Goal: Task Accomplishment & Management: Use online tool/utility

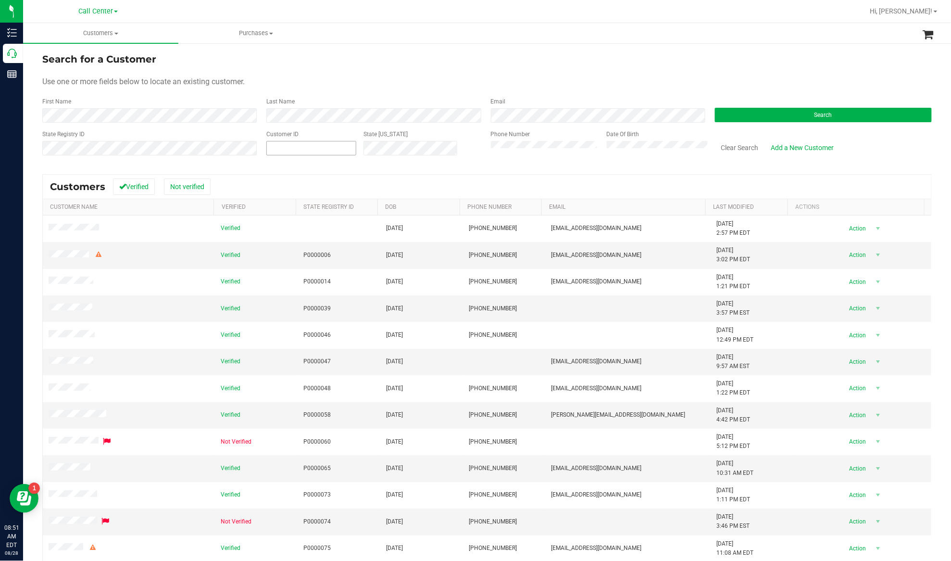
click at [283, 148] on span at bounding box center [311, 148] width 90 height 14
paste input "1611125"
type input "1611125"
click at [713, 114] on span "Search" at bounding box center [823, 115] width 18 height 7
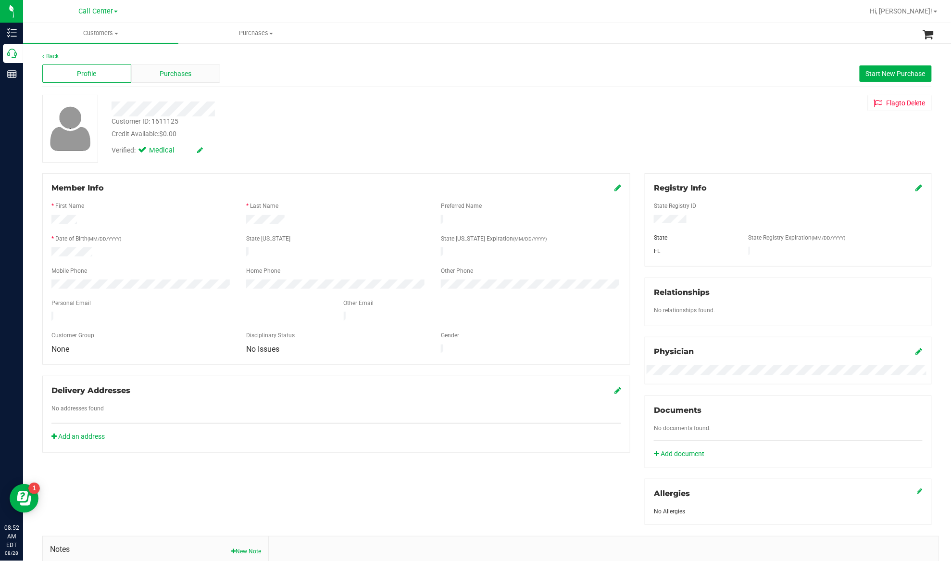
click at [181, 74] on span "Purchases" at bounding box center [176, 74] width 32 height 10
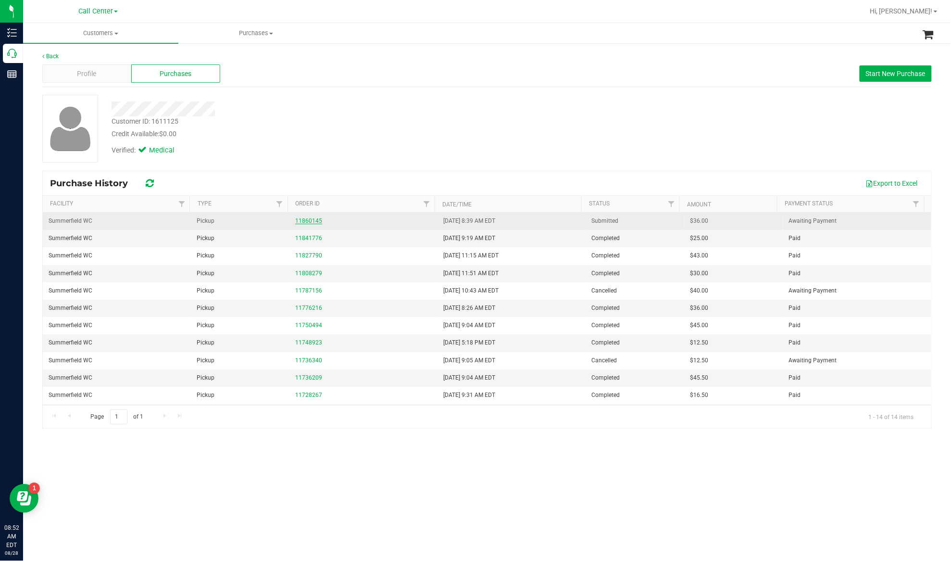
click at [305, 224] on link "11860145" at bounding box center [308, 220] width 27 height 7
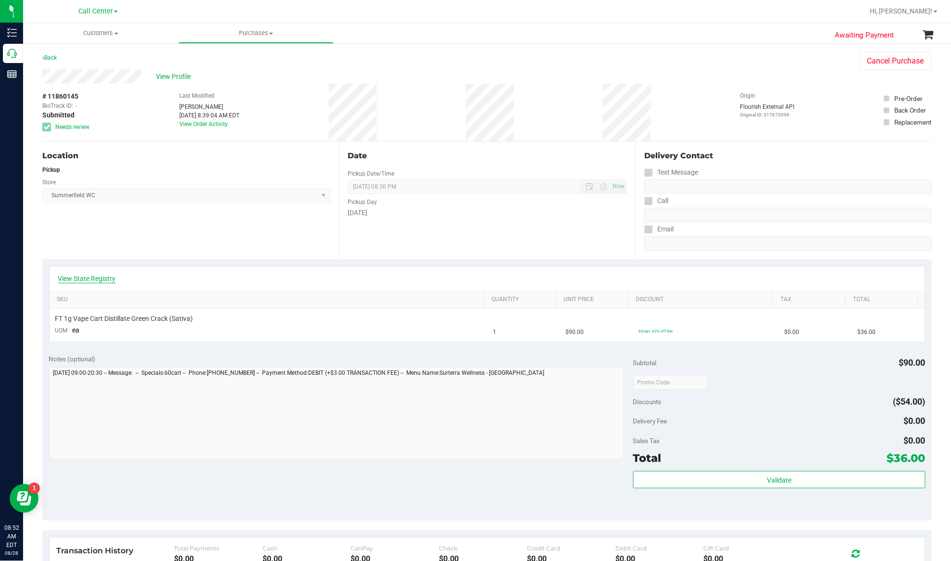
click at [103, 280] on link "View State Registry" at bounding box center [87, 279] width 58 height 10
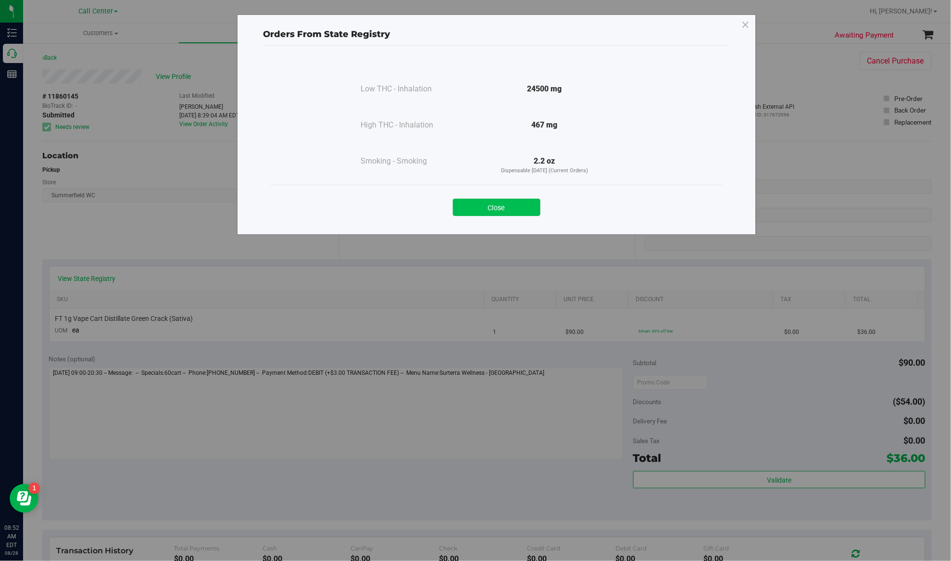
click at [479, 214] on button "Close" at bounding box center [497, 207] width 88 height 17
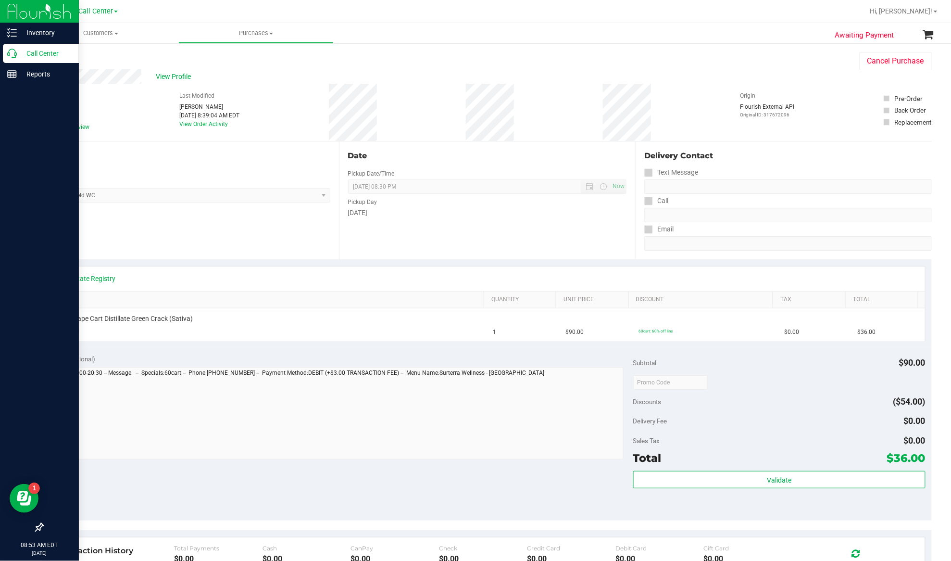
click at [33, 54] on p "Call Center" at bounding box center [46, 54] width 58 height 12
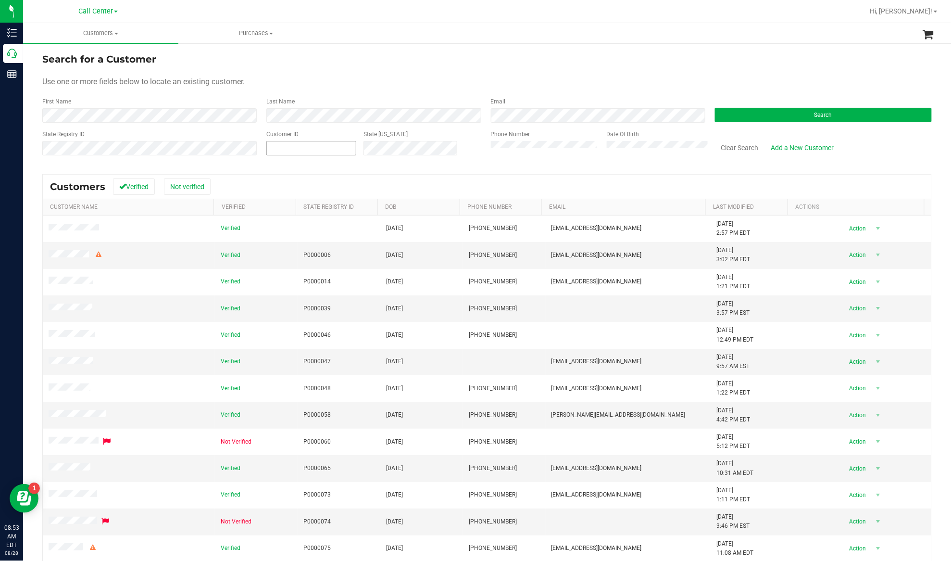
click at [279, 147] on input "text" at bounding box center [311, 147] width 89 height 13
paste input "572429"
type input "572429"
click at [713, 116] on button "Search" at bounding box center [823, 115] width 217 height 14
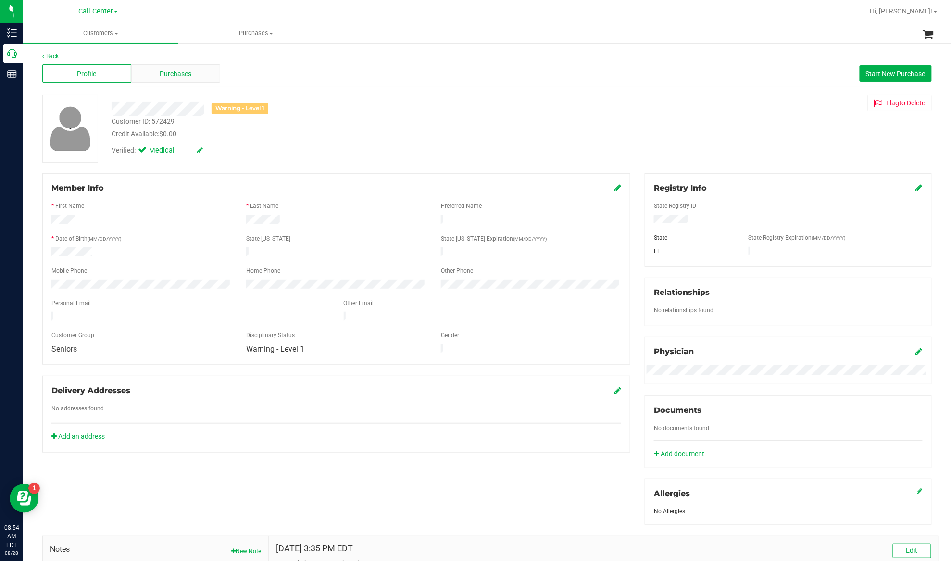
click at [190, 72] on div "Purchases" at bounding box center [175, 73] width 89 height 18
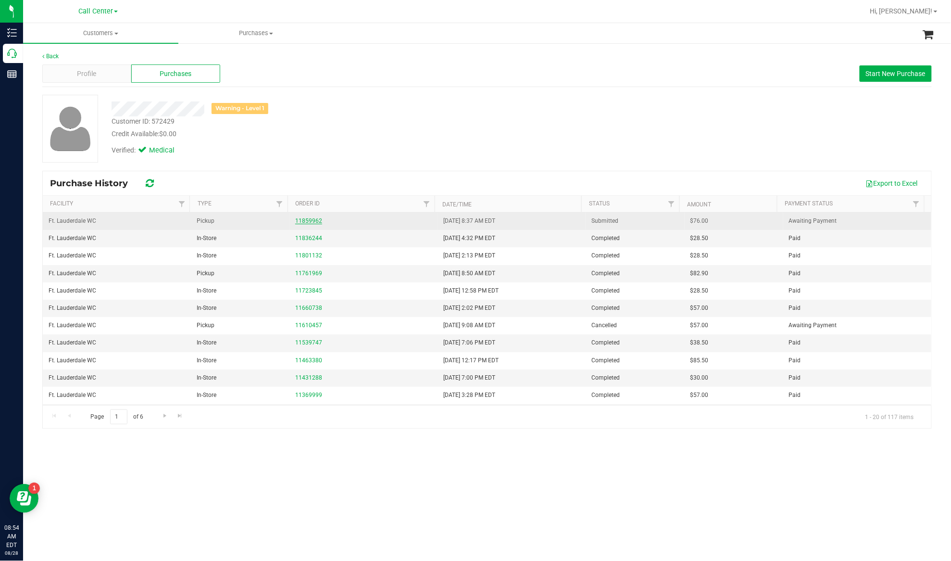
click at [306, 224] on link "11859962" at bounding box center [308, 220] width 27 height 7
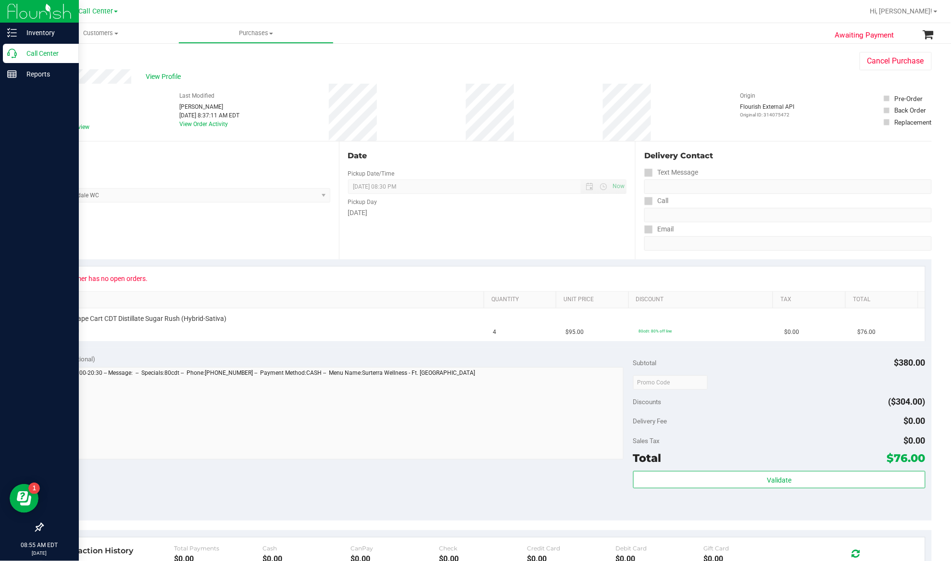
click at [29, 49] on p "Call Center" at bounding box center [46, 54] width 58 height 12
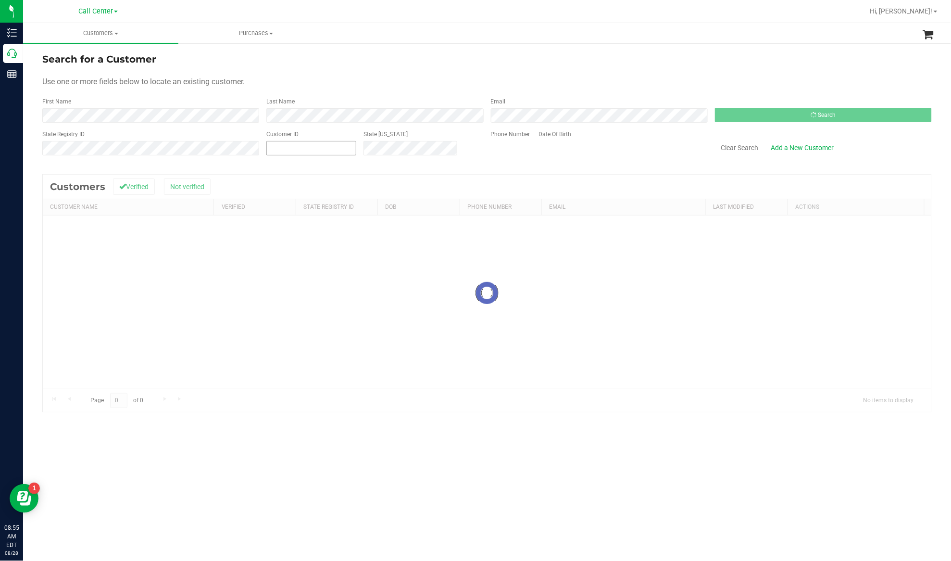
click at [304, 148] on input "text" at bounding box center [311, 147] width 89 height 13
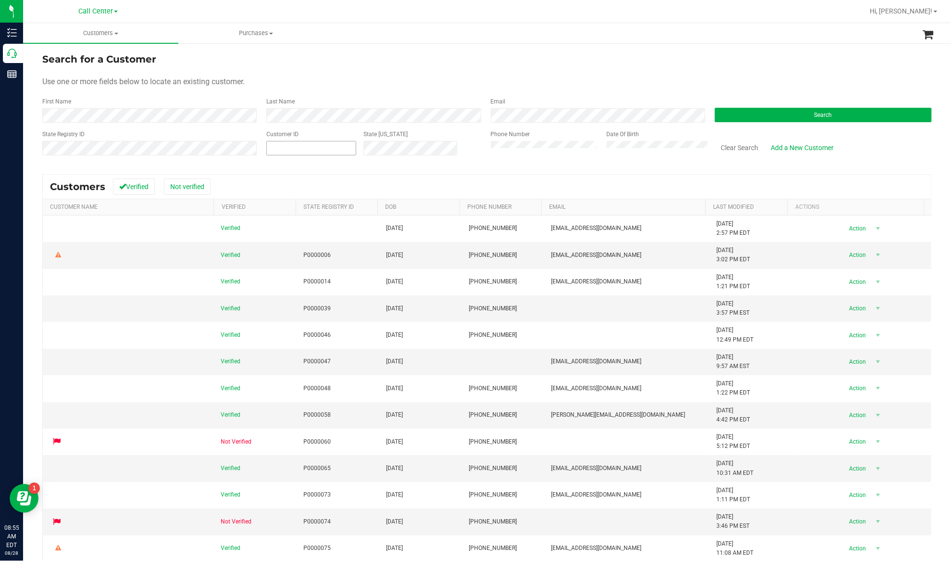
paste input "326219"
type input "326219"
click at [713, 111] on button "Search" at bounding box center [823, 115] width 217 height 14
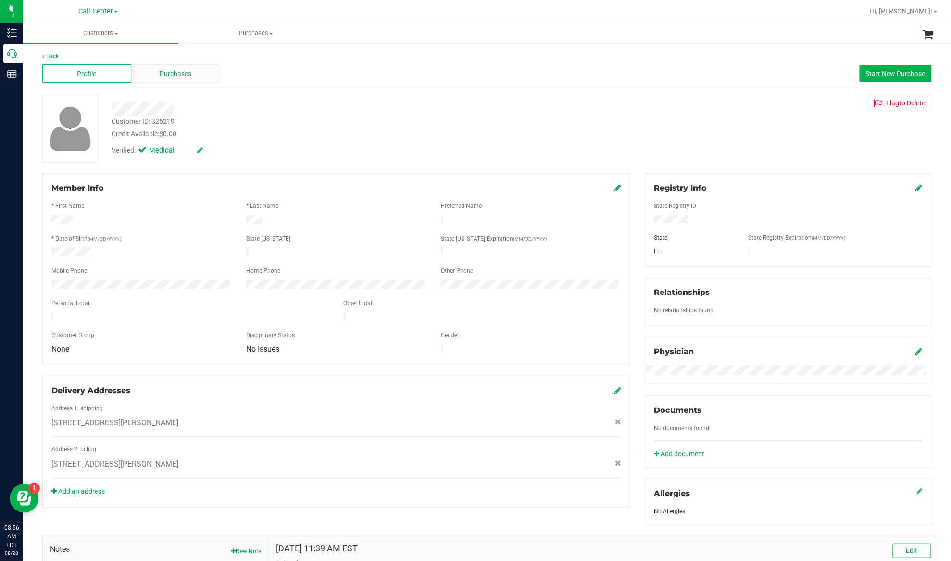
click at [147, 68] on div "Purchases" at bounding box center [175, 73] width 89 height 18
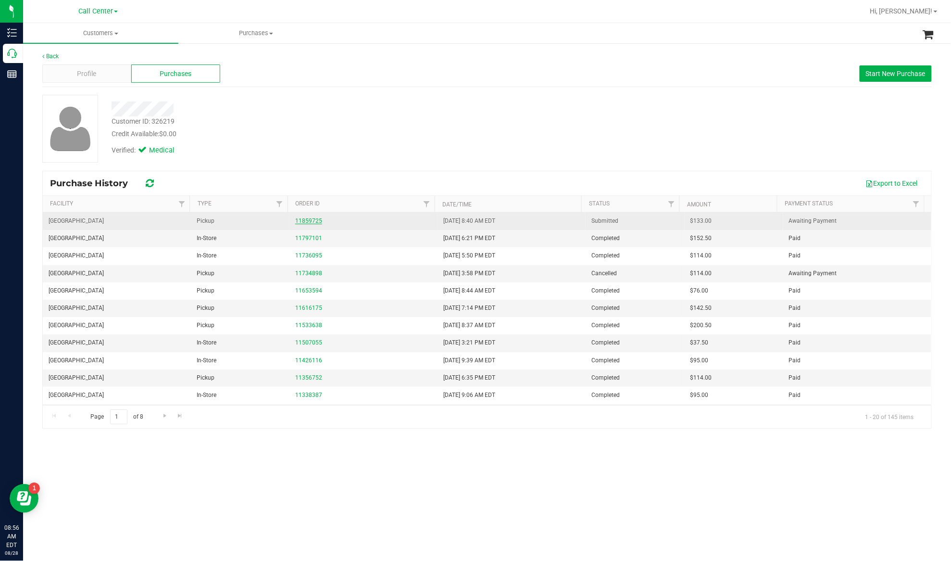
click at [306, 221] on link "11859725" at bounding box center [308, 220] width 27 height 7
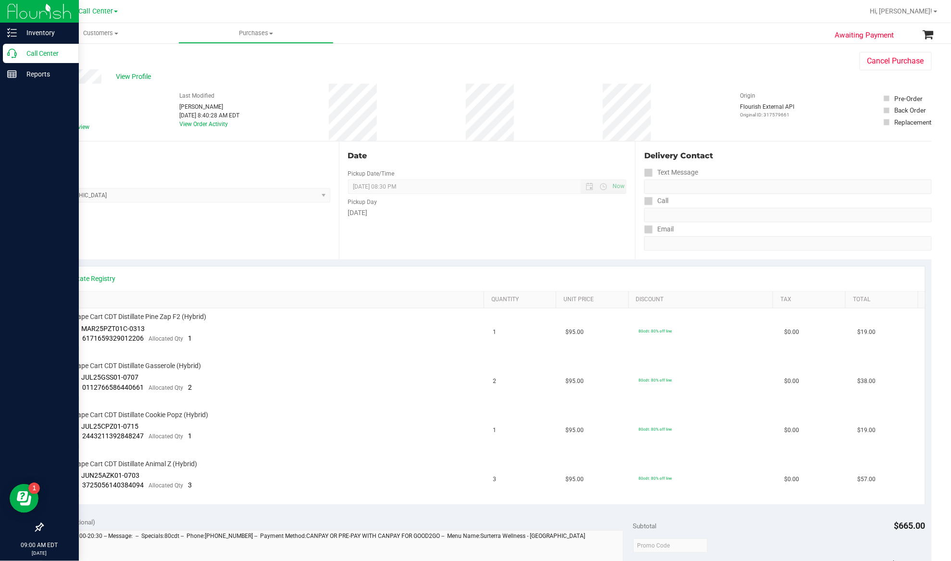
click at [31, 52] on p "Call Center" at bounding box center [46, 54] width 58 height 12
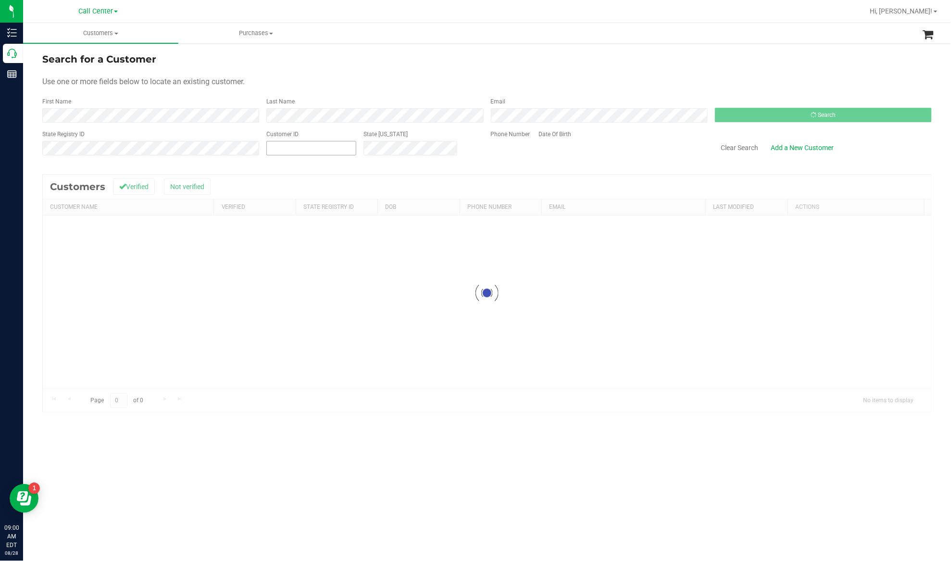
click at [285, 147] on input "text" at bounding box center [311, 147] width 89 height 13
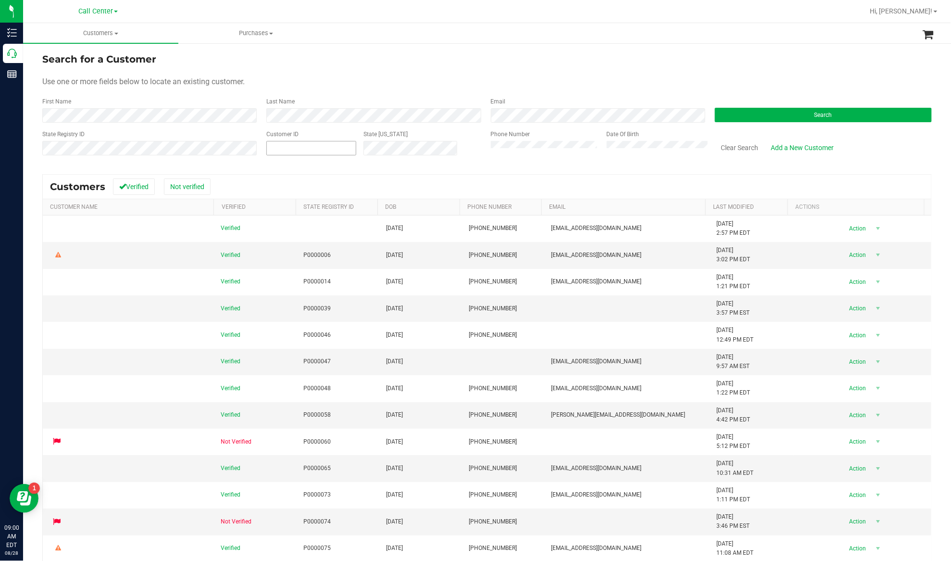
paste input "1440141"
type input "1440141"
click at [713, 114] on button "Search" at bounding box center [823, 115] width 217 height 14
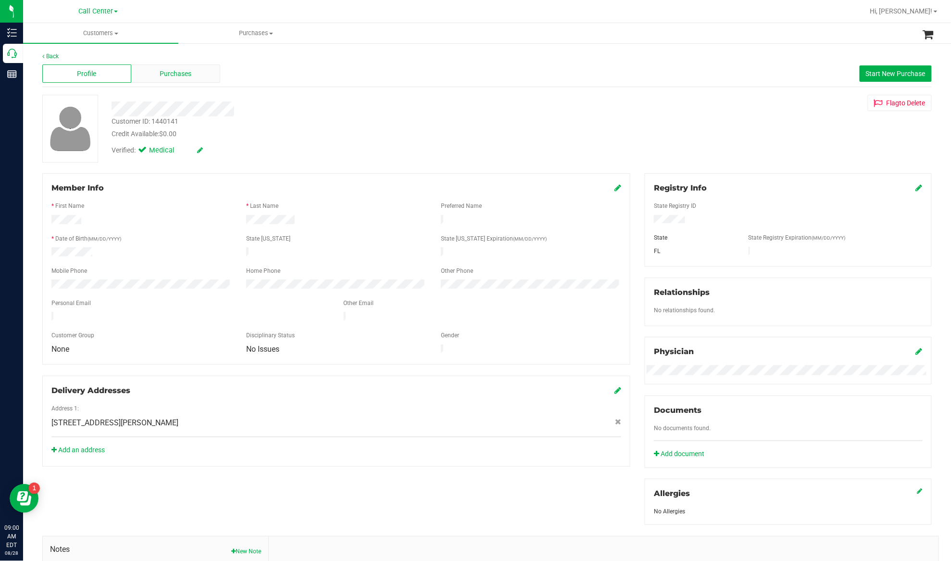
click at [177, 66] on div "Purchases" at bounding box center [175, 73] width 89 height 18
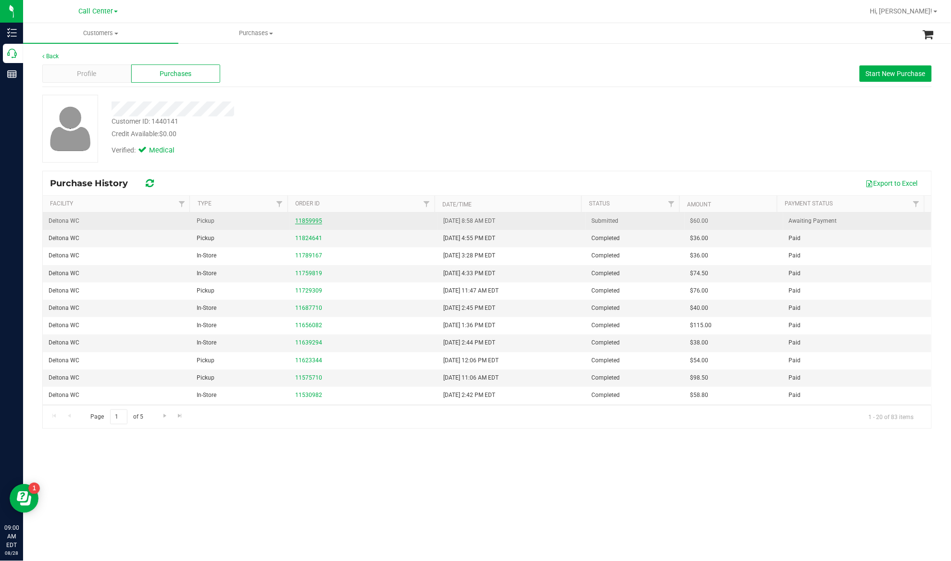
click at [295, 221] on link "11859995" at bounding box center [308, 220] width 27 height 7
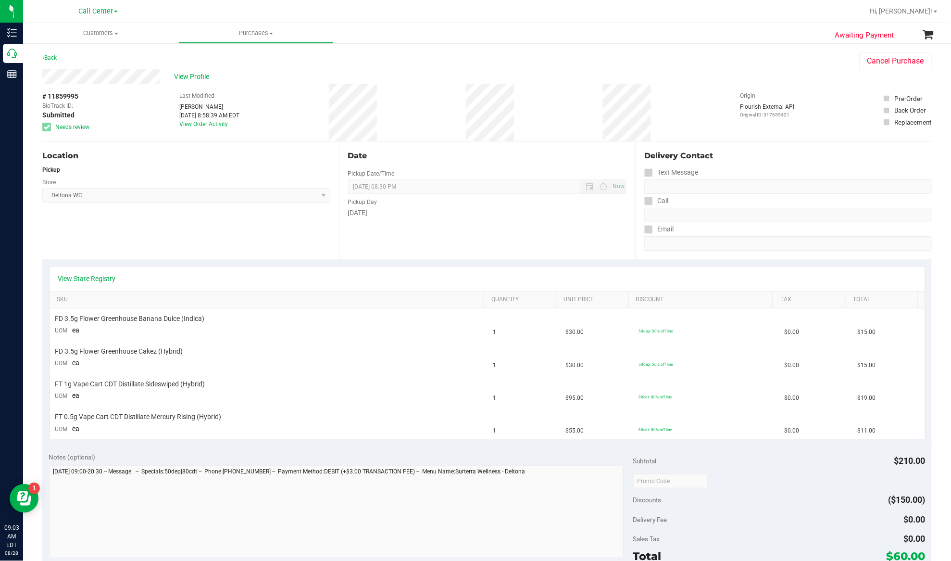
click at [135, 221] on div "Location Pickup Store Deltona WC Select Store Bonita Springs WC Boynton Beach W…" at bounding box center [190, 200] width 297 height 118
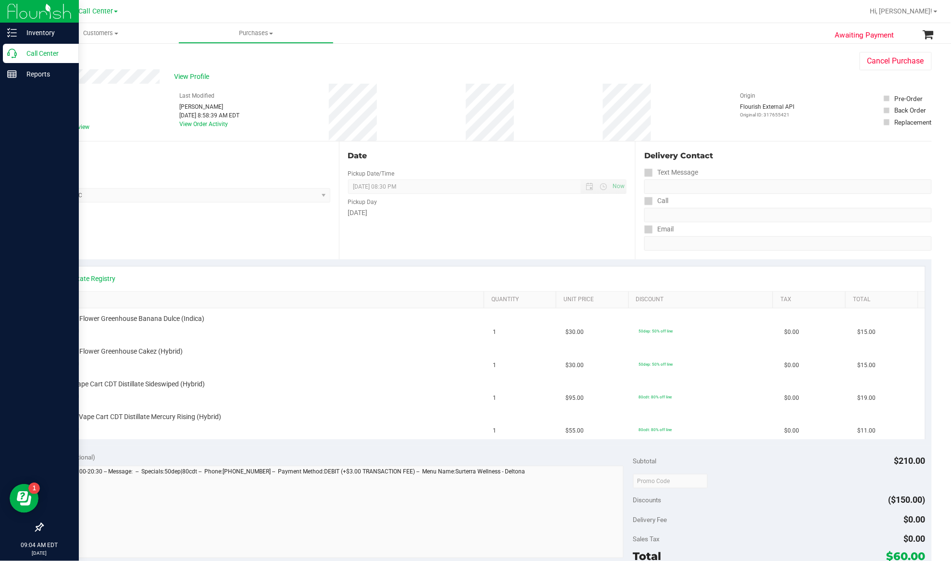
click at [25, 54] on p "Call Center" at bounding box center [46, 54] width 58 height 12
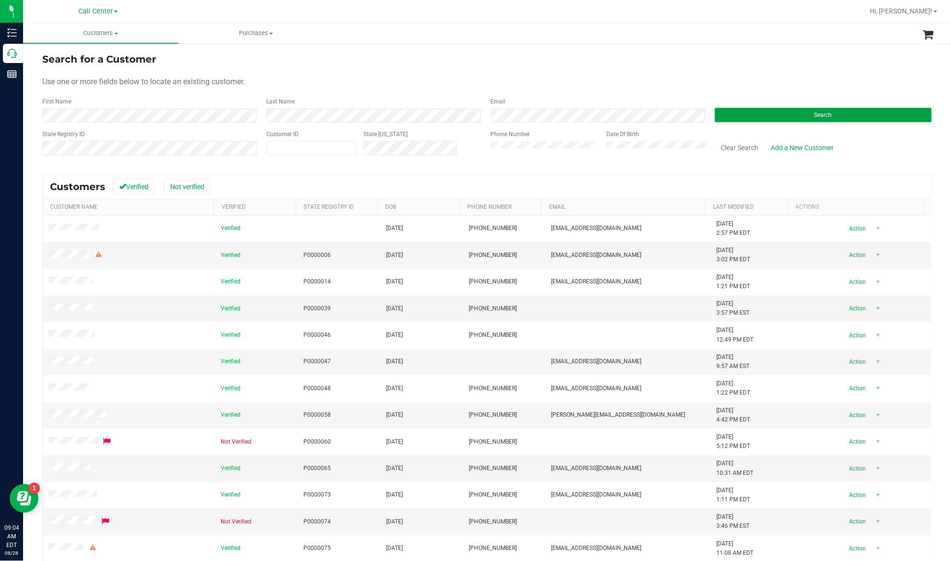
click at [713, 111] on button "Search" at bounding box center [823, 115] width 217 height 14
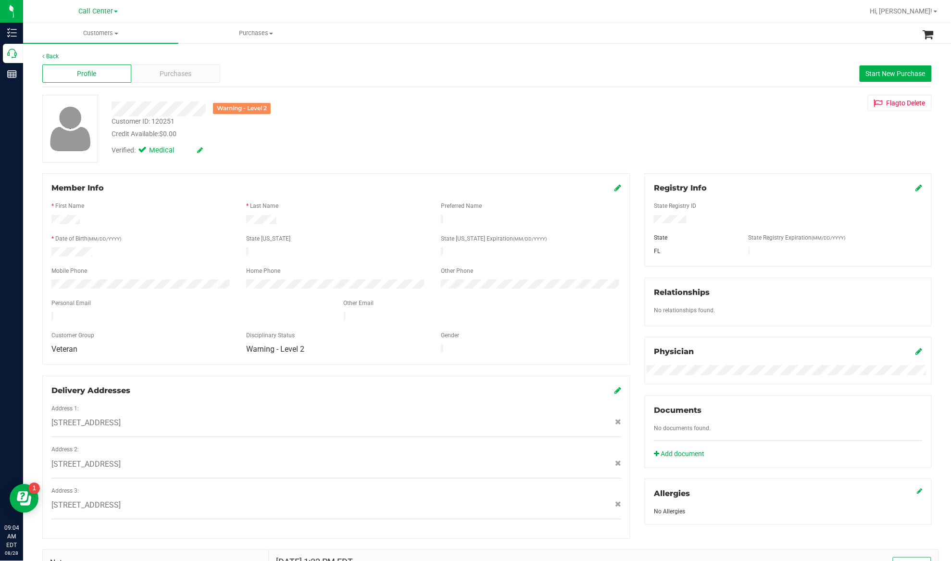
click at [80, 245] on div at bounding box center [336, 246] width 570 height 2
click at [169, 74] on span "Purchases" at bounding box center [176, 74] width 32 height 10
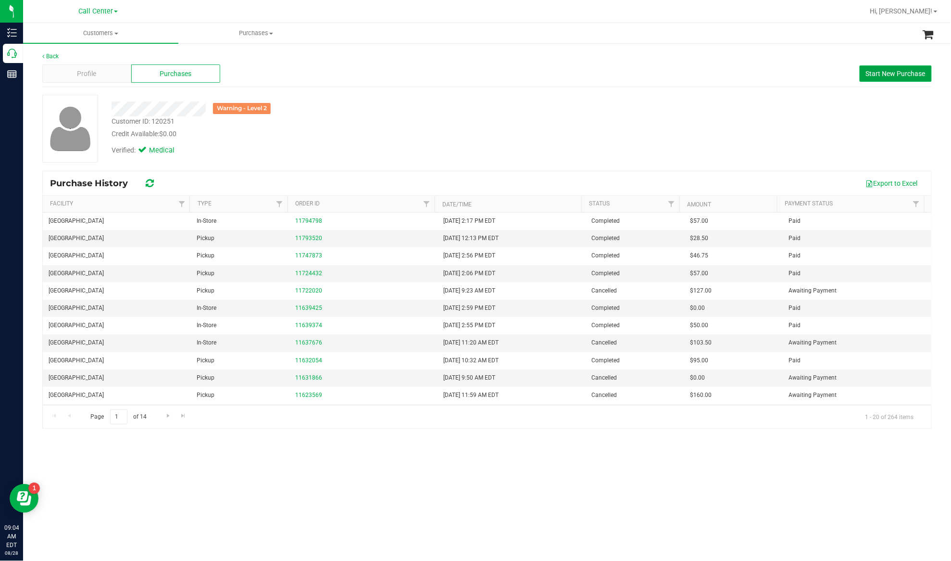
click at [713, 74] on span "Start New Purchase" at bounding box center [896, 74] width 60 height 8
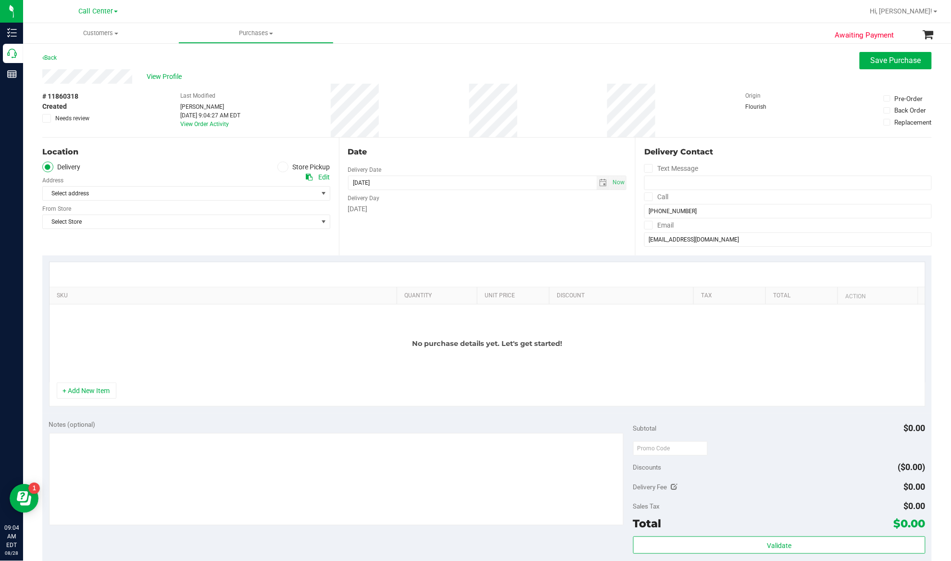
click at [280, 167] on icon at bounding box center [283, 167] width 6 height 0
click at [0, 0] on input "Store Pickup" at bounding box center [0, 0] width 0 height 0
click at [265, 193] on span "Select Store" at bounding box center [180, 193] width 275 height 13
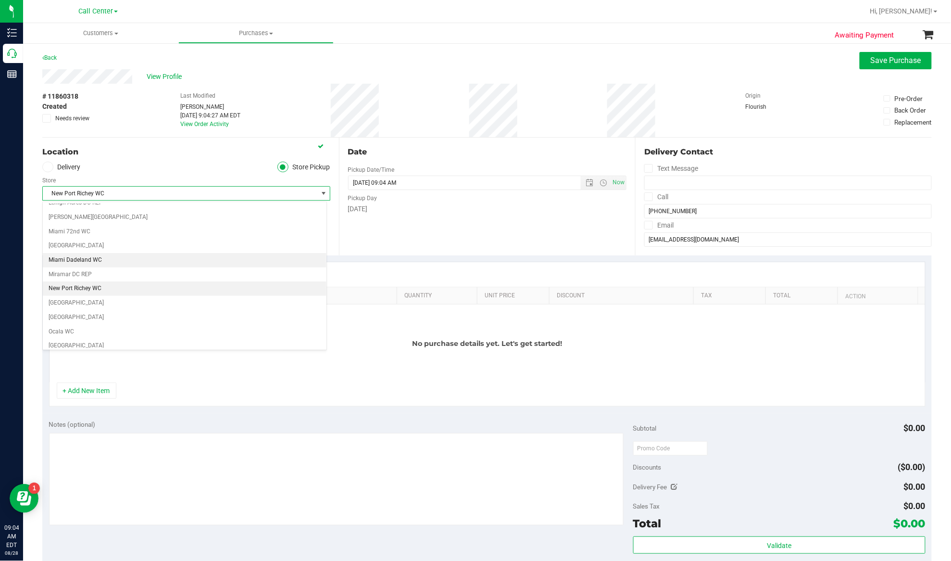
scroll to position [329, 0]
click at [114, 289] on li "[GEOGRAPHIC_DATA]" at bounding box center [185, 282] width 284 height 14
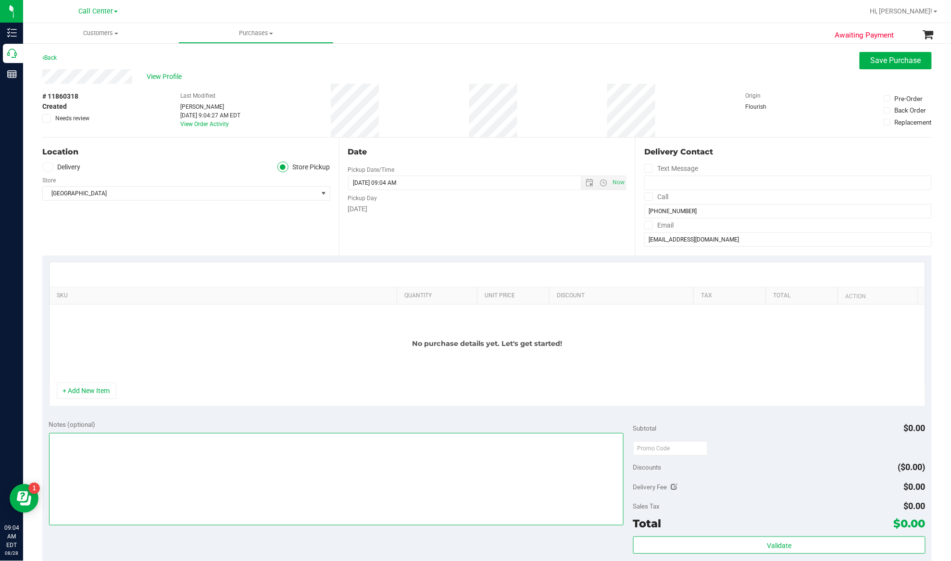
click at [91, 420] on textarea at bounding box center [336, 479] width 575 height 92
type textarea "EJ 8/28/25 9:04am"
click at [91, 397] on button "+ Add New Item" at bounding box center [87, 390] width 60 height 16
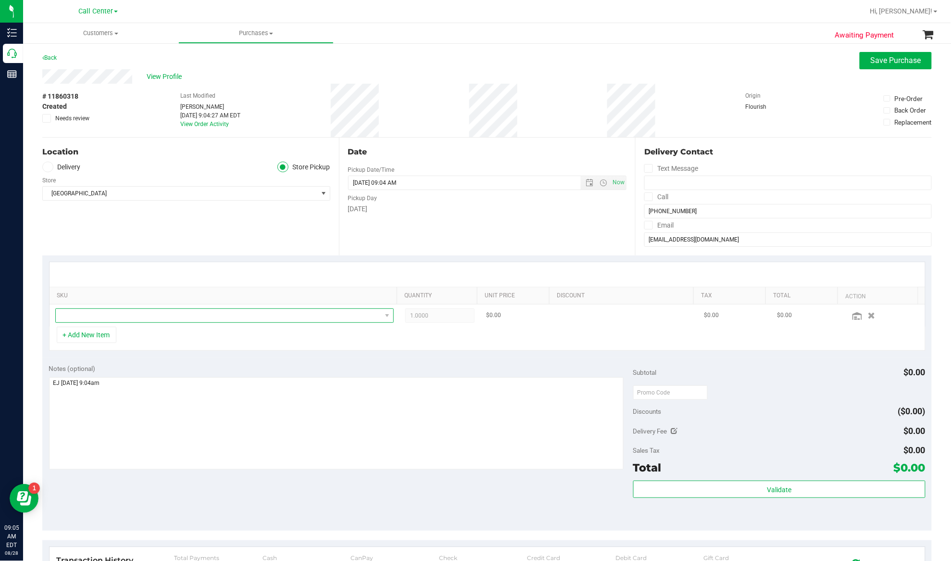
click at [99, 313] on span "NO DATA FOUND" at bounding box center [219, 315] width 326 height 13
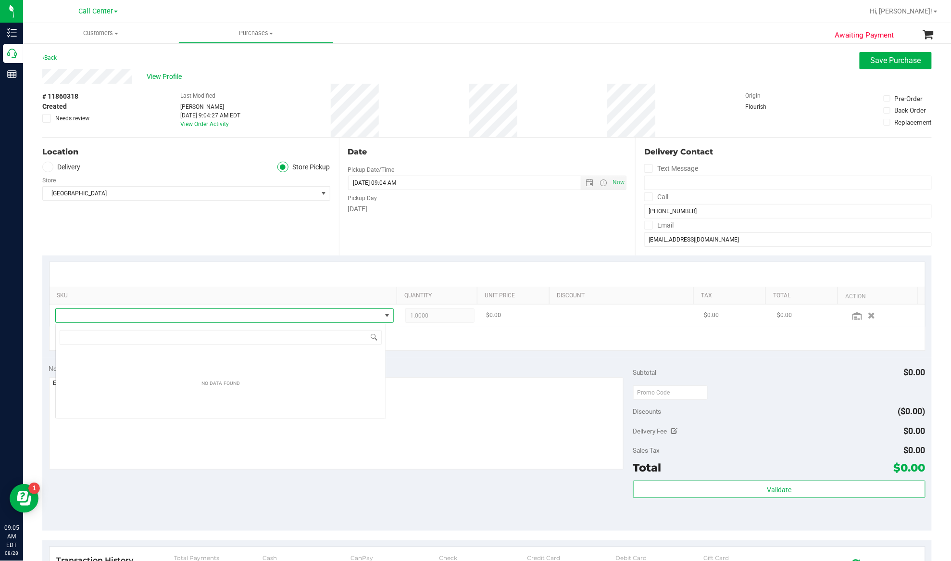
scroll to position [14, 331]
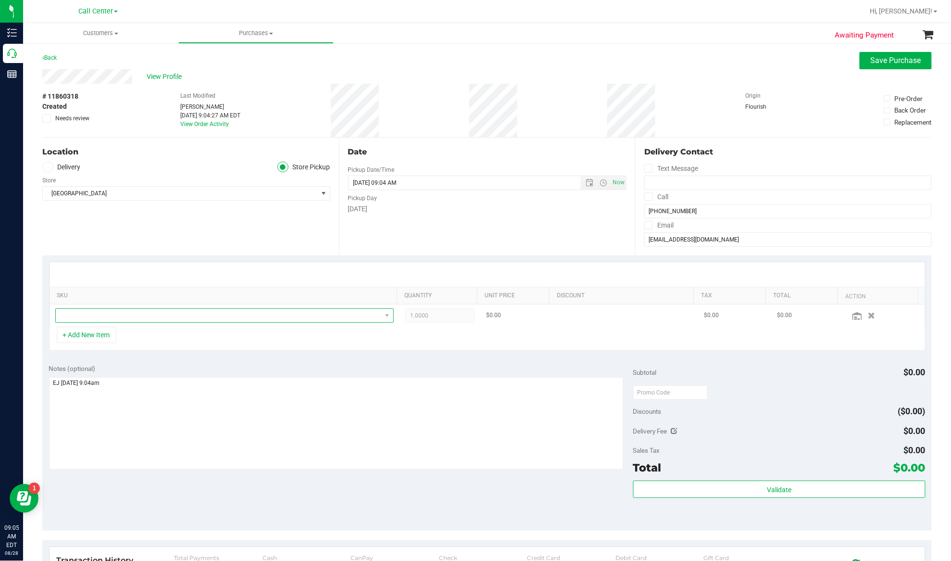
click at [138, 314] on span "NO DATA FOUND" at bounding box center [219, 315] width 326 height 13
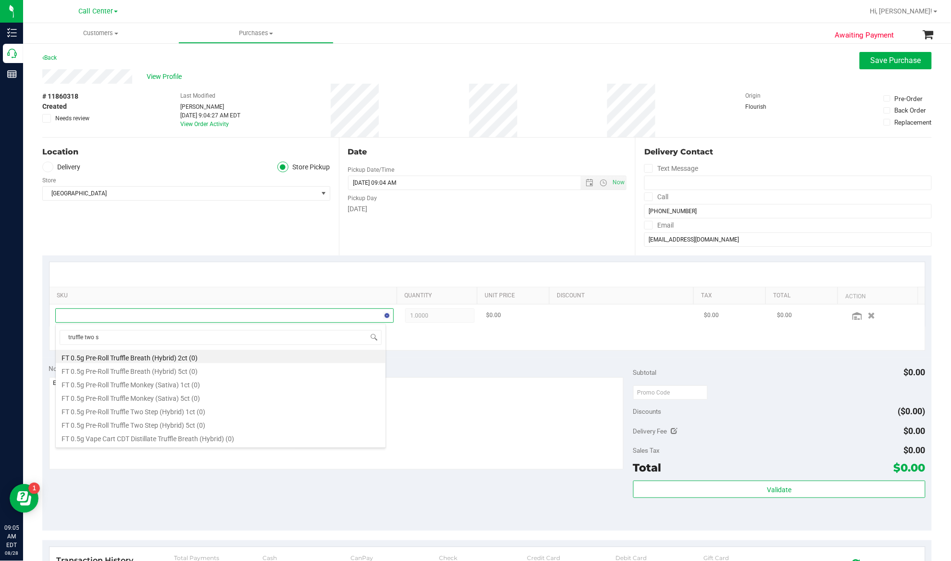
type input "truffle two st"
click at [136, 405] on li "FT 1g Vape Cart CDT Distillate Truffle Two Step (Hybrid) (6)" at bounding box center [221, 399] width 330 height 13
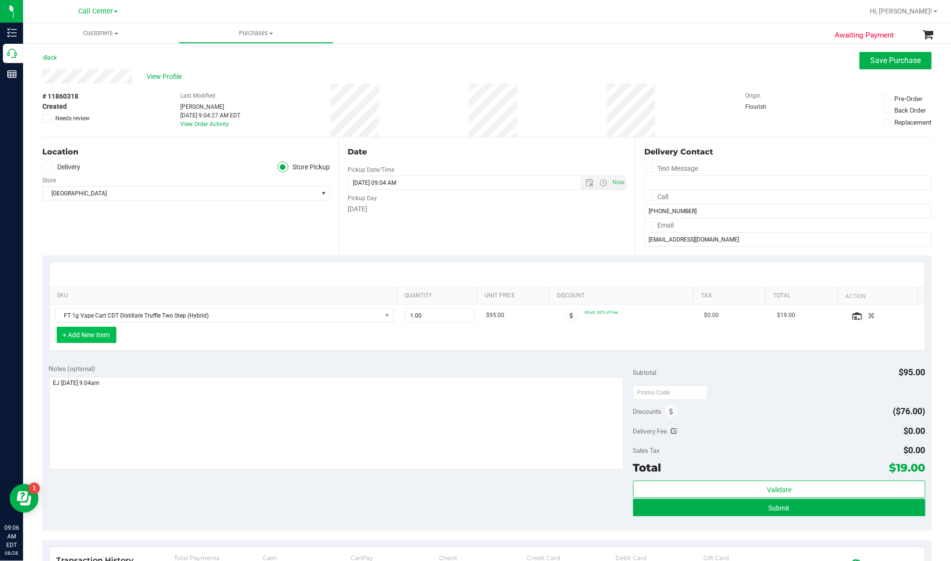
click at [105, 339] on button "+ Add New Item" at bounding box center [87, 334] width 60 height 16
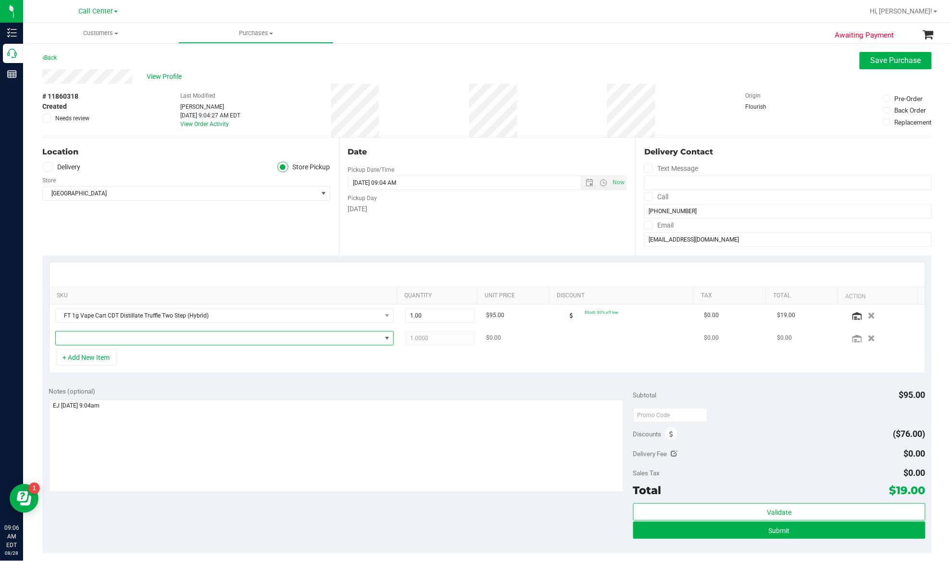
click at [111, 337] on span "NO DATA FOUND" at bounding box center [219, 337] width 326 height 13
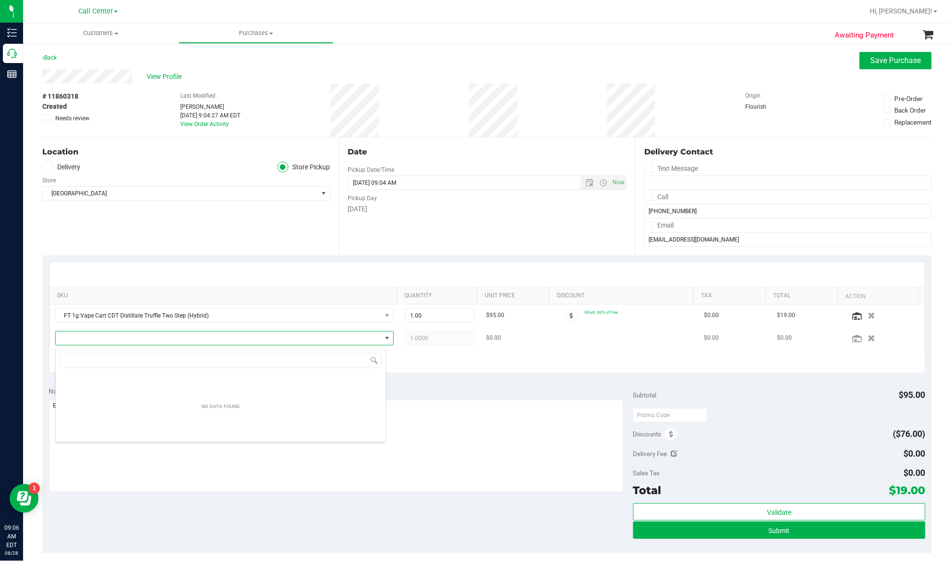
scroll to position [14, 331]
type input "Late Night Cheddar"
click at [114, 381] on li "FT 0.5g Vape Cart CDT Distillate Late Night Cheddar (Indica) (3)" at bounding box center [221, 379] width 330 height 13
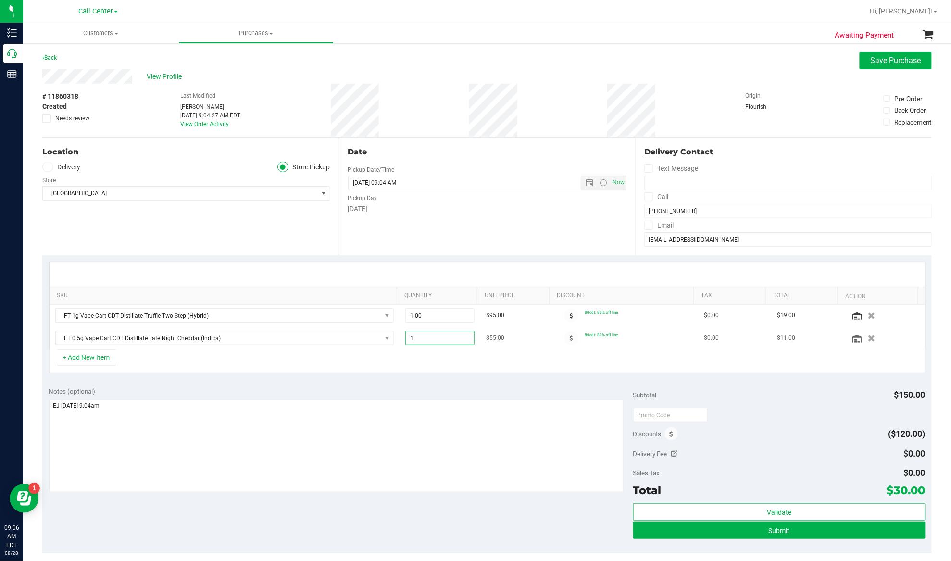
drag, startPoint x: 413, startPoint y: 338, endPoint x: 400, endPoint y: 338, distance: 12.5
click at [405, 338] on span "1.00 1" at bounding box center [439, 338] width 69 height 14
type input "2"
type input "2.00"
click at [386, 363] on div "+ Add New Item" at bounding box center [487, 361] width 877 height 24
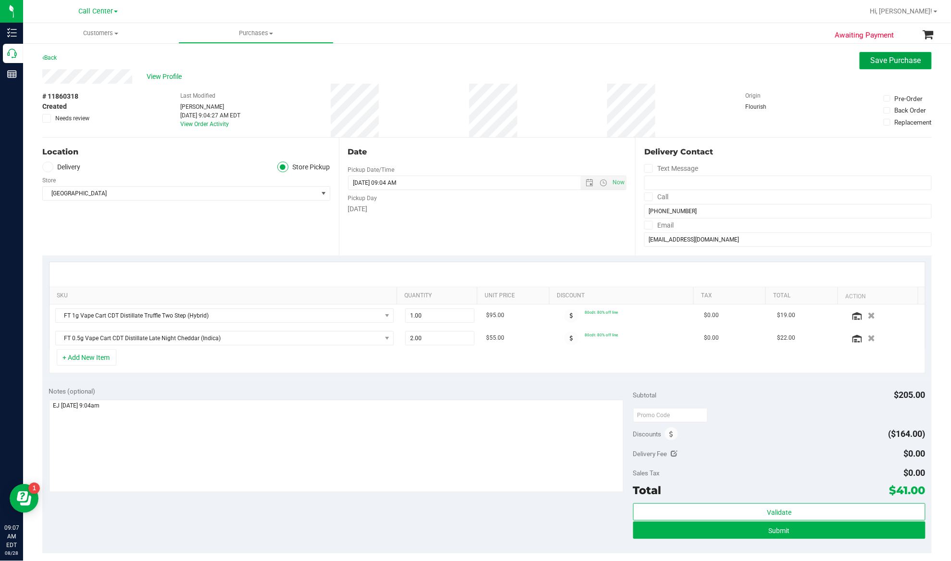
click at [713, 66] on button "Save Purchase" at bounding box center [896, 60] width 72 height 17
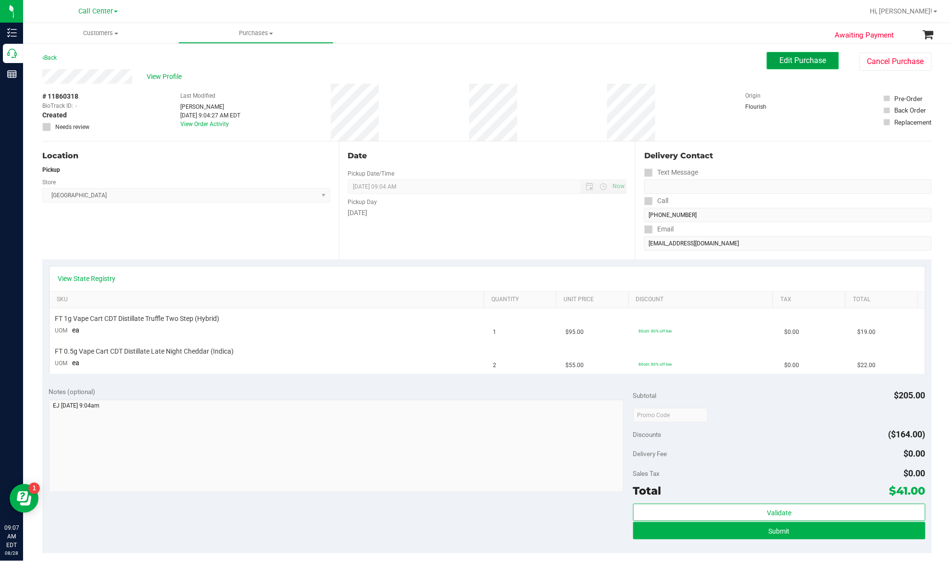
click at [713, 56] on span "Edit Purchase" at bounding box center [803, 60] width 47 height 9
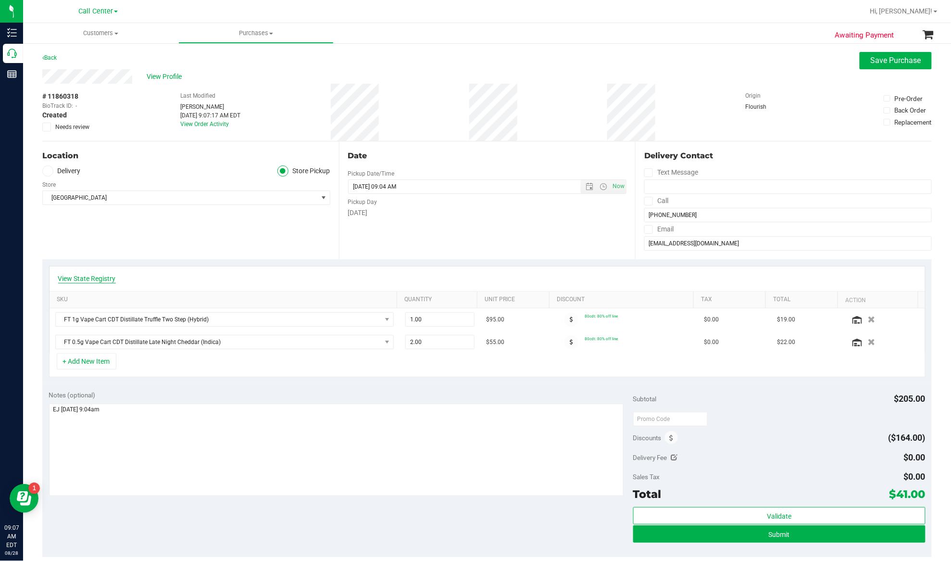
click at [91, 279] on link "View State Registry" at bounding box center [87, 279] width 58 height 10
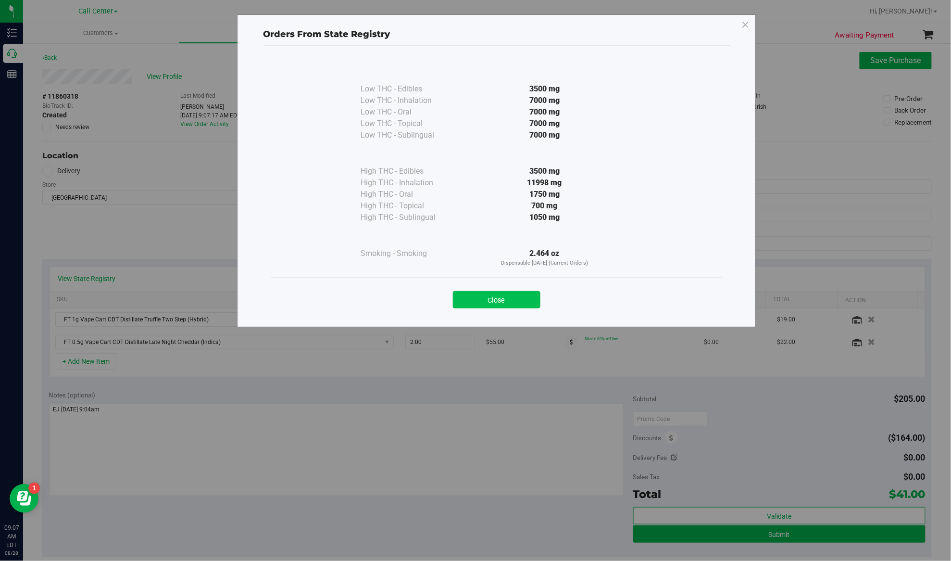
click at [495, 308] on button "Close" at bounding box center [497, 299] width 88 height 17
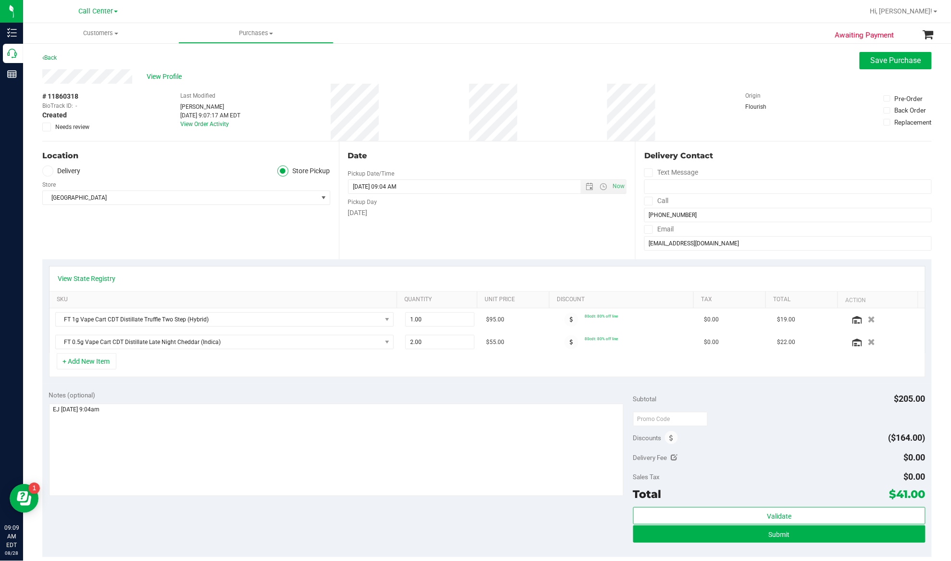
click at [152, 377] on div "+ Add New Item" at bounding box center [487, 365] width 877 height 24
drag, startPoint x: 408, startPoint y: 318, endPoint x: 403, endPoint y: 318, distance: 5.3
click at [405, 318] on span "1.00 1" at bounding box center [439, 319] width 69 height 14
type input "2"
type input "2.00"
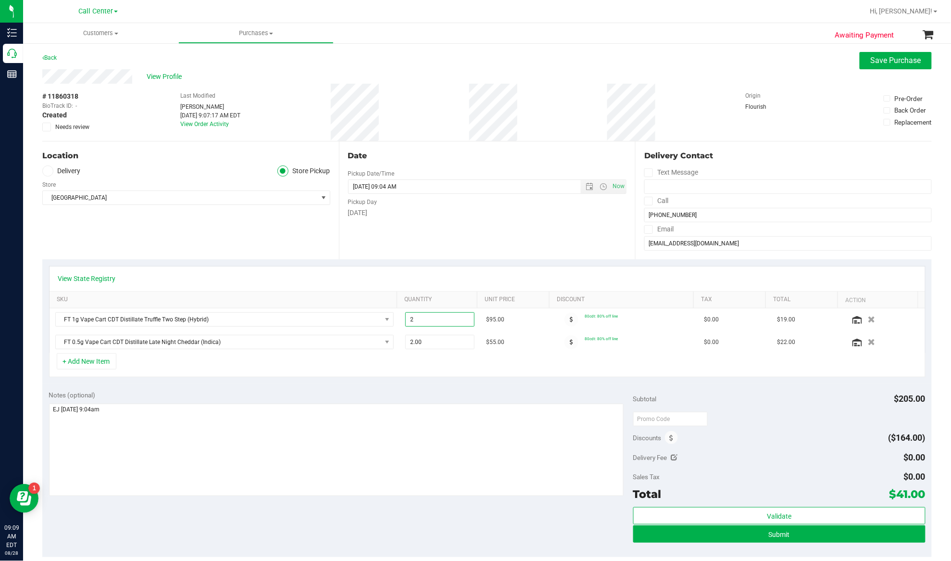
click at [355, 391] on div "Notes (optional)" at bounding box center [341, 395] width 584 height 10
click at [90, 363] on button "+ Add New Item" at bounding box center [87, 361] width 60 height 16
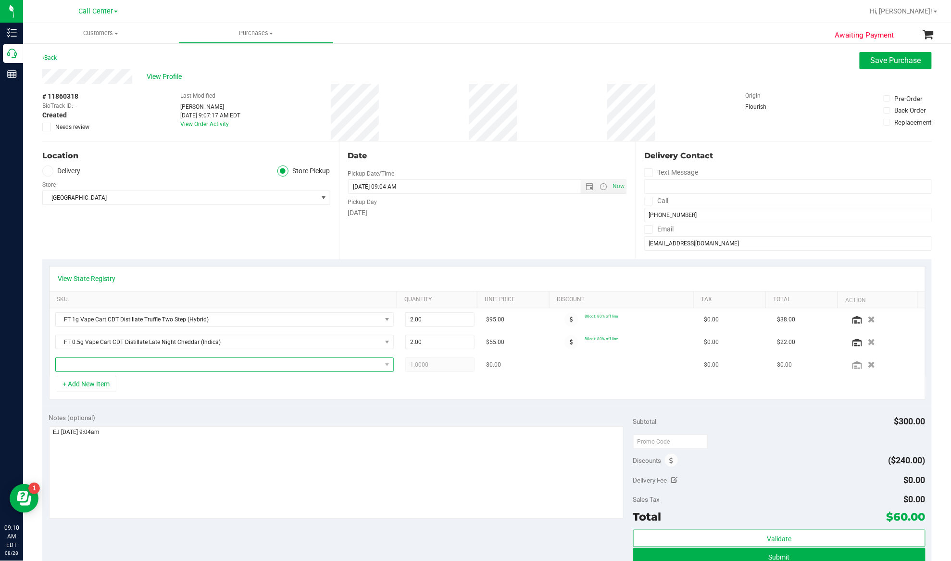
click at [113, 366] on span "NO DATA FOUND" at bounding box center [219, 364] width 326 height 13
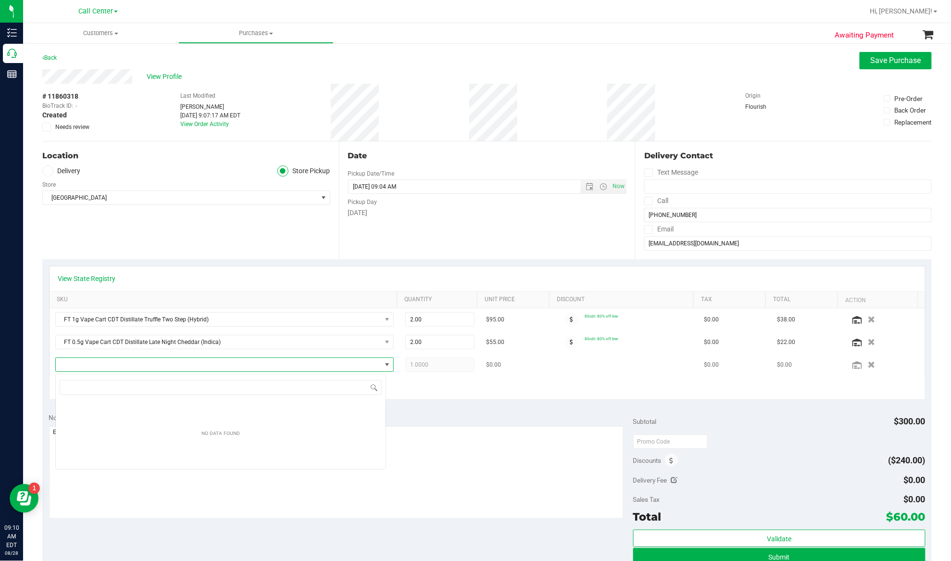
scroll to position [48066, 47750]
type input "Black Triangle Kush"
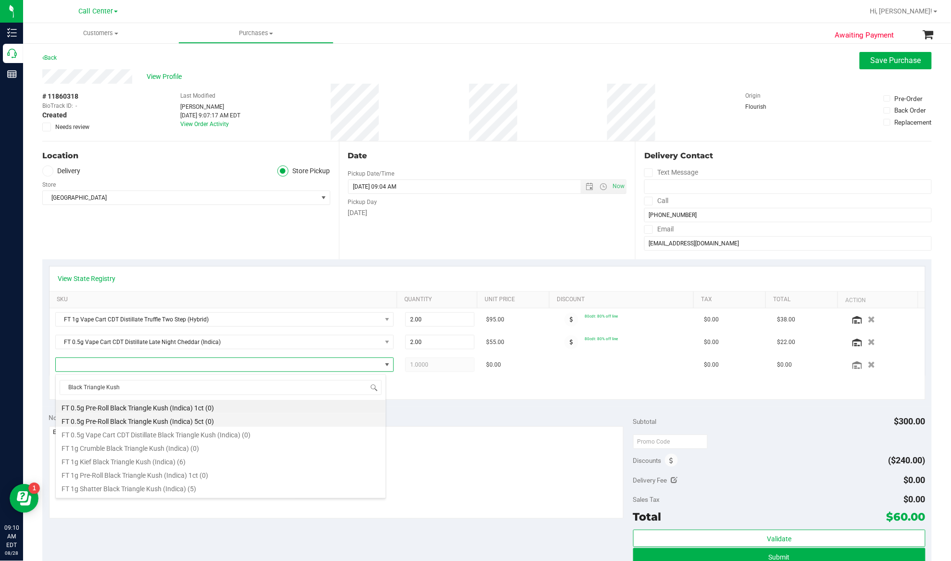
scroll to position [64, 0]
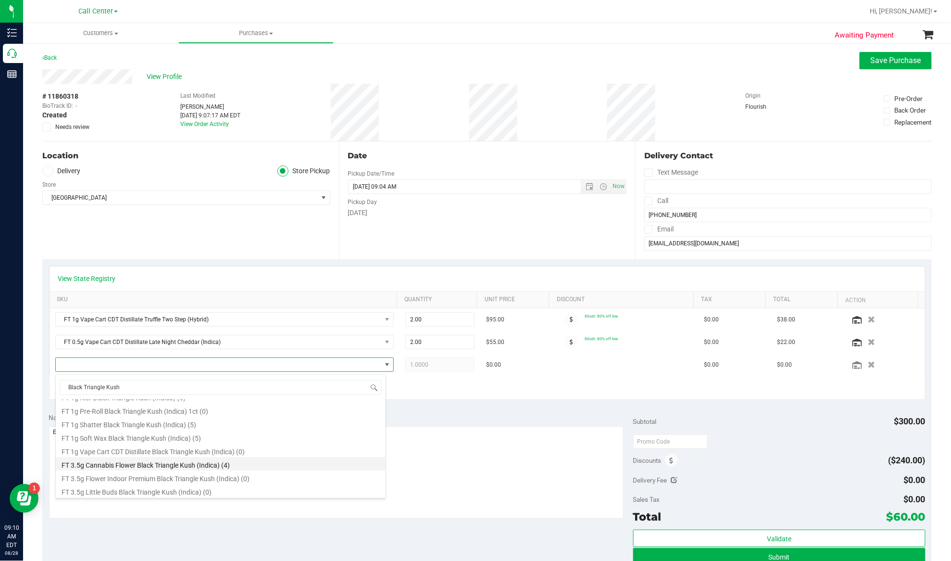
click at [147, 420] on li "FT 3.5g Cannabis Flower Black Triangle Kush (Indica) (4)" at bounding box center [221, 463] width 330 height 13
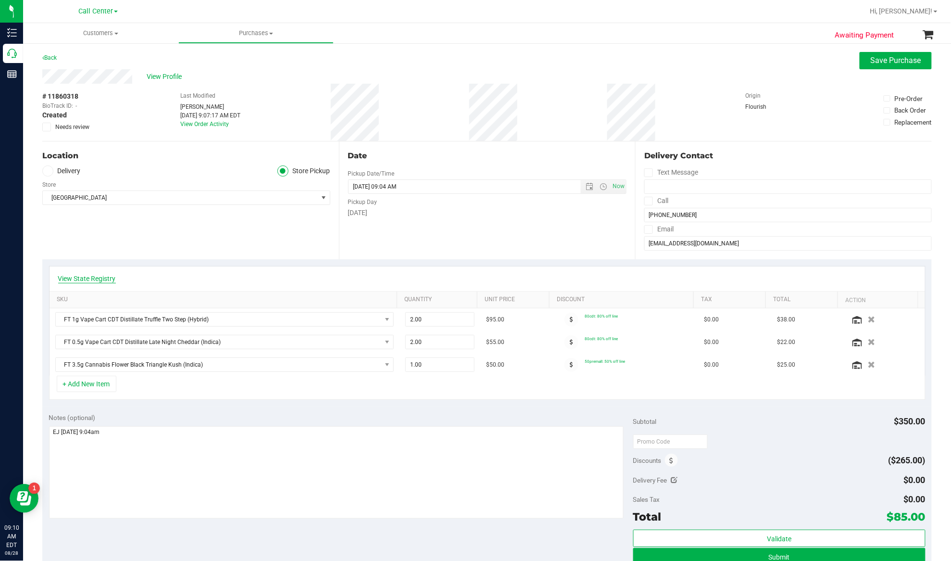
click at [102, 276] on link "View State Registry" at bounding box center [87, 279] width 58 height 10
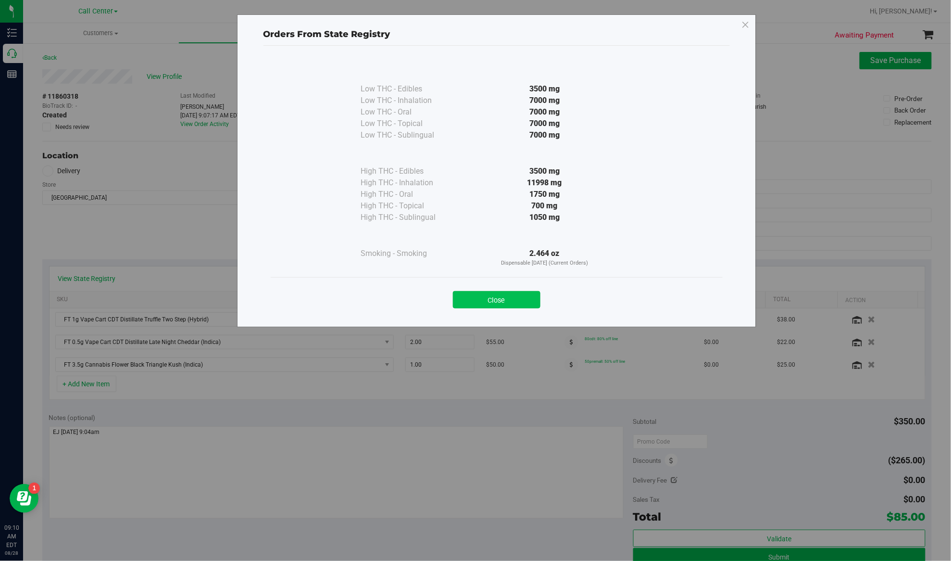
drag, startPoint x: 467, startPoint y: 289, endPoint x: 471, endPoint y: 301, distance: 12.2
click at [468, 292] on div "Close" at bounding box center [497, 297] width 438 height 24
click at [472, 301] on button "Close" at bounding box center [497, 299] width 88 height 17
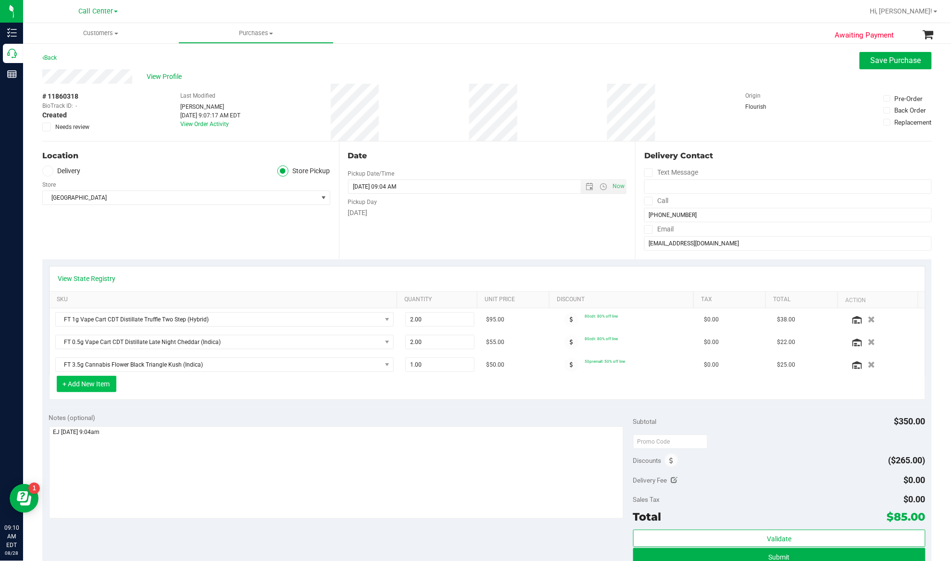
click at [88, 387] on button "+ Add New Item" at bounding box center [87, 384] width 60 height 16
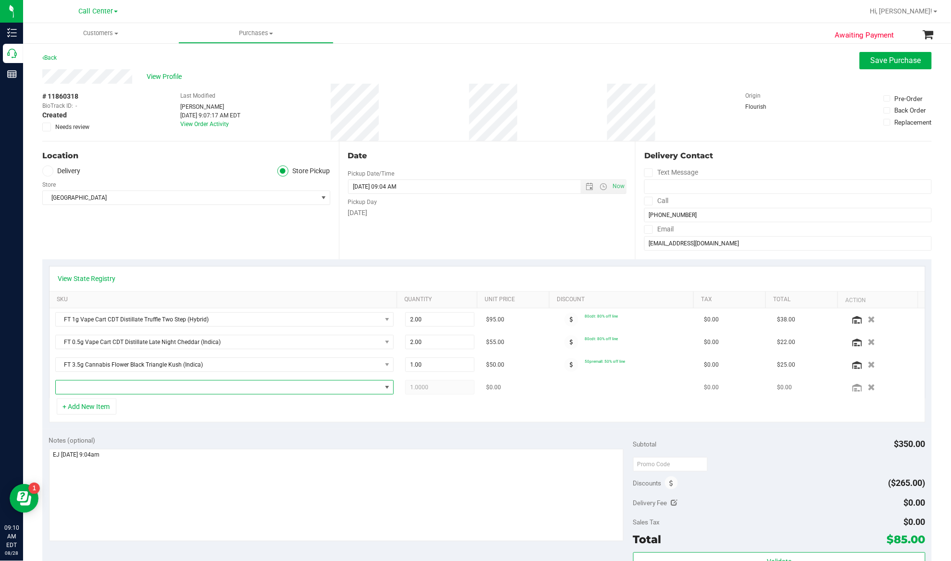
click at [90, 388] on span "NO DATA FOUND" at bounding box center [219, 386] width 326 height 13
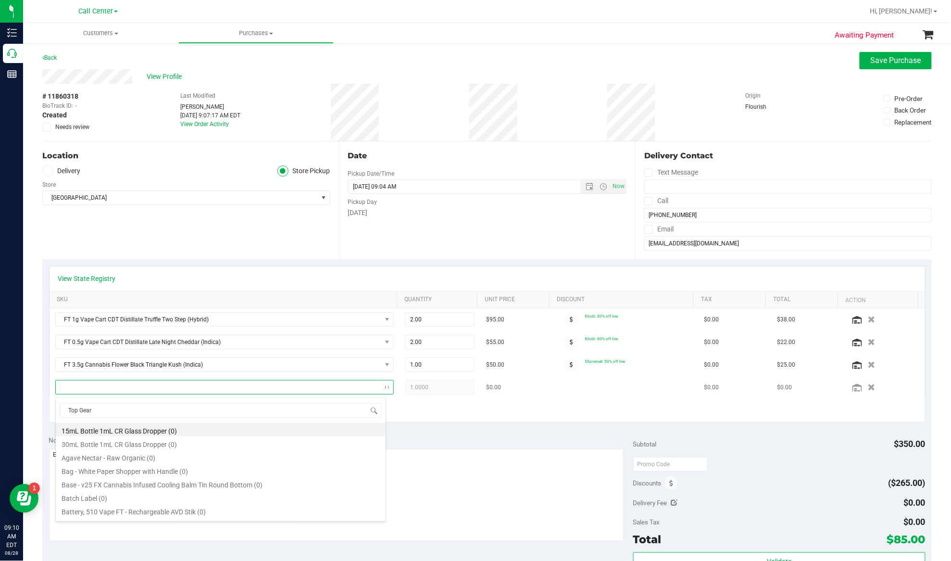
scroll to position [14, 327]
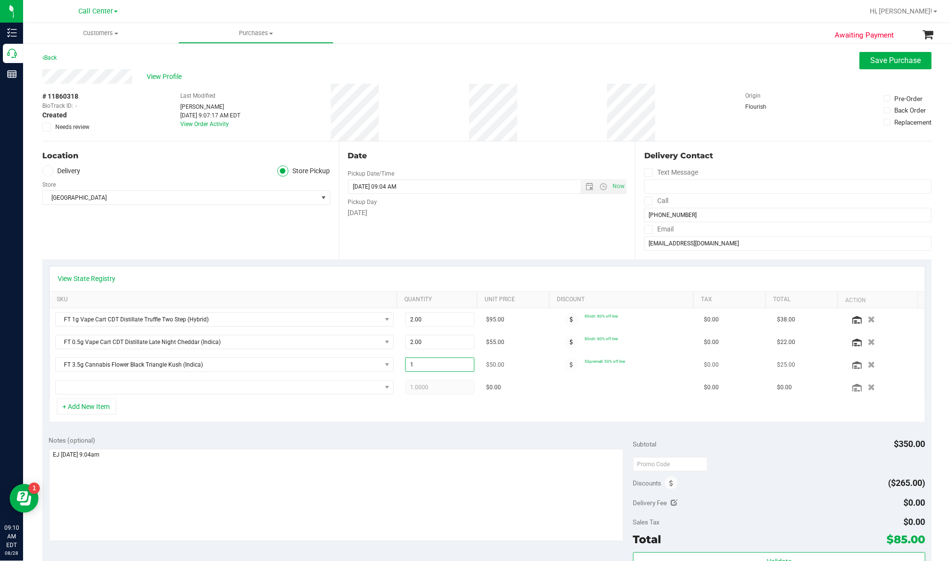
drag, startPoint x: 413, startPoint y: 364, endPoint x: 394, endPoint y: 368, distance: 18.6
click at [400, 368] on td "1.00 1" at bounding box center [440, 364] width 81 height 23
type input "4"
type input "4.00"
click at [384, 414] on div "+ Add New Item" at bounding box center [487, 410] width 877 height 24
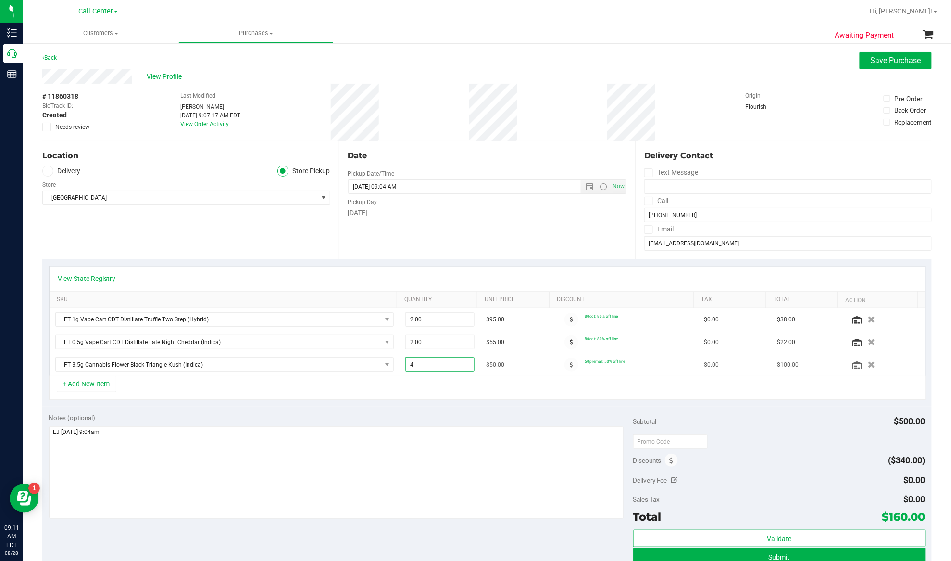
click at [405, 365] on span "4.00 4" at bounding box center [439, 364] width 69 height 14
type input "8"
type input "8.00"
click at [399, 420] on div "Notes (optional)" at bounding box center [341, 418] width 584 height 10
click at [713, 366] on icon at bounding box center [857, 365] width 10 height 8
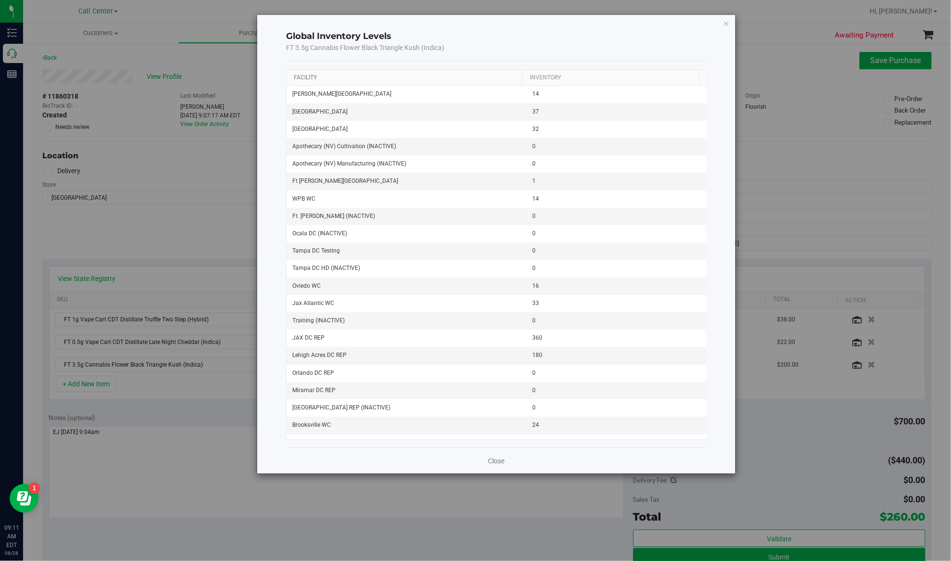
click at [297, 75] on link "Facility" at bounding box center [305, 77] width 23 height 7
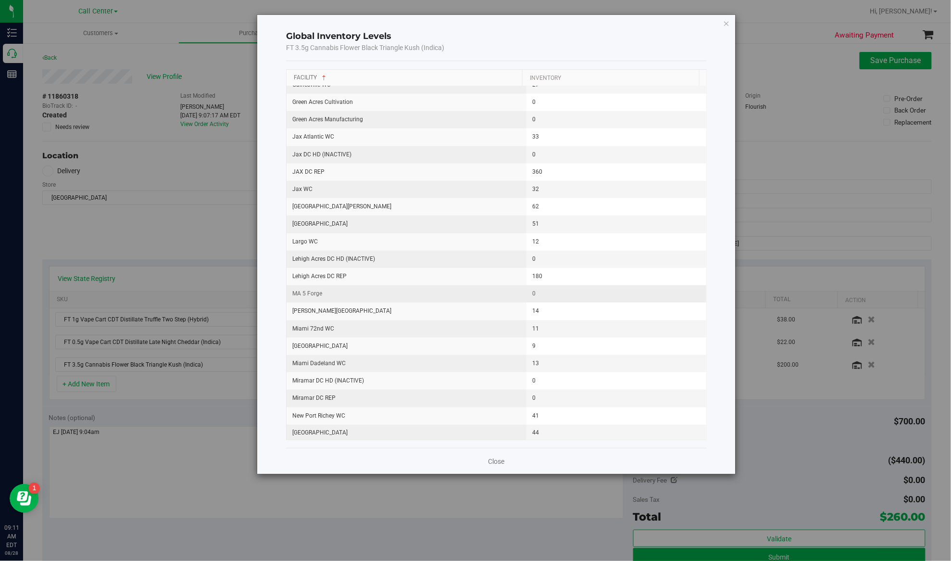
scroll to position [449, 0]
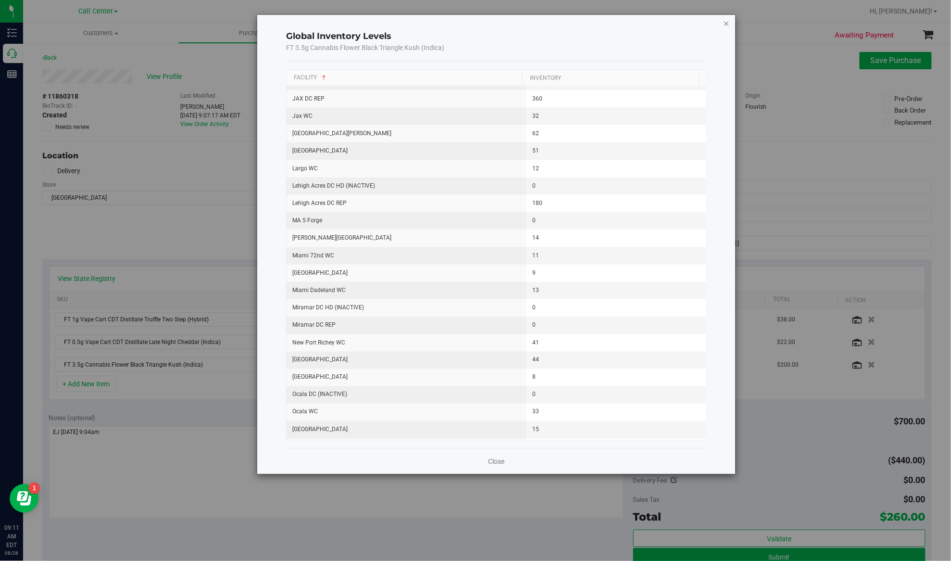
click at [713, 25] on icon "button" at bounding box center [726, 23] width 7 height 12
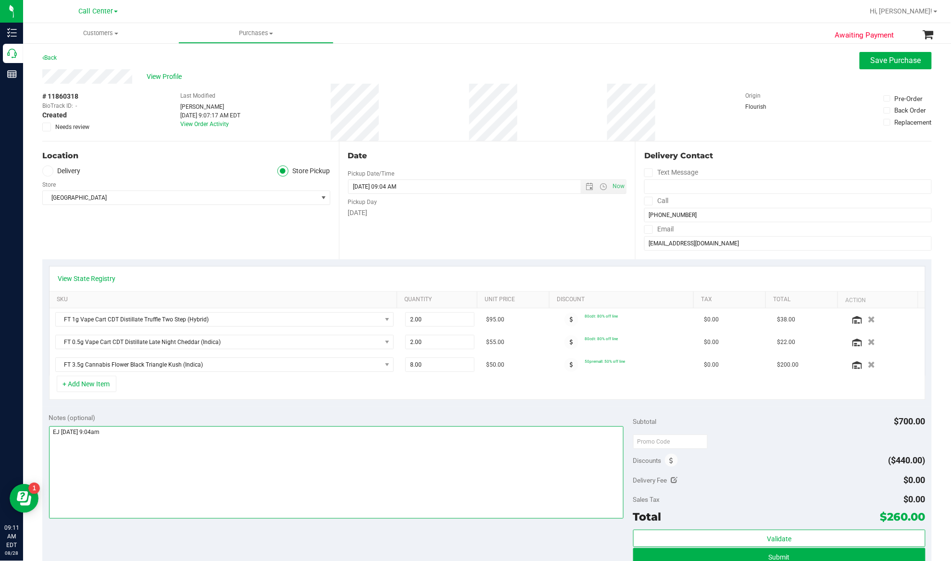
click at [389, 420] on textarea at bounding box center [336, 472] width 575 height 92
click at [185, 420] on textarea at bounding box center [336, 472] width 575 height 92
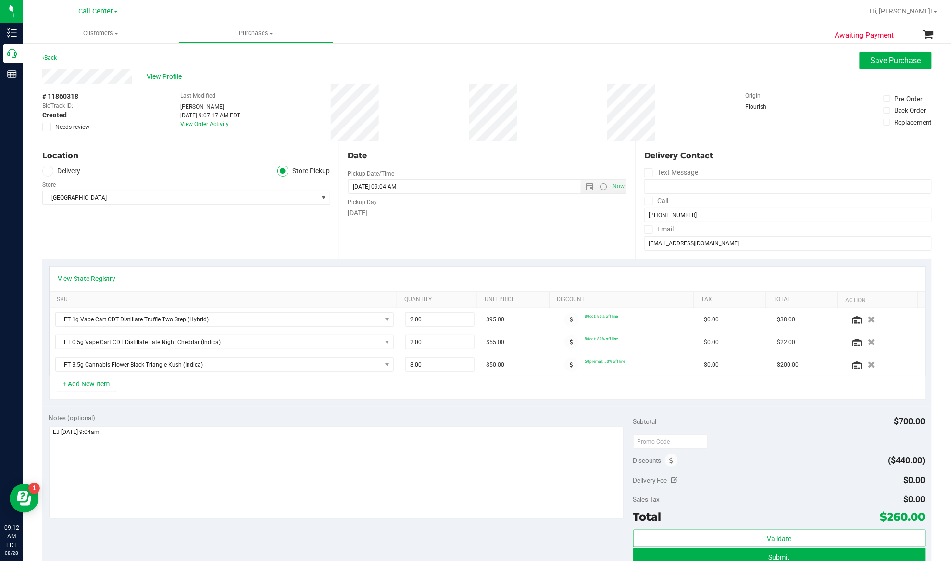
click at [166, 242] on div "Location Delivery Store Pickup Store North Palm Beach WC Select Store Bonita Sp…" at bounding box center [190, 200] width 297 height 118
click at [157, 73] on span "View Profile" at bounding box center [166, 77] width 38 height 10
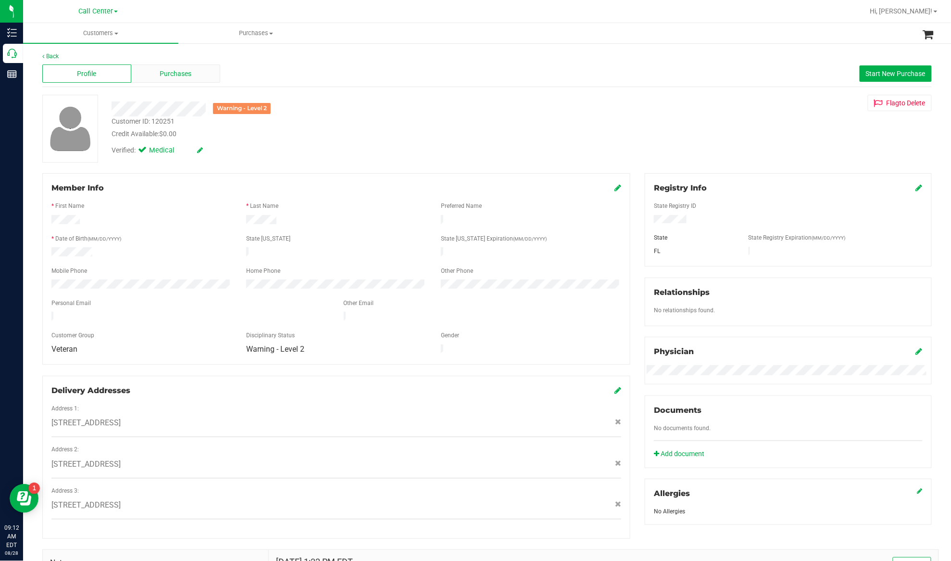
click at [176, 72] on span "Purchases" at bounding box center [176, 74] width 32 height 10
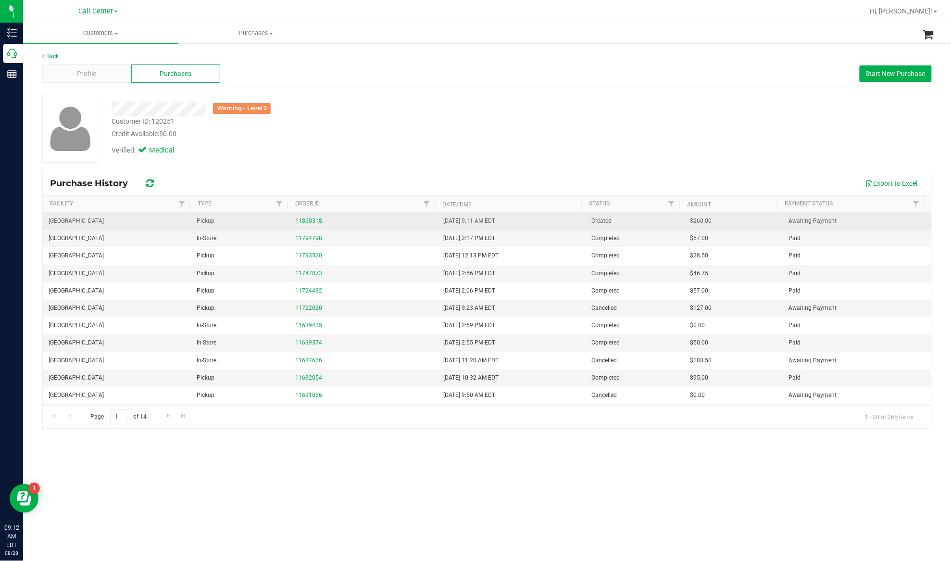
click at [308, 222] on link "11860318" at bounding box center [308, 220] width 27 height 7
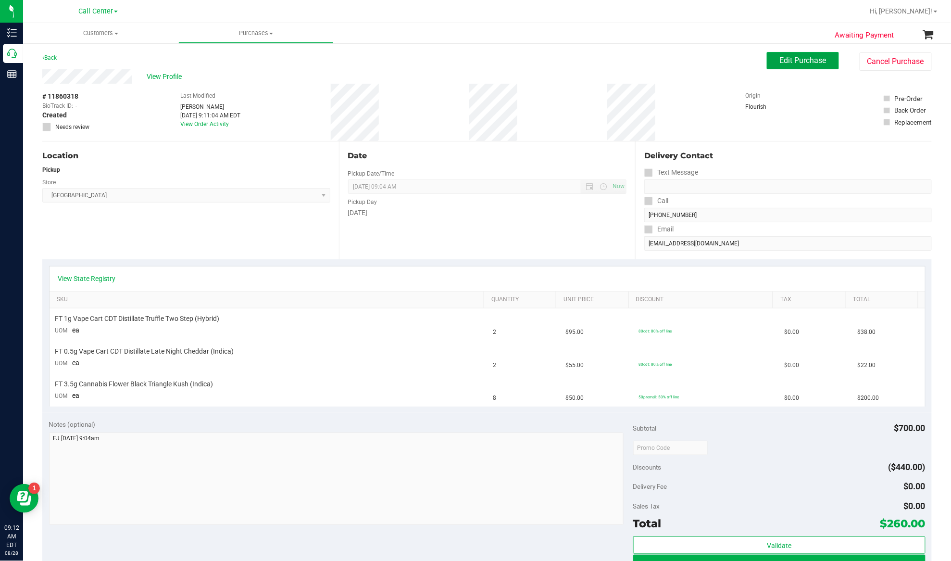
click at [713, 59] on span "Edit Purchase" at bounding box center [803, 60] width 47 height 9
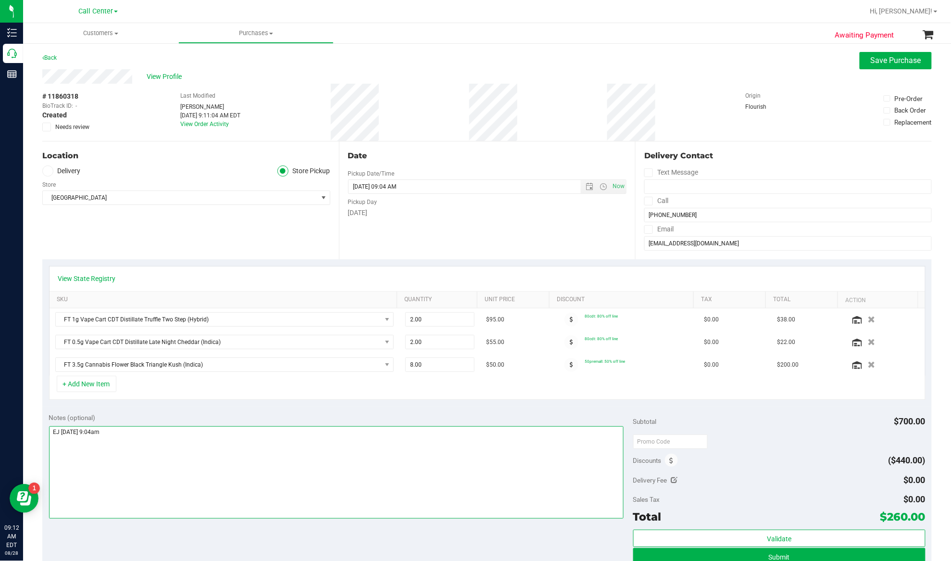
click at [175, 420] on textarea at bounding box center [336, 472] width 575 height 92
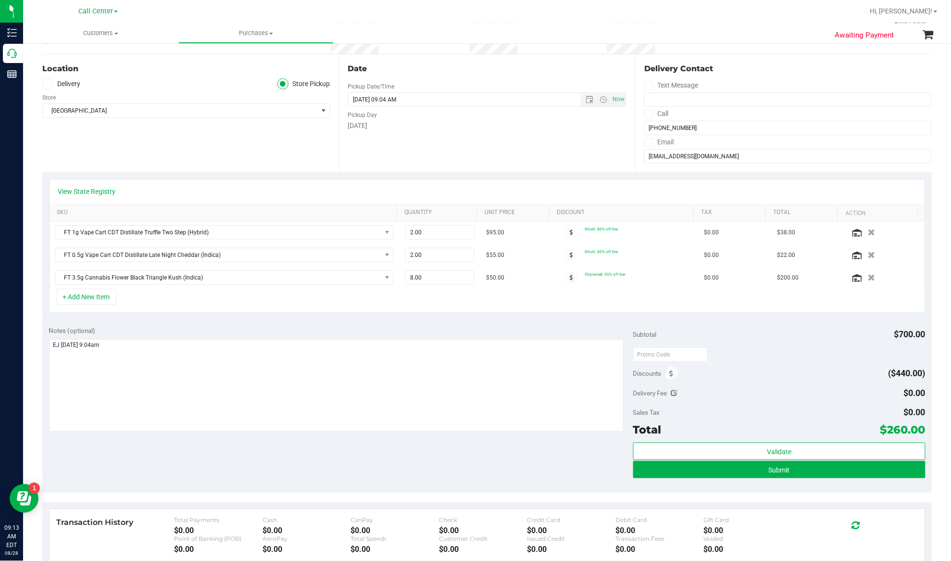
scroll to position [64, 0]
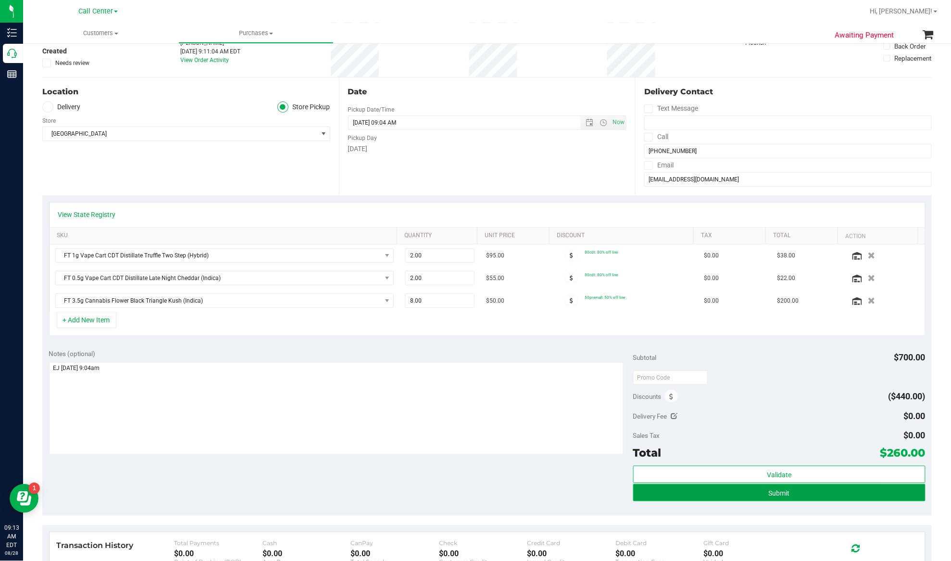
click at [713, 420] on button "Submit" at bounding box center [779, 492] width 292 height 17
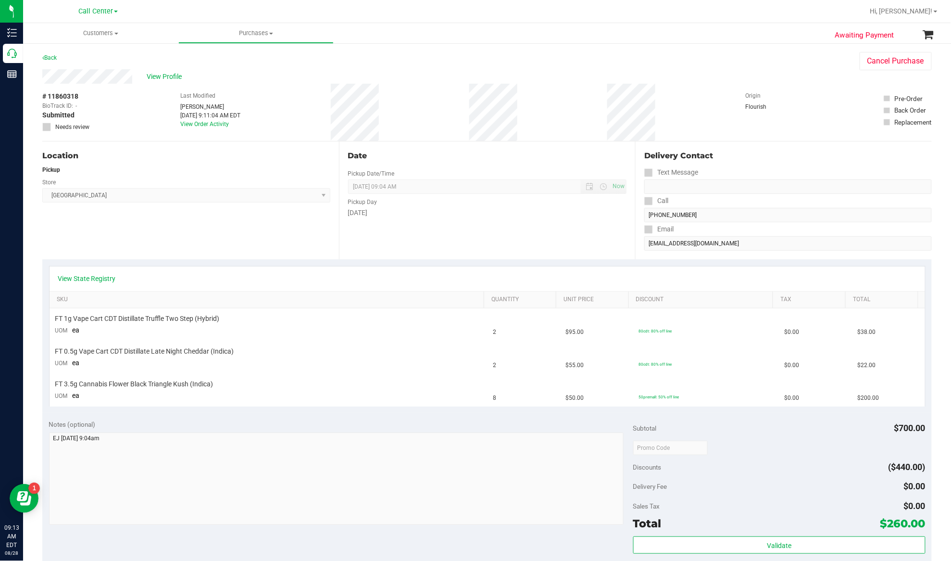
click at [74, 93] on span "# 11860318" at bounding box center [60, 96] width 36 height 10
copy div "# 11860318"
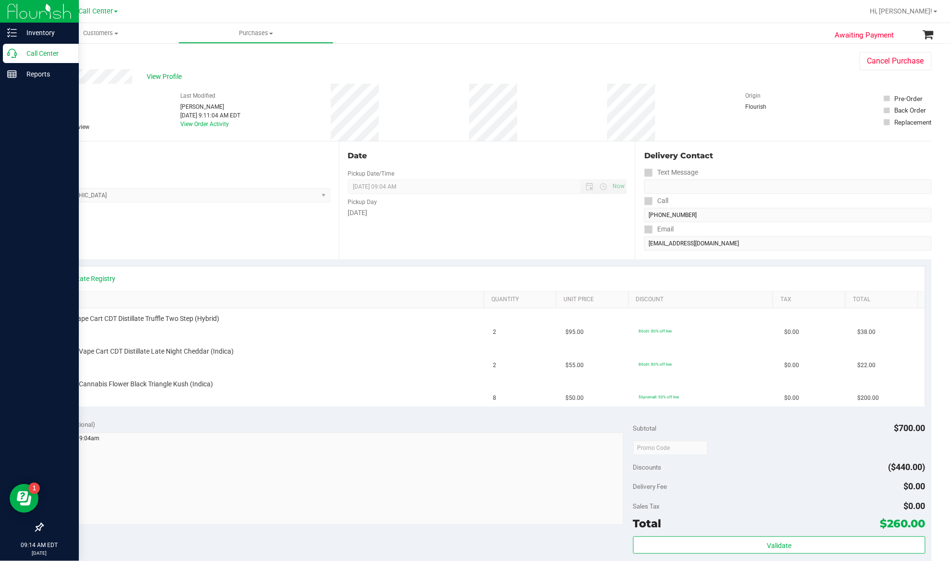
click at [25, 48] on p "Call Center" at bounding box center [46, 54] width 58 height 12
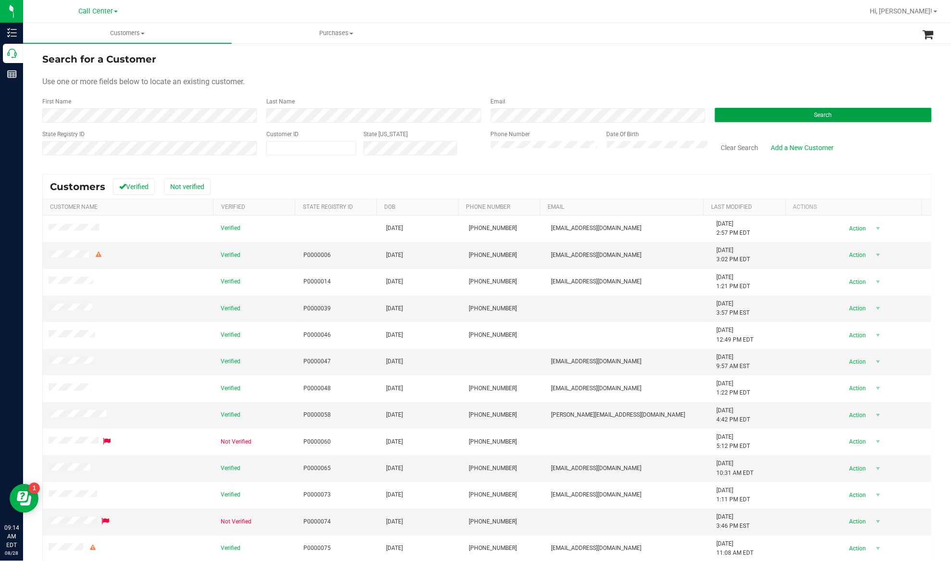
click at [729, 117] on button "Search" at bounding box center [823, 115] width 217 height 14
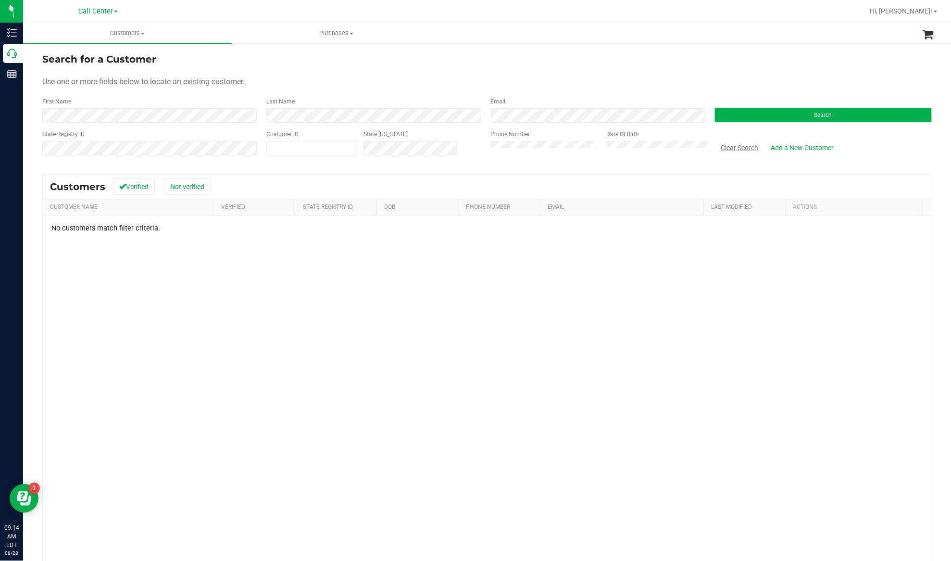
click at [729, 143] on button "Clear Search" at bounding box center [740, 147] width 50 height 16
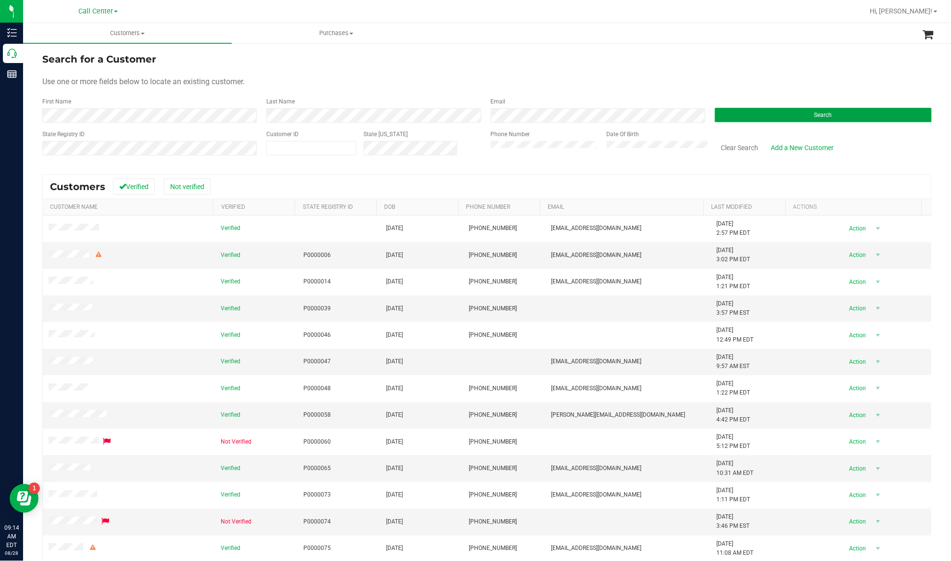
click at [825, 118] on button "Search" at bounding box center [823, 115] width 217 height 14
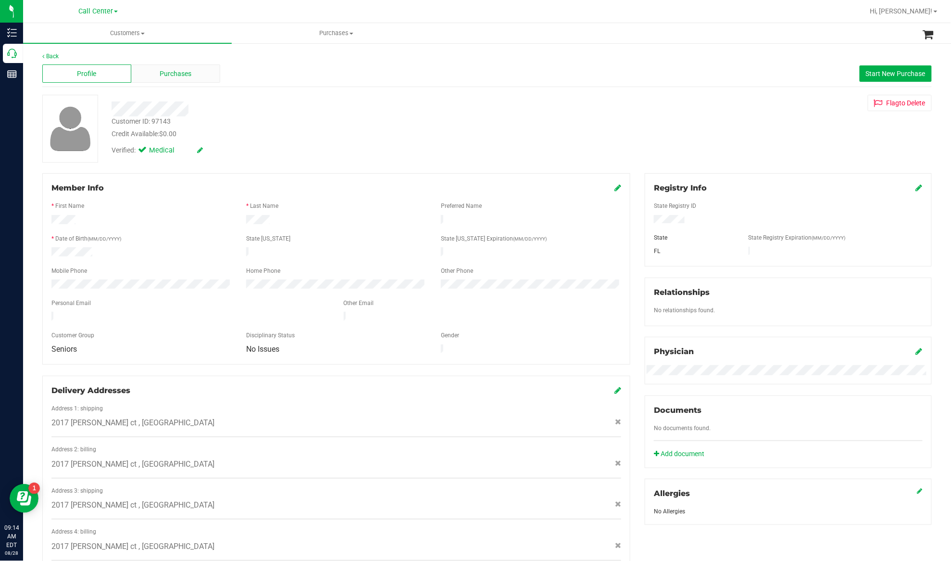
click at [170, 75] on span "Purchases" at bounding box center [176, 74] width 32 height 10
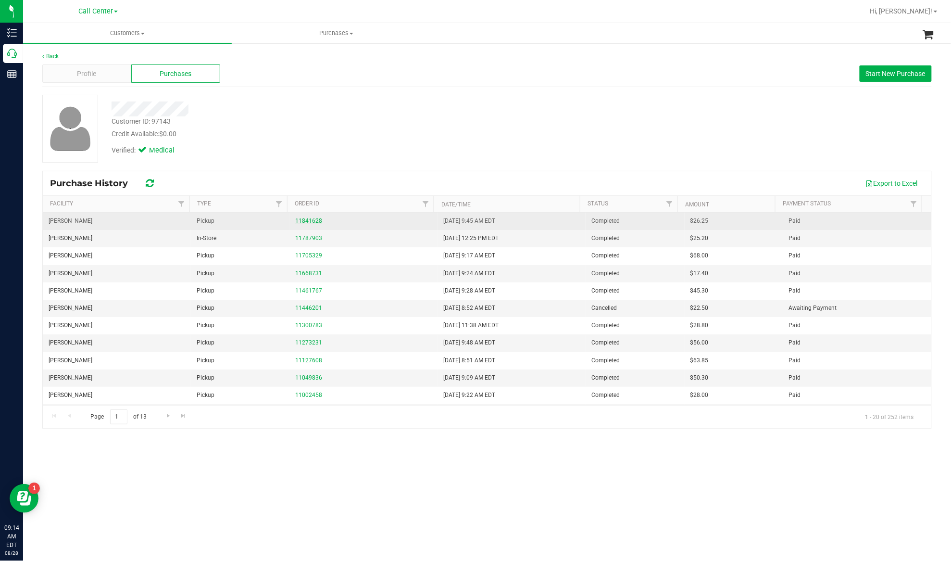
click at [302, 220] on link "11841628" at bounding box center [308, 220] width 27 height 7
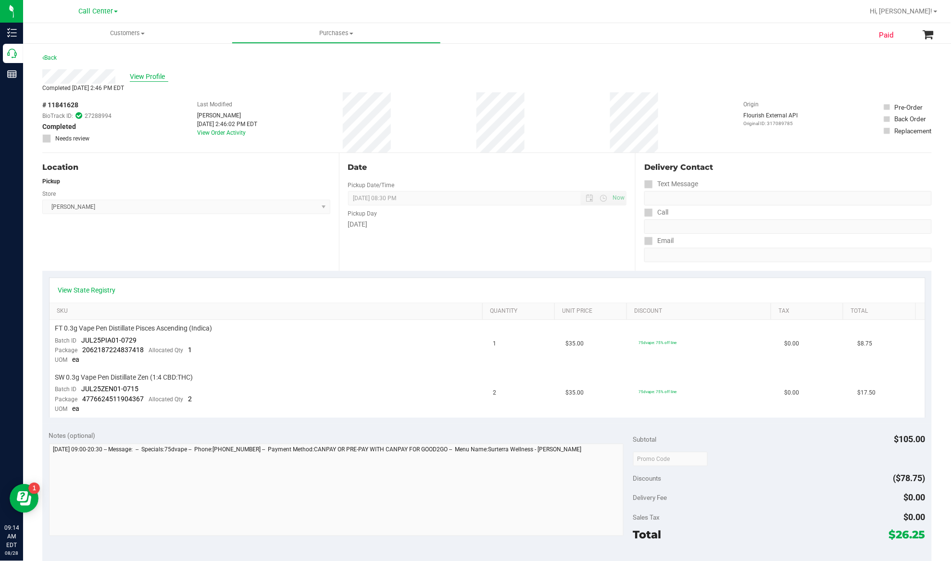
click at [152, 74] on span "View Profile" at bounding box center [149, 77] width 38 height 10
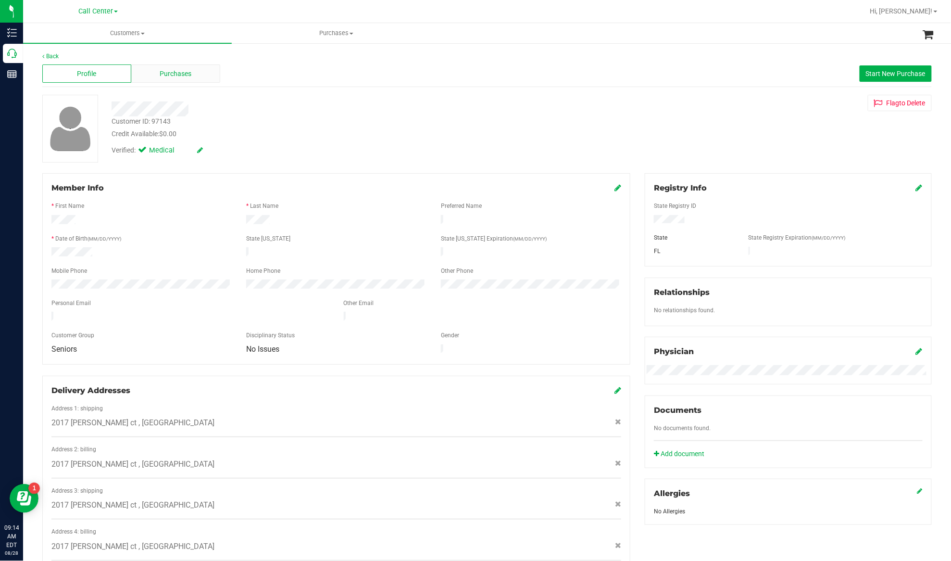
click at [164, 69] on span "Purchases" at bounding box center [176, 74] width 32 height 10
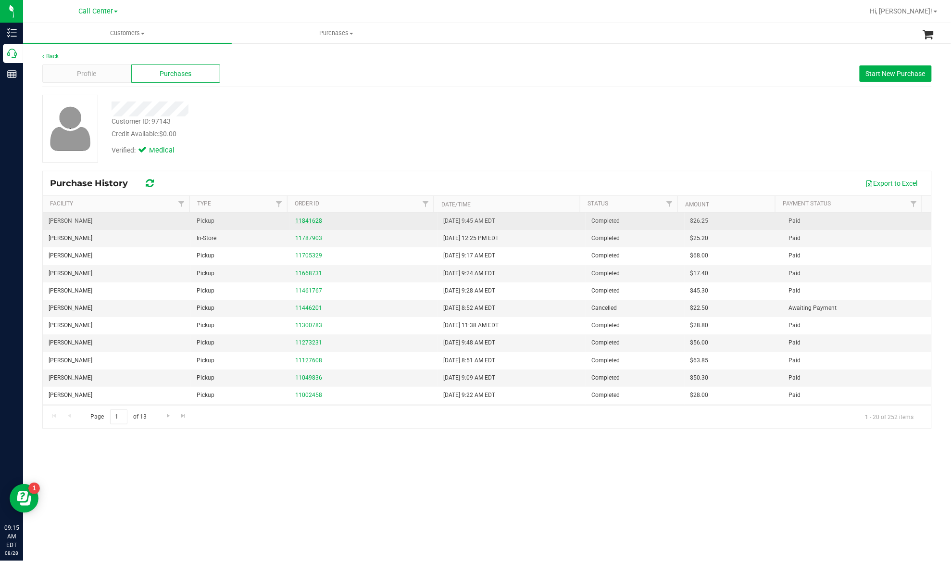
click at [313, 218] on link "11841628" at bounding box center [308, 220] width 27 height 7
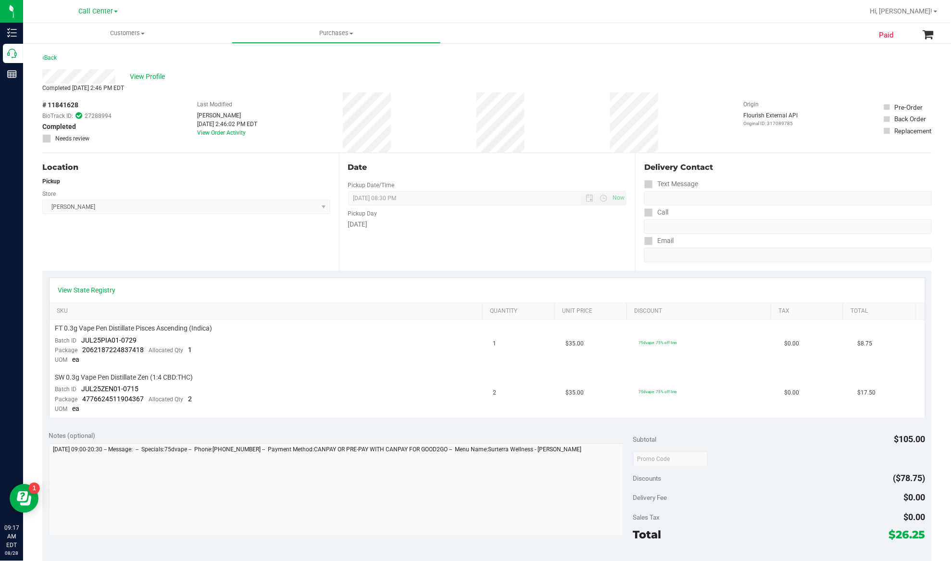
click at [139, 239] on div "Location Pickup Store Brandon WC Select Store Bonita Springs WC Boynton Beach W…" at bounding box center [190, 212] width 297 height 118
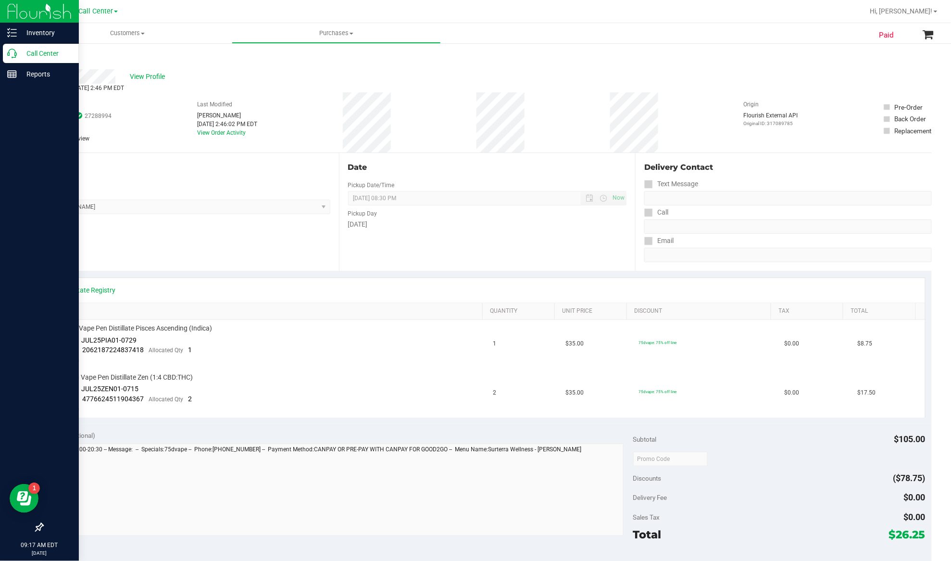
click at [34, 53] on p "Call Center" at bounding box center [46, 54] width 58 height 12
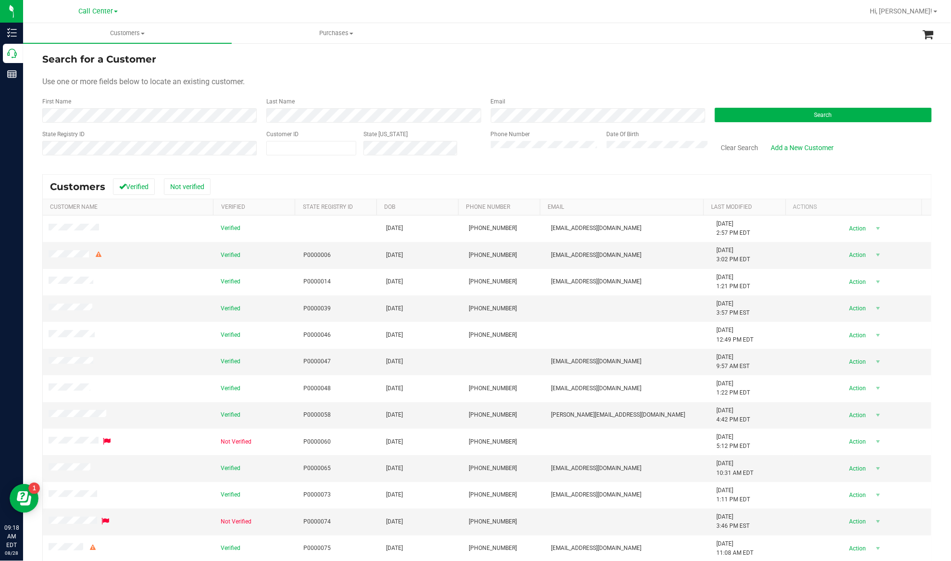
drag, startPoint x: 279, startPoint y: 65, endPoint x: 281, endPoint y: 70, distance: 5.4
click at [279, 64] on div "Search for a Customer" at bounding box center [486, 59] width 889 height 14
click at [323, 154] on span at bounding box center [311, 148] width 90 height 14
paste input "1512970"
type input "1512970"
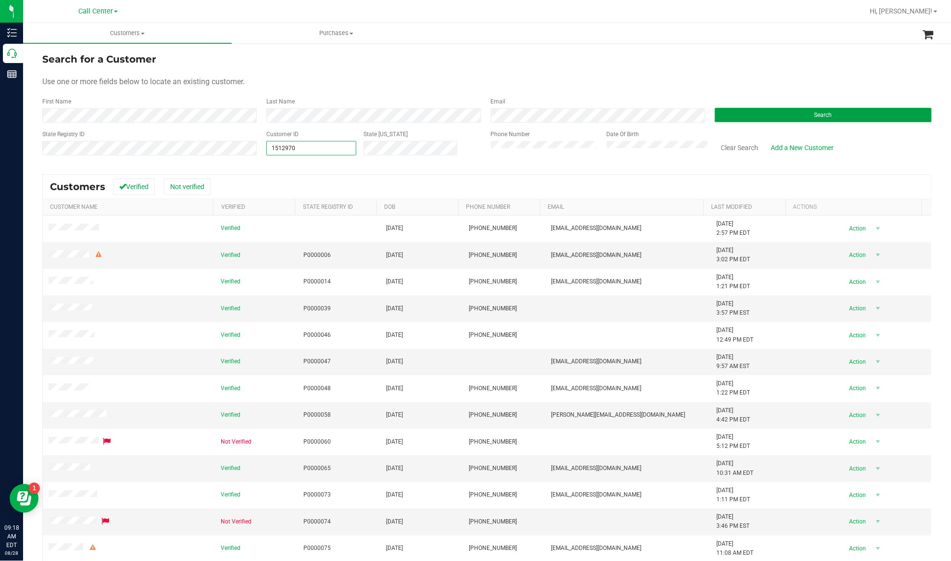
type input "1512970"
click at [734, 111] on button "Search" at bounding box center [823, 115] width 217 height 14
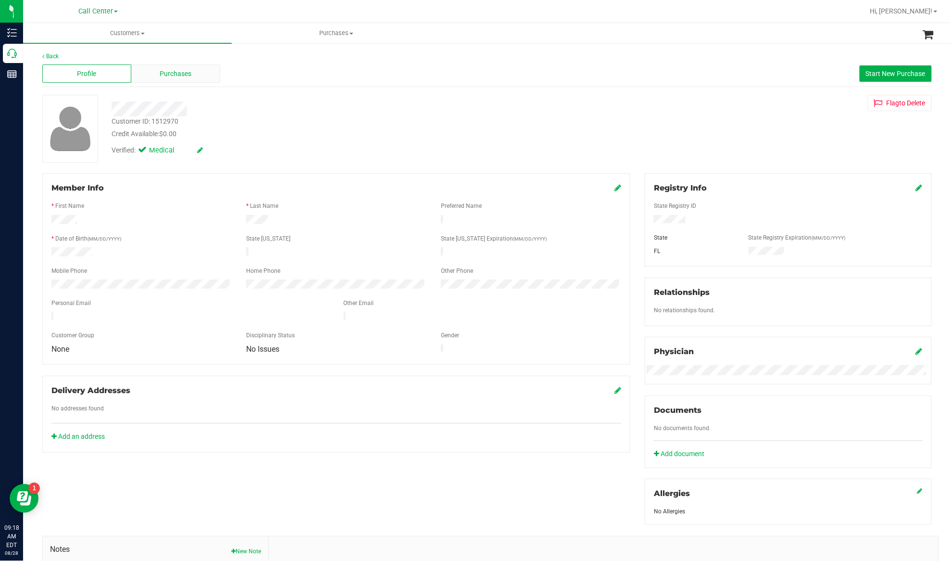
click at [194, 69] on div "Purchases" at bounding box center [175, 73] width 89 height 18
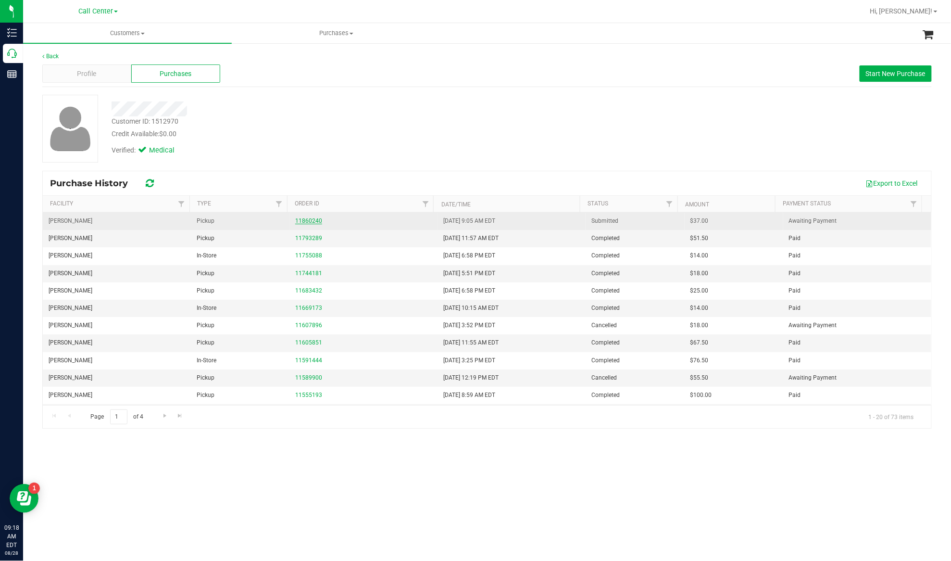
click at [304, 223] on link "11860240" at bounding box center [308, 220] width 27 height 7
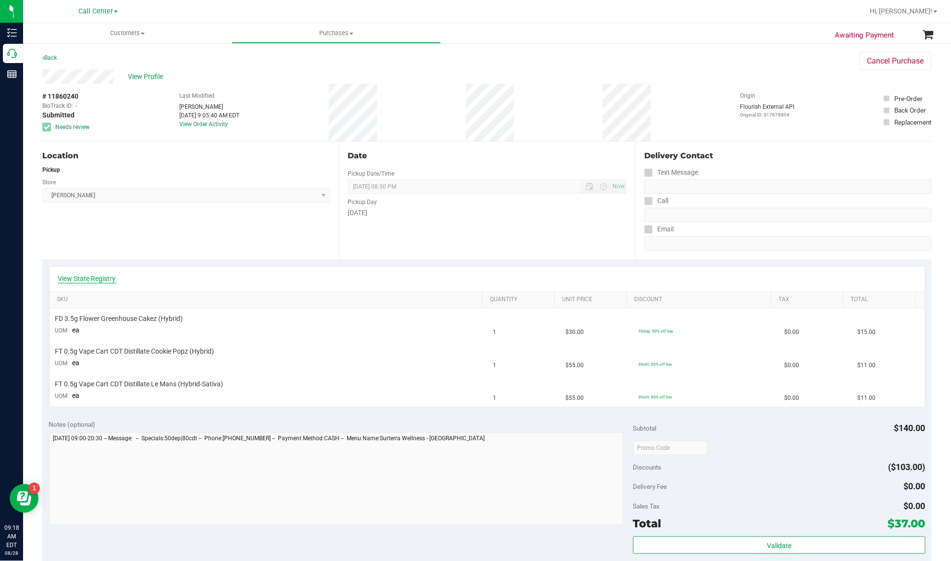
click at [111, 278] on link "View State Registry" at bounding box center [87, 279] width 58 height 10
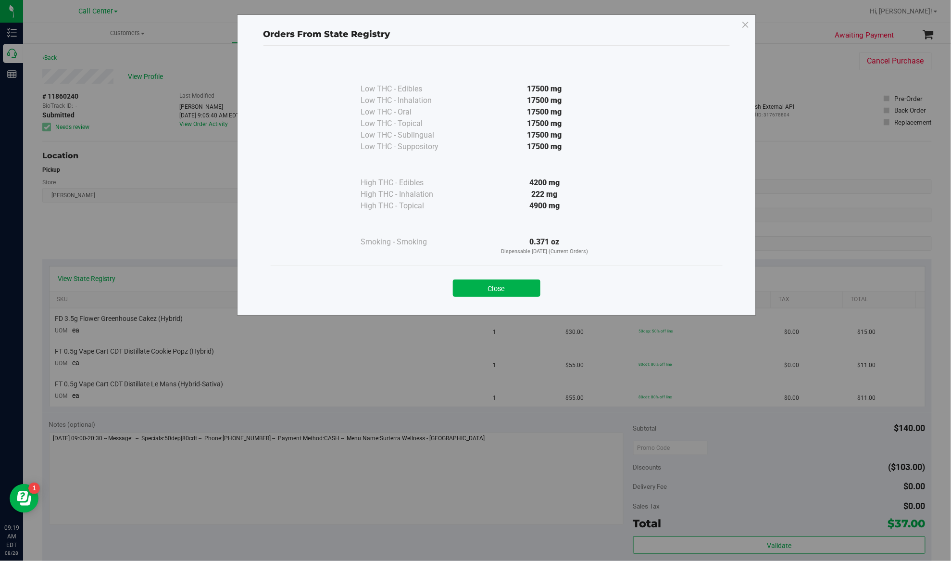
click at [471, 297] on div "Close" at bounding box center [497, 284] width 452 height 39
click at [468, 294] on button "Close" at bounding box center [497, 287] width 88 height 17
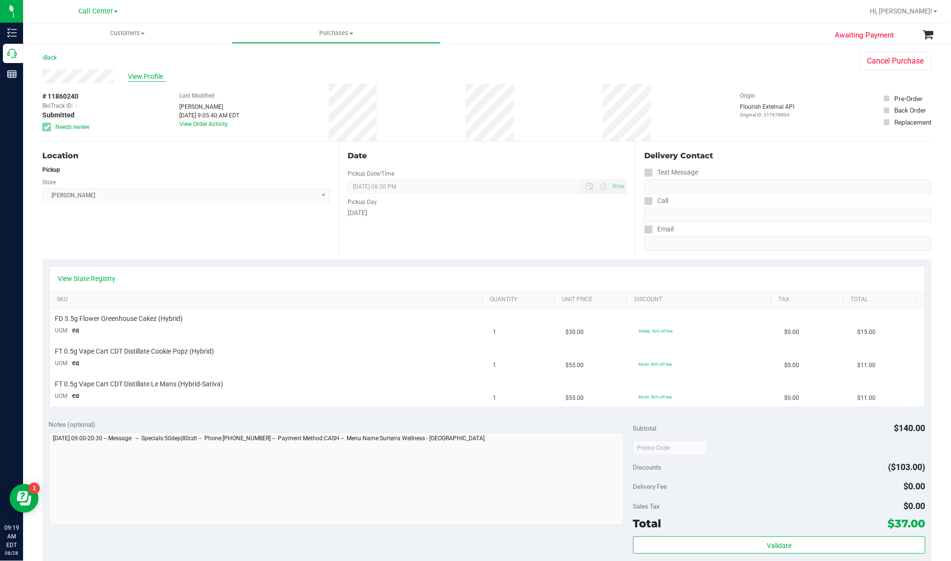
click at [143, 77] on span "View Profile" at bounding box center [147, 77] width 38 height 10
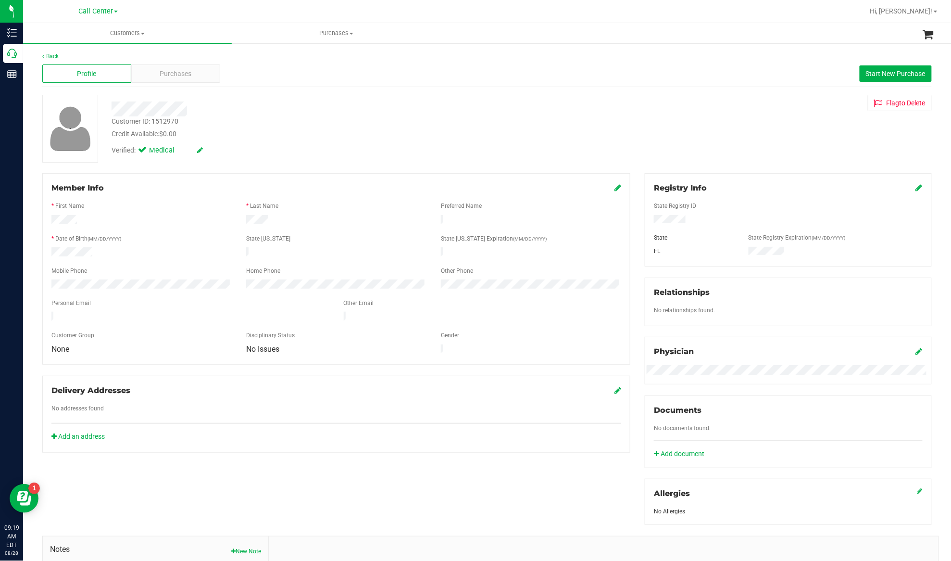
click at [167, 87] on div "Back Profile Purchases Start New Purchase Customer ID: 1512970 Credit Available…" at bounding box center [486, 359] width 889 height 614
click at [169, 75] on span "Purchases" at bounding box center [176, 74] width 32 height 10
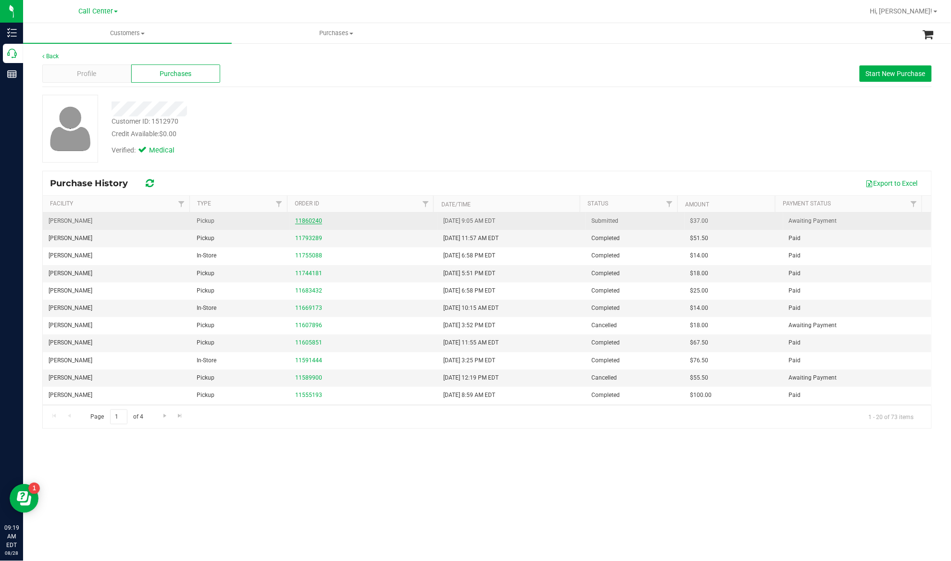
click at [309, 223] on link "11860240" at bounding box center [308, 220] width 27 height 7
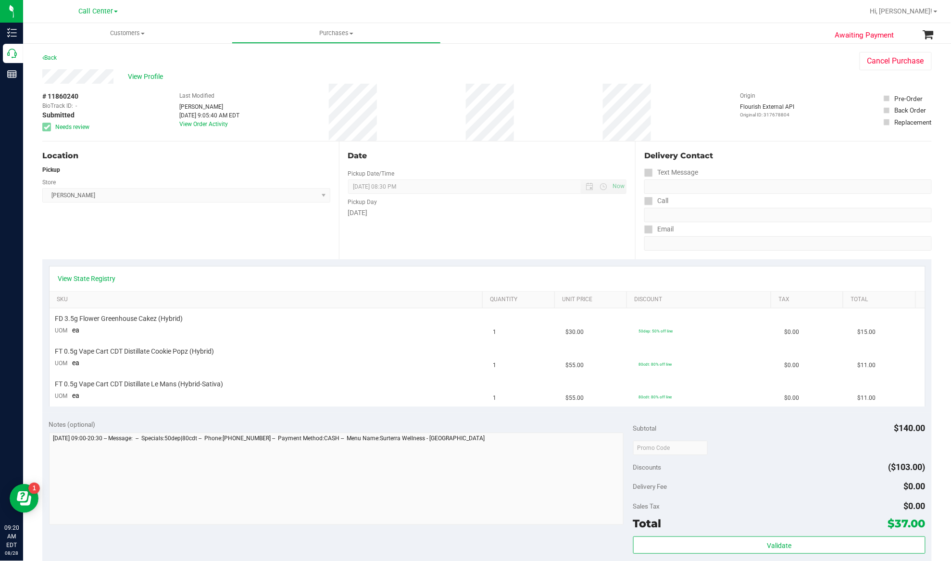
click at [216, 239] on div "Location Pickup Store Clermont WC Select Store Bonita Springs WC Boynton Beach …" at bounding box center [190, 200] width 297 height 118
click at [260, 247] on div "Location Pickup Store Clermont WC Select Store Bonita Springs WC Boynton Beach …" at bounding box center [190, 200] width 297 height 118
click at [69, 93] on span "# 11860240" at bounding box center [60, 96] width 36 height 10
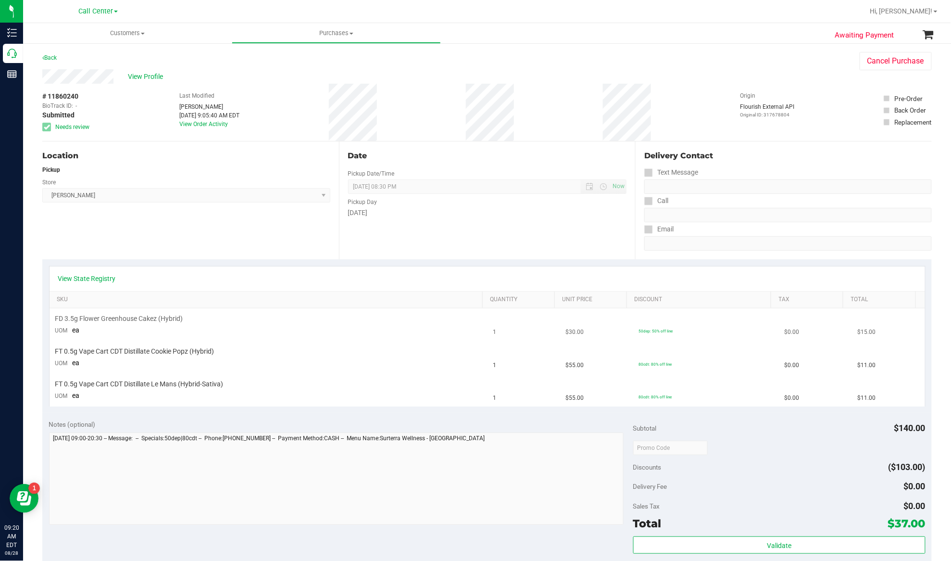
click at [138, 316] on span "FD 3.5g Flower Greenhouse Cakez (Hybrid)" at bounding box center [119, 318] width 128 height 9
copy div "FD 3.5g Flower Greenhouse Cakez (Hybrid)"
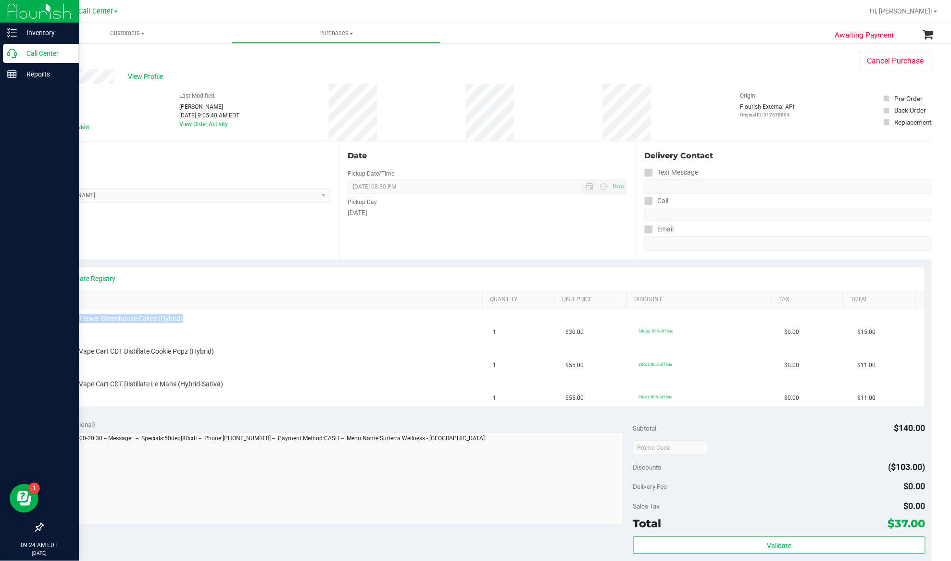
click at [43, 49] on p "Call Center" at bounding box center [46, 54] width 58 height 12
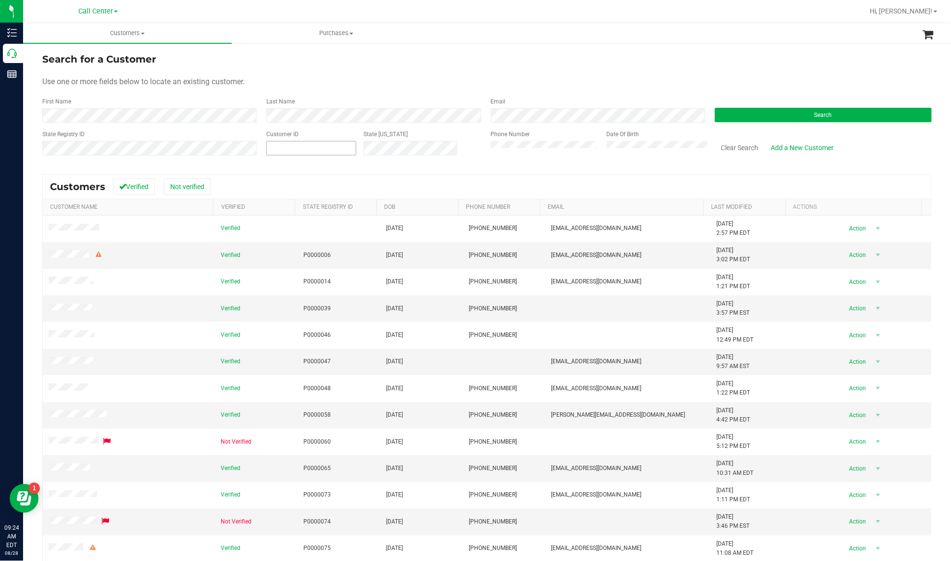
click at [289, 145] on span at bounding box center [311, 148] width 90 height 14
paste input "1562488"
type input "1562488"
click at [716, 114] on button "Search" at bounding box center [823, 115] width 217 height 14
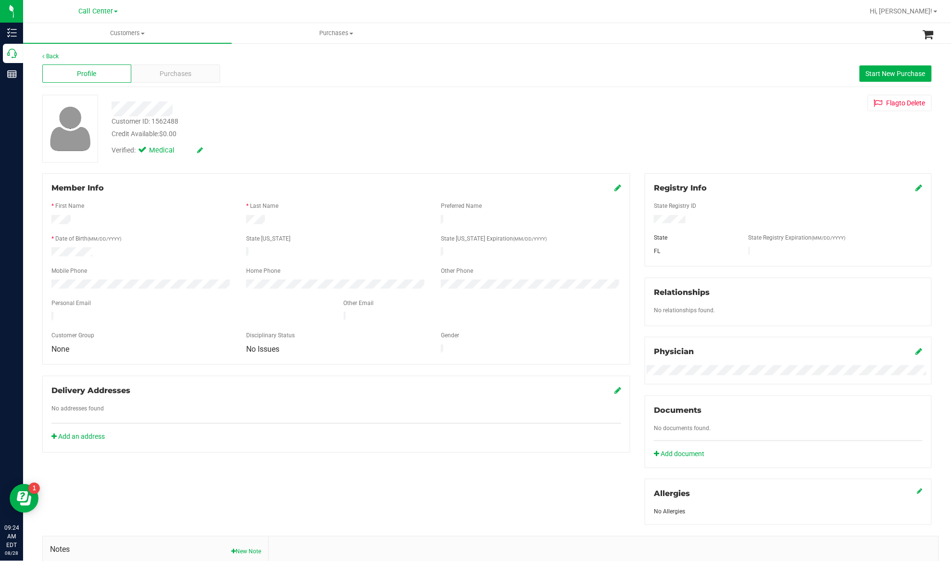
click at [73, 291] on div at bounding box center [336, 295] width 570 height 8
click at [160, 72] on span "Purchases" at bounding box center [176, 74] width 32 height 10
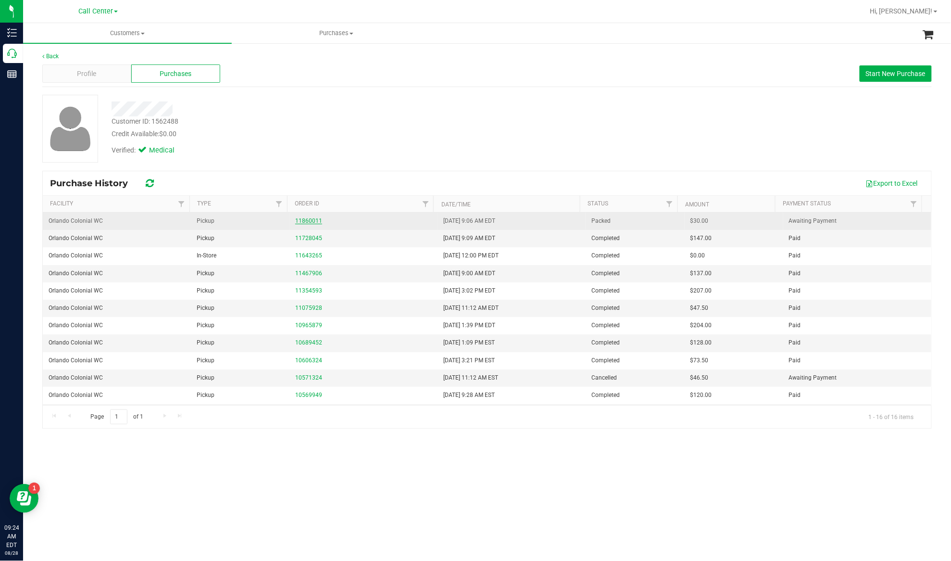
click at [310, 222] on link "11860011" at bounding box center [308, 220] width 27 height 7
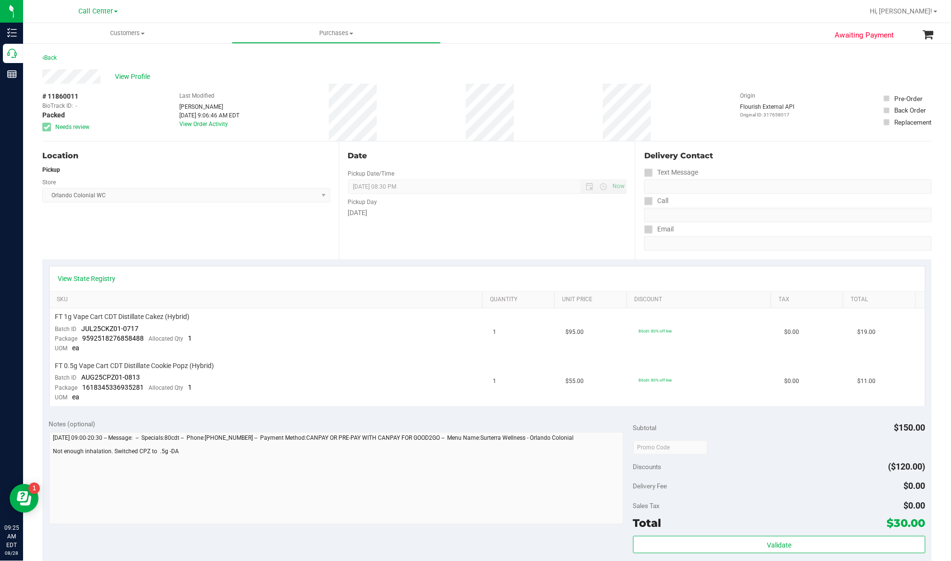
click at [63, 94] on span "# 11860011" at bounding box center [60, 96] width 36 height 10
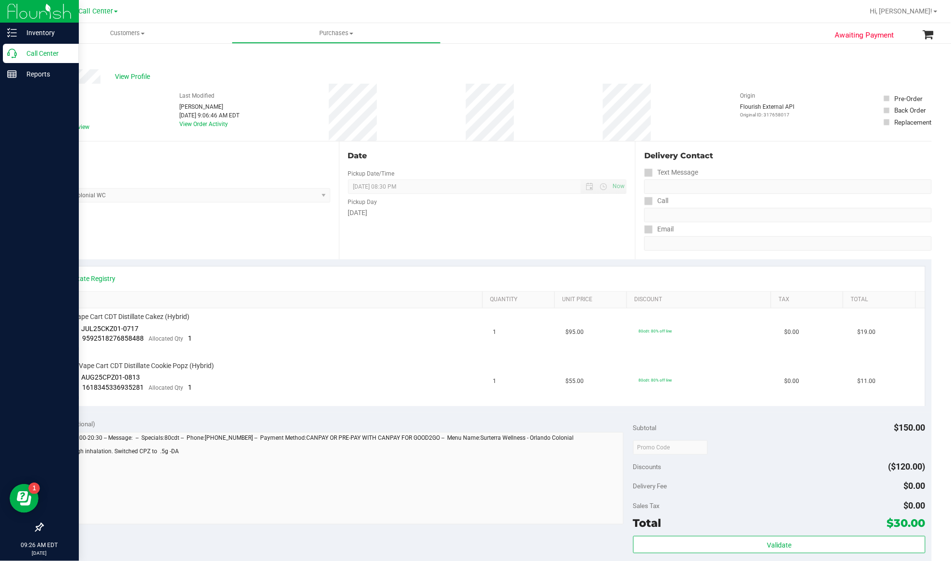
drag, startPoint x: 32, startPoint y: 53, endPoint x: 37, endPoint y: 54, distance: 5.0
click at [32, 53] on p "Call Center" at bounding box center [46, 54] width 58 height 12
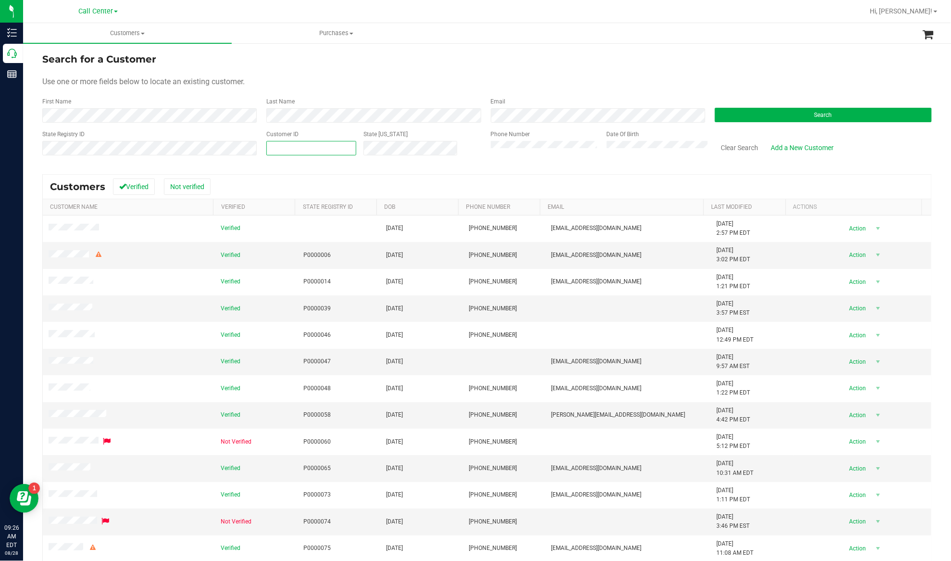
click at [293, 149] on span at bounding box center [311, 148] width 90 height 14
paste input "241558"
type input "241558"
click at [724, 114] on button "Search" at bounding box center [823, 115] width 217 height 14
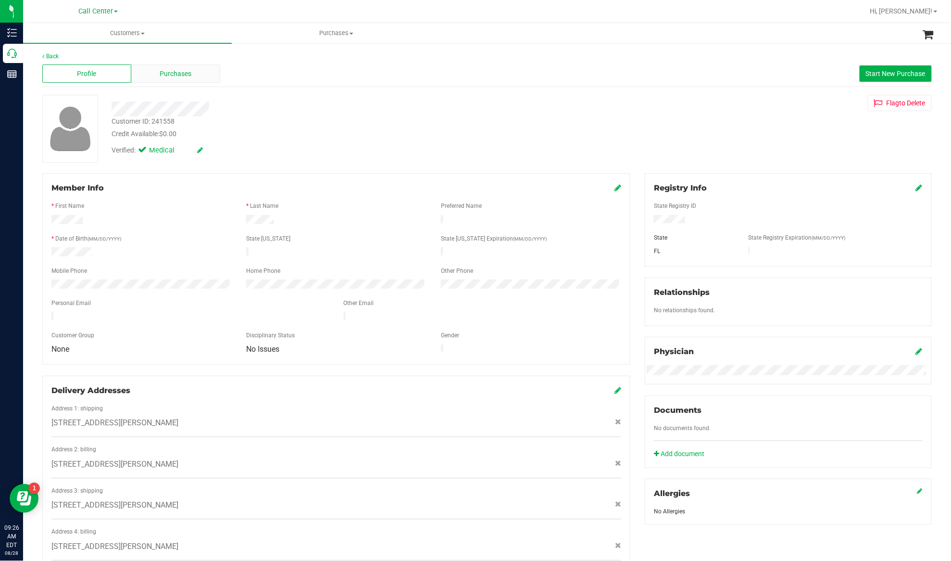
click at [163, 67] on div "Purchases" at bounding box center [175, 73] width 89 height 18
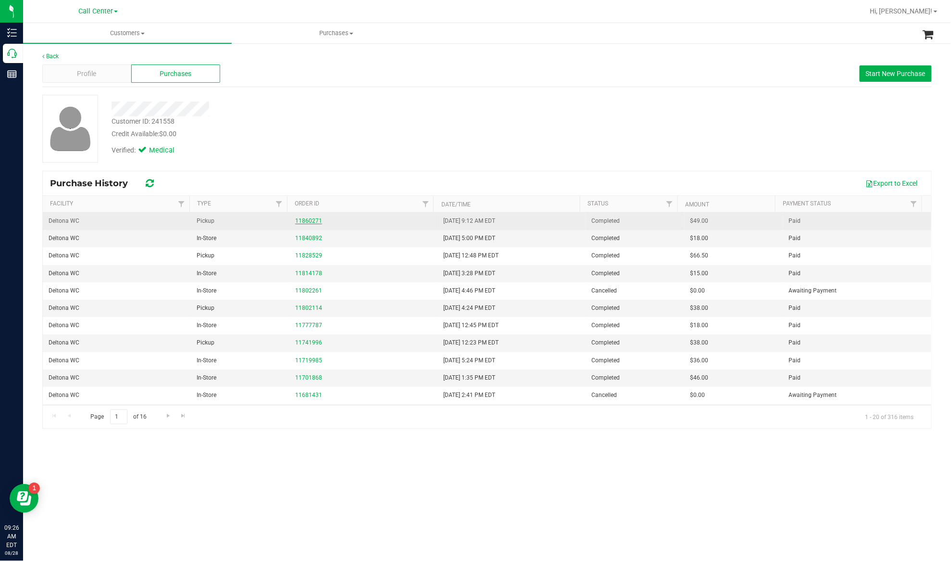
click at [303, 221] on link "11860271" at bounding box center [308, 220] width 27 height 7
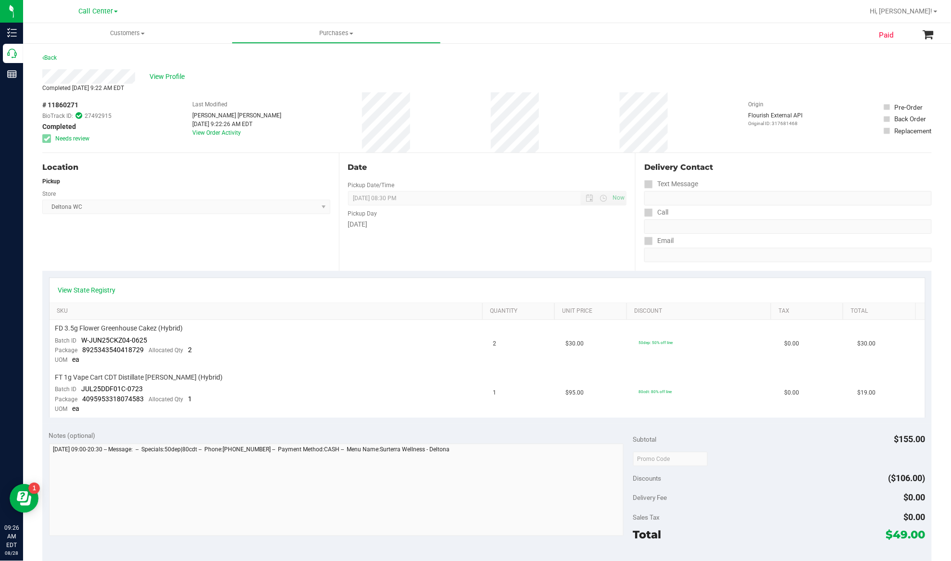
click at [237, 303] on th "SKU" at bounding box center [266, 311] width 433 height 17
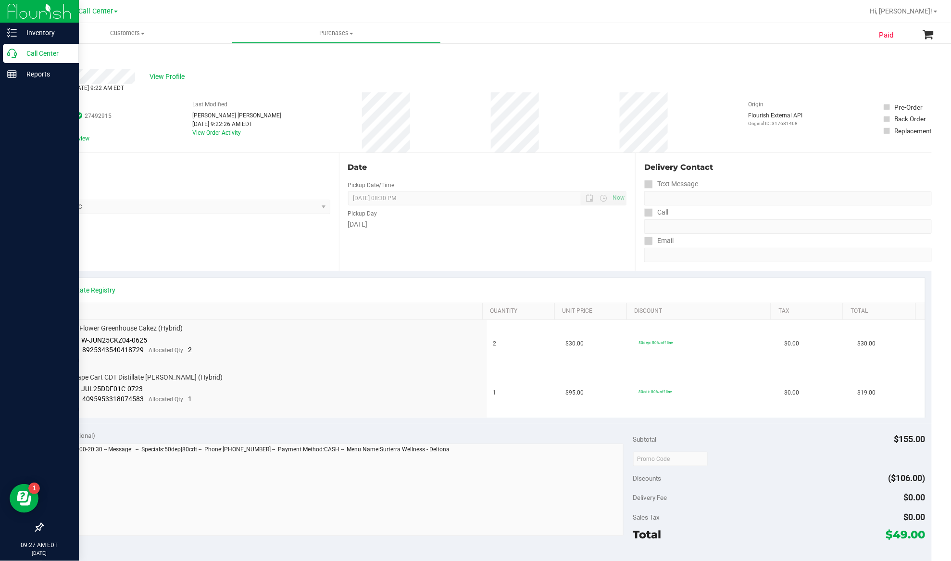
click at [38, 54] on p "Call Center" at bounding box center [46, 54] width 58 height 12
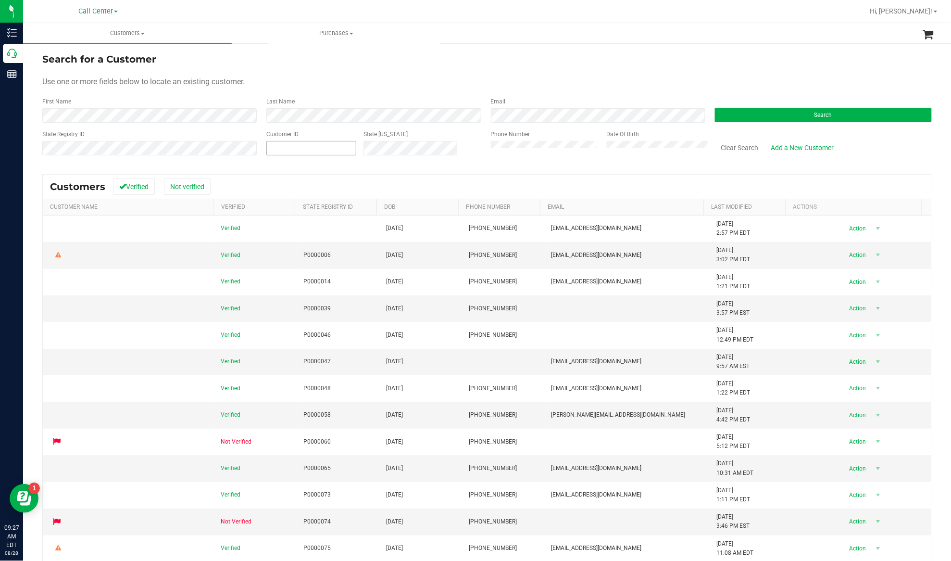
click at [281, 151] on span at bounding box center [311, 148] width 90 height 14
paste input "1518601"
type input "1518601"
click at [737, 114] on button "Search" at bounding box center [823, 115] width 217 height 14
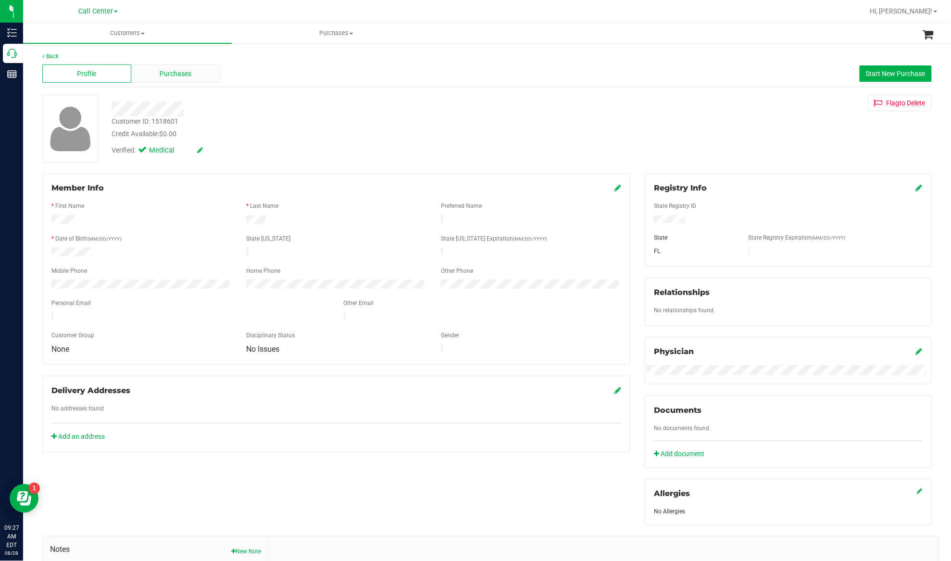
click at [182, 72] on span "Purchases" at bounding box center [176, 74] width 32 height 10
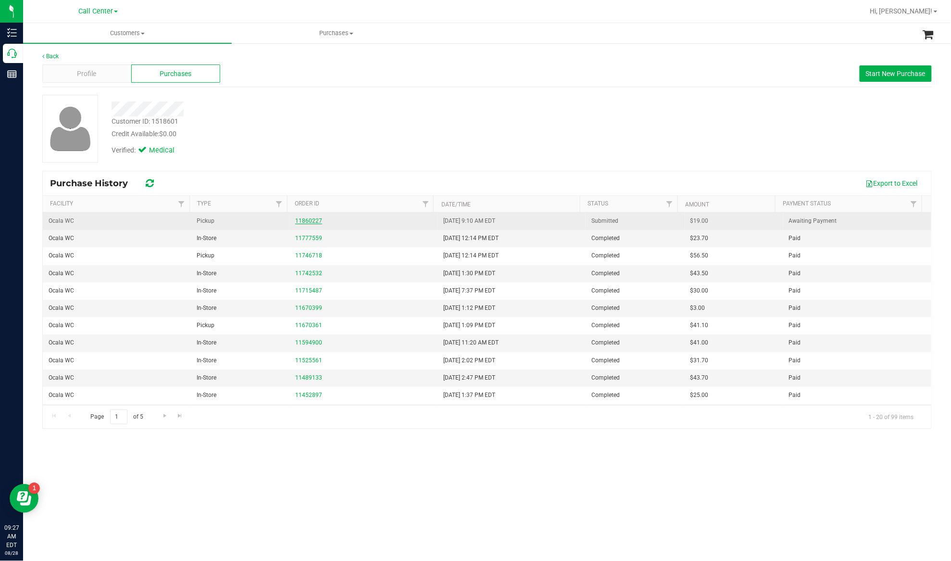
click at [316, 222] on link "11860227" at bounding box center [308, 220] width 27 height 7
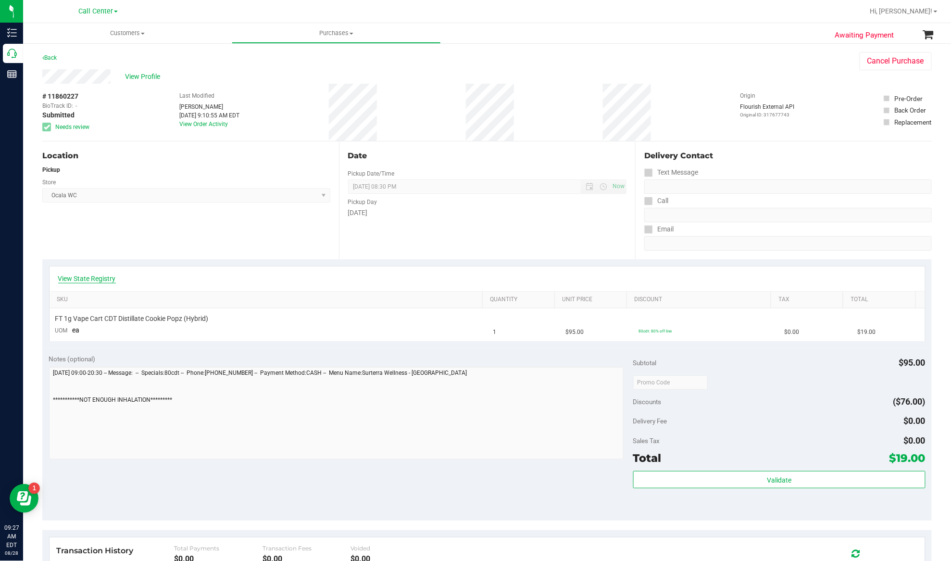
click at [77, 278] on link "View State Registry" at bounding box center [87, 279] width 58 height 10
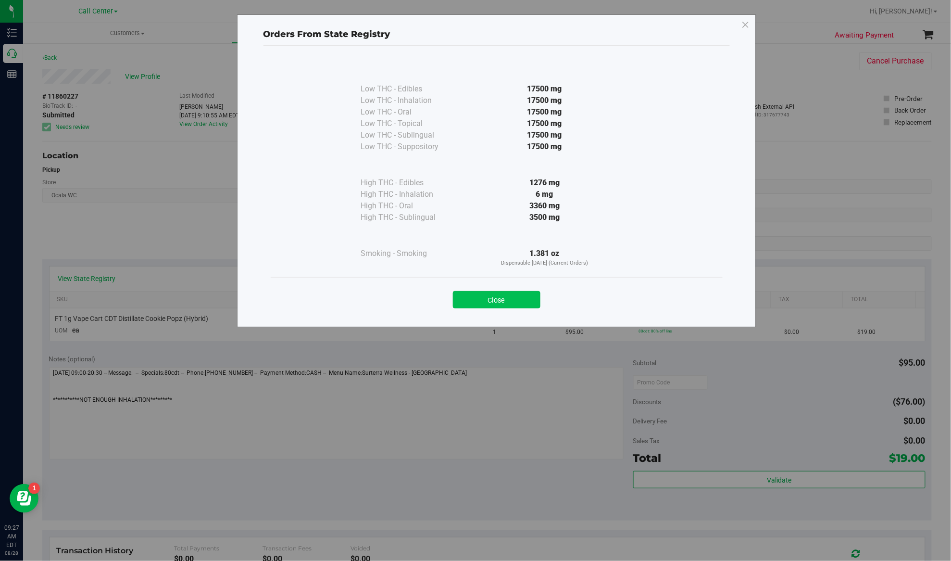
click at [470, 304] on button "Close" at bounding box center [497, 299] width 88 height 17
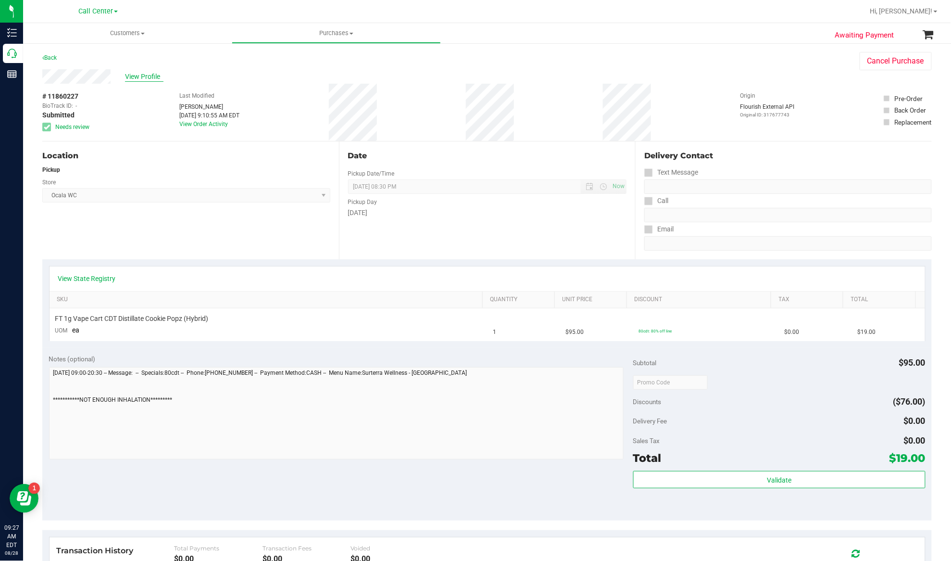
click at [139, 75] on span "View Profile" at bounding box center [144, 77] width 38 height 10
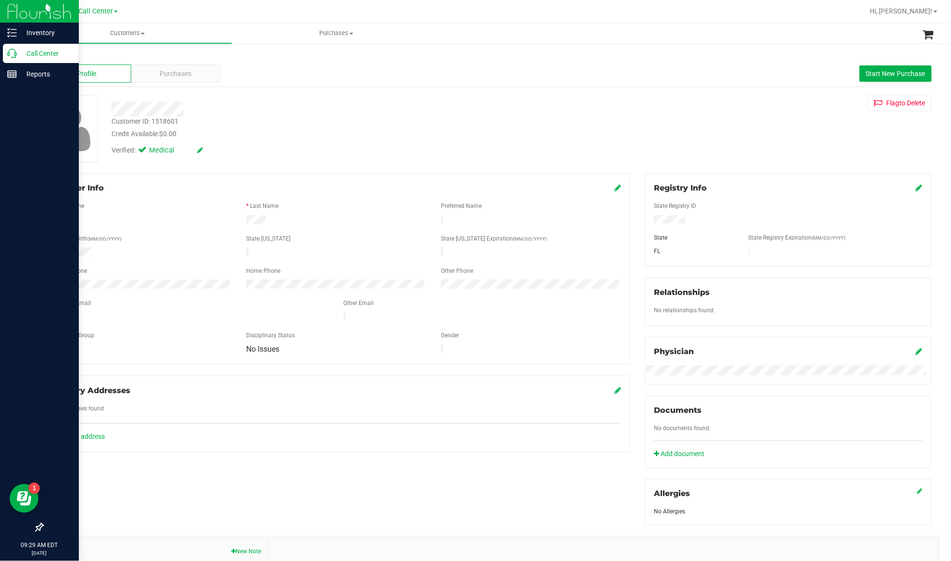
click at [31, 54] on p "Call Center" at bounding box center [46, 54] width 58 height 12
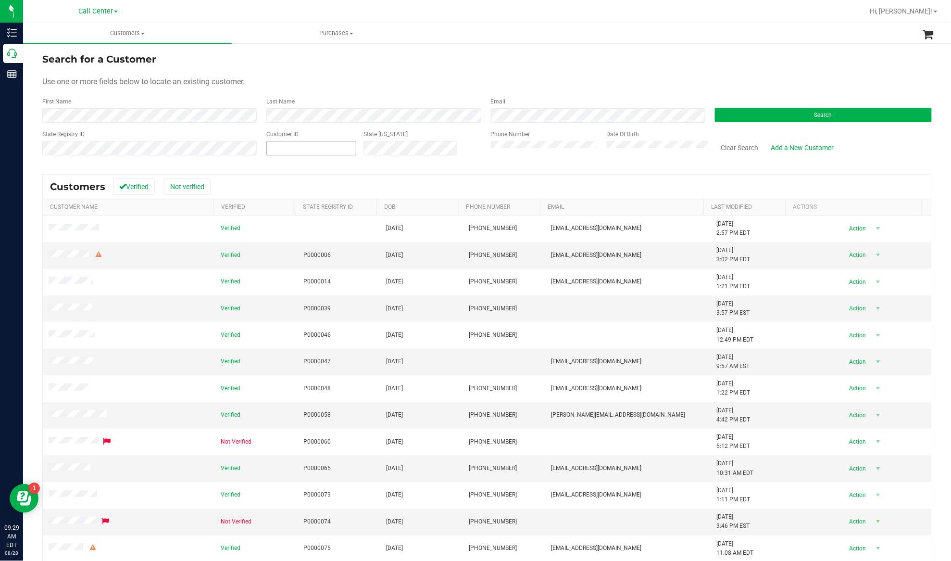
click at [295, 151] on span at bounding box center [311, 148] width 90 height 14
paste input "356965"
type input "356965"
click at [745, 116] on button "Search" at bounding box center [823, 115] width 217 height 14
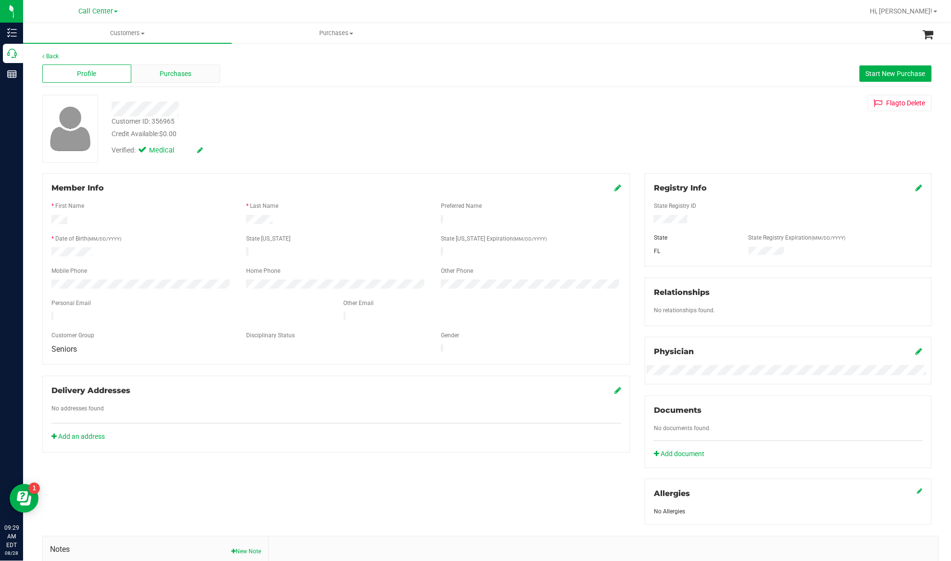
click at [156, 70] on div "Purchases" at bounding box center [175, 73] width 89 height 18
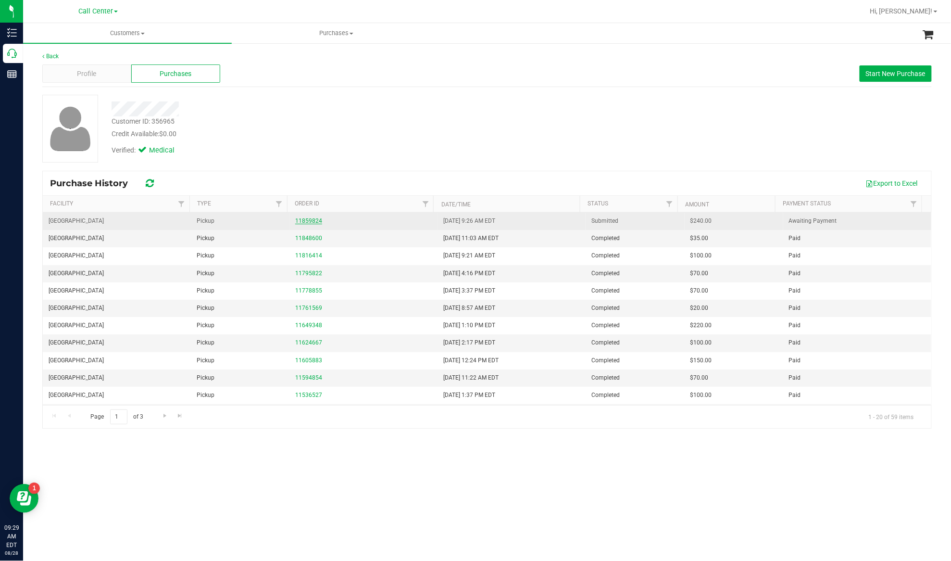
click at [298, 222] on link "11859824" at bounding box center [308, 220] width 27 height 7
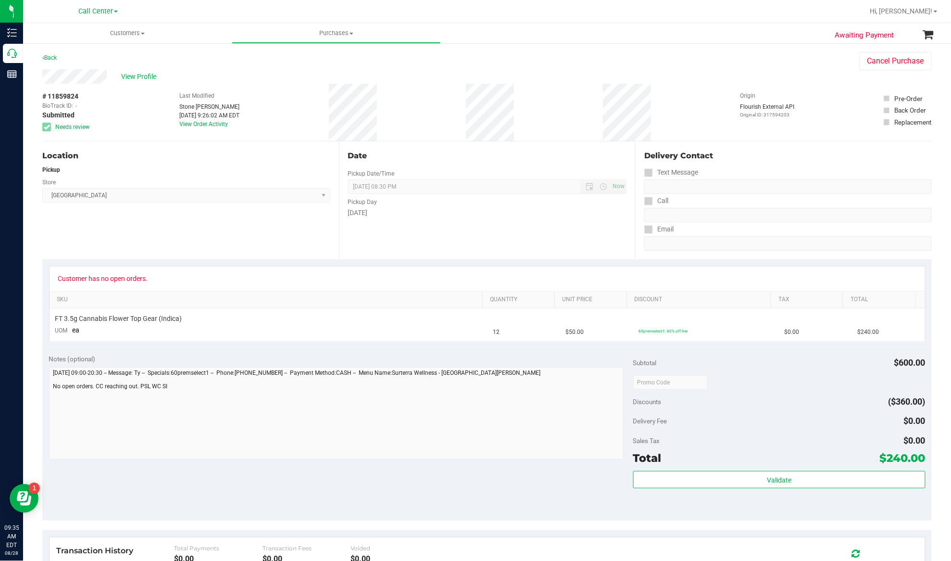
click at [210, 220] on div "Location Pickup Store Port St. Lucie WC Select Store Bonita Springs WC Boynton …" at bounding box center [190, 200] width 297 height 118
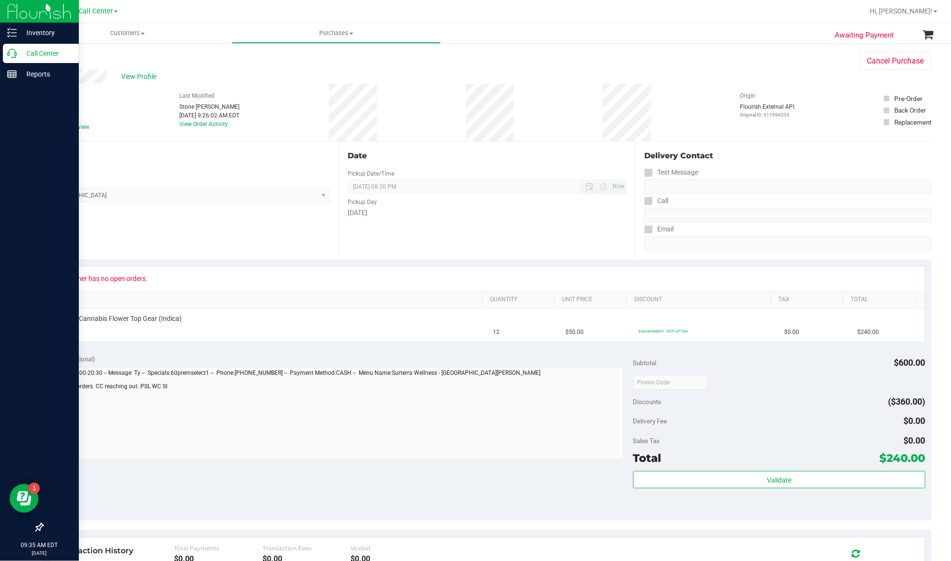
click at [29, 44] on div "Call Center" at bounding box center [41, 53] width 76 height 19
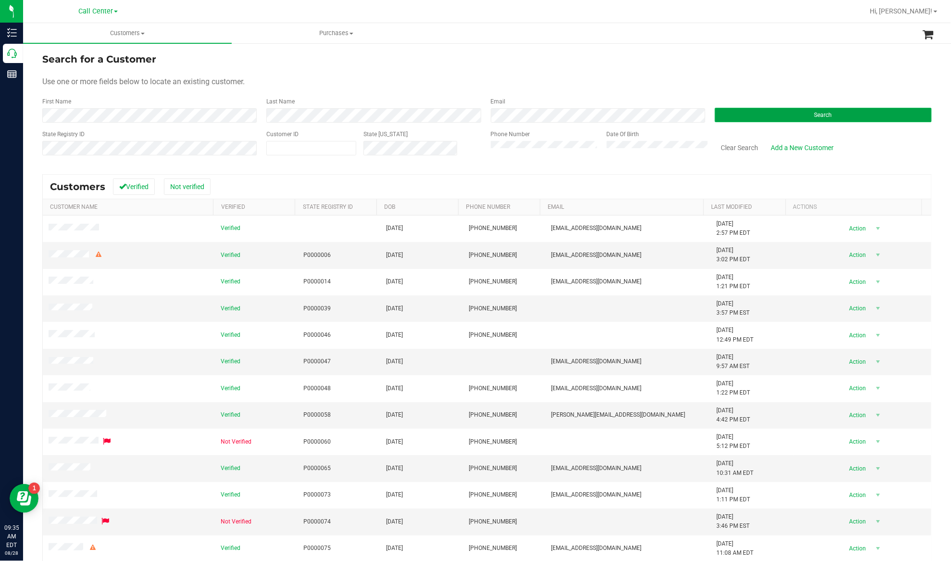
click at [739, 114] on button "Search" at bounding box center [823, 115] width 217 height 14
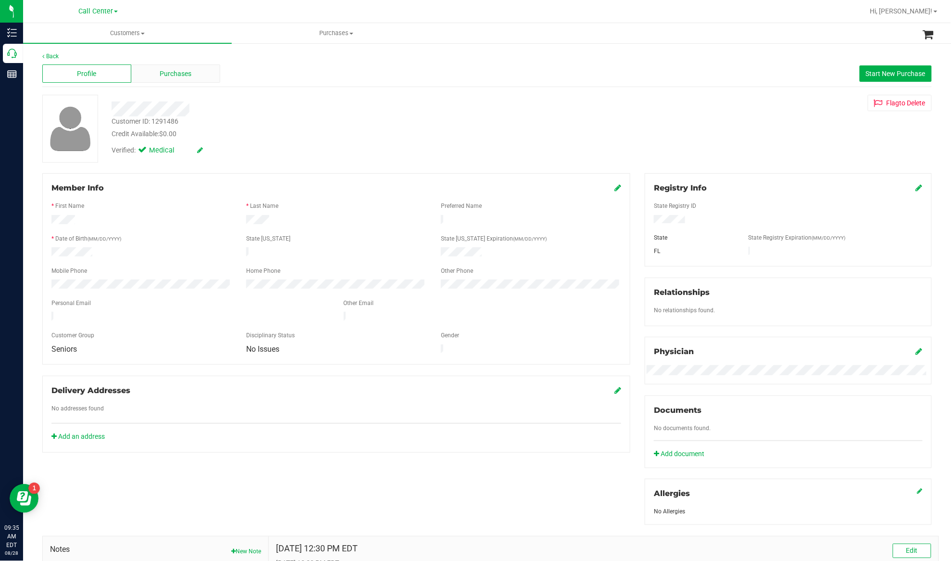
click at [181, 76] on span "Purchases" at bounding box center [176, 74] width 32 height 10
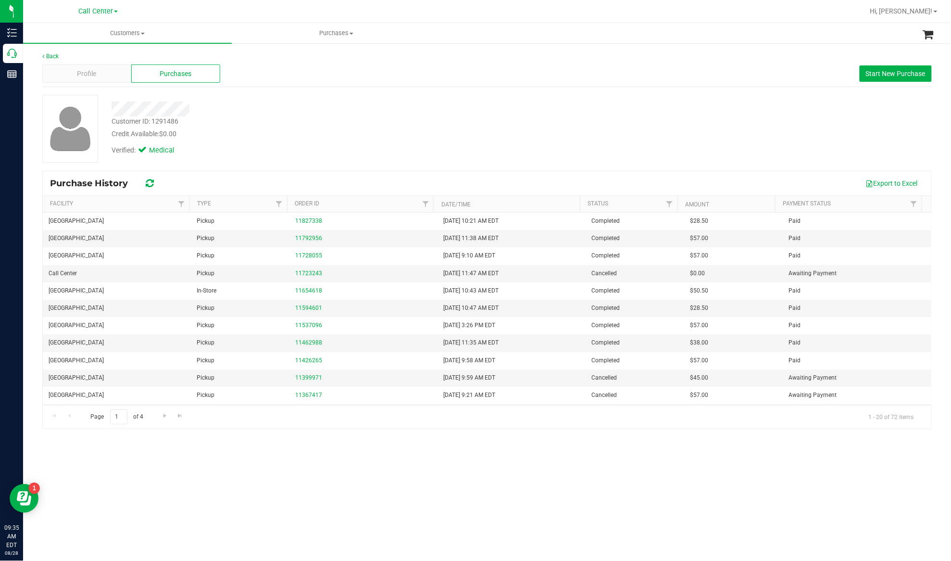
click at [118, 464] on div "Customers All customers Add a new customer All physicians Purchases All purchas…" at bounding box center [487, 292] width 928 height 538
click at [881, 77] on span "Start New Purchase" at bounding box center [896, 74] width 60 height 8
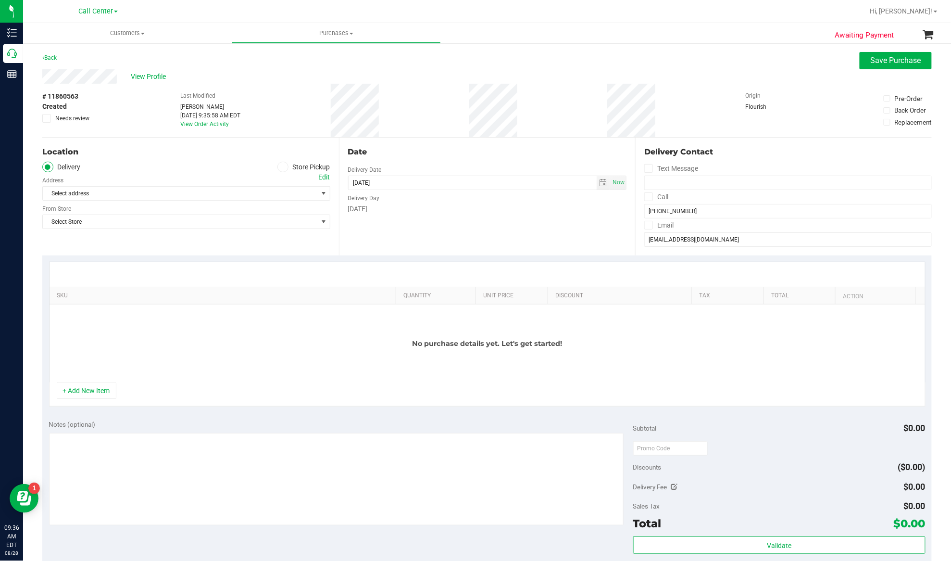
drag, startPoint x: 279, startPoint y: 165, endPoint x: 274, endPoint y: 170, distance: 6.8
click at [280, 167] on icon at bounding box center [283, 167] width 6 height 0
click at [0, 0] on input "Store Pickup" at bounding box center [0, 0] width 0 height 0
click at [260, 191] on span "Select Store" at bounding box center [180, 193] width 275 height 13
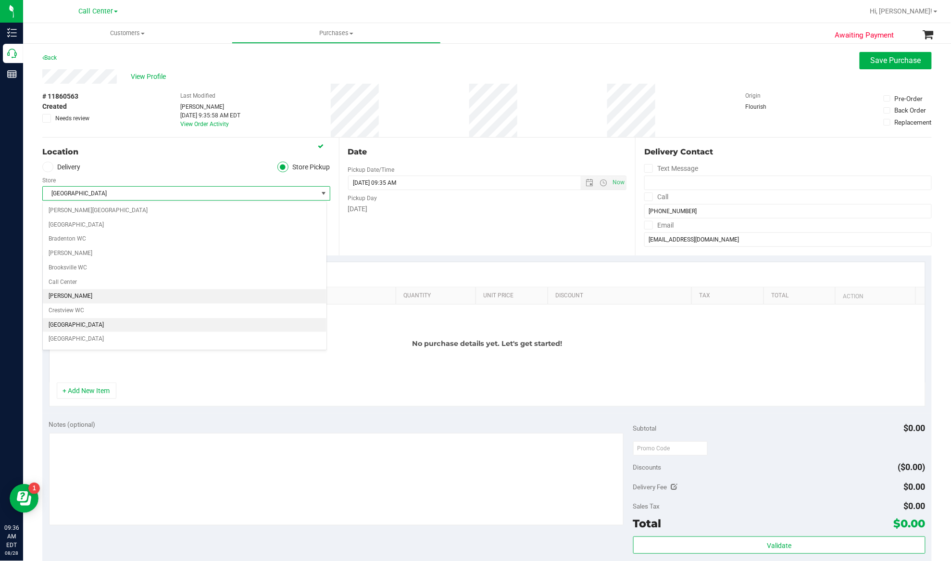
scroll to position [64, 0]
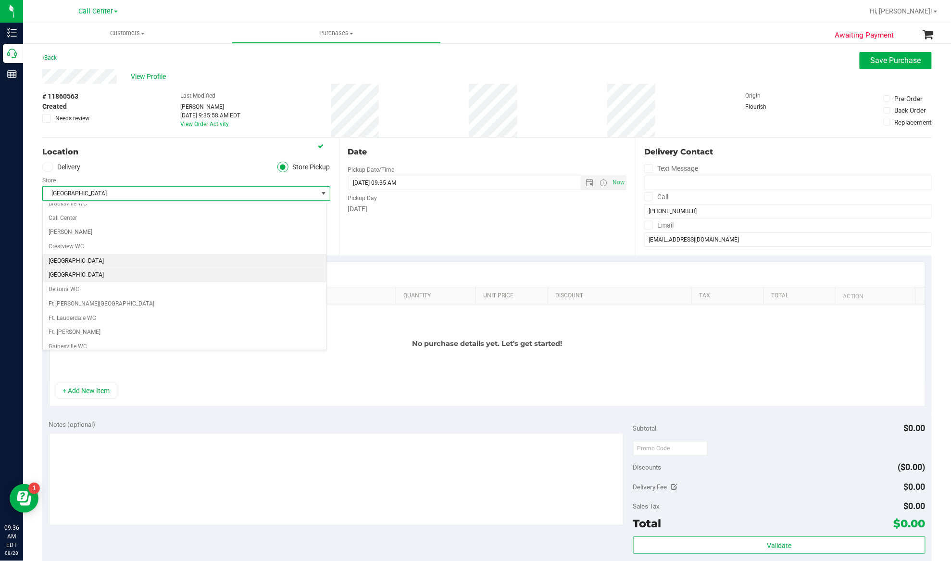
click at [72, 279] on li "[GEOGRAPHIC_DATA]" at bounding box center [185, 275] width 284 height 14
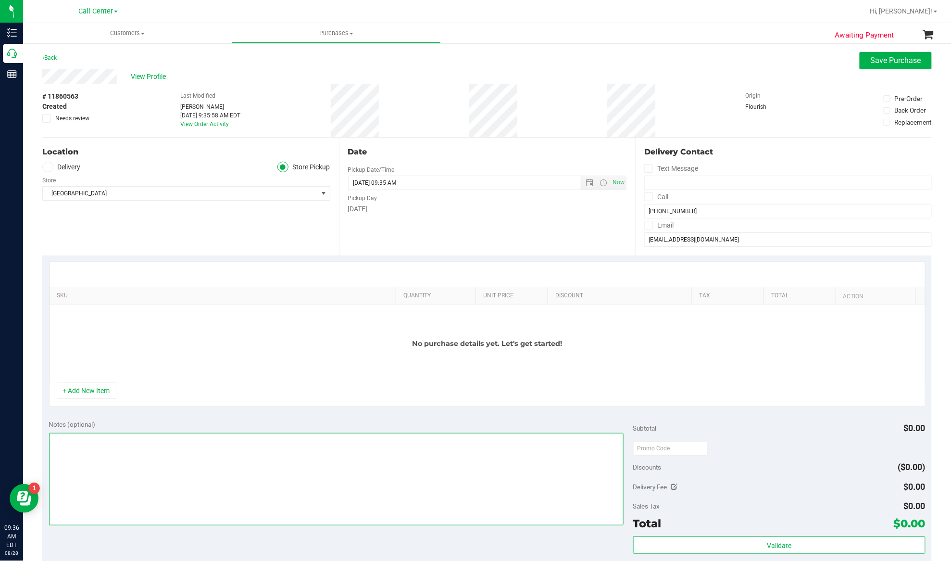
click at [85, 454] on textarea at bounding box center [336, 479] width 575 height 92
type textarea "EJ 8/28/25 9:36am"
click at [93, 387] on button "+ Add New Item" at bounding box center [87, 390] width 60 height 16
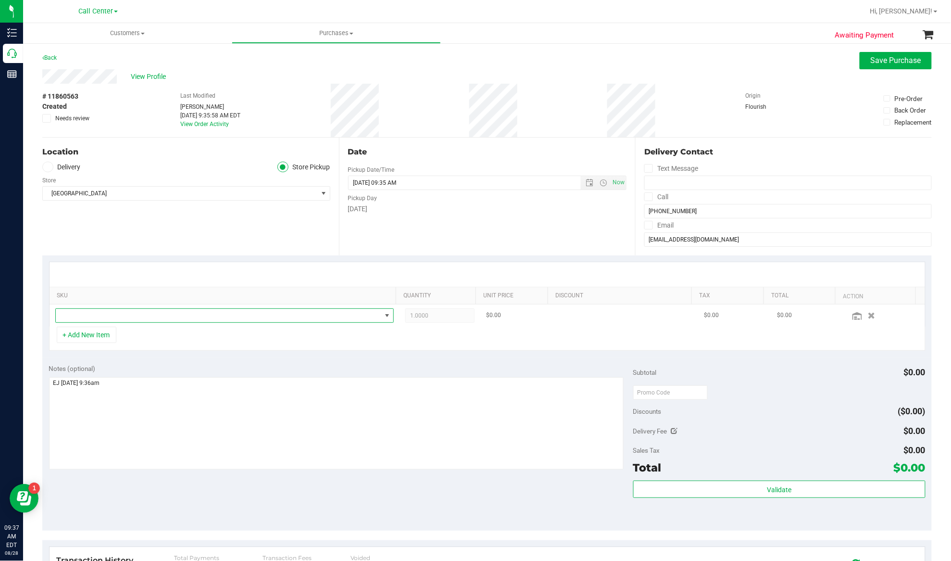
click at [120, 314] on span "NO DATA FOUND" at bounding box center [219, 315] width 326 height 13
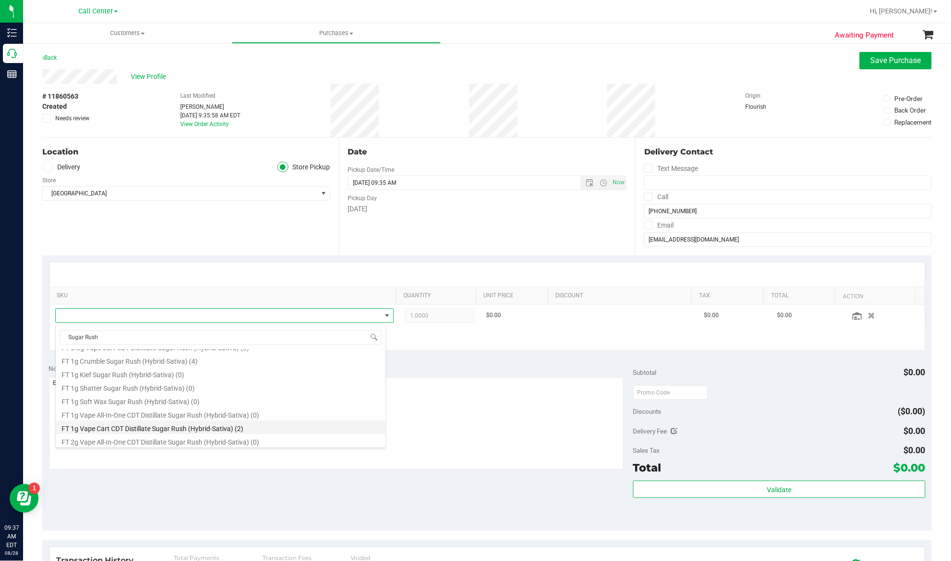
click at [110, 427] on li "FT 1g Vape Cart CDT Distillate Sugar Rush (Hybrid-Sativa) (2)" at bounding box center [221, 426] width 330 height 13
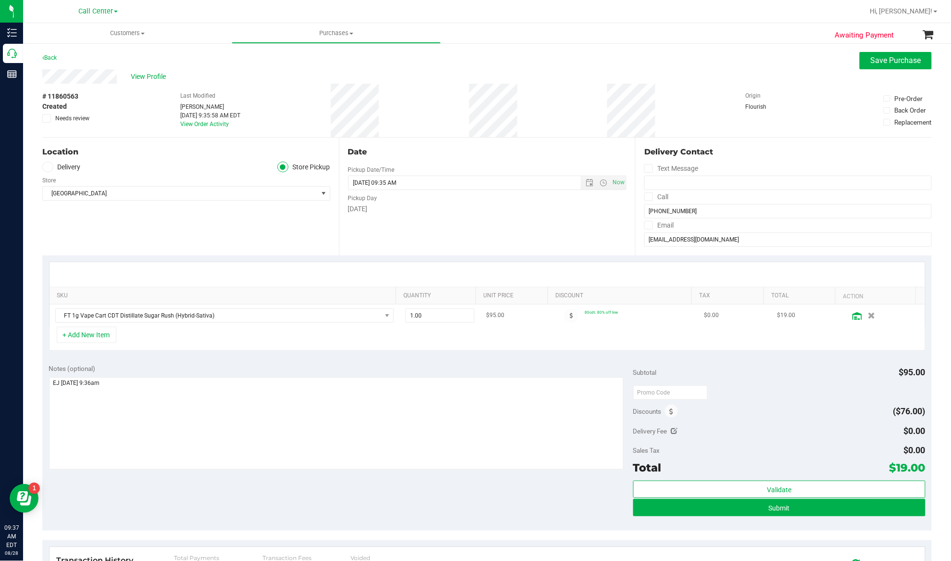
click at [852, 318] on icon at bounding box center [857, 316] width 10 height 8
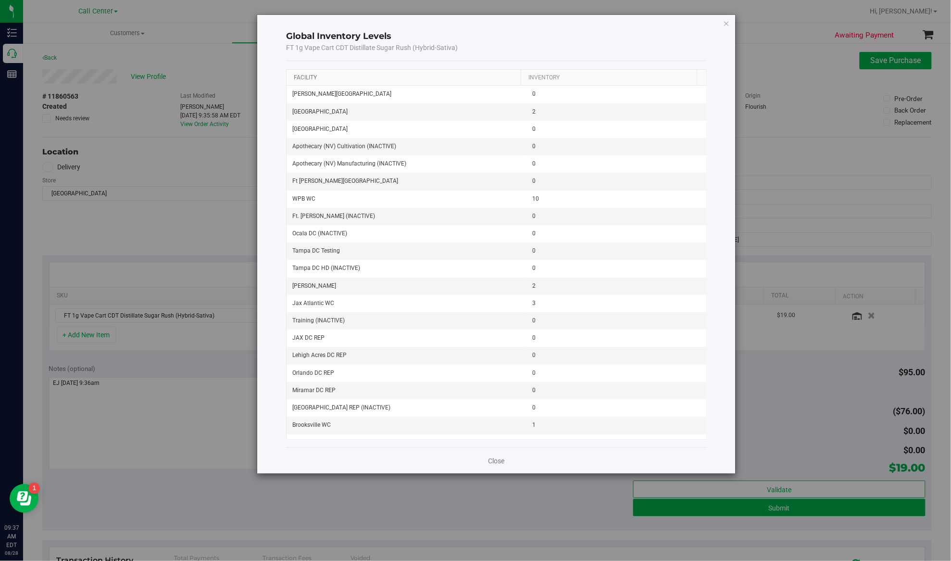
click at [300, 76] on link "Facility" at bounding box center [305, 77] width 23 height 7
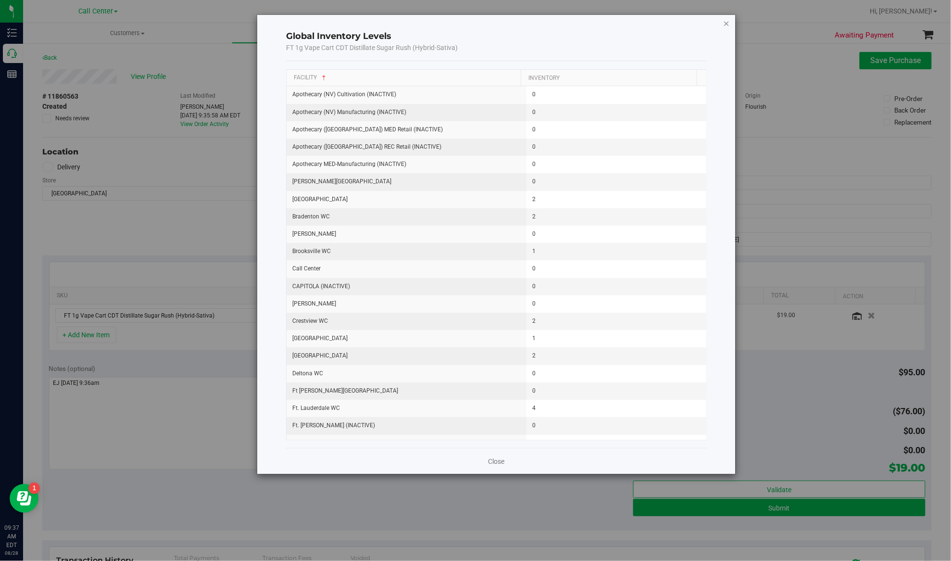
click at [727, 23] on icon "button" at bounding box center [726, 23] width 7 height 12
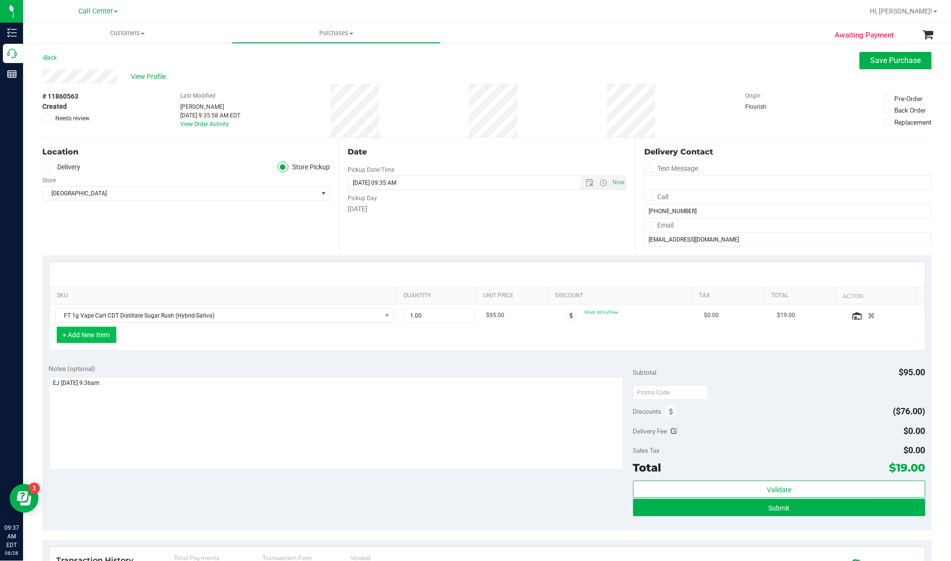
click at [89, 337] on button "+ Add New Item" at bounding box center [87, 334] width 60 height 16
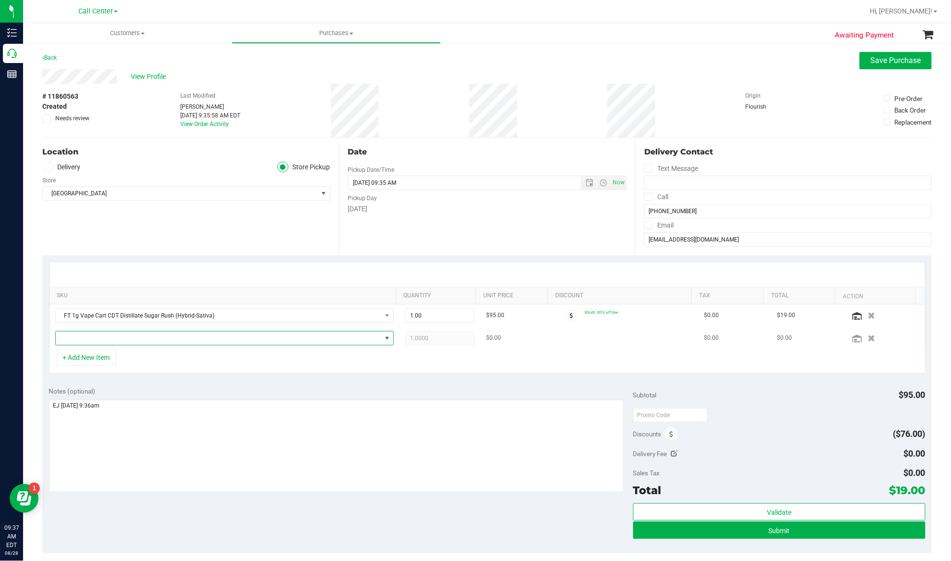
click at [87, 341] on span "NO DATA FOUND" at bounding box center [219, 337] width 326 height 13
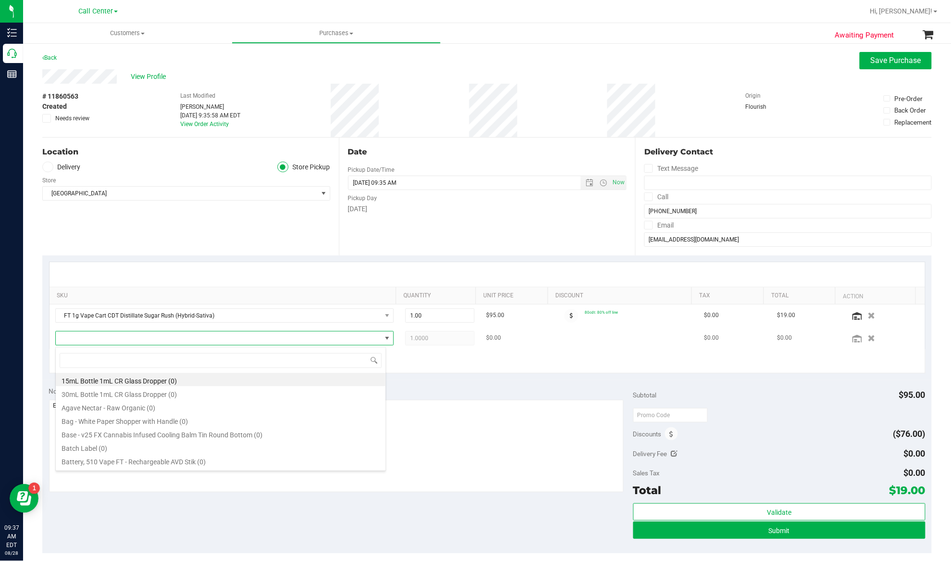
scroll to position [14, 331]
type input "Sugar Rush"
click at [125, 434] on li "FT 0.5g Vape Cart CDT Distillate Sugar Rush (Hybrid-Sativa) (3)" at bounding box center [221, 432] width 330 height 13
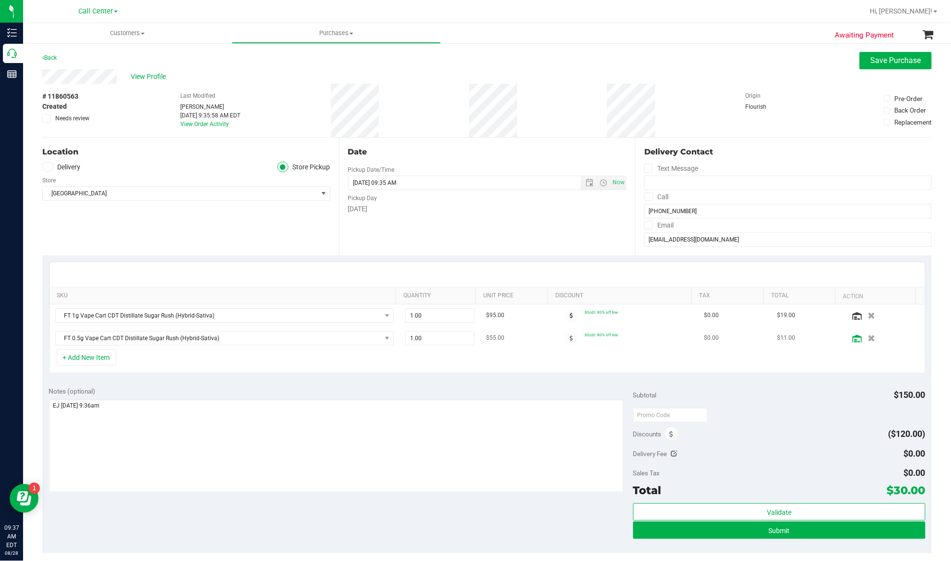
click at [852, 338] on icon at bounding box center [857, 339] width 10 height 8
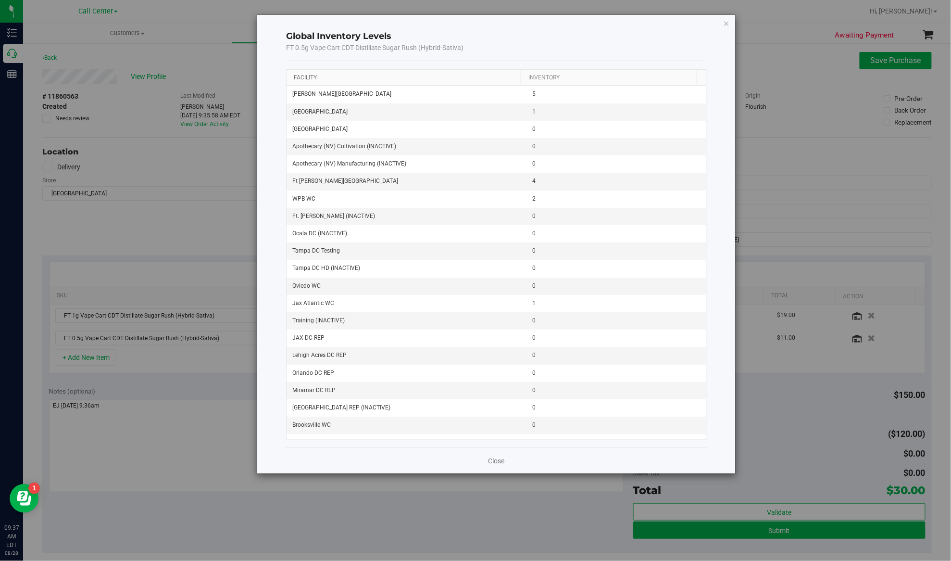
click at [297, 75] on link "Facility" at bounding box center [305, 77] width 23 height 7
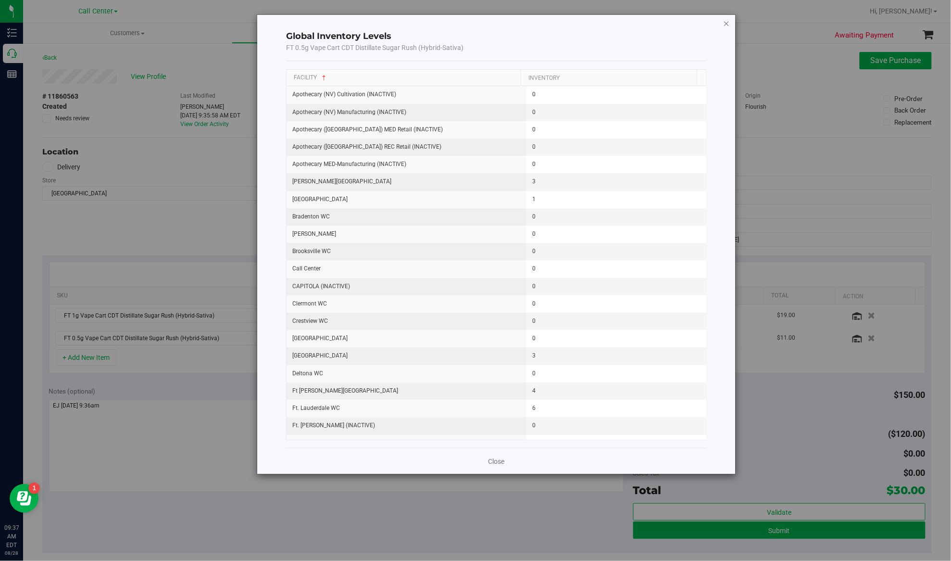
click at [729, 24] on icon "button" at bounding box center [726, 23] width 7 height 12
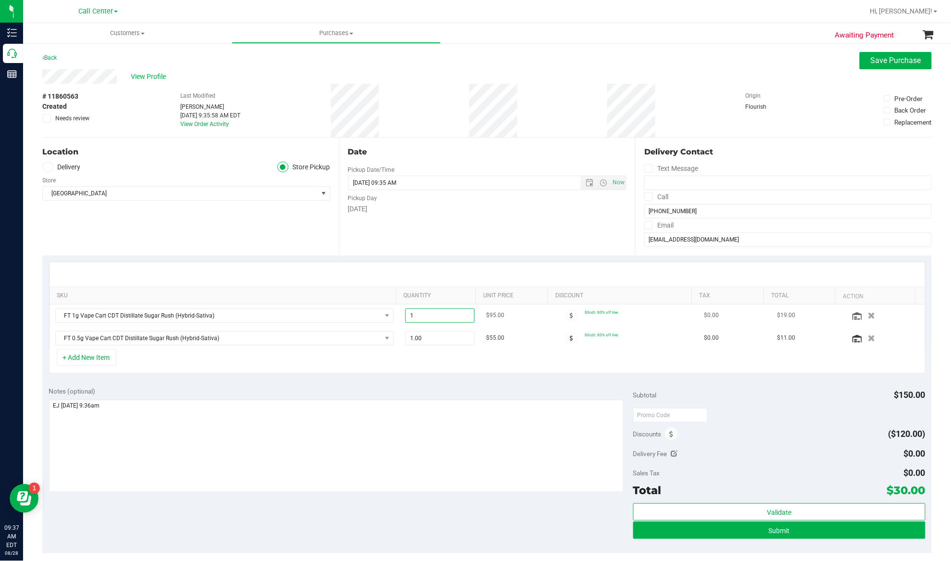
drag, startPoint x: 414, startPoint y: 314, endPoint x: 399, endPoint y: 314, distance: 14.9
click at [405, 314] on span "1.00 1" at bounding box center [439, 315] width 69 height 14
type input "2"
type input "2.00"
click at [390, 346] on td "FT 0.5g Vape Cart CDT Distillate Sugar Rush (Hybrid-Sativa)" at bounding box center [225, 338] width 350 height 22
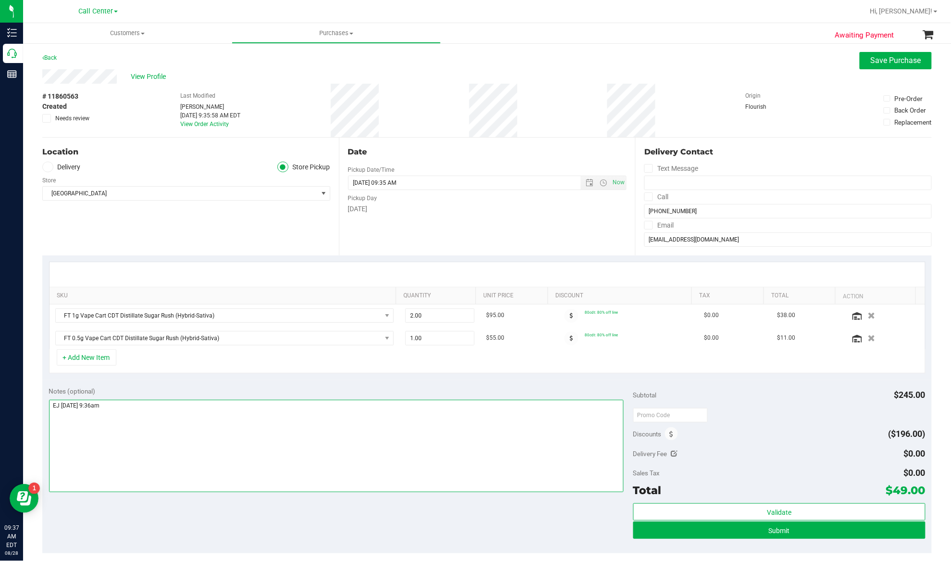
click at [213, 408] on textarea at bounding box center [336, 446] width 575 height 92
type textarea "EJ 8/28/25 9:36am"
drag, startPoint x: 424, startPoint y: 322, endPoint x: 395, endPoint y: 322, distance: 29.3
click at [400, 322] on td "2.00 2" at bounding box center [440, 315] width 81 height 23
type input "1"
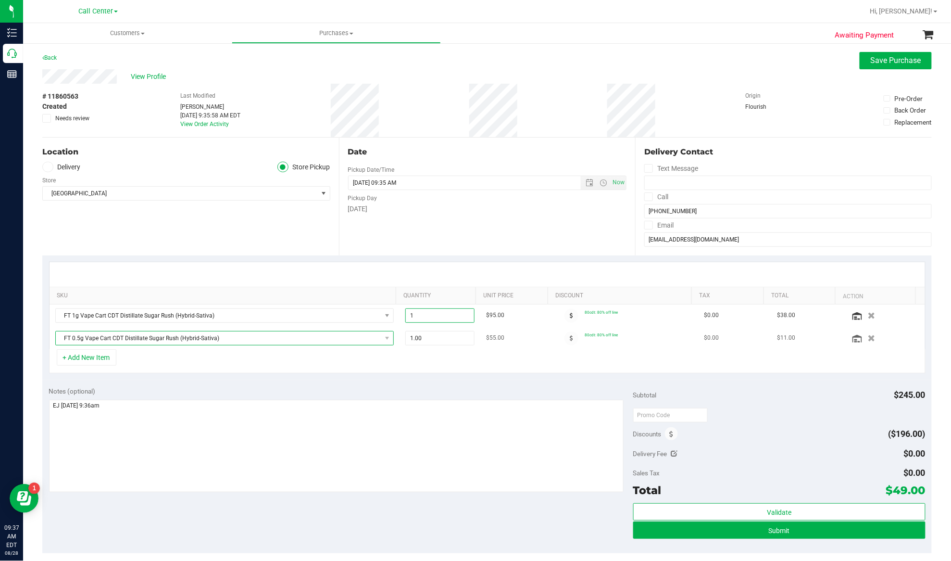
type input "1.00"
click at [384, 341] on span "NO DATA FOUND" at bounding box center [387, 337] width 12 height 13
click at [88, 421] on textarea at bounding box center [336, 446] width 575 height 92
drag, startPoint x: 413, startPoint y: 315, endPoint x: 402, endPoint y: 315, distance: 10.6
click at [405, 315] on span "1.00 1" at bounding box center [439, 315] width 69 height 14
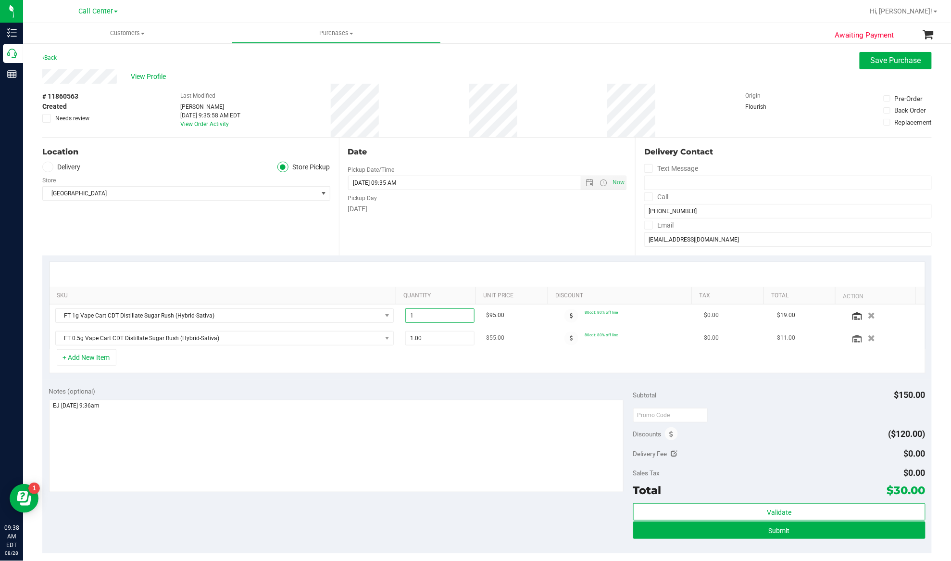
type input "2"
type input "2.00"
click at [229, 422] on textarea at bounding box center [336, 446] width 575 height 92
drag, startPoint x: 90, startPoint y: 416, endPoint x: 90, endPoint y: 435, distance: 18.3
click at [115, 460] on textarea at bounding box center [336, 446] width 575 height 92
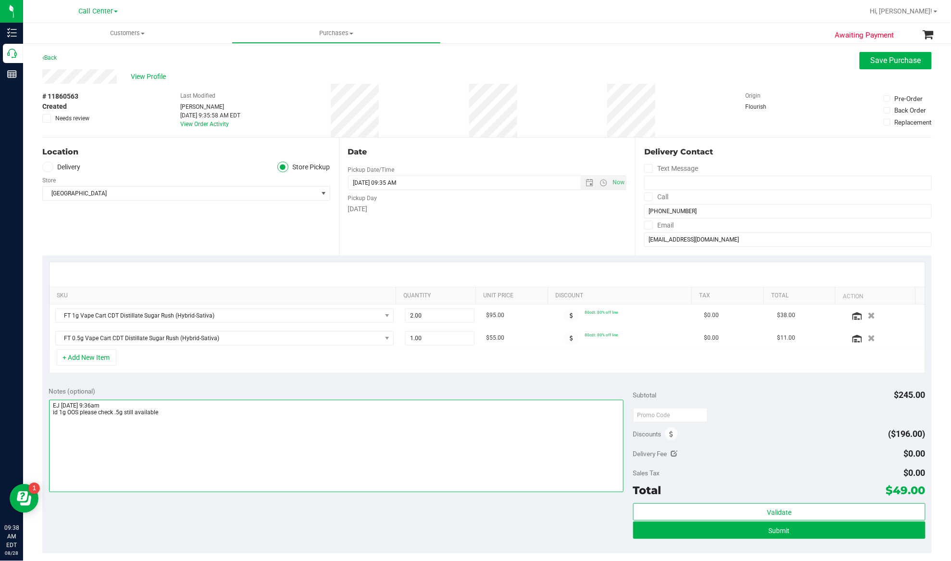
click at [56, 414] on textarea at bounding box center [336, 446] width 575 height 92
click at [50, 415] on textarea at bounding box center [336, 446] width 575 height 92
type textarea "EJ 8/28/25 9:36am if 1g OOS please check .5g still available"
click at [868, 337] on icon "button" at bounding box center [872, 337] width 8 height 7
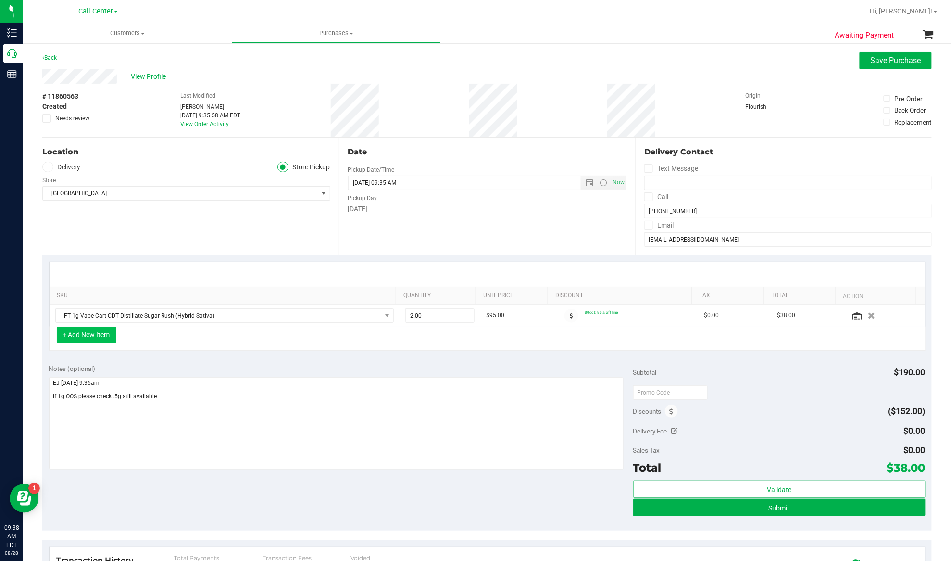
click at [88, 336] on button "+ Add New Item" at bounding box center [87, 334] width 60 height 16
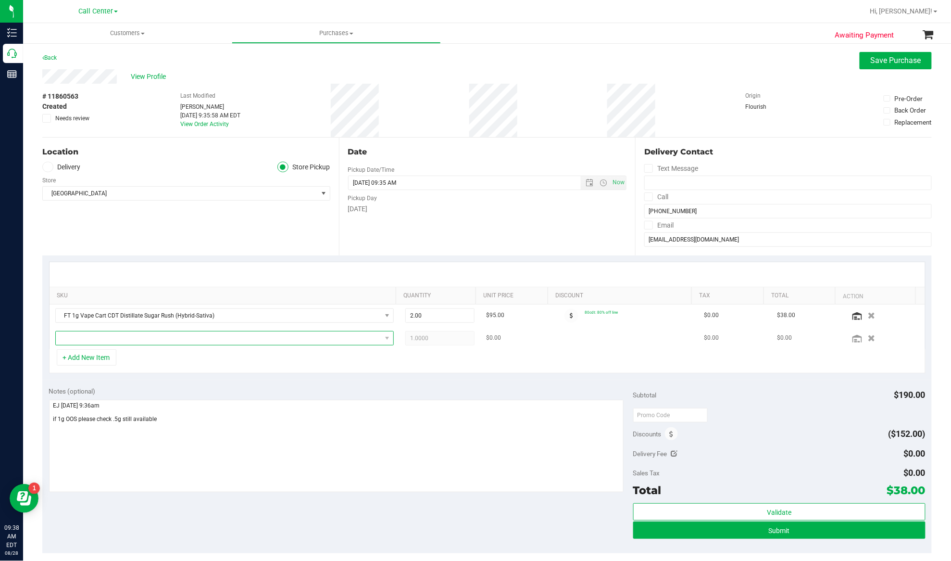
click at [91, 339] on span "NO DATA FOUND" at bounding box center [219, 337] width 326 height 13
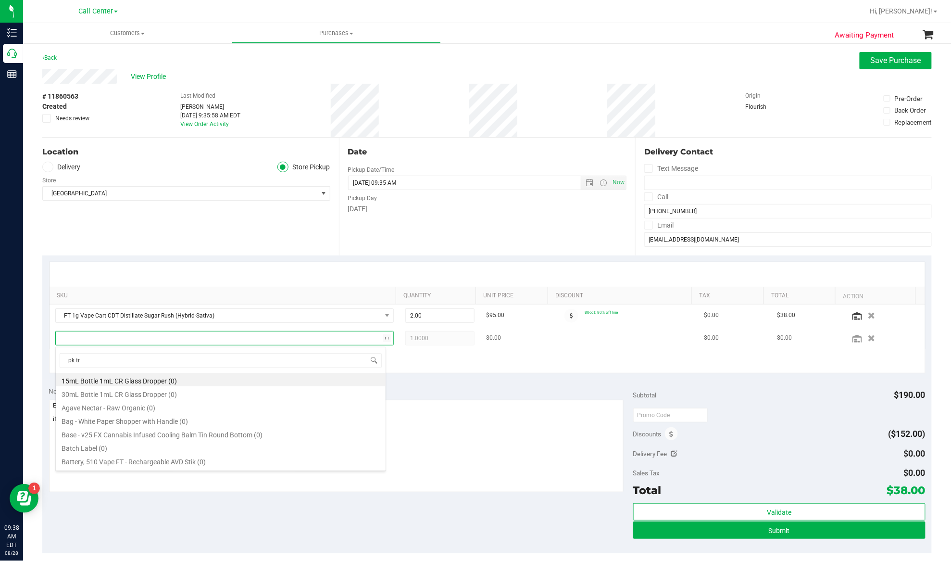
type input "pk tro"
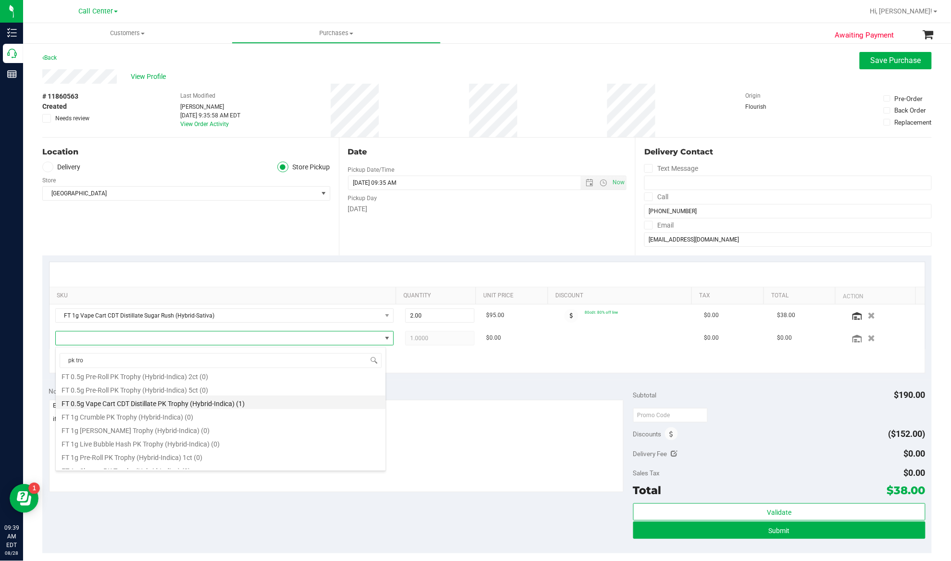
click at [116, 404] on li "FT 0.5g Vape Cart CDT Distillate PK Trophy (Hybrid-Indica) (1)" at bounding box center [221, 401] width 330 height 13
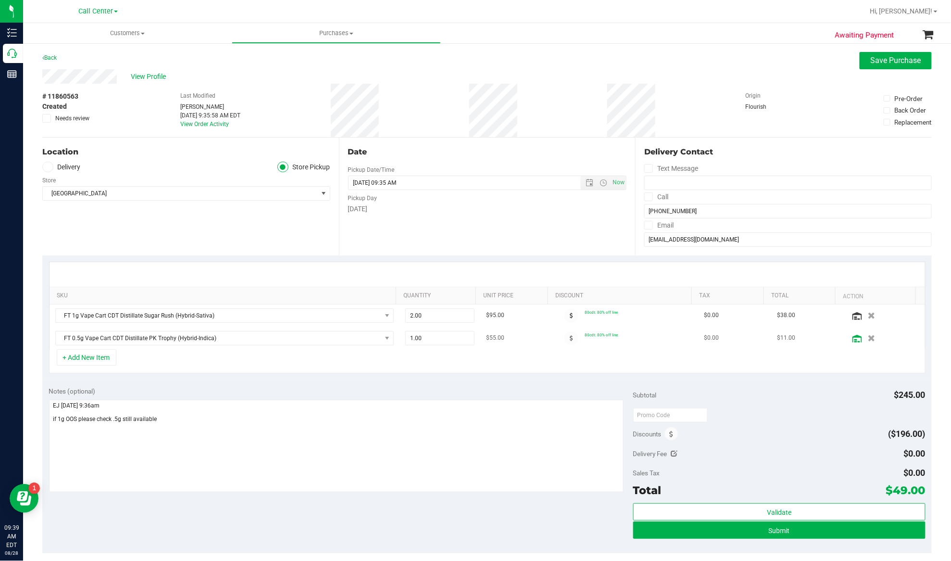
click at [852, 339] on icon at bounding box center [857, 339] width 10 height 8
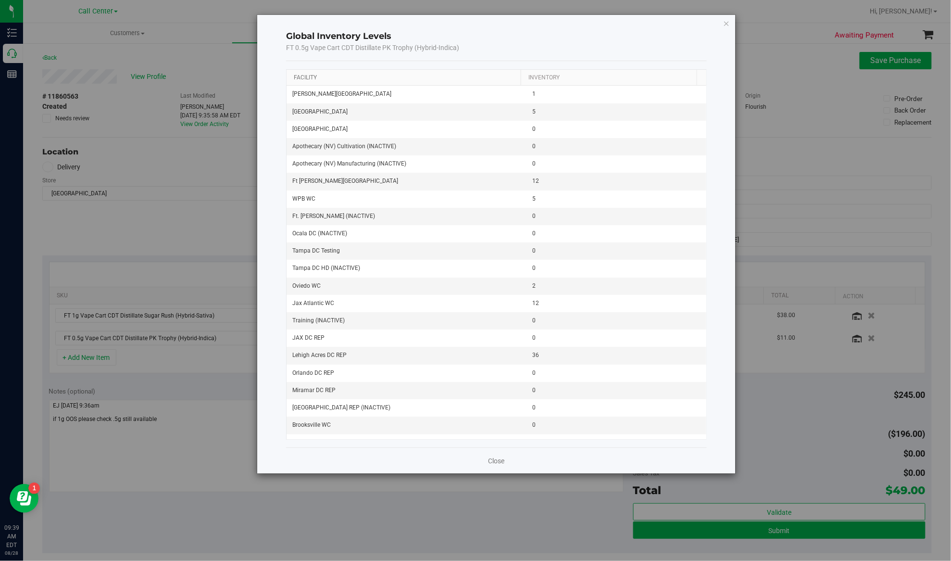
click at [303, 77] on link "Facility" at bounding box center [305, 77] width 23 height 7
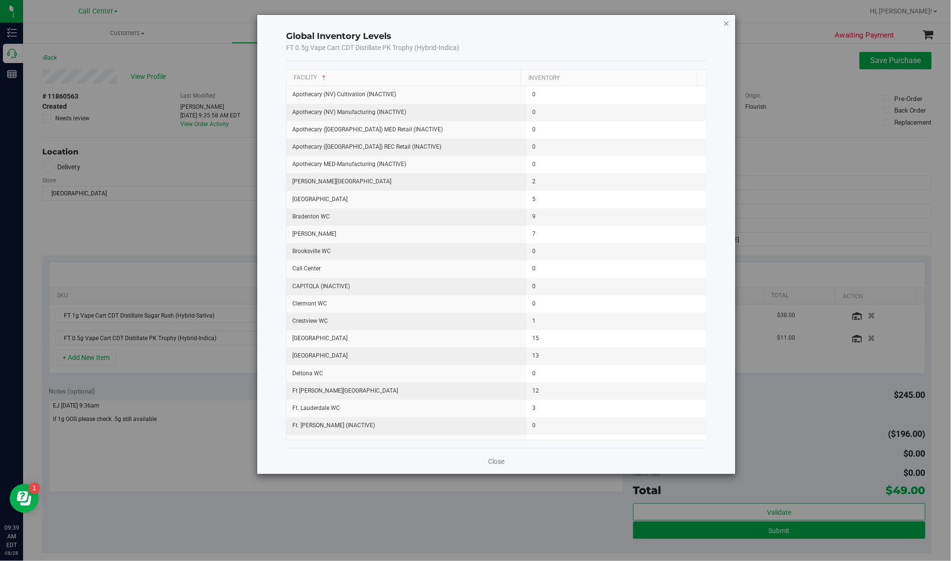
click at [726, 25] on icon "button" at bounding box center [726, 23] width 7 height 12
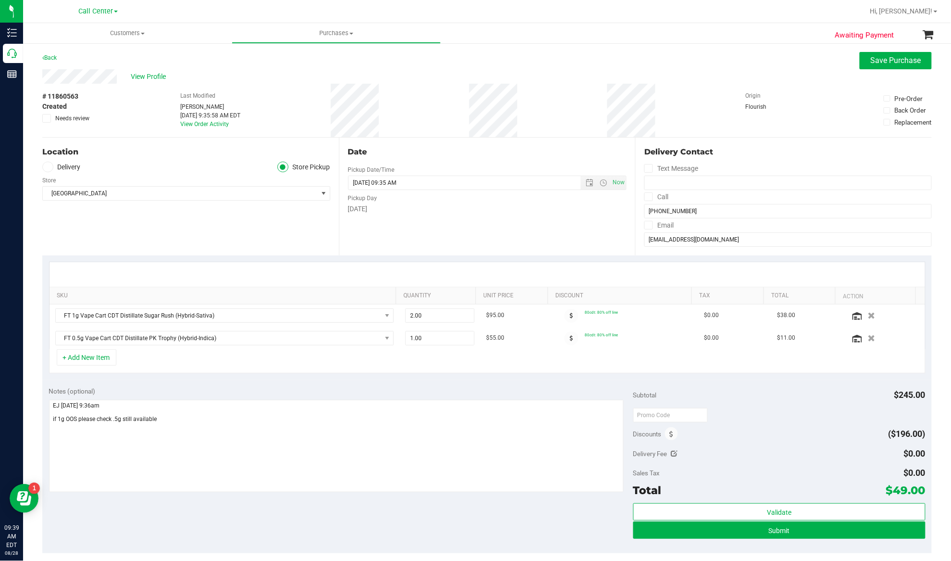
click at [185, 251] on div "Location Delivery Store Pickup Store Delray Beach WC Select Store Bonita Spring…" at bounding box center [190, 197] width 297 height 118
click at [206, 242] on div "Location Delivery Store Pickup Store Delray Beach WC Select Store Bonita Spring…" at bounding box center [190, 197] width 297 height 118
click at [170, 218] on div "Location Delivery Store Pickup Store Delray Beach WC Select Store Bonita Spring…" at bounding box center [190, 197] width 297 height 118
click at [860, 60] on button "Save Purchase" at bounding box center [896, 60] width 72 height 17
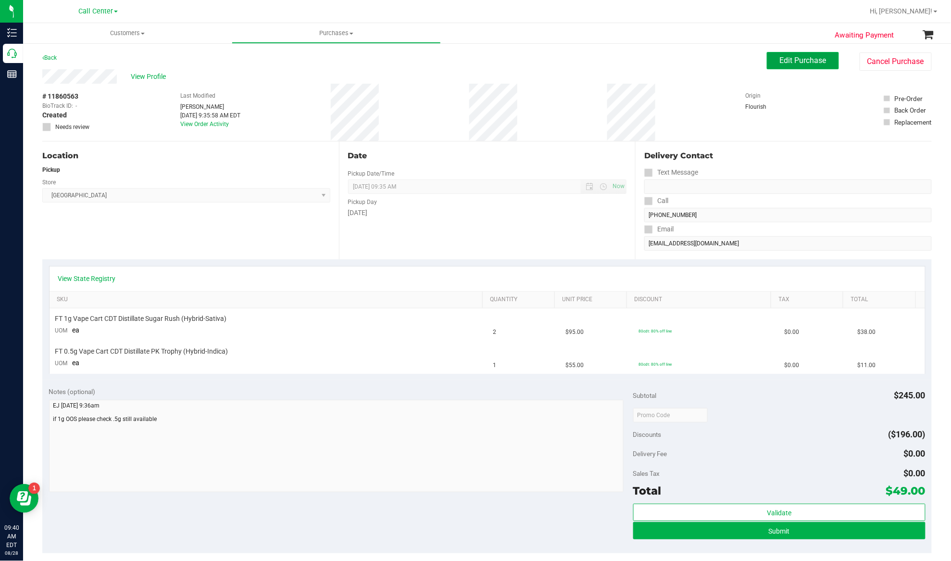
click at [797, 63] on span "Edit Purchase" at bounding box center [803, 60] width 47 height 9
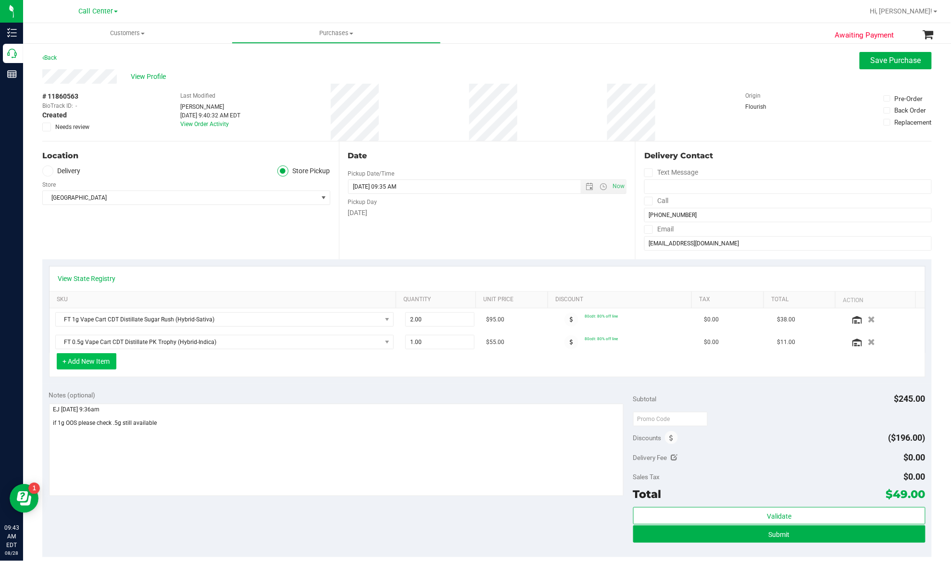
click at [104, 362] on button "+ Add New Item" at bounding box center [87, 361] width 60 height 16
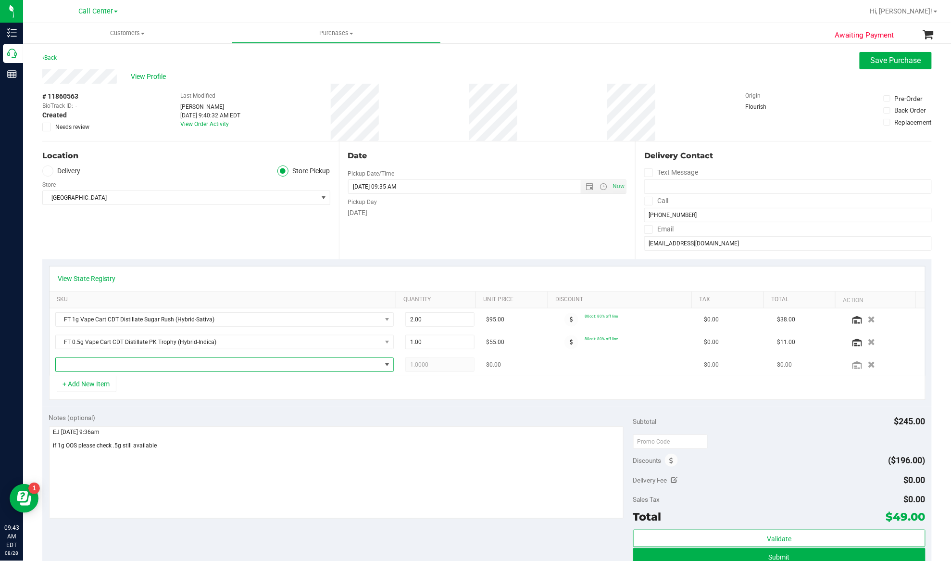
click at [111, 364] on span "NO DATA FOUND" at bounding box center [219, 364] width 326 height 13
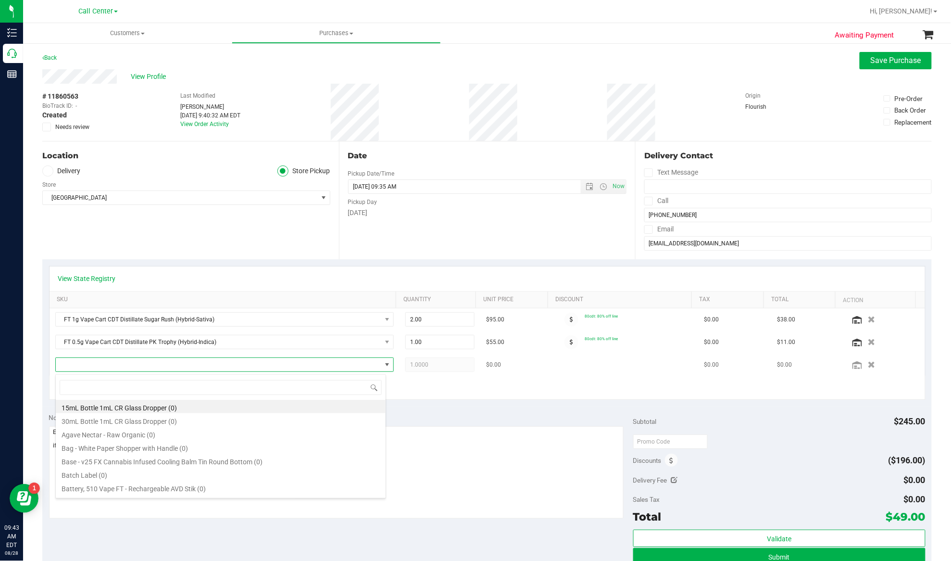
scroll to position [14, 327]
type input "Apples N Bananas x Pancakes Jealousy"
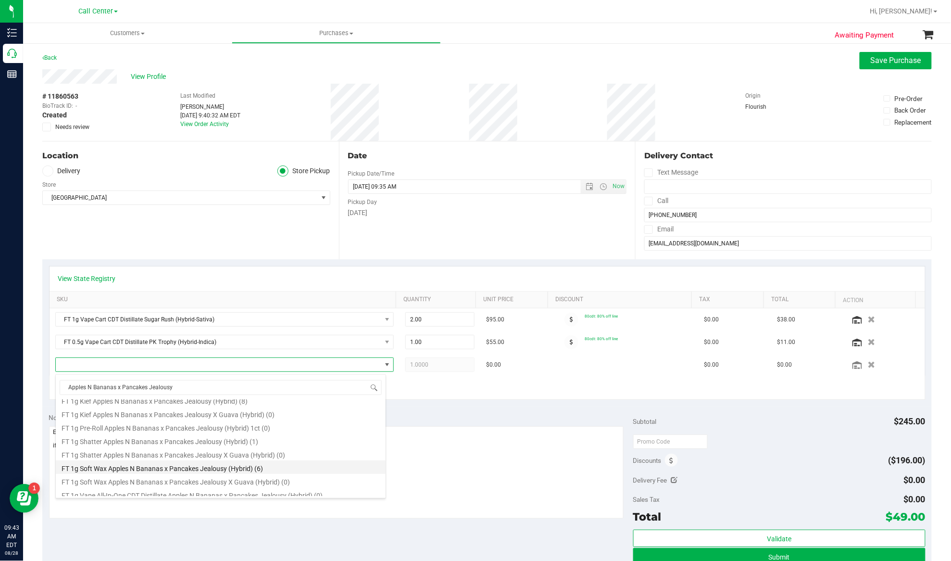
scroll to position [192, 0]
click at [143, 445] on li "FT 1g Vape Cart CDT Distillate Apples N Bananas x Pancakes Jealousy (Hybrid) (5)" at bounding box center [221, 442] width 330 height 13
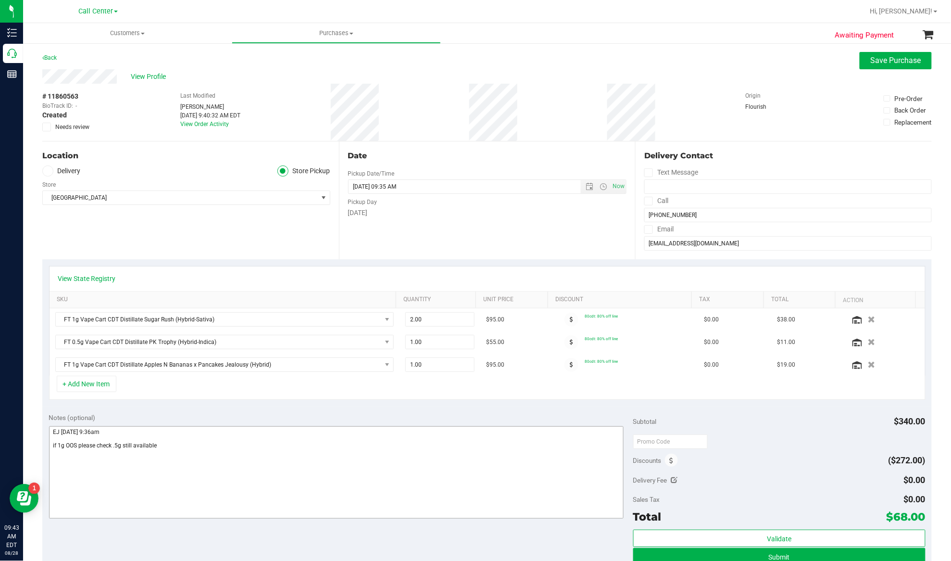
scroll to position [64, 0]
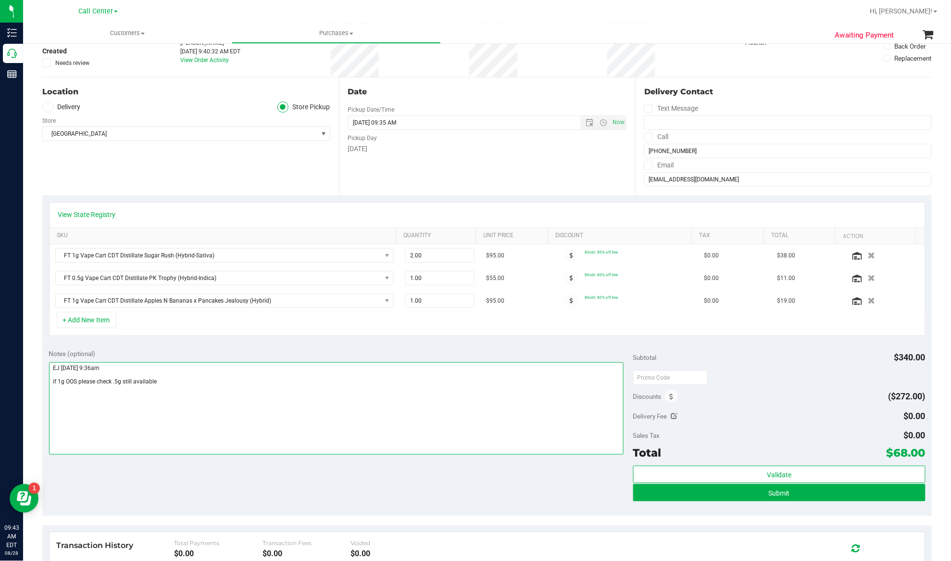
click at [78, 387] on textarea at bounding box center [336, 408] width 575 height 92
click at [99, 385] on textarea at bounding box center [336, 408] width 575 height 92
click at [67, 424] on textarea at bounding box center [336, 408] width 575 height 92
type textarea "EJ 8/28/25 9:36 am if 1g OOS sugar Rush please check .5g still available"
click at [670, 492] on button "Submit" at bounding box center [779, 492] width 292 height 17
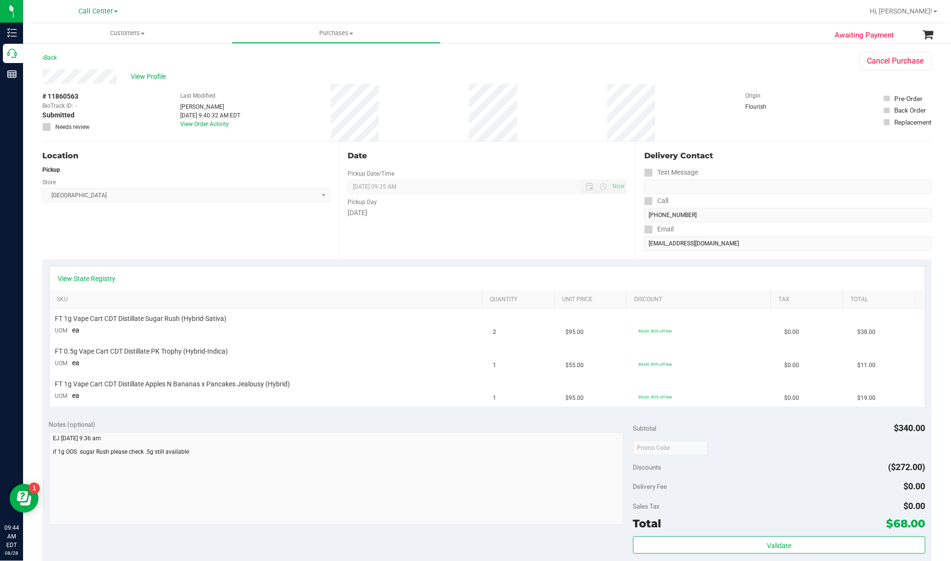
click at [75, 96] on span "# 11860563" at bounding box center [60, 96] width 36 height 10
copy div "# 11860563"
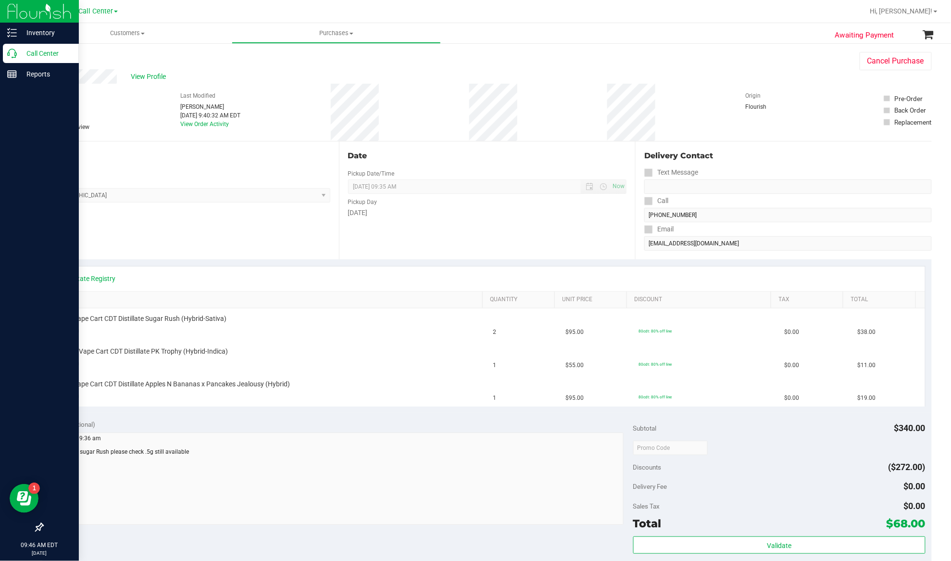
click at [31, 52] on p "Call Center" at bounding box center [46, 54] width 58 height 12
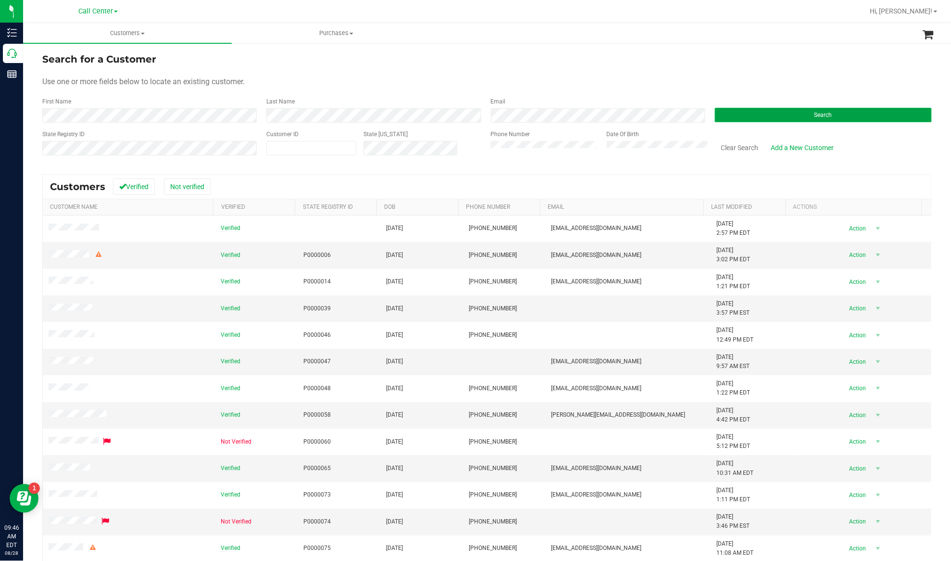
click at [735, 109] on button "Search" at bounding box center [823, 115] width 217 height 14
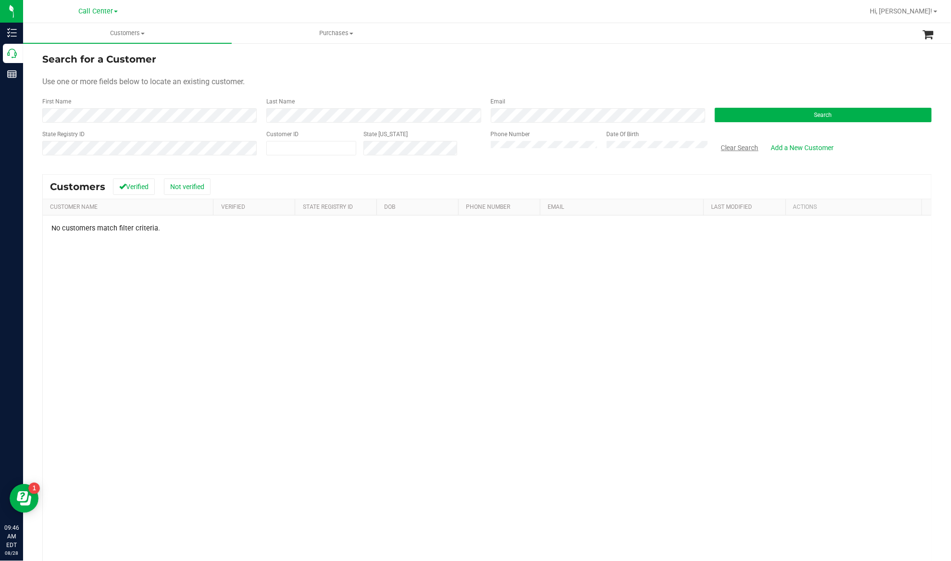
click at [735, 145] on button "Clear Search" at bounding box center [740, 147] width 50 height 16
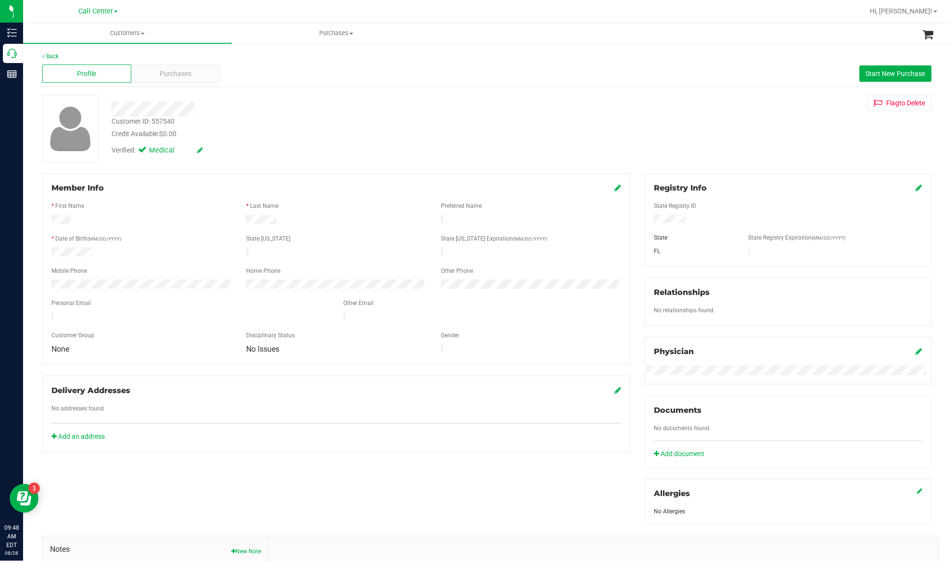
click at [156, 174] on div "Member Info * First Name * Last Name Preferred Name * Date of Birth (MM/DD/YYYY…" at bounding box center [336, 268] width 588 height 191
click at [142, 331] on div "Customer Group" at bounding box center [141, 336] width 195 height 11
click at [614, 189] on icon at bounding box center [617, 188] width 7 height 8
click at [613, 189] on icon at bounding box center [617, 189] width 9 height 8
click at [200, 277] on div at bounding box center [336, 278] width 570 height 2
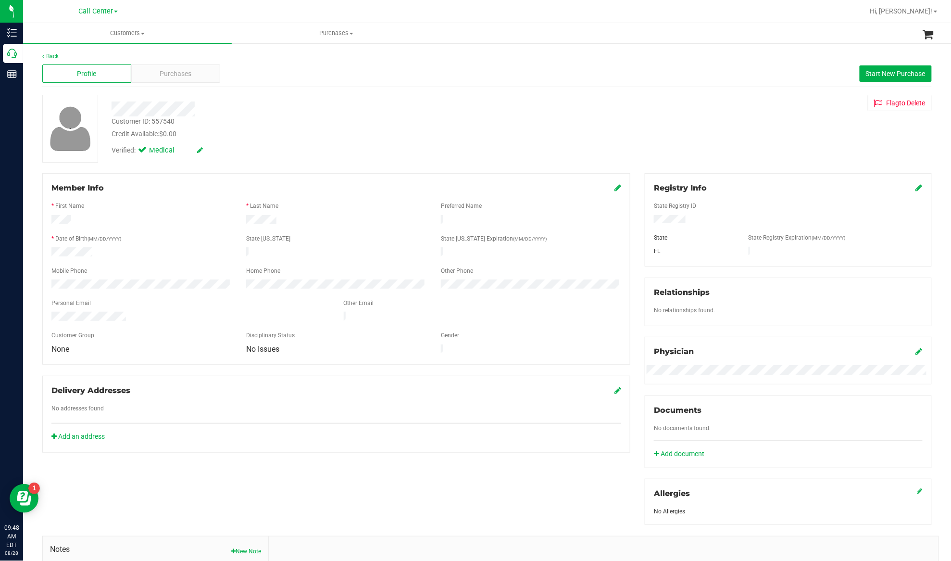
click at [304, 385] on div "Delivery Addresses" at bounding box center [336, 391] width 570 height 12
click at [272, 191] on div "Member Info" at bounding box center [336, 188] width 570 height 12
click at [614, 189] on icon at bounding box center [617, 188] width 7 height 8
click at [613, 189] on icon at bounding box center [617, 189] width 9 height 8
click at [163, 121] on div "Customer ID: 557540" at bounding box center [143, 121] width 63 height 10
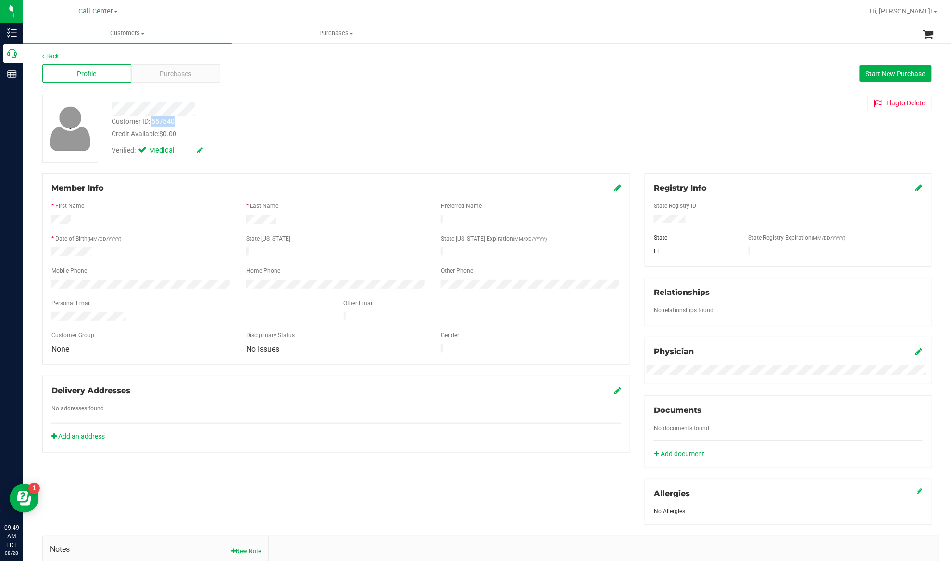
click at [163, 121] on div "Customer ID: 557540" at bounding box center [143, 121] width 63 height 10
copy div "Customer ID: 557540"
click at [156, 74] on div "Purchases" at bounding box center [175, 73] width 89 height 18
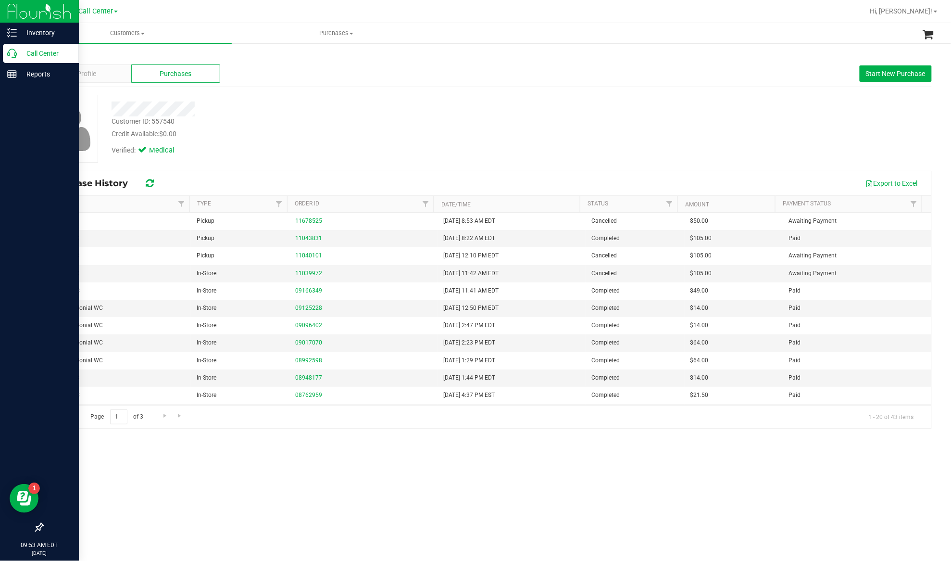
click at [28, 52] on p "Call Center" at bounding box center [46, 54] width 58 height 12
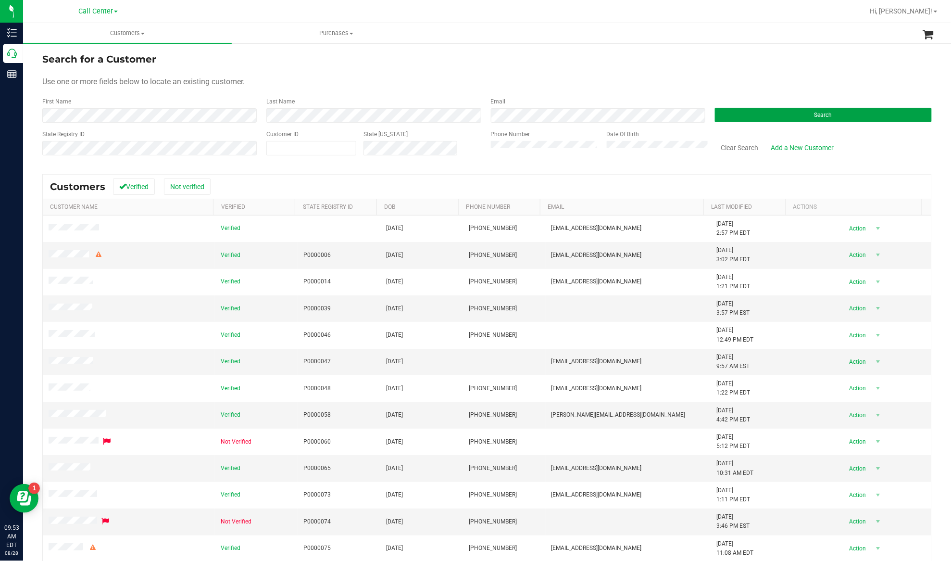
click at [724, 111] on button "Search" at bounding box center [823, 115] width 217 height 14
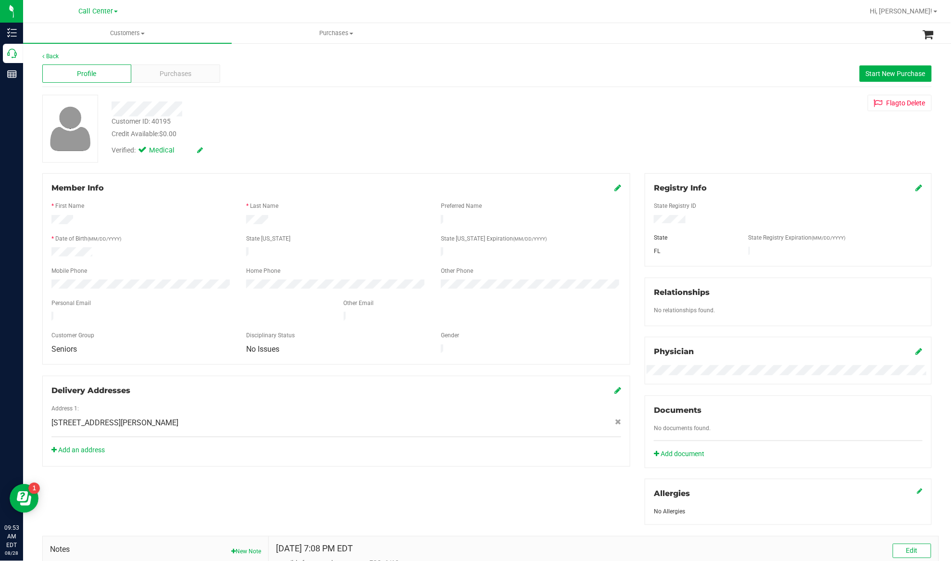
drag, startPoint x: 670, startPoint y: 224, endPoint x: 681, endPoint y: 235, distance: 15.6
click at [674, 228] on div "State Registry ID State State Registry Expiration (MM/DD/YYYY) FL" at bounding box center [788, 225] width 269 height 63
click at [155, 68] on div "Purchases" at bounding box center [175, 73] width 89 height 18
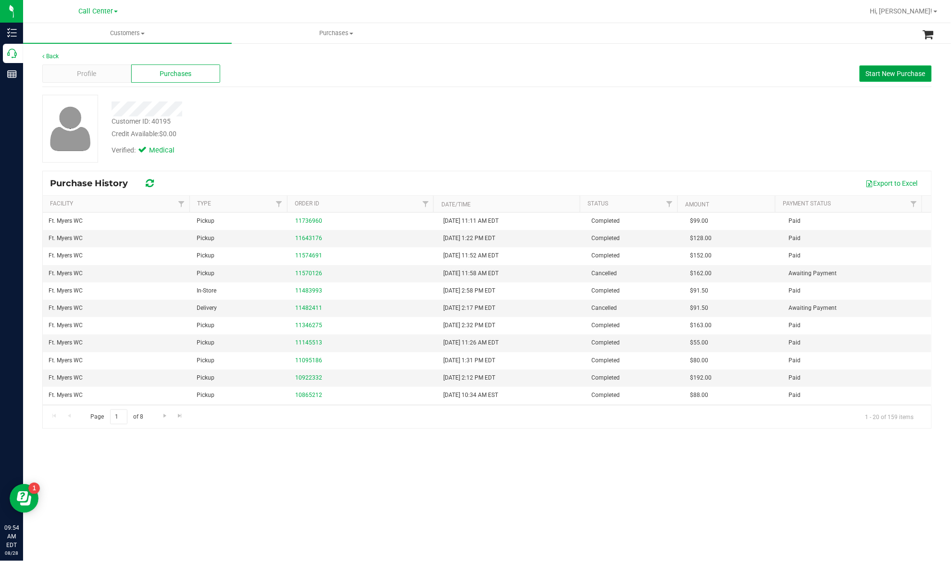
click at [879, 75] on span "Start New Purchase" at bounding box center [896, 74] width 60 height 8
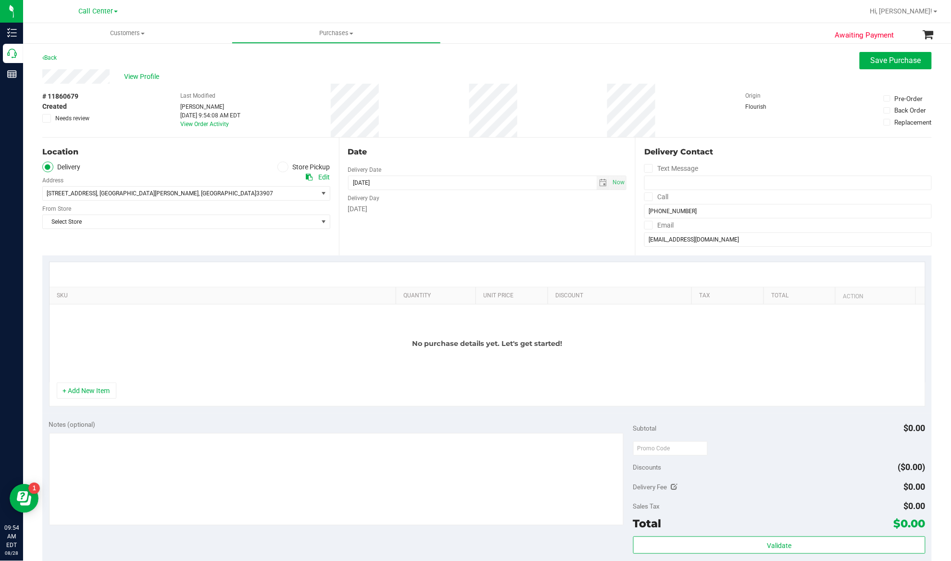
click at [181, 243] on div "Location Delivery Store Pickup Address Edit 5237 Summerline Commons Blvd , Fort…" at bounding box center [190, 197] width 297 height 118
click at [280, 167] on icon at bounding box center [283, 167] width 6 height 0
click at [0, 0] on input "Store Pickup" at bounding box center [0, 0] width 0 height 0
click at [252, 192] on span "Select Store" at bounding box center [180, 193] width 275 height 13
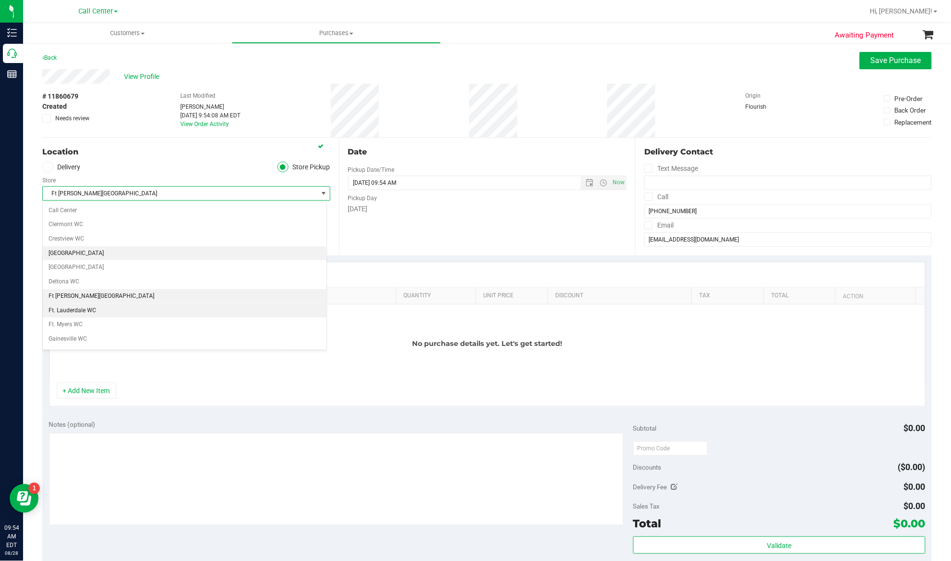
scroll to position [95, 0]
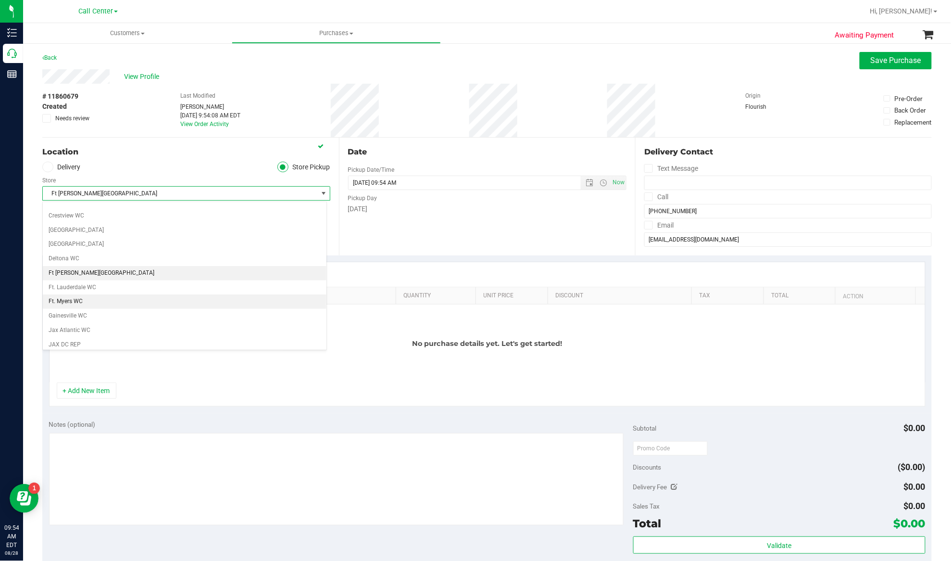
click at [96, 304] on li "Ft. Myers WC" at bounding box center [185, 301] width 284 height 14
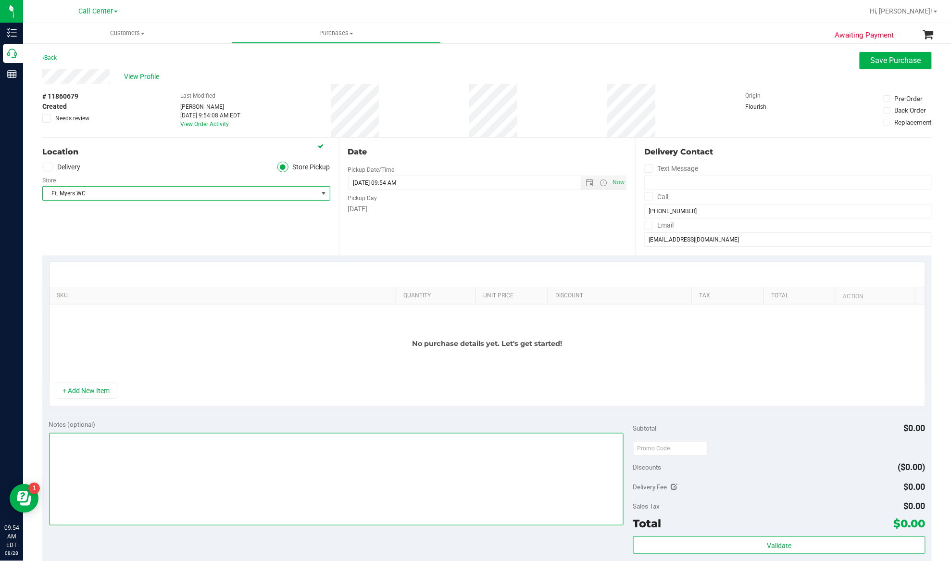
click at [260, 483] on textarea at bounding box center [336, 479] width 575 height 92
type textarea "EJ 8/28/25 9:54am"
click at [79, 389] on button "+ Add New Item" at bounding box center [87, 390] width 60 height 16
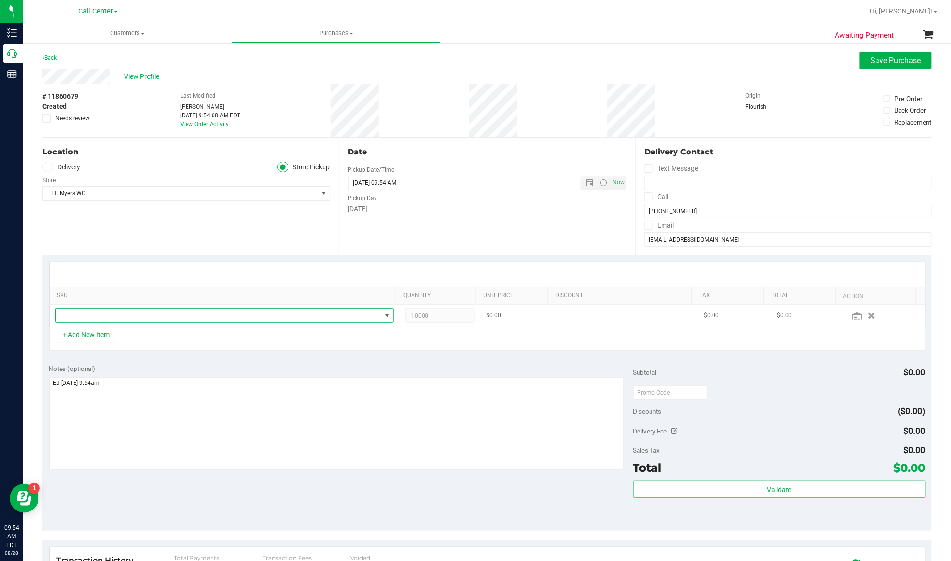
click at [97, 314] on span "NO DATA FOUND" at bounding box center [219, 315] width 326 height 13
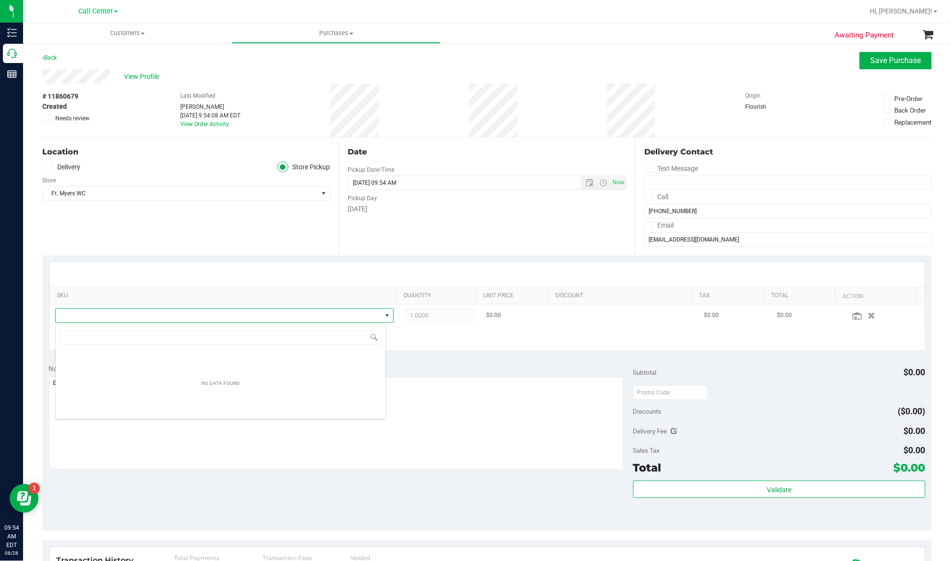
scroll to position [14, 331]
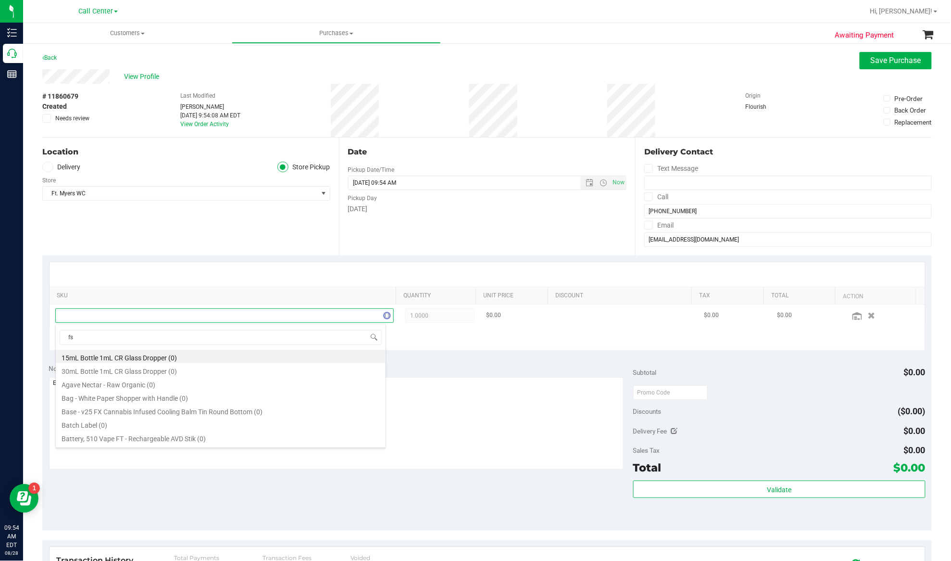
type input "fso"
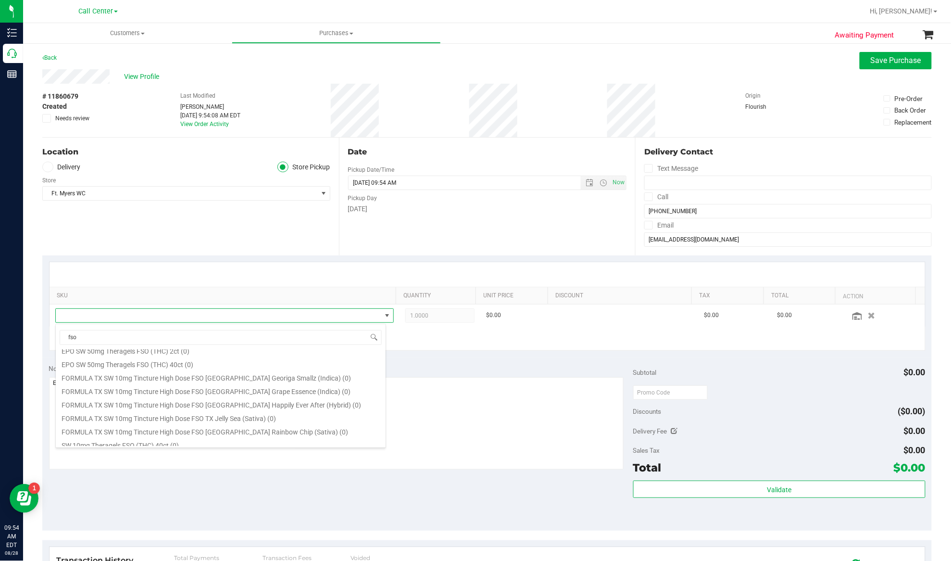
scroll to position [192, 0]
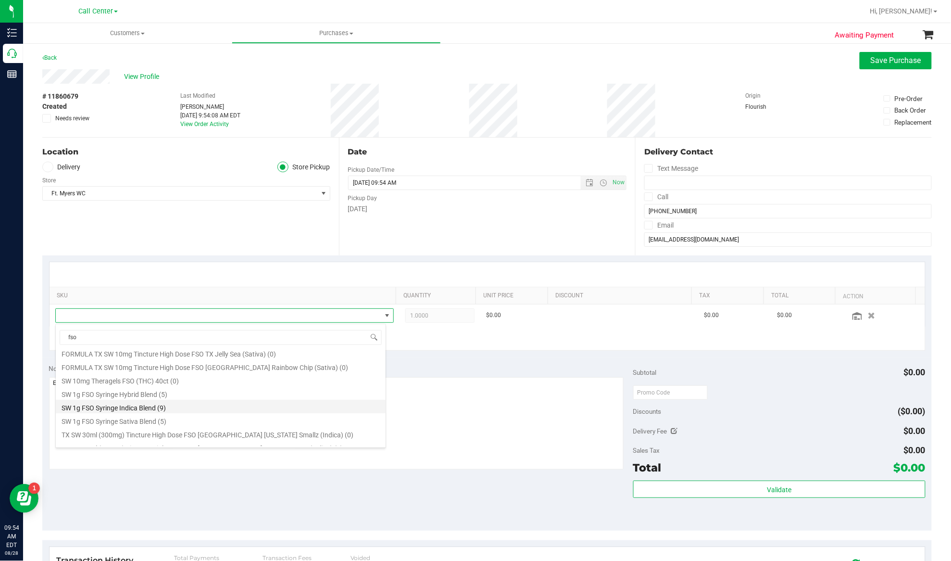
click at [107, 404] on li "SW 1g FSO Syringe Indica Blend (9)" at bounding box center [221, 406] width 330 height 13
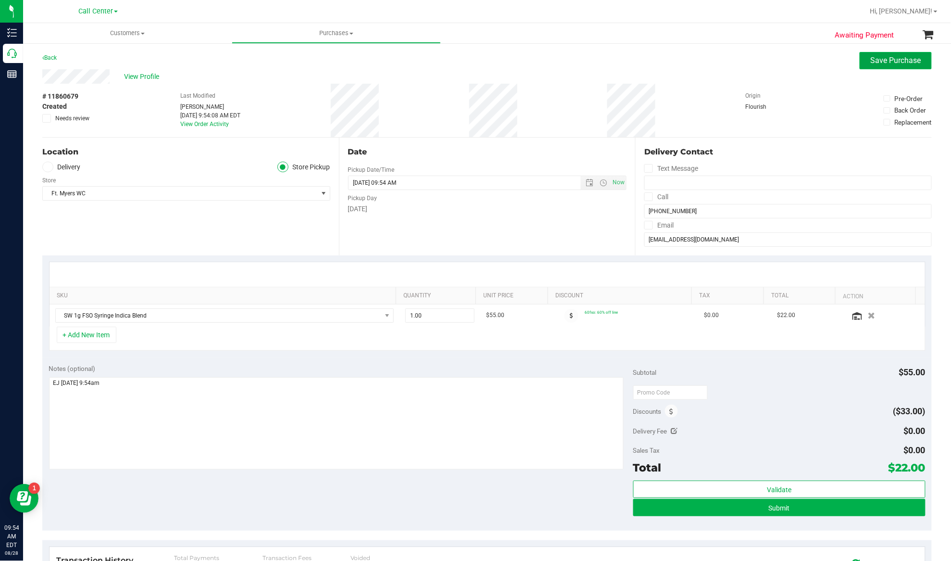
click at [871, 62] on span "Save Purchase" at bounding box center [896, 60] width 50 height 9
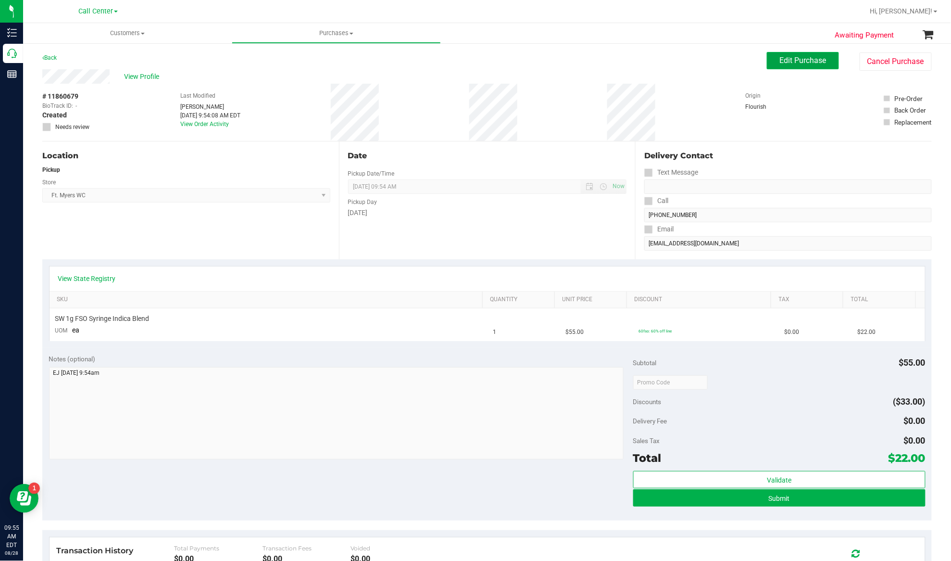
click at [801, 64] on span "Edit Purchase" at bounding box center [803, 60] width 47 height 9
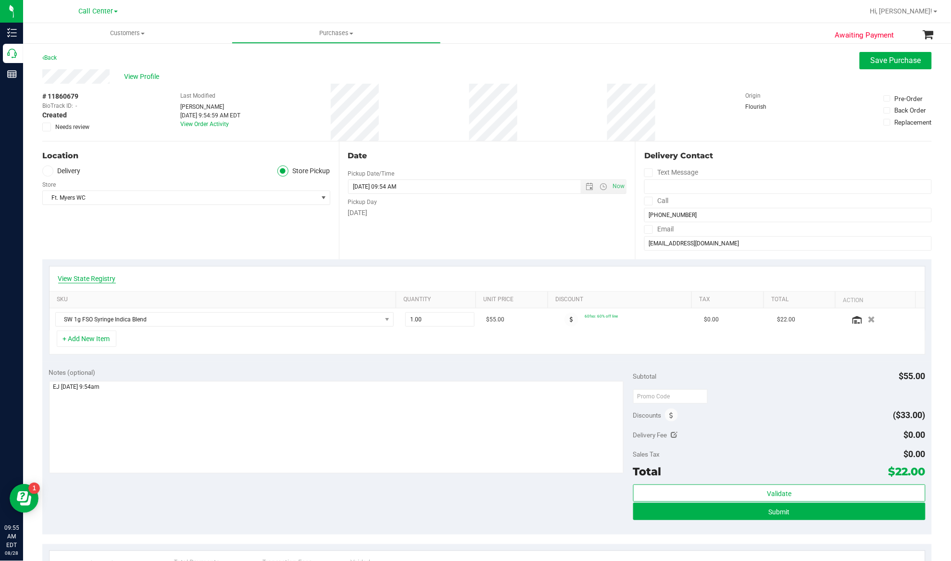
click at [99, 277] on link "View State Registry" at bounding box center [87, 279] width 58 height 10
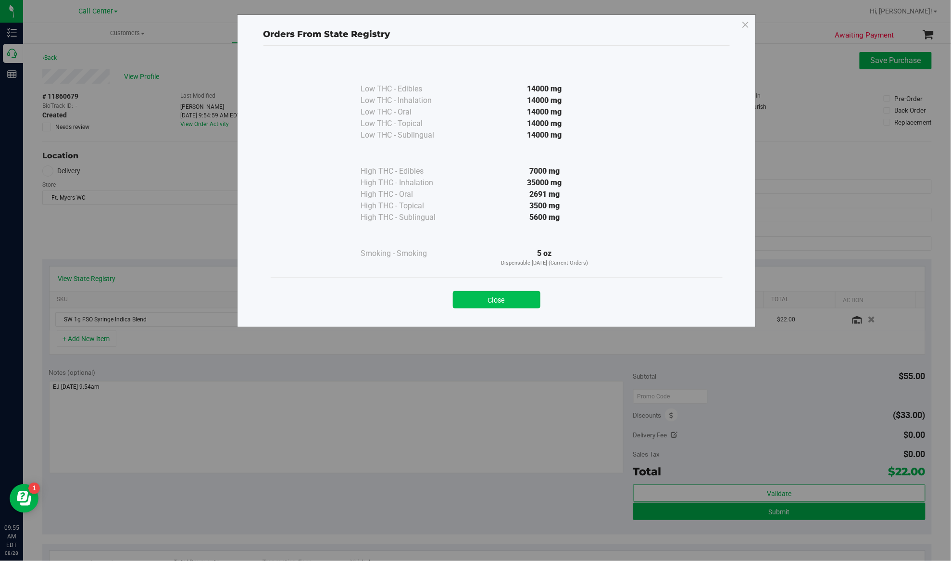
click at [469, 300] on button "Close" at bounding box center [497, 299] width 88 height 17
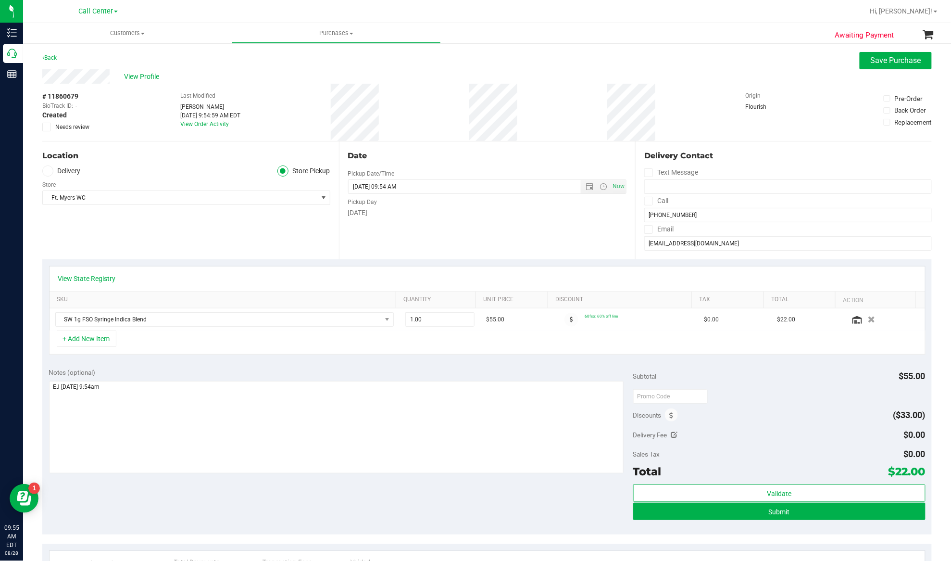
click at [469, 300] on th "Quantity" at bounding box center [436, 299] width 80 height 17
click at [262, 268] on div "View State Registry" at bounding box center [488, 278] width 876 height 25
click at [82, 339] on button "+ Add New Item" at bounding box center [87, 338] width 60 height 16
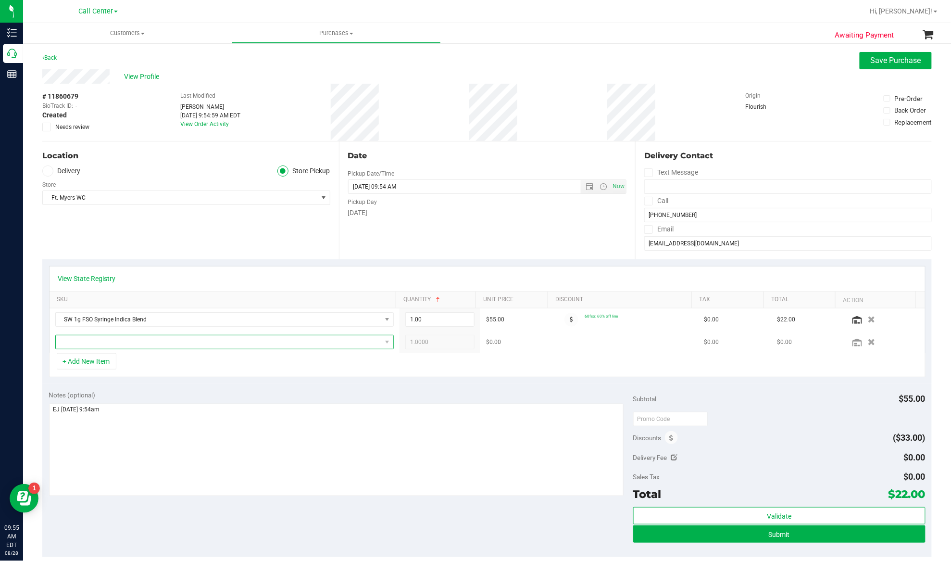
click at [81, 342] on span "NO DATA FOUND" at bounding box center [219, 341] width 326 height 13
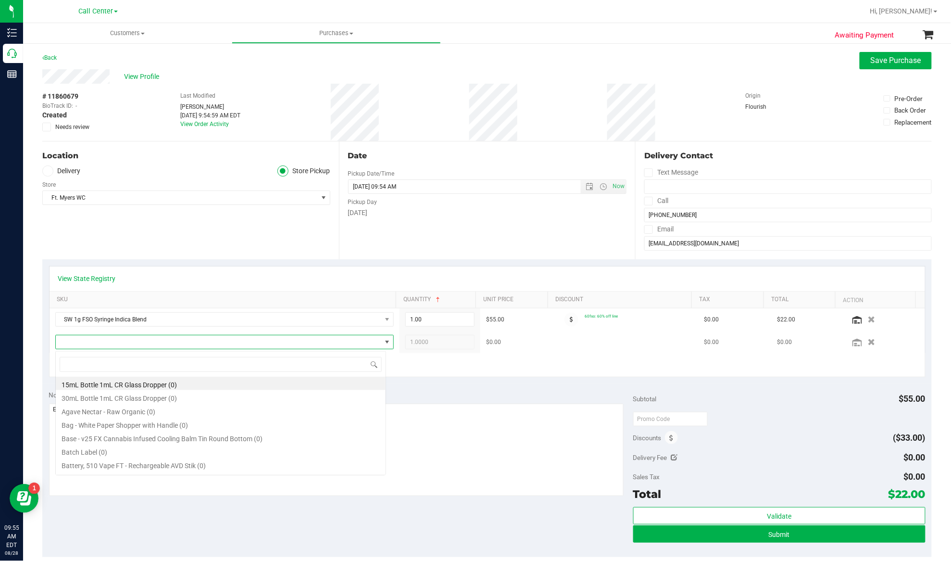
scroll to position [14, 331]
type input "relief"
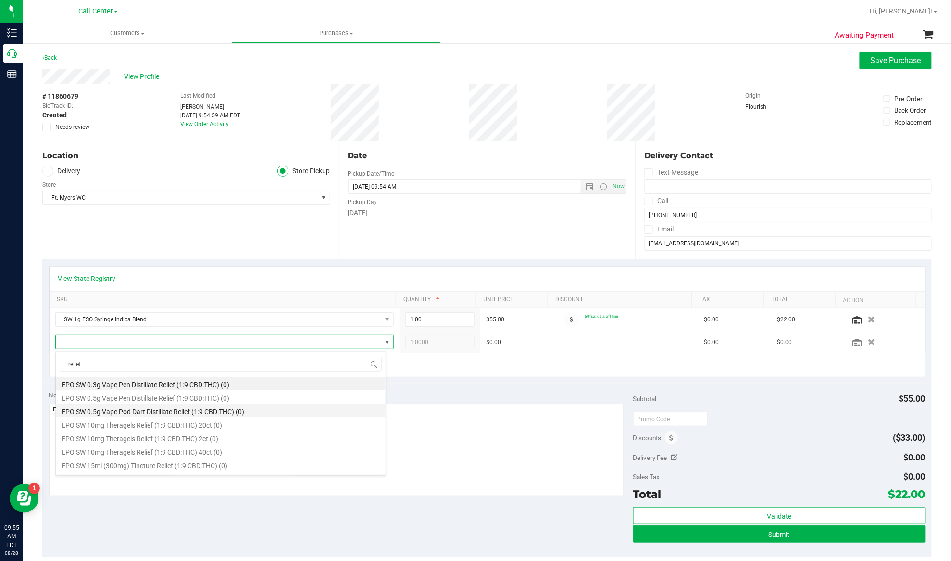
scroll to position [64, 0]
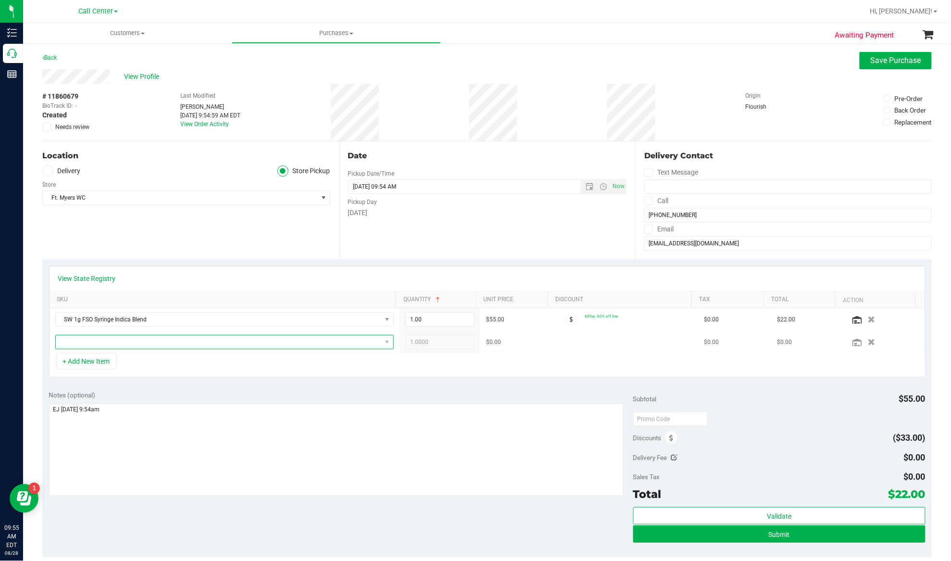
click at [122, 344] on span "NO DATA FOUND" at bounding box center [219, 341] width 326 height 13
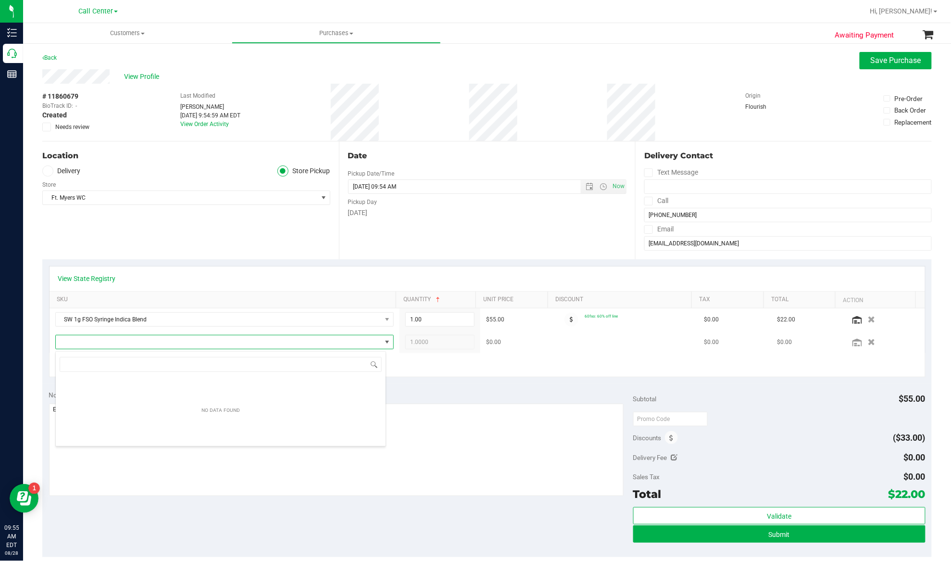
scroll to position [14, 331]
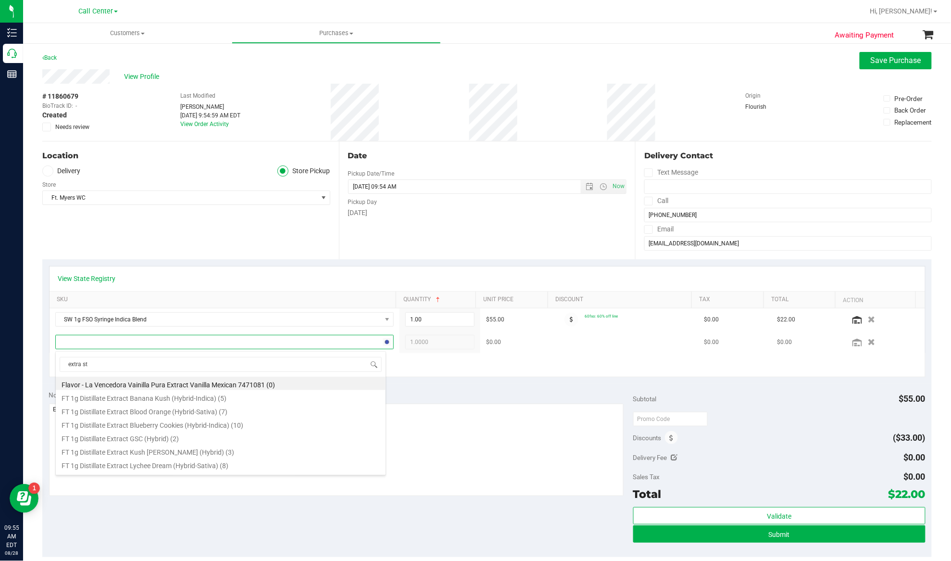
type input "extra str"
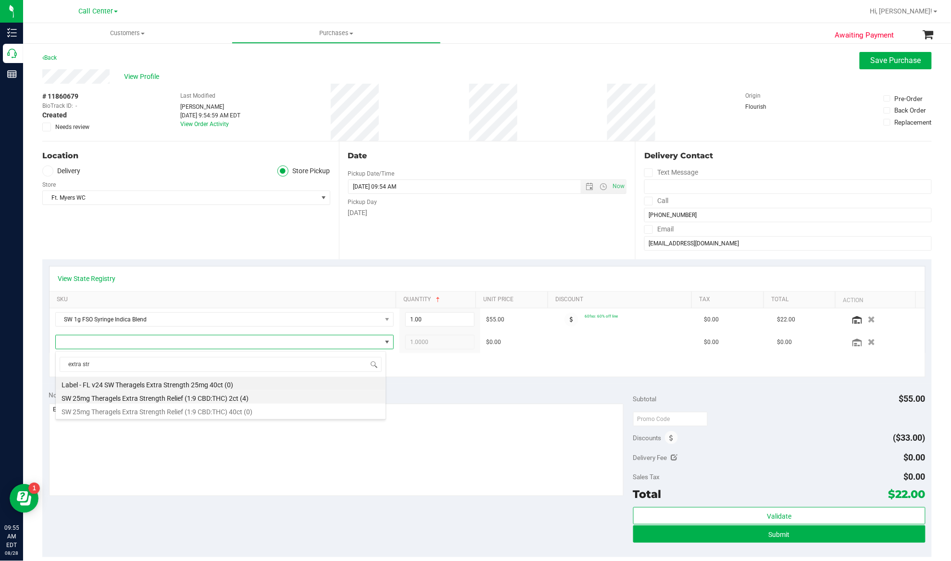
click at [161, 397] on li "SW 25mg Theragels Extra Strength Relief (1:9 CBD:THC) 2ct (4)" at bounding box center [221, 396] width 330 height 13
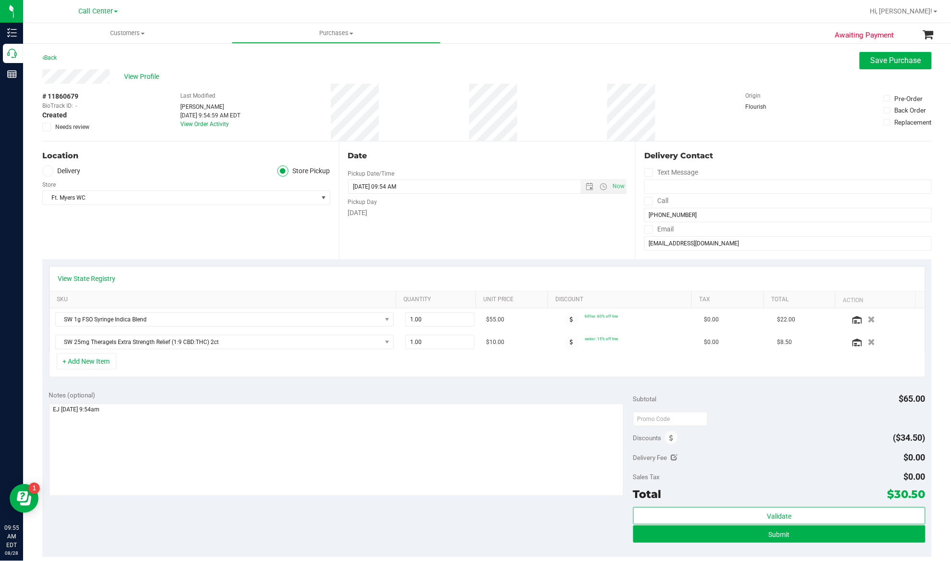
click at [124, 400] on div "Notes (optional)" at bounding box center [341, 395] width 584 height 10
click at [228, 375] on div "+ Add New Item" at bounding box center [487, 365] width 877 height 24
click at [868, 344] on icon "button" at bounding box center [872, 341] width 8 height 7
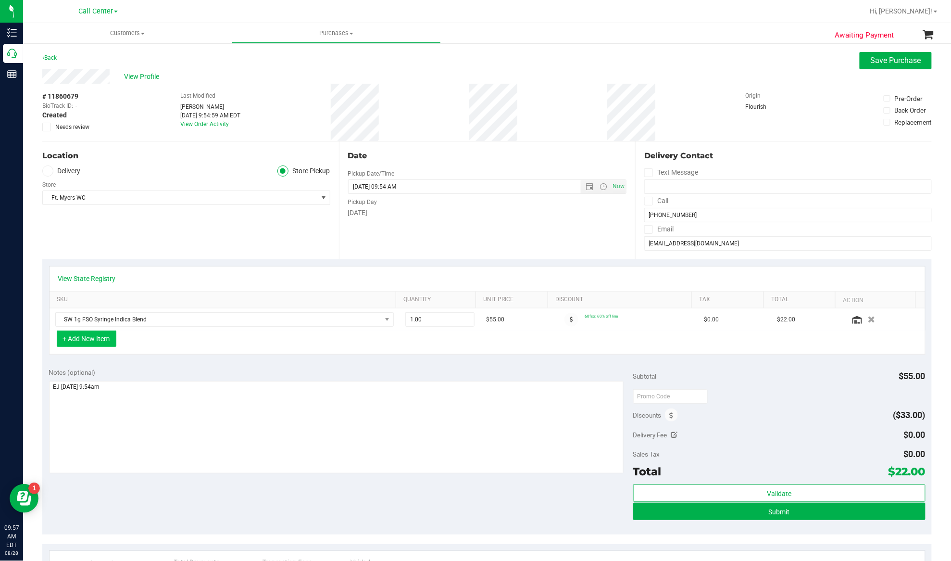
click at [91, 338] on button "+ Add New Item" at bounding box center [87, 338] width 60 height 16
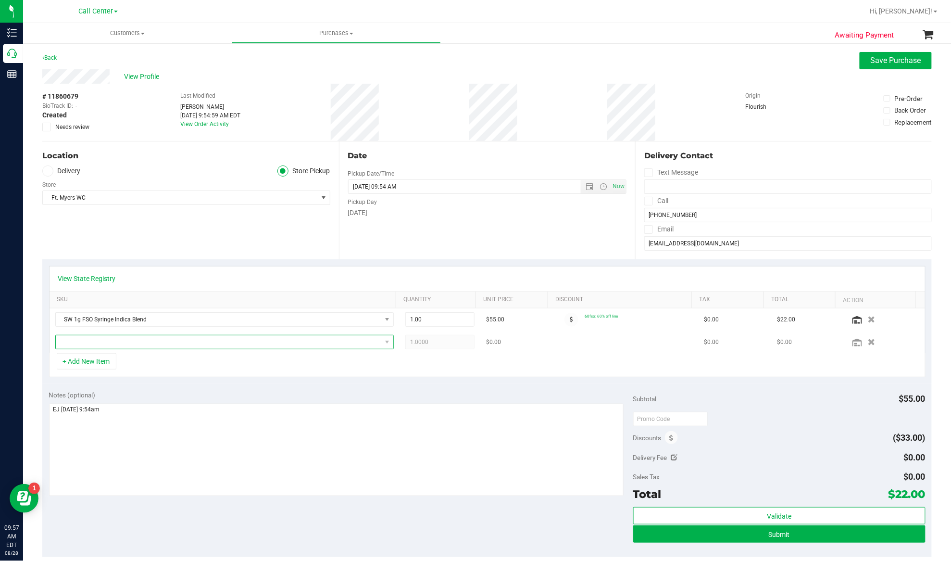
click at [94, 341] on span "NO DATA FOUND" at bounding box center [219, 341] width 326 height 13
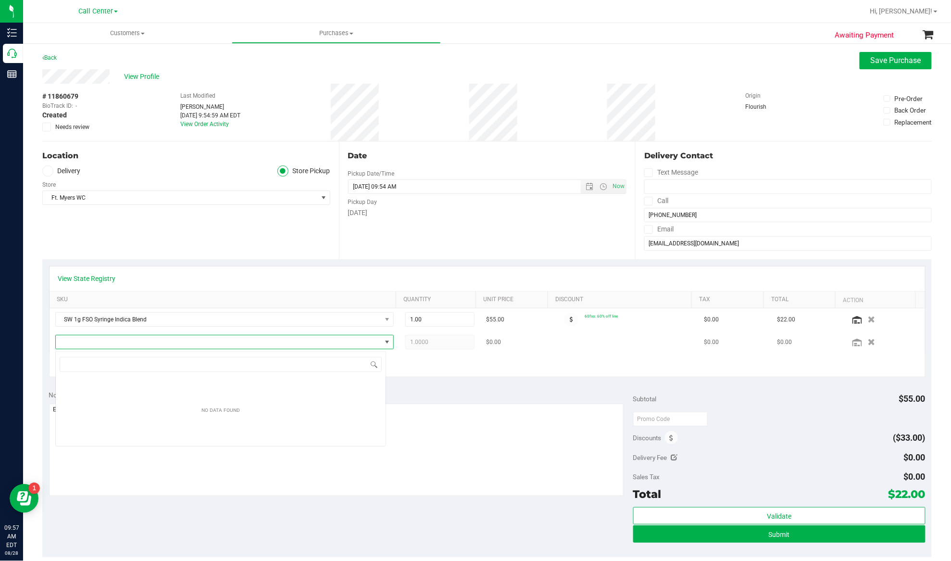
type input "Top Gear"
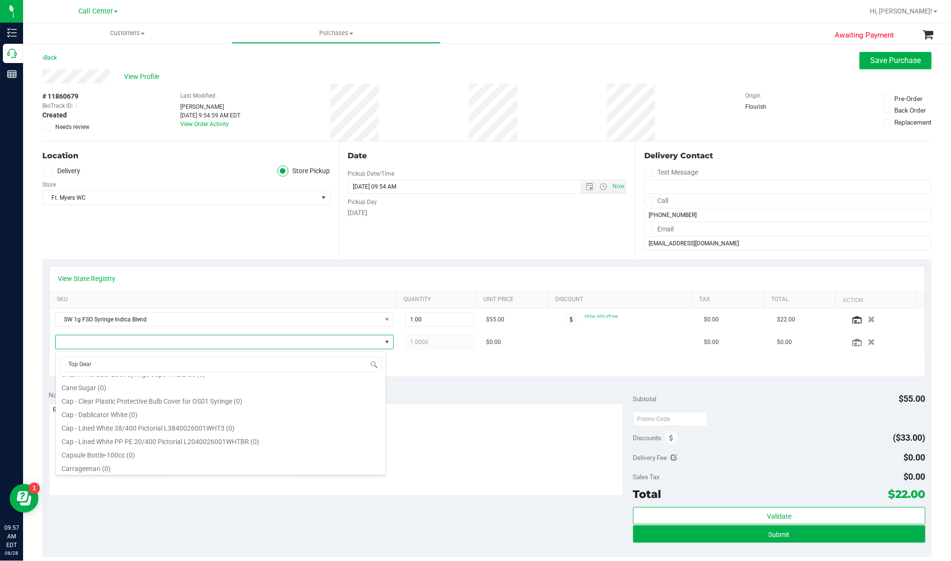
scroll to position [256, 0]
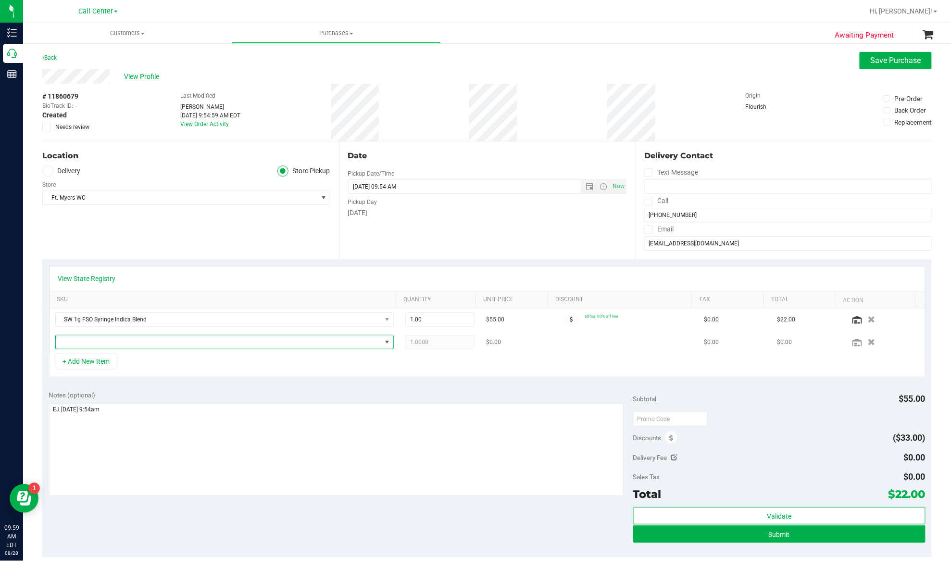
click at [219, 344] on span "NO DATA FOUND" at bounding box center [219, 341] width 326 height 13
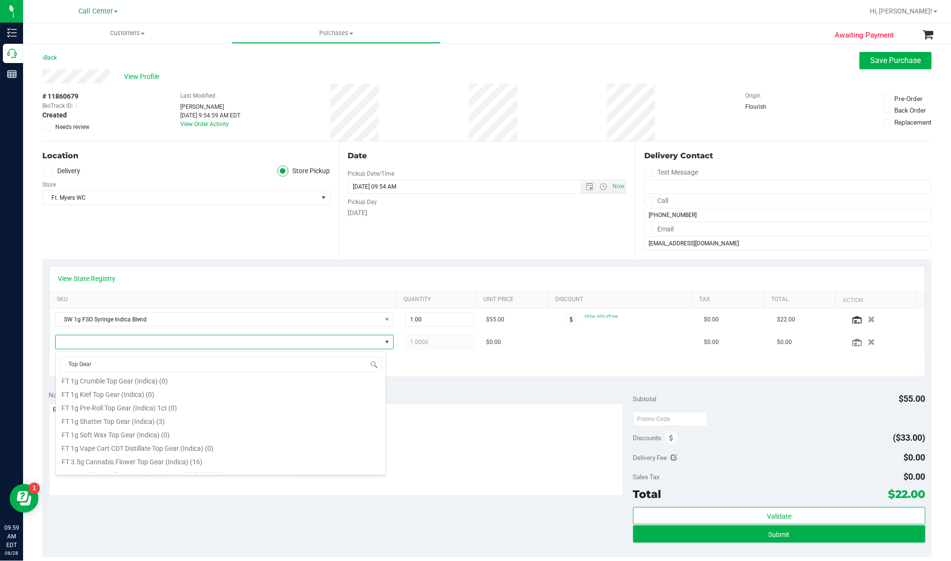
scroll to position [64, 0]
click at [125, 441] on li "FT 3.5g Cannabis Flower Top Gear (Indica) (16)" at bounding box center [221, 440] width 330 height 13
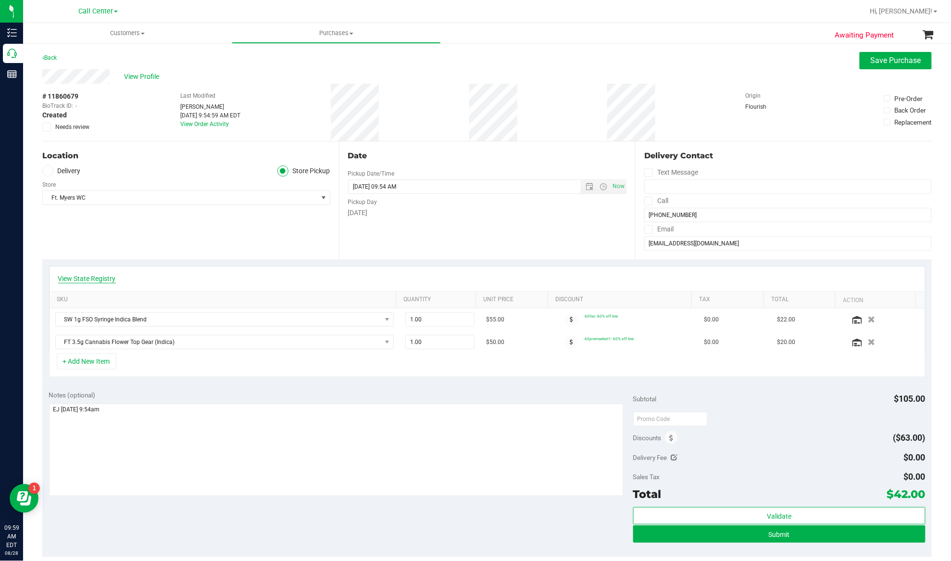
click at [110, 280] on link "View State Registry" at bounding box center [87, 279] width 58 height 10
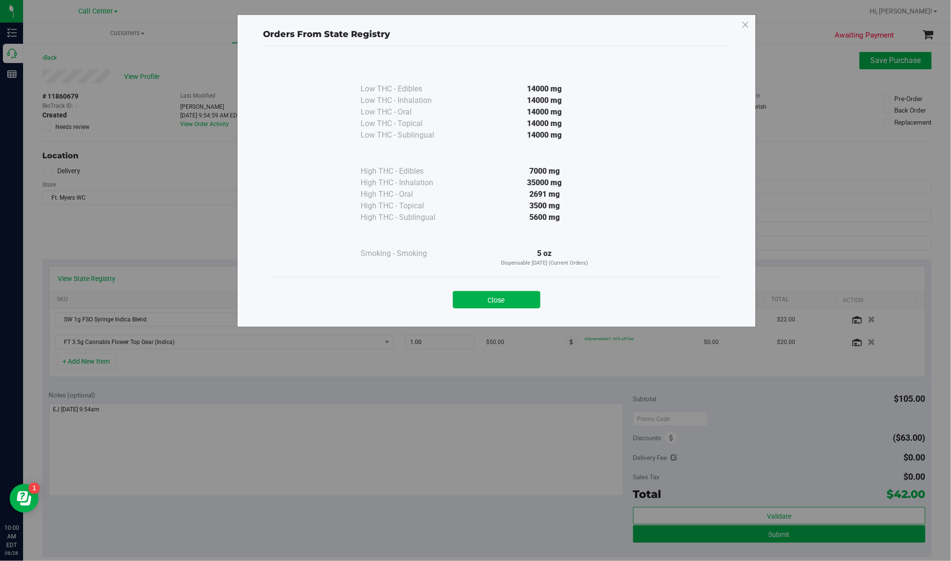
click at [79, 277] on div "Orders From State Registry Low THC - Edibles 14000 mg" at bounding box center [479, 280] width 958 height 561
click at [495, 296] on button "Close" at bounding box center [497, 299] width 88 height 17
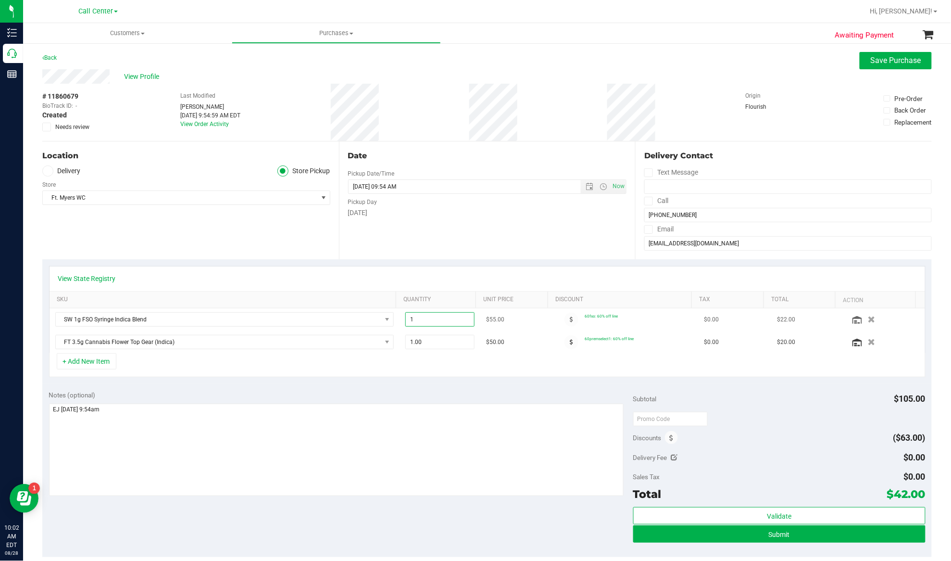
drag, startPoint x: 413, startPoint y: 315, endPoint x: 399, endPoint y: 319, distance: 14.5
click at [405, 319] on span "1.00 1" at bounding box center [439, 319] width 69 height 14
type input "6"
type input "6.00"
click at [404, 367] on div "+ Add New Item" at bounding box center [487, 365] width 877 height 24
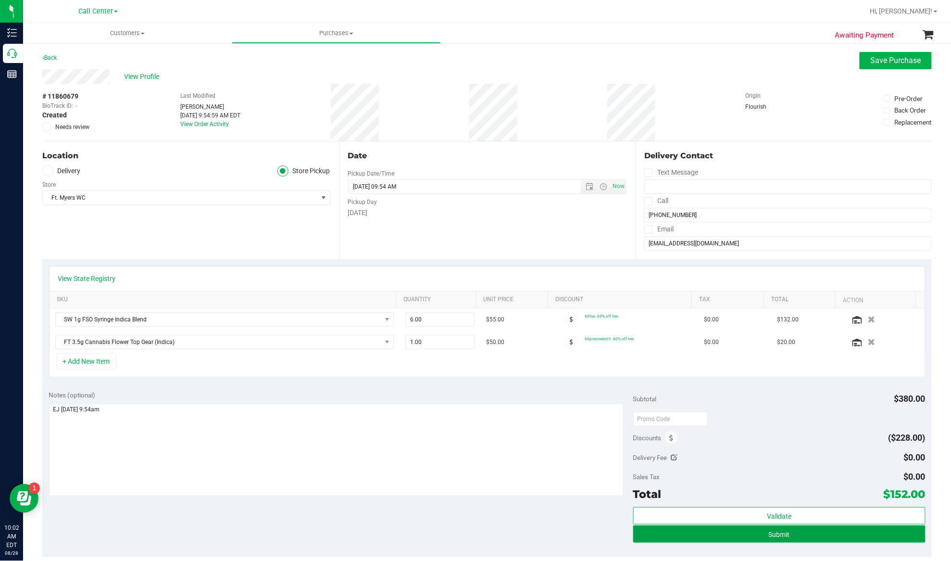
drag, startPoint x: 711, startPoint y: 533, endPoint x: 673, endPoint y: 508, distance: 45.3
click at [711, 533] on button "Submit" at bounding box center [779, 533] width 292 height 17
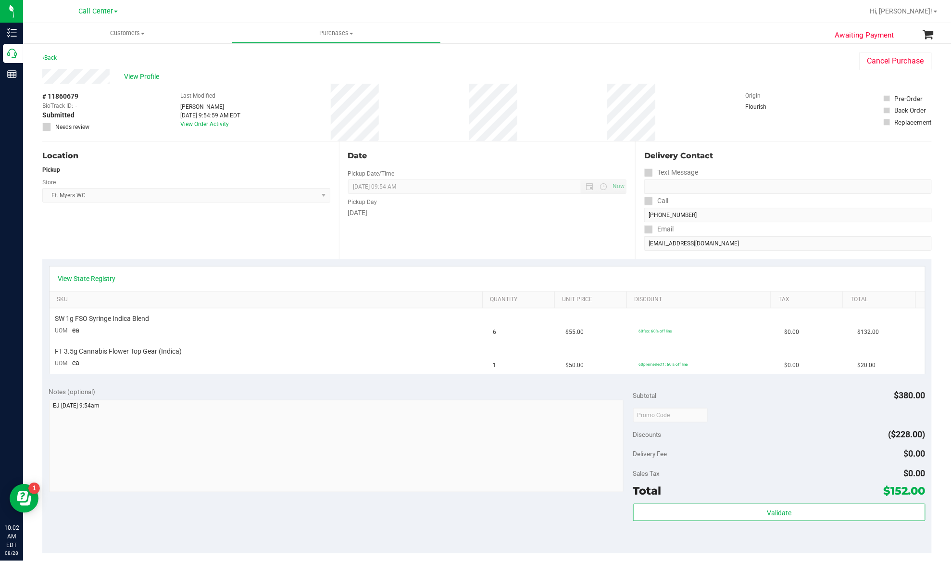
click at [71, 95] on span "# 11860679" at bounding box center [60, 96] width 36 height 10
copy div "# 11860679"
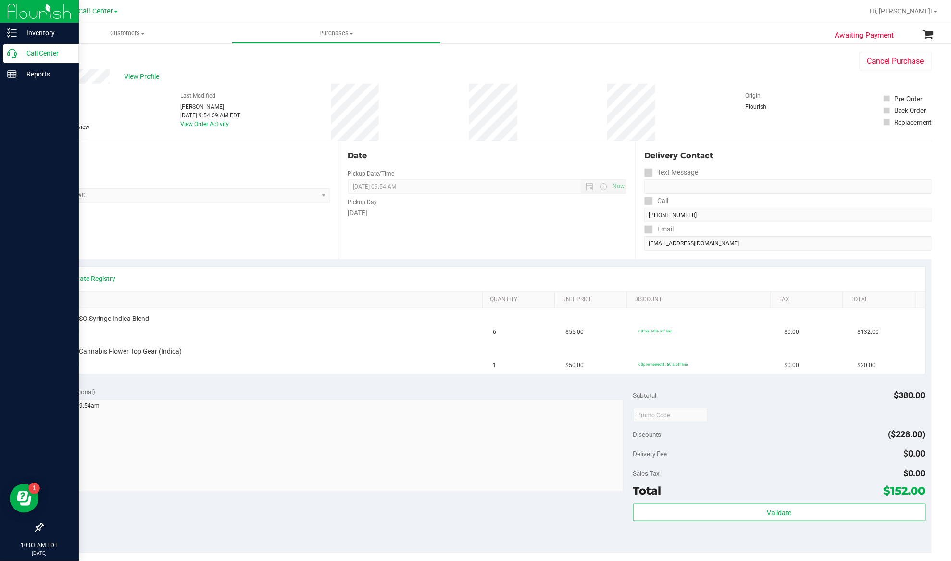
click at [31, 52] on p "Call Center" at bounding box center [46, 54] width 58 height 12
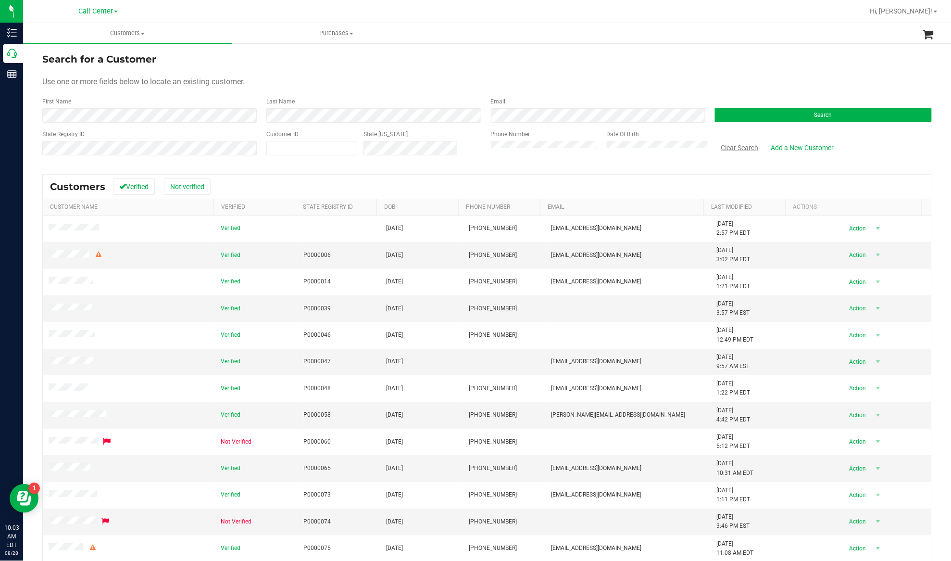
click at [737, 145] on button "Clear Search" at bounding box center [740, 147] width 50 height 16
click at [731, 115] on button "Search" at bounding box center [823, 115] width 217 height 14
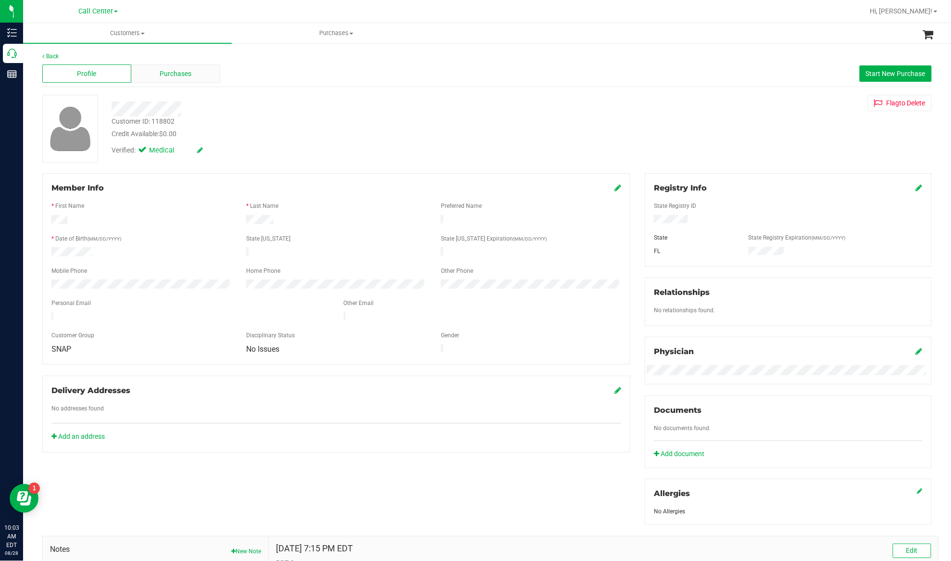
click at [195, 82] on div "Purchases" at bounding box center [175, 73] width 89 height 18
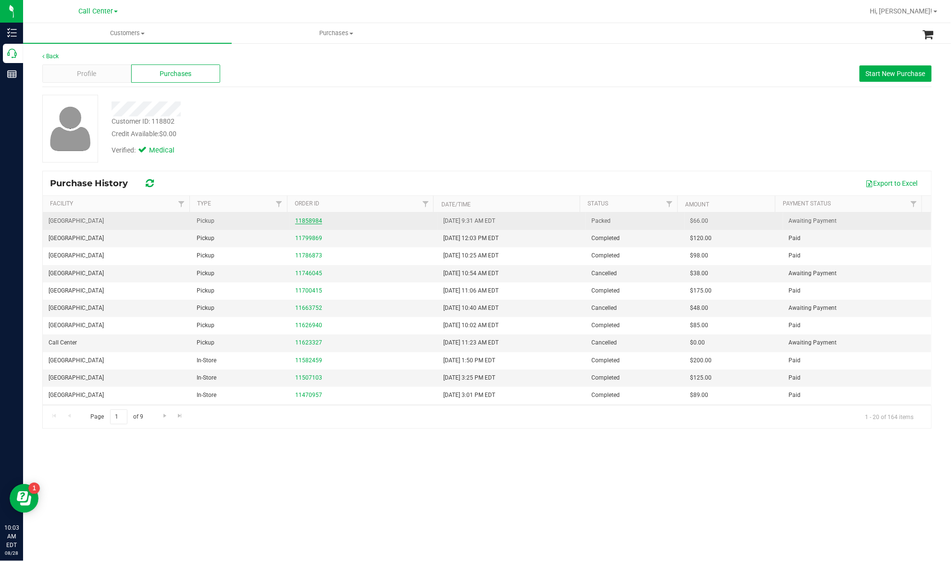
click at [312, 220] on link "11858984" at bounding box center [308, 220] width 27 height 7
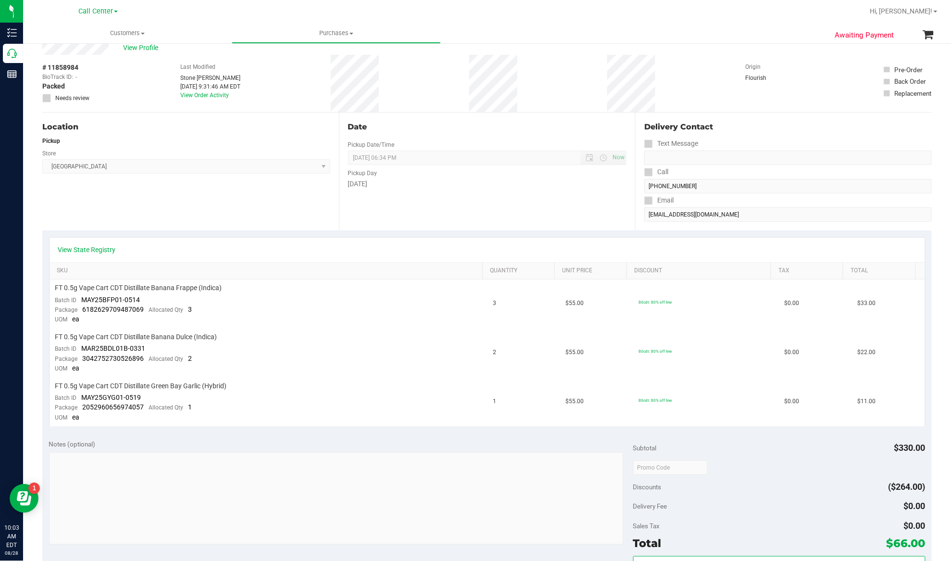
scroll to position [4, 0]
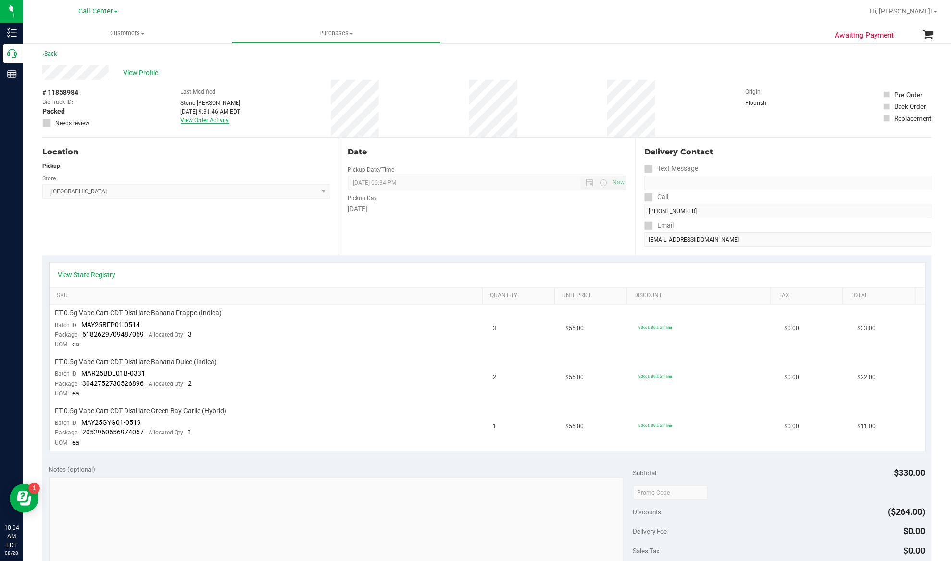
click at [200, 120] on link "View Order Activity" at bounding box center [205, 120] width 49 height 7
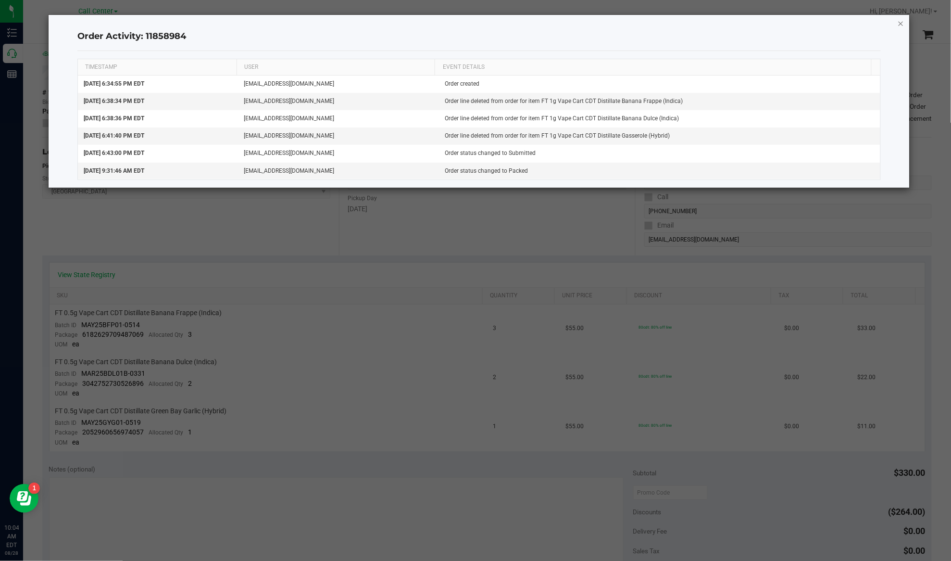
click at [902, 20] on icon "button" at bounding box center [901, 23] width 7 height 12
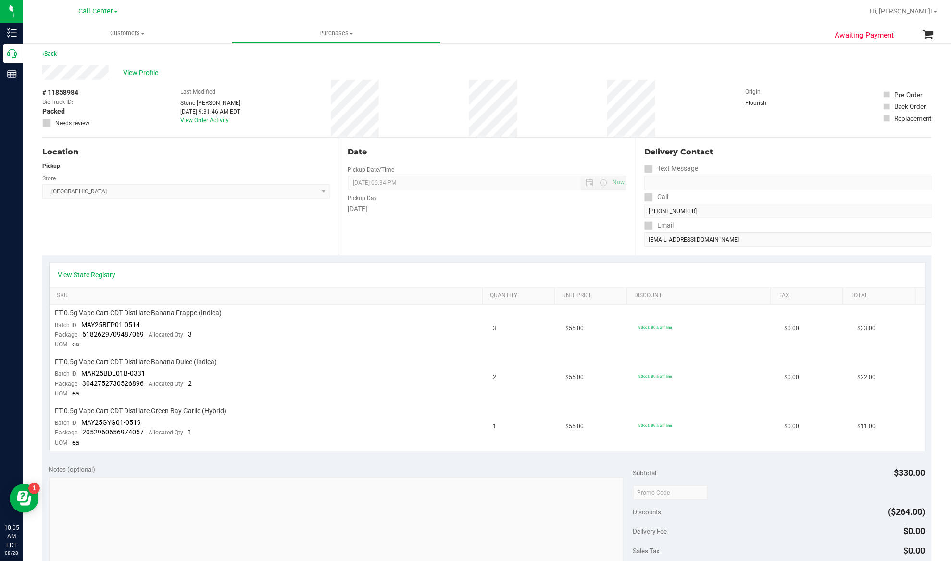
click at [68, 92] on span "# 11858984" at bounding box center [60, 93] width 36 height 10
copy div "# 11858984"
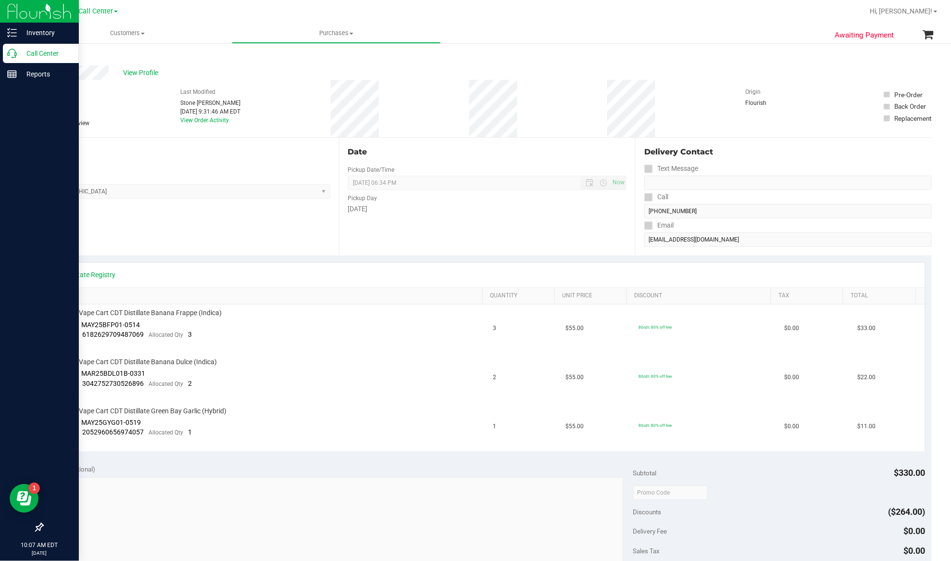
click at [33, 51] on p "Call Center" at bounding box center [46, 54] width 58 height 12
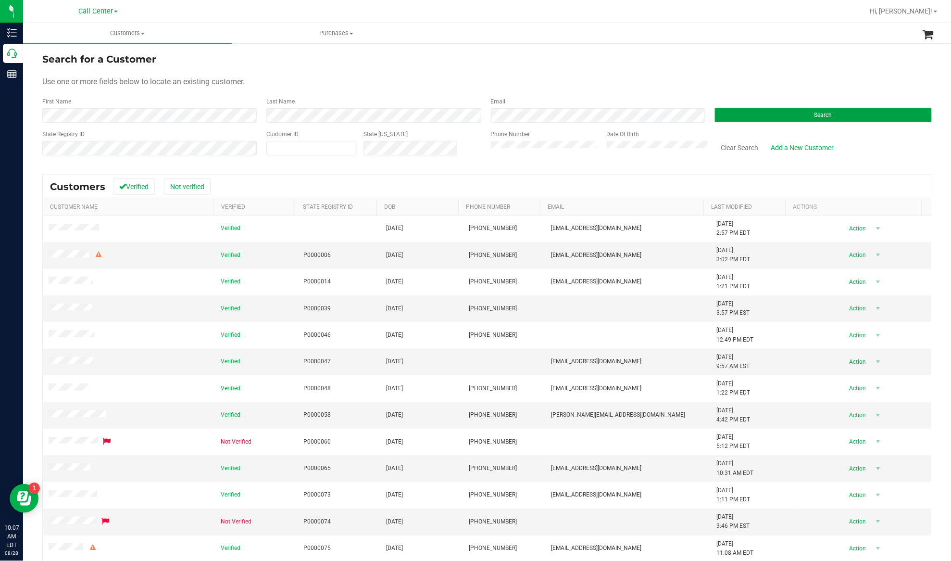
click at [716, 112] on button "Search" at bounding box center [823, 115] width 217 height 14
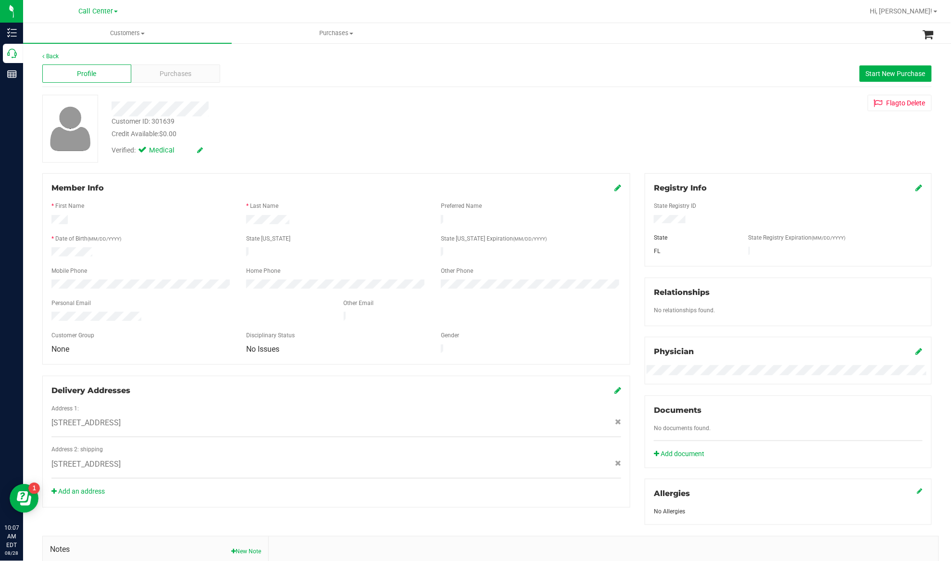
click at [668, 215] on div at bounding box center [788, 220] width 283 height 11
click at [197, 211] on div "* First Name" at bounding box center [141, 206] width 195 height 11
click at [172, 75] on span "Purchases" at bounding box center [176, 74] width 32 height 10
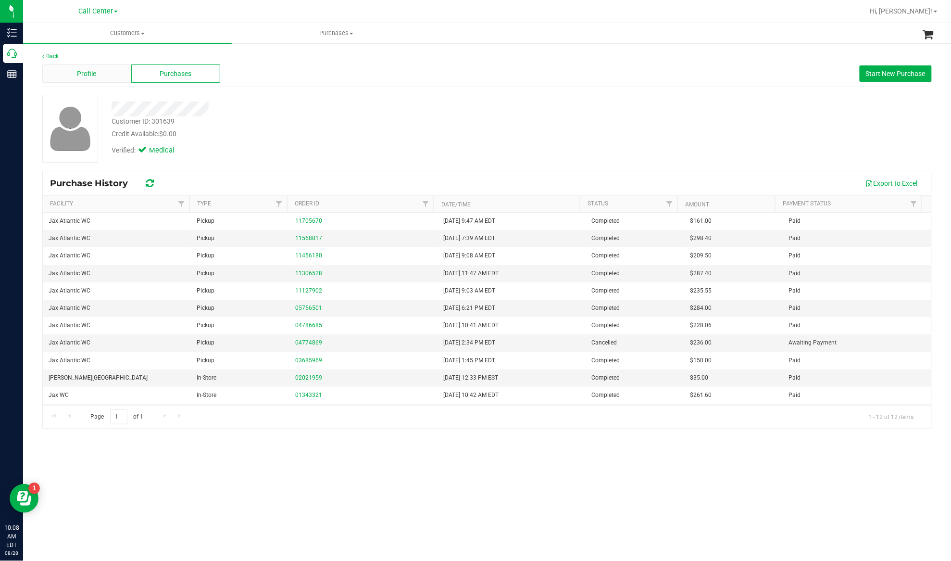
click at [93, 76] on span "Profile" at bounding box center [86, 74] width 19 height 10
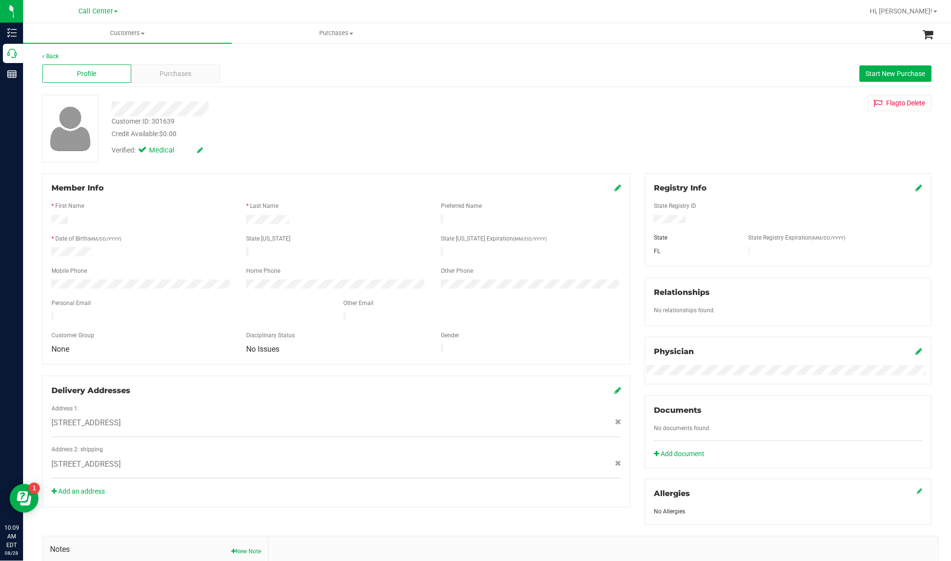
click at [188, 212] on div "* First Name" at bounding box center [141, 206] width 195 height 11
click at [193, 74] on div "Purchases" at bounding box center [175, 73] width 89 height 18
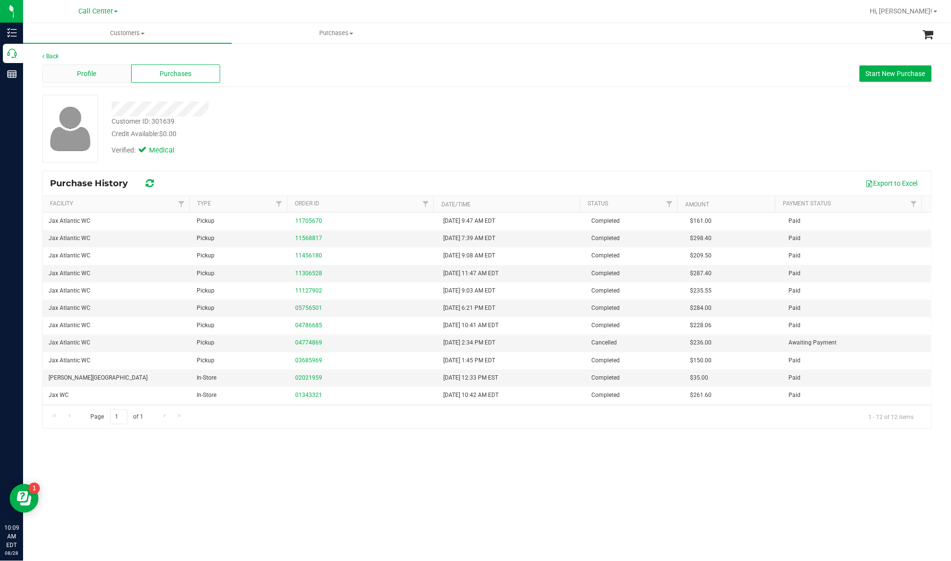
click at [91, 69] on span "Profile" at bounding box center [86, 74] width 19 height 10
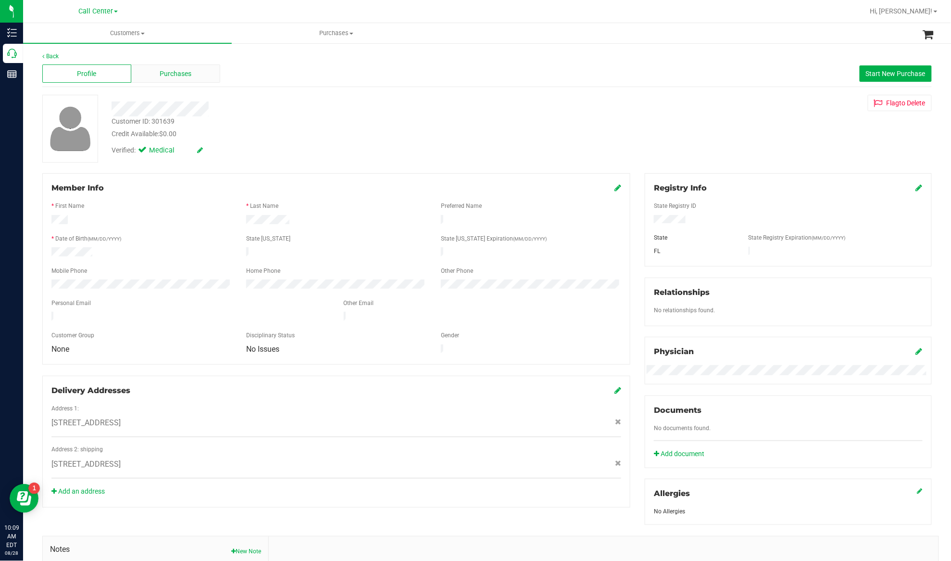
click at [175, 79] on div "Purchases" at bounding box center [175, 73] width 89 height 18
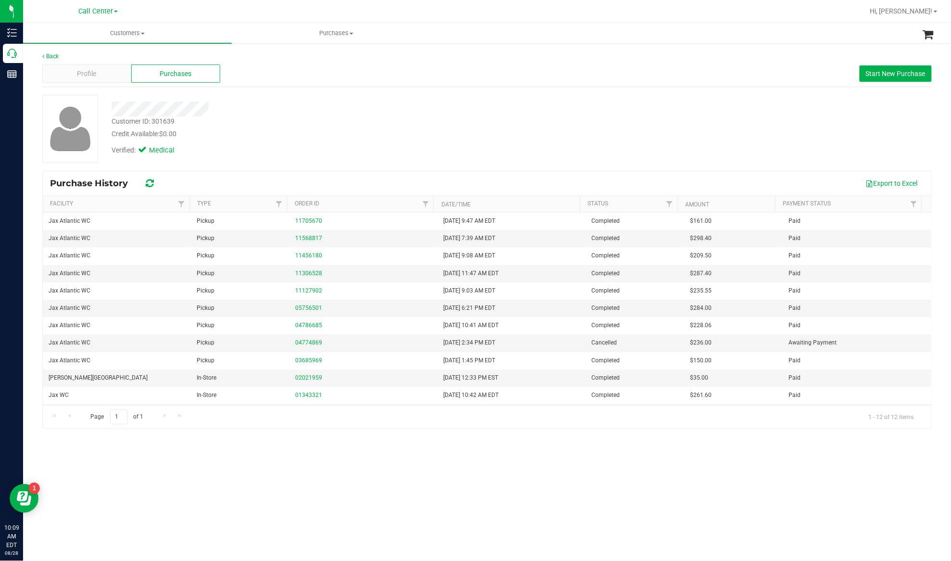
click at [216, 154] on div "Verified: Medical" at bounding box center [180, 150] width 136 height 11
click at [868, 77] on button "Start New Purchase" at bounding box center [896, 73] width 72 height 16
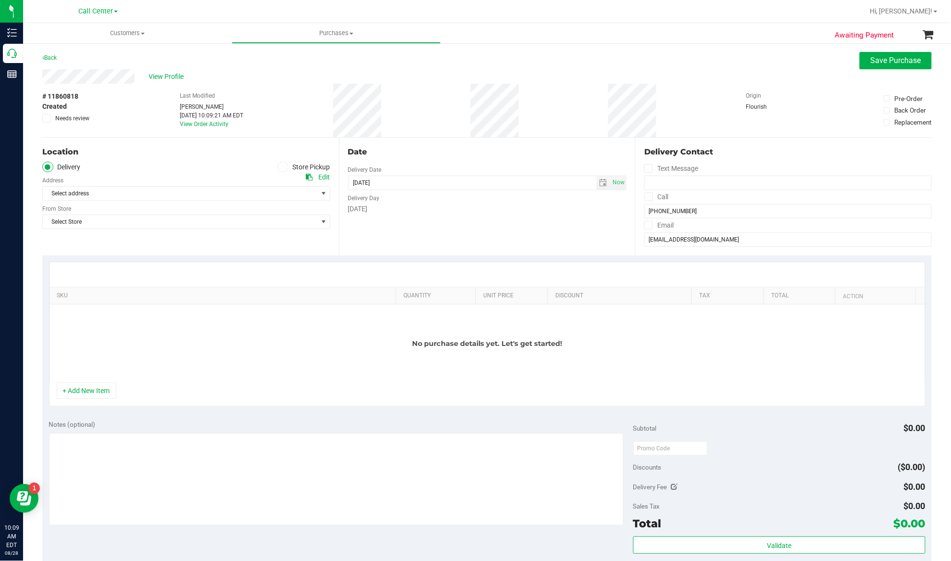
click at [280, 167] on icon at bounding box center [283, 167] width 6 height 0
click at [0, 0] on input "Store Pickup" at bounding box center [0, 0] width 0 height 0
click at [270, 189] on span "Select Store" at bounding box center [180, 193] width 275 height 13
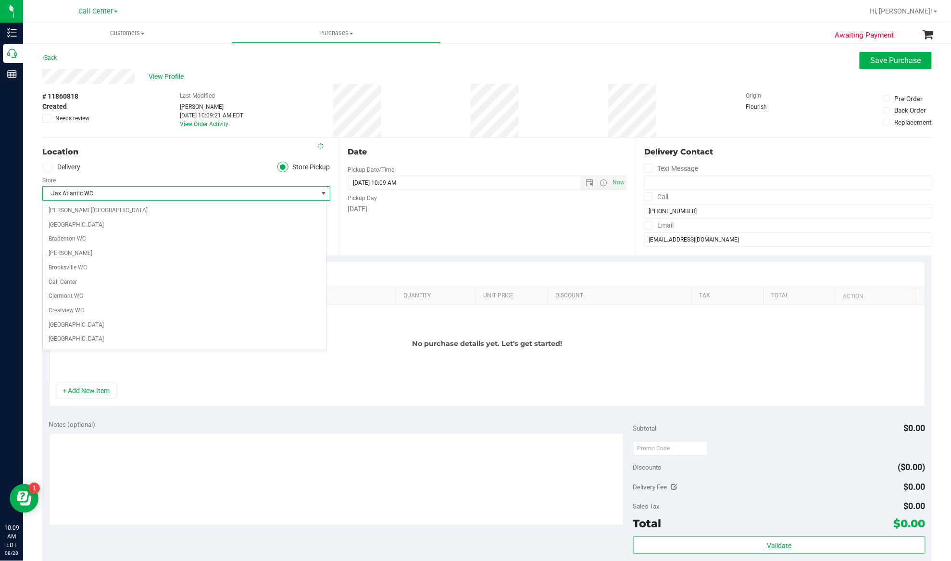
scroll to position [89, 0]
click at [170, 163] on ul "Delivery Store Pickup" at bounding box center [186, 167] width 288 height 11
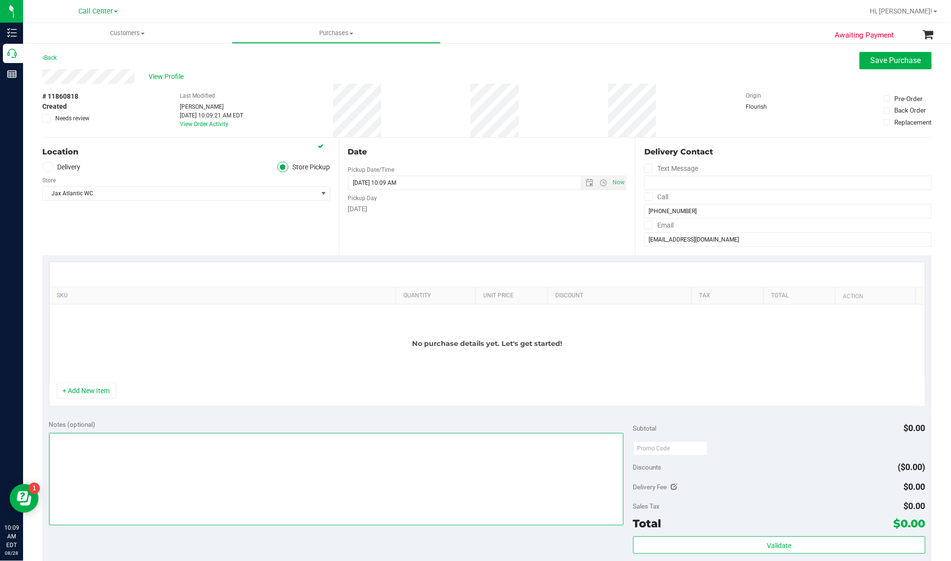
click at [200, 489] on textarea at bounding box center [336, 479] width 575 height 92
click at [202, 483] on textarea at bounding box center [336, 479] width 575 height 92
type textarea "EJ 8/28/25 10:09am"
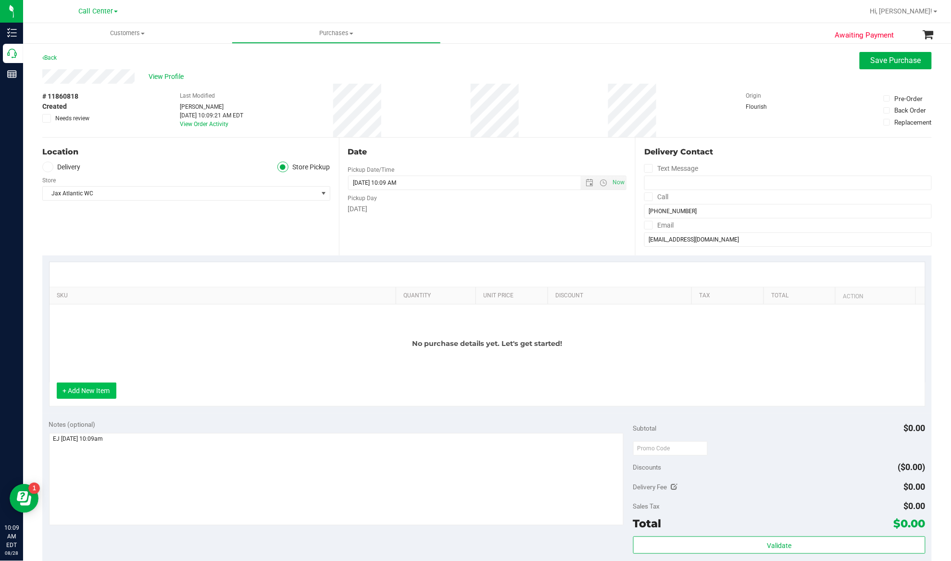
click at [82, 389] on button "+ Add New Item" at bounding box center [87, 390] width 60 height 16
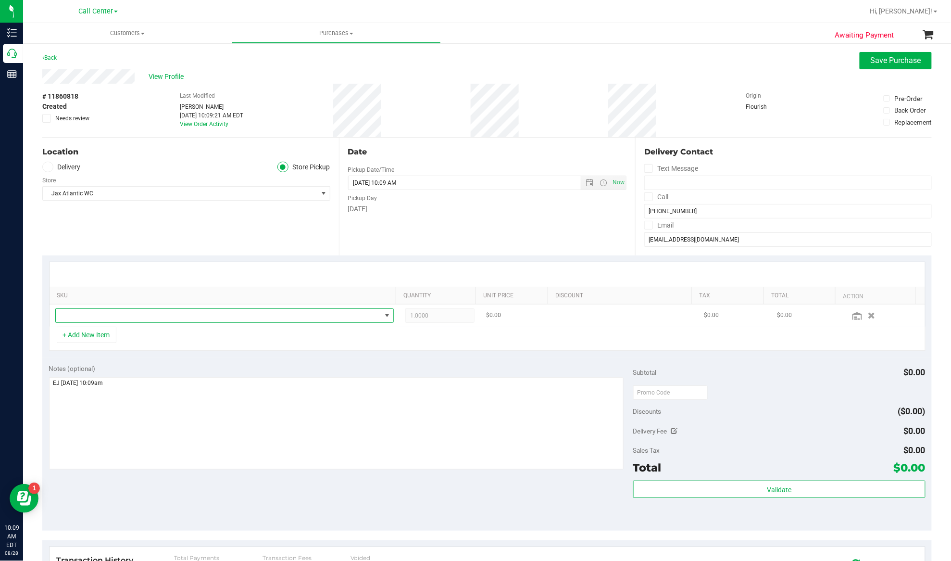
click at [132, 314] on span "NO DATA FOUND" at bounding box center [219, 315] width 326 height 13
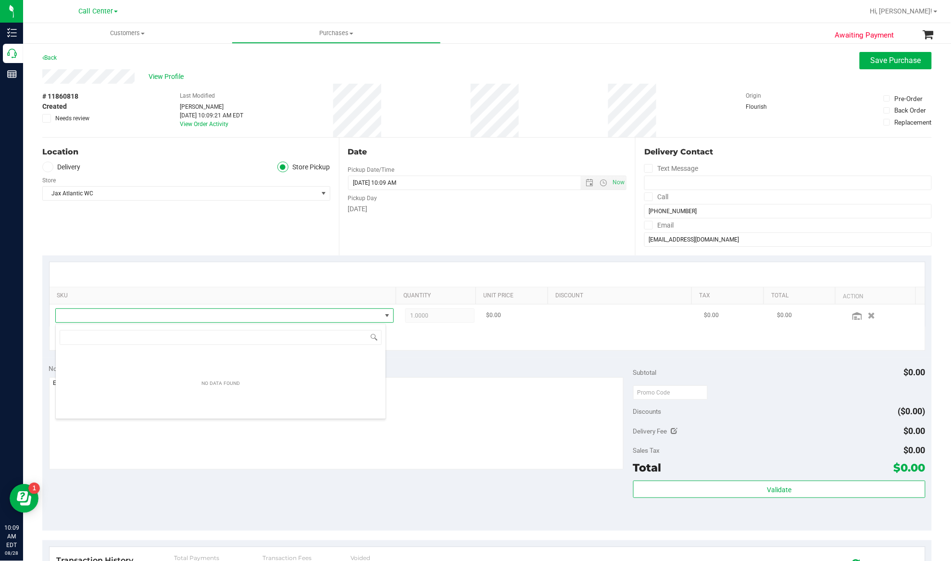
scroll to position [14, 331]
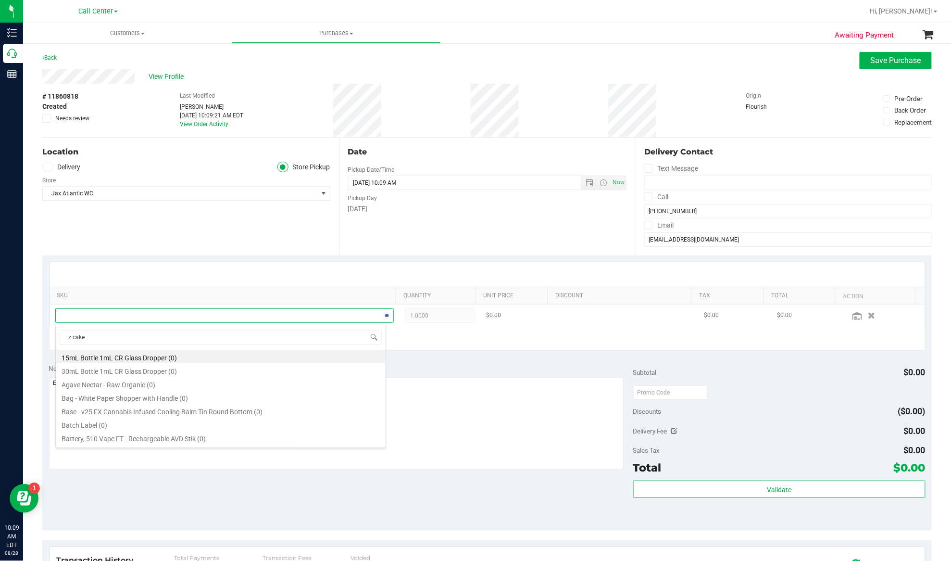
type input "z cake"
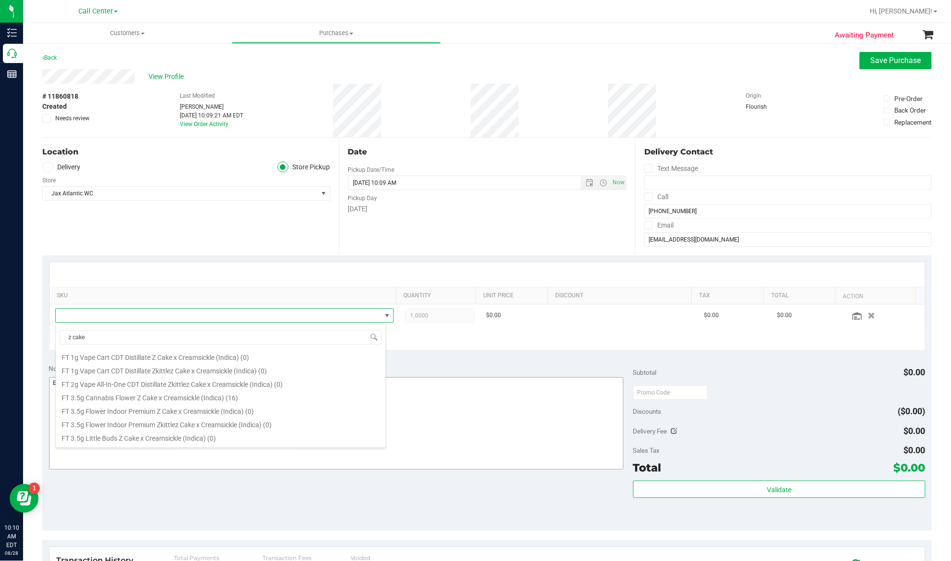
click at [156, 395] on li "FT 3.5g Cannabis Flower Z Cake x Creamsickle (Indica) (16)" at bounding box center [221, 395] width 330 height 13
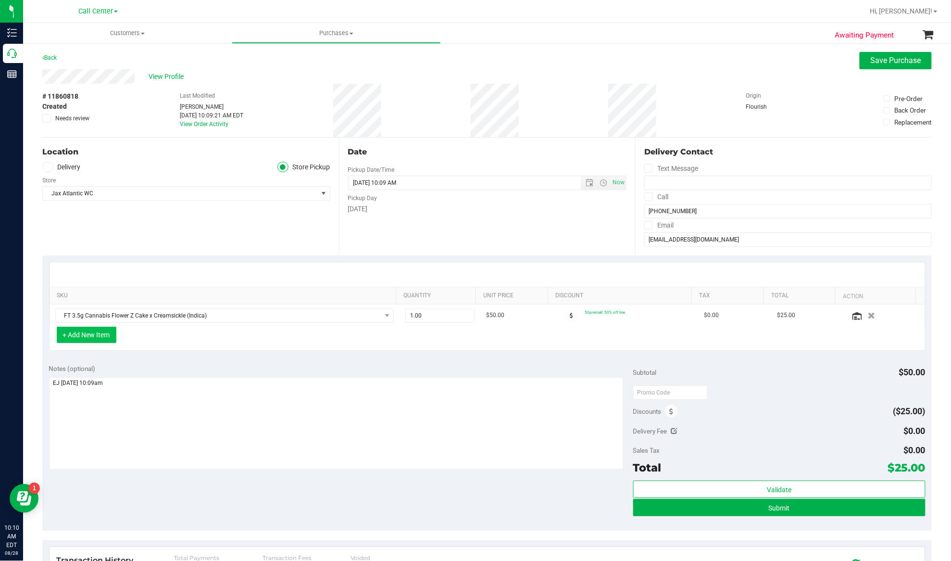
click at [90, 336] on button "+ Add New Item" at bounding box center [87, 334] width 60 height 16
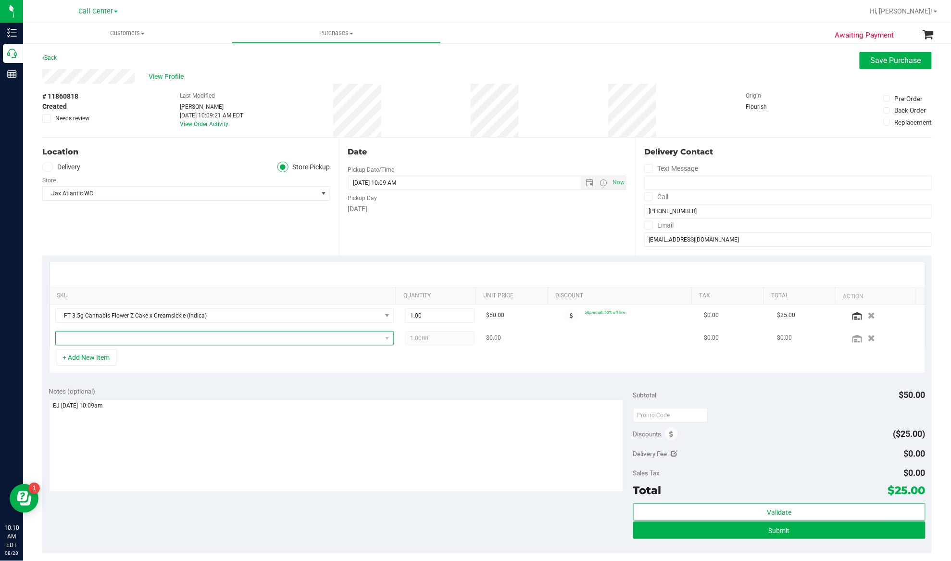
click at [94, 337] on span "NO DATA FOUND" at bounding box center [219, 337] width 326 height 13
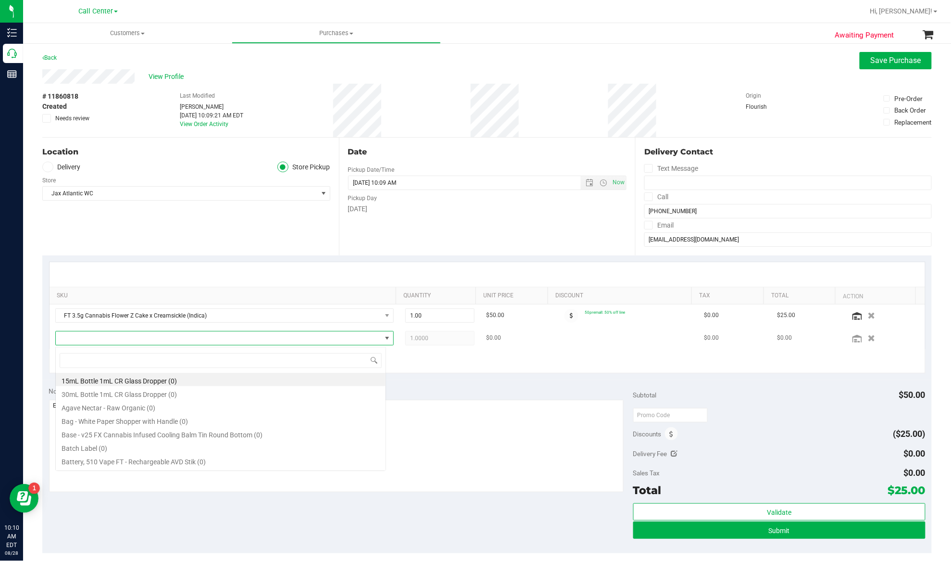
scroll to position [14, 331]
type input "ground"
click at [110, 393] on li "FT 7g Ground Flower (Hybrid) (18)" at bounding box center [221, 392] width 330 height 13
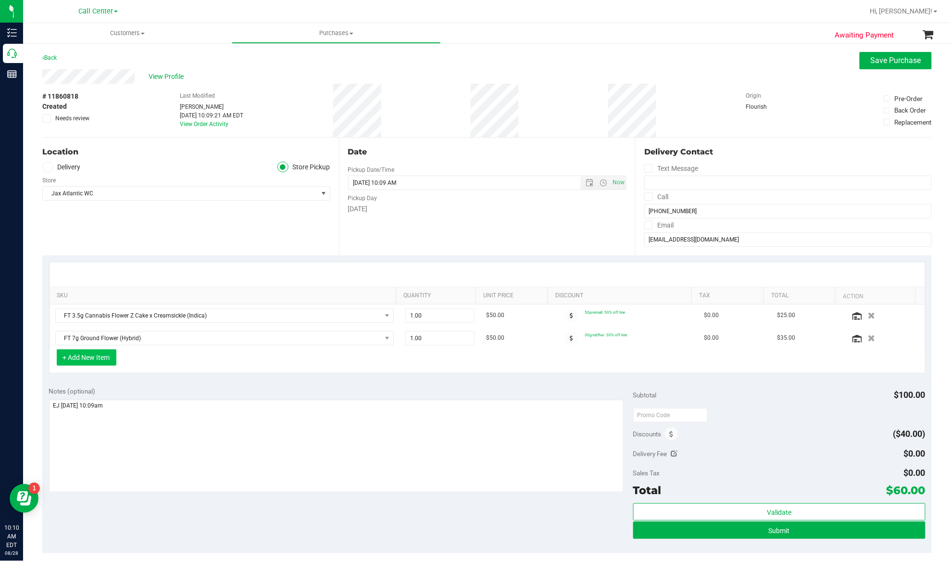
click at [83, 359] on button "+ Add New Item" at bounding box center [87, 357] width 60 height 16
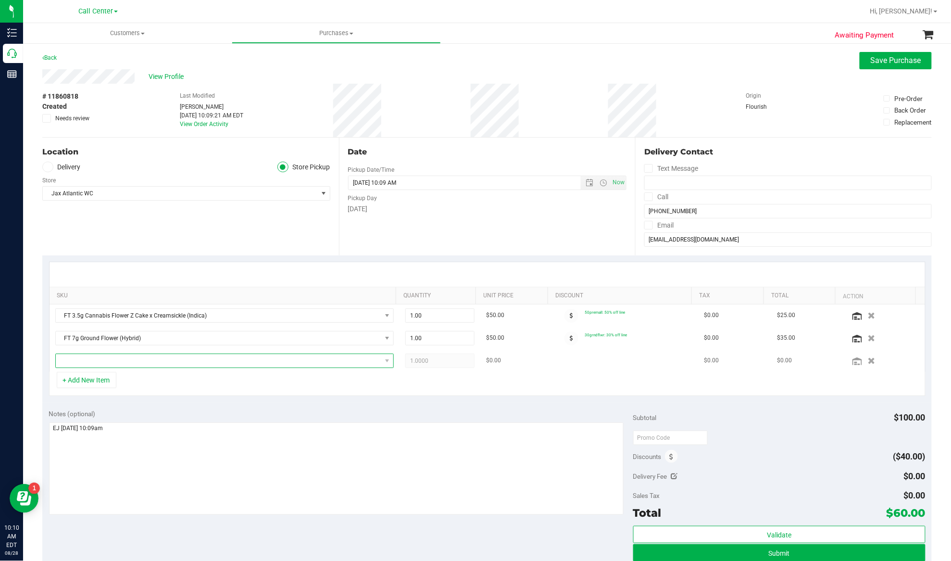
click at [83, 362] on span "NO DATA FOUND" at bounding box center [219, 360] width 326 height 13
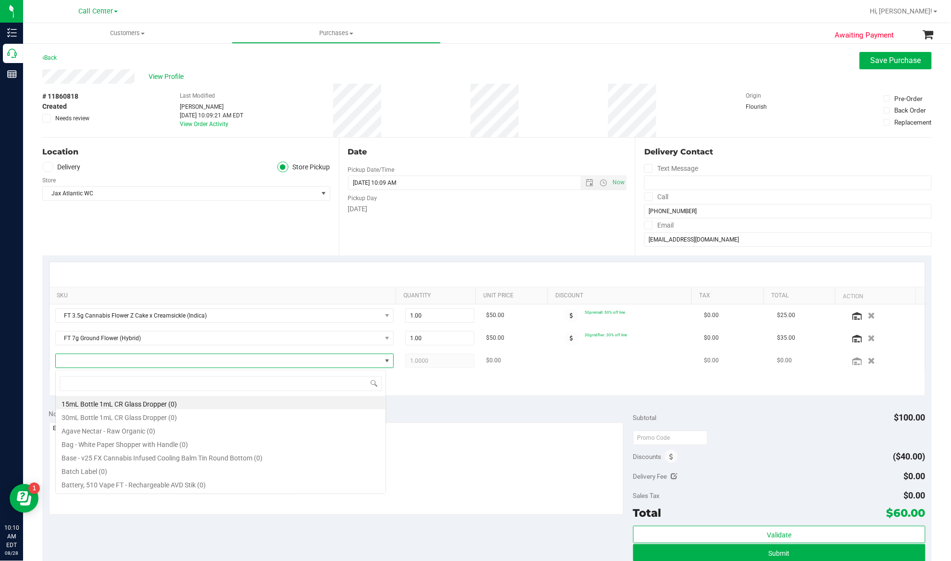
scroll to position [14, 327]
type input "animal larry"
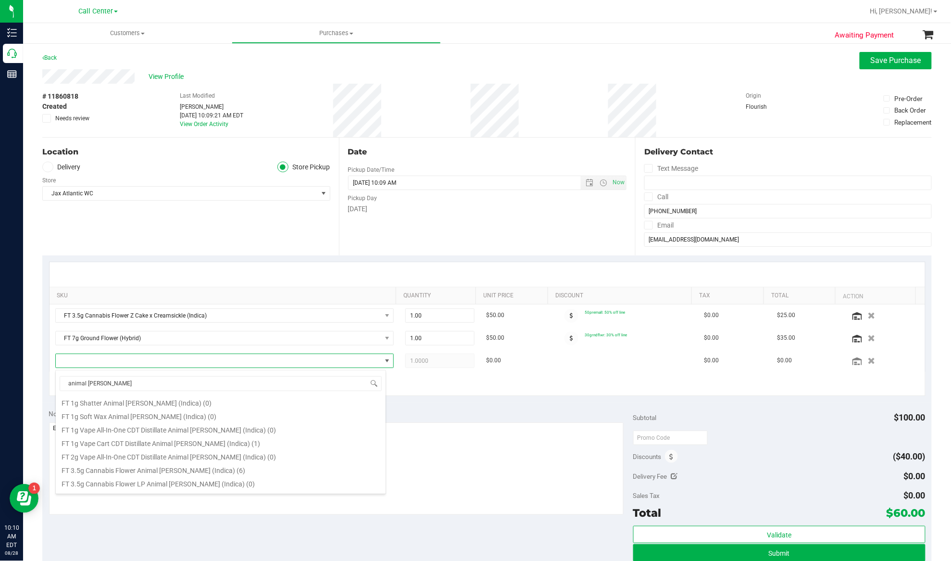
scroll to position [128, 0]
click at [138, 447] on li "FT 3.5g Cannabis Flower Animal Larry (Indica) (6)" at bounding box center [221, 449] width 330 height 13
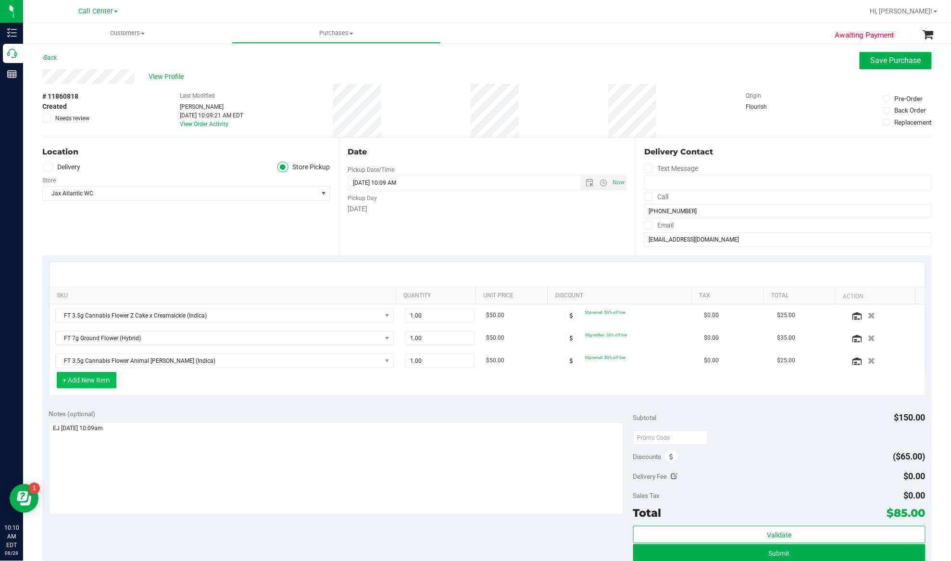
click at [88, 380] on button "+ Add New Item" at bounding box center [87, 380] width 60 height 16
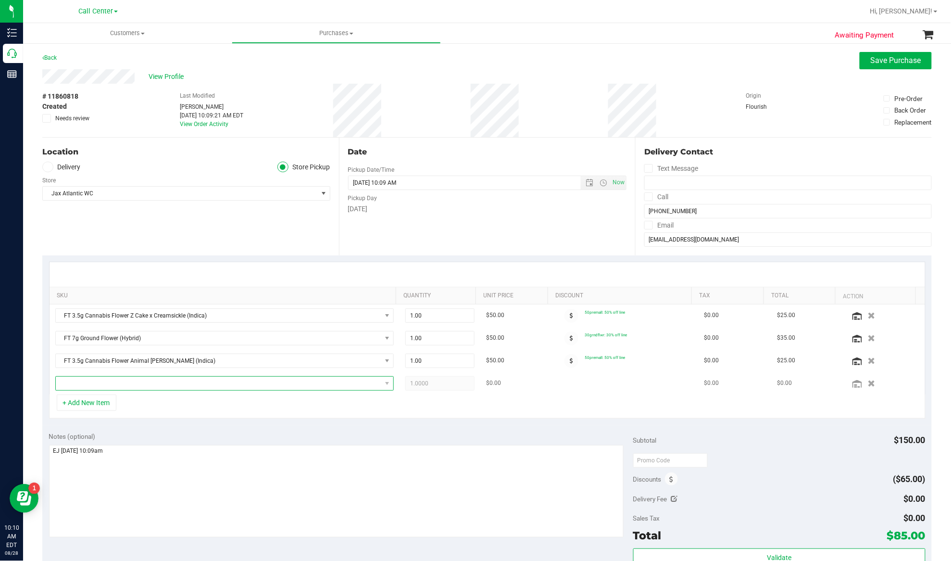
click at [89, 383] on span "NO DATA FOUND" at bounding box center [219, 382] width 326 height 13
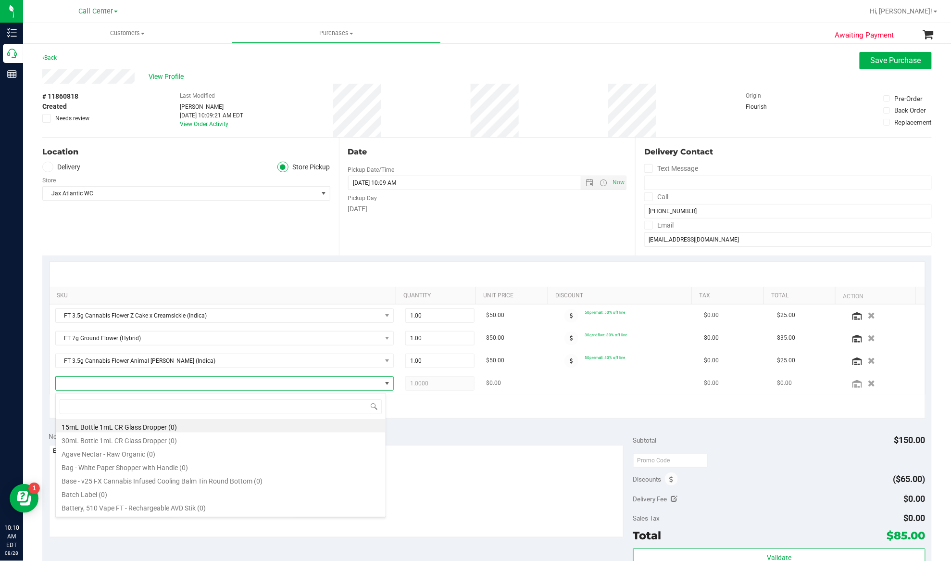
scroll to position [14, 327]
type input "relief"
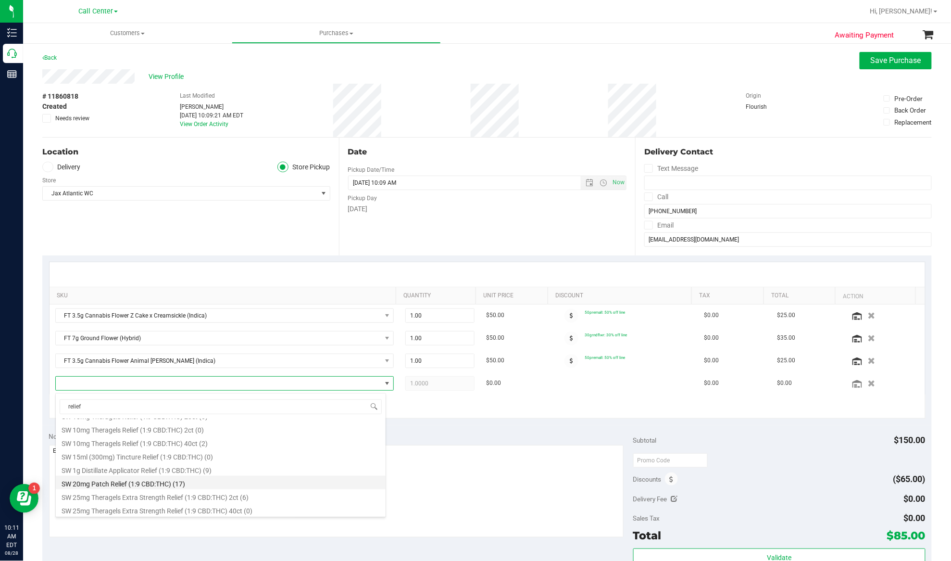
click at [139, 481] on li "SW 20mg Patch Relief (1:9 CBD:THC) (17)" at bounding box center [221, 482] width 330 height 13
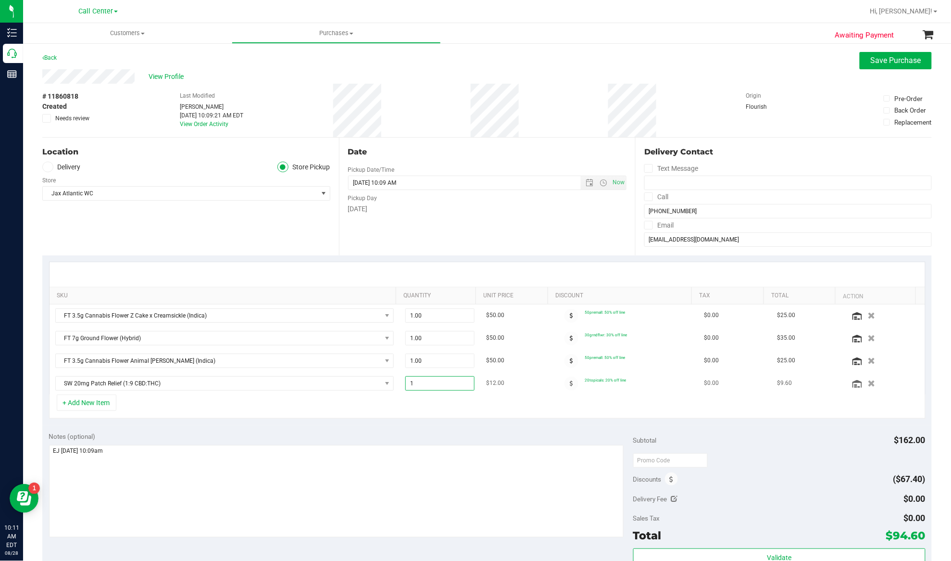
drag, startPoint x: 410, startPoint y: 388, endPoint x: 402, endPoint y: 388, distance: 7.2
click at [405, 388] on span "1.00 1" at bounding box center [439, 383] width 69 height 14
type input "2"
type input "2.00"
click at [396, 418] on div "+ Add New Item" at bounding box center [487, 406] width 877 height 24
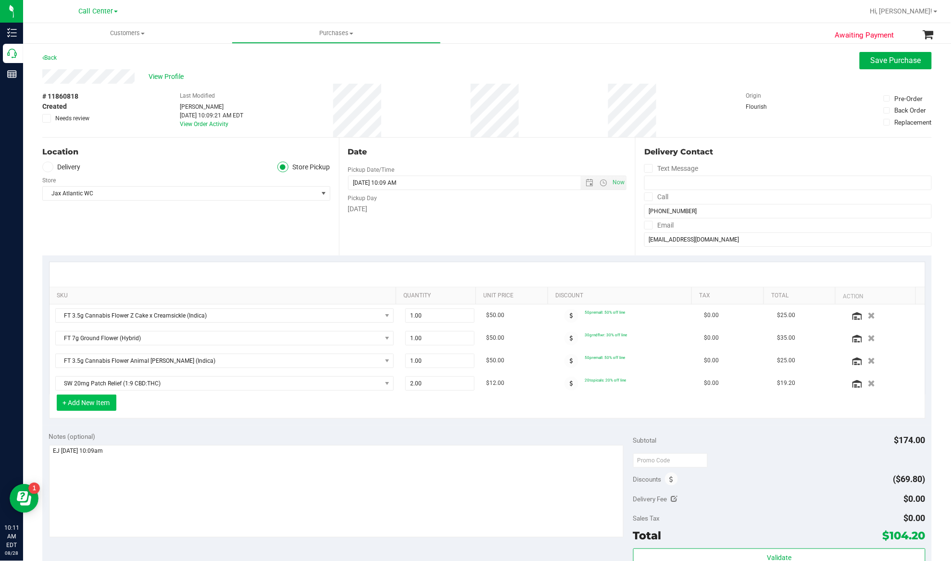
click at [89, 408] on button "+ Add New Item" at bounding box center [87, 402] width 60 height 16
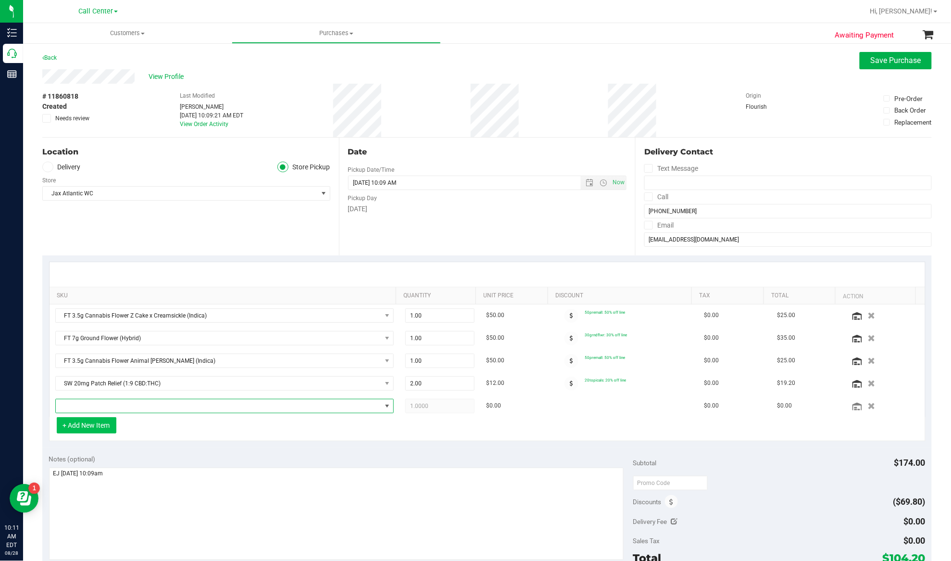
click at [89, 408] on span "NO DATA FOUND" at bounding box center [219, 405] width 326 height 13
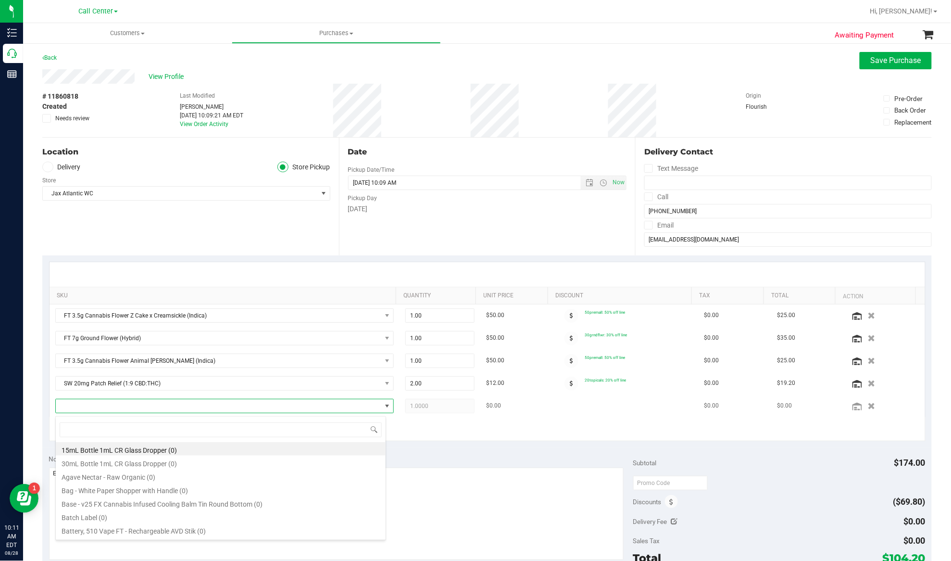
scroll to position [14, 327]
type input "pk trophy"
click at [110, 463] on li "FD 3.5g Flower Greenhouse PK Trophy (Hybrid-Indica) (10)" at bounding box center [221, 461] width 330 height 13
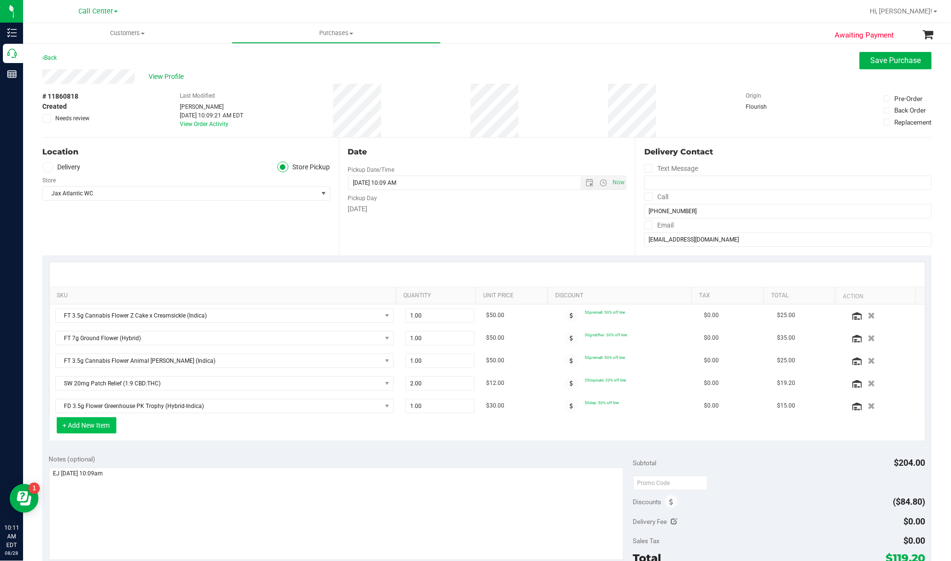
click at [84, 426] on button "+ Add New Item" at bounding box center [87, 425] width 60 height 16
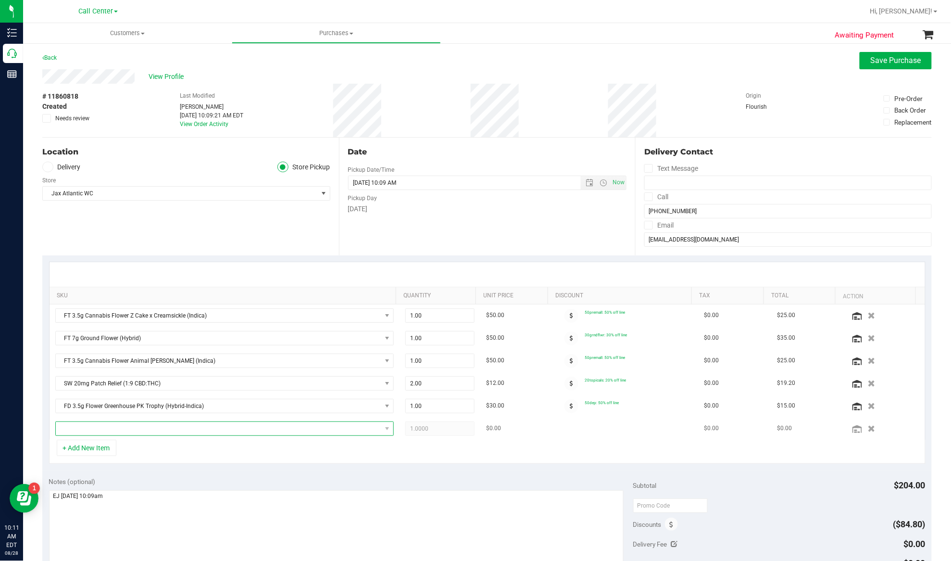
click at [85, 426] on span "NO DATA FOUND" at bounding box center [219, 428] width 326 height 13
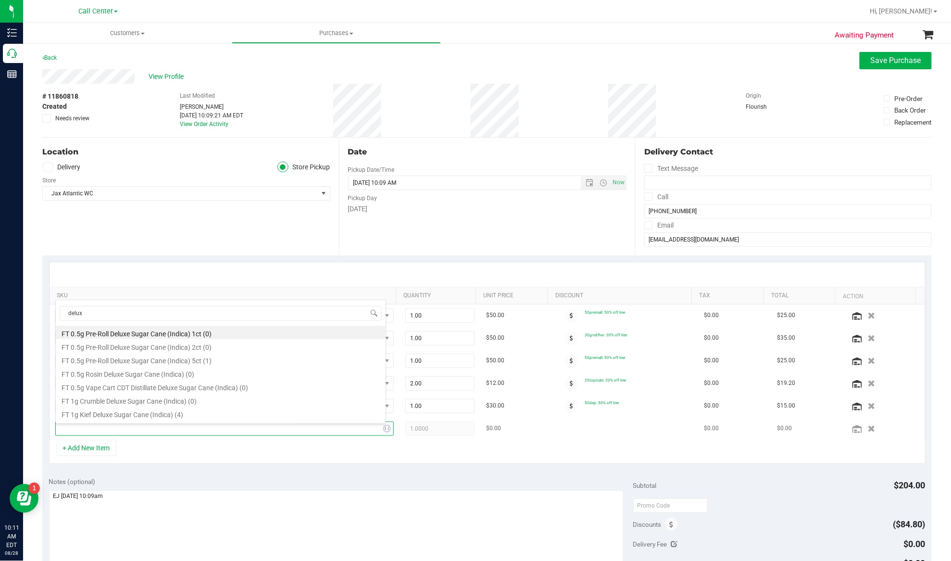
type input "deluxe"
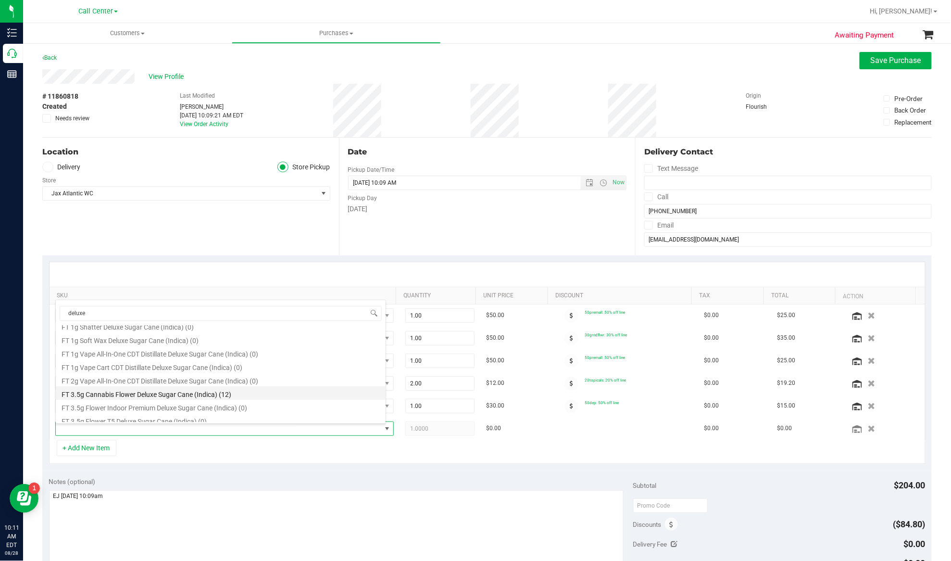
click at [162, 390] on li "FT 3.5g Cannabis Flower Deluxe Sugar Cane (Indica) (12)" at bounding box center [221, 392] width 330 height 13
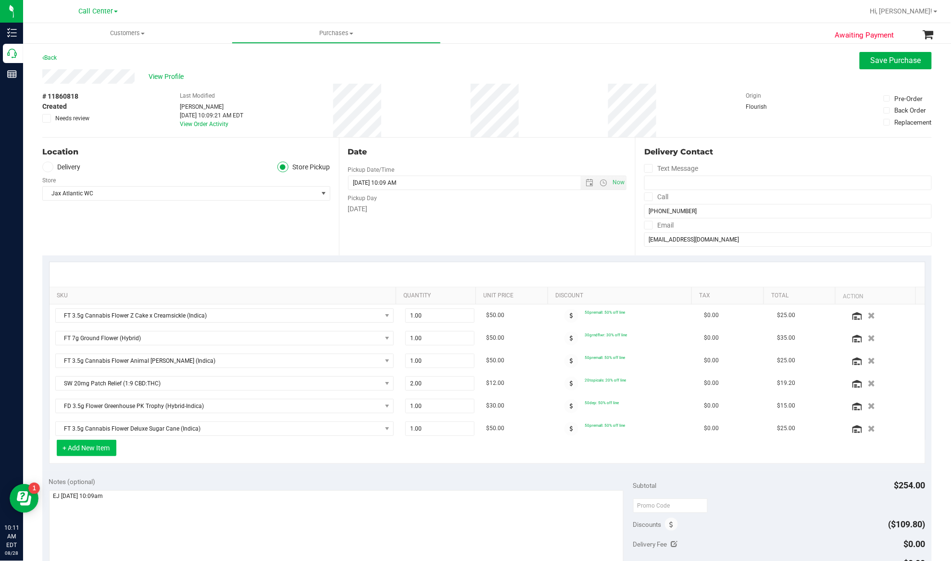
click at [97, 451] on button "+ Add New Item" at bounding box center [87, 447] width 60 height 16
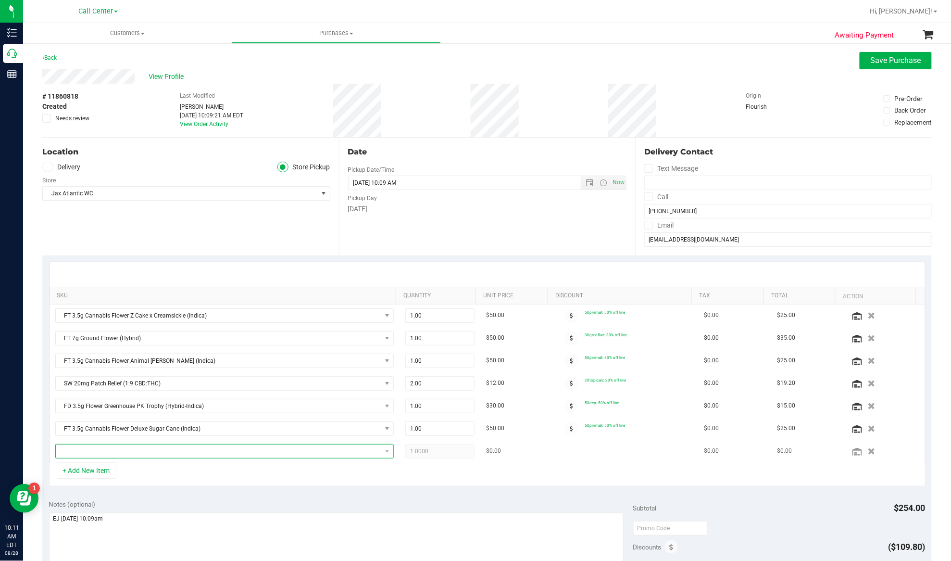
click at [151, 452] on span "NO DATA FOUND" at bounding box center [219, 450] width 326 height 13
type input "hash burger"
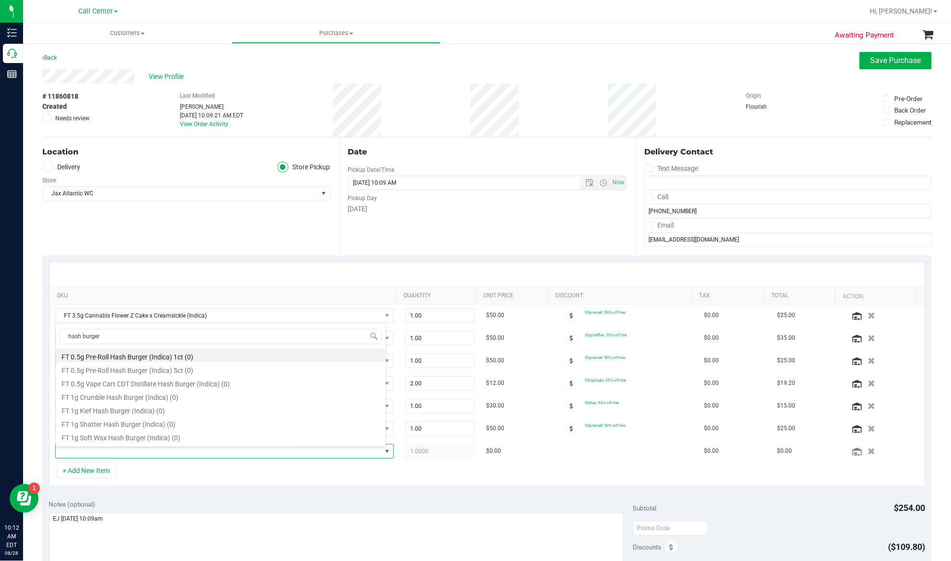
scroll to position [64, 0]
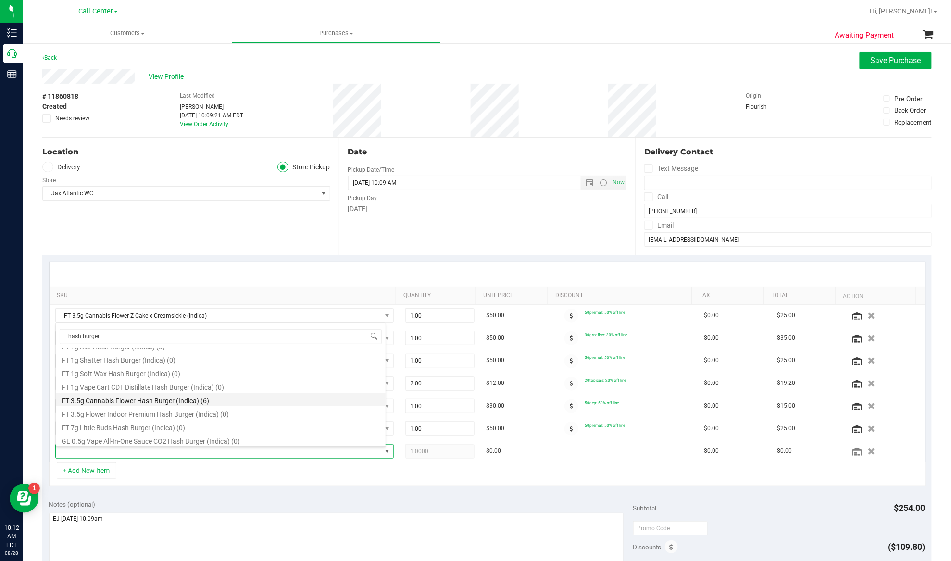
click at [204, 399] on li "FT 3.5g Cannabis Flower Hash Burger (Indica) (6)" at bounding box center [221, 398] width 330 height 13
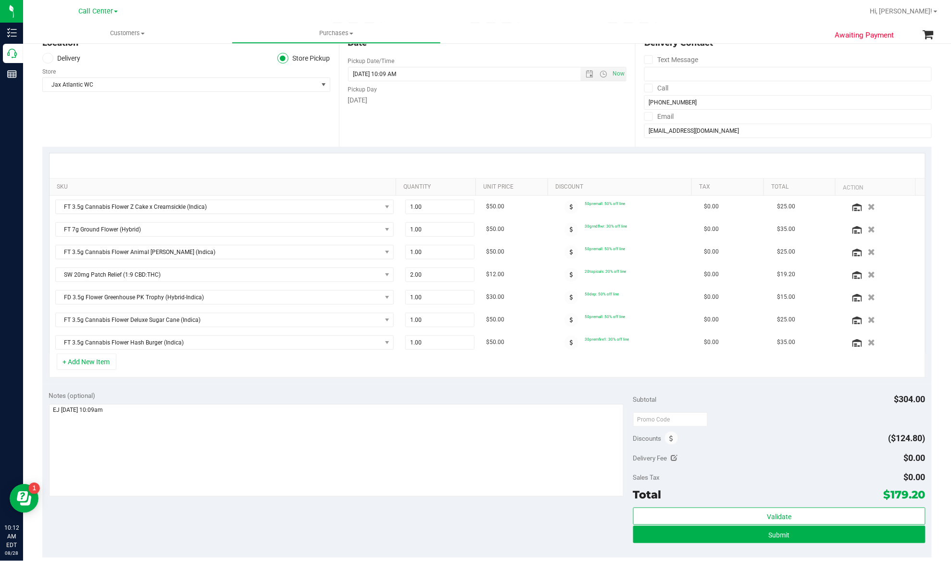
scroll to position [128, 0]
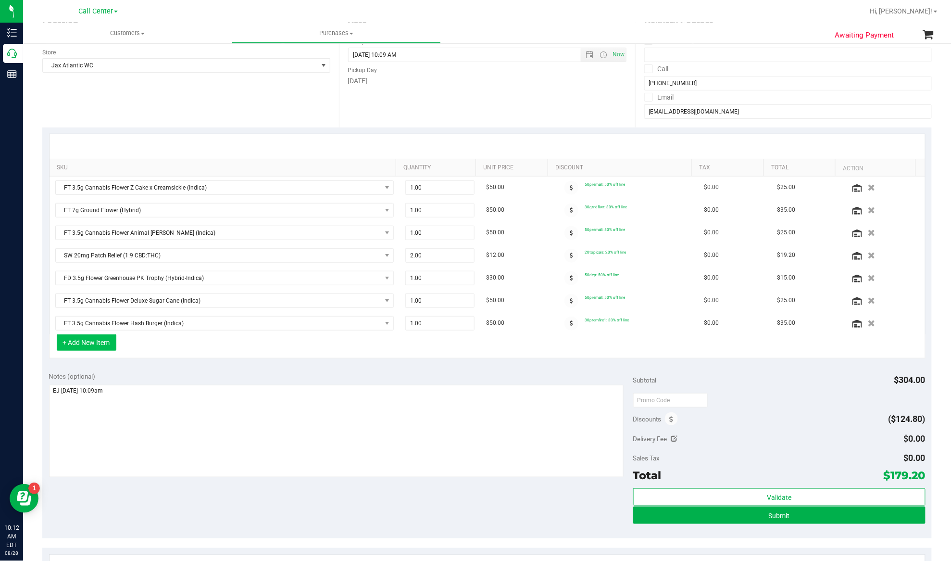
click at [106, 349] on button "+ Add New Item" at bounding box center [87, 342] width 60 height 16
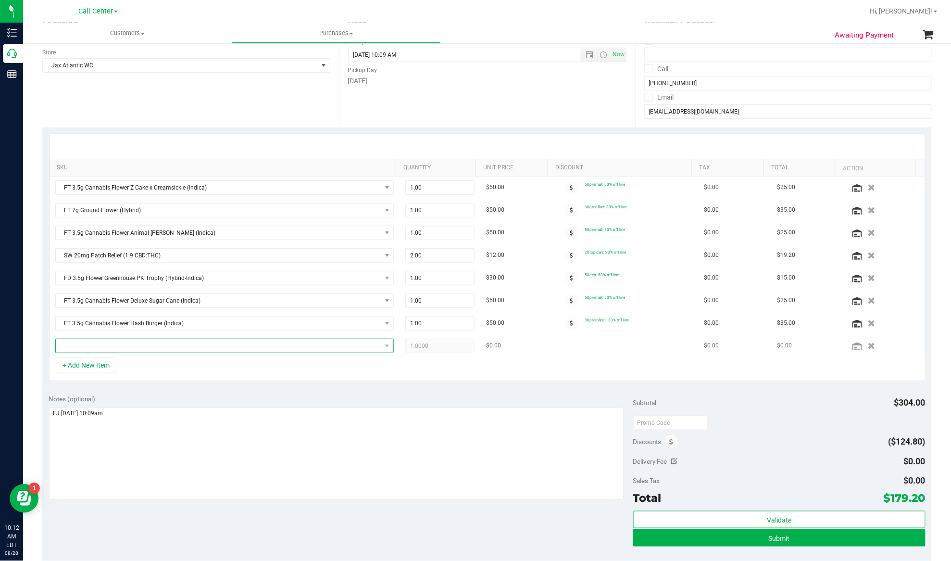
click at [91, 349] on span "NO DATA FOUND" at bounding box center [219, 345] width 326 height 13
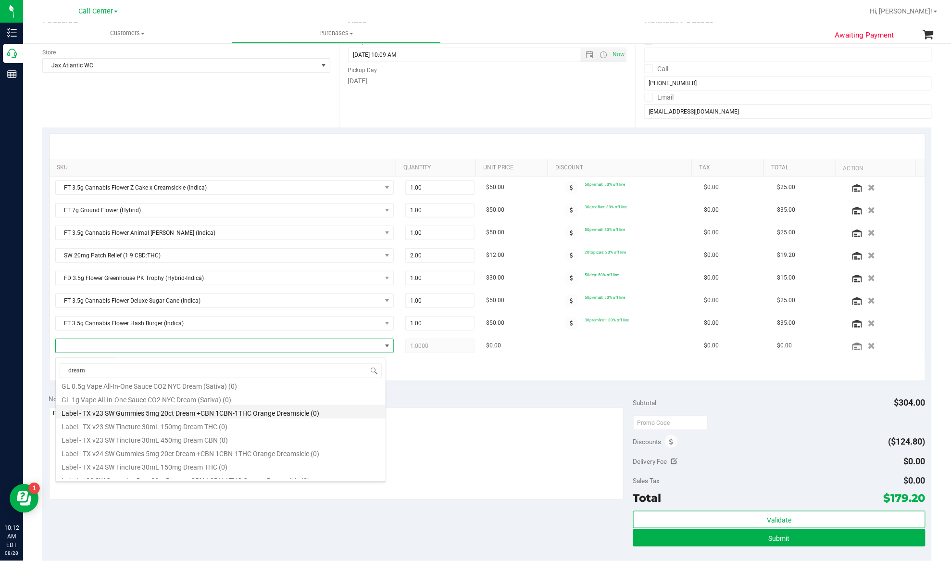
scroll to position [577, 0]
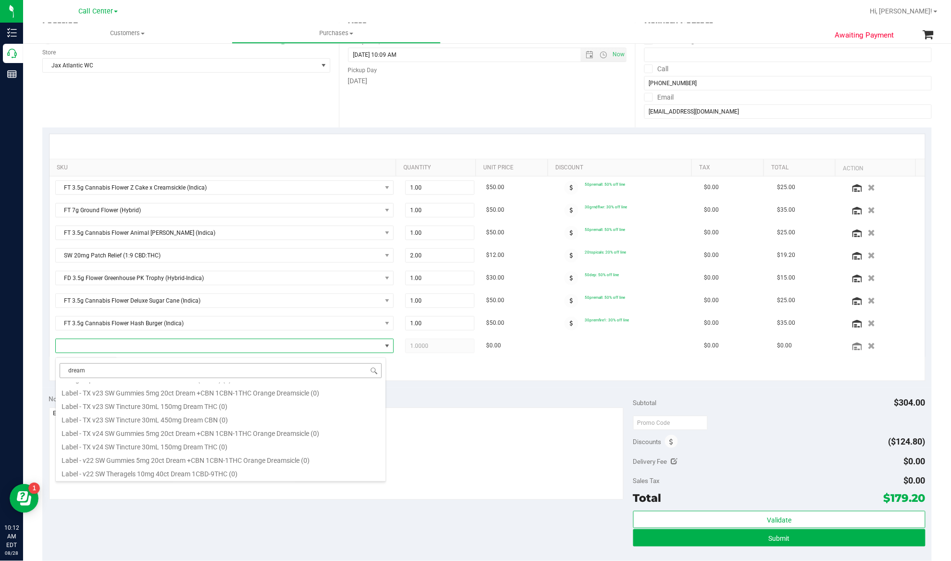
click at [100, 365] on input "dream" at bounding box center [221, 370] width 322 height 15
drag, startPoint x: 93, startPoint y: 368, endPoint x: 55, endPoint y: 372, distance: 38.7
click at [55, 372] on div "dream EAC TX HT 10mg Green Dream Gummies (Hybrid) (0) EAC TX HT 10mg Orange Dre…" at bounding box center [220, 419] width 331 height 124
type input "theragel"
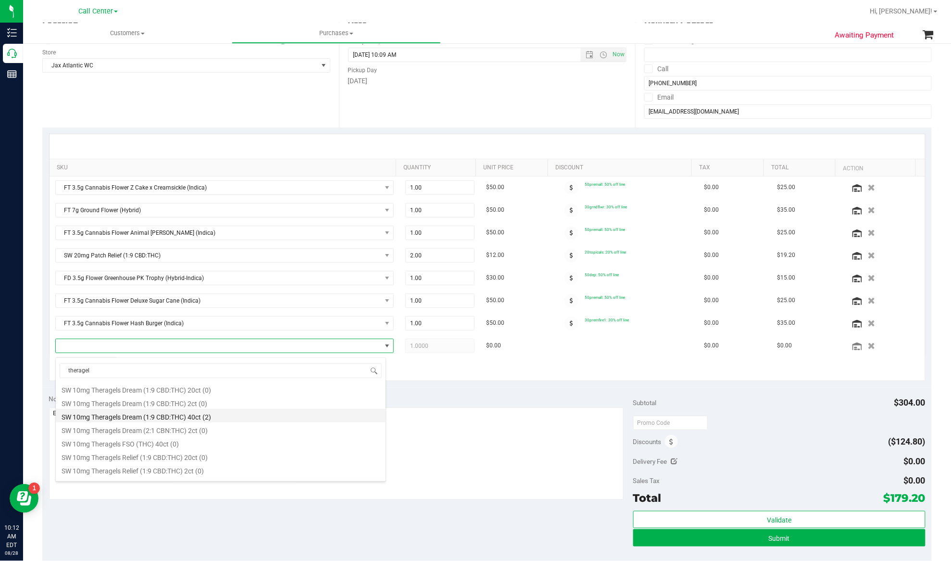
click at [128, 418] on li "SW 10mg Theragels Dream (1:9 CBD:THC) 40ct (2)" at bounding box center [221, 415] width 330 height 13
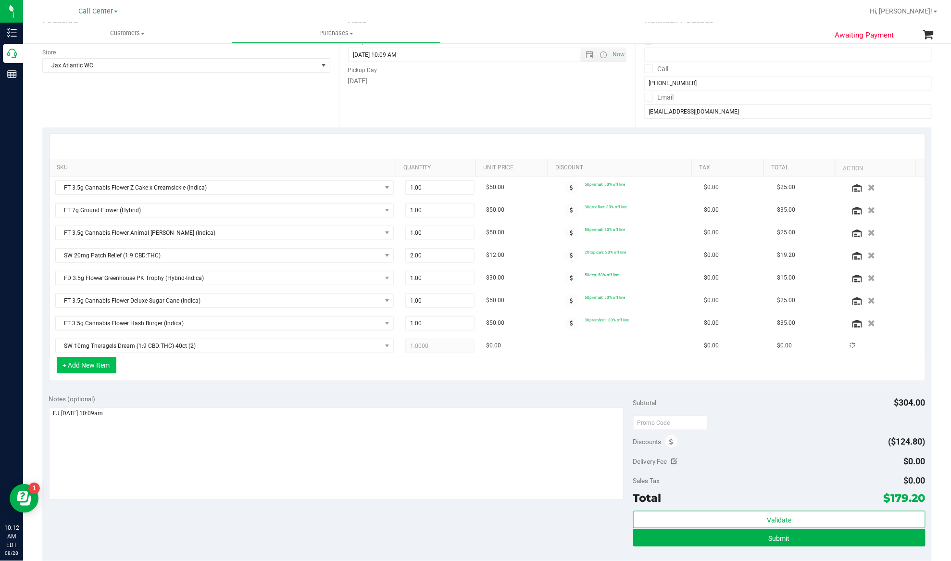
click at [87, 368] on button "+ Add New Item" at bounding box center [87, 365] width 60 height 16
click at [72, 373] on button "+ Add New Item" at bounding box center [87, 365] width 60 height 16
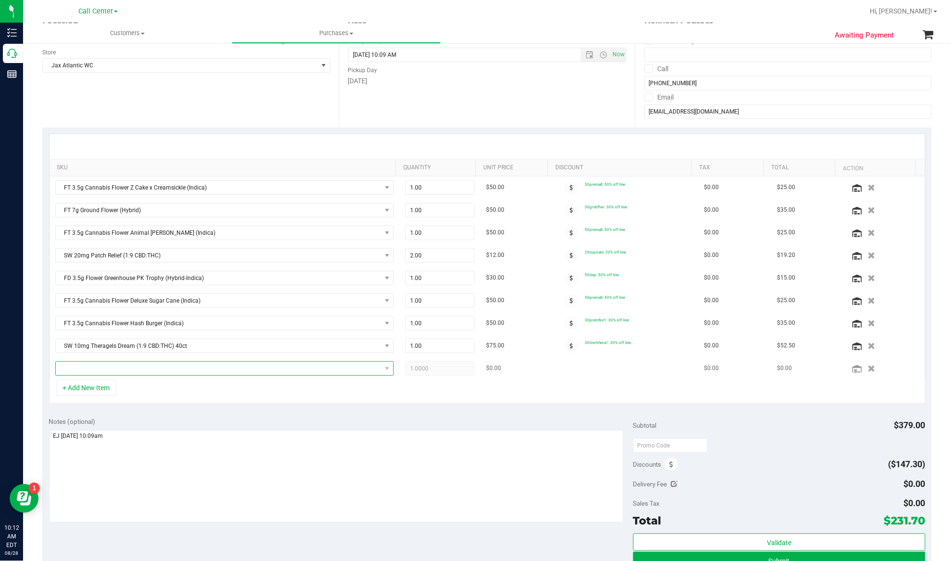
click at [77, 375] on span "NO DATA FOUND" at bounding box center [219, 368] width 326 height 13
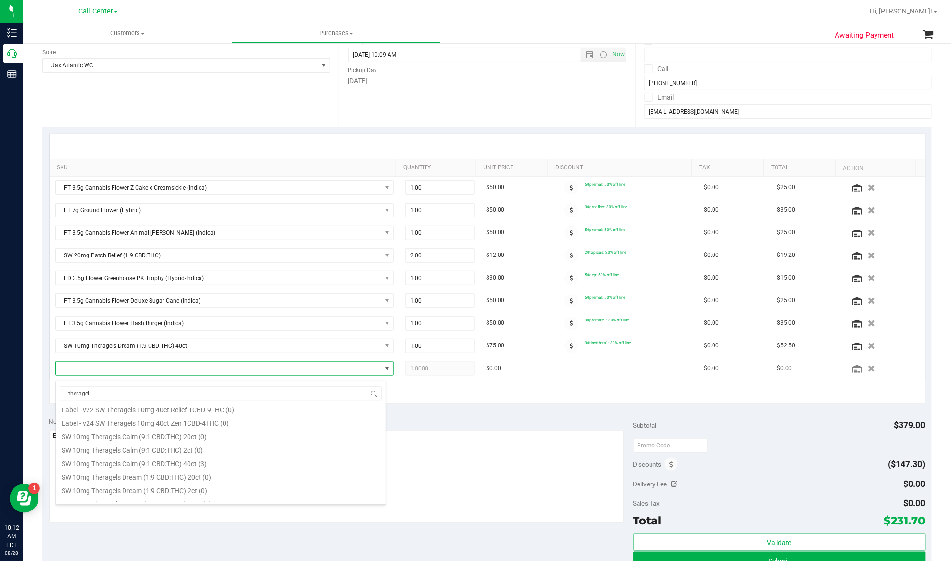
scroll to position [577, 0]
type input "theragel"
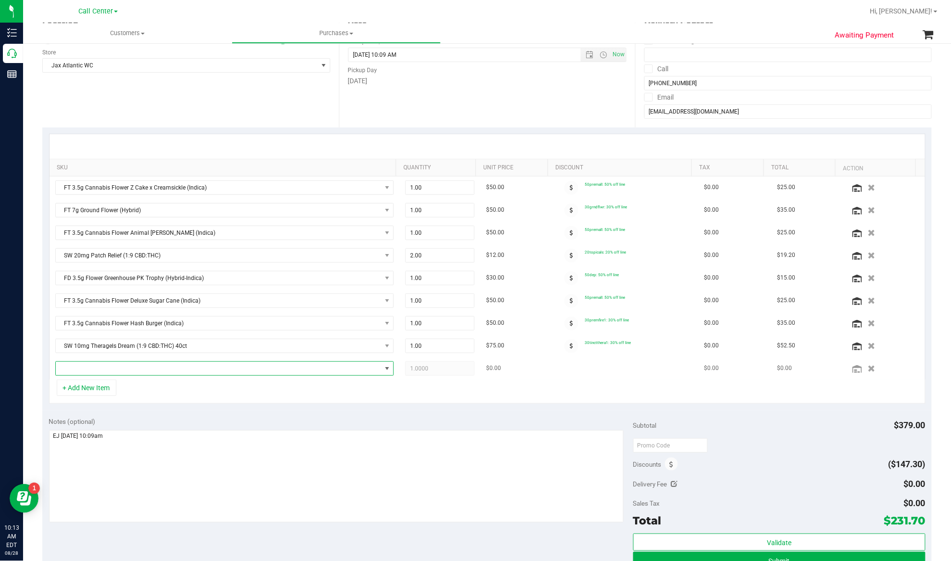
click at [195, 370] on span "NO DATA FOUND" at bounding box center [219, 368] width 326 height 13
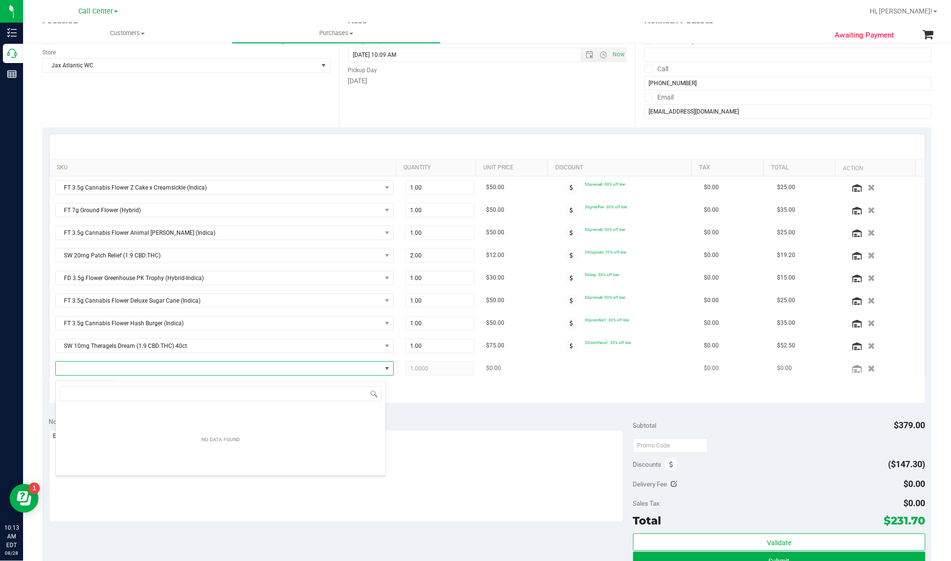
type input "Serene"
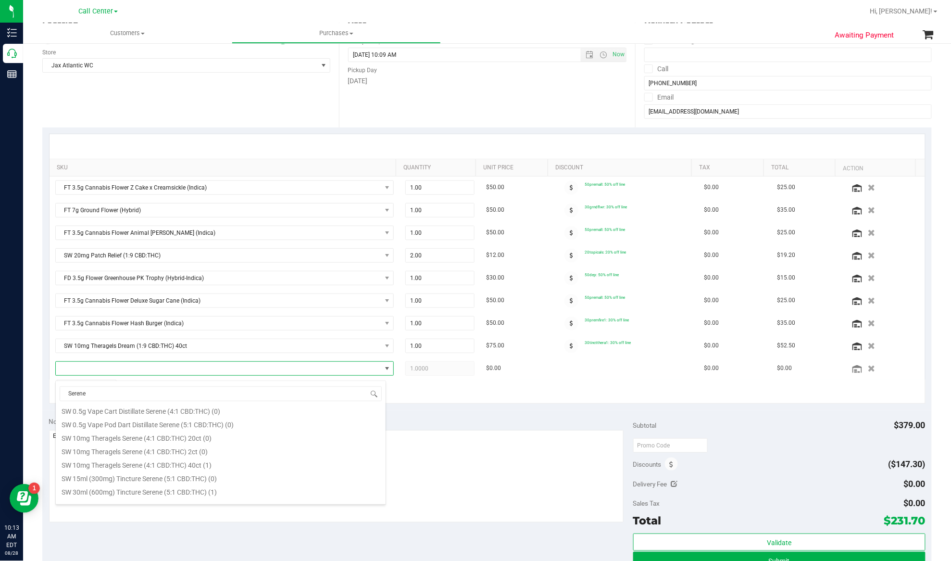
scroll to position [192, 0]
click at [131, 464] on li "SW 10mg Theragels Serene (4:1 CBD:THC) 40ct (1)" at bounding box center [221, 462] width 330 height 13
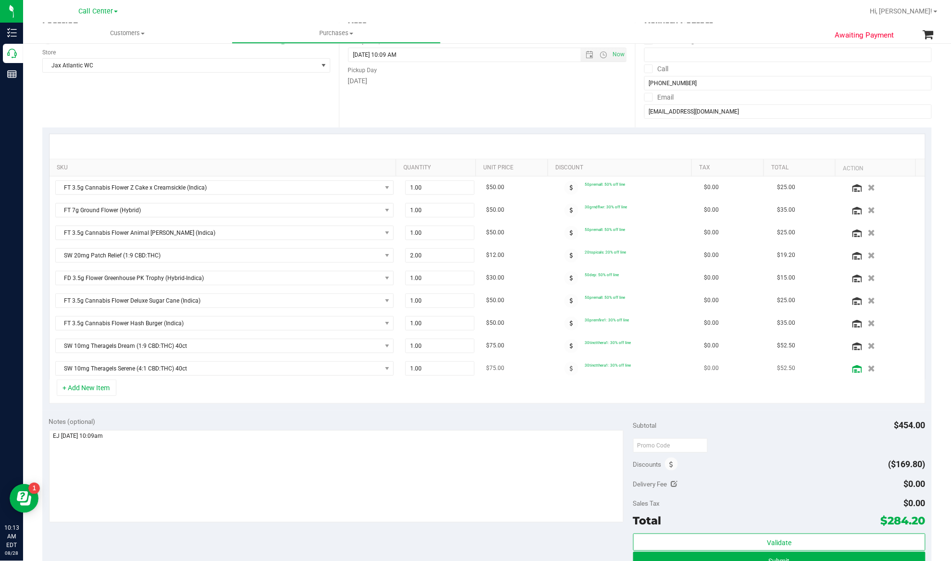
click at [852, 373] on icon at bounding box center [857, 369] width 10 height 8
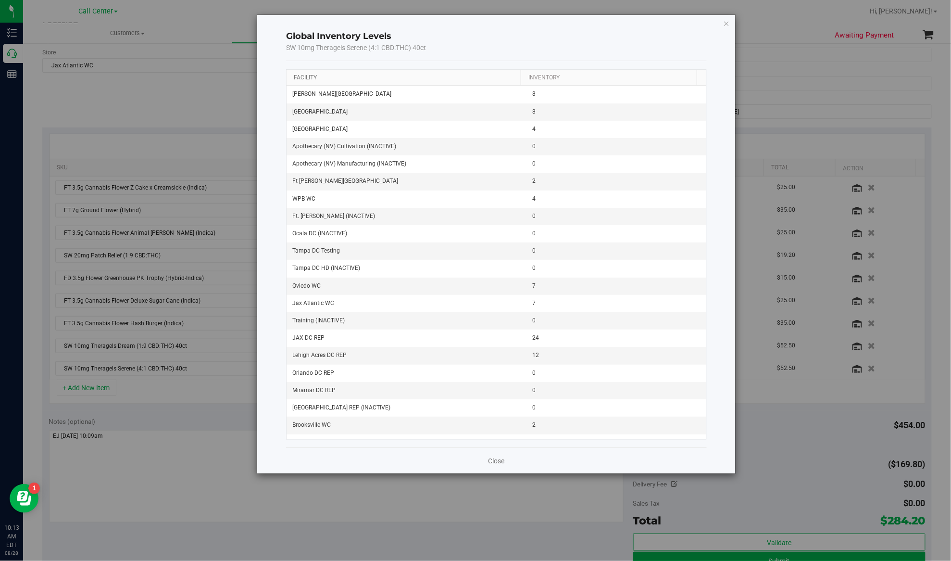
click at [308, 78] on link "Facility" at bounding box center [305, 77] width 23 height 7
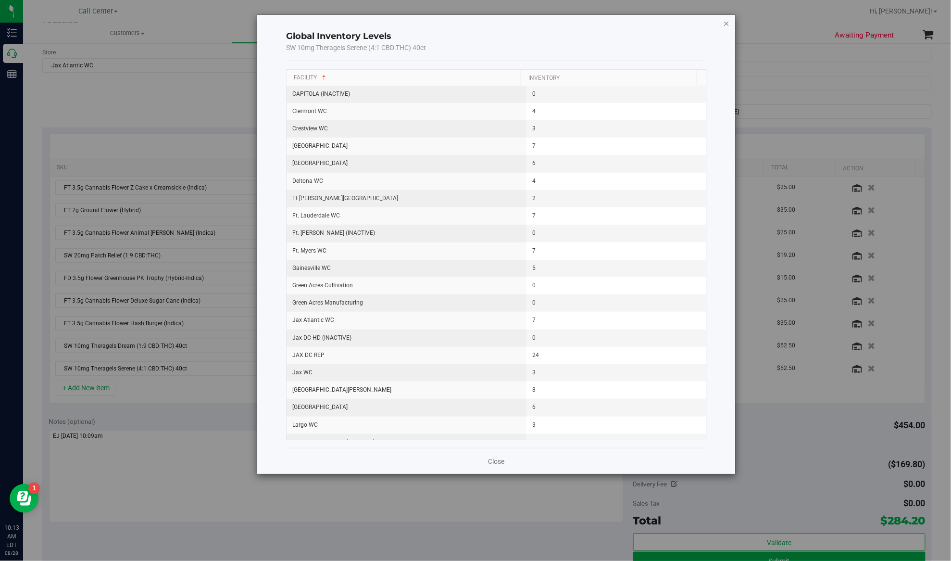
click at [724, 23] on icon "button" at bounding box center [726, 23] width 7 height 12
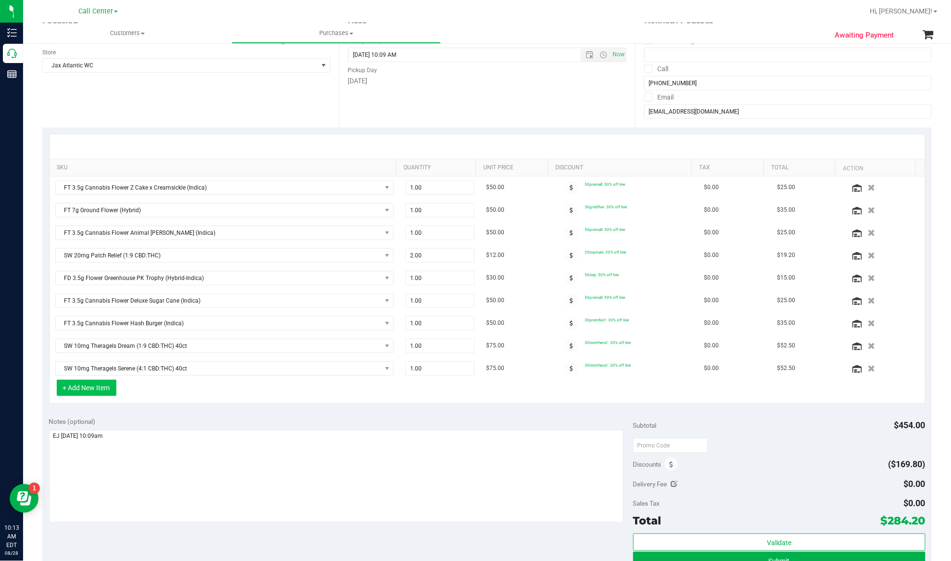
click at [100, 388] on button "+ Add New Item" at bounding box center [87, 387] width 60 height 16
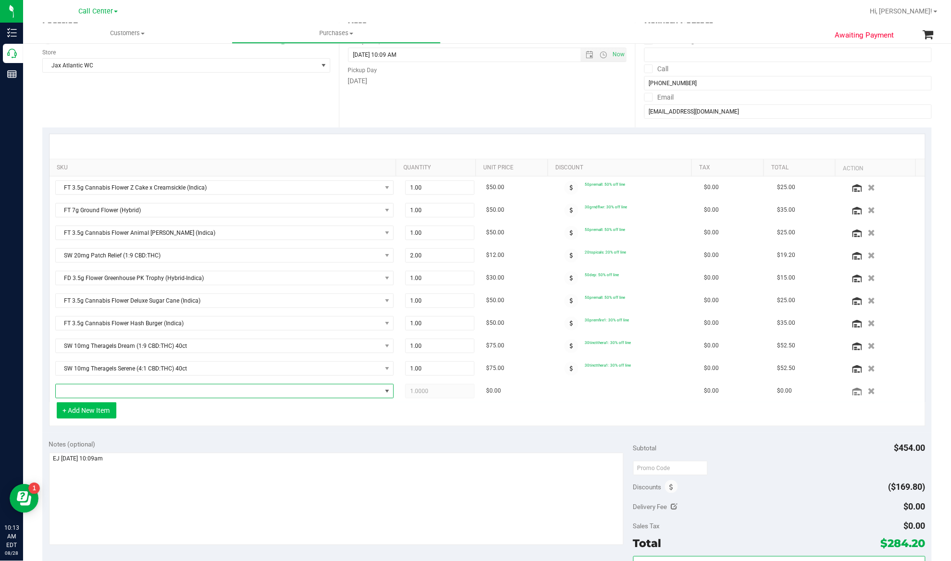
click at [97, 395] on span "NO DATA FOUND" at bounding box center [219, 390] width 326 height 13
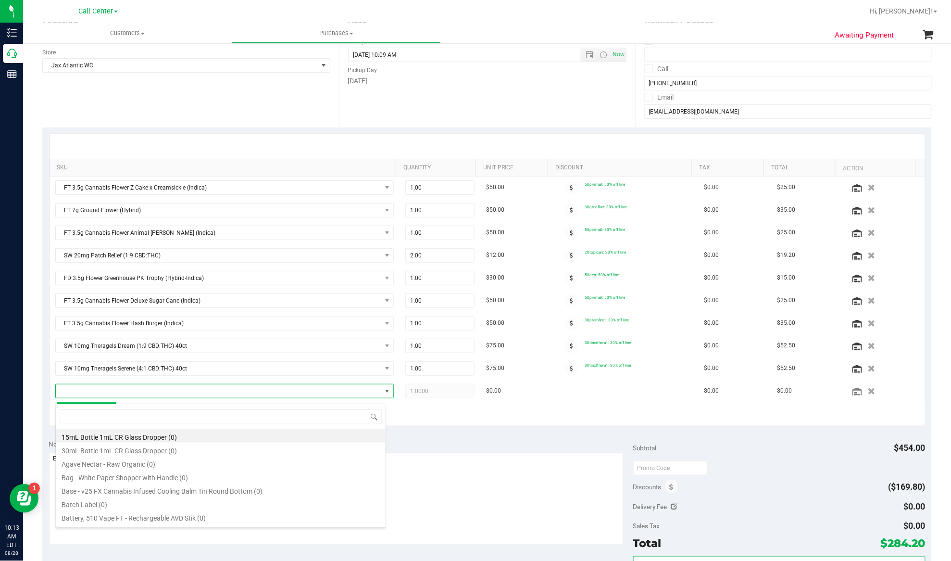
scroll to position [14, 327]
type input "ground"
click at [114, 492] on li "FT 7g Ground Flower (Indica) (11)" at bounding box center [221, 489] width 330 height 13
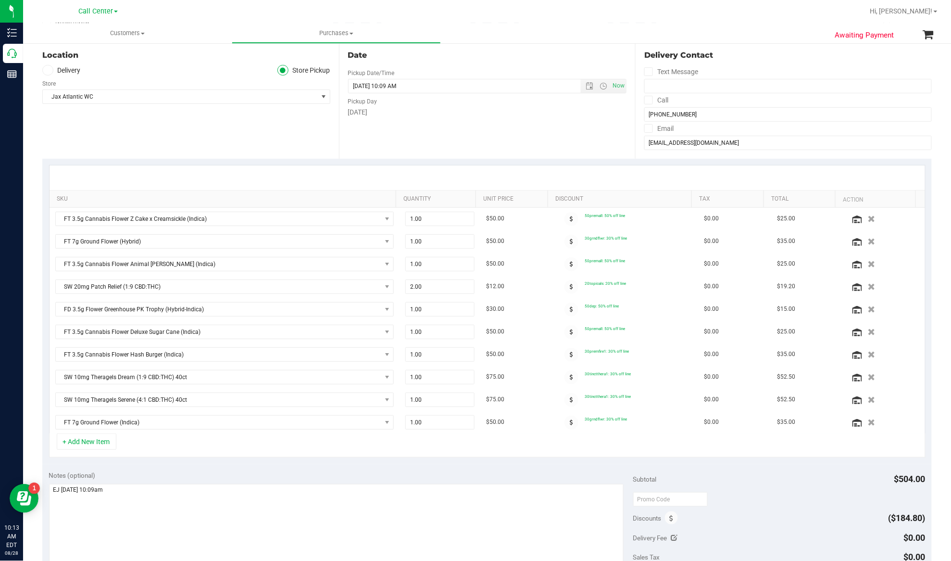
scroll to position [0, 0]
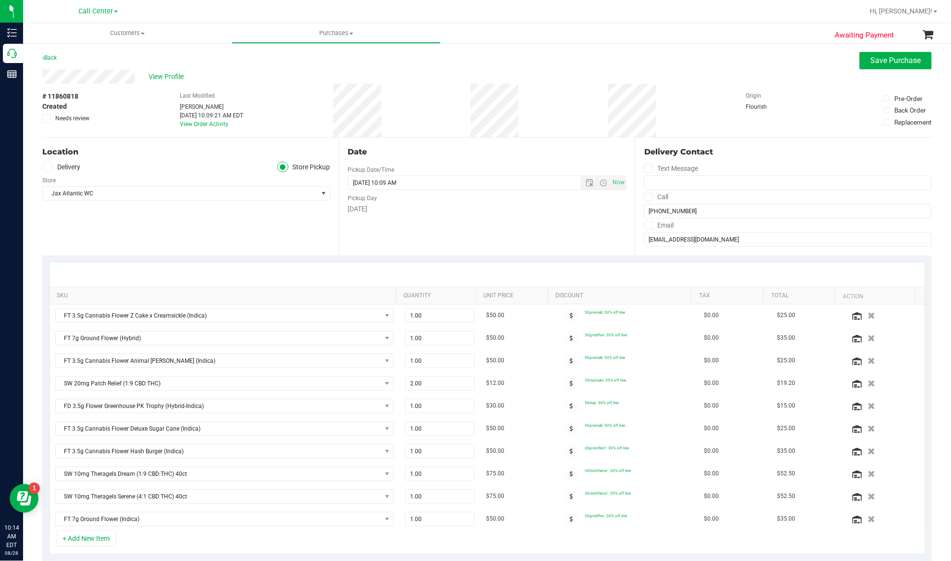
click at [212, 241] on div "Location Delivery Store Pickup Store Jax Atlantic WC Select Store Bonita Spring…" at bounding box center [190, 197] width 297 height 118
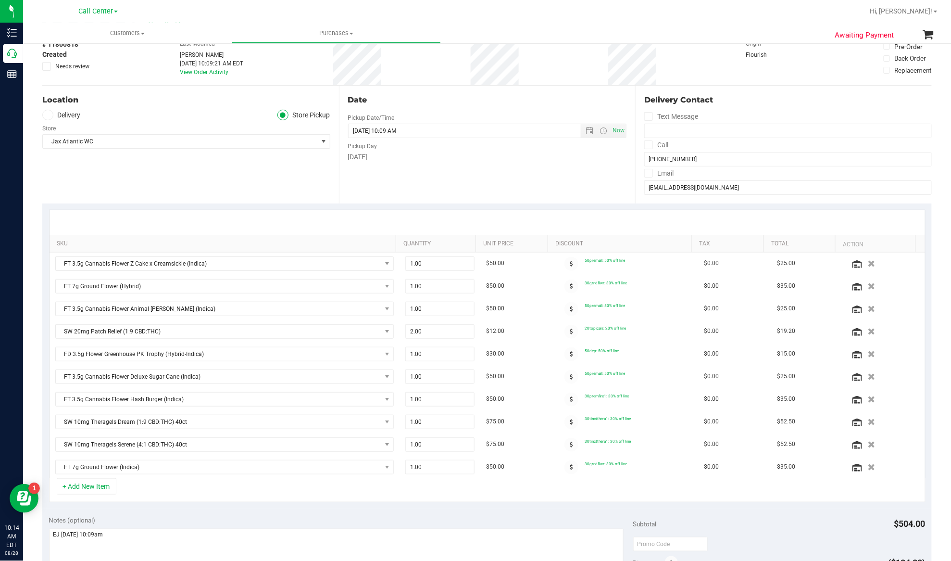
scroll to position [128, 0]
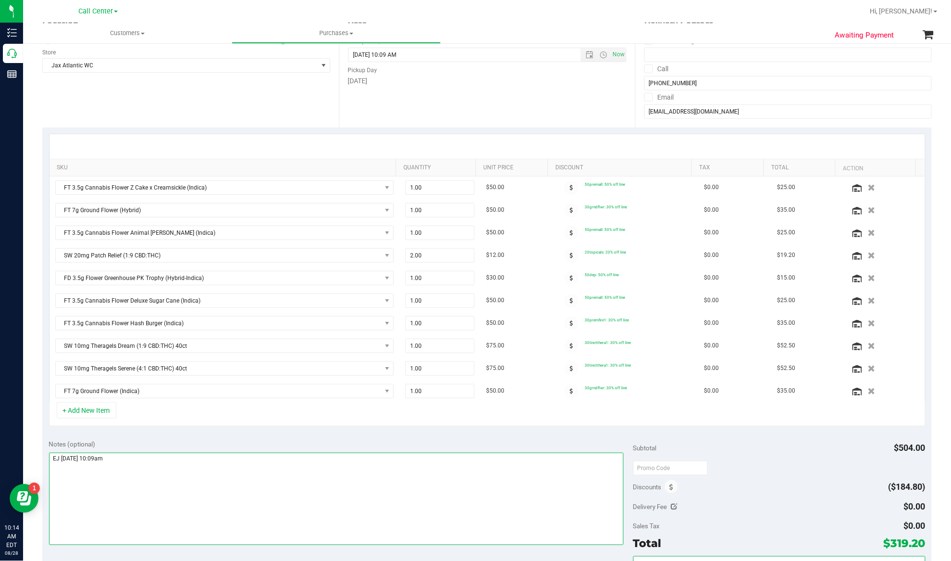
click at [161, 503] on textarea at bounding box center [336, 498] width 575 height 92
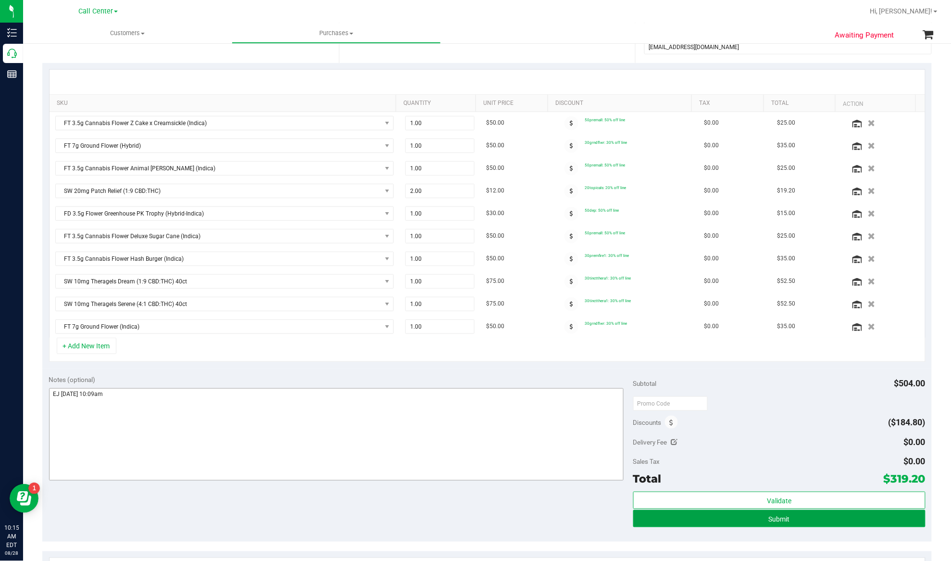
drag, startPoint x: 839, startPoint y: 521, endPoint x: 320, endPoint y: 396, distance: 534.6
click at [839, 521] on button "Submit" at bounding box center [779, 518] width 292 height 17
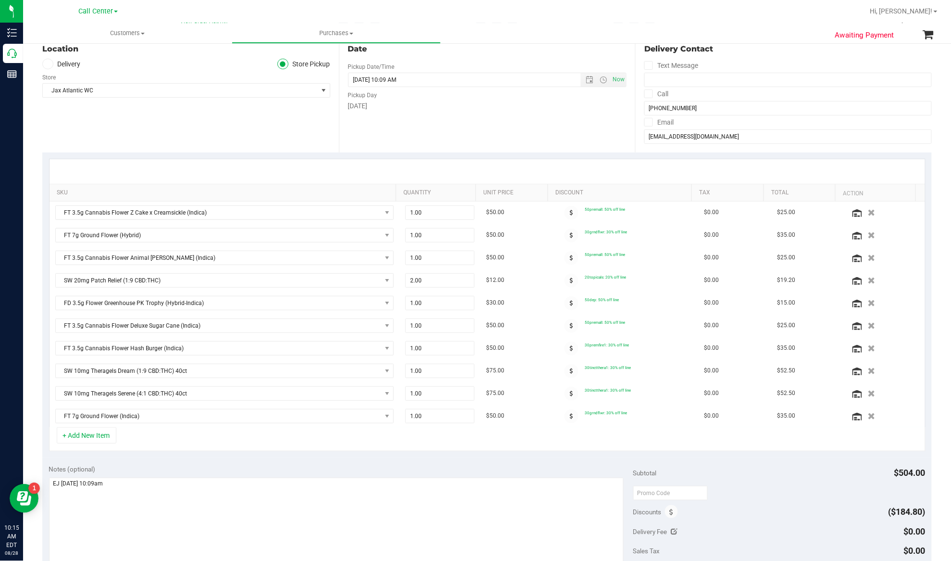
scroll to position [64, 0]
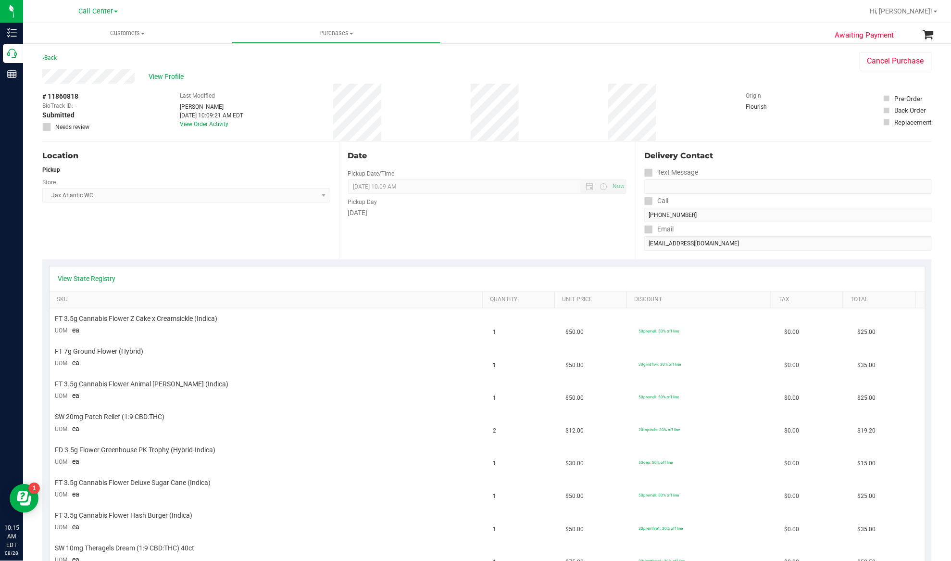
click at [52, 95] on span "# 11860818" at bounding box center [60, 96] width 36 height 10
copy div "# 11860818"
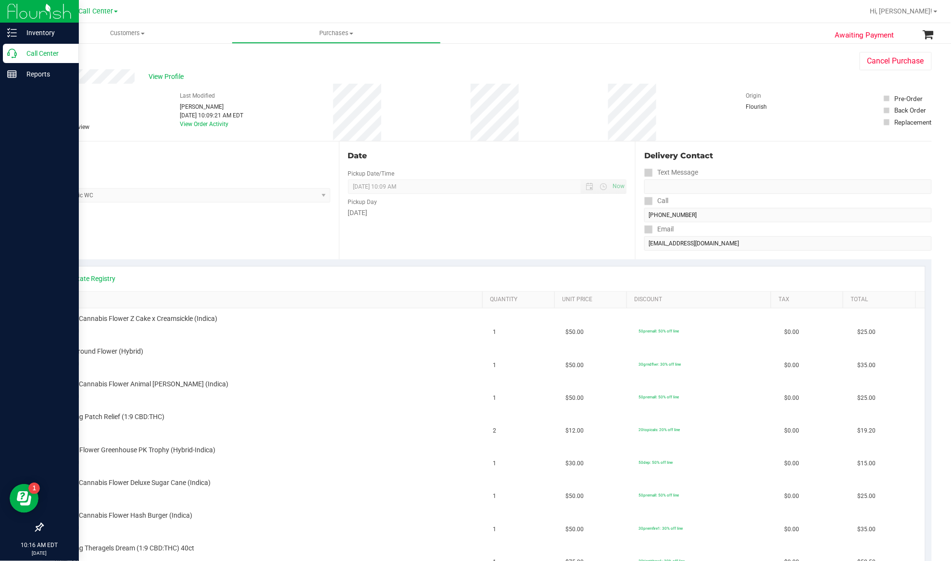
click at [29, 51] on p "Call Center" at bounding box center [46, 54] width 58 height 12
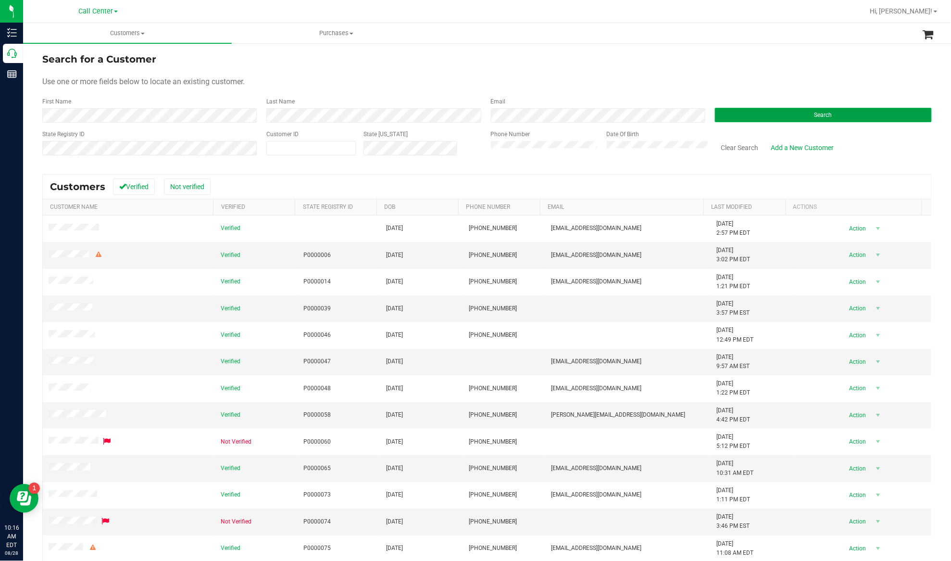
click at [719, 118] on button "Search" at bounding box center [823, 115] width 217 height 14
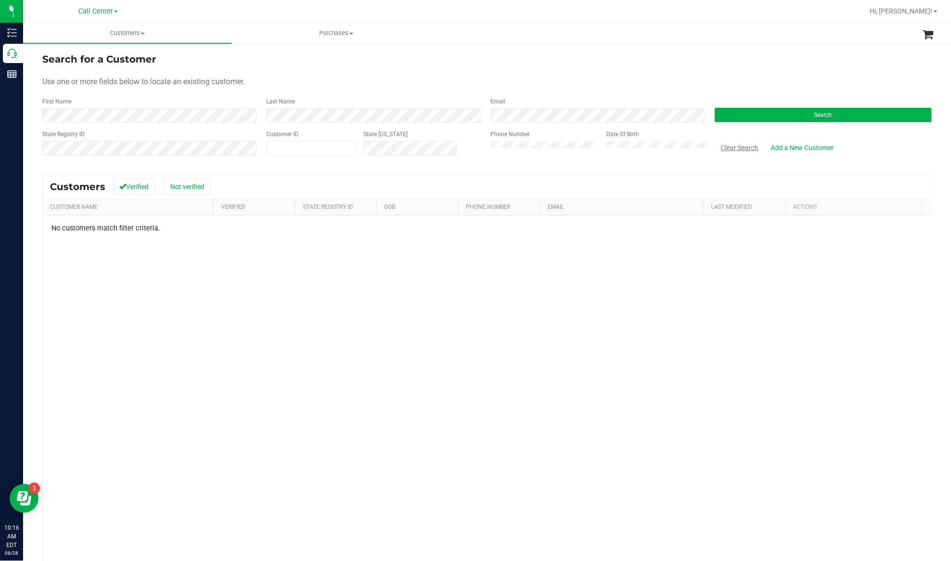
click at [722, 146] on button "Clear Search" at bounding box center [740, 147] width 50 height 16
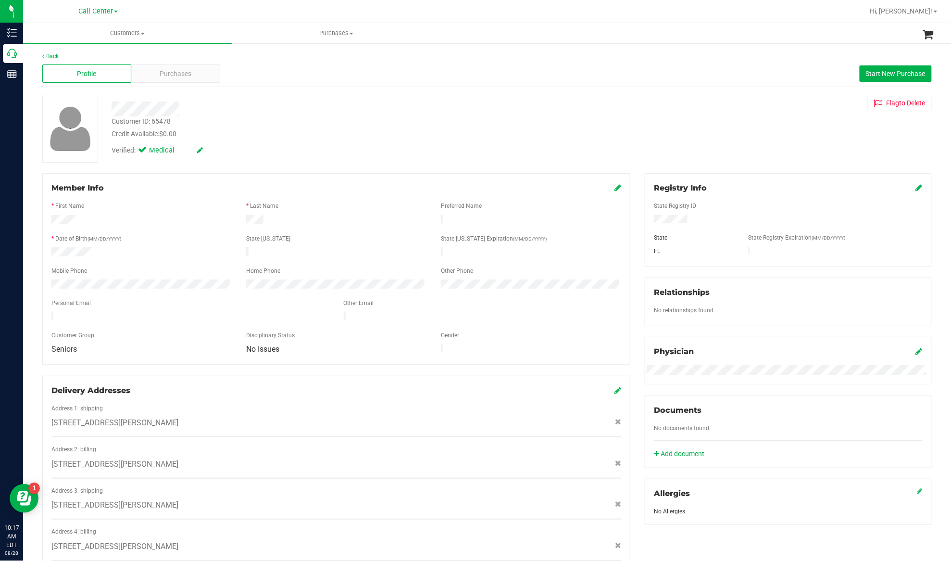
click at [164, 212] on div "* First Name" at bounding box center [141, 206] width 195 height 11
click at [174, 75] on span "Purchases" at bounding box center [176, 74] width 32 height 10
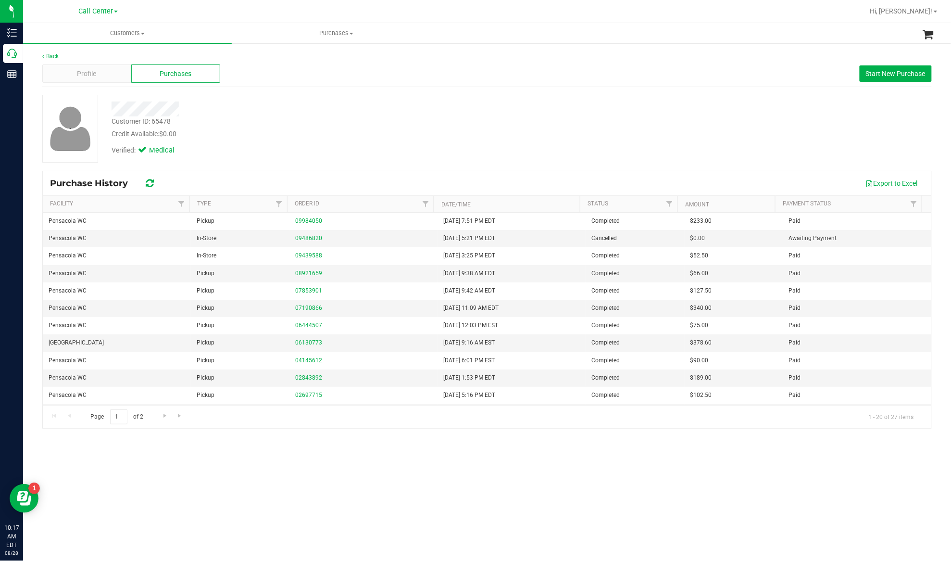
click at [245, 169] on div "Customer ID: 65478 Credit Available: $0.00 Verified: Medical" at bounding box center [486, 132] width 889 height 75
click at [103, 73] on div "Profile" at bounding box center [86, 73] width 89 height 18
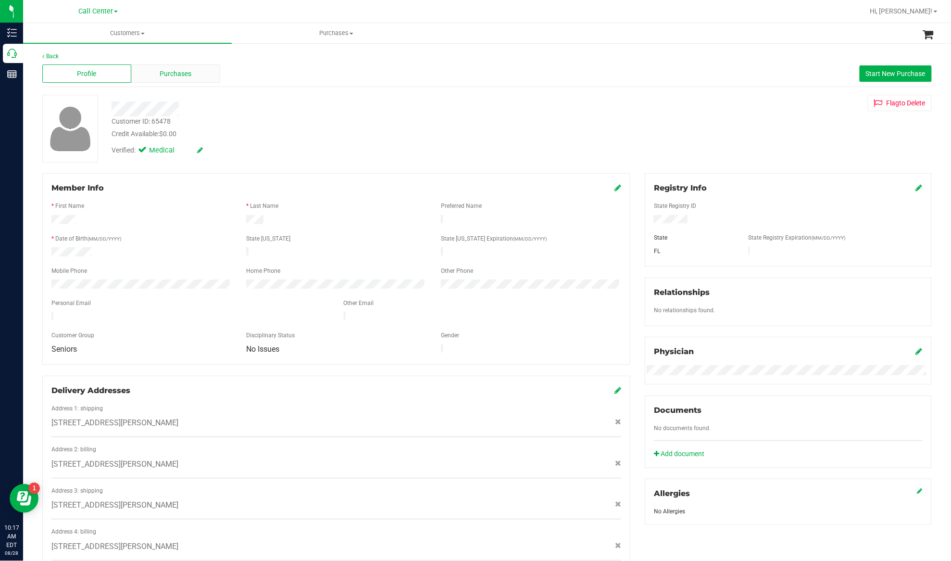
click at [188, 72] on span "Purchases" at bounding box center [176, 74] width 32 height 10
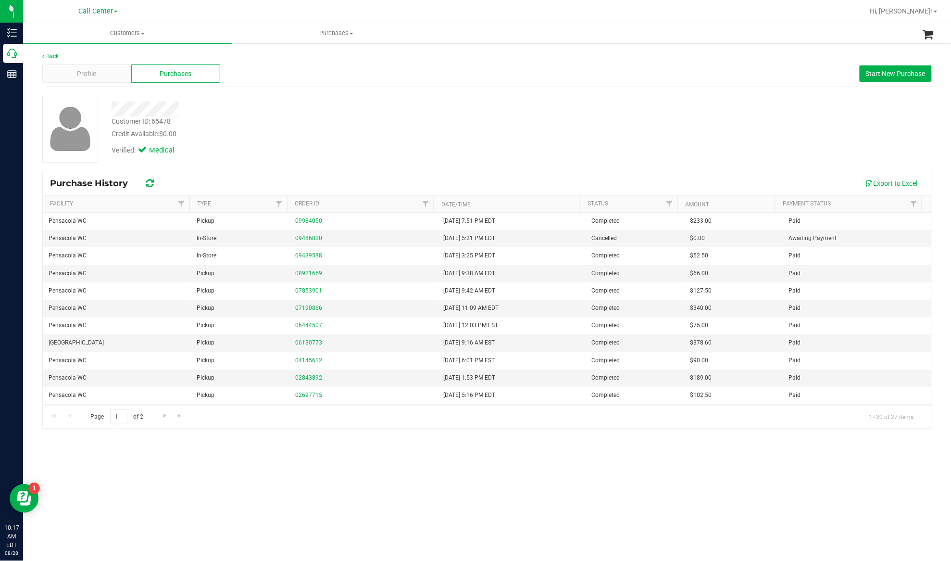
click at [229, 163] on div "Customer ID: 65478 Credit Available: $0.00 Verified: Medical" at bounding box center [486, 132] width 889 height 75
click at [914, 75] on span "Start New Purchase" at bounding box center [896, 74] width 60 height 8
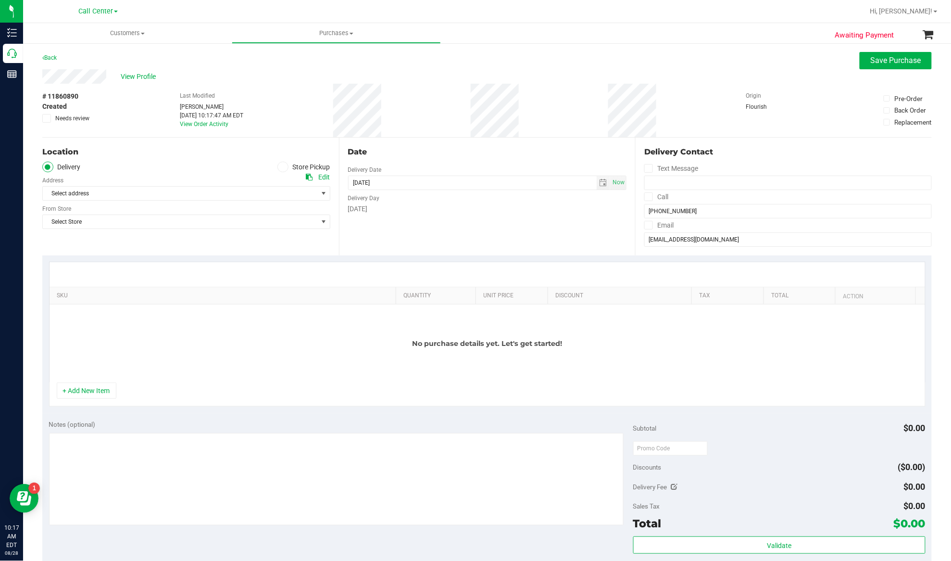
click at [214, 160] on div "Location Delivery Store Pickup Address Edit Select address Select address 203 R…" at bounding box center [190, 197] width 297 height 118
click at [282, 166] on span at bounding box center [282, 167] width 11 height 11
click at [0, 0] on input "Store Pickup" at bounding box center [0, 0] width 0 height 0
click at [275, 194] on span "Select Store" at bounding box center [180, 193] width 275 height 13
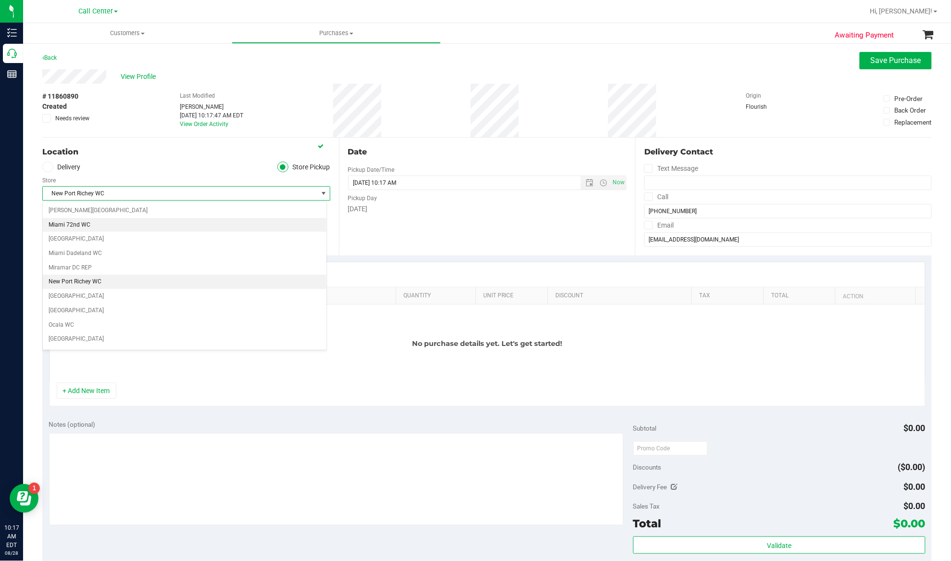
scroll to position [329, 0]
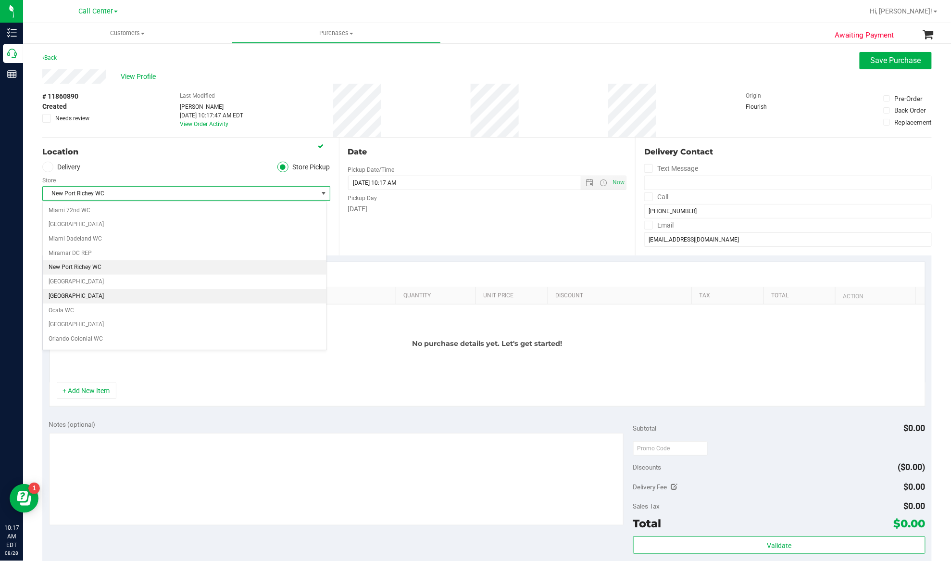
click at [73, 303] on li "[GEOGRAPHIC_DATA]" at bounding box center [185, 296] width 284 height 14
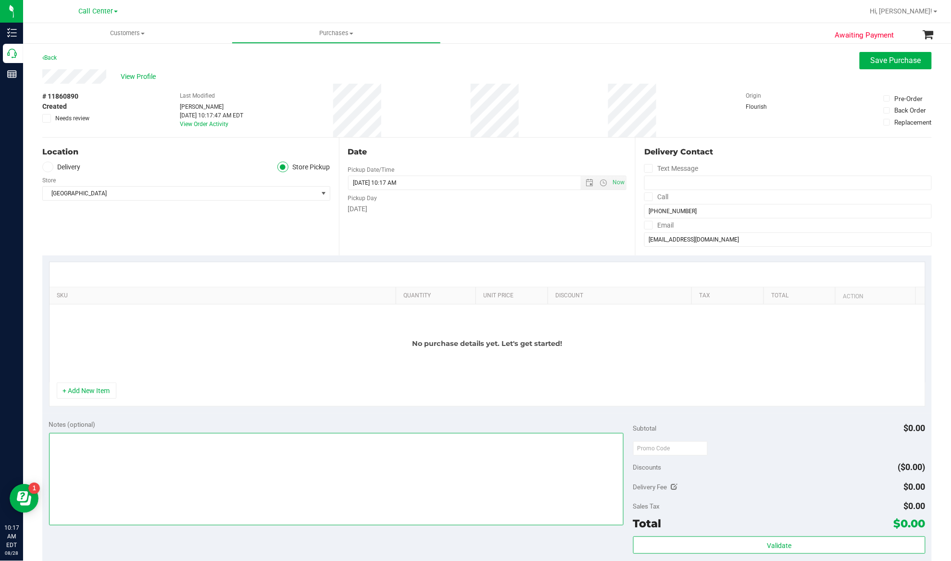
click at [154, 487] on textarea at bounding box center [336, 479] width 575 height 92
type textarea "EJ 8/28/25 10:17am"
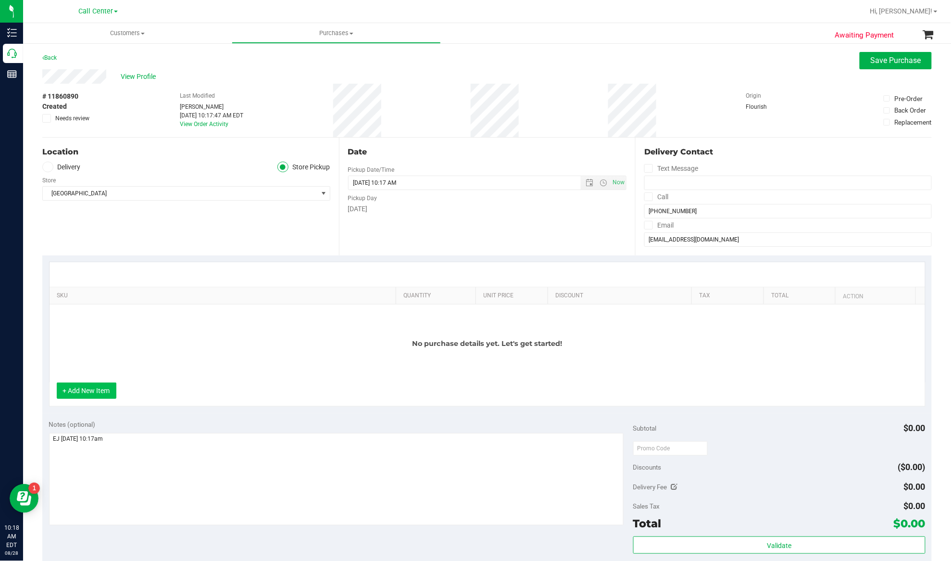
click at [86, 389] on button "+ Add New Item" at bounding box center [87, 390] width 60 height 16
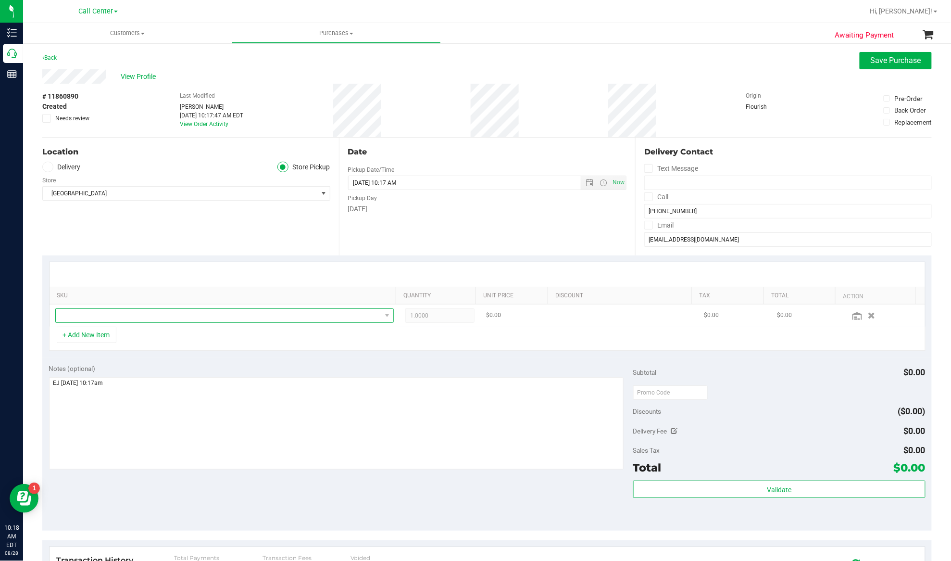
click at [98, 318] on span "NO DATA FOUND" at bounding box center [219, 315] width 326 height 13
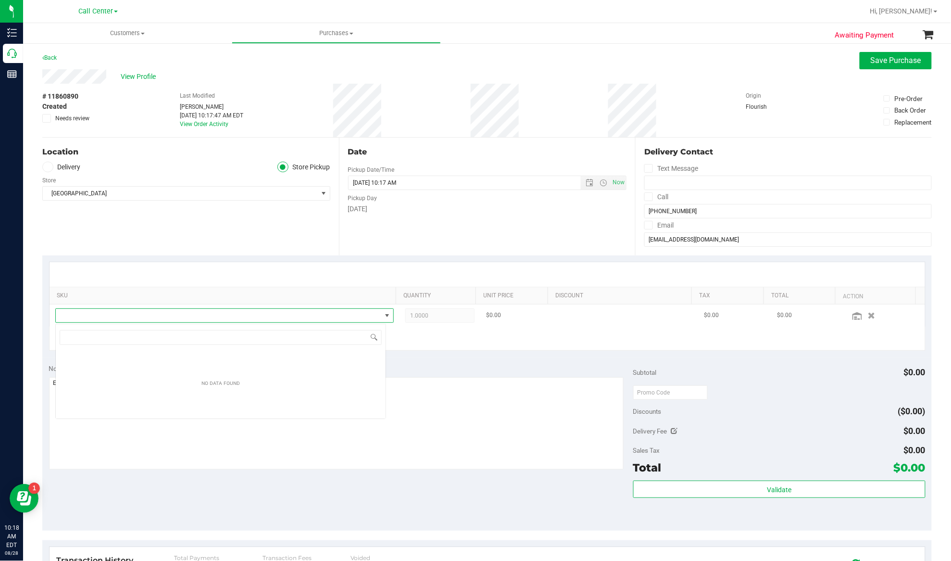
scroll to position [14, 331]
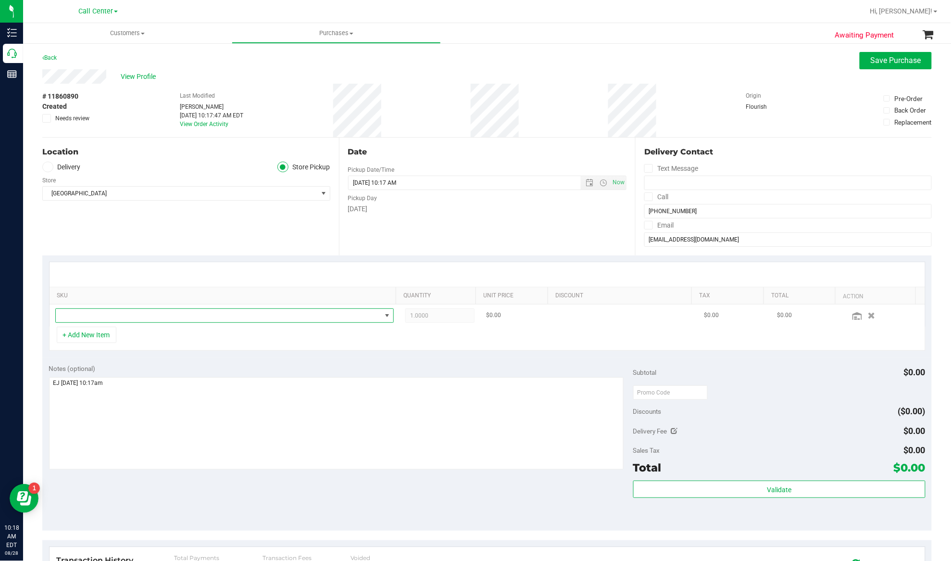
click at [206, 319] on span "NO DATA FOUND" at bounding box center [219, 315] width 326 height 13
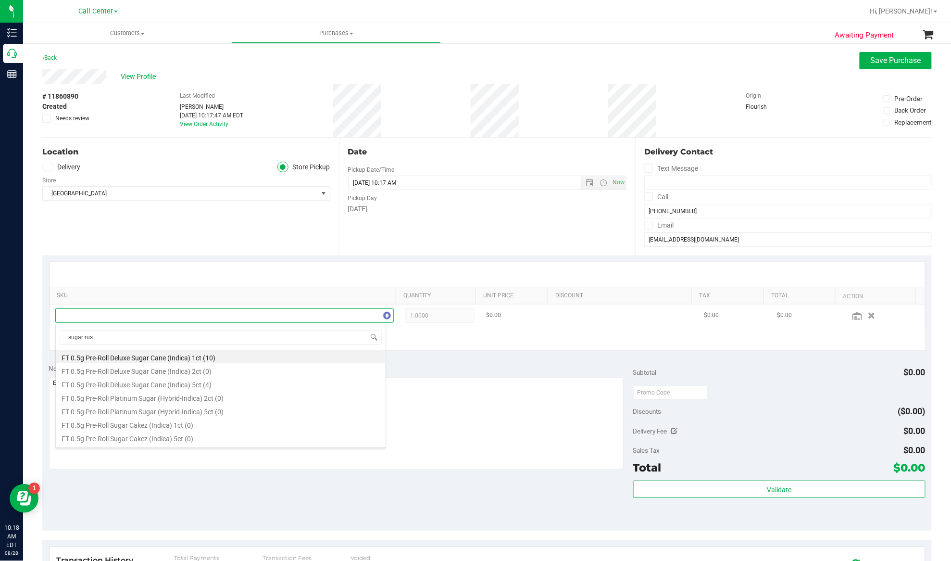
type input "sugar rush"
click at [161, 409] on li "FT 0.5g Vape Cart CDT Distillate Sugar Rush (Hybrid-Sativa) (2)" at bounding box center [221, 409] width 330 height 13
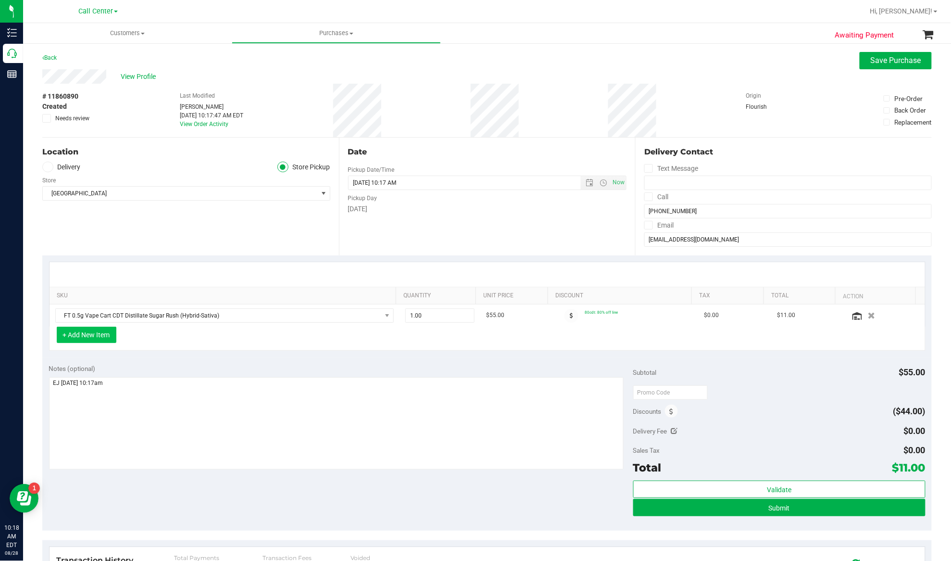
click at [83, 335] on button "+ Add New Item" at bounding box center [87, 334] width 60 height 16
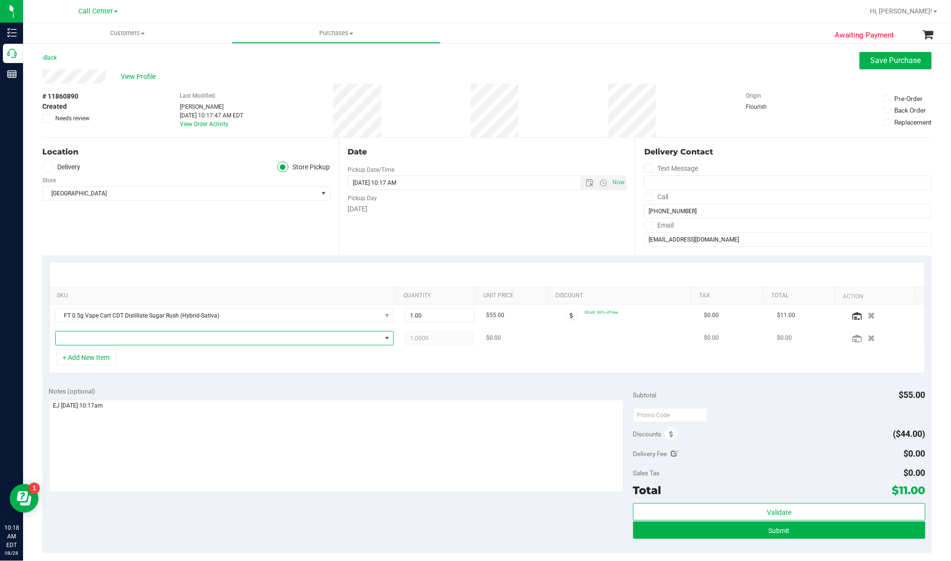
click at [85, 339] on span "NO DATA FOUND" at bounding box center [219, 337] width 326 height 13
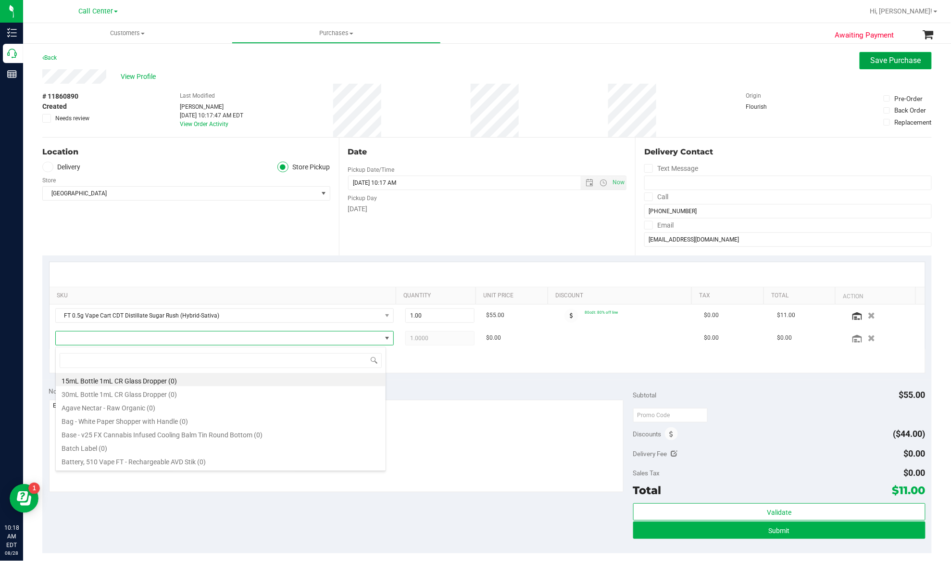
click at [882, 64] on span "Save Purchase" at bounding box center [896, 60] width 50 height 9
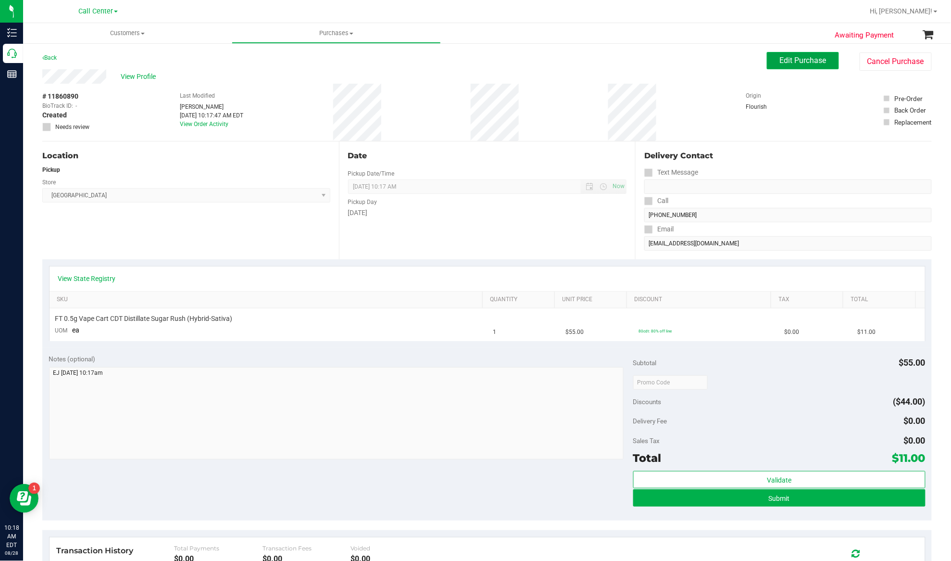
click at [809, 63] on span "Edit Purchase" at bounding box center [803, 60] width 47 height 9
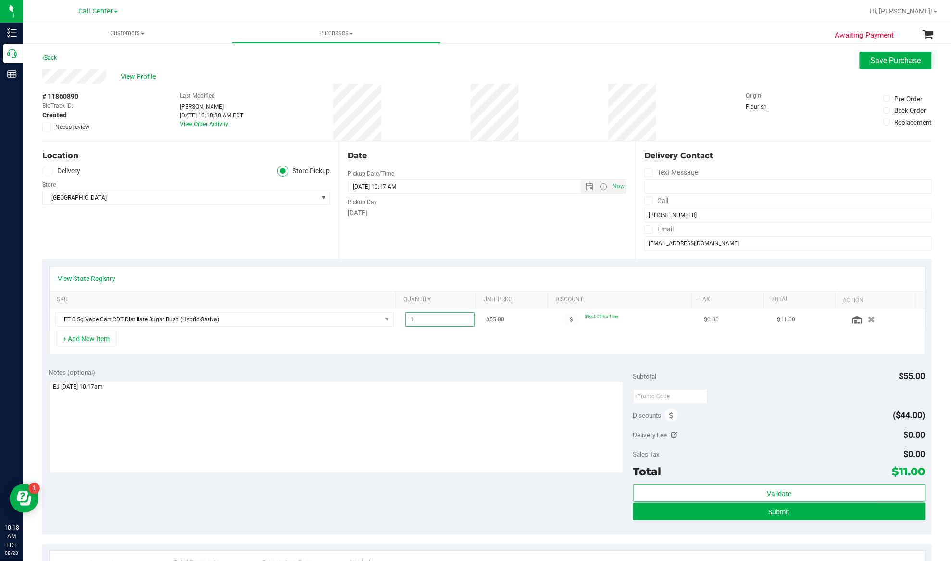
drag, startPoint x: 424, startPoint y: 322, endPoint x: 399, endPoint y: 322, distance: 25.0
click at [405, 322] on span "1.00 1" at bounding box center [439, 319] width 69 height 14
type input "4"
type input "4.00"
click at [411, 354] on div "+ Add New Item" at bounding box center [487, 342] width 877 height 24
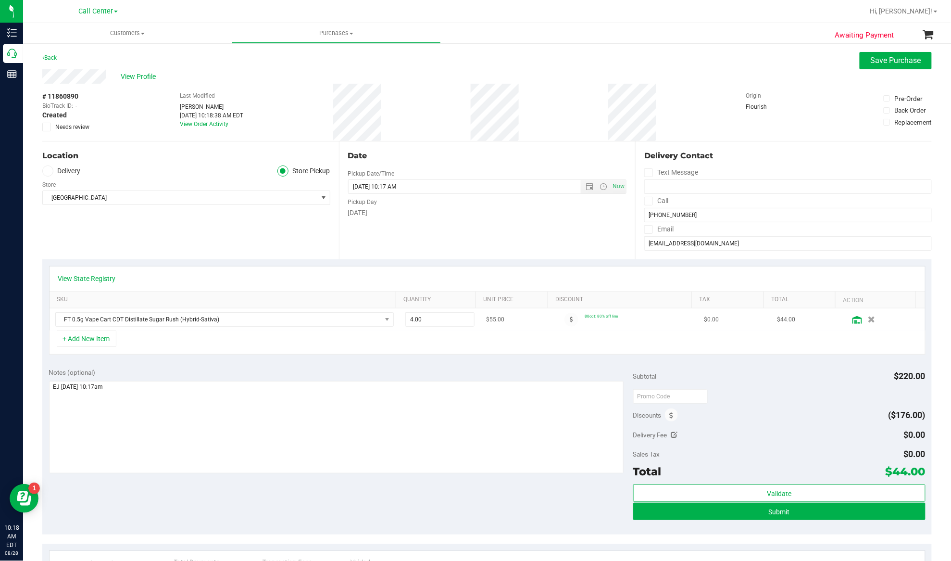
click at [852, 320] on icon at bounding box center [857, 320] width 10 height 8
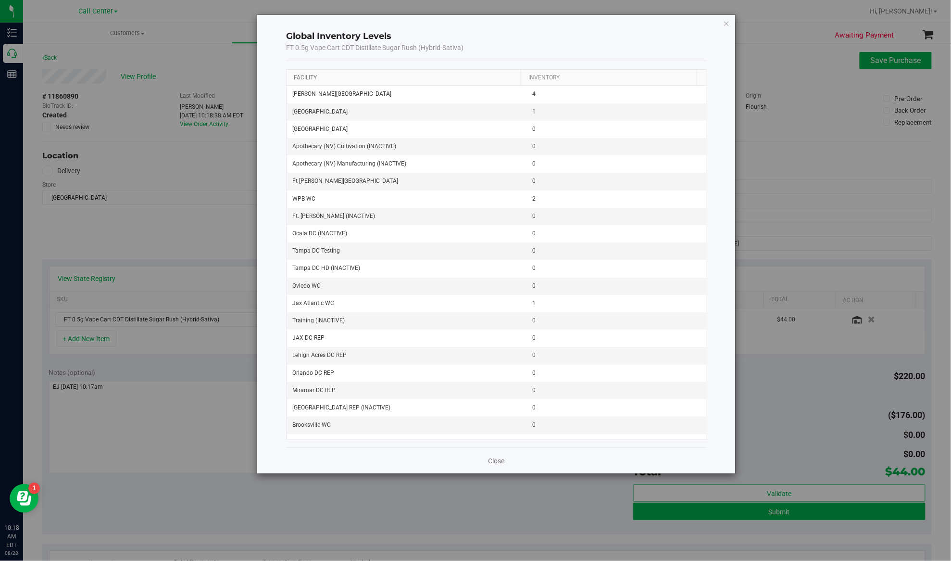
click at [300, 77] on link "Facility" at bounding box center [305, 77] width 23 height 7
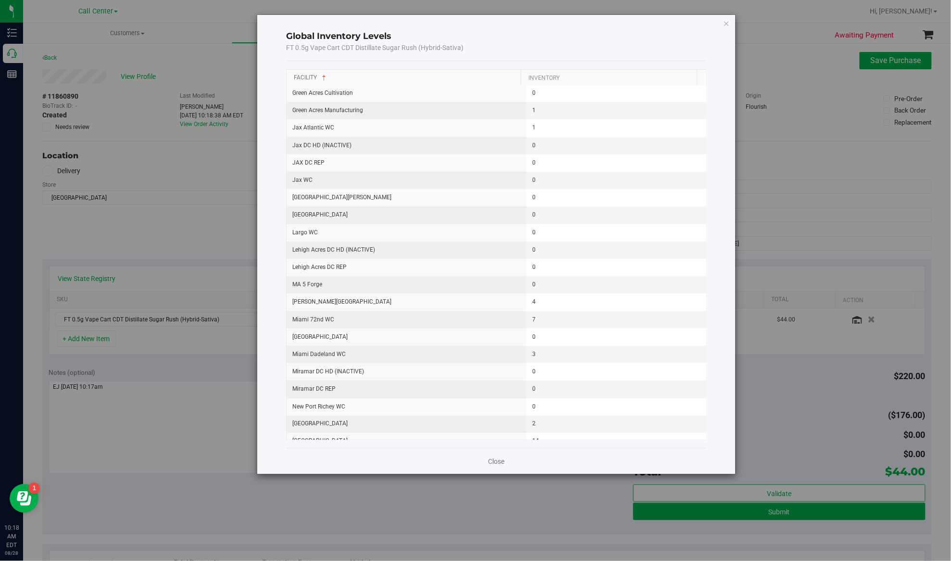
scroll to position [449, 0]
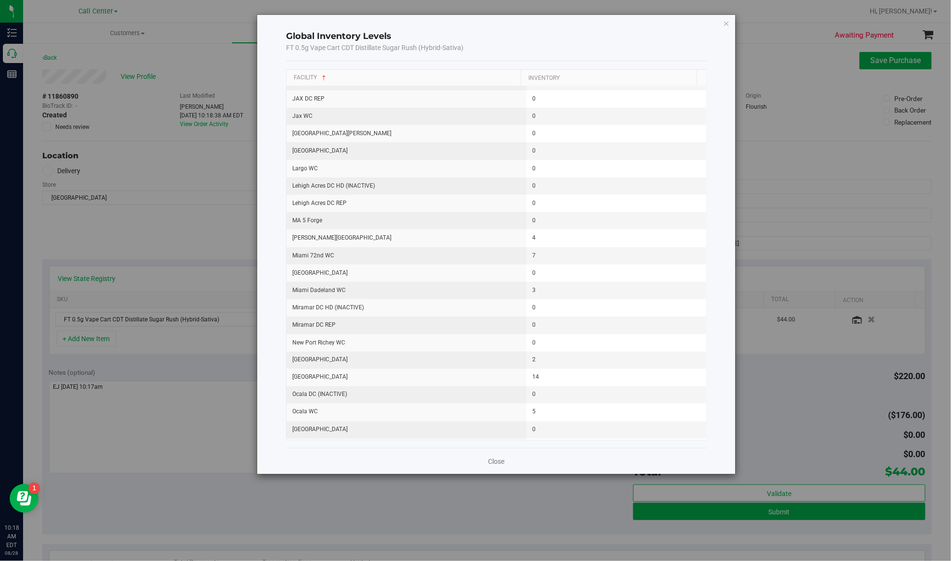
click at [725, 24] on icon "button" at bounding box center [726, 23] width 7 height 12
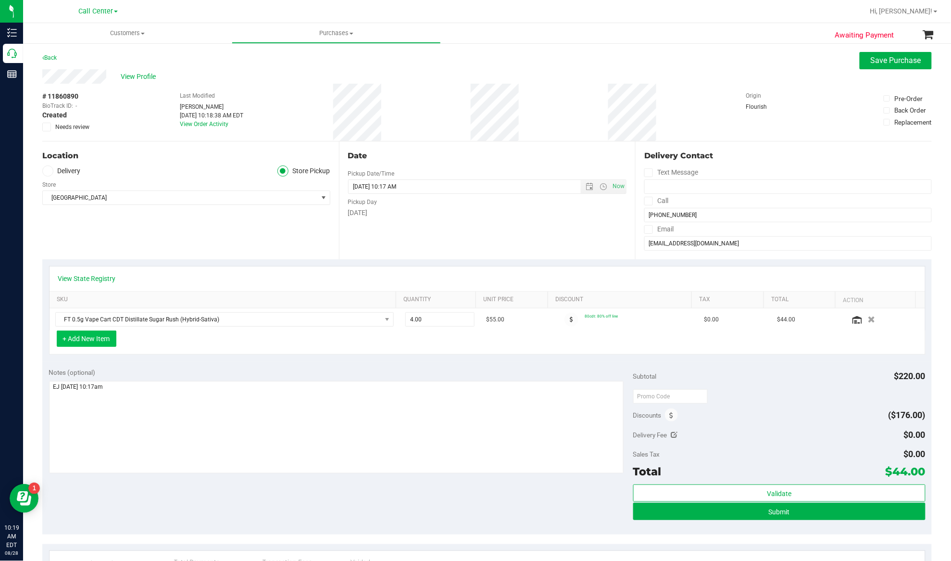
click at [92, 344] on button "+ Add New Item" at bounding box center [87, 338] width 60 height 16
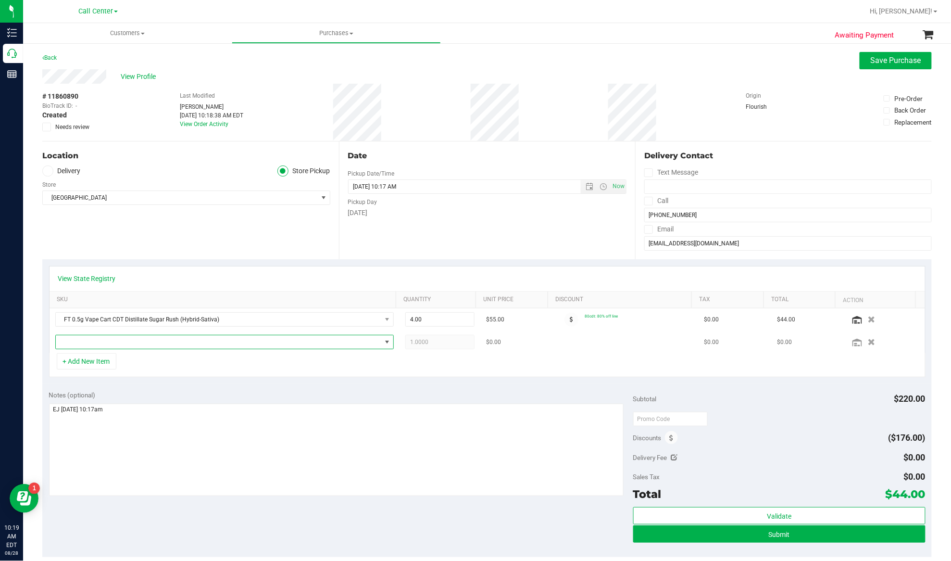
click at [97, 338] on span "NO DATA FOUND" at bounding box center [219, 341] width 326 height 13
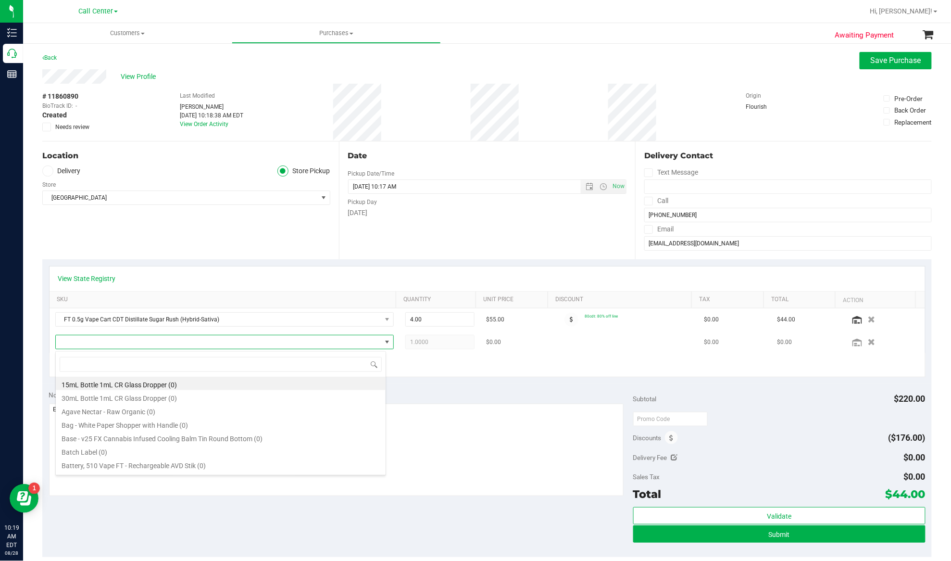
scroll to position [14, 331]
type input "watermelon mo"
click at [125, 380] on li "FT 0.5g Vape Cart Distillate Watermelon Mojito (Hybrid) (6)" at bounding box center [221, 382] width 330 height 13
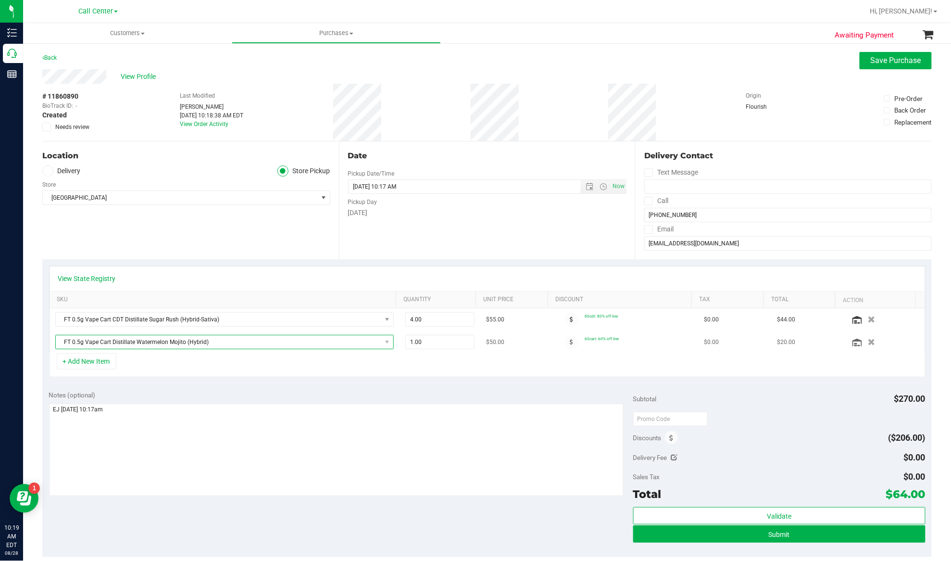
click at [169, 346] on span "FT 0.5g Vape Cart Distillate Watermelon Mojito (Hybrid)" at bounding box center [219, 341] width 326 height 13
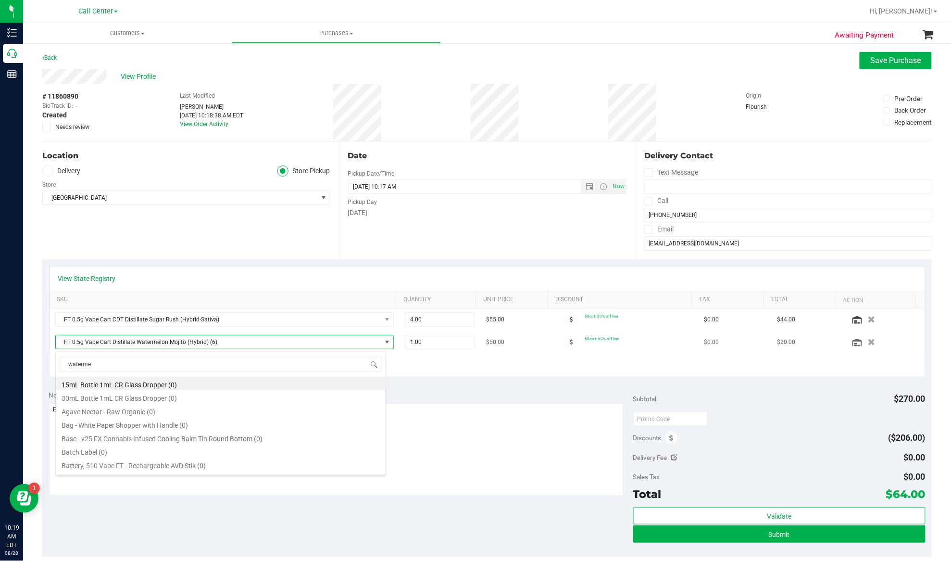
scroll to position [38, 0]
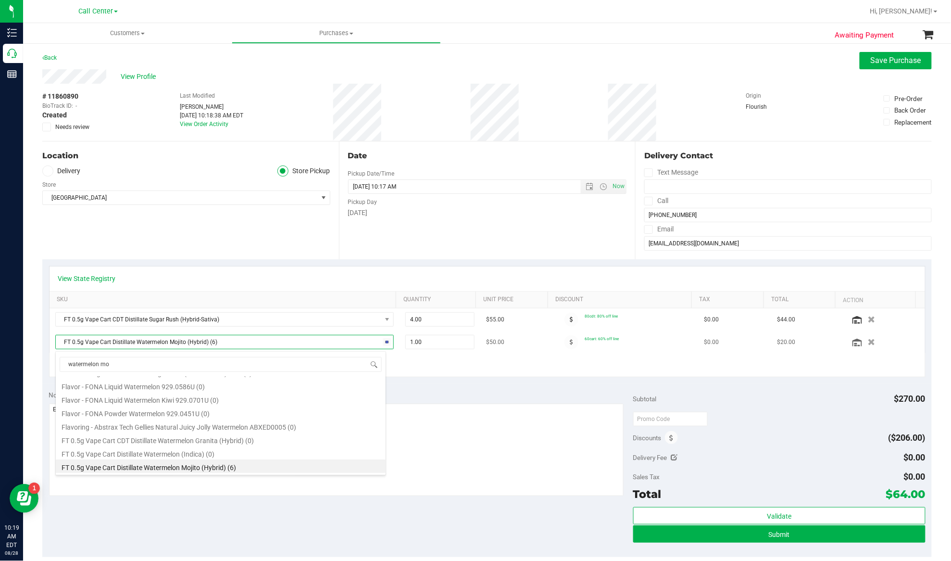
type input "watermelon moj"
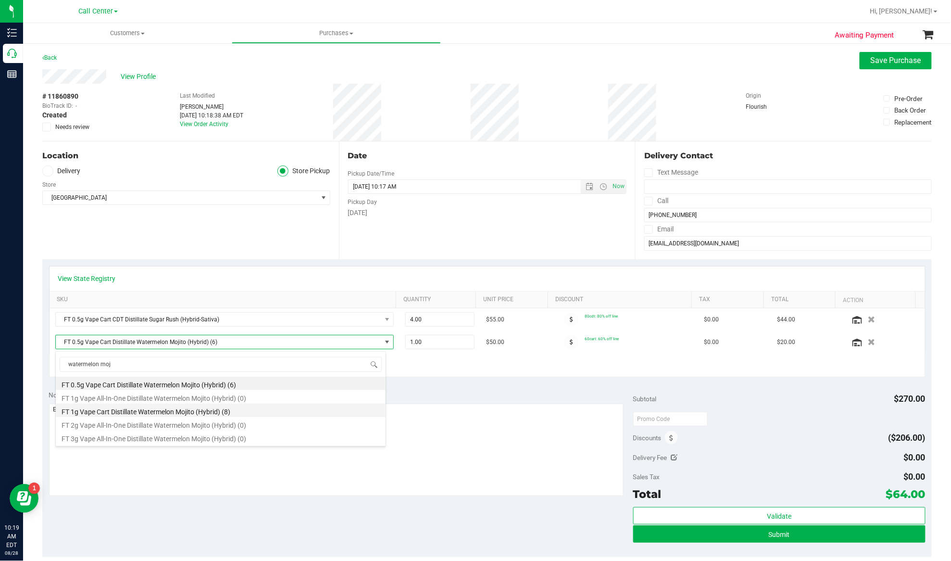
click at [163, 410] on li "FT 1g Vape Cart Distillate Watermelon Mojito (Hybrid) (8)" at bounding box center [221, 409] width 330 height 13
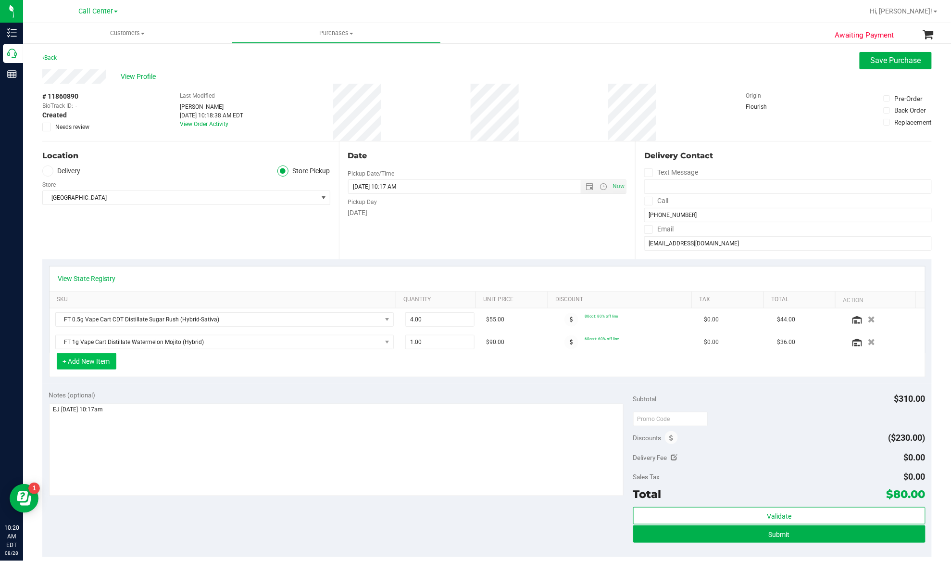
click at [93, 362] on button "+ Add New Item" at bounding box center [87, 361] width 60 height 16
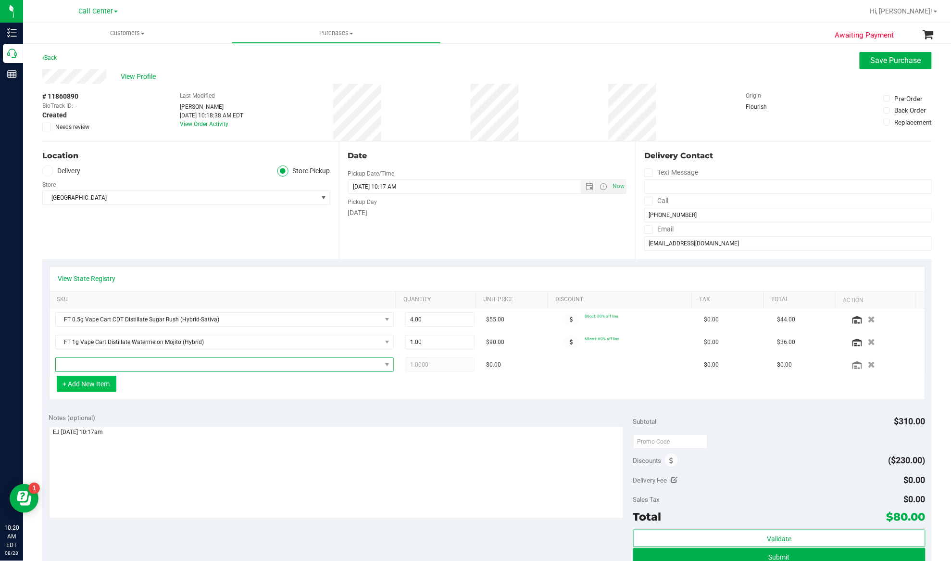
click at [93, 362] on span "NO DATA FOUND" at bounding box center [219, 364] width 326 height 13
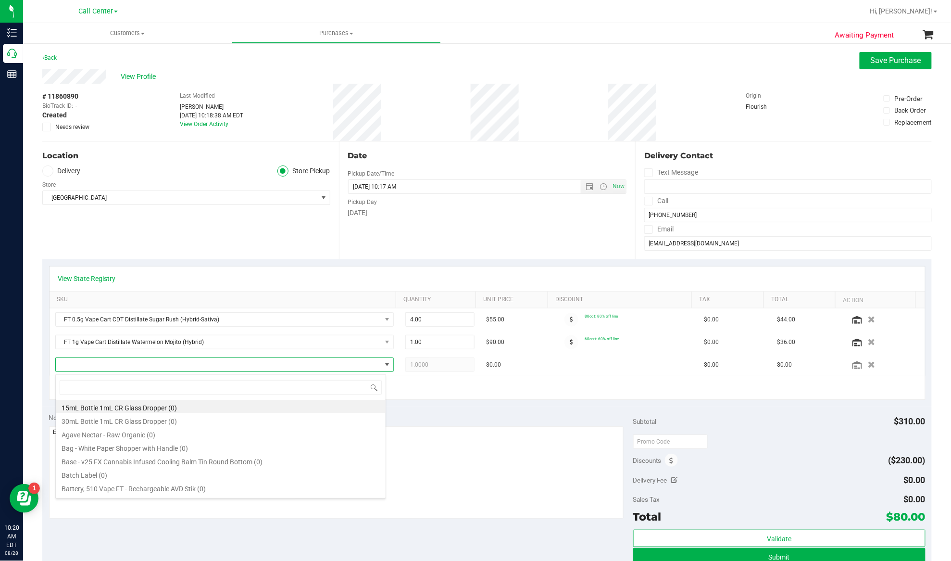
scroll to position [14, 327]
type input "green crack"
click at [129, 437] on li "FT 1g Vape Cart Distillate Green Crack (Sativa) (5)" at bounding box center [221, 432] width 330 height 13
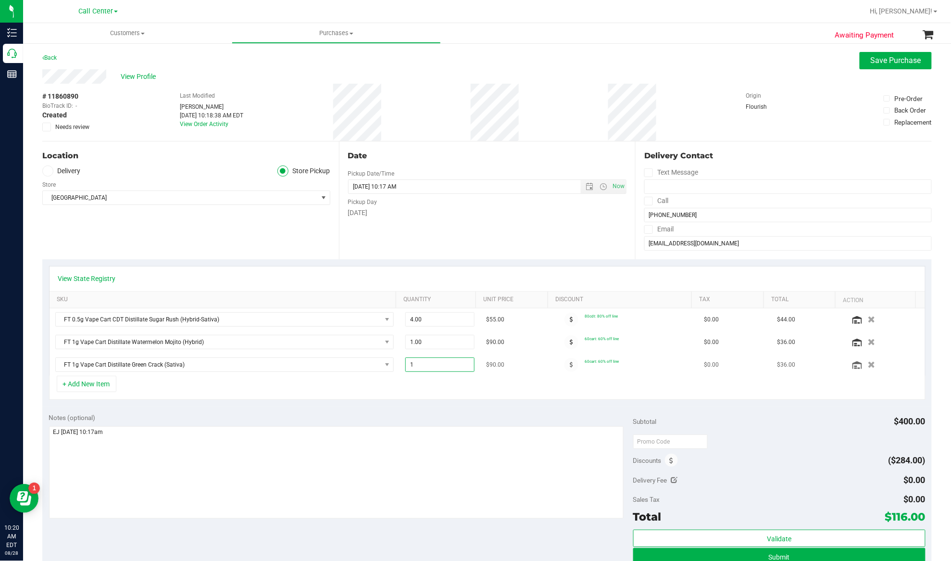
drag, startPoint x: 419, startPoint y: 368, endPoint x: 397, endPoint y: 369, distance: 22.1
click at [405, 369] on span "1.00 1" at bounding box center [439, 364] width 69 height 14
type input "2"
type input "2.00"
click at [393, 396] on div "+ Add New Item" at bounding box center [487, 388] width 877 height 24
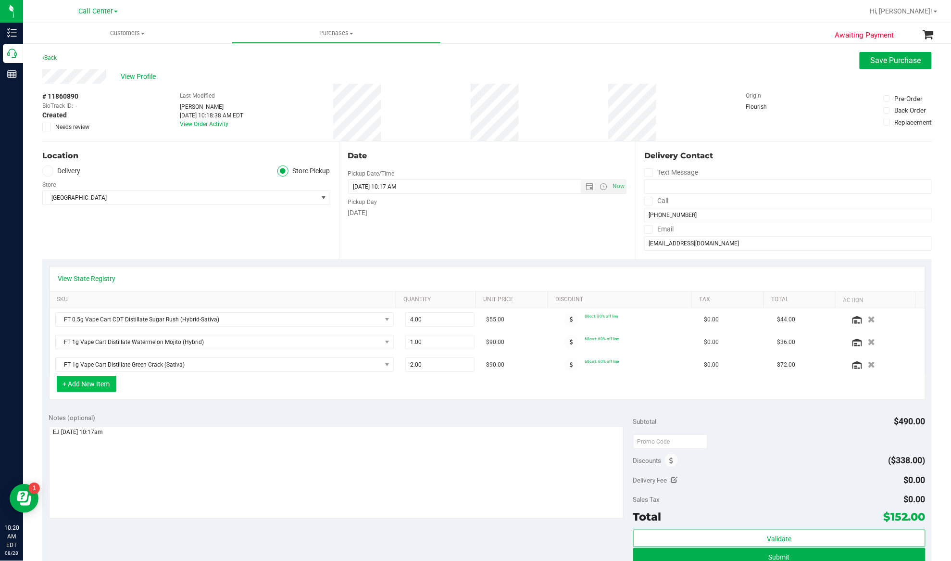
click at [106, 389] on button "+ Add New Item" at bounding box center [87, 384] width 60 height 16
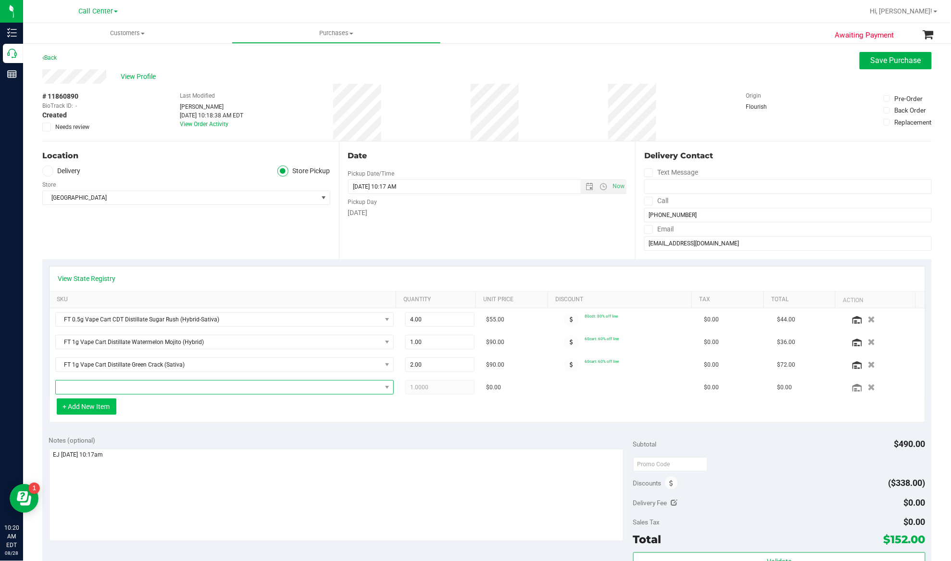
click at [106, 389] on span "NO DATA FOUND" at bounding box center [219, 386] width 326 height 13
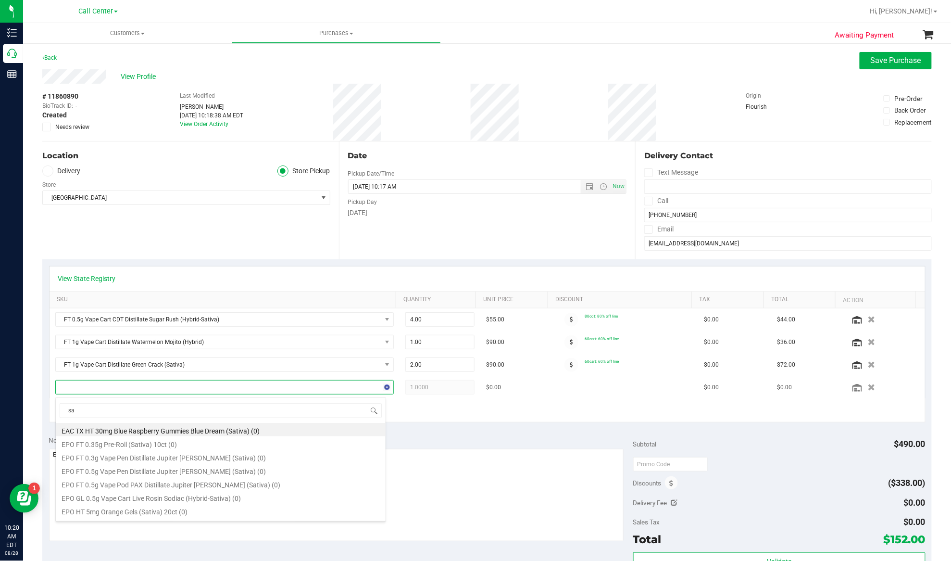
type input "s"
type input "ground"
click at [97, 496] on li "FT 7g Ground Flower (Sativa) (20)" at bounding box center [221, 496] width 330 height 13
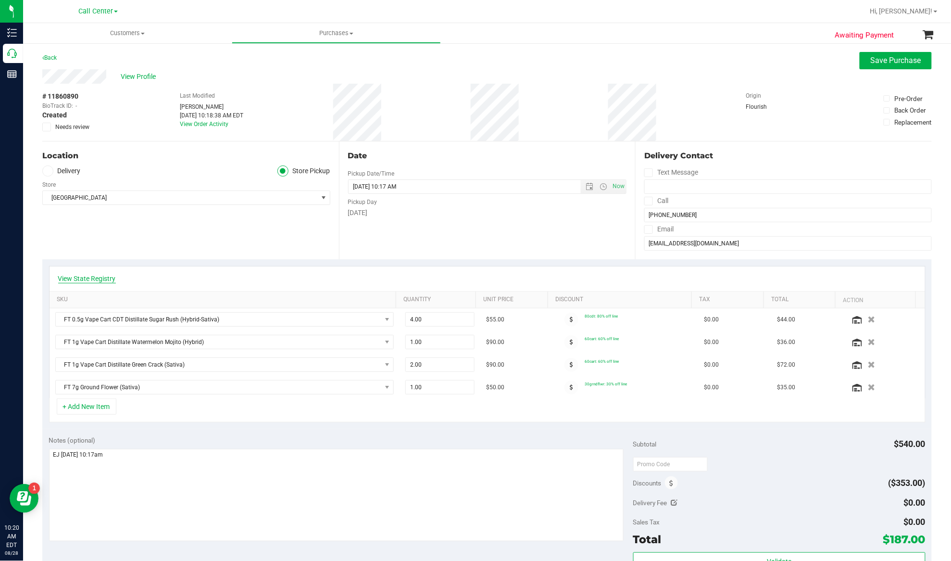
click at [91, 276] on link "View State Registry" at bounding box center [87, 279] width 58 height 10
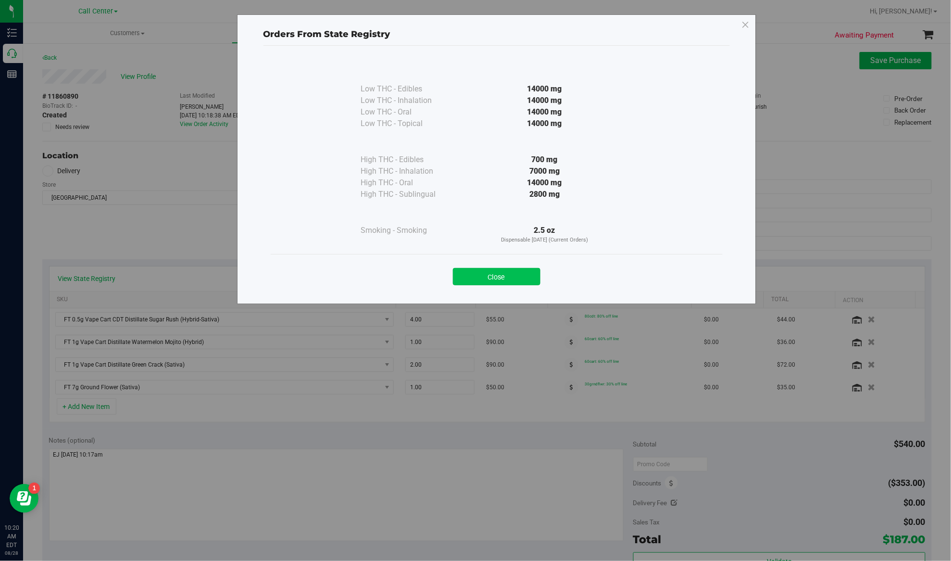
click at [493, 279] on button "Close" at bounding box center [497, 276] width 88 height 17
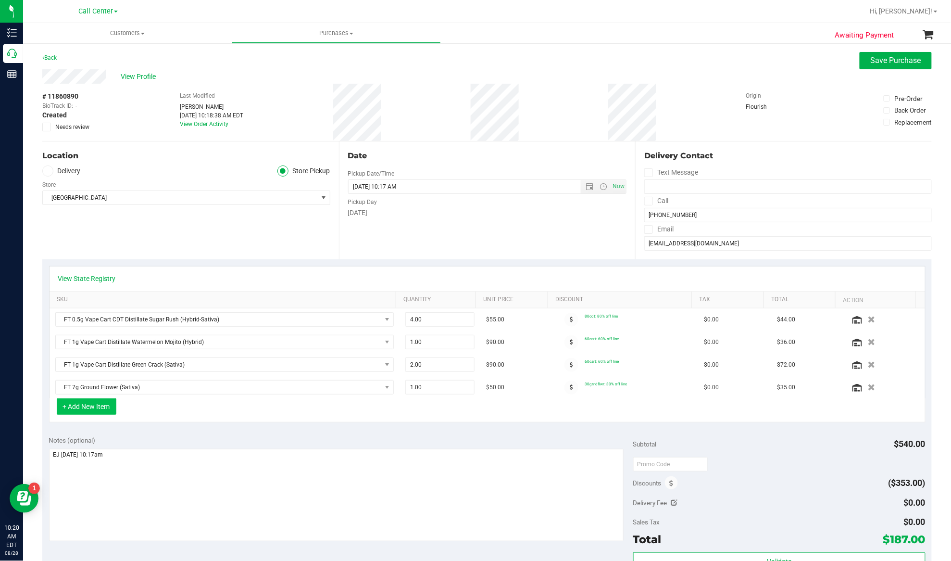
click at [92, 408] on button "+ Add New Item" at bounding box center [87, 406] width 60 height 16
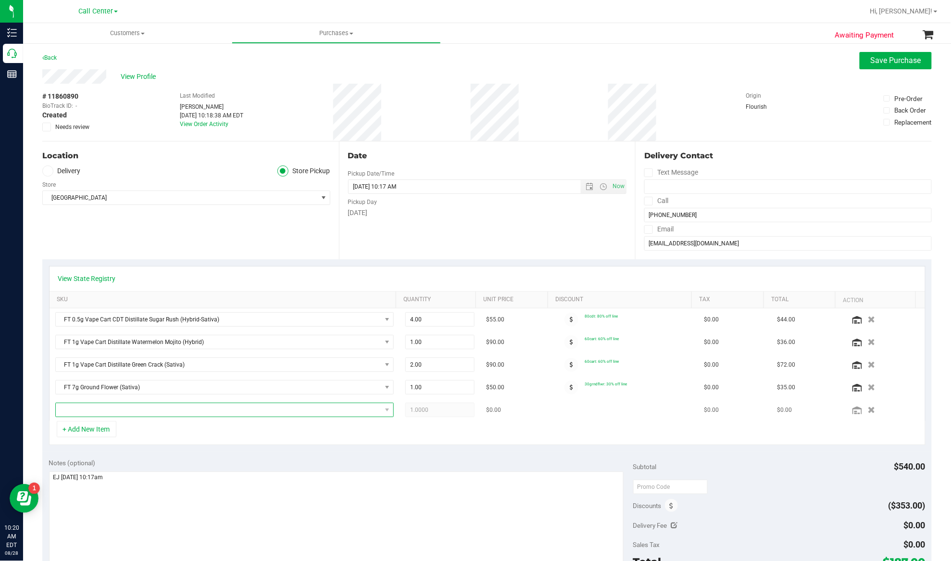
click at [90, 413] on span "NO DATA FOUND" at bounding box center [219, 409] width 326 height 13
click at [156, 411] on span "NO DATA FOUND" at bounding box center [219, 409] width 326 height 13
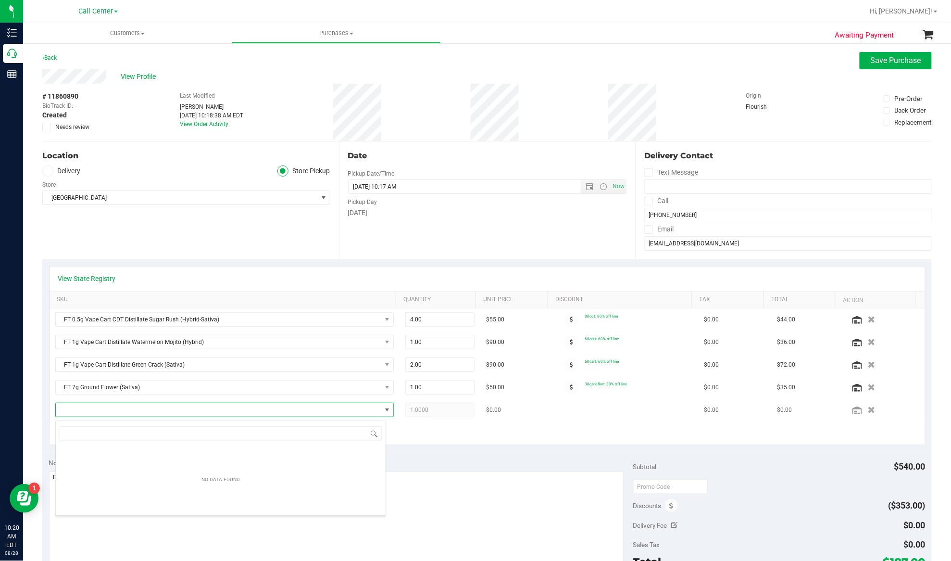
type input "Apples N Bananas x Pancakes Jealousy"
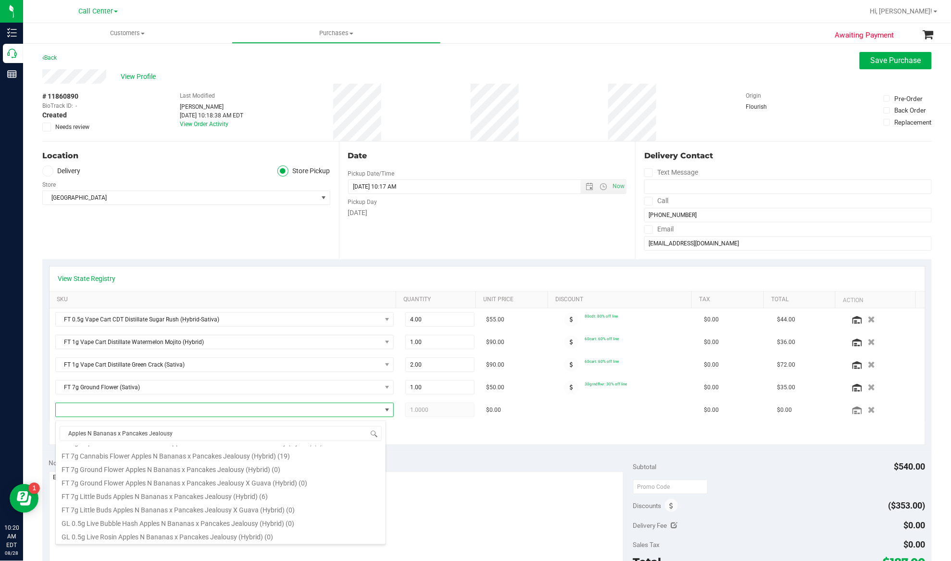
scroll to position [385, 0]
click at [154, 487] on li "FT 7g Little Buds Apples N Bananas x Pancakes Jealousy (Hybrid) (6)" at bounding box center [221, 484] width 330 height 13
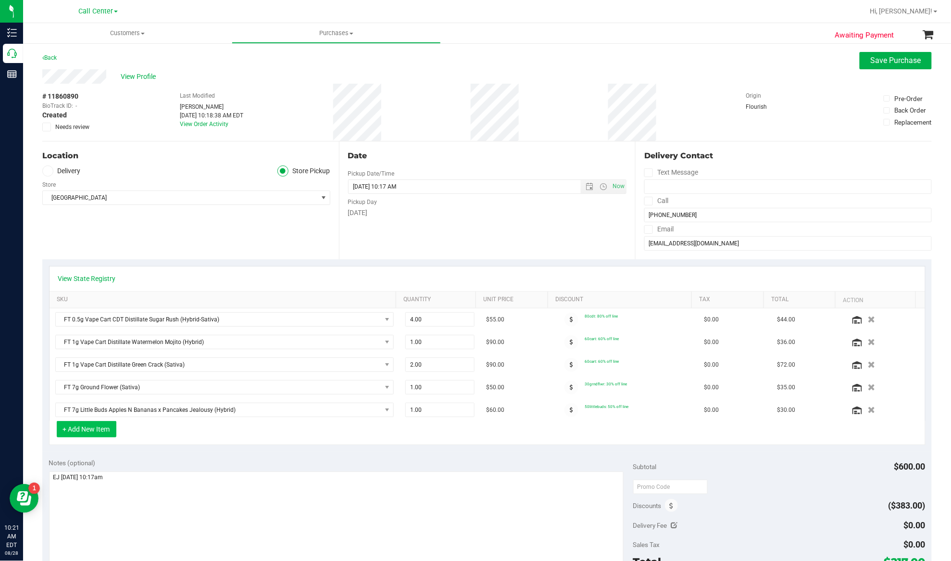
click at [96, 433] on button "+ Add New Item" at bounding box center [87, 429] width 60 height 16
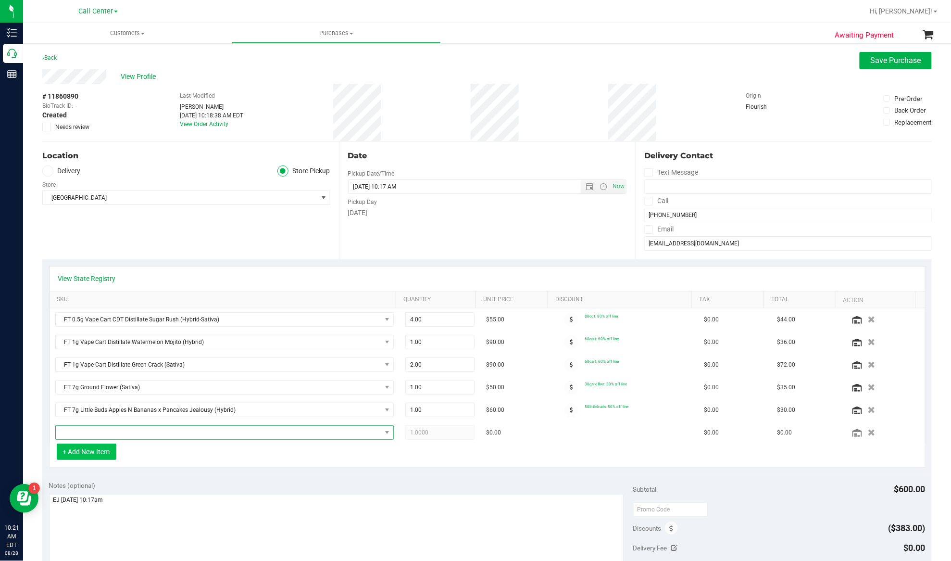
click at [96, 434] on span "NO DATA FOUND" at bounding box center [219, 432] width 326 height 13
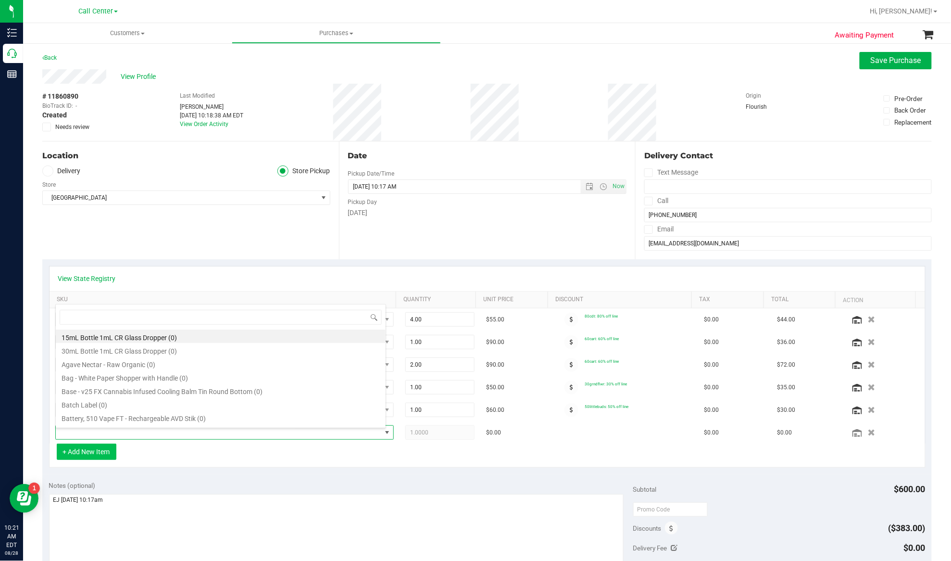
scroll to position [14, 327]
type input "10ct"
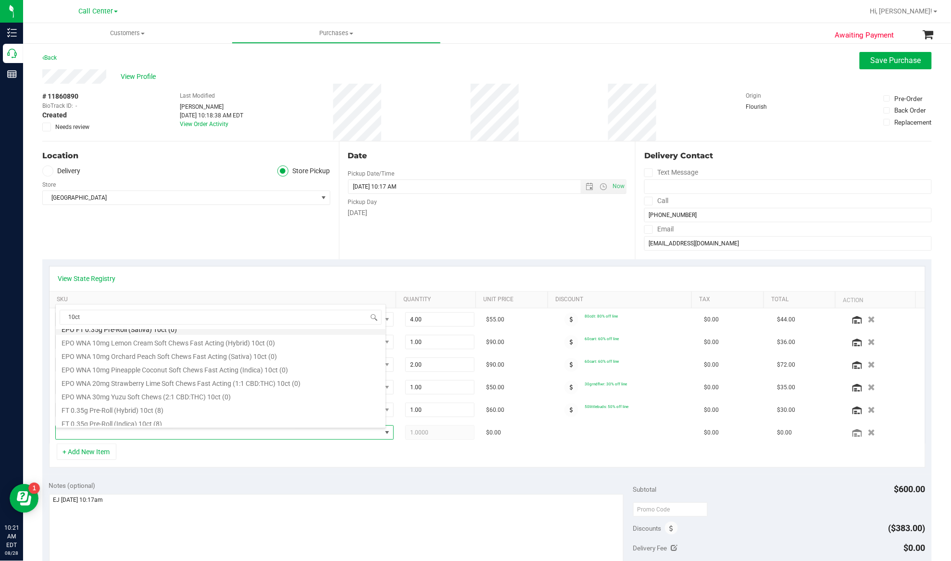
scroll to position [128, 0]
click at [112, 410] on li "FT 0.35g Pre-Roll (Indica) 10ct (8)" at bounding box center [221, 409] width 330 height 13
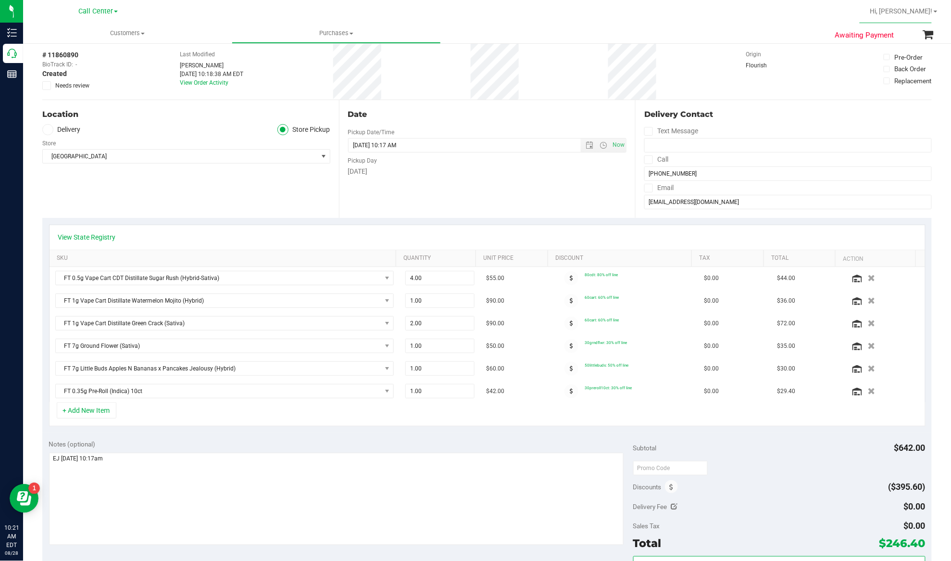
scroll to position [64, 0]
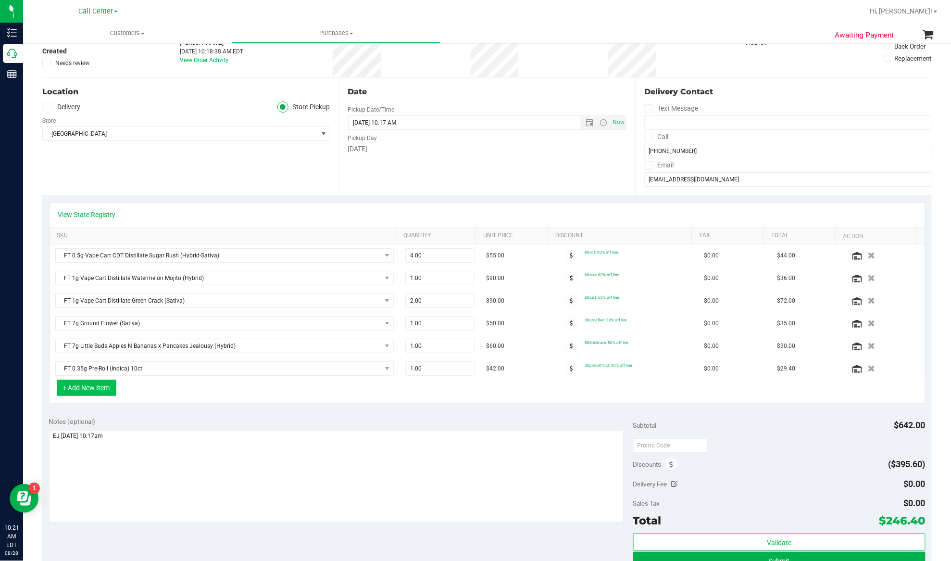
click at [91, 391] on button "+ Add New Item" at bounding box center [87, 387] width 60 height 16
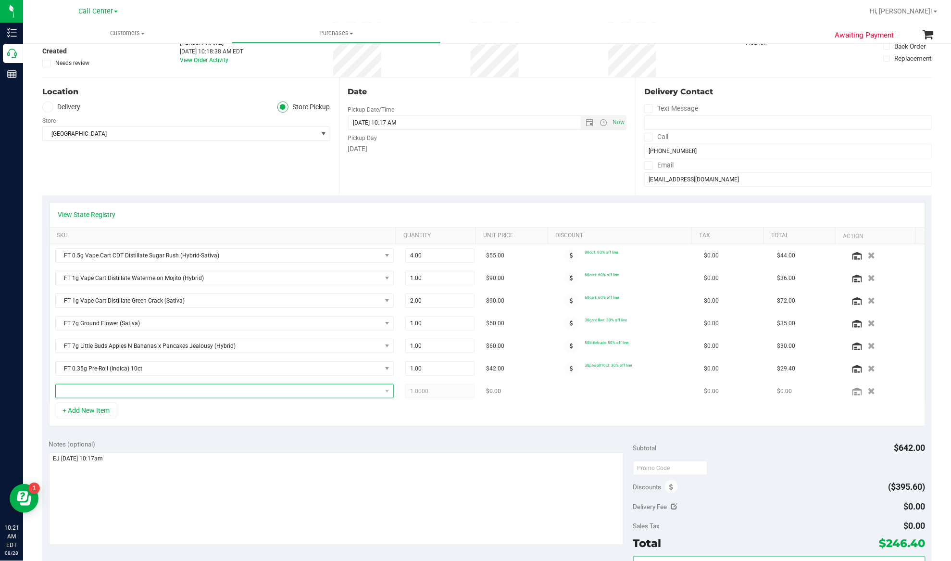
click at [90, 392] on span "NO DATA FOUND" at bounding box center [219, 390] width 326 height 13
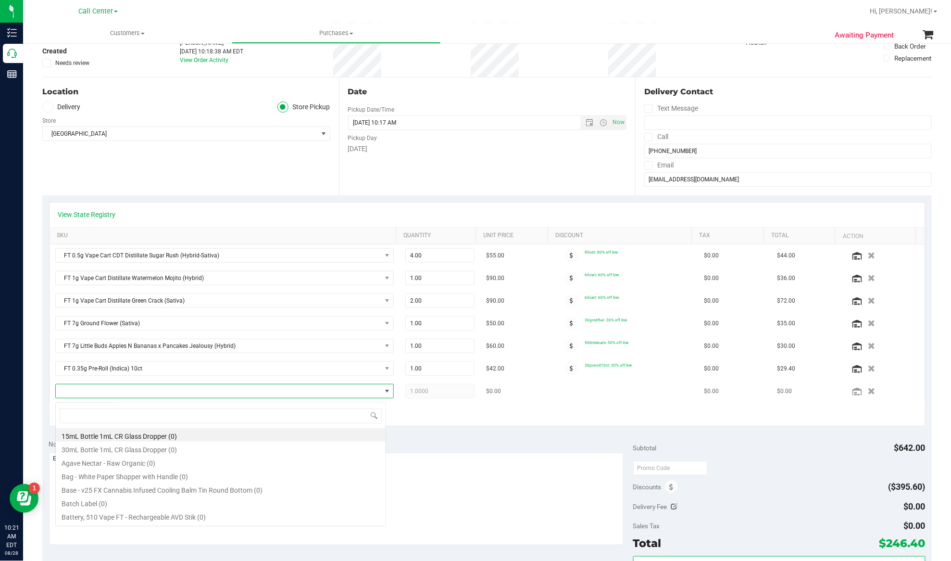
scroll to position [14, 327]
drag, startPoint x: 89, startPoint y: 412, endPoint x: 52, endPoint y: 413, distance: 36.6
click at [52, 413] on body "Inventory Call Center Reports 10:21 AM EDT 08/28/2025 08/28 Call Center Hi, Eja…" at bounding box center [475, 280] width 951 height 561
type input "theragel"
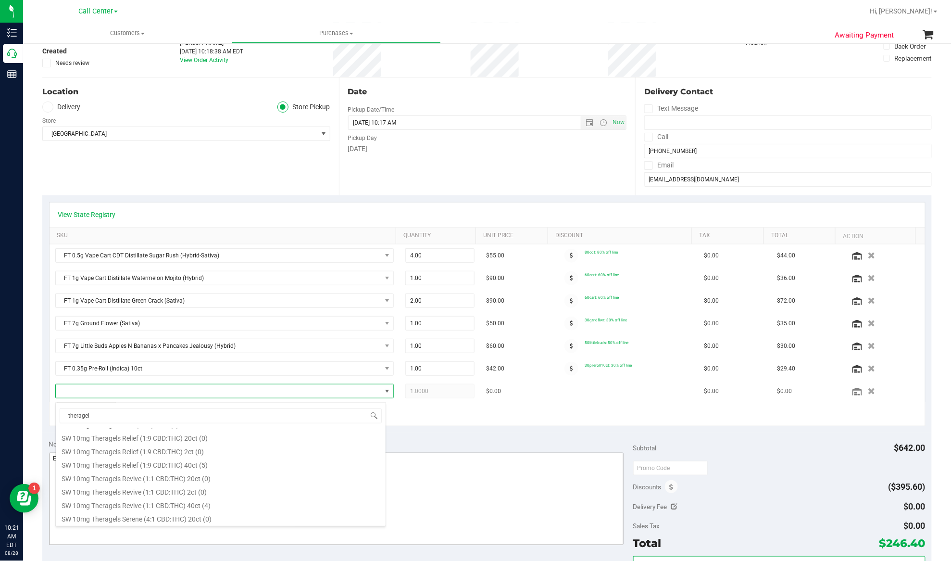
click at [102, 465] on li "SW 10mg Theragels Relief (1:9 CBD:THC) 40ct (5)" at bounding box center [221, 463] width 330 height 13
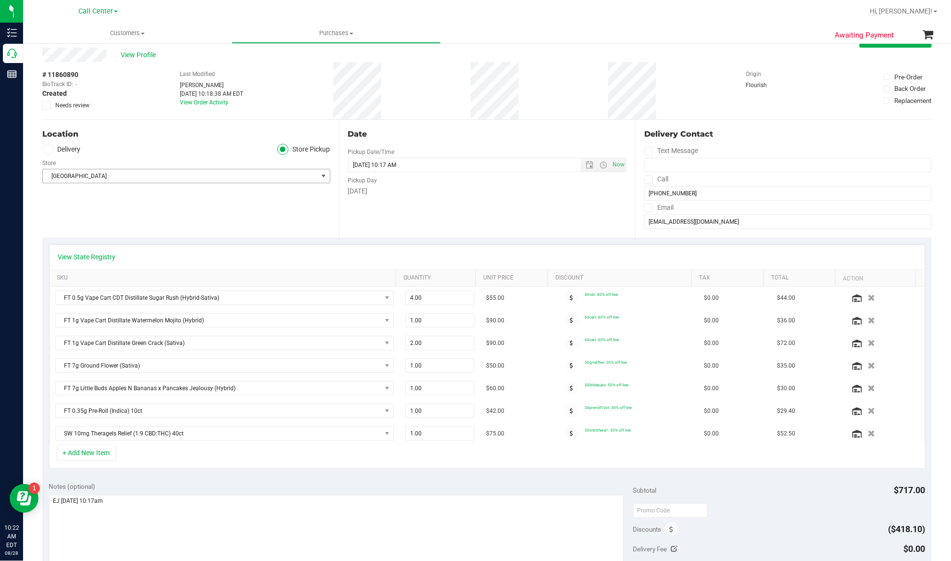
scroll to position [0, 0]
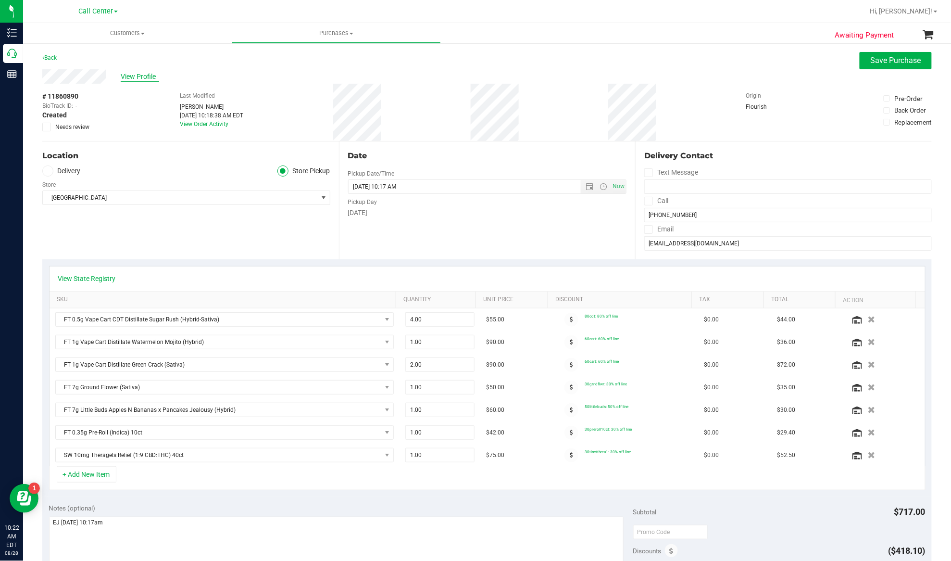
click at [145, 72] on span "View Profile" at bounding box center [140, 77] width 38 height 10
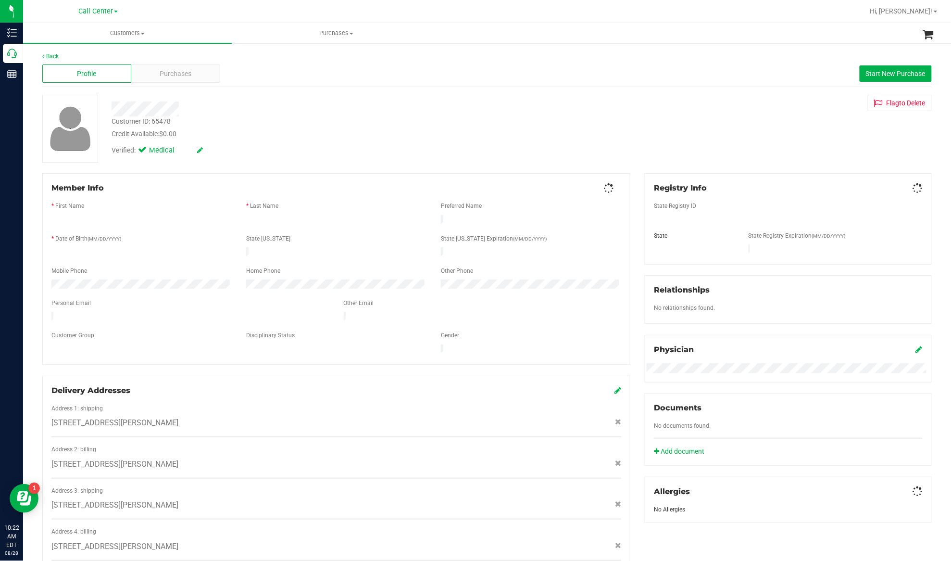
click at [152, 60] on div "Back" at bounding box center [486, 56] width 889 height 9
click at [153, 70] on div "Purchases" at bounding box center [175, 73] width 89 height 18
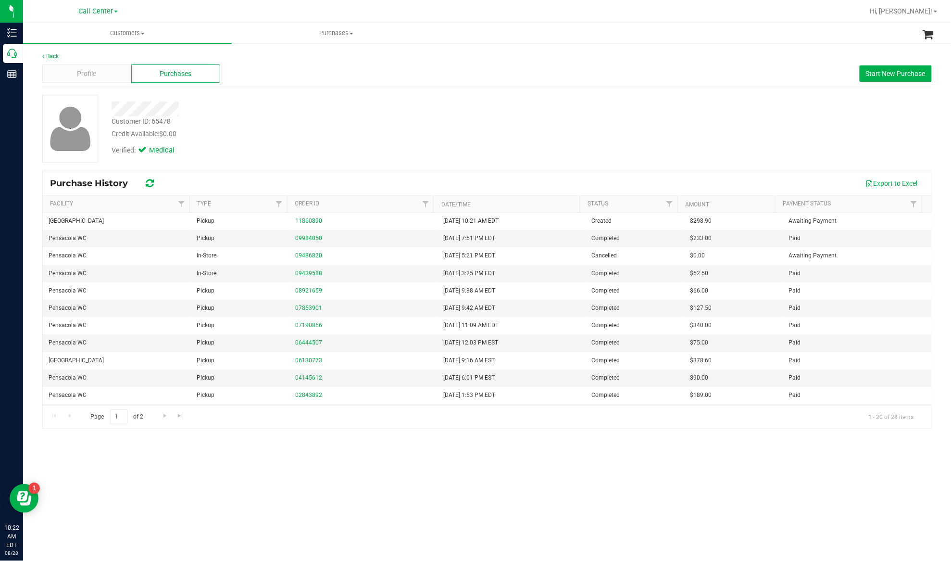
click at [227, 170] on div "Purchase History Export to Excel Facility Type Order ID Date/Time Status Amount…" at bounding box center [486, 299] width 889 height 258
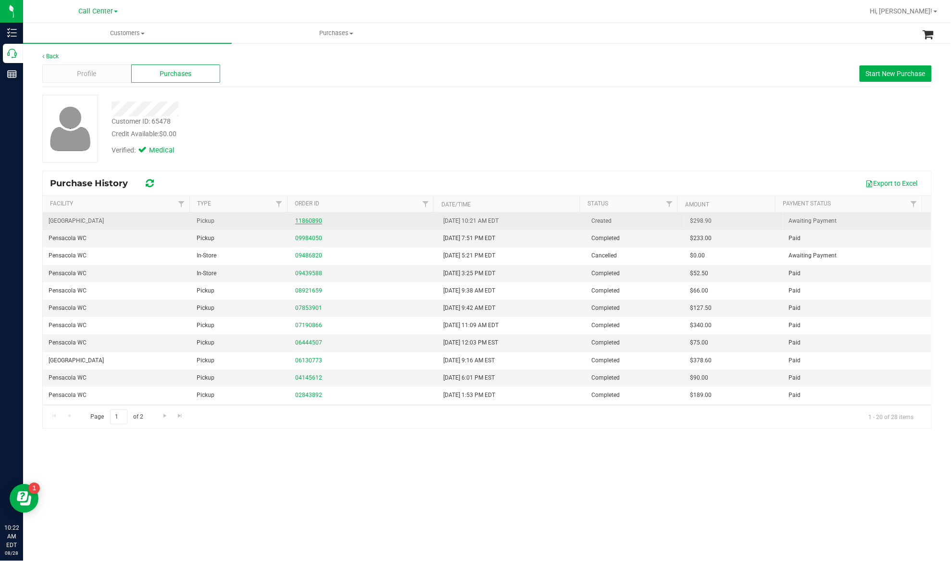
click at [302, 218] on link "11860890" at bounding box center [308, 220] width 27 height 7
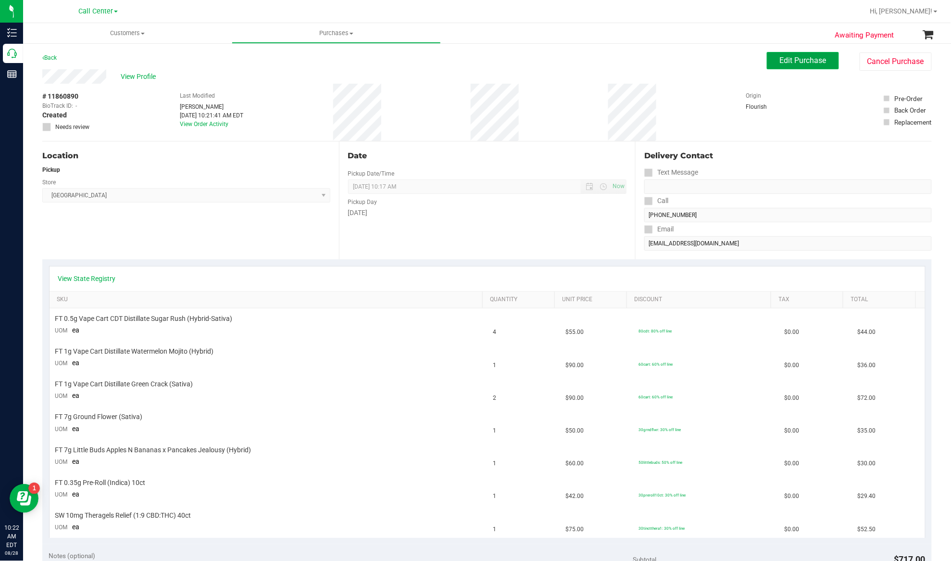
click at [782, 62] on span "Edit Purchase" at bounding box center [803, 60] width 47 height 9
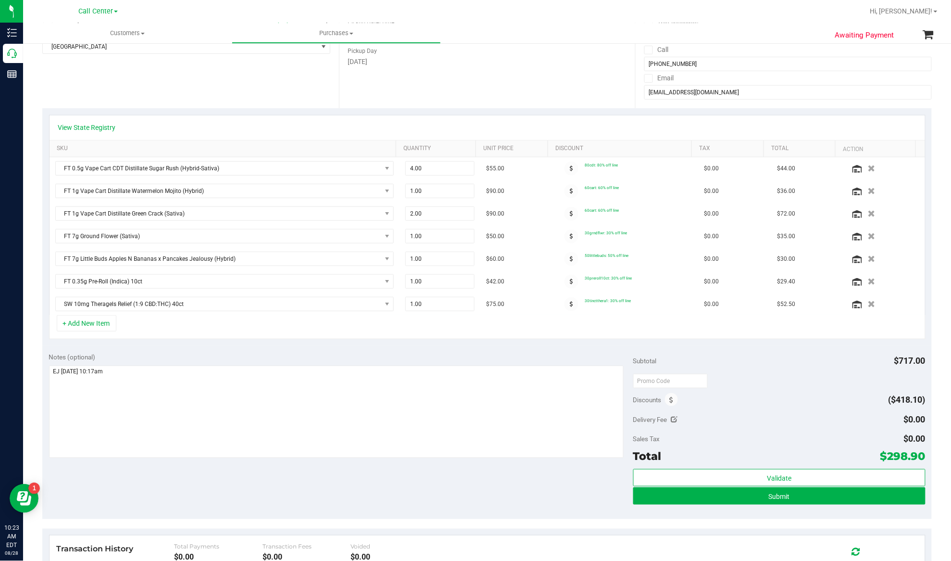
scroll to position [192, 0]
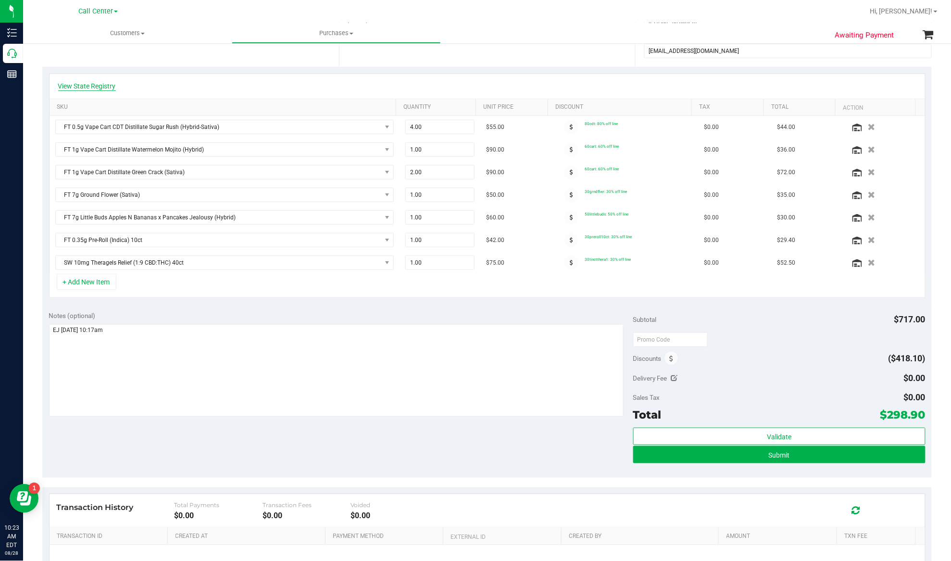
click at [91, 89] on link "View State Registry" at bounding box center [87, 86] width 58 height 10
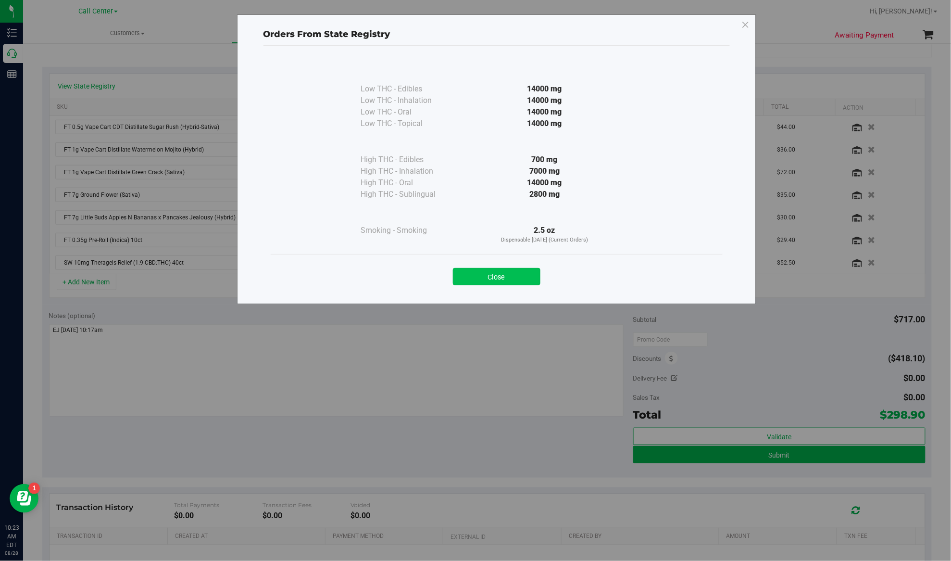
click at [477, 279] on button "Close" at bounding box center [497, 276] width 88 height 17
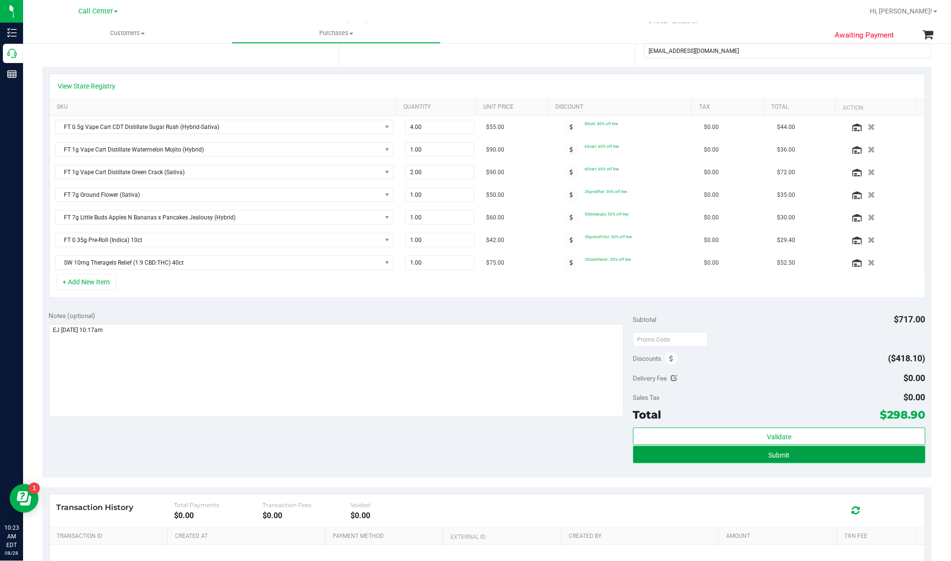
click at [841, 458] on button "Submit" at bounding box center [779, 454] width 292 height 17
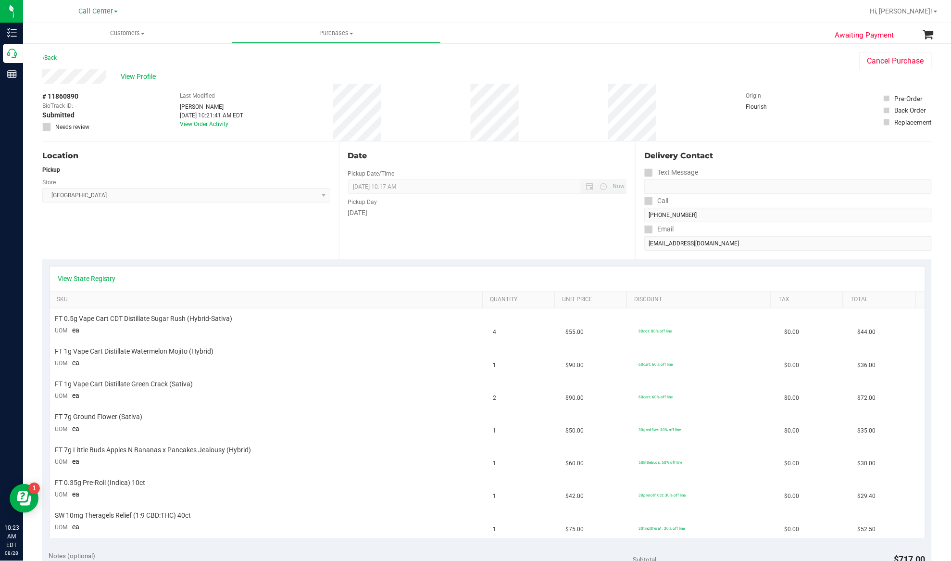
click at [68, 91] on span "# 11860890" at bounding box center [60, 96] width 36 height 10
click at [69, 91] on span "# 11860890" at bounding box center [60, 96] width 36 height 10
click at [70, 93] on span "# 11860890" at bounding box center [60, 96] width 36 height 10
copy div "# 11860890"
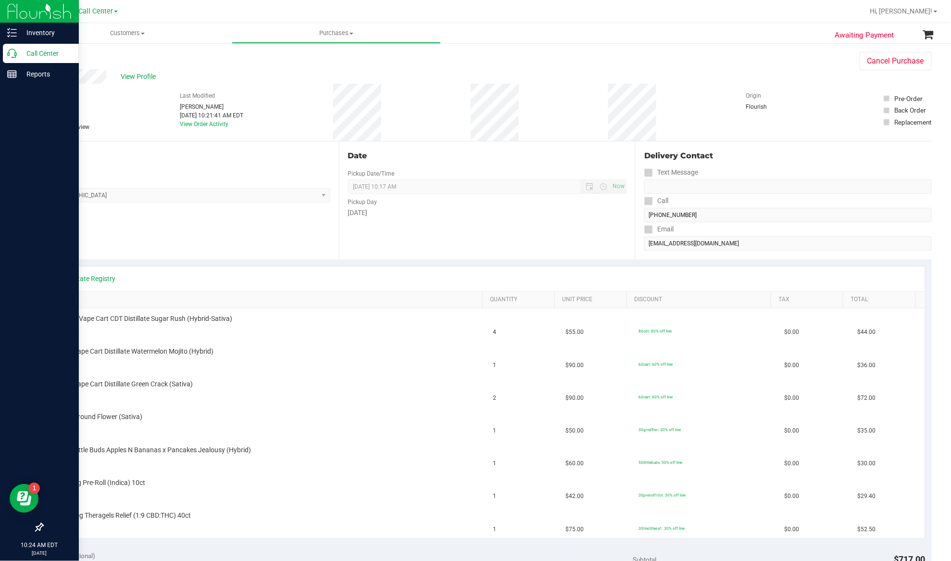
click at [34, 52] on p "Call Center" at bounding box center [46, 54] width 58 height 12
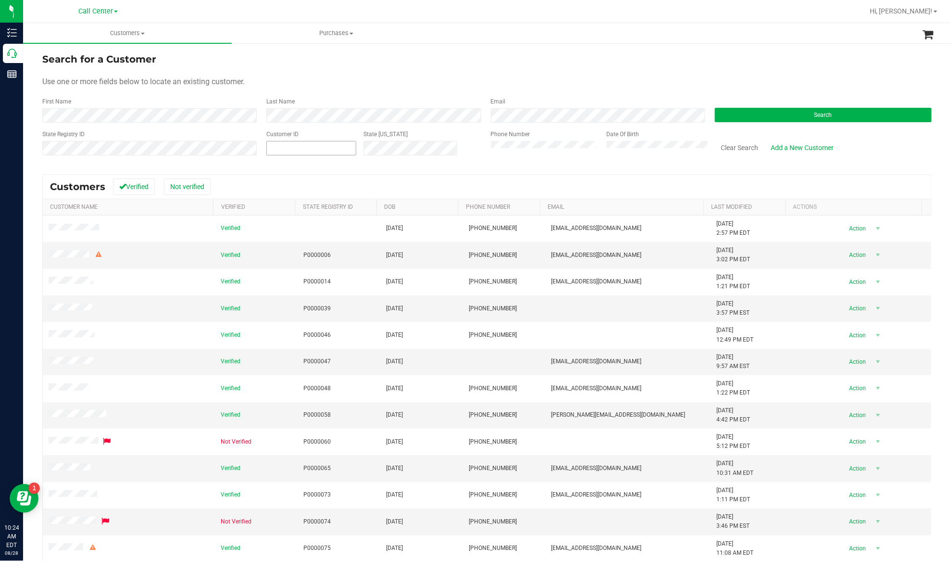
click at [273, 152] on span at bounding box center [311, 148] width 90 height 14
paste input "503354"
type input "503354"
click at [733, 116] on button "Search" at bounding box center [823, 115] width 217 height 14
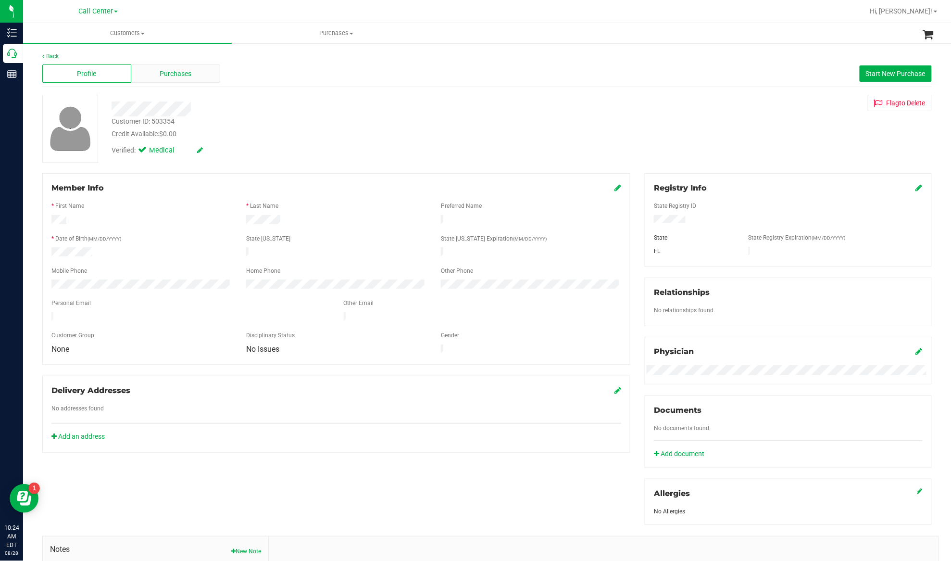
click at [194, 75] on div "Purchases" at bounding box center [175, 73] width 89 height 18
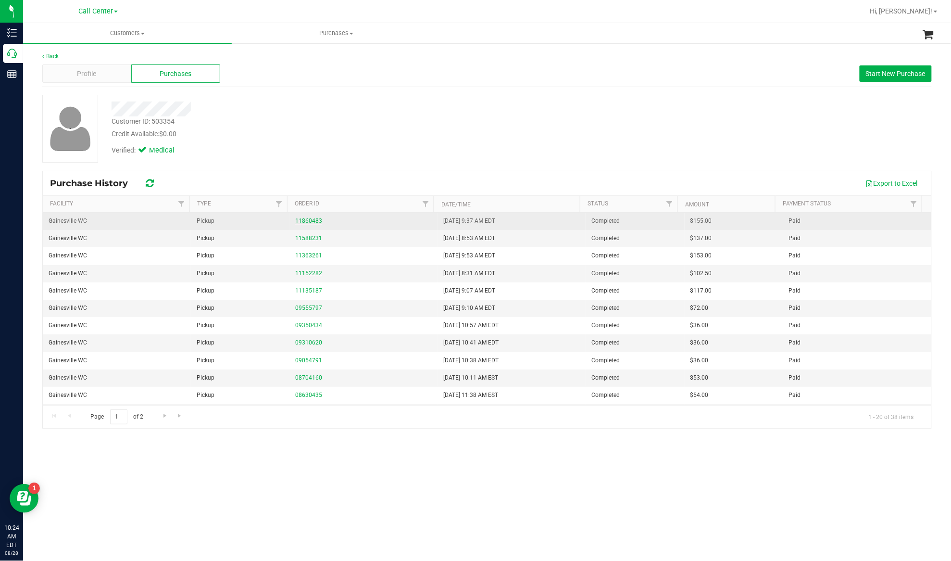
click at [299, 220] on link "11860483" at bounding box center [308, 220] width 27 height 7
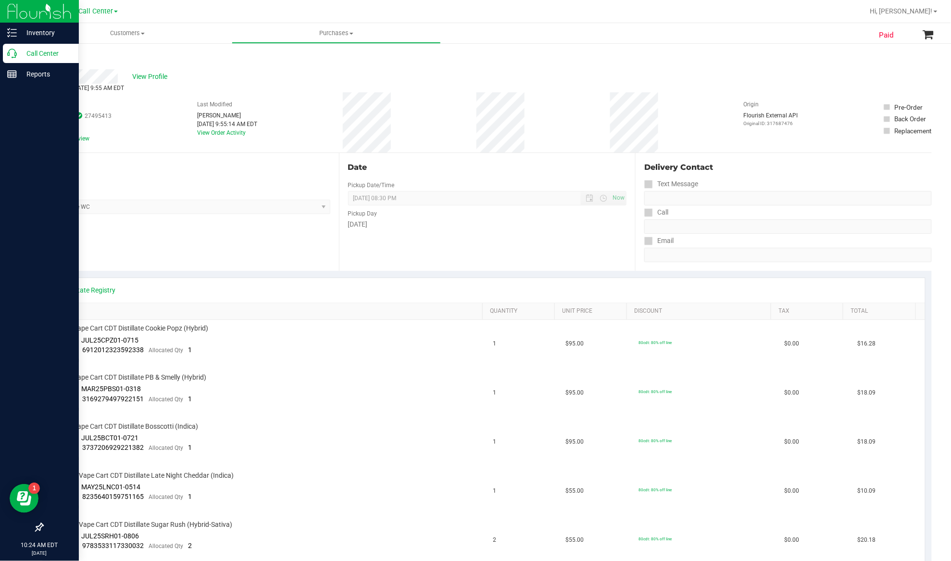
click at [24, 50] on p "Call Center" at bounding box center [46, 54] width 58 height 12
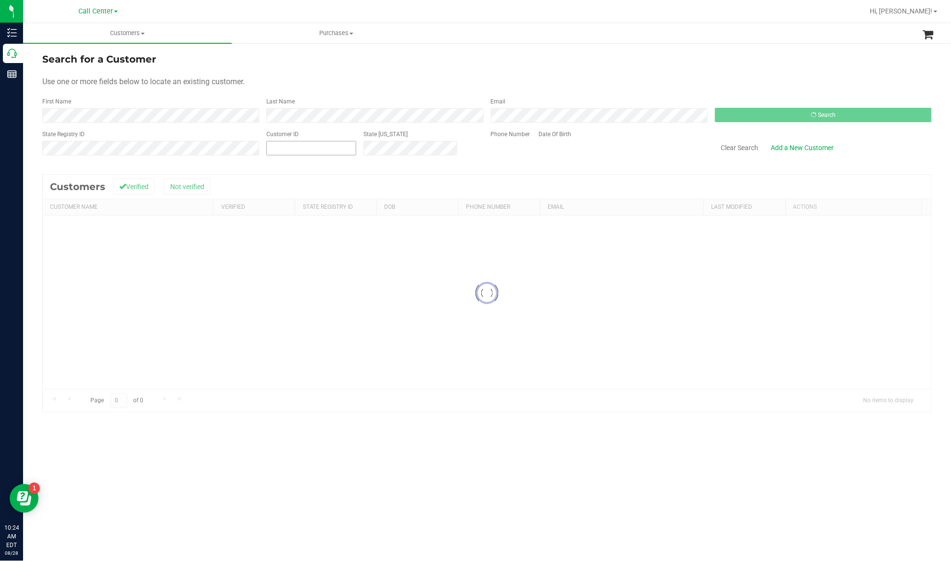
click at [285, 145] on input "text" at bounding box center [311, 147] width 89 height 13
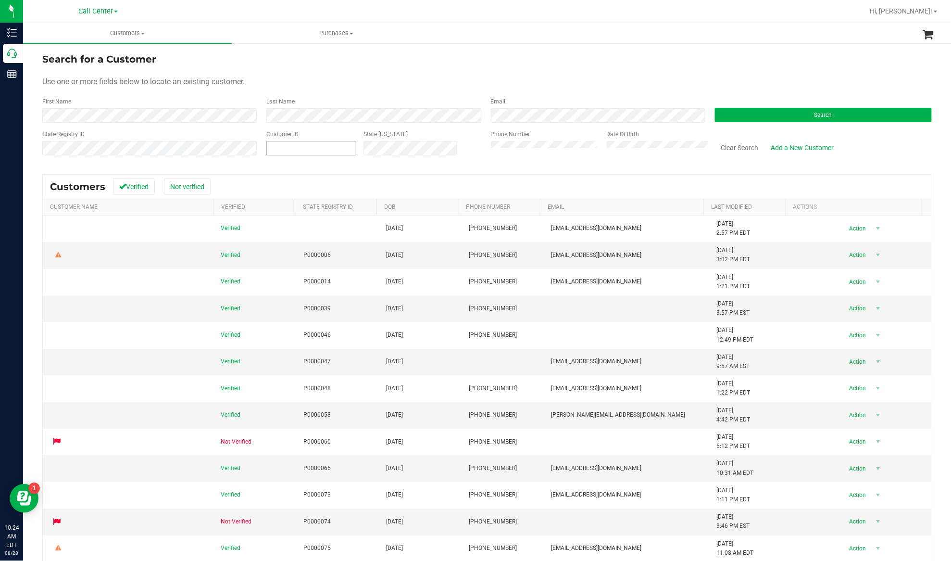
paste input "244341"
type input "244341"
drag, startPoint x: 711, startPoint y: 110, endPoint x: 720, endPoint y: 112, distance: 9.3
click at [715, 110] on button "Search" at bounding box center [823, 115] width 217 height 14
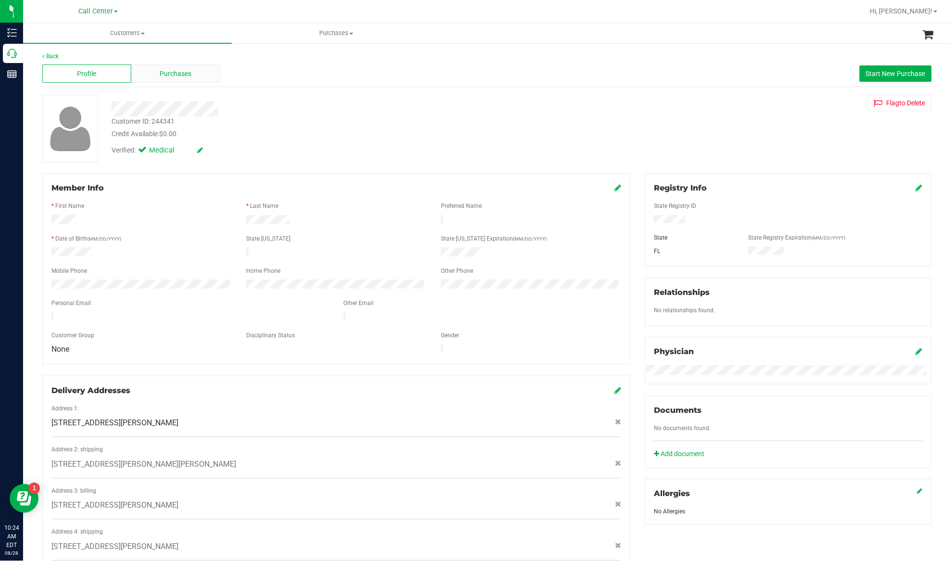
click at [177, 72] on span "Purchases" at bounding box center [176, 74] width 32 height 10
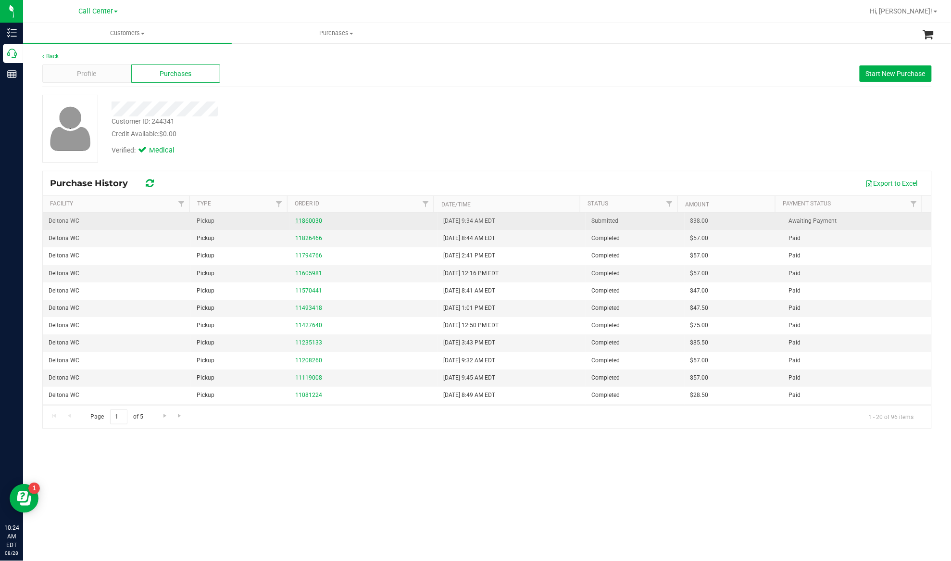
click at [308, 222] on link "11860030" at bounding box center [308, 220] width 27 height 7
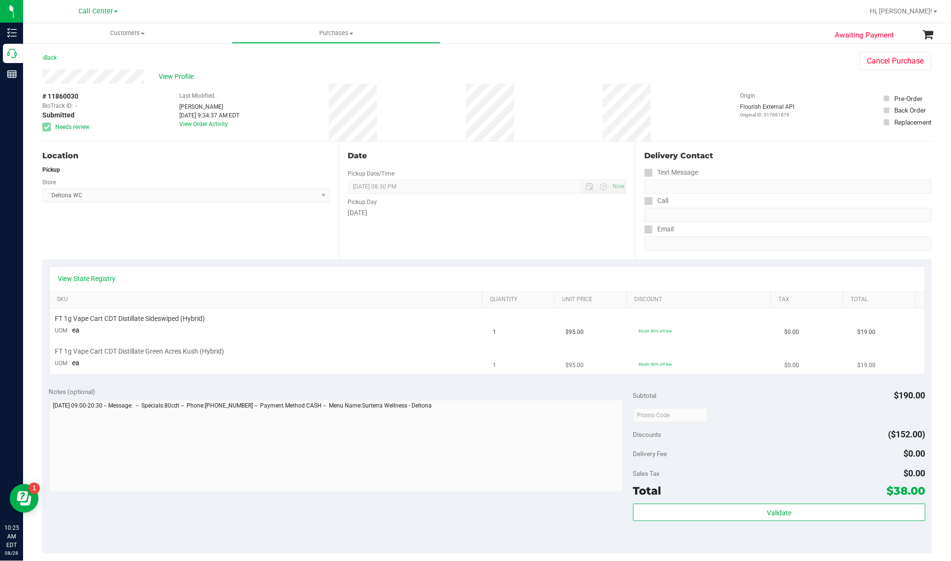
click at [151, 374] on td "FT 1g Vape Cart CDT Distillate Green Acres Kush (Hybrid) UOM ea" at bounding box center [269, 357] width 438 height 32
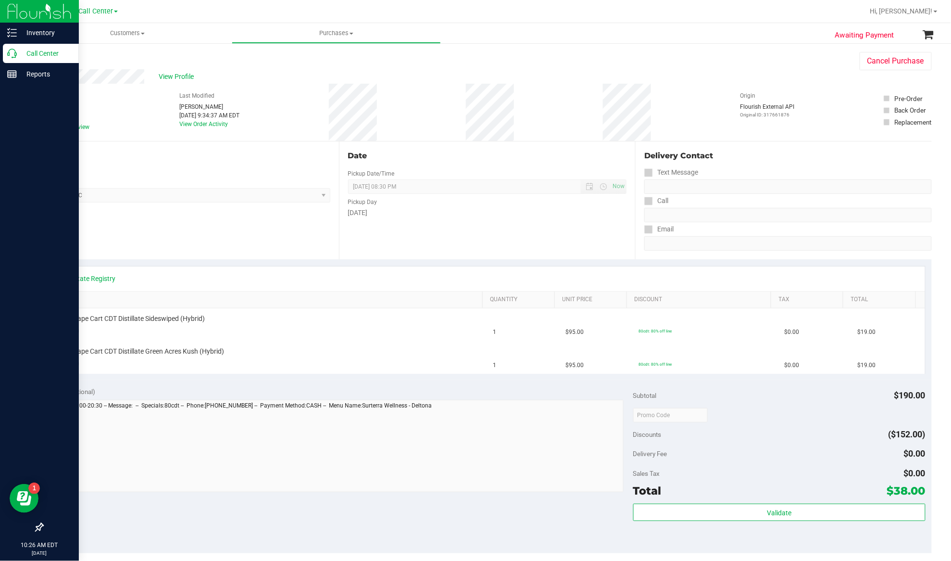
click at [41, 50] on p "Call Center" at bounding box center [46, 54] width 58 height 12
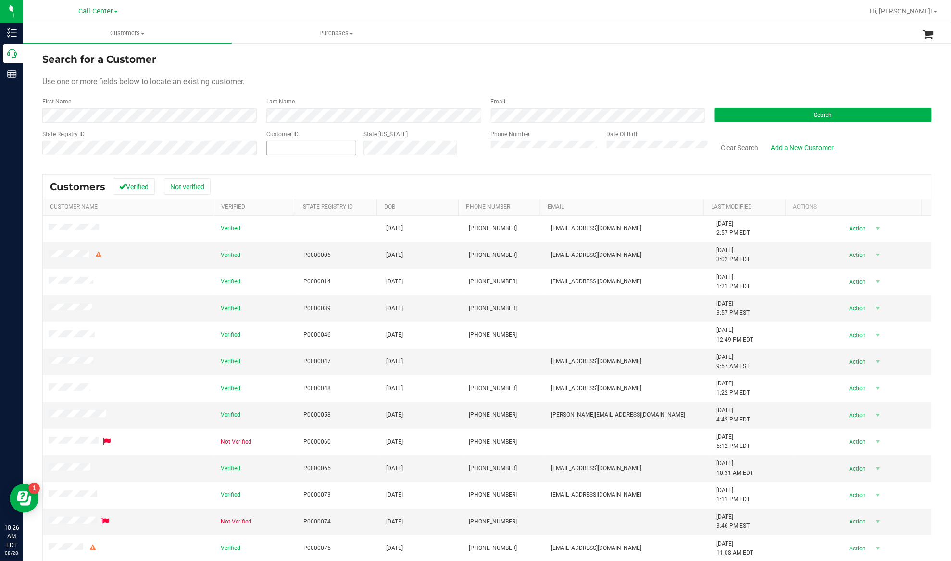
click at [288, 146] on span at bounding box center [311, 148] width 90 height 14
paste input "1493767"
type input "1493767"
click at [749, 115] on button "Search" at bounding box center [823, 115] width 217 height 14
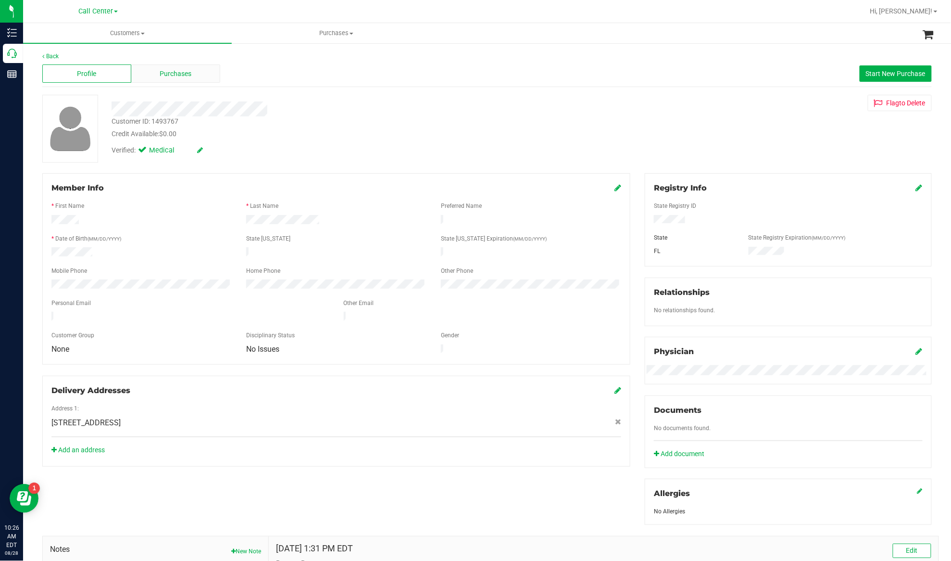
click at [193, 72] on div "Purchases" at bounding box center [175, 73] width 89 height 18
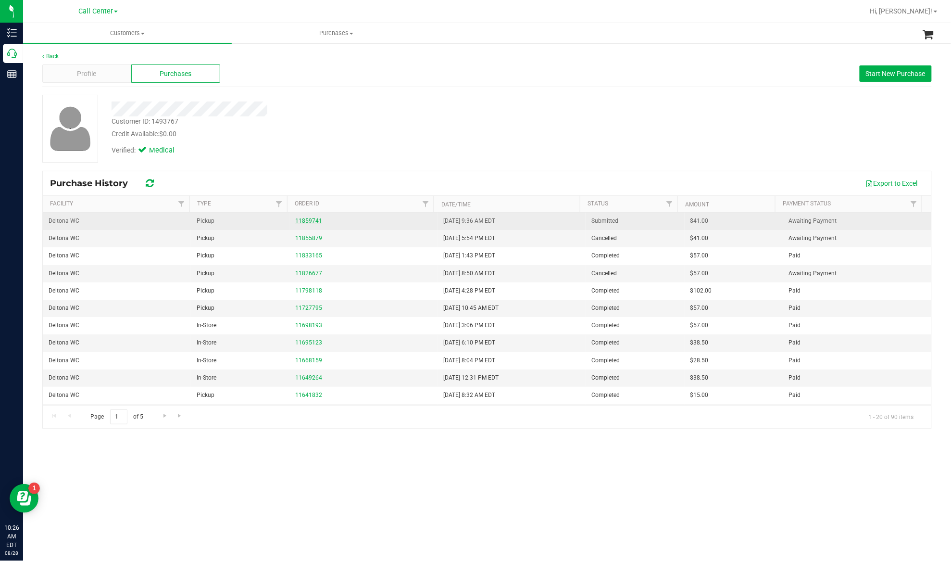
click at [299, 219] on link "11859741" at bounding box center [308, 220] width 27 height 7
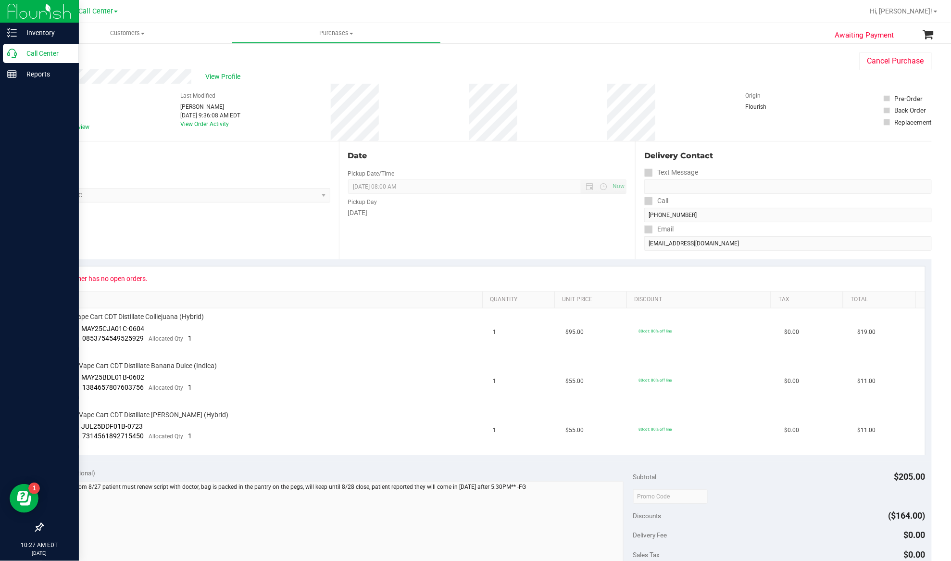
drag, startPoint x: 42, startPoint y: 52, endPoint x: 67, endPoint y: 58, distance: 25.6
click at [42, 52] on p "Call Center" at bounding box center [46, 54] width 58 height 12
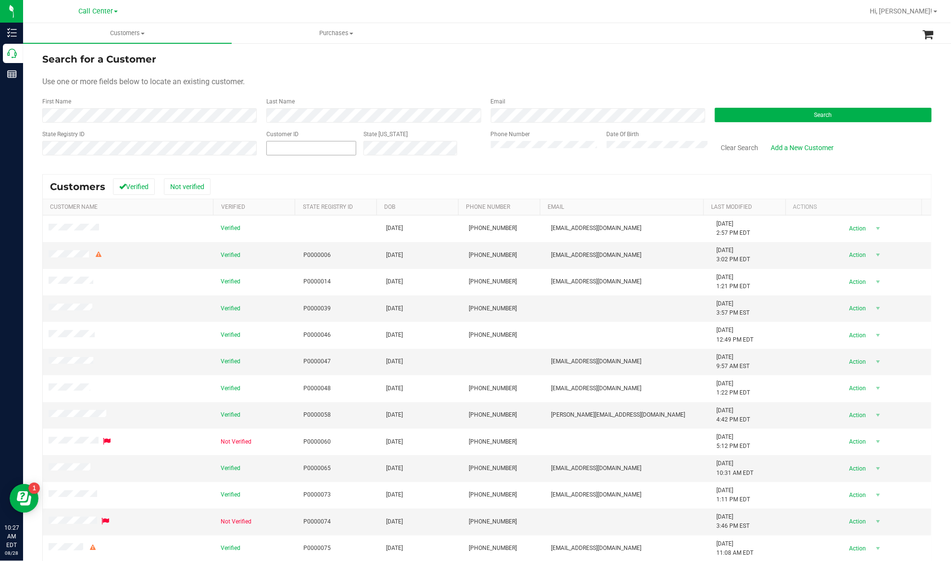
click at [317, 147] on span at bounding box center [311, 148] width 90 height 14
paste input "1392193"
type input "1392193"
click at [737, 113] on button "Search" at bounding box center [823, 115] width 217 height 14
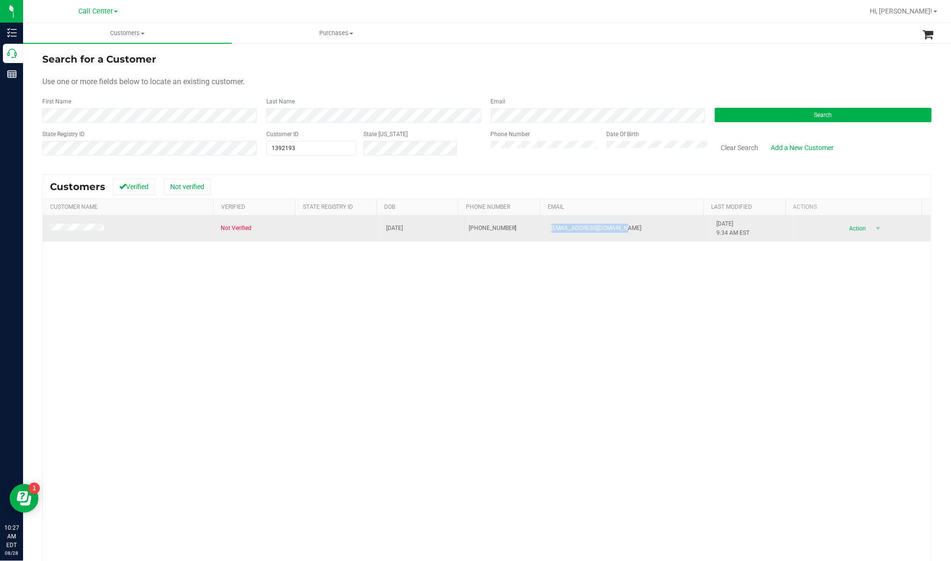
drag, startPoint x: 618, startPoint y: 228, endPoint x: 540, endPoint y: 231, distance: 77.5
click at [546, 231] on td "theriedhammers@yahoo.com" at bounding box center [628, 228] width 165 height 26
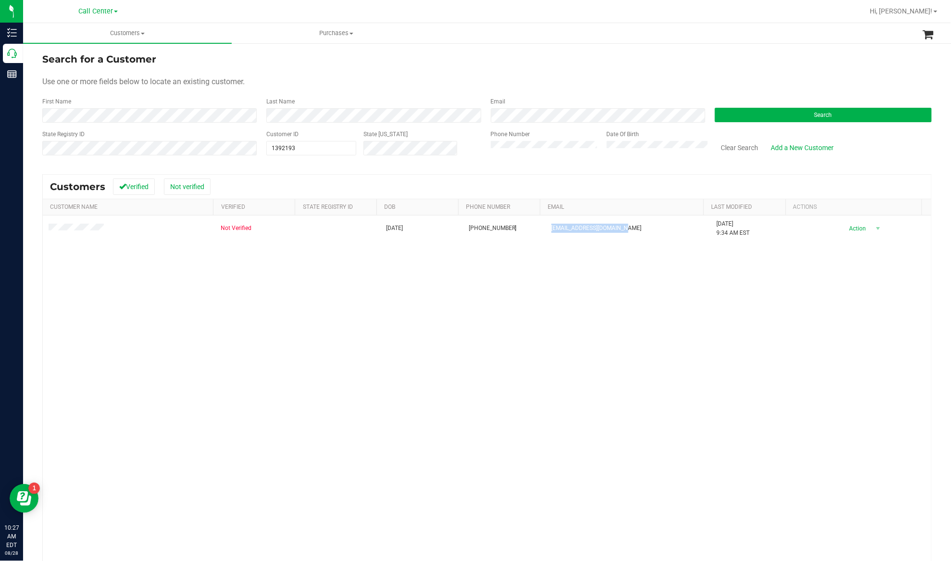
copy span "theriedhammers@yahoo.com"
click at [754, 149] on button "Clear Search" at bounding box center [740, 147] width 50 height 16
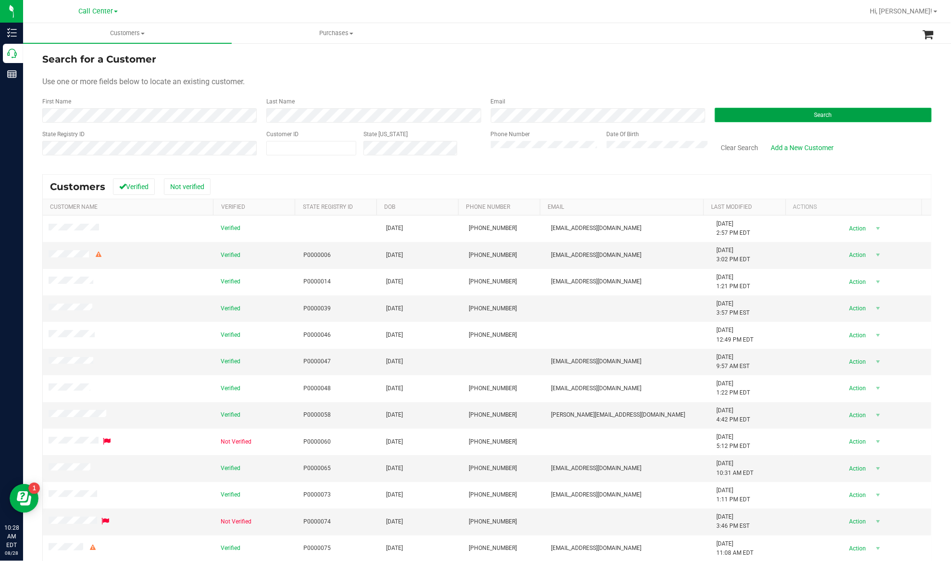
click at [754, 112] on button "Search" at bounding box center [823, 115] width 217 height 14
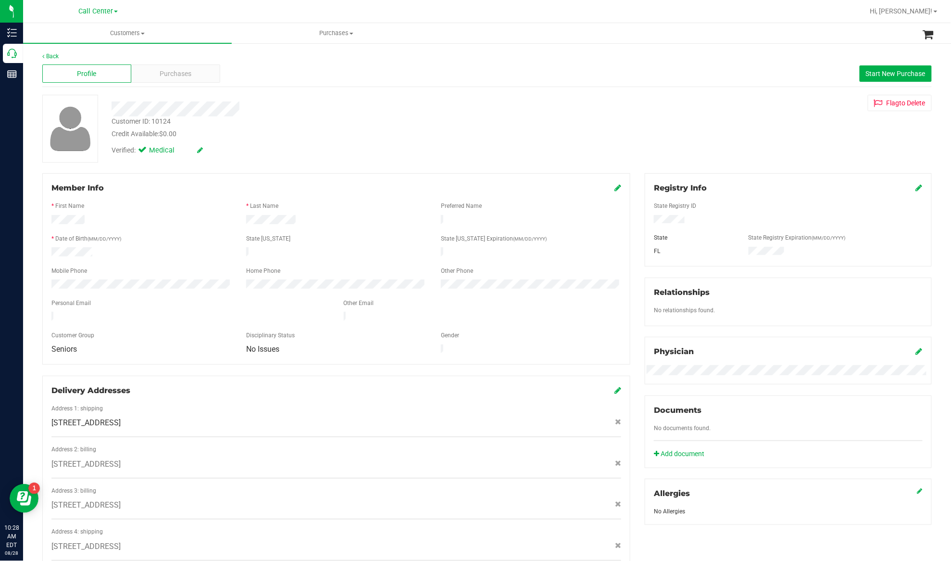
click at [311, 154] on div "Verified: Medical" at bounding box center [330, 149] width 452 height 21
click at [131, 120] on div "Customer ID: 10124" at bounding box center [141, 121] width 59 height 10
copy div "Customer ID: 10124"
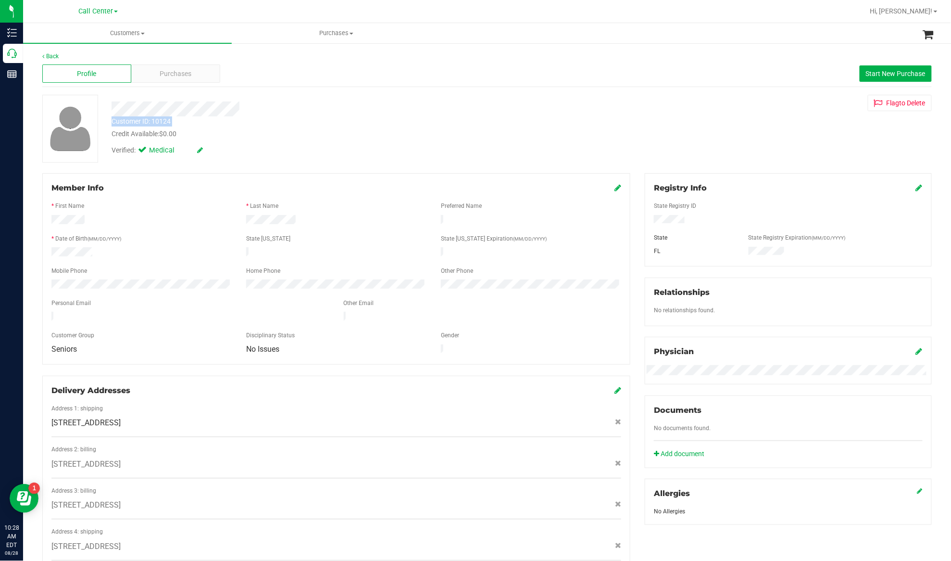
drag, startPoint x: 330, startPoint y: 177, endPoint x: 338, endPoint y: 177, distance: 7.7
click at [330, 177] on div "Member Info * First Name * Last Name Preferred Name * Date of Birth (MM/DD/YYYY…" at bounding box center [336, 268] width 588 height 191
click at [195, 72] on div "Purchases" at bounding box center [175, 73] width 89 height 18
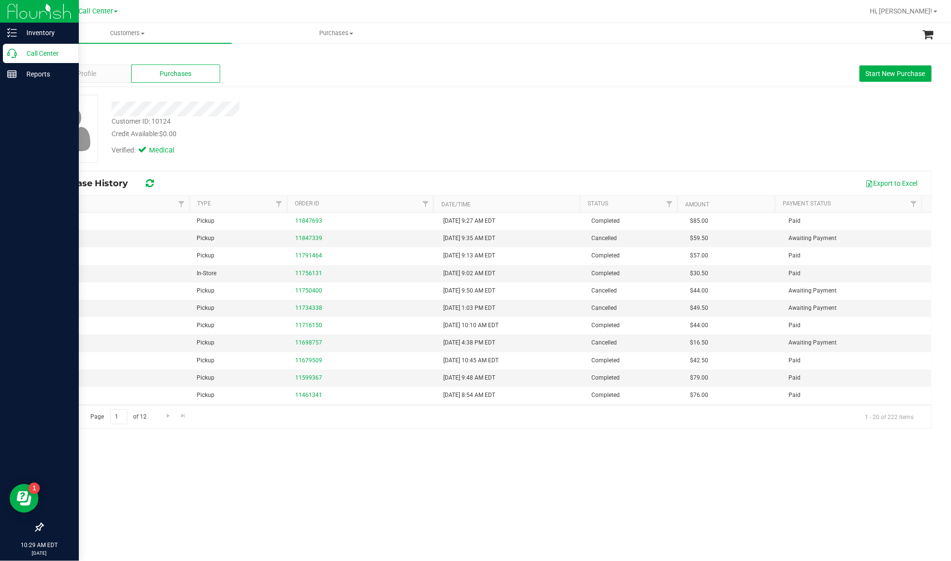
click at [46, 52] on p "Call Center" at bounding box center [46, 54] width 58 height 12
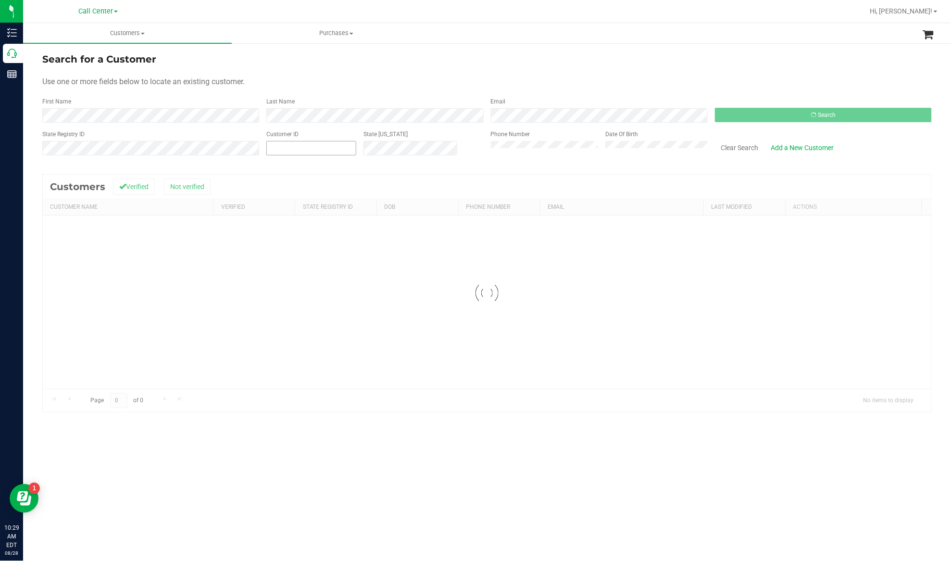
click at [289, 150] on span at bounding box center [311, 148] width 90 height 14
paste input "1560931"
type input "1560931"
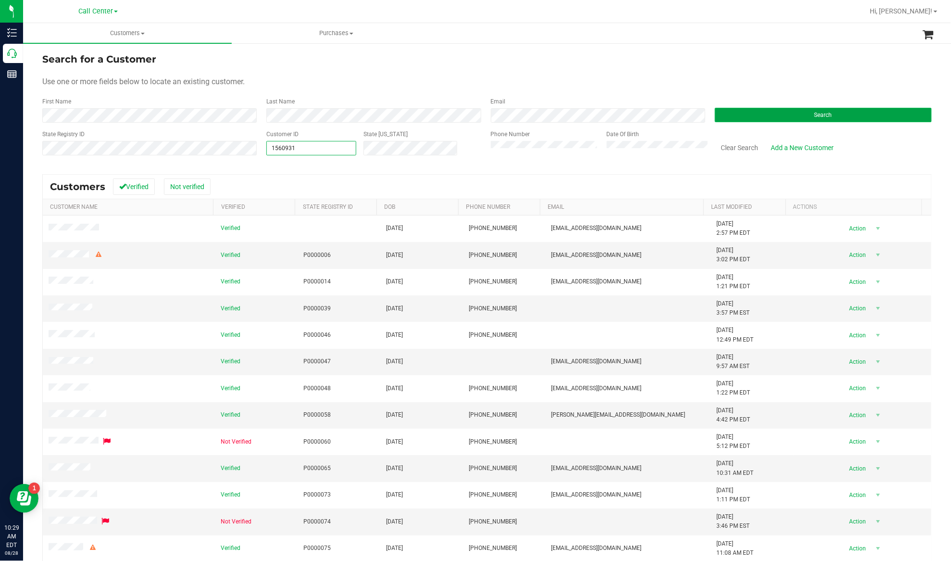
type input "1560931"
click at [746, 113] on button "Search" at bounding box center [823, 115] width 217 height 14
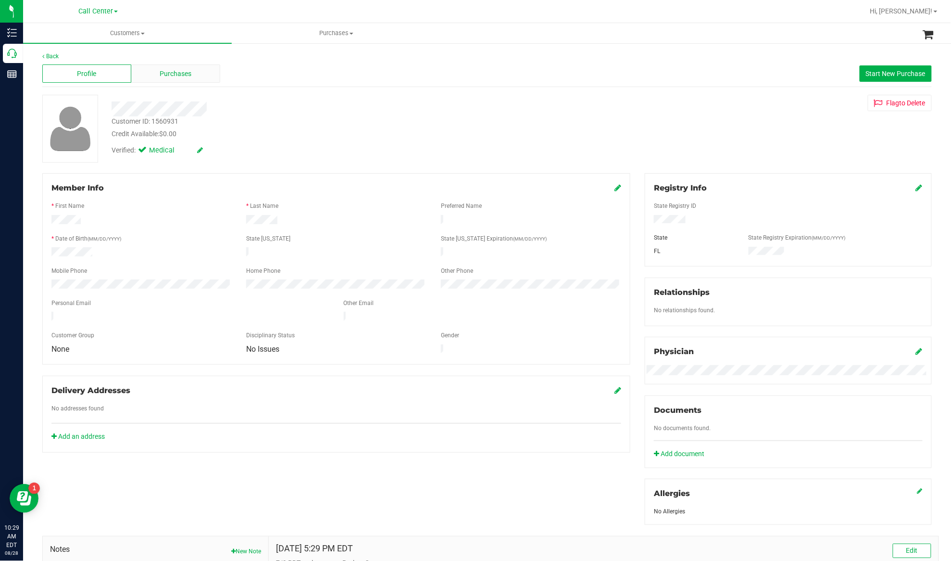
click at [179, 73] on span "Purchases" at bounding box center [176, 74] width 32 height 10
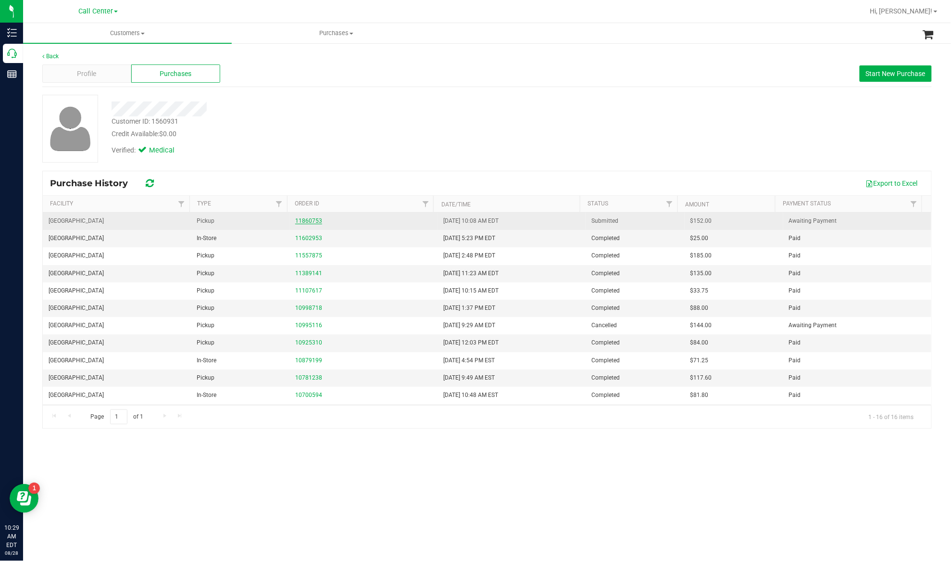
click at [303, 224] on link "11860753" at bounding box center [308, 220] width 27 height 7
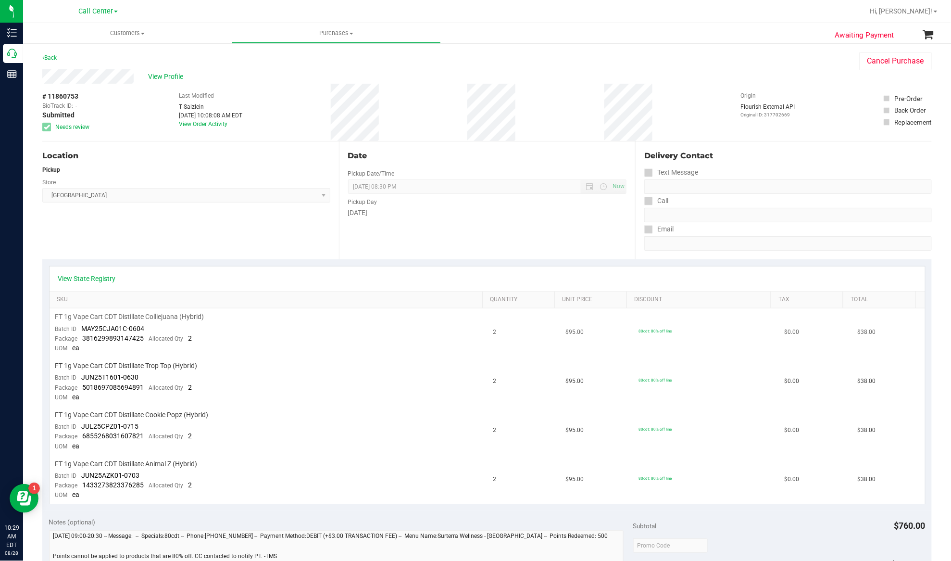
scroll to position [64, 0]
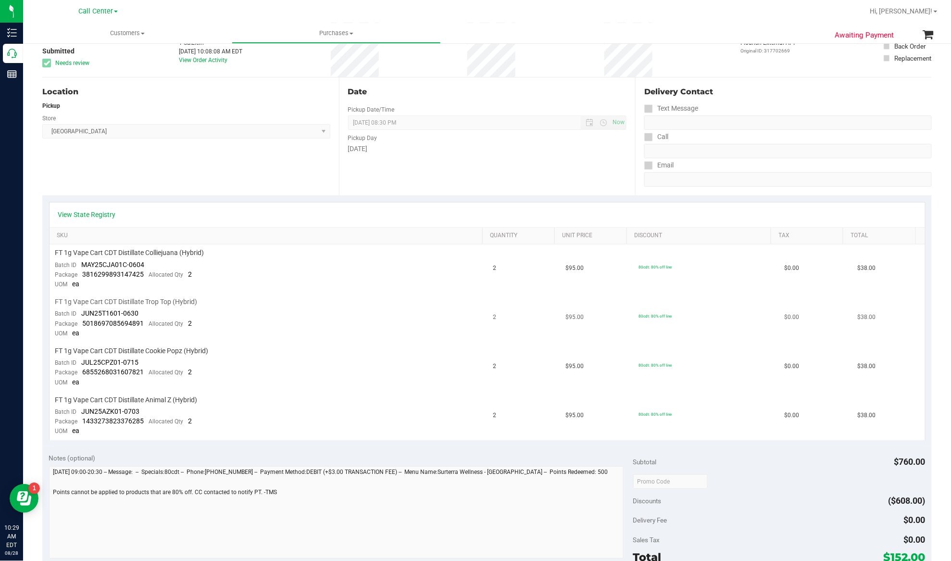
click at [247, 321] on td "FT 1g Vape Cart CDT Distillate Trop Top (Hybrid) Batch ID JUN25T1601-0630 Packa…" at bounding box center [269, 317] width 438 height 49
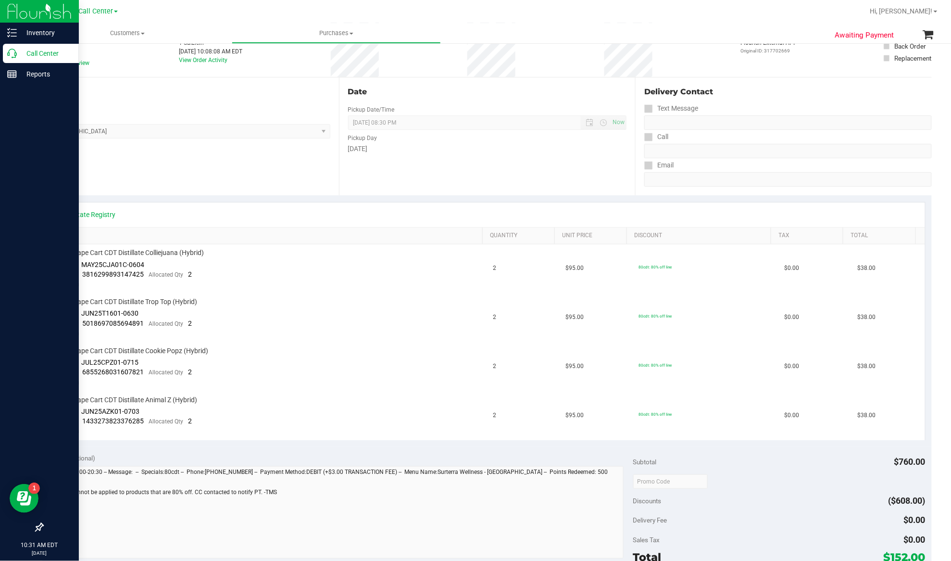
click at [49, 56] on p "Call Center" at bounding box center [46, 54] width 58 height 12
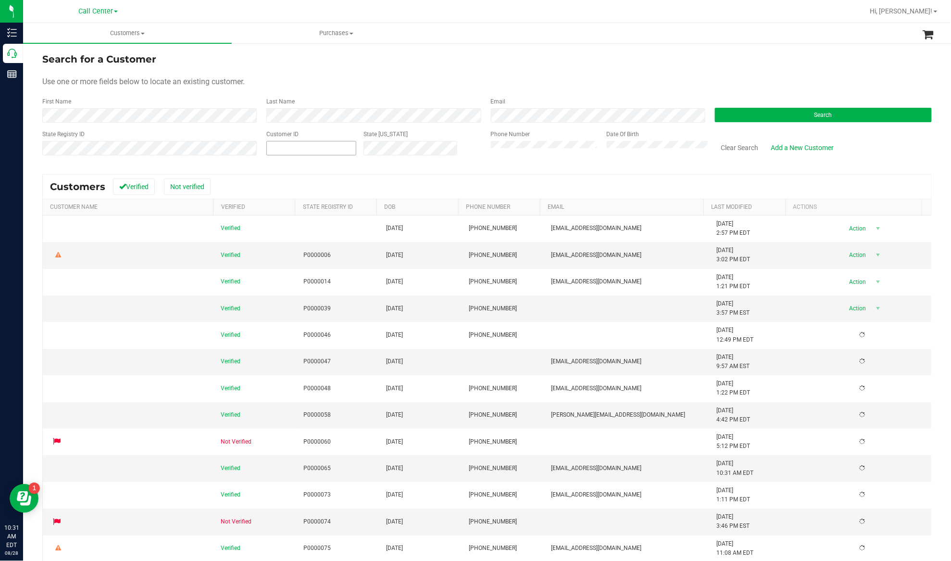
click at [326, 148] on input "text" at bounding box center [311, 147] width 89 height 13
click at [722, 115] on button "Search" at bounding box center [823, 115] width 217 height 14
click at [317, 151] on span at bounding box center [311, 148] width 90 height 14
paste input "633676"
type input "633676"
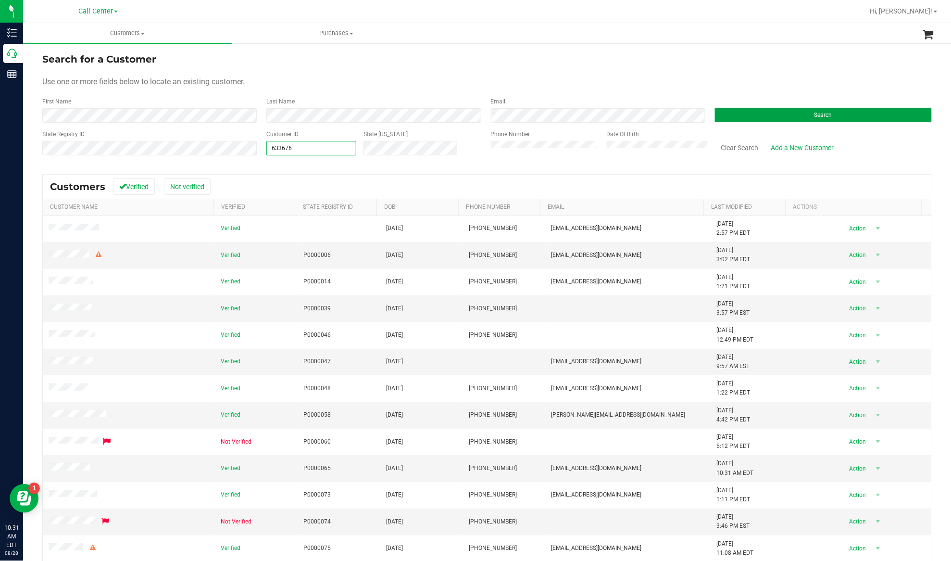
type input "633676"
click at [717, 117] on button "Search" at bounding box center [823, 115] width 217 height 14
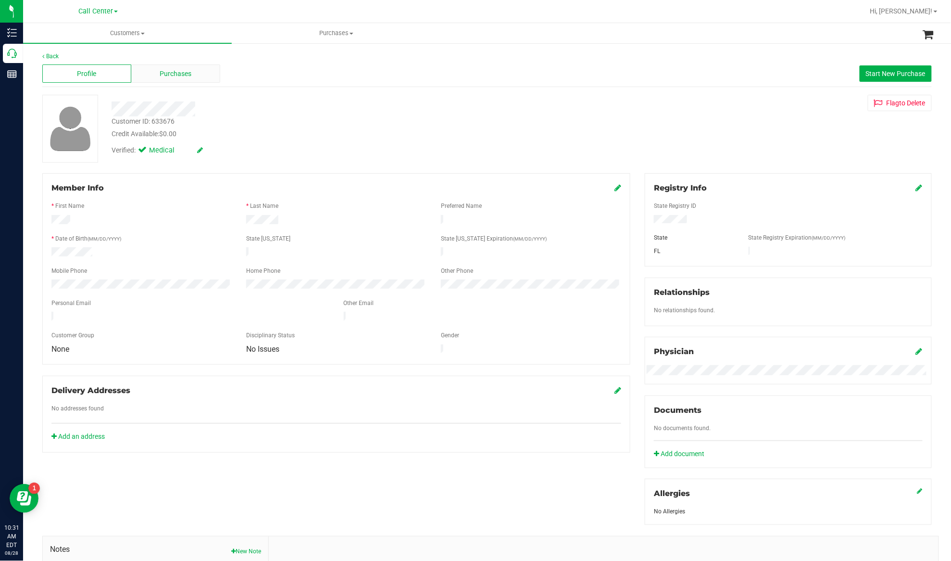
click at [183, 75] on span "Purchases" at bounding box center [176, 74] width 32 height 10
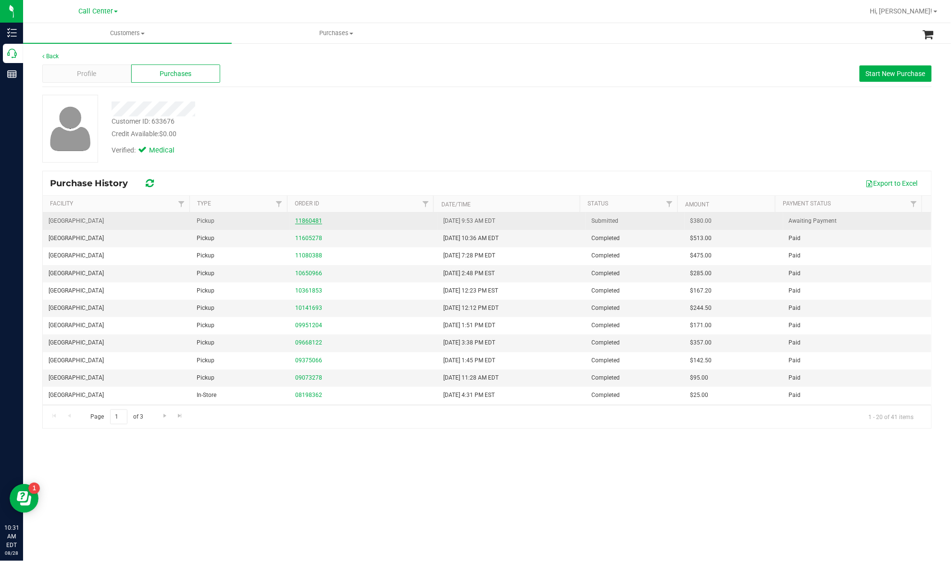
click at [310, 223] on link "11860481" at bounding box center [308, 220] width 27 height 7
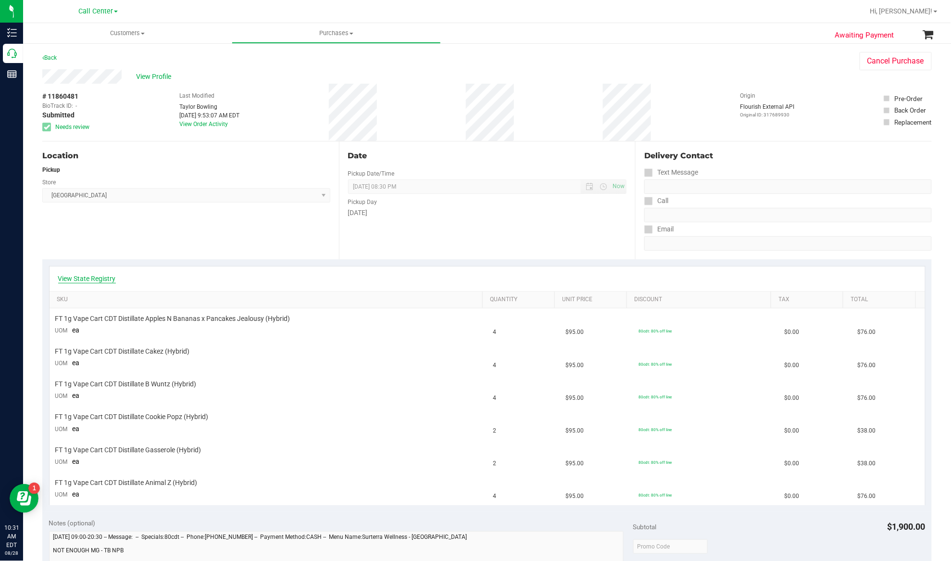
click at [88, 283] on link "View State Registry" at bounding box center [87, 279] width 58 height 10
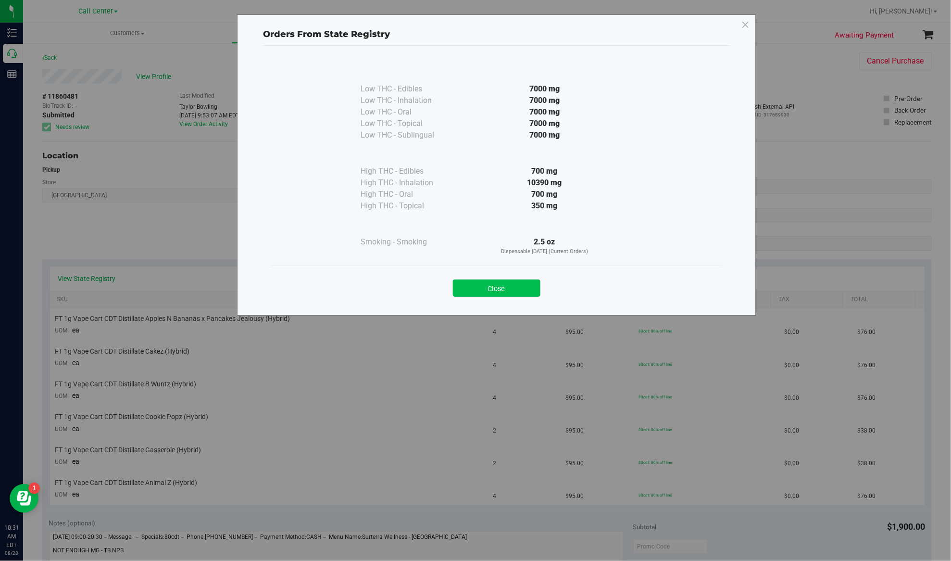
click at [485, 294] on button "Close" at bounding box center [497, 287] width 88 height 17
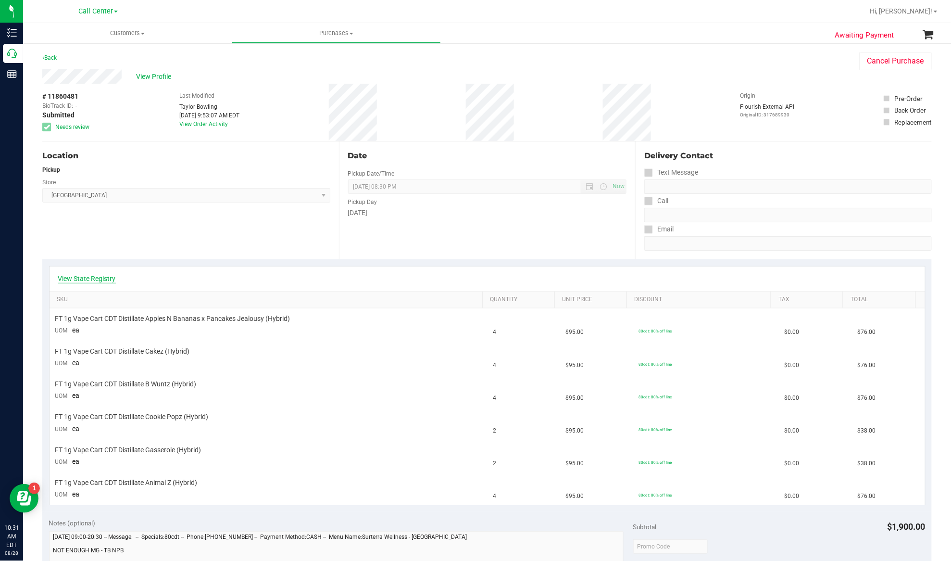
click at [105, 279] on link "View State Registry" at bounding box center [87, 279] width 58 height 10
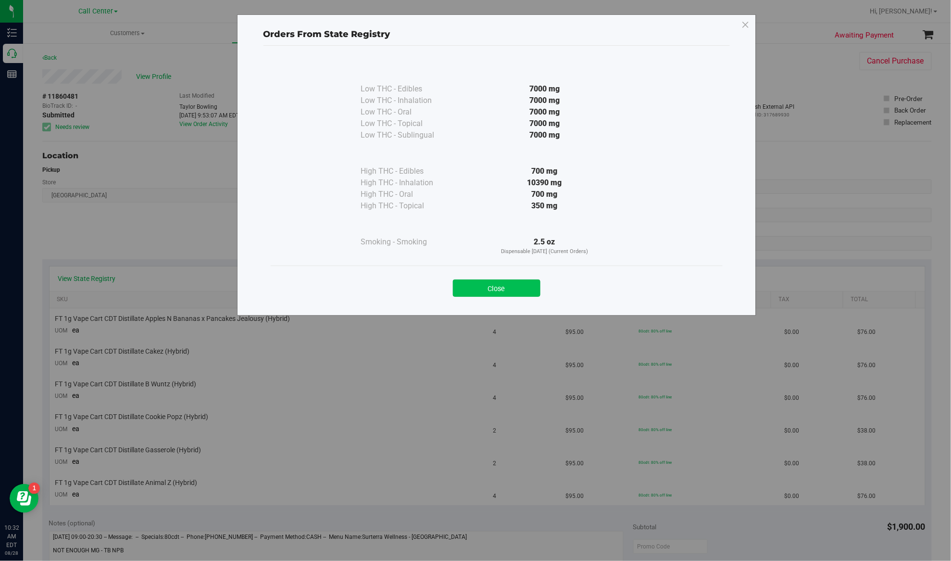
click at [528, 294] on button "Close" at bounding box center [497, 287] width 88 height 17
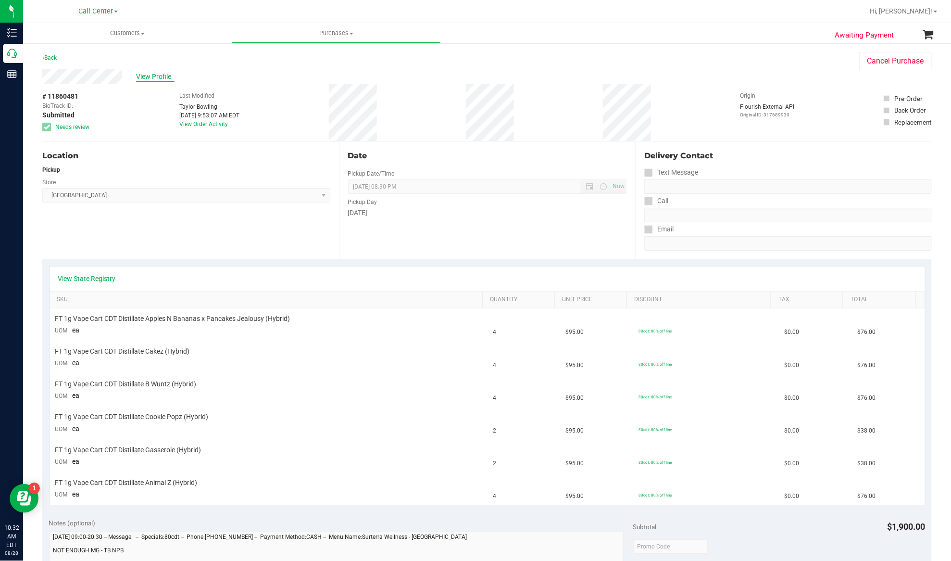
click at [151, 75] on span "View Profile" at bounding box center [155, 77] width 38 height 10
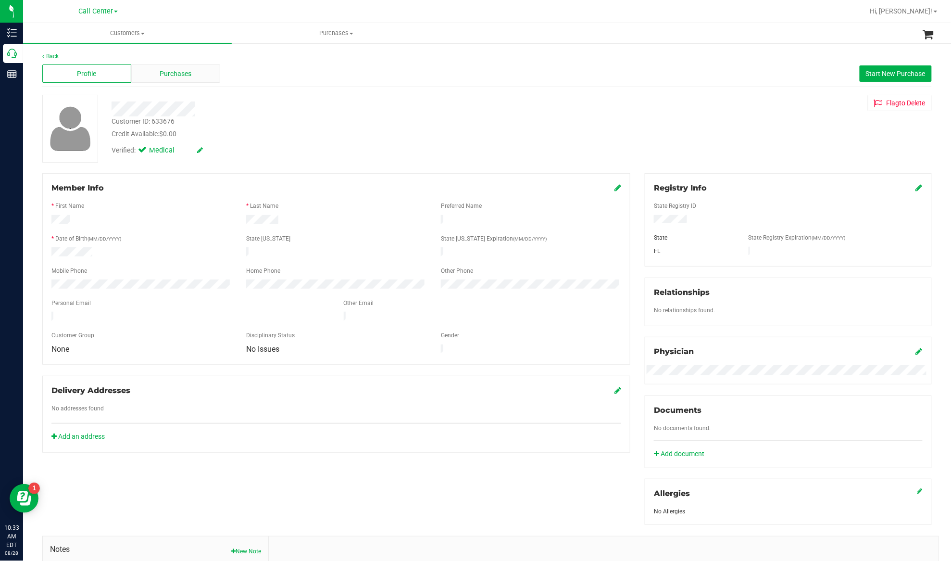
click at [185, 73] on span "Purchases" at bounding box center [176, 74] width 32 height 10
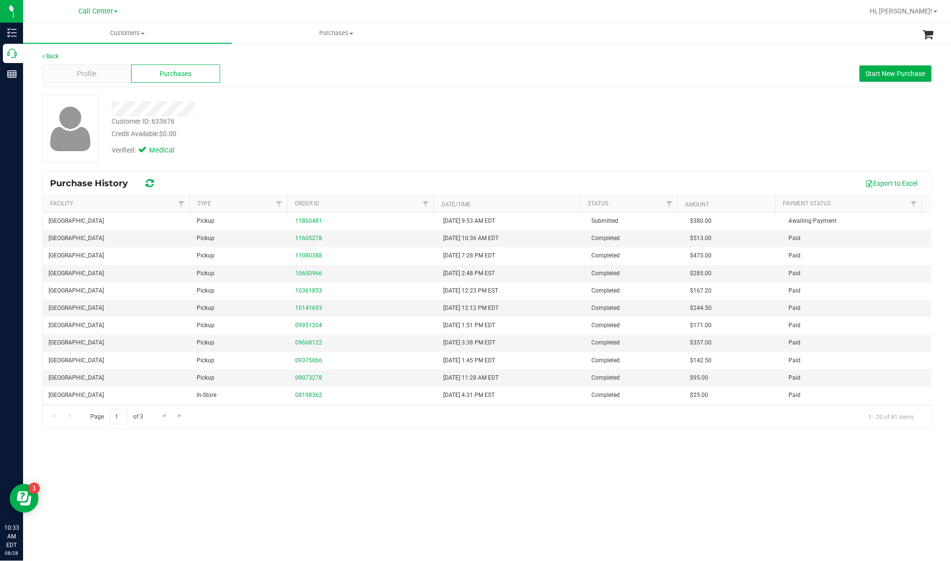
click at [220, 172] on div "Purchase History Export to Excel" at bounding box center [487, 183] width 889 height 24
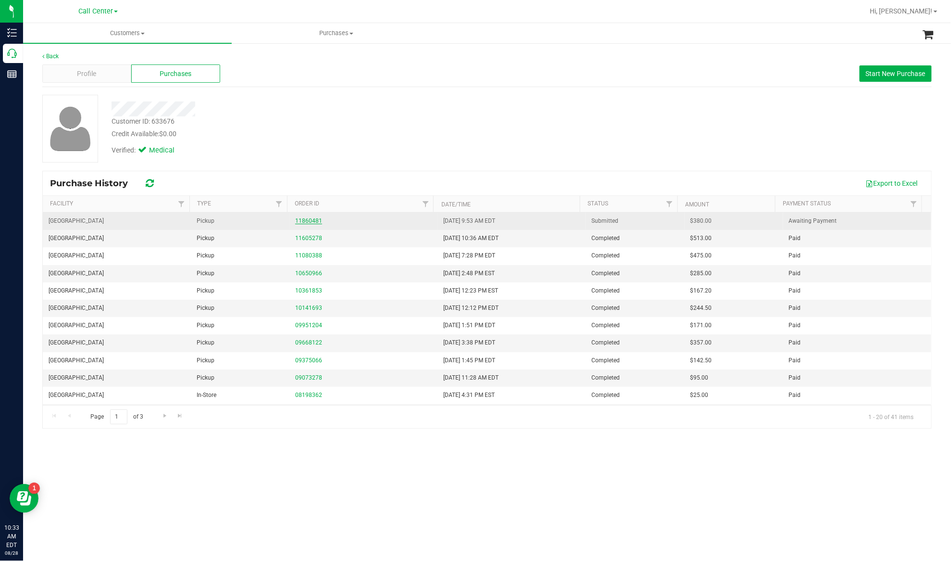
click at [300, 222] on link "11860481" at bounding box center [308, 220] width 27 height 7
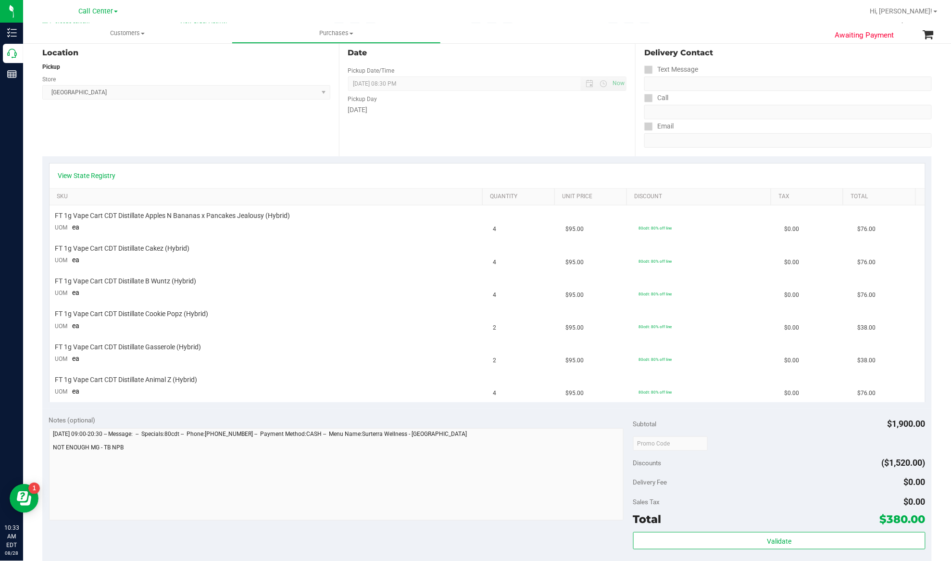
scroll to position [128, 0]
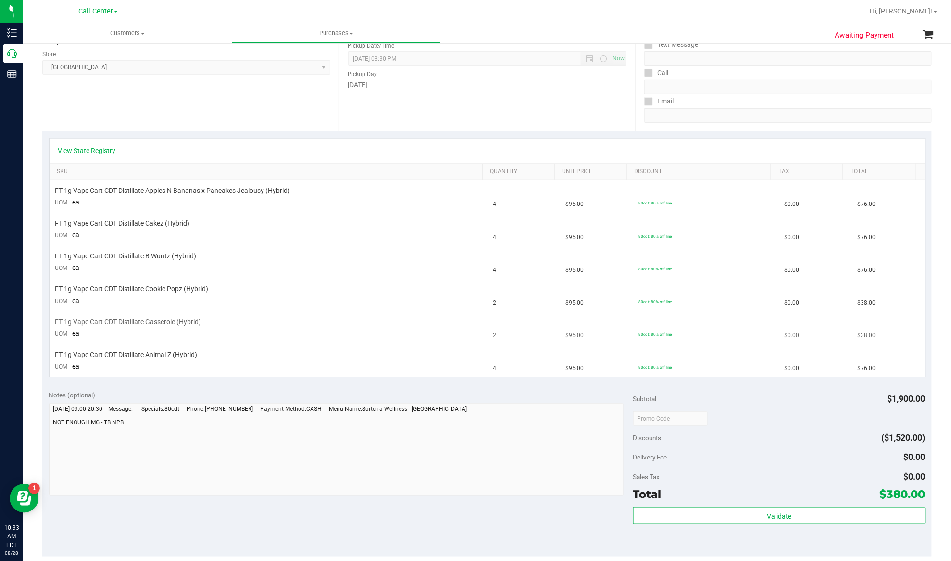
click at [192, 339] on td "FT 1g Vape Cart CDT Distillate Gasserole (Hybrid) UOM ea" at bounding box center [269, 328] width 438 height 33
drag, startPoint x: 60, startPoint y: 290, endPoint x: 179, endPoint y: 329, distance: 125.7
click at [179, 329] on tbody "FT 1g Vape Cart CDT Distillate Apples N Bananas x Pancakes Jealousy (Hybrid) UO…" at bounding box center [488, 278] width 876 height 196
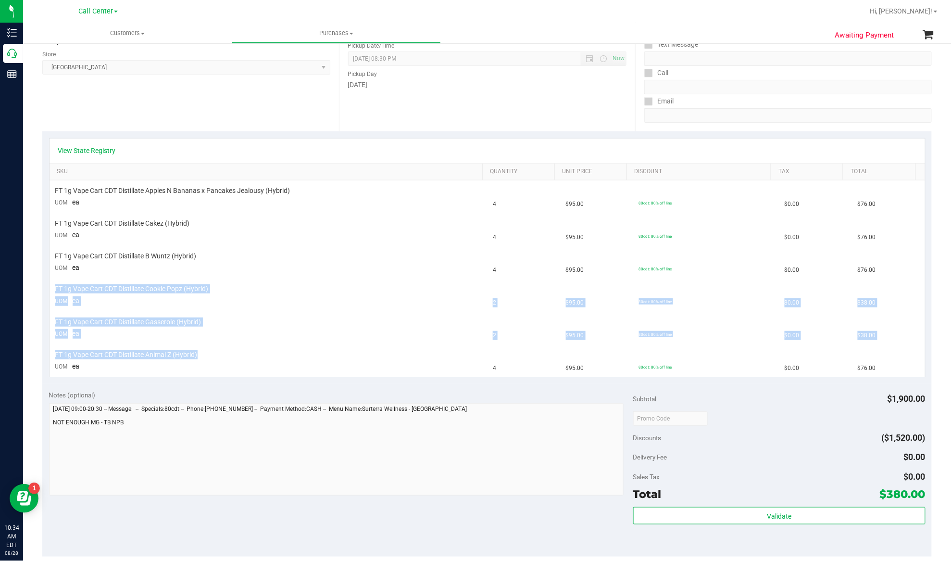
drag, startPoint x: 210, startPoint y: 356, endPoint x: 53, endPoint y: 287, distance: 171.8
click at [53, 287] on tbody "FT 1g Vape Cart CDT Distillate Apples N Bananas x Pancakes Jealousy (Hybrid) UO…" at bounding box center [488, 278] width 876 height 196
click at [243, 355] on div "FT 1g Vape Cart CDT Distillate Animal Z (Hybrid)" at bounding box center [268, 354] width 426 height 9
drag, startPoint x: 55, startPoint y: 289, endPoint x: 210, endPoint y: 288, distance: 154.8
click at [209, 288] on span "FT 1g Vape Cart CDT Distillate Cookie Popz (Hybrid)" at bounding box center [131, 288] width 153 height 9
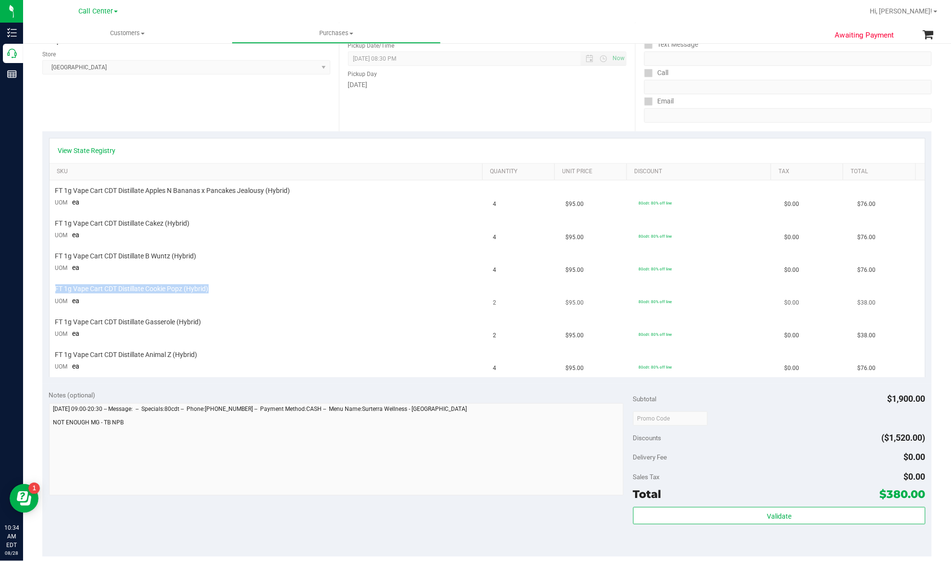
click at [209, 288] on span "FT 1g Vape Cart CDT Distillate Cookie Popz (Hybrid)" at bounding box center [131, 288] width 153 height 9
click at [166, 288] on span "FT 1g Vape Cart CDT Distillate Cookie Popz (Hybrid)" at bounding box center [131, 288] width 153 height 9
copy div "FT 1g Vape Cart CDT Distillate Cookie Popz (Hybrid)"
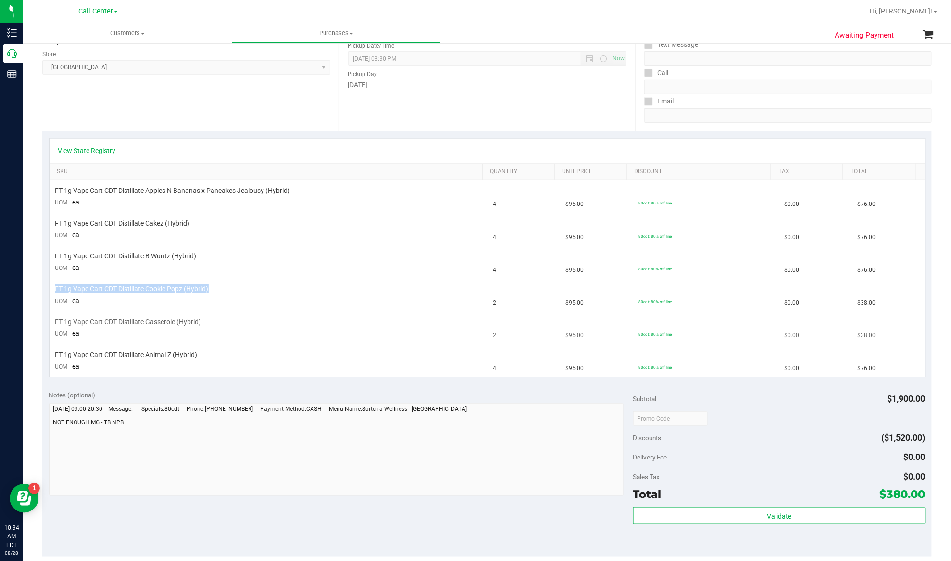
click at [151, 325] on span "FT 1g Vape Cart CDT Distillate Gasserole (Hybrid)" at bounding box center [128, 321] width 146 height 9
click at [164, 358] on span "FT 1g Vape Cart CDT Distillate Animal Z (Hybrid)" at bounding box center [126, 354] width 142 height 9
click at [162, 358] on span "FT 1g Vape Cart CDT Distillate Animal Z (Hybrid)" at bounding box center [126, 354] width 142 height 9
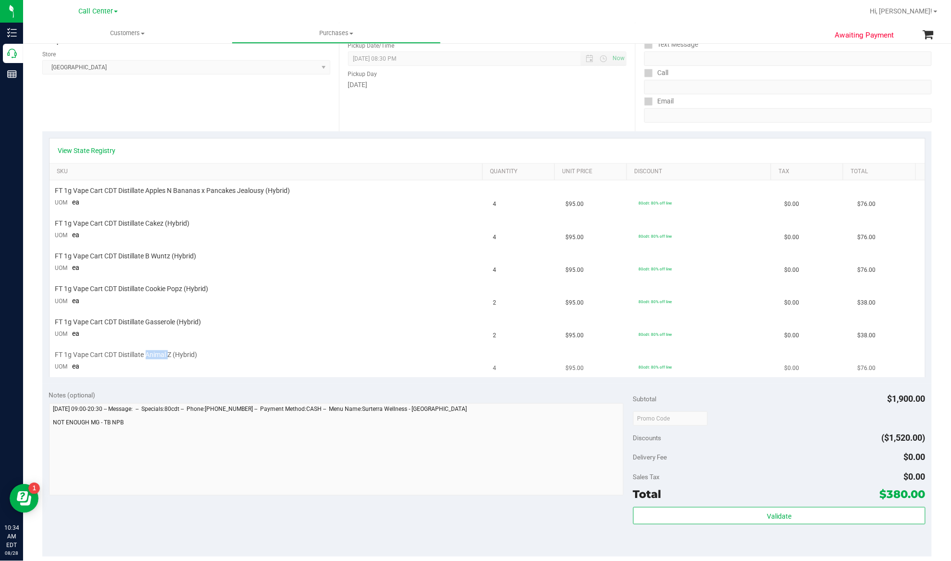
click at [162, 358] on span "FT 1g Vape Cart CDT Distillate Animal Z (Hybrid)" at bounding box center [126, 354] width 142 height 9
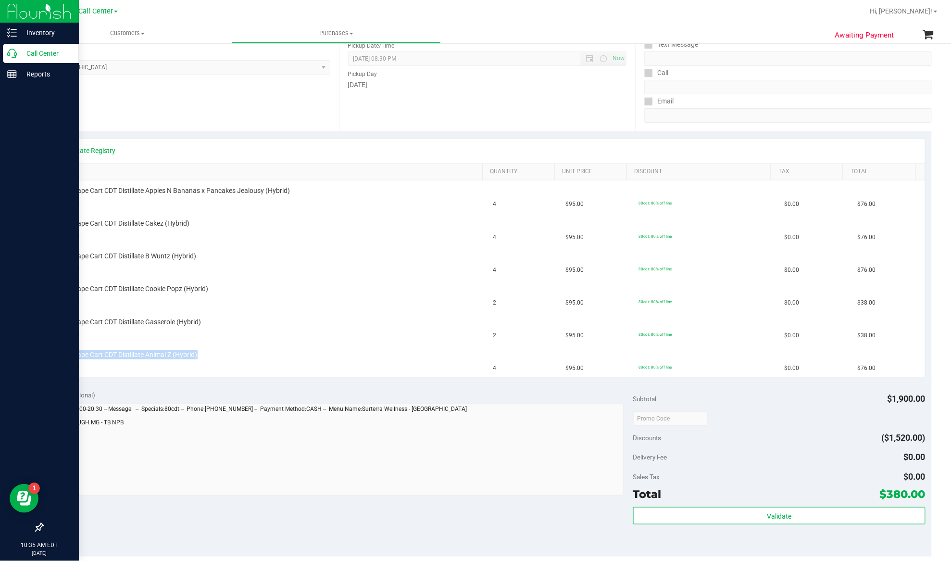
click at [43, 48] on p "Call Center" at bounding box center [46, 54] width 58 height 12
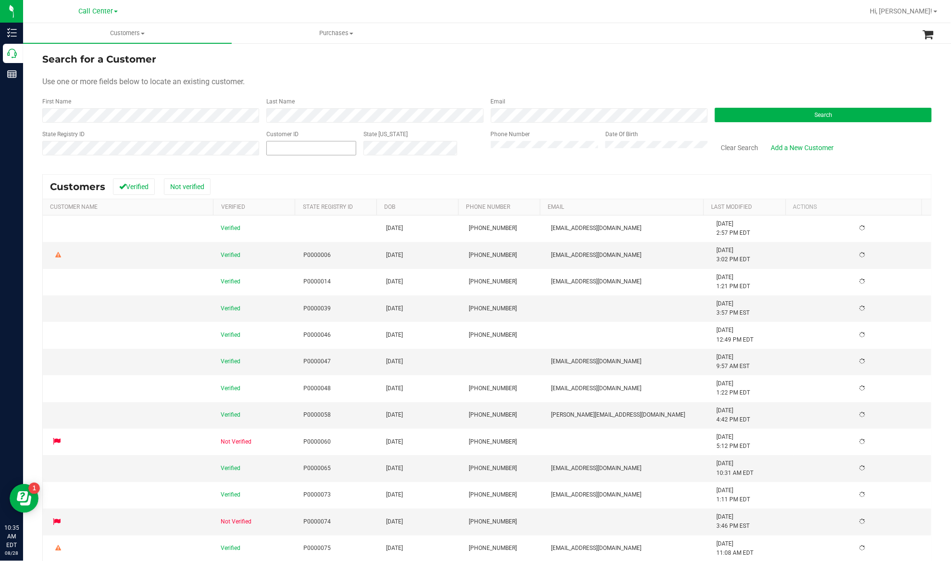
click at [354, 147] on input "text" at bounding box center [311, 147] width 89 height 13
paste input "471055"
type input "471055"
click at [731, 117] on button "Search" at bounding box center [823, 115] width 217 height 14
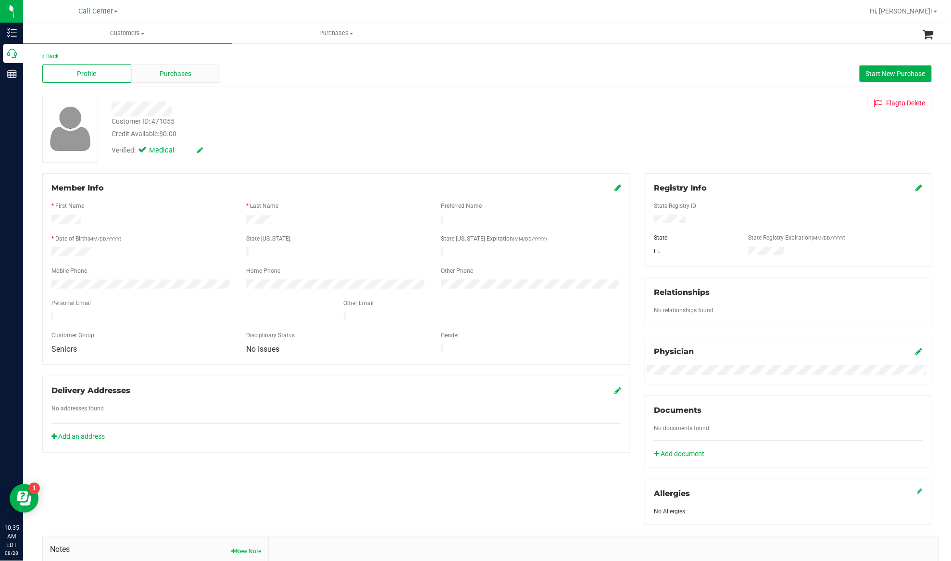
click at [163, 76] on span "Purchases" at bounding box center [176, 74] width 32 height 10
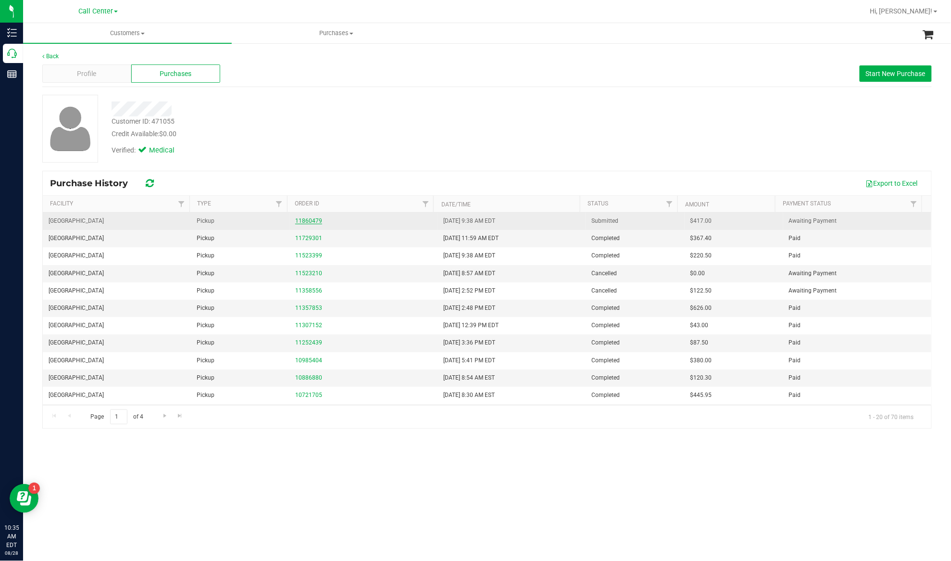
click at [312, 219] on link "11860479" at bounding box center [308, 220] width 27 height 7
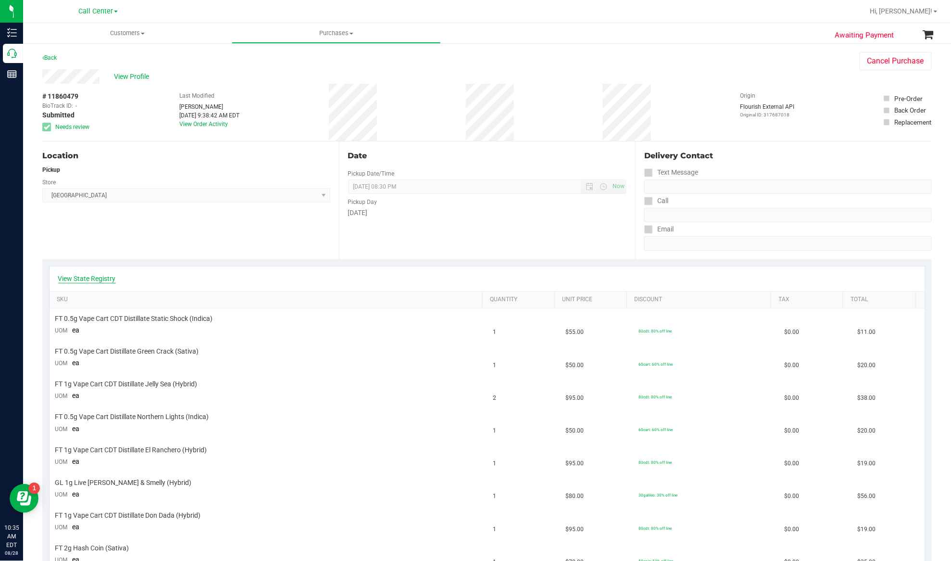
click at [107, 278] on link "View State Registry" at bounding box center [87, 279] width 58 height 10
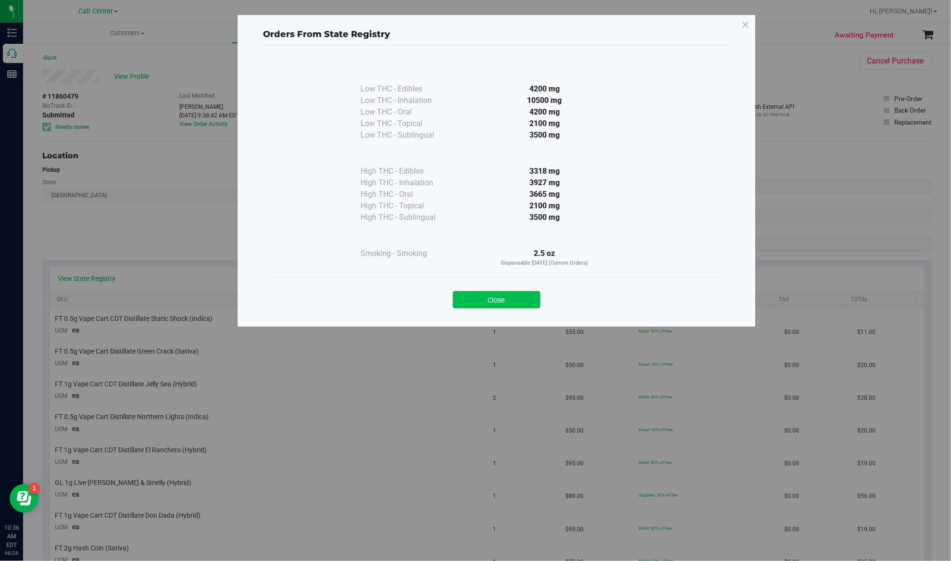
click at [482, 298] on button "Close" at bounding box center [497, 299] width 88 height 17
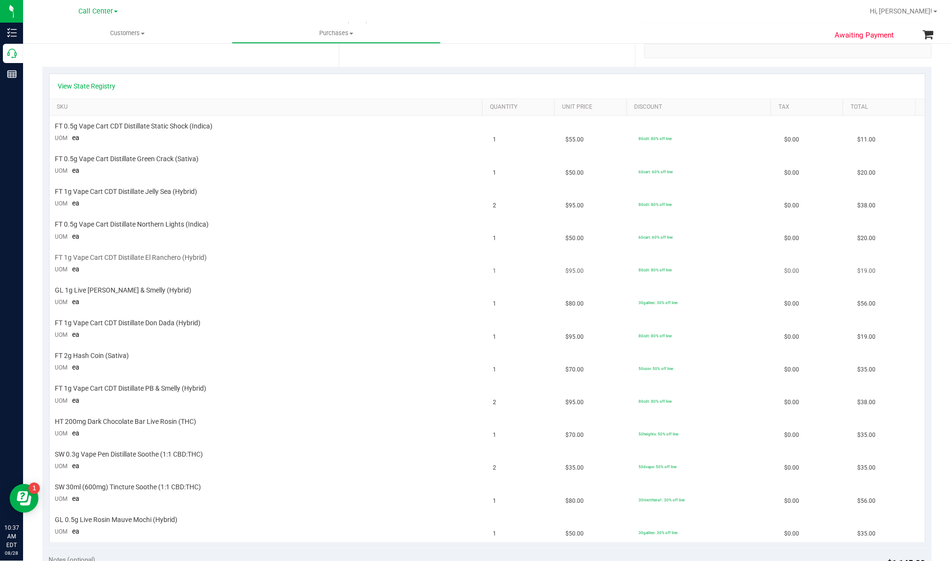
scroll to position [128, 0]
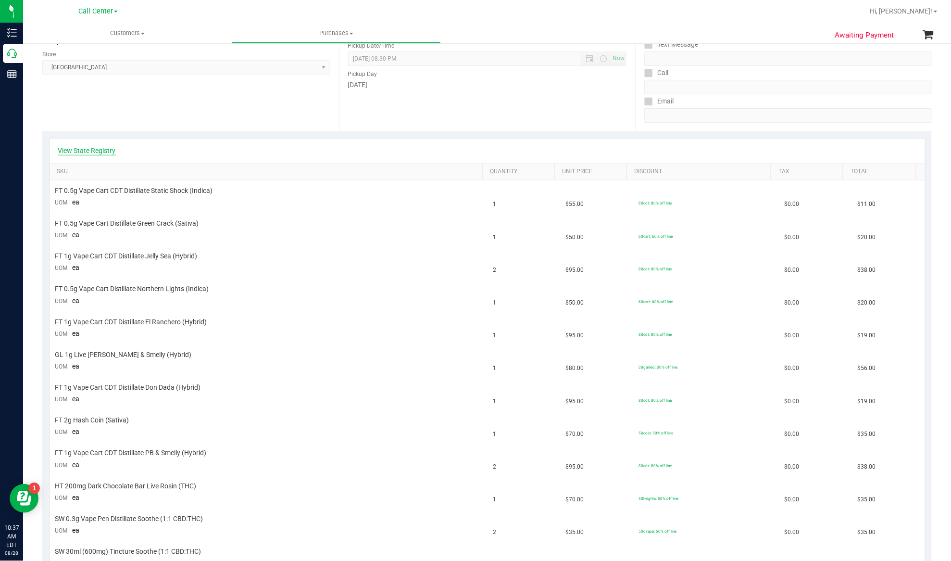
click at [97, 154] on link "View State Registry" at bounding box center [87, 151] width 58 height 10
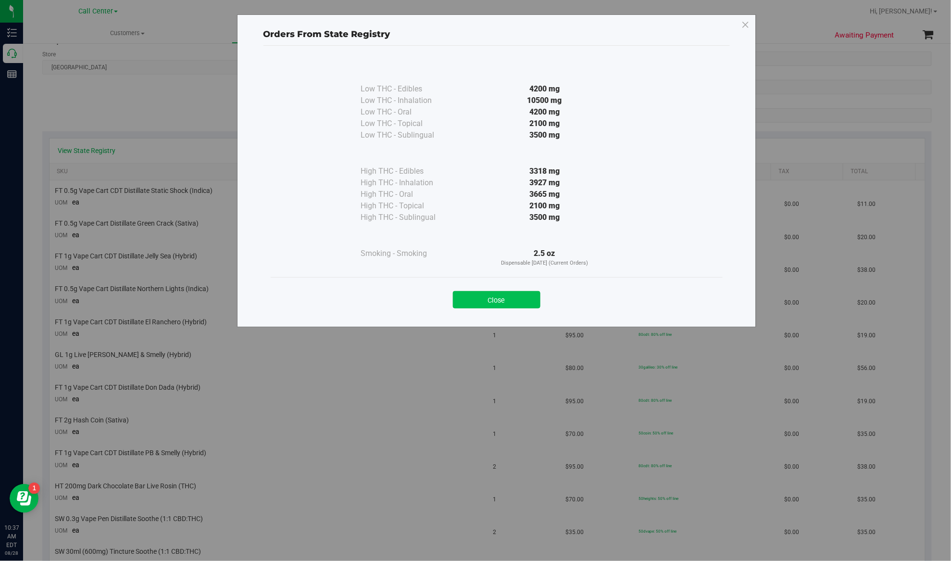
click at [470, 304] on button "Close" at bounding box center [497, 299] width 88 height 17
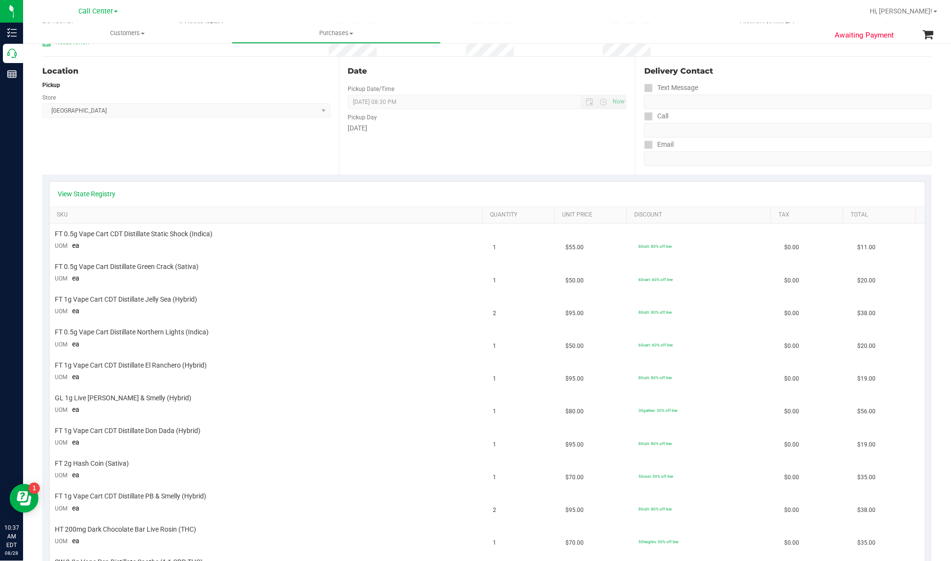
scroll to position [0, 0]
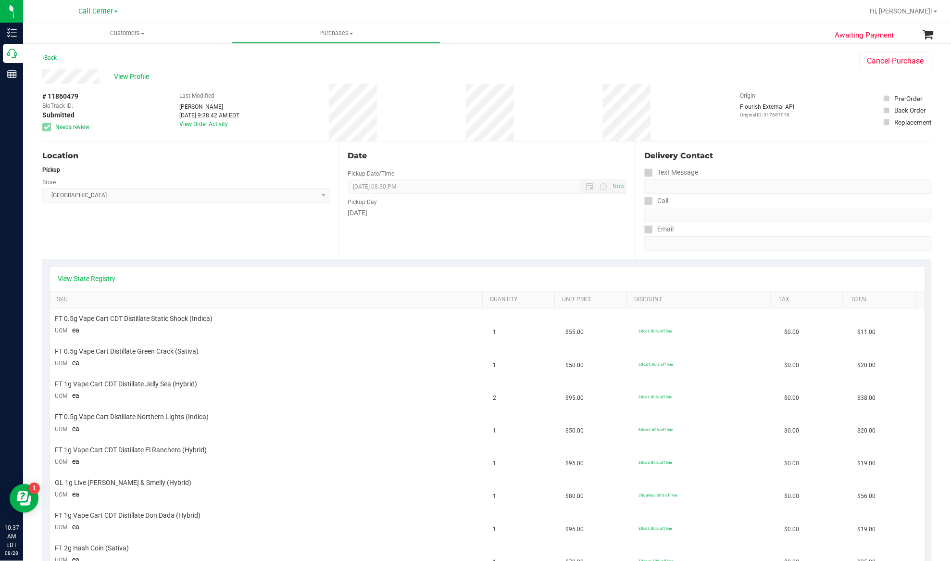
click at [127, 69] on div "View Profile" at bounding box center [441, 76] width 798 height 14
click at [127, 74] on span "View Profile" at bounding box center [133, 77] width 38 height 10
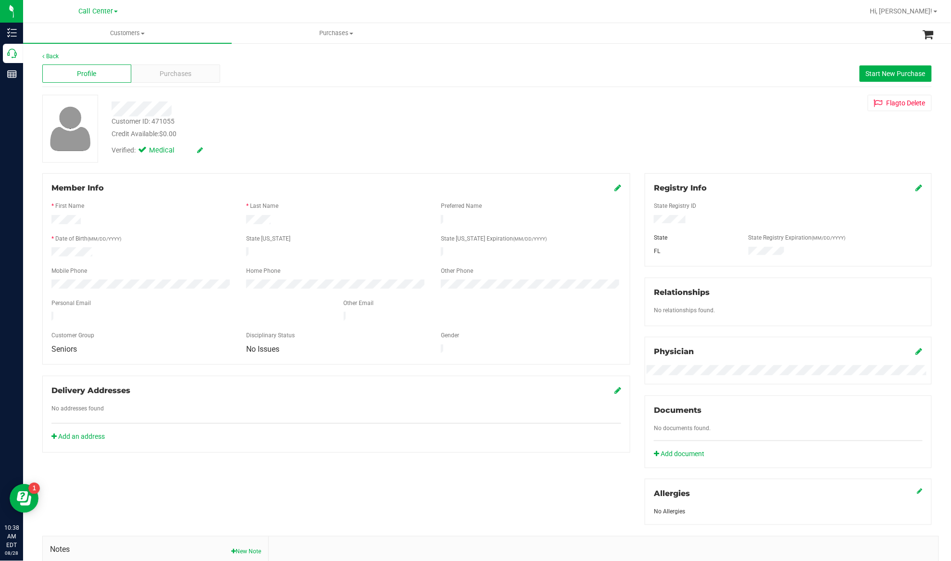
drag, startPoint x: 202, startPoint y: 189, endPoint x: 197, endPoint y: 147, distance: 43.2
click at [202, 189] on div "Member Info" at bounding box center [336, 188] width 570 height 12
click at [201, 70] on div "Purchases" at bounding box center [175, 73] width 89 height 18
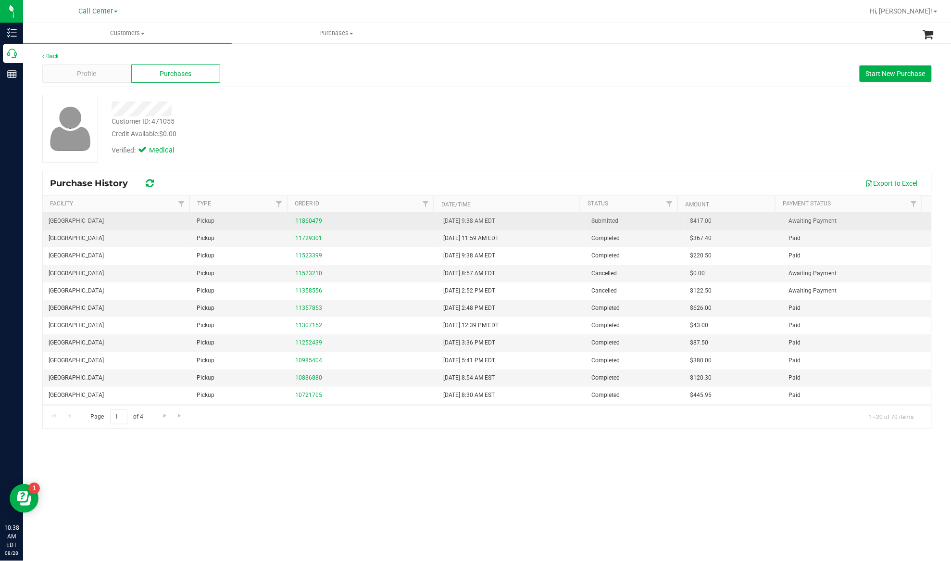
click at [305, 220] on link "11860479" at bounding box center [308, 220] width 27 height 7
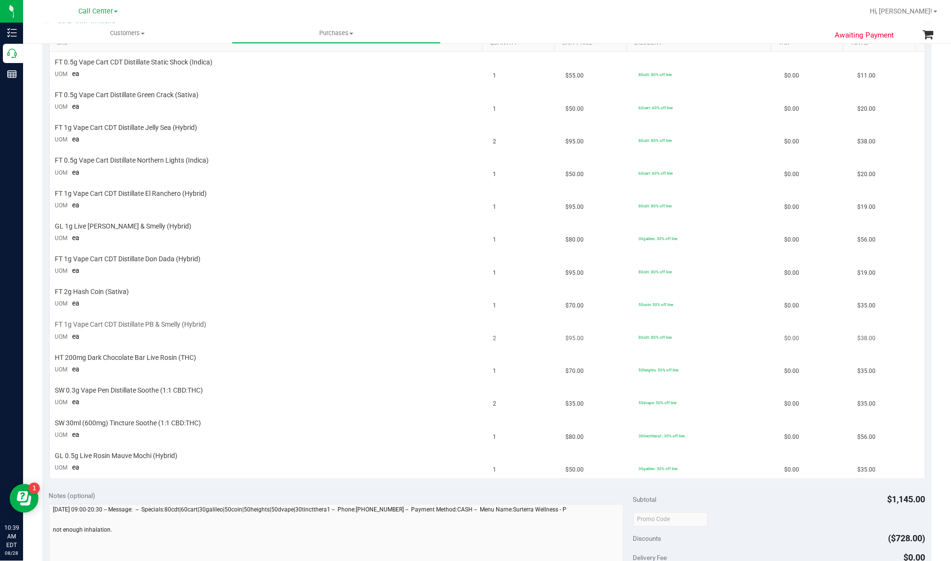
scroll to position [192, 0]
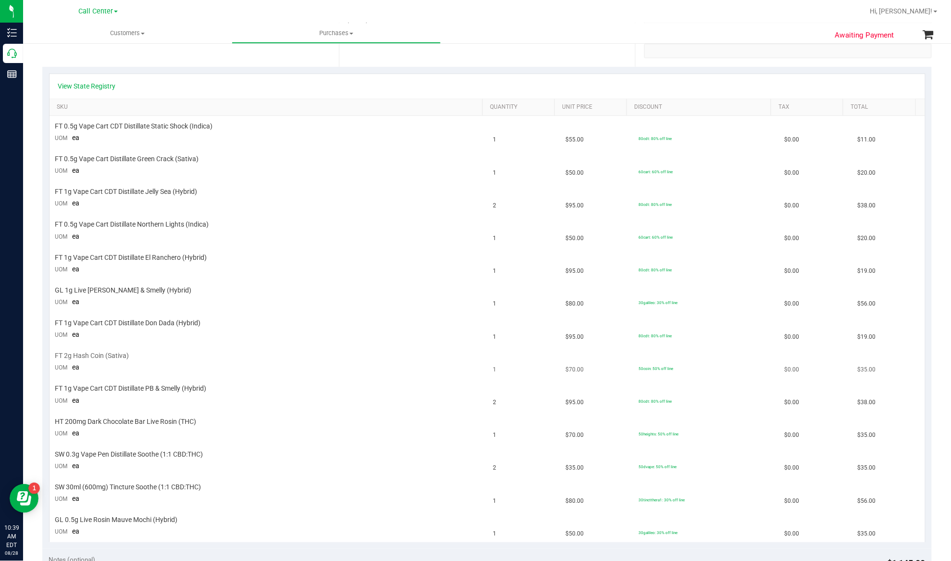
click at [99, 357] on span "FT 2g Hash Coin (Sativa)" at bounding box center [92, 355] width 74 height 9
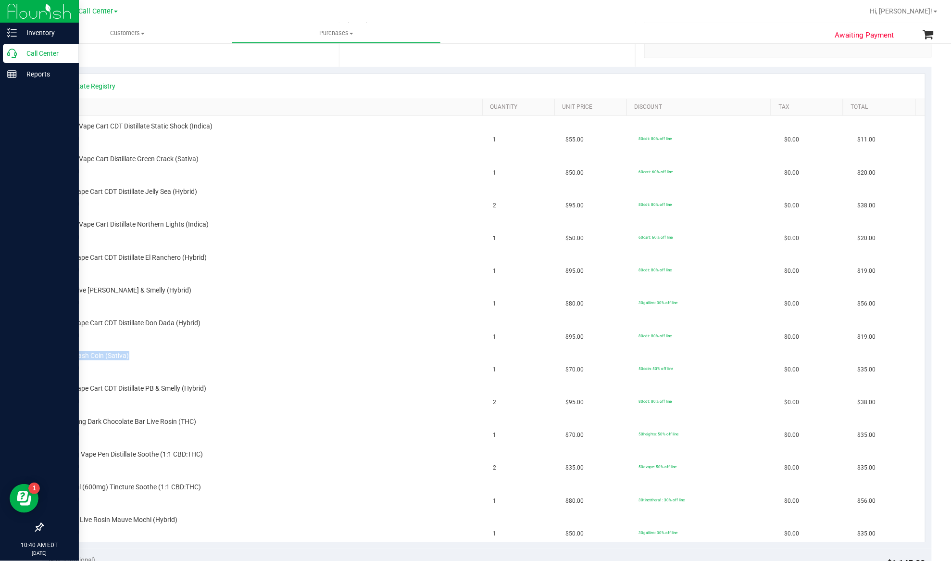
click at [38, 54] on p "Call Center" at bounding box center [46, 54] width 58 height 12
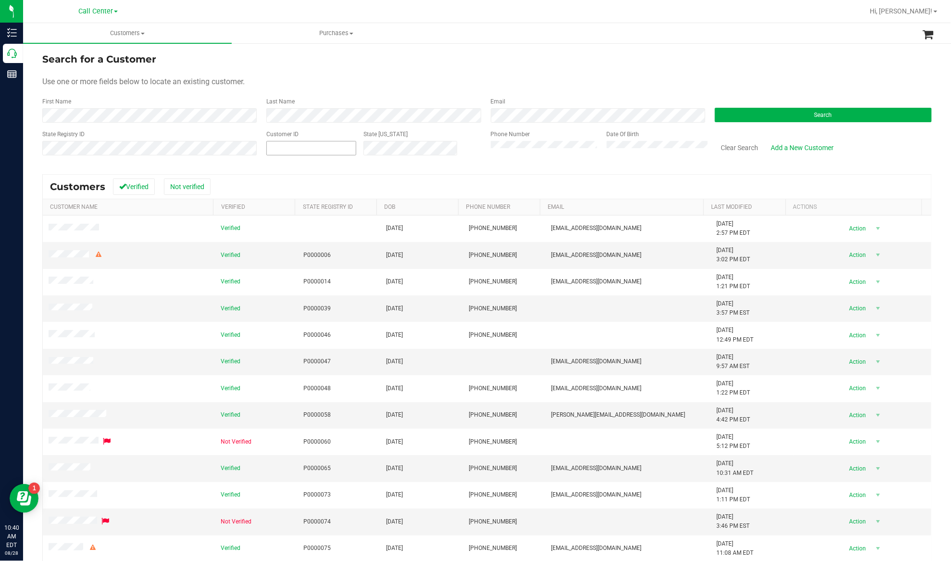
click at [283, 149] on input "text" at bounding box center [311, 147] width 89 height 13
paste input "773556"
type input "773556"
click at [795, 112] on button "Search" at bounding box center [823, 115] width 217 height 14
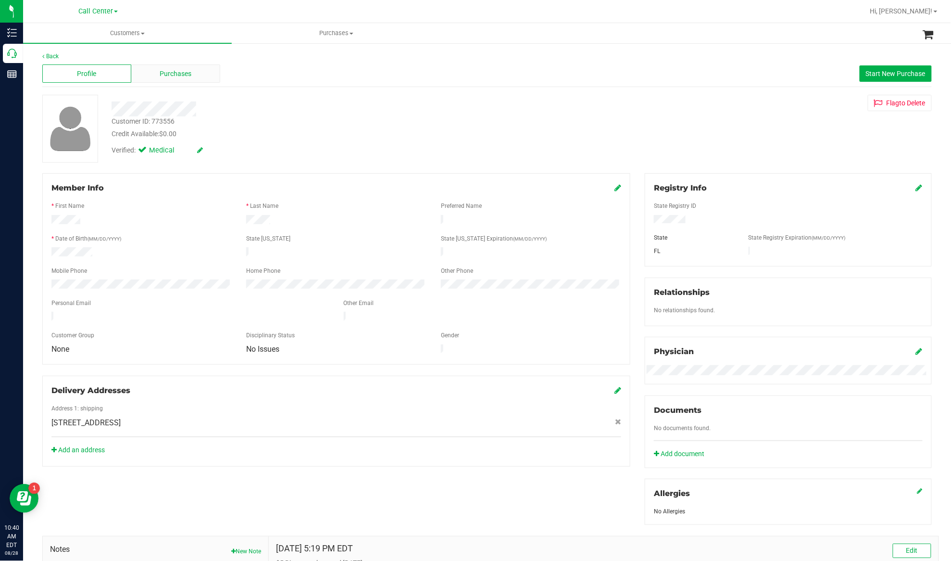
click at [186, 72] on span "Purchases" at bounding box center [176, 74] width 32 height 10
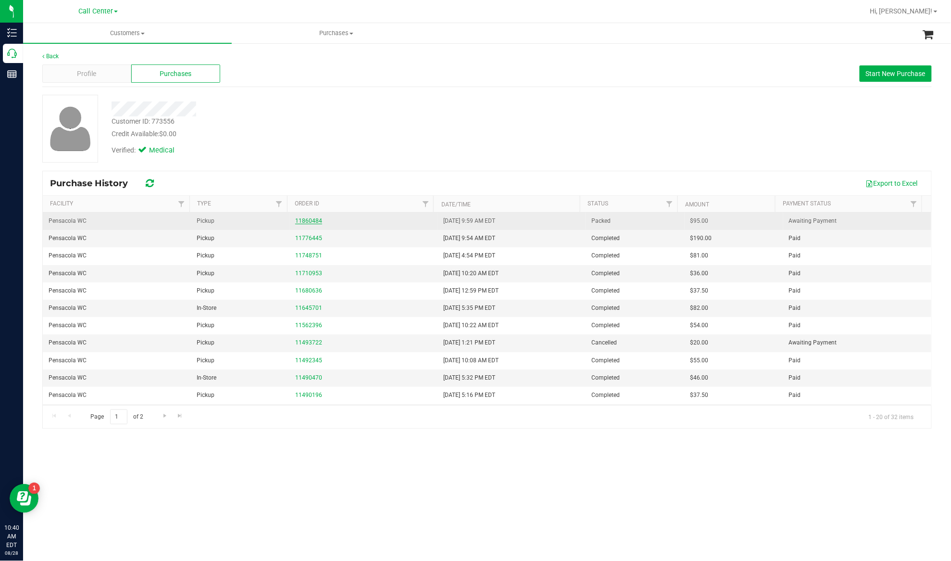
click at [313, 223] on link "11860484" at bounding box center [308, 220] width 27 height 7
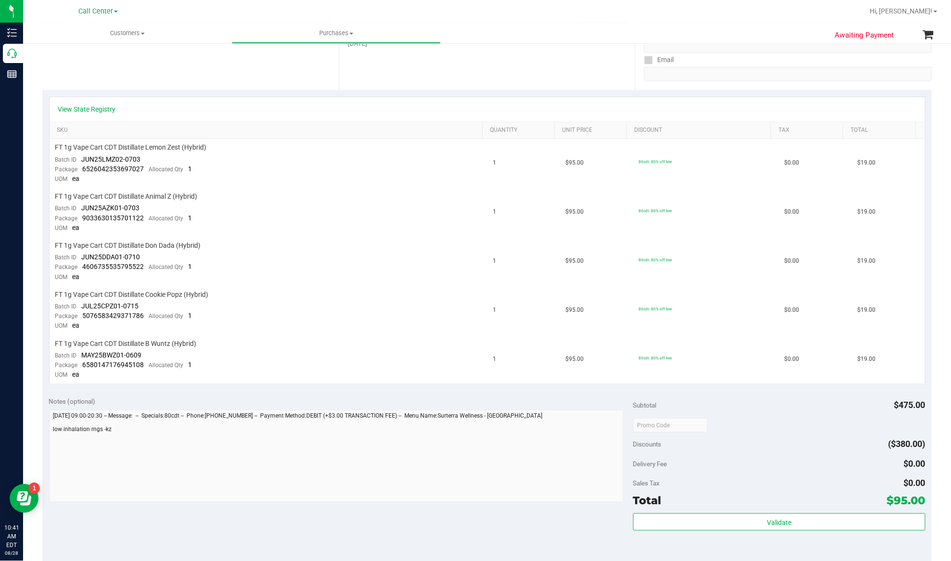
scroll to position [192, 0]
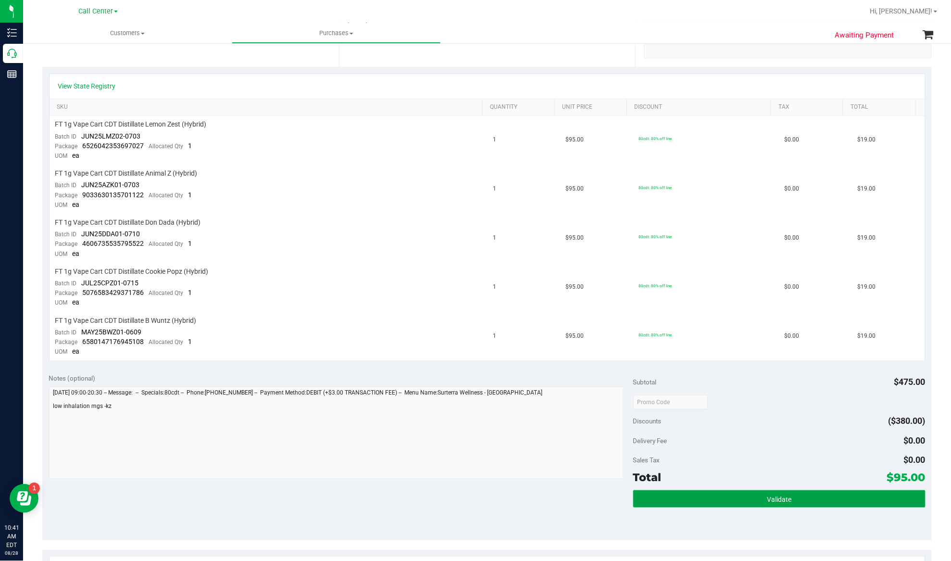
click at [715, 490] on button "Validate" at bounding box center [779, 498] width 292 height 17
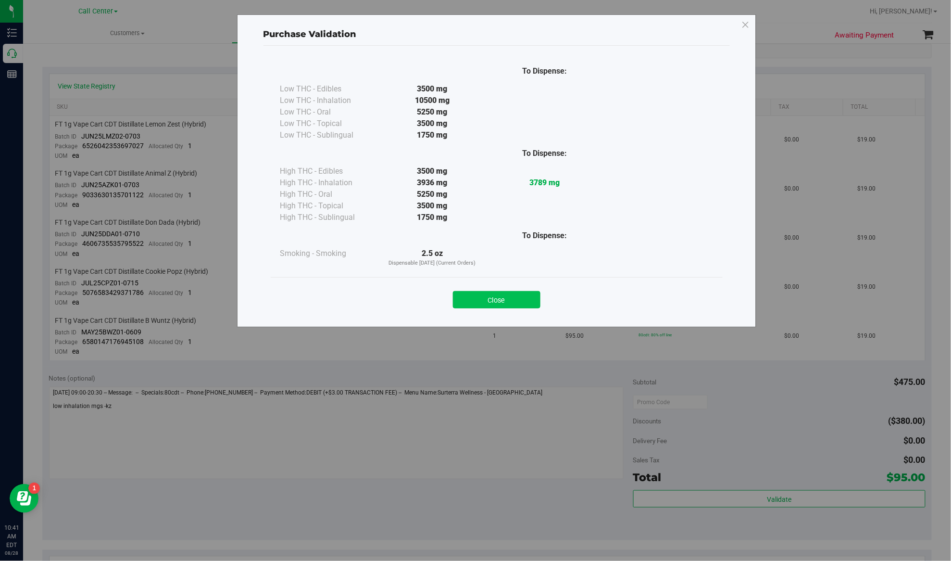
click at [499, 299] on button "Close" at bounding box center [497, 299] width 88 height 17
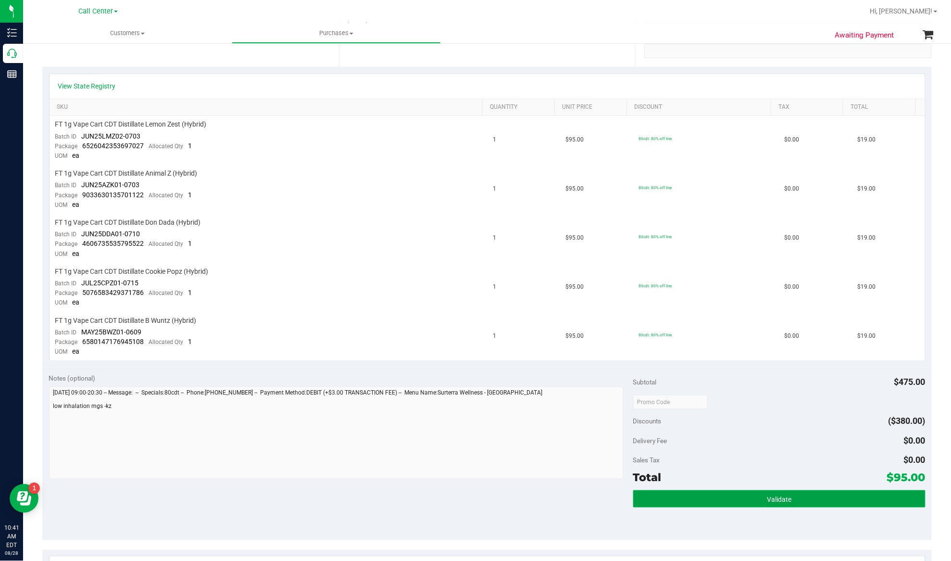
click at [752, 490] on button "Validate" at bounding box center [779, 498] width 292 height 17
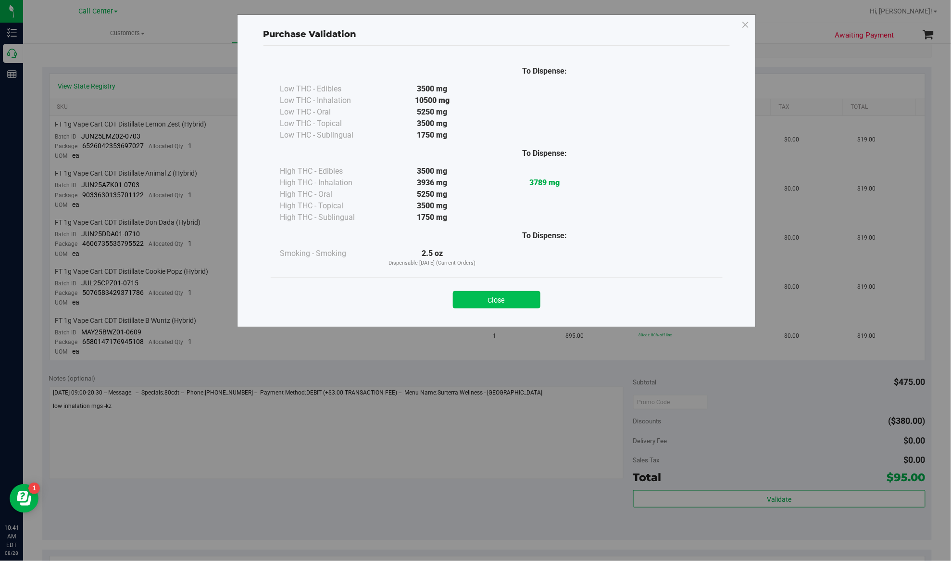
click at [521, 297] on button "Close" at bounding box center [497, 299] width 88 height 17
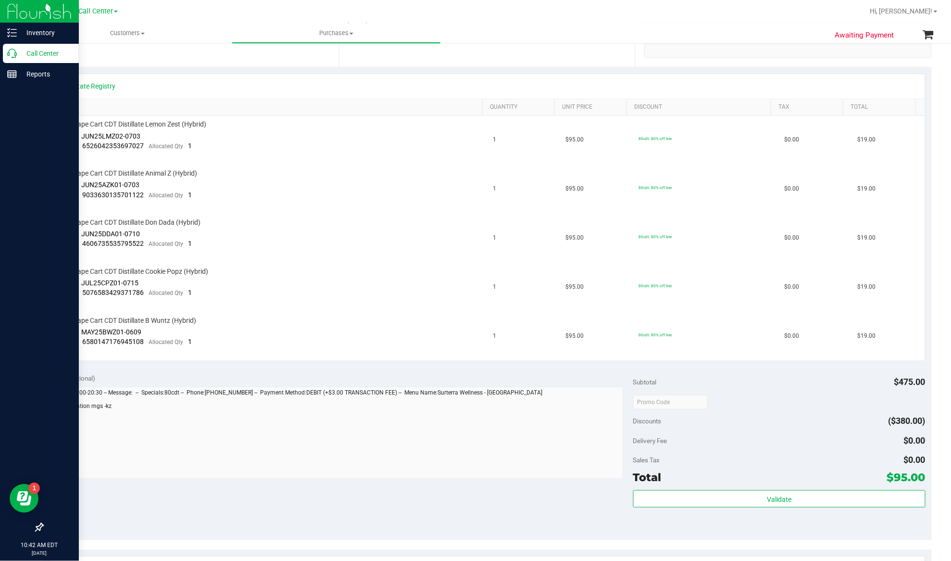
click at [34, 54] on p "Call Center" at bounding box center [46, 54] width 58 height 12
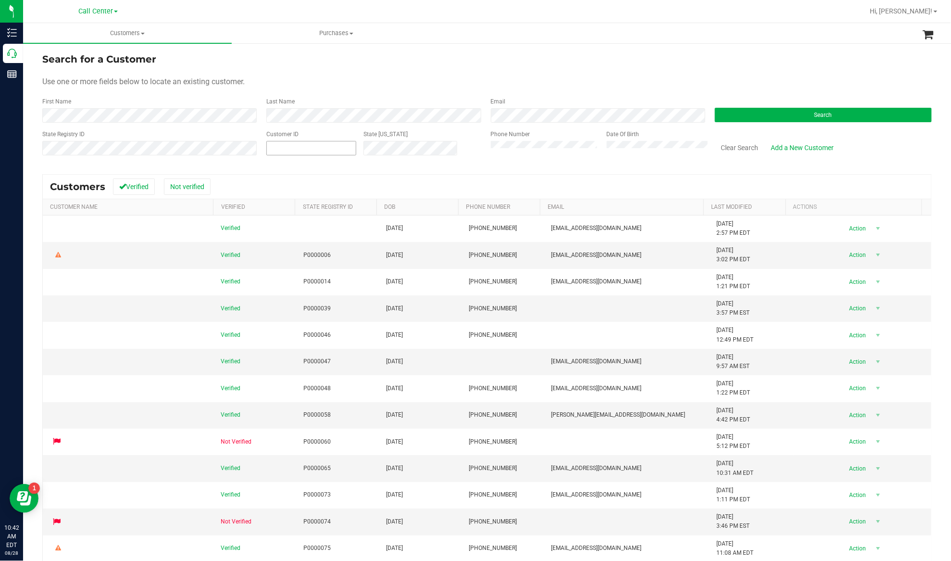
click at [288, 150] on span at bounding box center [311, 148] width 90 height 14
paste input "981155"
type input "981155"
click at [726, 110] on button "Search" at bounding box center [823, 115] width 217 height 14
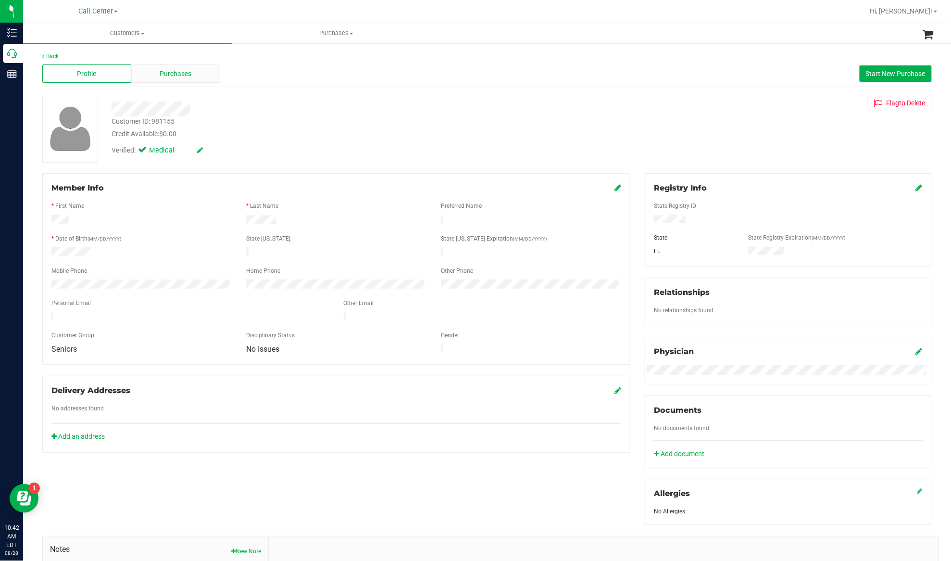
click at [196, 73] on div "Purchases" at bounding box center [175, 73] width 89 height 18
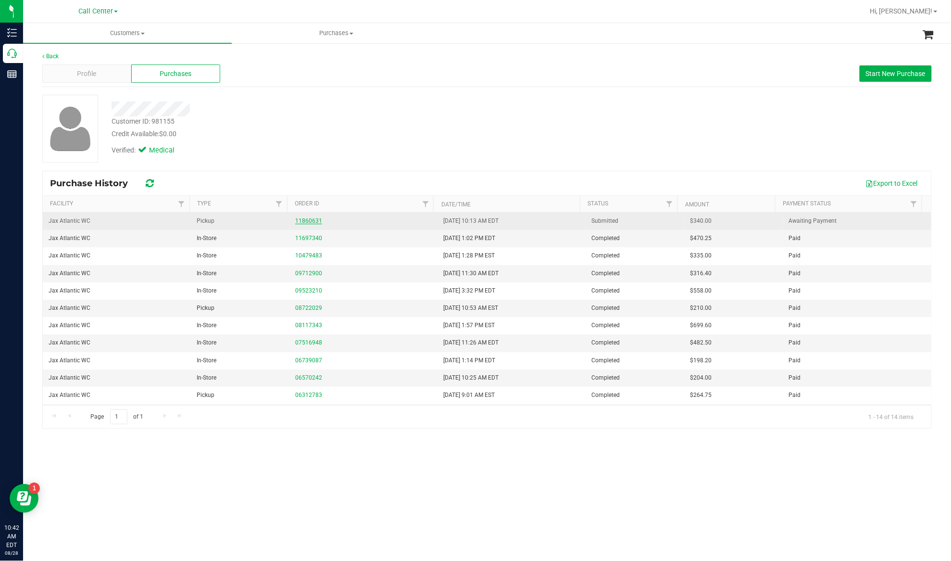
click at [306, 222] on link "11860631" at bounding box center [308, 220] width 27 height 7
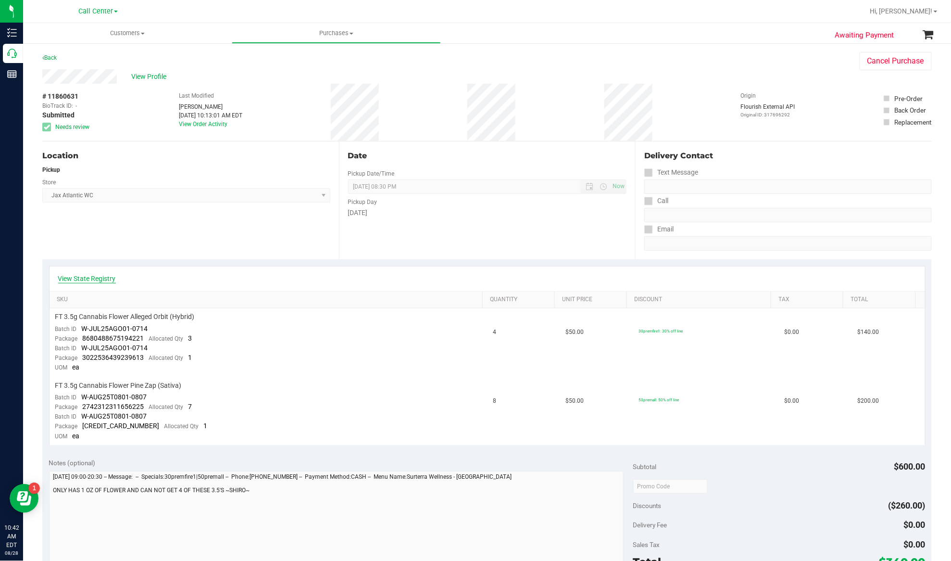
click at [105, 280] on link "View State Registry" at bounding box center [87, 279] width 58 height 10
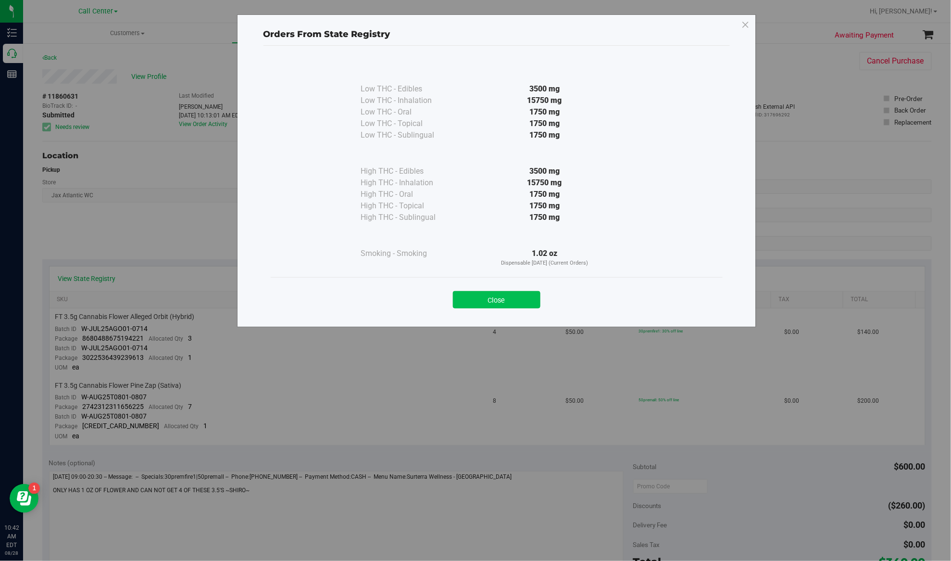
click at [480, 299] on button "Close" at bounding box center [497, 299] width 88 height 17
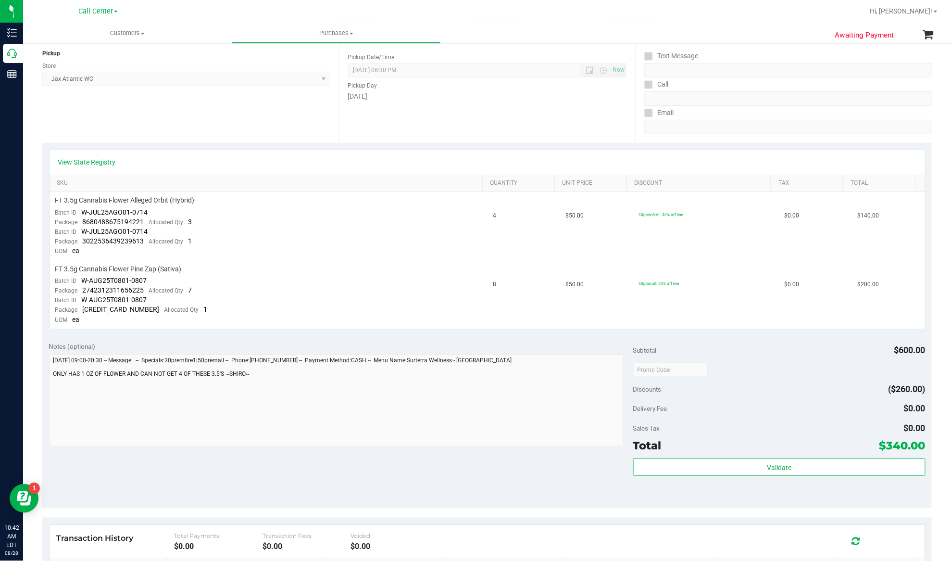
scroll to position [128, 0]
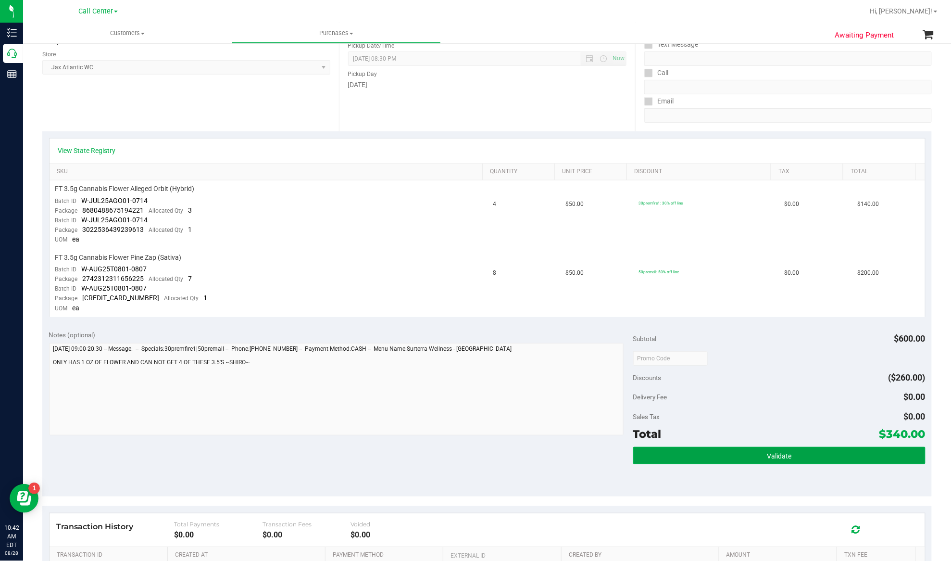
click at [742, 456] on button "Validate" at bounding box center [779, 455] width 292 height 17
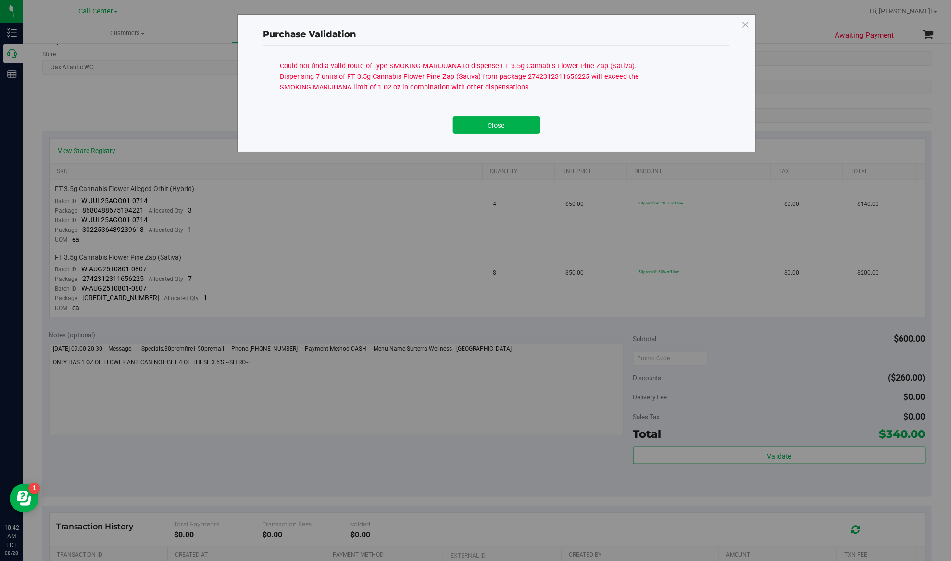
click at [489, 109] on div "Close" at bounding box center [497, 121] width 452 height 39
click at [489, 115] on div "Close" at bounding box center [497, 122] width 438 height 24
click at [491, 125] on button "Close" at bounding box center [497, 124] width 88 height 17
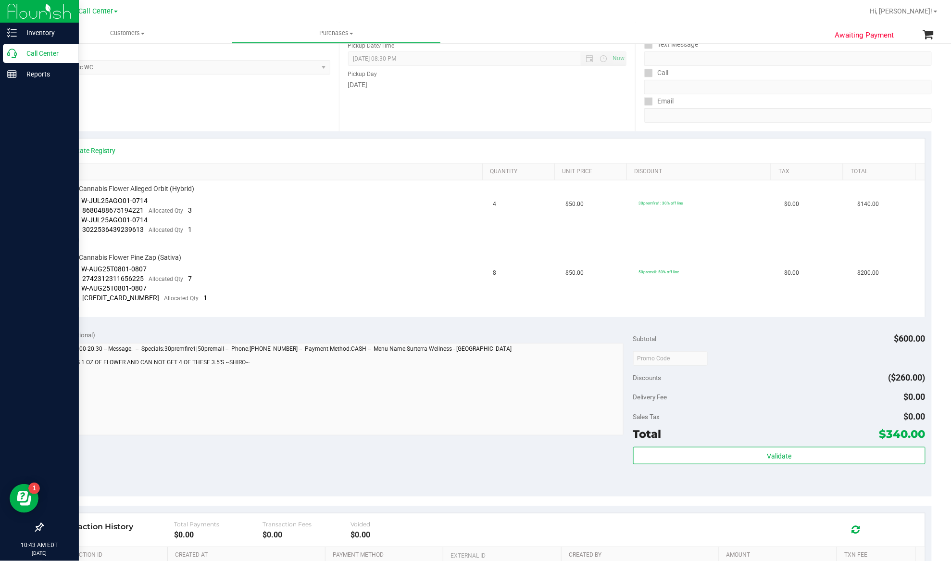
click at [35, 52] on p "Call Center" at bounding box center [46, 54] width 58 height 12
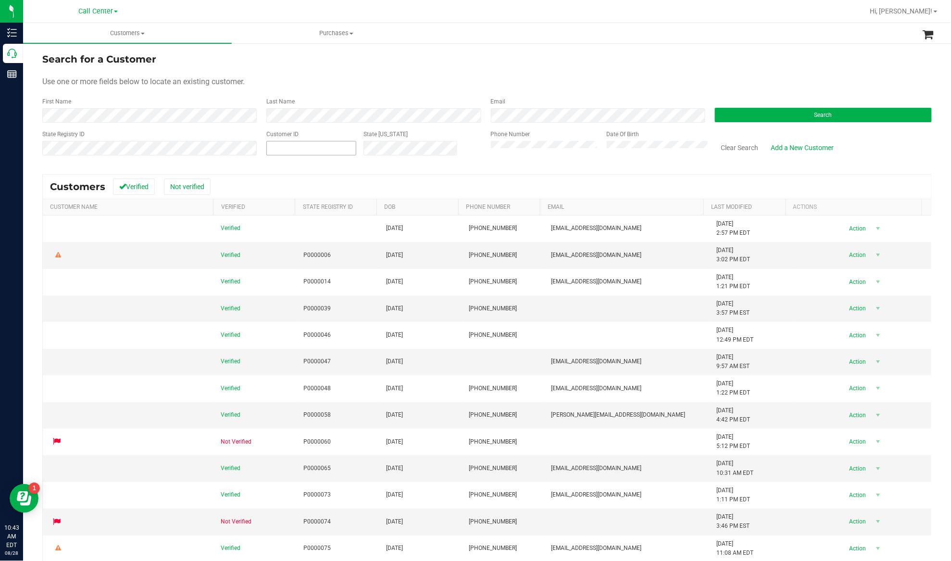
click at [316, 145] on span at bounding box center [311, 148] width 90 height 14
paste input "417084"
type input "417084"
click at [733, 110] on button "Search" at bounding box center [823, 115] width 217 height 14
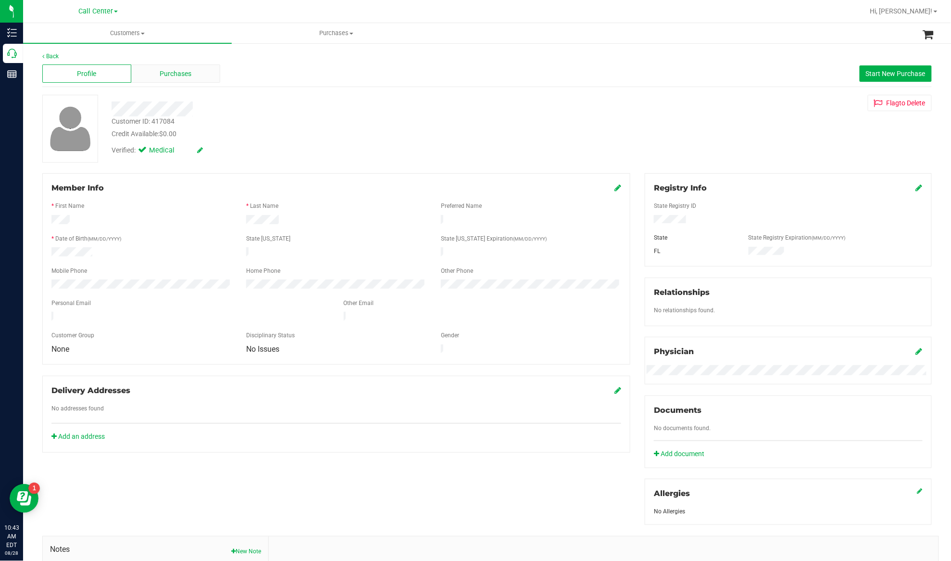
click at [166, 70] on span "Purchases" at bounding box center [176, 74] width 32 height 10
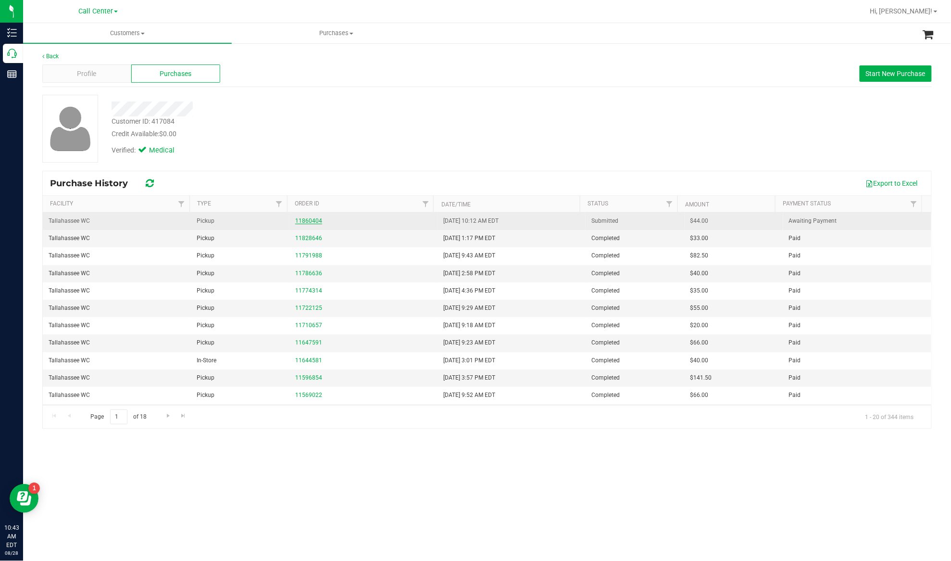
click at [310, 222] on link "11860404" at bounding box center [308, 220] width 27 height 7
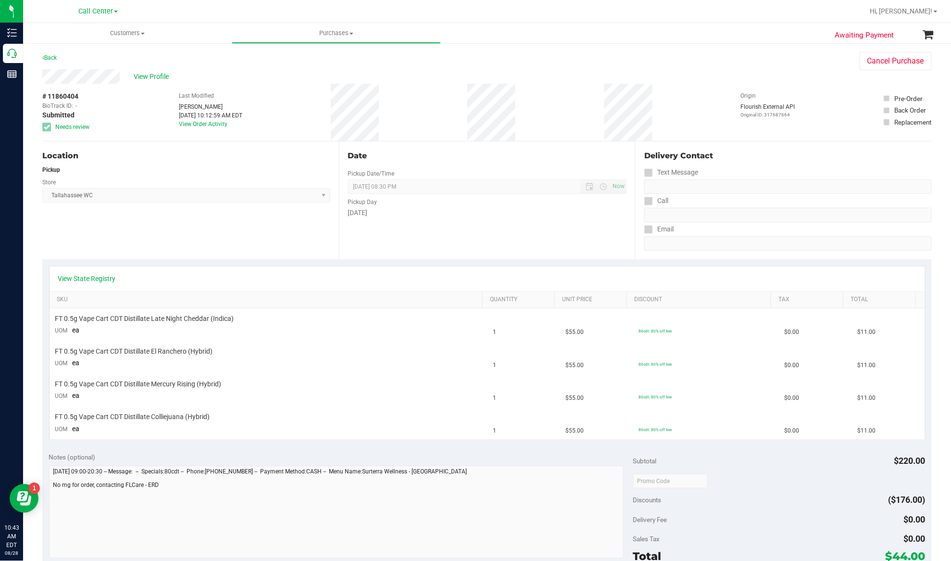
click at [212, 243] on div "Location Pickup Store Tallahassee WC Select Store Bonita Springs WC Boynton Bea…" at bounding box center [190, 200] width 297 height 118
click at [89, 284] on div "View State Registry" at bounding box center [488, 278] width 876 height 25
click at [98, 270] on div "View State Registry" at bounding box center [488, 278] width 876 height 25
click at [95, 277] on link "View State Registry" at bounding box center [87, 279] width 58 height 10
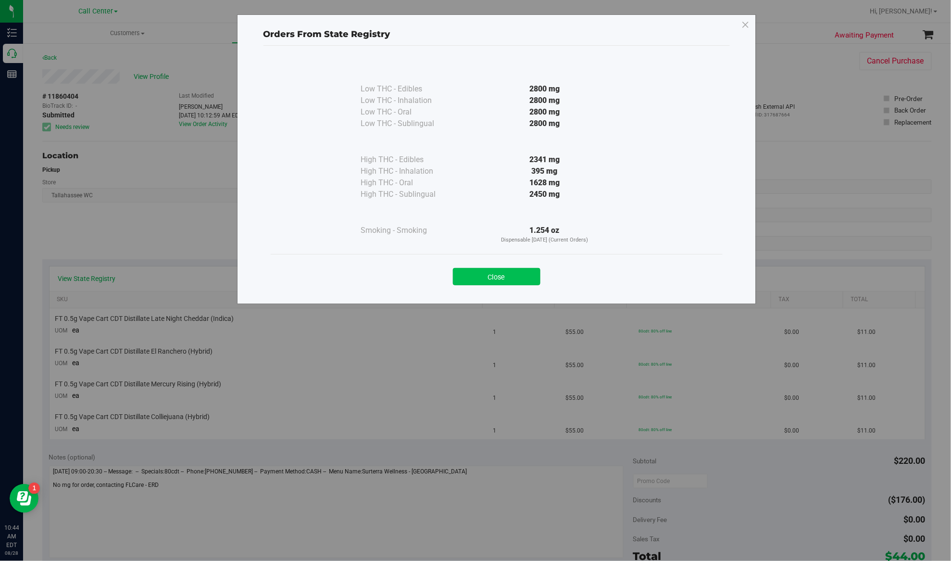
click at [500, 275] on button "Close" at bounding box center [497, 276] width 88 height 17
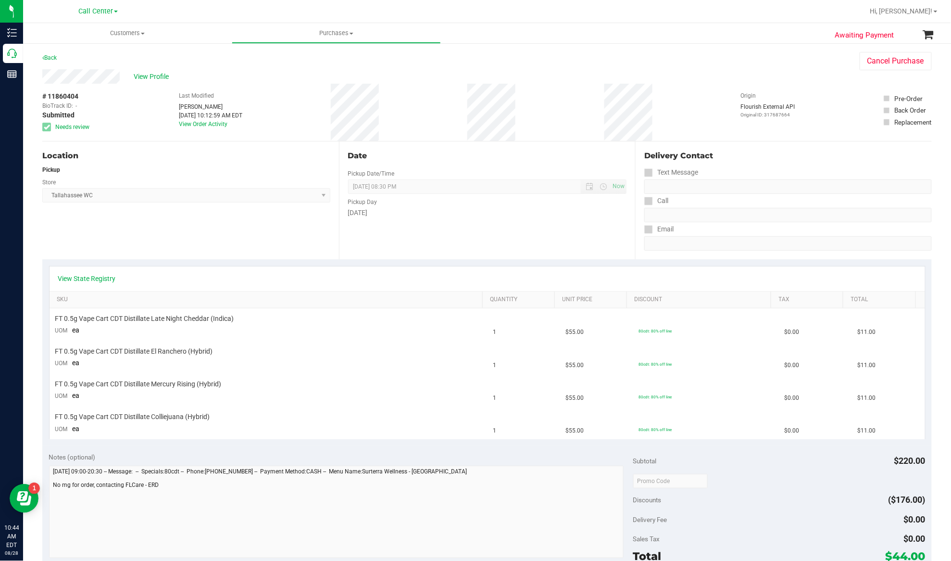
click at [86, 268] on div "View State Registry" at bounding box center [488, 278] width 876 height 25
click at [88, 278] on link "View State Registry" at bounding box center [87, 279] width 58 height 10
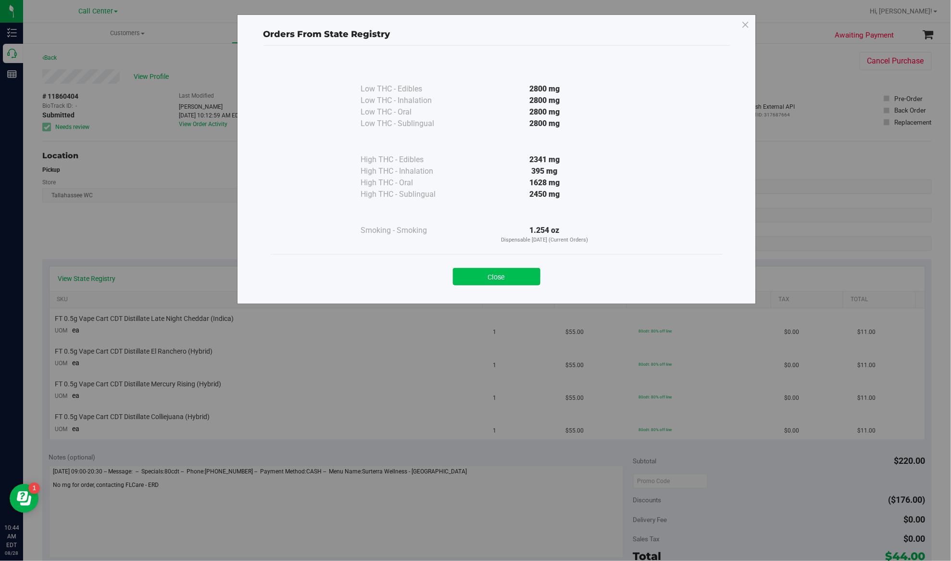
click at [477, 275] on button "Close" at bounding box center [497, 276] width 88 height 17
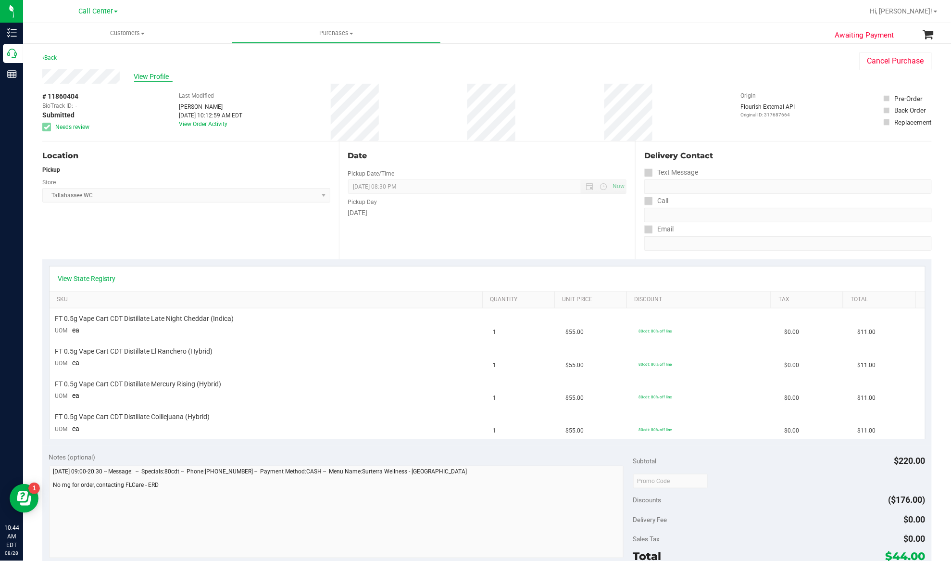
click at [154, 75] on span "View Profile" at bounding box center [153, 77] width 38 height 10
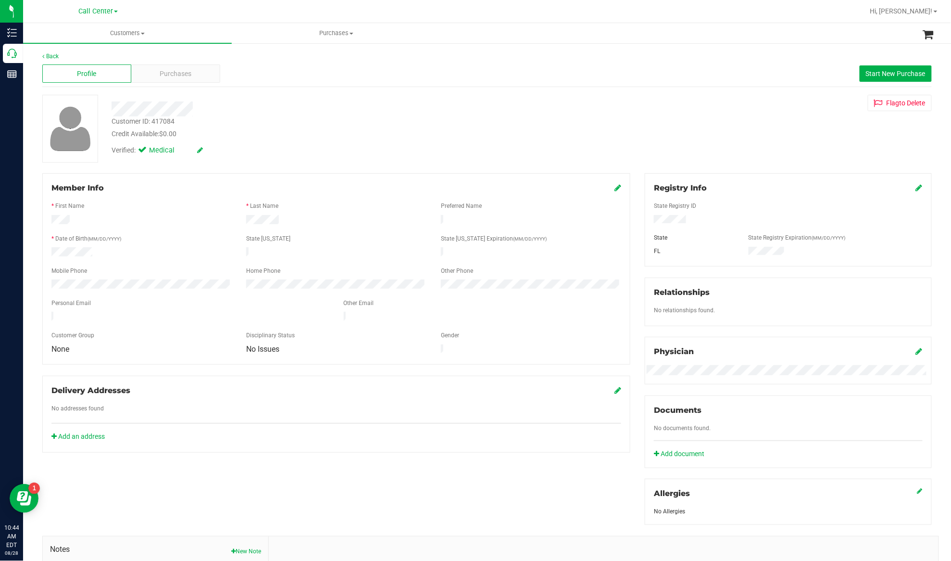
click at [81, 254] on div at bounding box center [141, 253] width 195 height 12
click at [199, 66] on div "Purchases" at bounding box center [175, 73] width 89 height 18
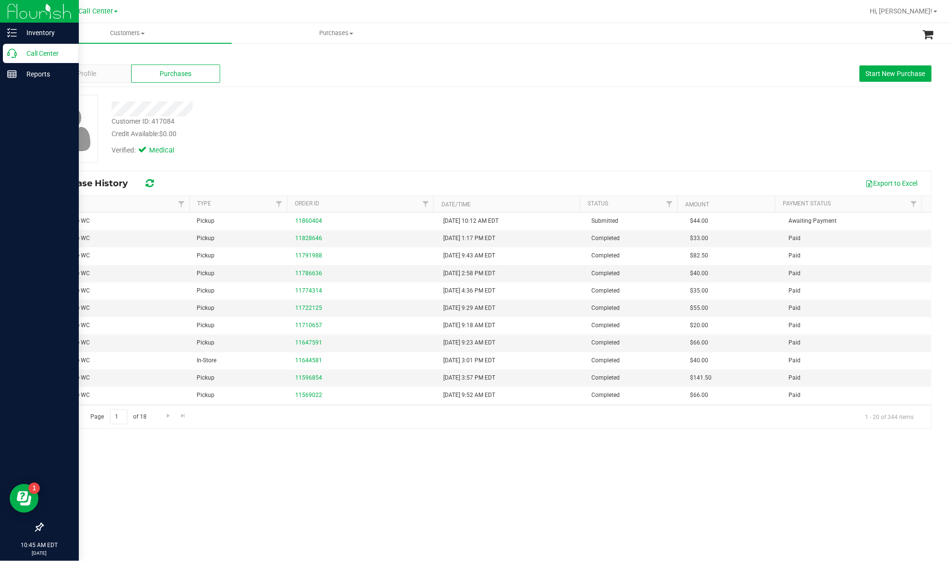
click at [38, 56] on p "Call Center" at bounding box center [46, 54] width 58 height 12
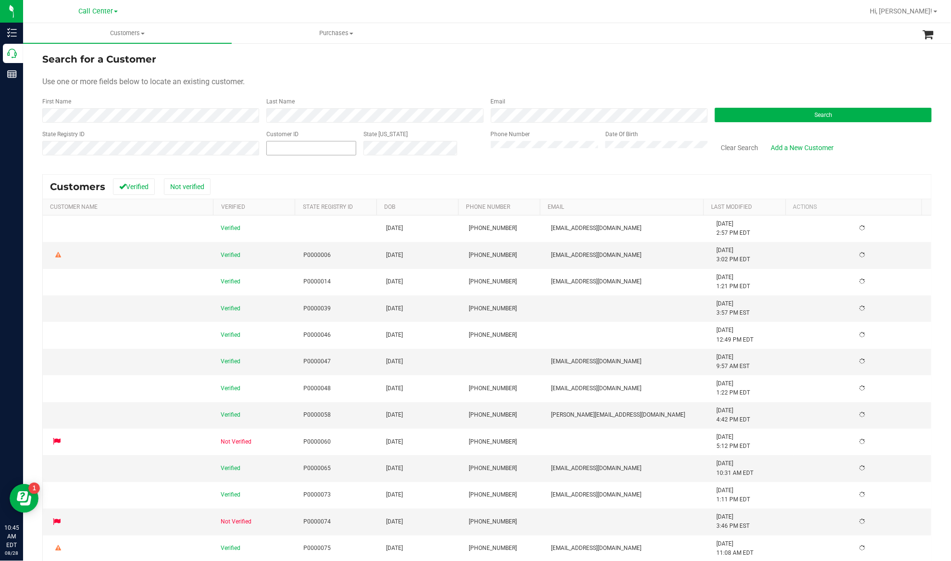
click at [300, 151] on input "text" at bounding box center [311, 147] width 89 height 13
paste input "280530"
type input "280530"
click at [749, 111] on button "Search" at bounding box center [823, 115] width 217 height 14
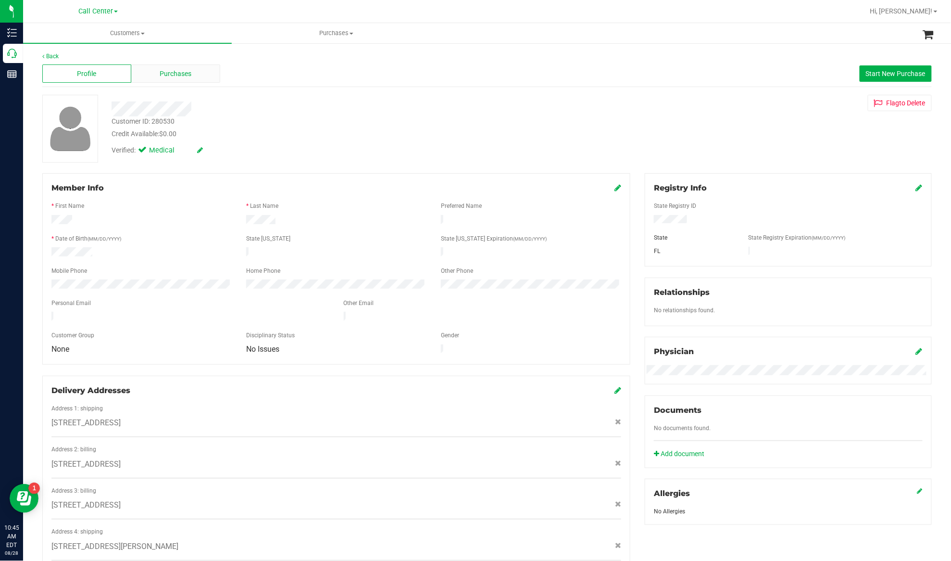
click at [181, 74] on span "Purchases" at bounding box center [176, 74] width 32 height 10
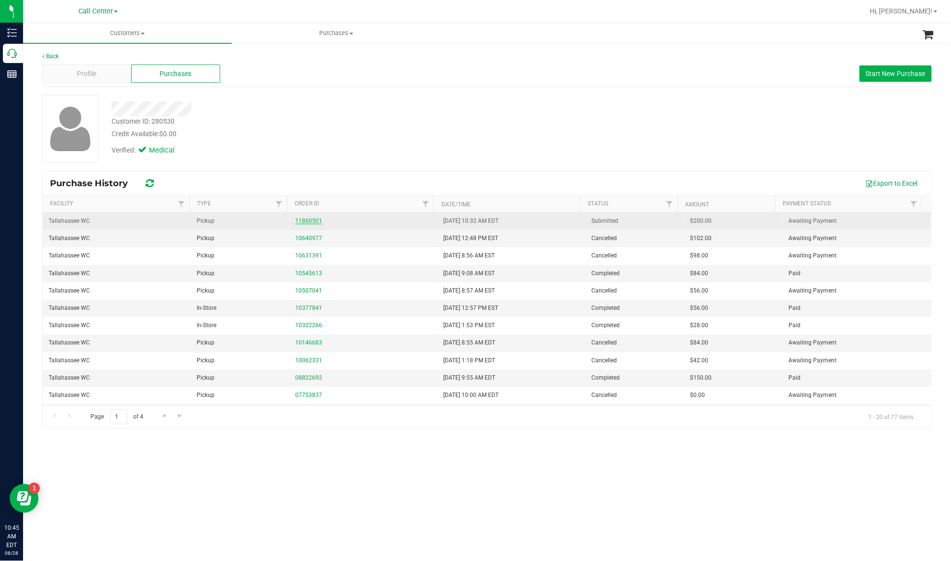
click at [309, 221] on link "11860501" at bounding box center [308, 220] width 27 height 7
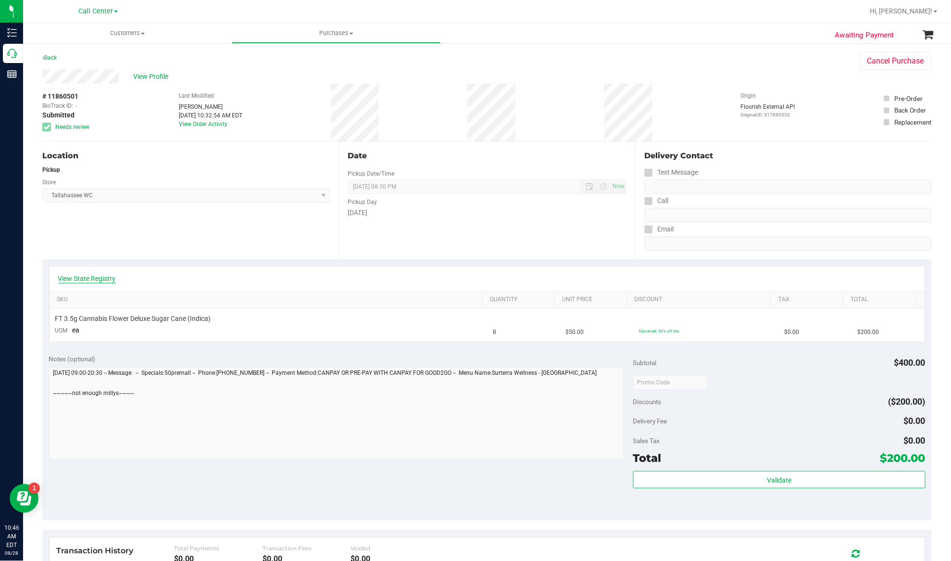
click at [97, 280] on link "View State Registry" at bounding box center [87, 279] width 58 height 10
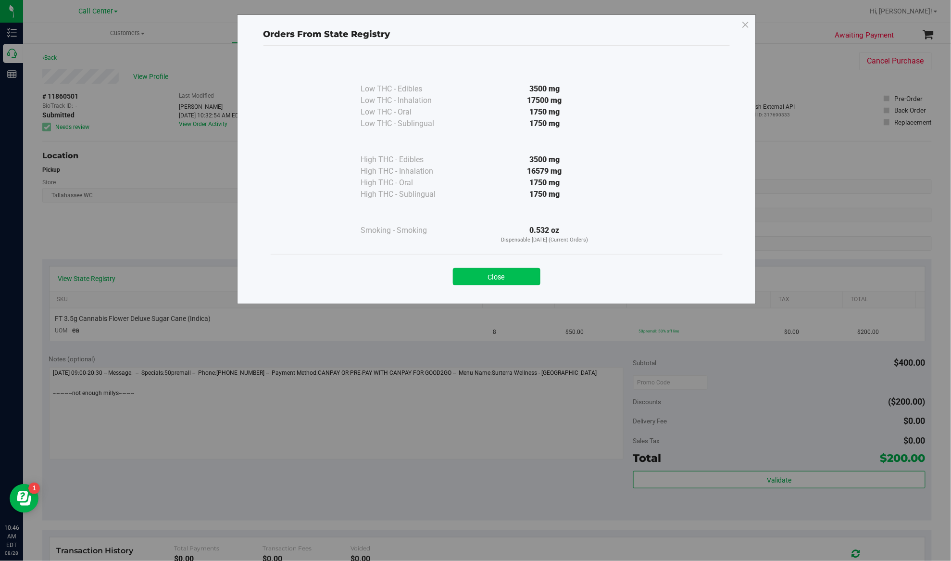
click at [479, 275] on button "Close" at bounding box center [497, 276] width 88 height 17
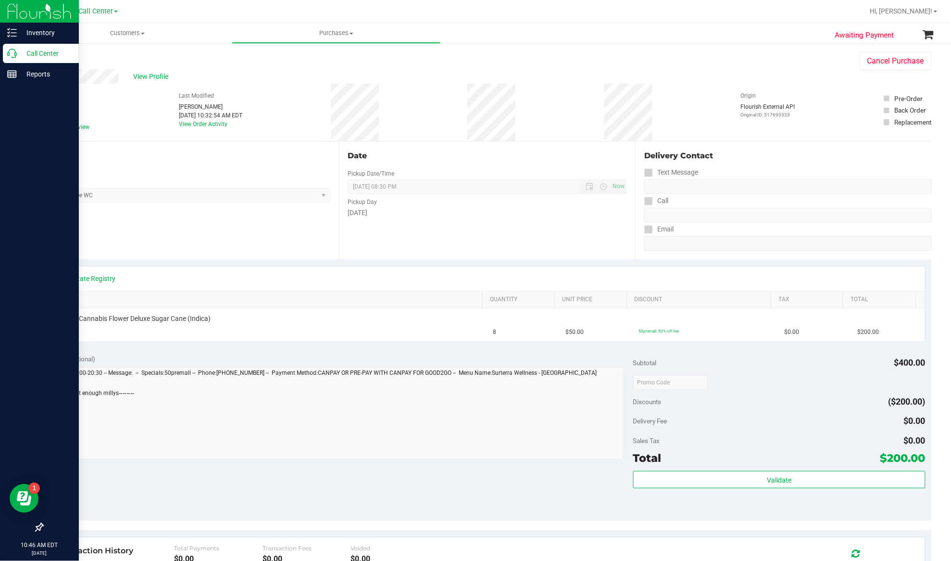
click at [31, 49] on p "Call Center" at bounding box center [46, 54] width 58 height 12
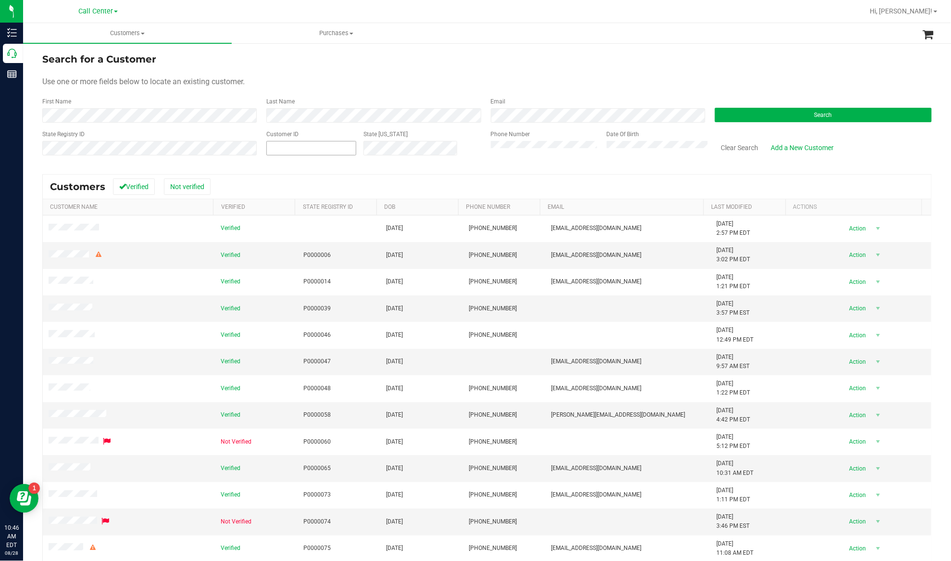
click at [338, 146] on span at bounding box center [311, 148] width 90 height 14
paste input "1619906"
type input "1619906"
click at [719, 114] on button "Search" at bounding box center [823, 115] width 217 height 14
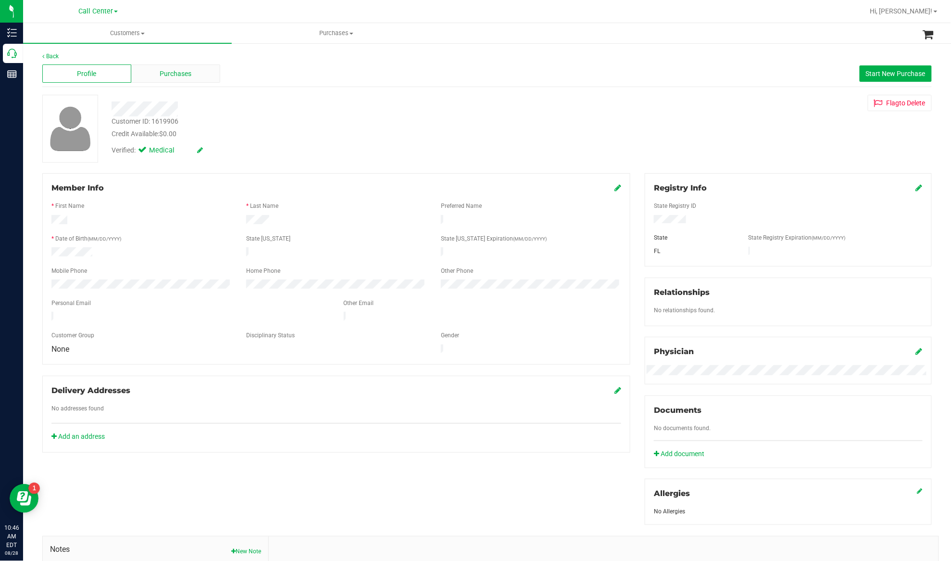
click at [185, 74] on span "Purchases" at bounding box center [176, 74] width 32 height 10
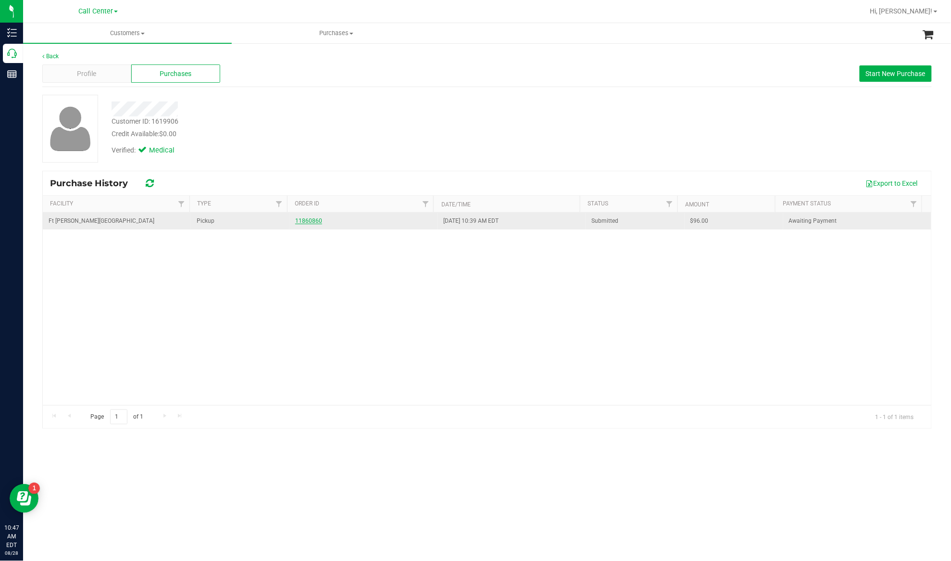
click at [310, 221] on link "11860860" at bounding box center [308, 220] width 27 height 7
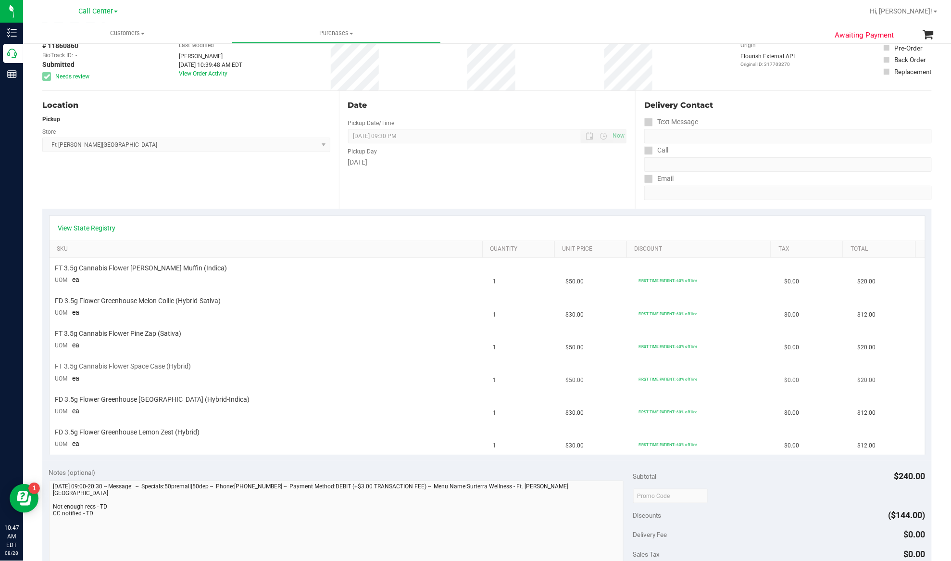
scroll to position [64, 0]
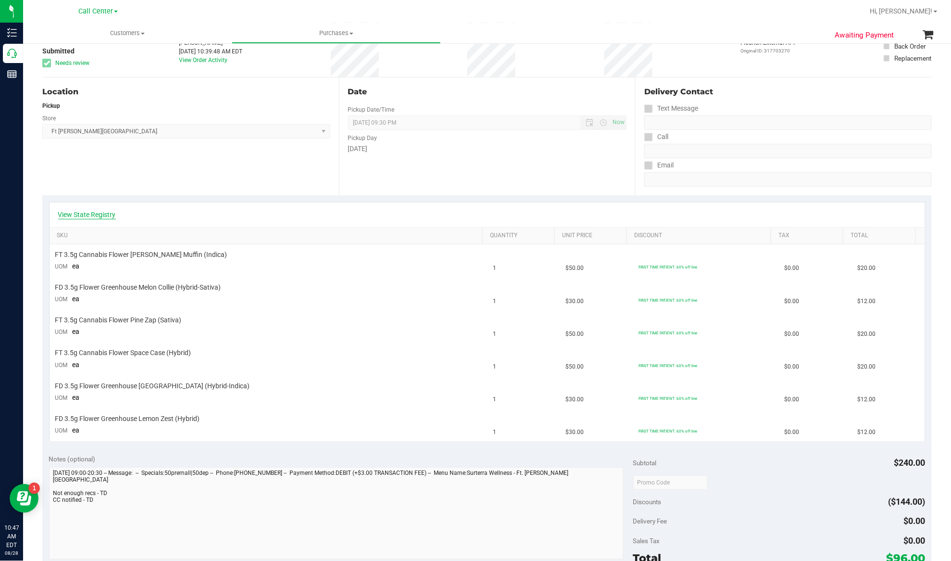
click at [83, 213] on link "View State Registry" at bounding box center [87, 215] width 58 height 10
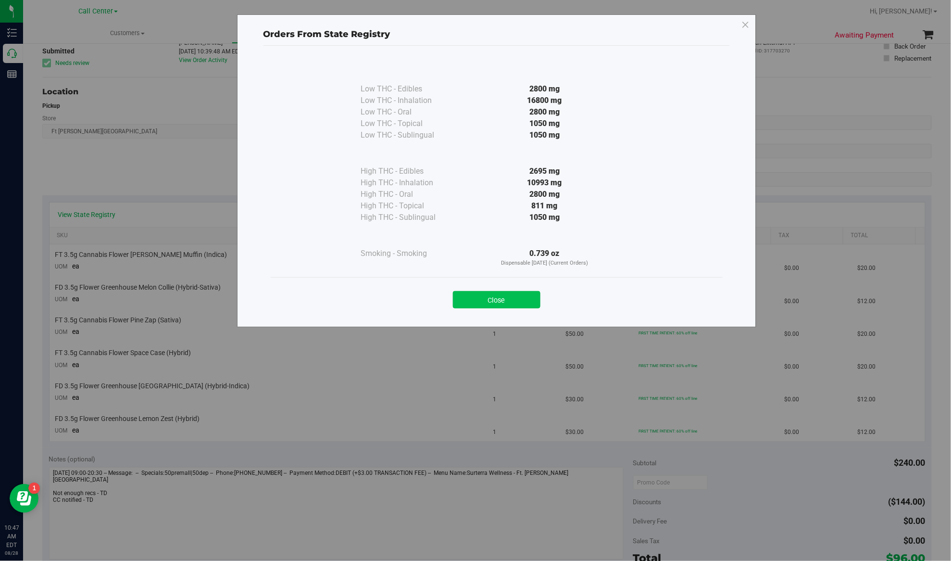
click at [511, 305] on button "Close" at bounding box center [497, 299] width 88 height 17
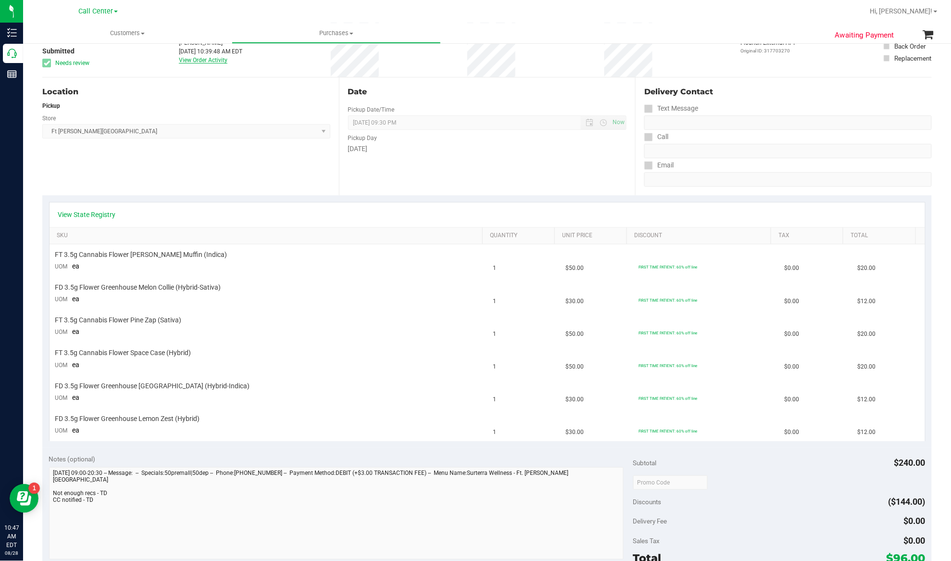
click at [193, 59] on link "View Order Activity" at bounding box center [203, 60] width 49 height 7
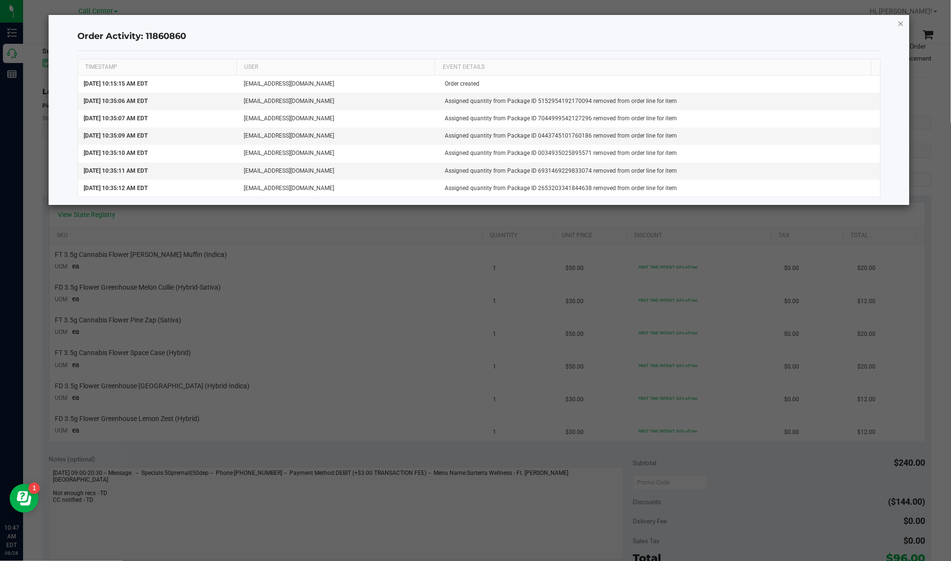
click at [902, 22] on icon "button" at bounding box center [901, 23] width 7 height 12
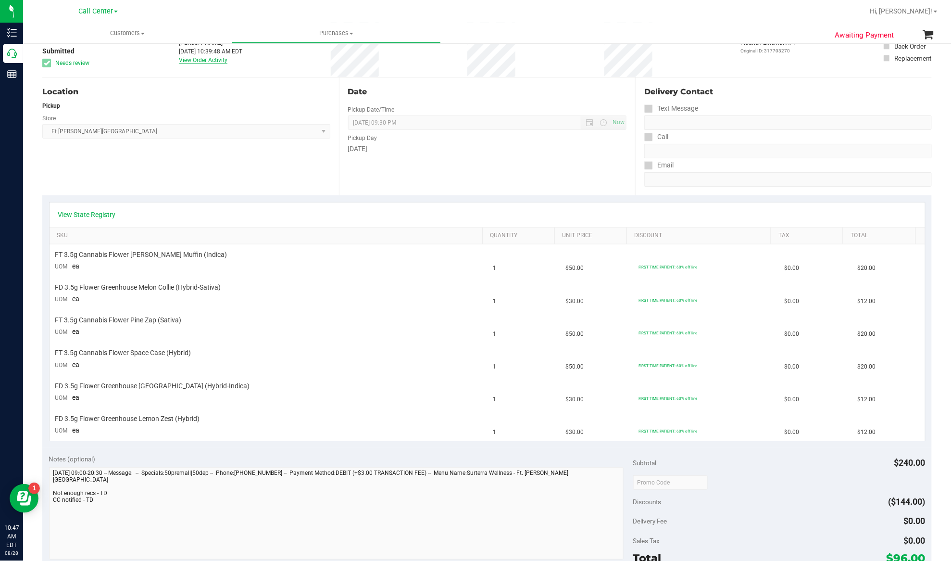
click at [193, 58] on link "View Order Activity" at bounding box center [203, 60] width 49 height 7
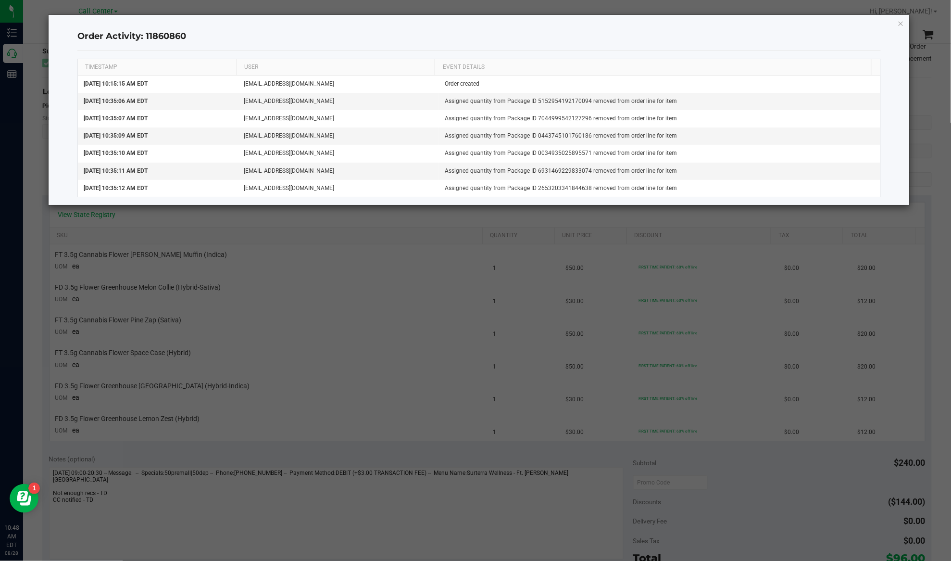
click at [907, 22] on div "Order Activity: 11860860 TIMESTAMP USER EVENT DETAILS Aug 28, 2025 10:15:15 AM …" at bounding box center [480, 110] width 862 height 190
click at [901, 22] on icon "button" at bounding box center [901, 23] width 7 height 12
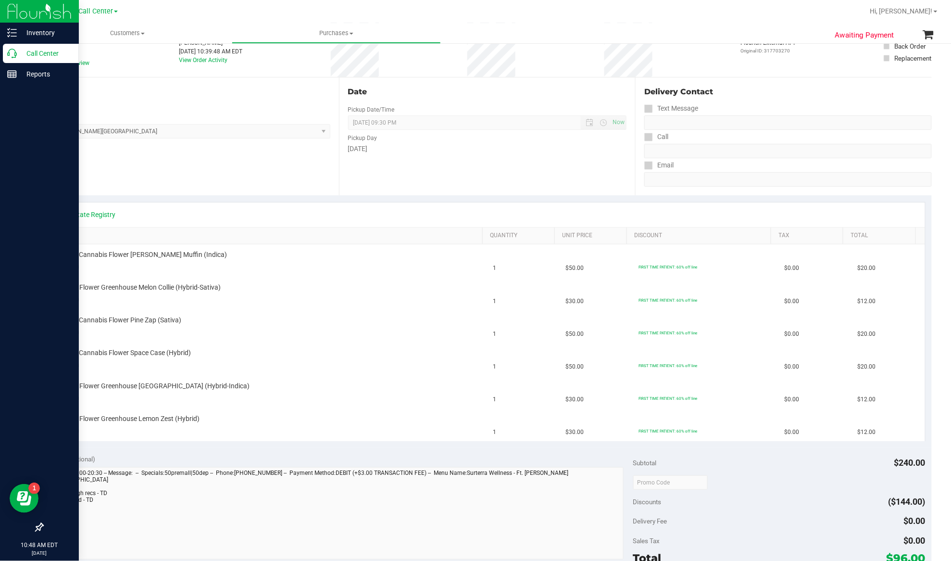
drag, startPoint x: 18, startPoint y: 54, endPoint x: 30, endPoint y: 57, distance: 12.3
click at [20, 54] on p "Call Center" at bounding box center [46, 54] width 58 height 12
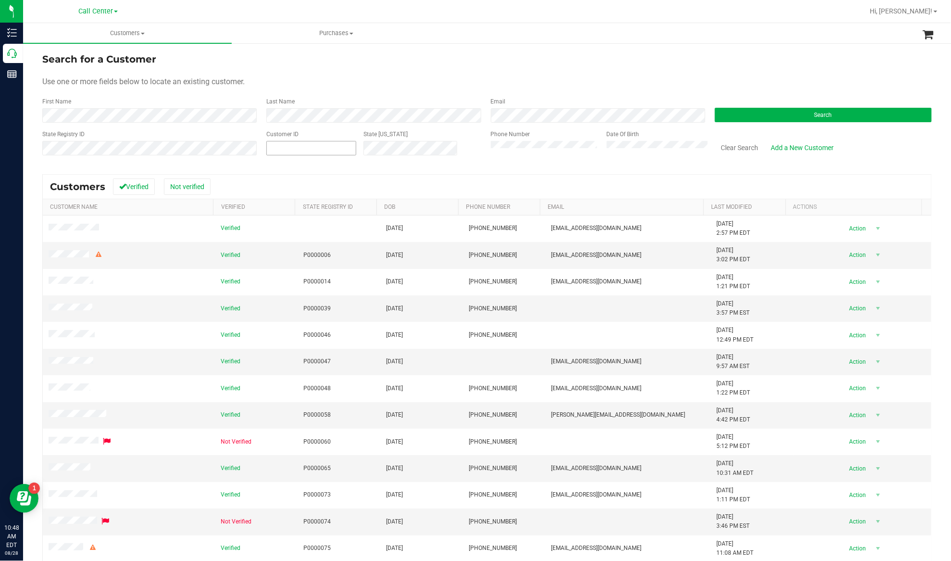
click at [303, 160] on div "Customer ID" at bounding box center [311, 147] width 90 height 34
click at [301, 148] on span at bounding box center [311, 148] width 90 height 14
paste input "45015"
type input "45015"
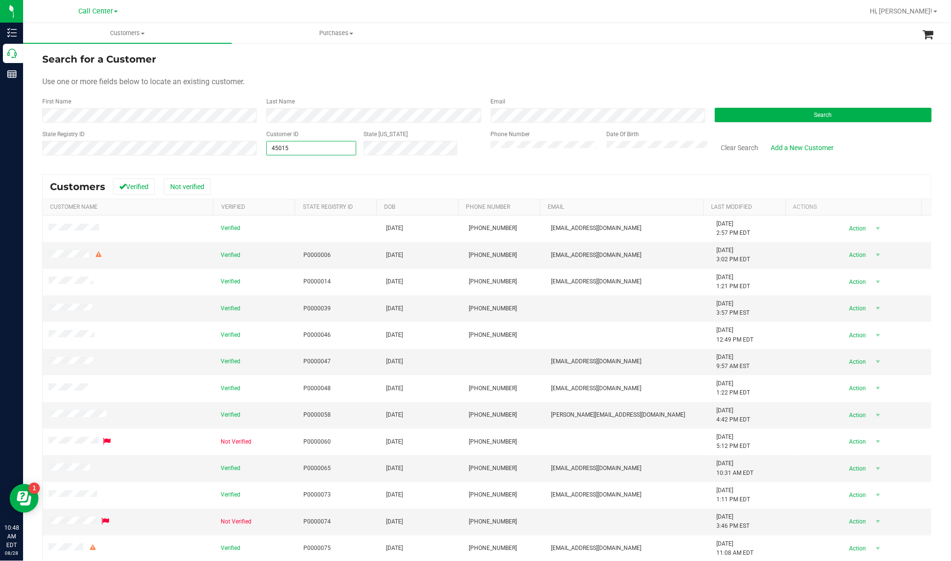
click at [783, 123] on form "Search for a Customer Use one or more fields below to locate an existing custom…" at bounding box center [486, 108] width 889 height 112
click at [783, 115] on button "Search" at bounding box center [823, 115] width 217 height 14
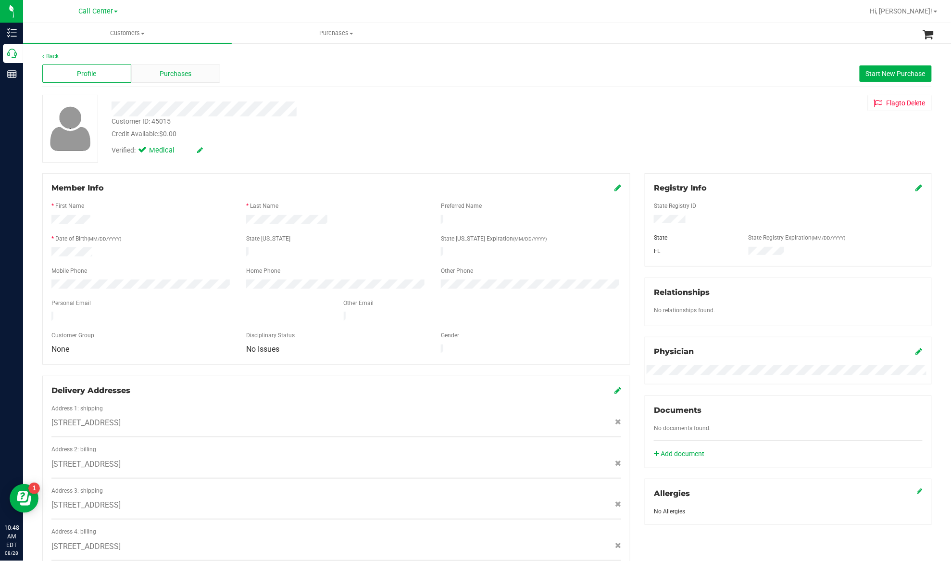
click at [160, 69] on span "Purchases" at bounding box center [176, 74] width 32 height 10
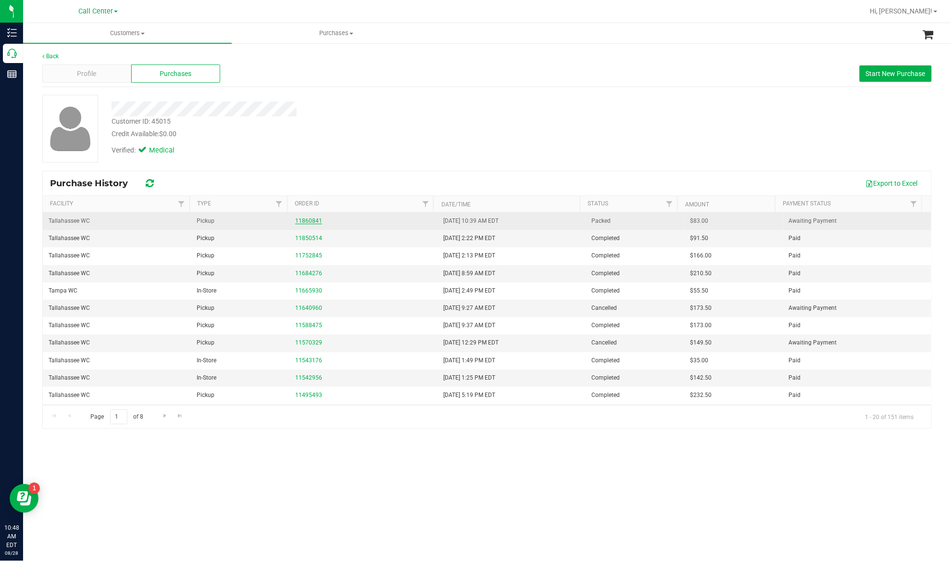
click at [303, 220] on link "11860841" at bounding box center [308, 220] width 27 height 7
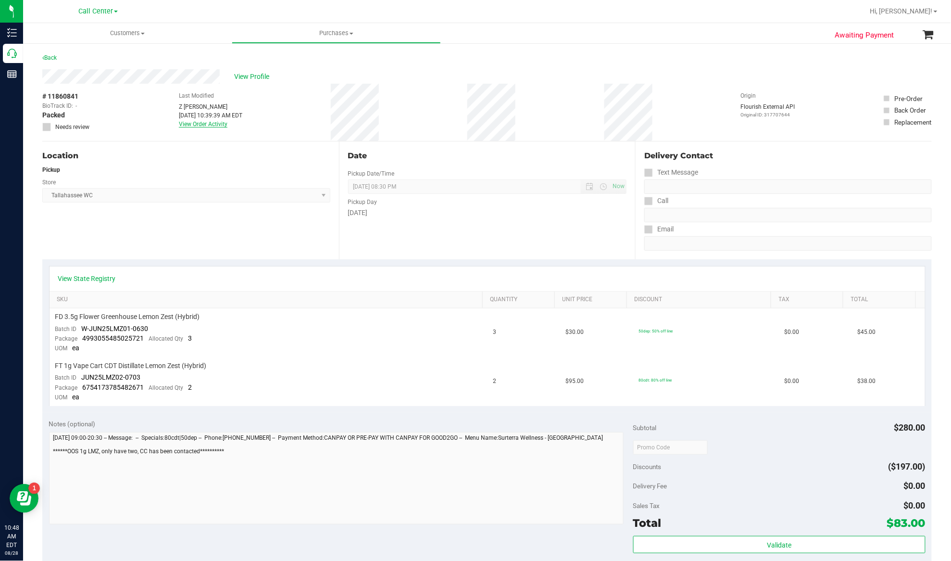
click at [204, 125] on link "View Order Activity" at bounding box center [203, 124] width 49 height 7
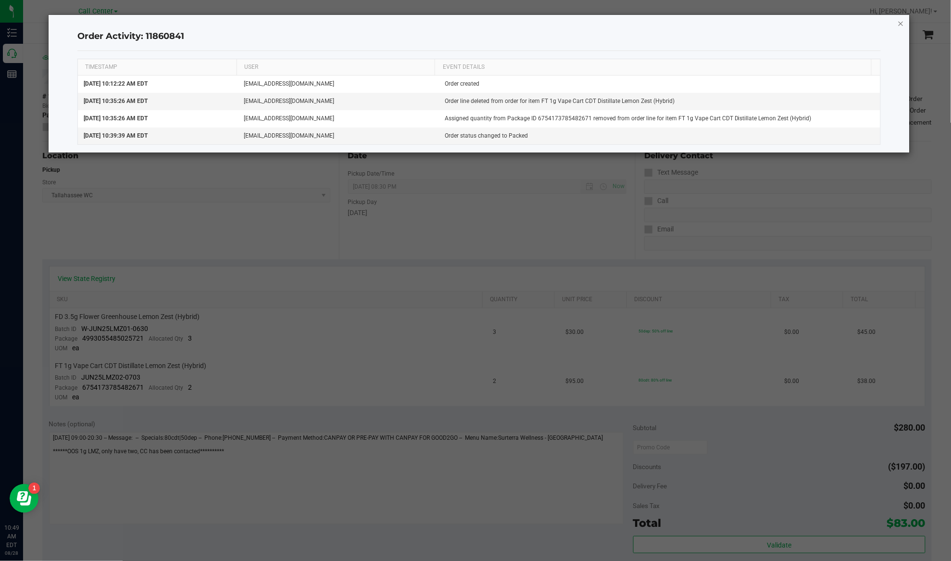
click at [904, 20] on icon "button" at bounding box center [901, 23] width 7 height 12
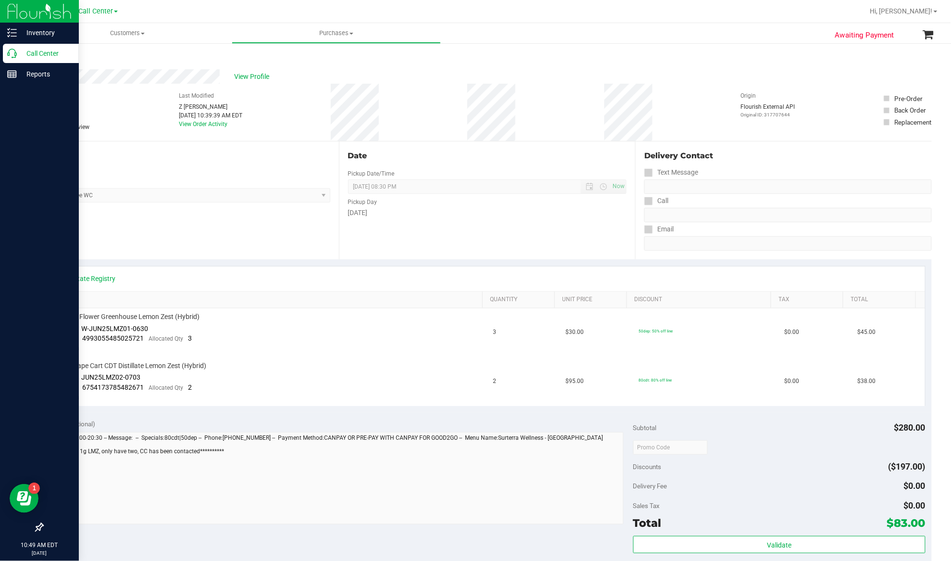
click at [39, 52] on p "Call Center" at bounding box center [46, 54] width 58 height 12
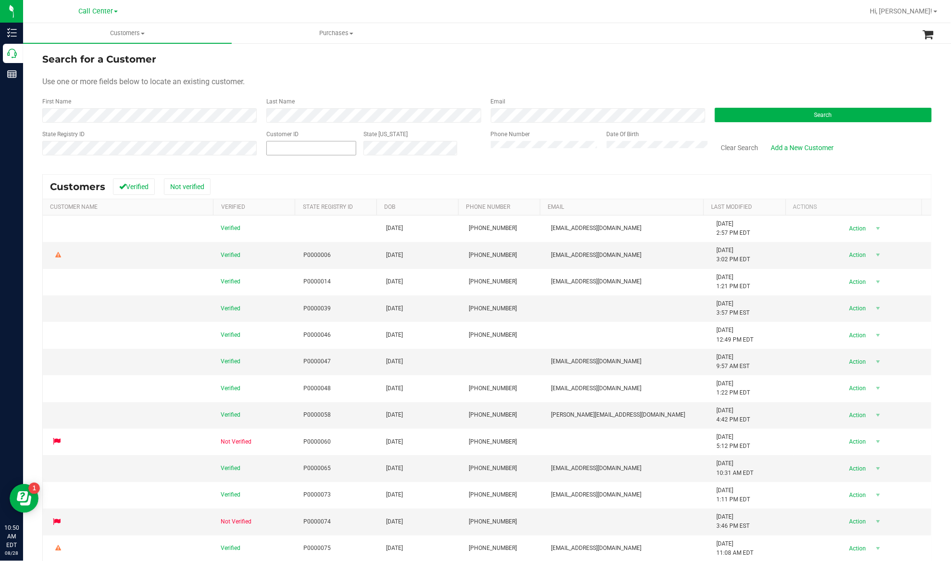
click at [301, 144] on span at bounding box center [311, 148] width 90 height 14
paste input "765995"
type input "765995"
click at [754, 114] on button "Search" at bounding box center [823, 115] width 217 height 14
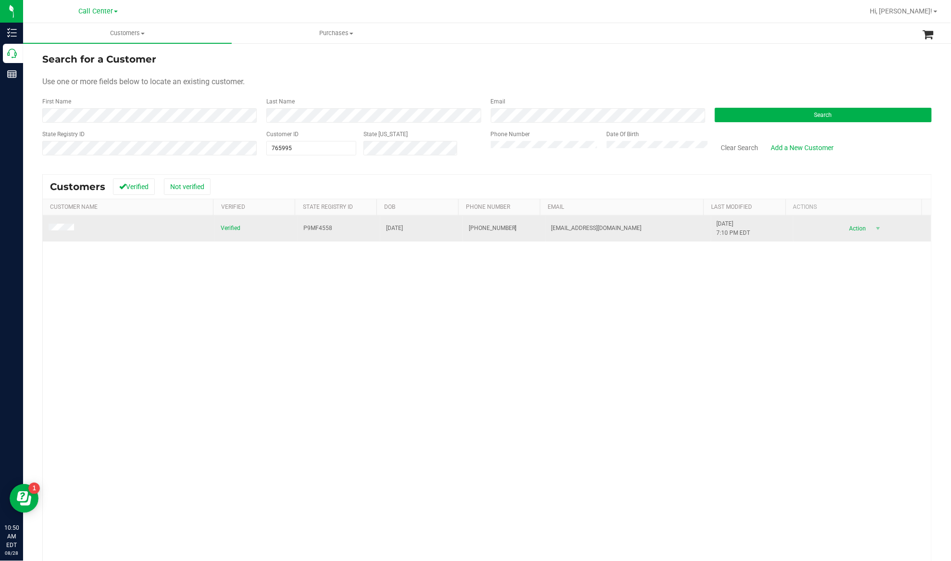
click at [48, 227] on td at bounding box center [129, 228] width 172 height 26
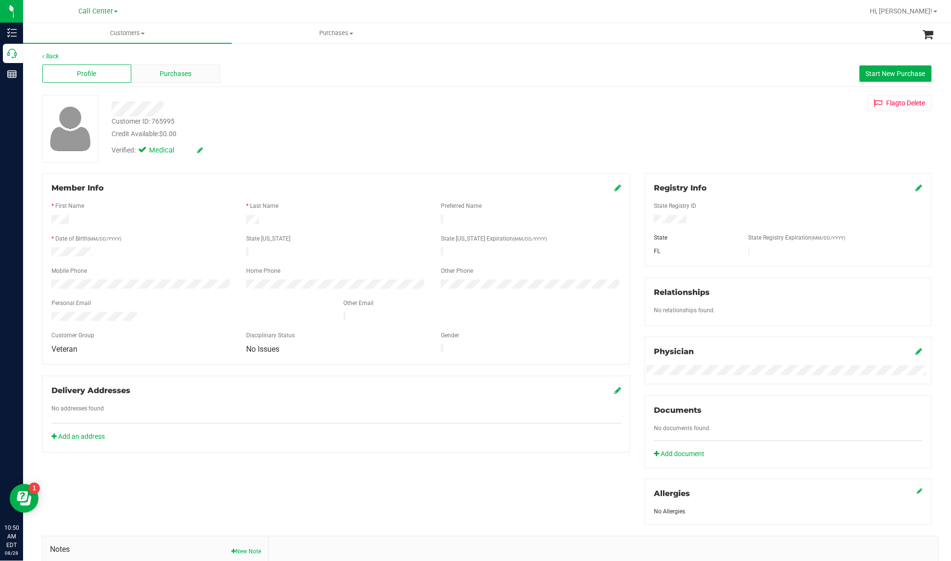
click at [168, 75] on span "Purchases" at bounding box center [176, 74] width 32 height 10
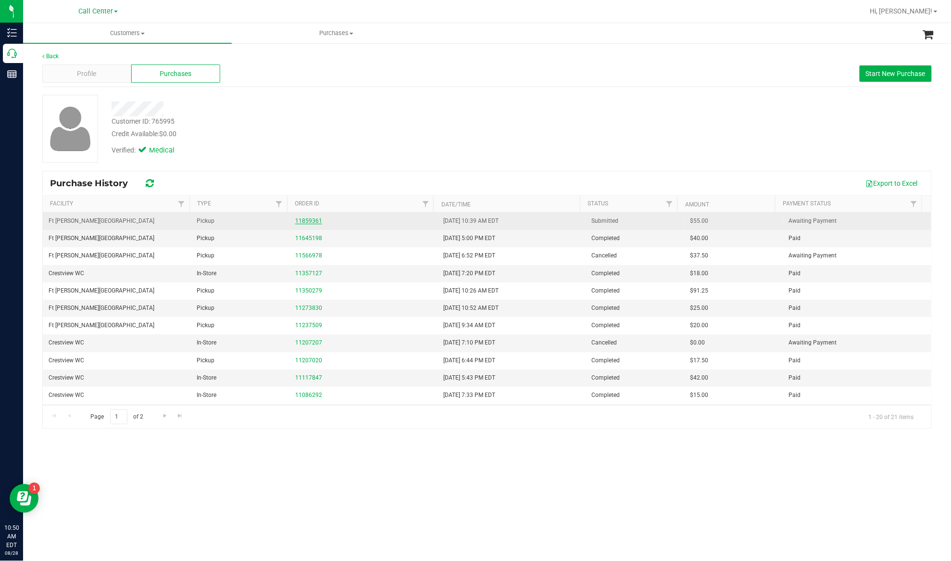
click at [299, 221] on link "11859361" at bounding box center [308, 220] width 27 height 7
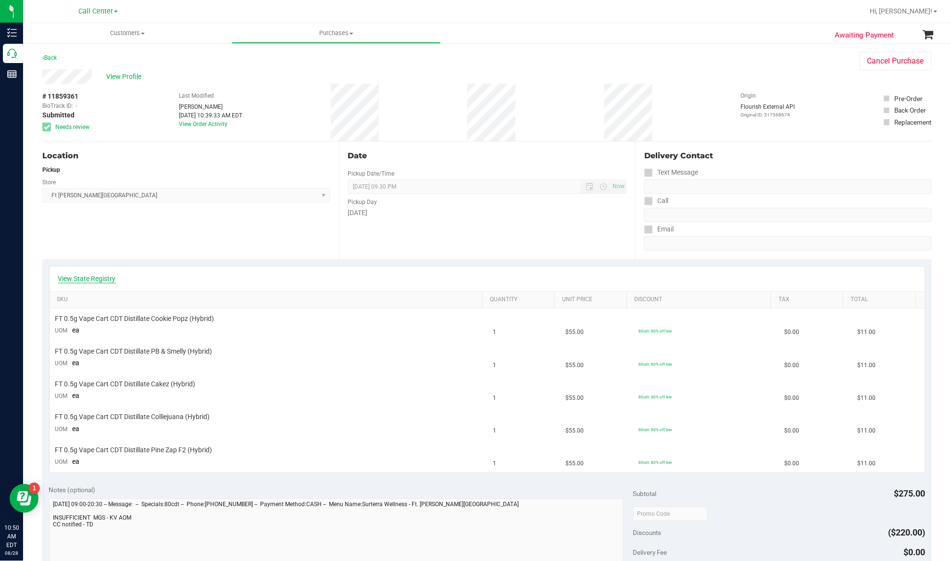
click at [75, 278] on link "View State Registry" at bounding box center [87, 279] width 58 height 10
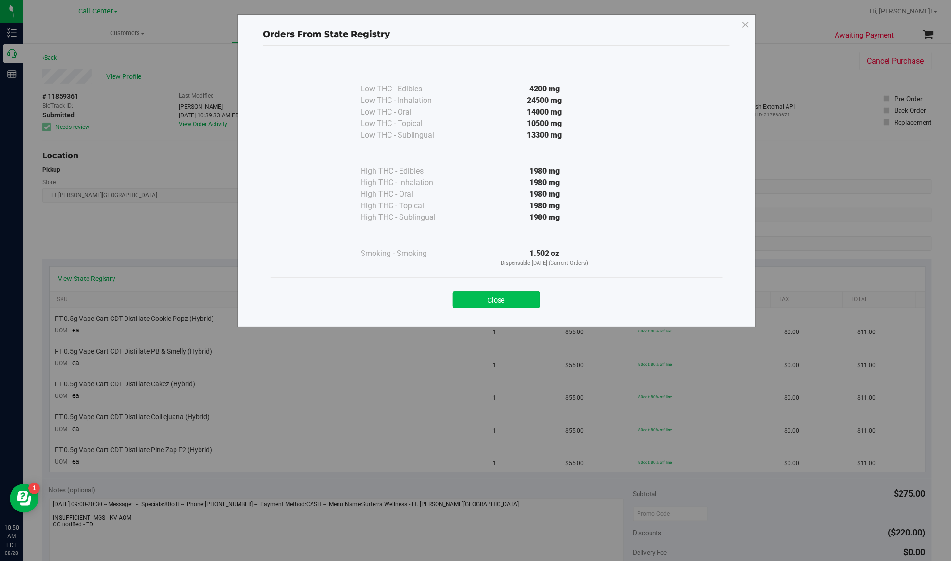
click at [477, 297] on button "Close" at bounding box center [497, 299] width 88 height 17
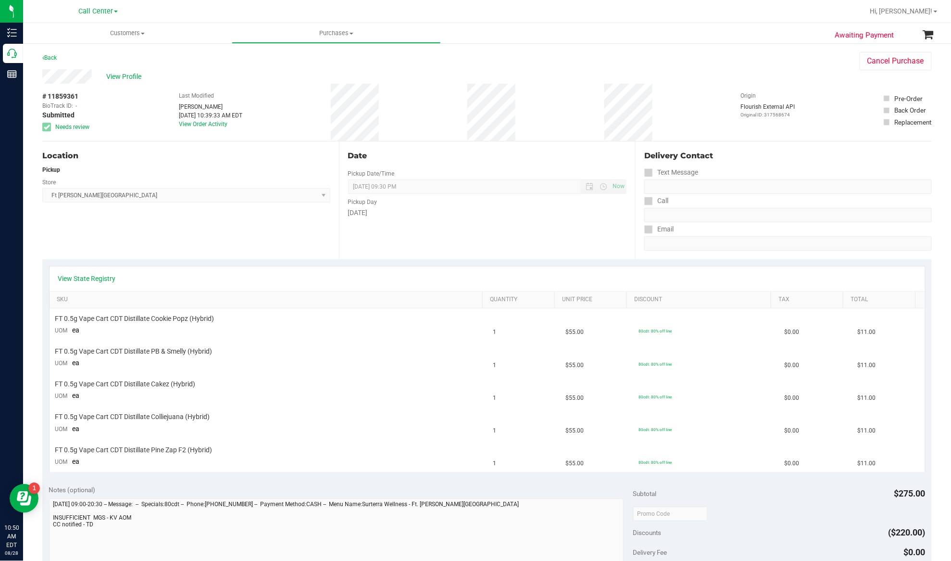
click at [221, 260] on div "View State Registry SKU Quantity Unit Price Discount Tax Total FT 0.5g Vape Car…" at bounding box center [486, 368] width 889 height 219
click at [138, 450] on span "FT 0.5g Vape Cart CDT Distillate Pine Zap F2 (Hybrid)" at bounding box center [133, 449] width 157 height 9
click at [176, 414] on span "FT 0.5g Vape Cart CDT Distillate Colliejuana (Hybrid)" at bounding box center [132, 416] width 155 height 9
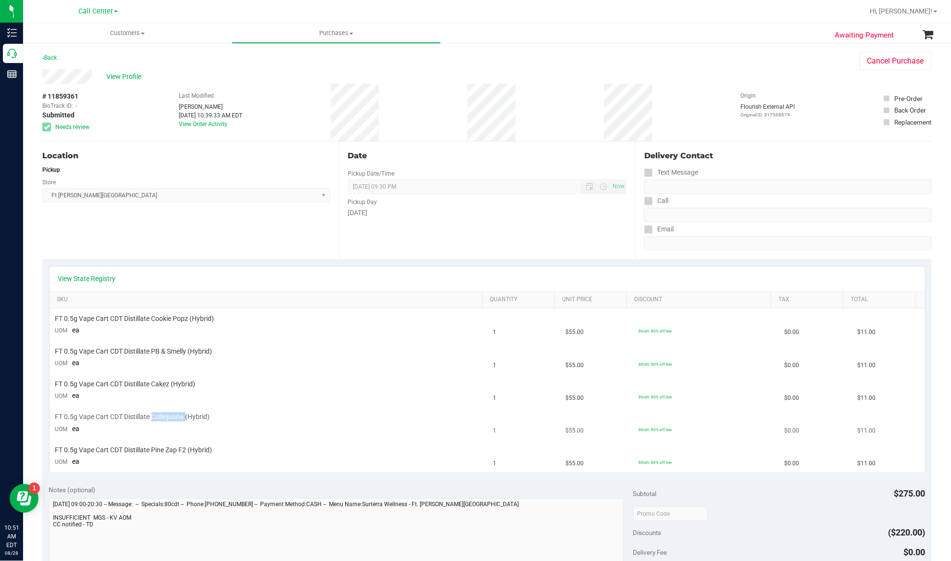
click at [176, 414] on span "FT 0.5g Vape Cart CDT Distillate Colliejuana (Hybrid)" at bounding box center [132, 416] width 155 height 9
click at [160, 431] on td "FT 0.5g Vape Cart CDT Distillate Colliejuana (Hybrid) UOM ea" at bounding box center [269, 423] width 438 height 33
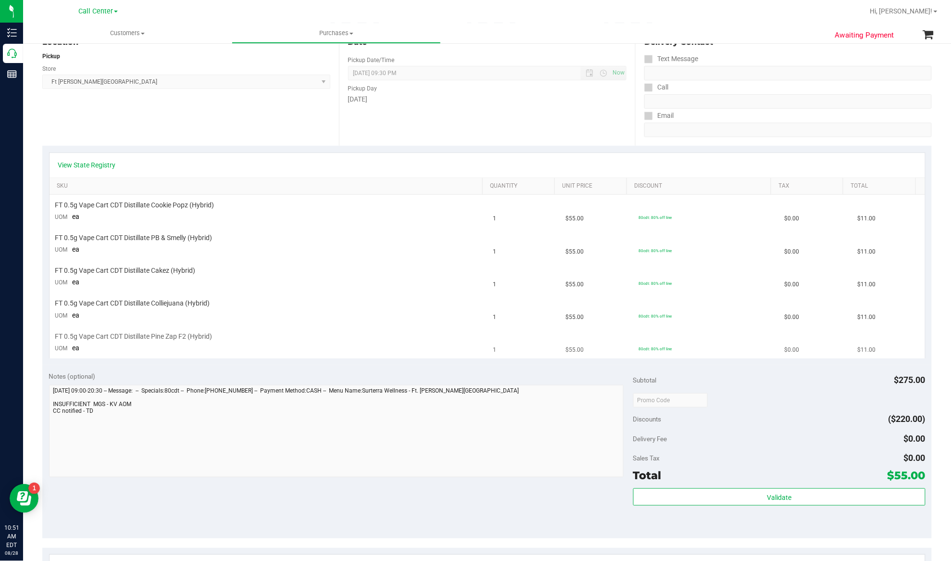
scroll to position [128, 0]
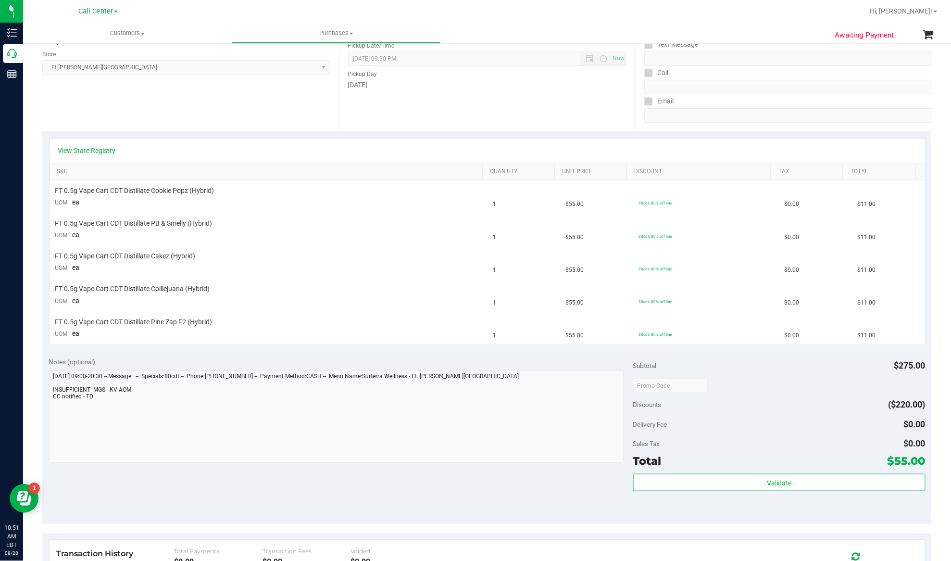
click at [295, 359] on div "Notes (optional)" at bounding box center [341, 362] width 584 height 10
drag, startPoint x: 56, startPoint y: 287, endPoint x: 860, endPoint y: 324, distance: 804.8
click at [860, 324] on tbody "FT 0.5g Vape Cart CDT Distillate Cookie Popz (Hybrid) UOM ea 1 $55.00 80cdt: 80…" at bounding box center [488, 261] width 876 height 163
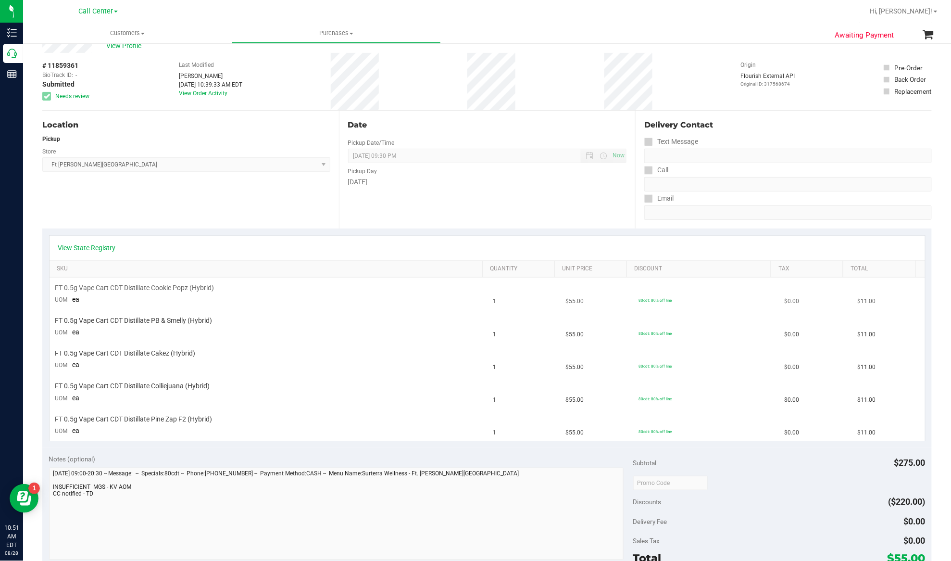
scroll to position [0, 0]
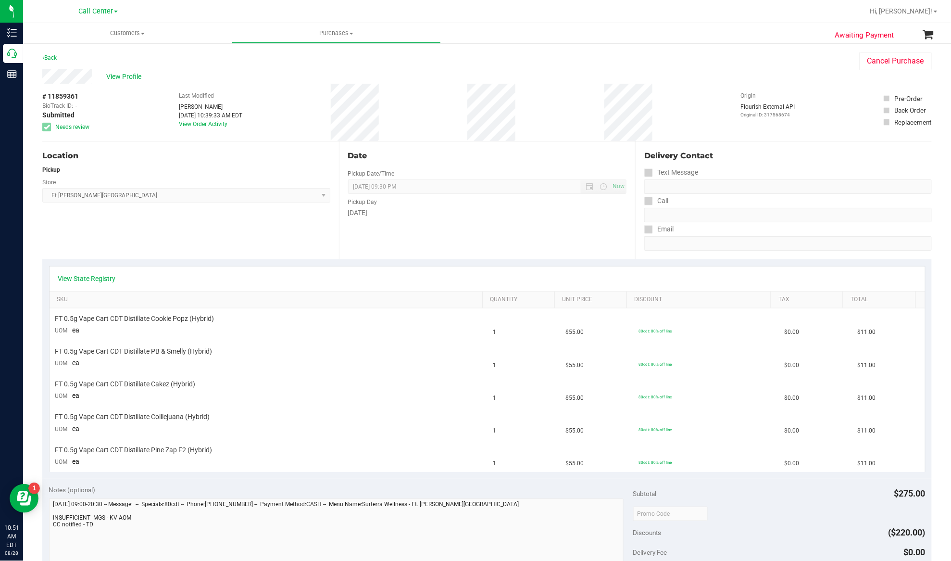
click at [162, 235] on div "Location Pickup Store Ft Walton Beach WC Select Store Bonita Springs WC Boynton…" at bounding box center [190, 200] width 297 height 118
click at [112, 277] on link "View State Registry" at bounding box center [87, 279] width 58 height 10
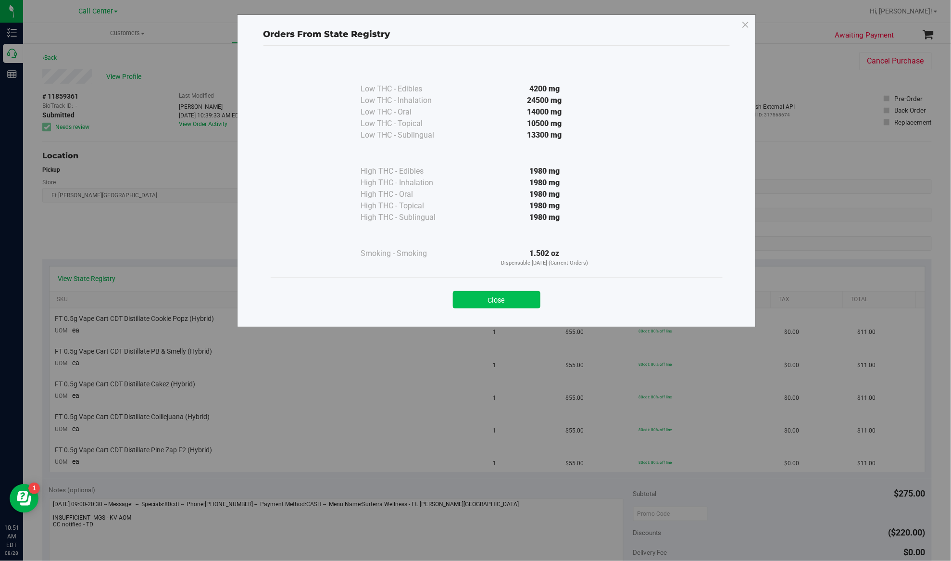
click at [486, 301] on button "Close" at bounding box center [497, 299] width 88 height 17
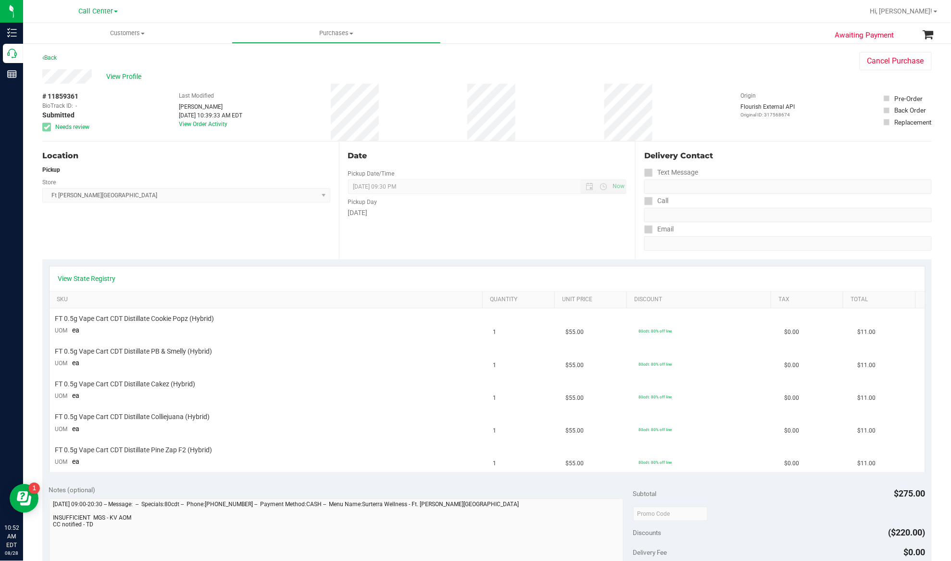
click at [180, 239] on div "Location Pickup Store Ft Walton Beach WC Select Store Bonita Springs WC Boynton…" at bounding box center [190, 200] width 297 height 118
drag, startPoint x: 197, startPoint y: 231, endPoint x: 279, endPoint y: 256, distance: 85.9
click at [197, 231] on div "Location Pickup Store Ft Walton Beach WC Select Store Bonita Springs WC Boynton…" at bounding box center [190, 200] width 297 height 118
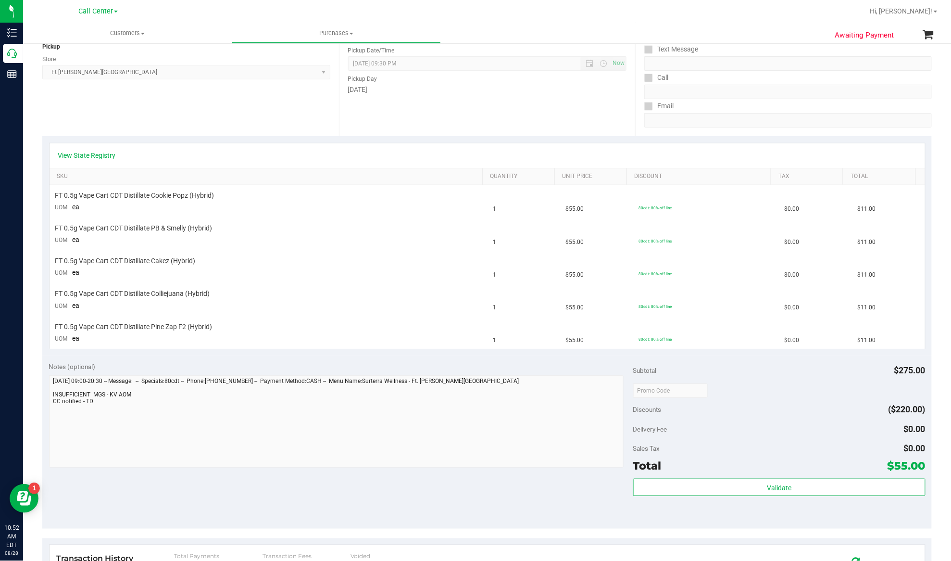
scroll to position [128, 0]
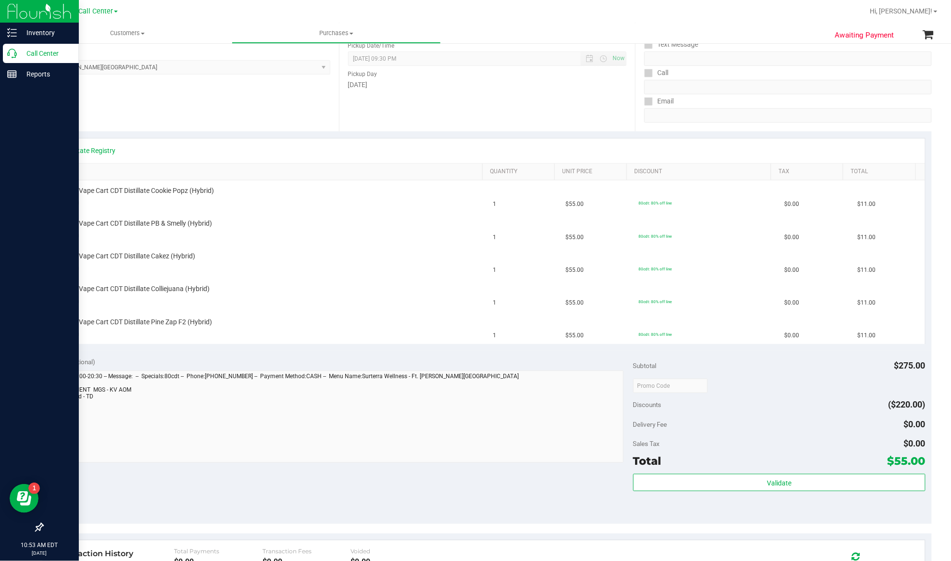
click at [40, 53] on p "Call Center" at bounding box center [46, 54] width 58 height 12
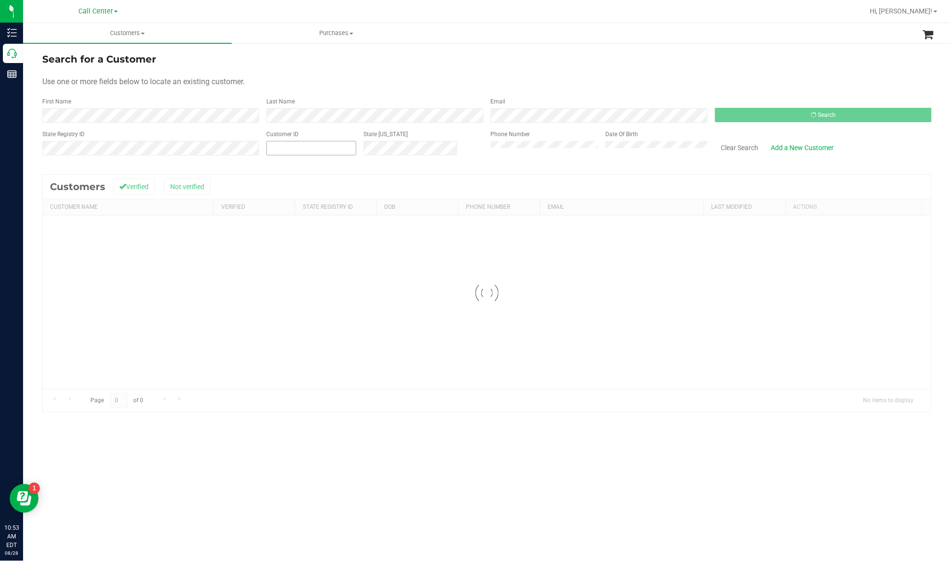
click at [288, 145] on input "text" at bounding box center [311, 147] width 89 height 13
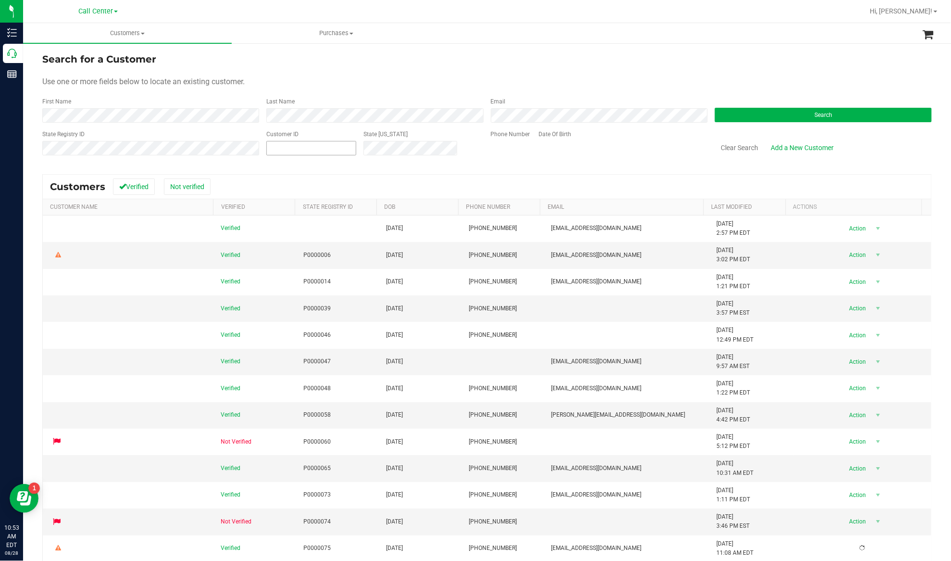
paste input "383782"
type input "383782"
click at [750, 117] on button "Search" at bounding box center [823, 115] width 217 height 14
click at [312, 149] on span at bounding box center [311, 148] width 90 height 14
paste input "383782"
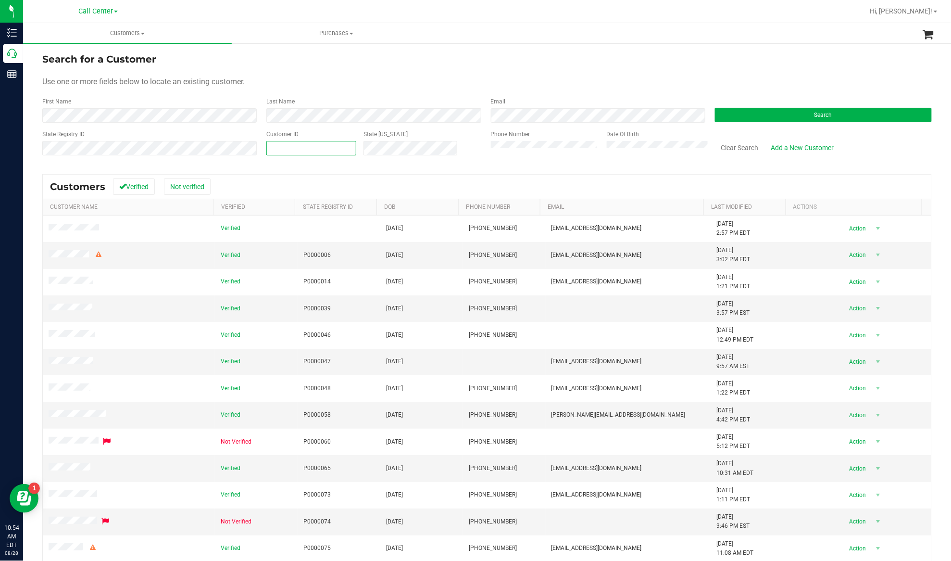
type input "383782"
click at [727, 116] on button "Search" at bounding box center [823, 115] width 217 height 14
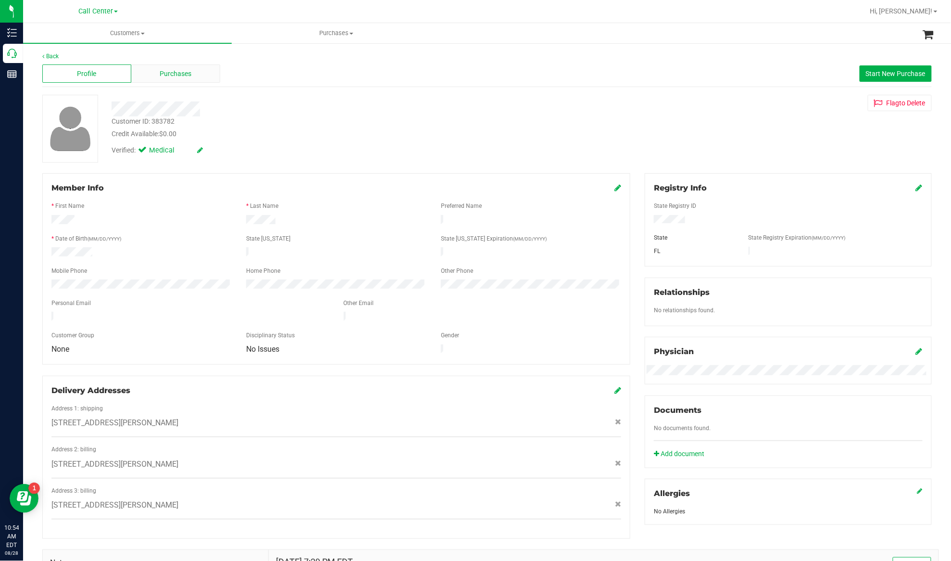
click at [180, 67] on div "Purchases" at bounding box center [175, 73] width 89 height 18
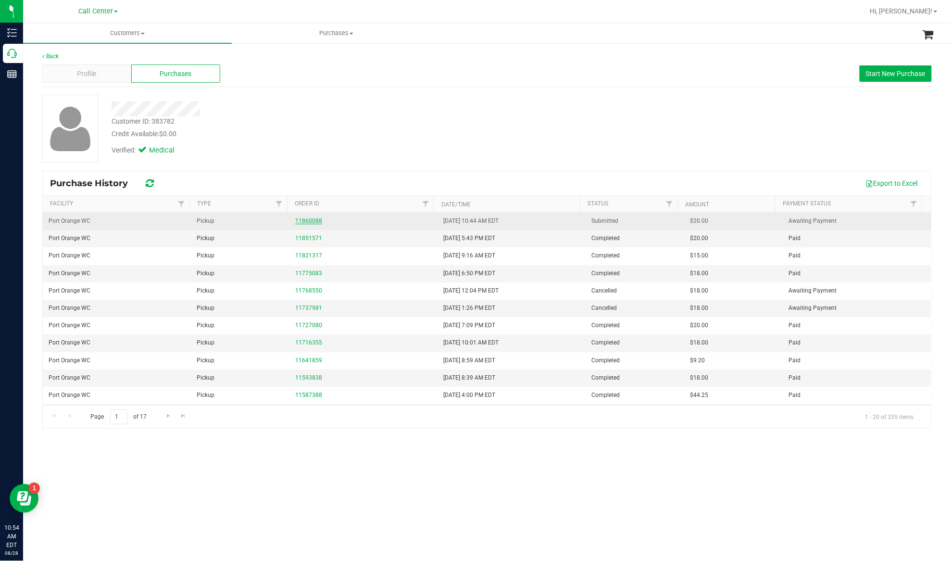
click at [313, 218] on link "11860088" at bounding box center [308, 220] width 27 height 7
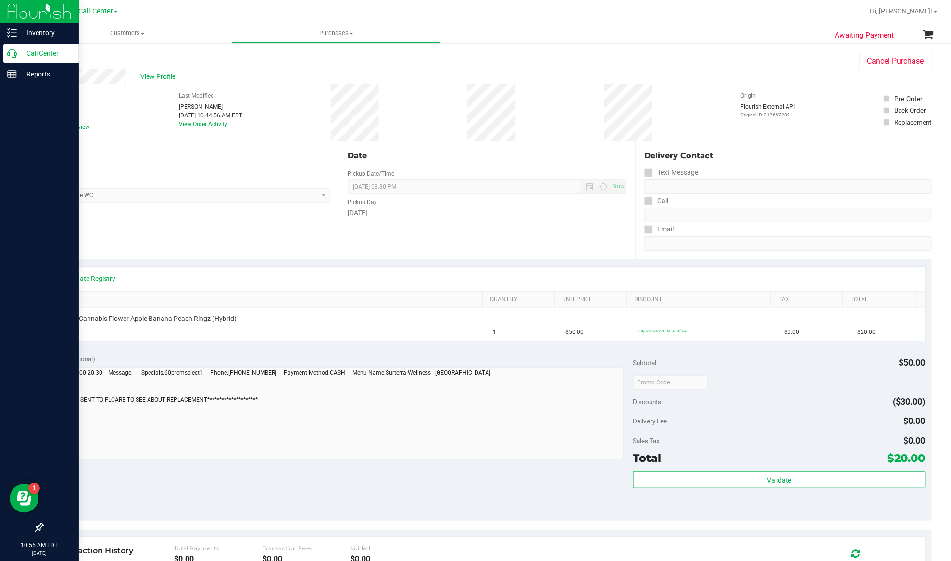
click at [35, 55] on p "Call Center" at bounding box center [46, 54] width 58 height 12
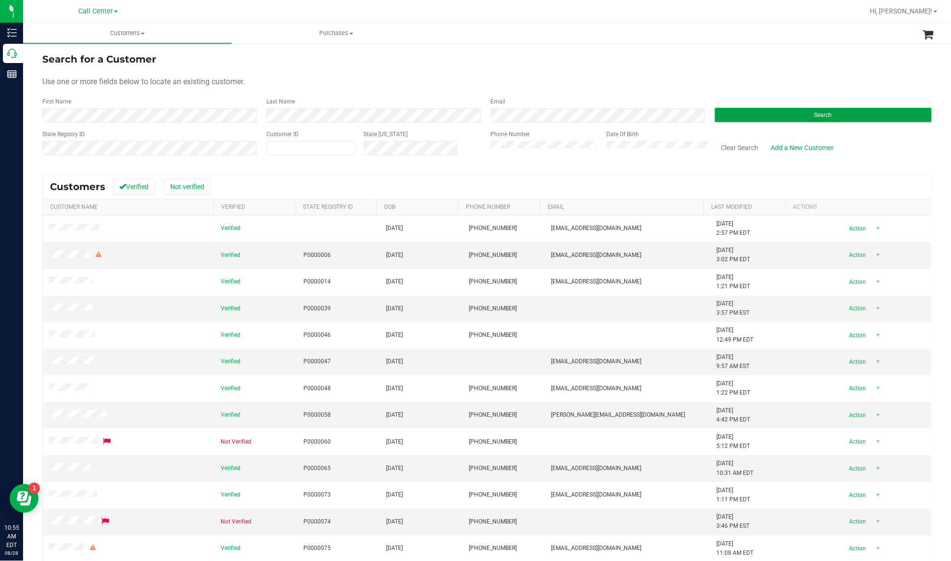
click at [720, 114] on button "Search" at bounding box center [823, 115] width 217 height 14
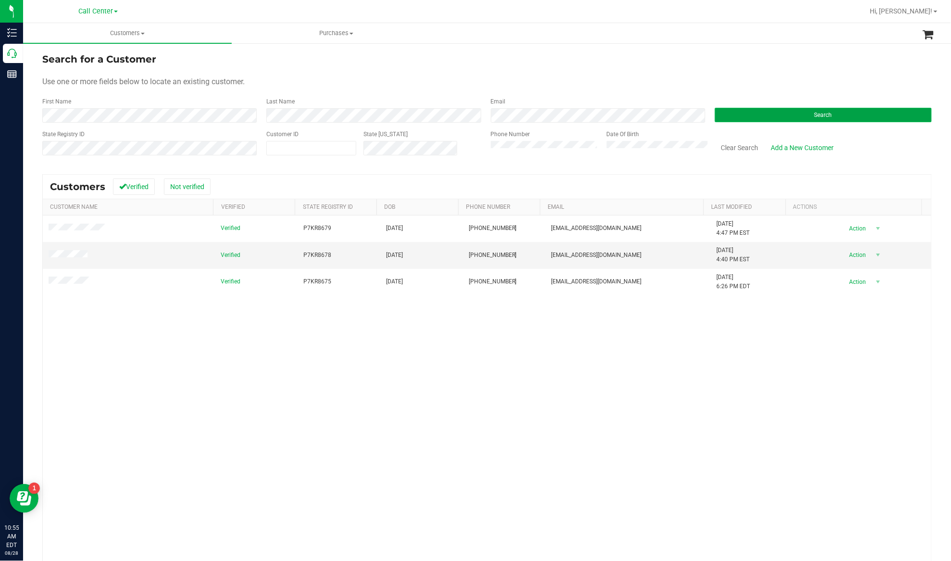
click at [759, 110] on button "Search" at bounding box center [823, 115] width 217 height 14
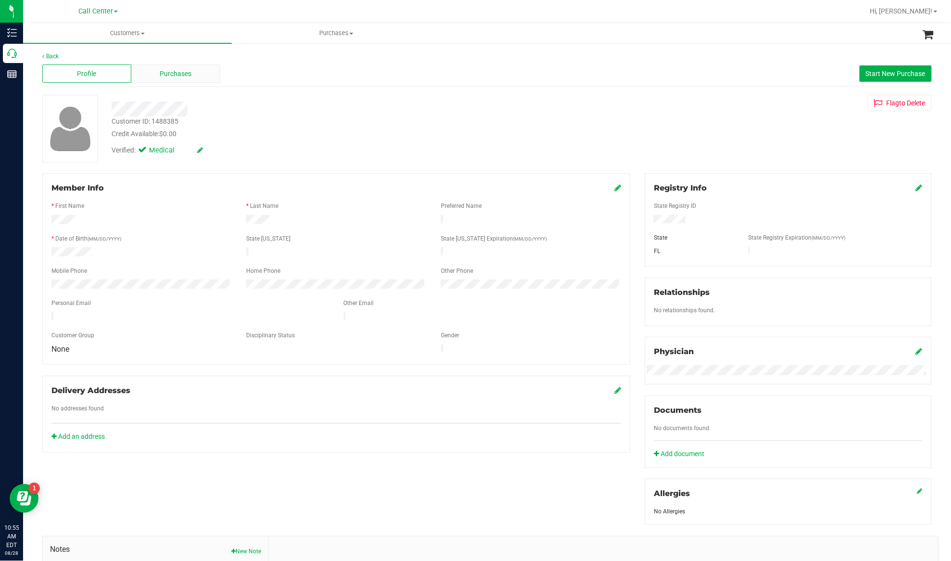
click at [160, 74] on span "Purchases" at bounding box center [176, 74] width 32 height 10
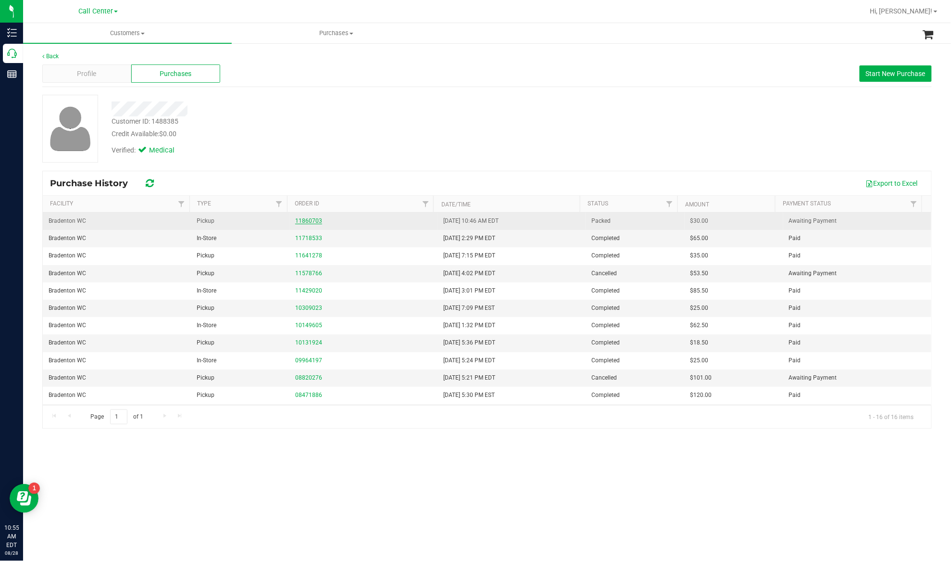
click at [303, 220] on link "11860703" at bounding box center [308, 220] width 27 height 7
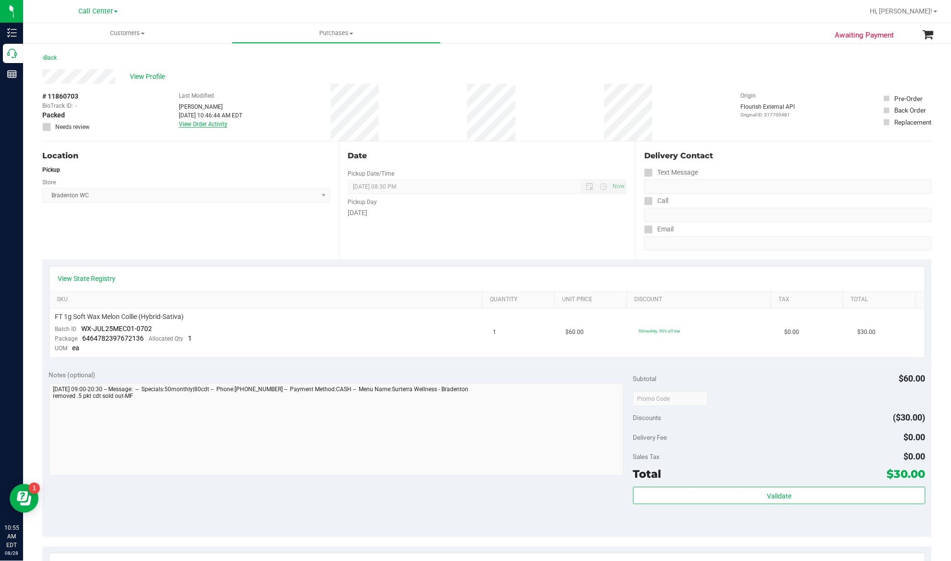
click at [190, 124] on link "View Order Activity" at bounding box center [203, 124] width 49 height 7
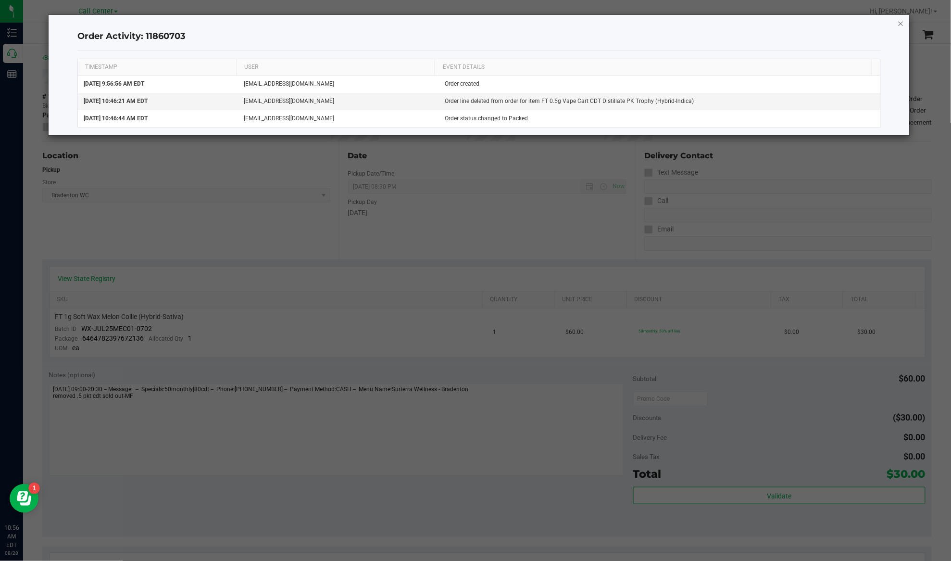
click at [902, 21] on icon "button" at bounding box center [901, 23] width 7 height 12
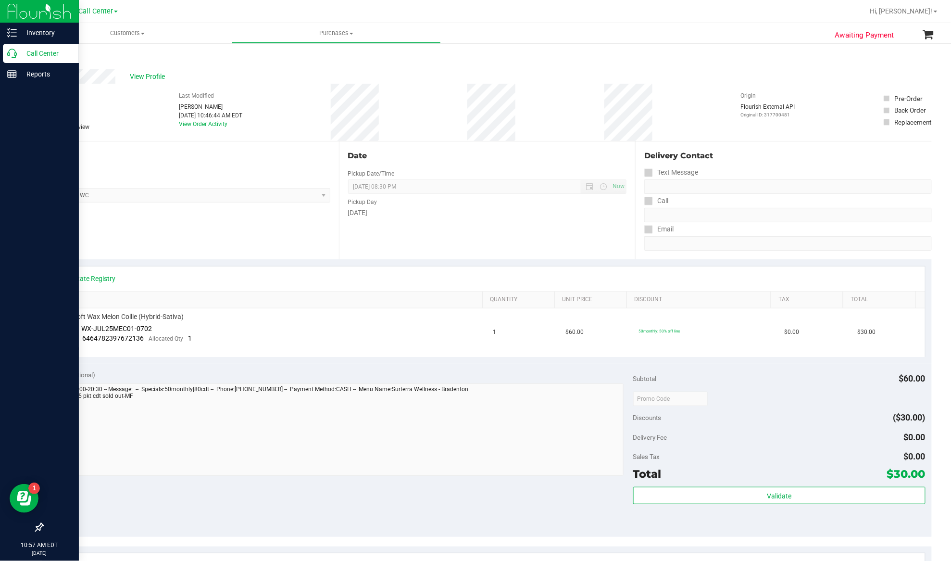
click at [40, 49] on p "Call Center" at bounding box center [46, 54] width 58 height 12
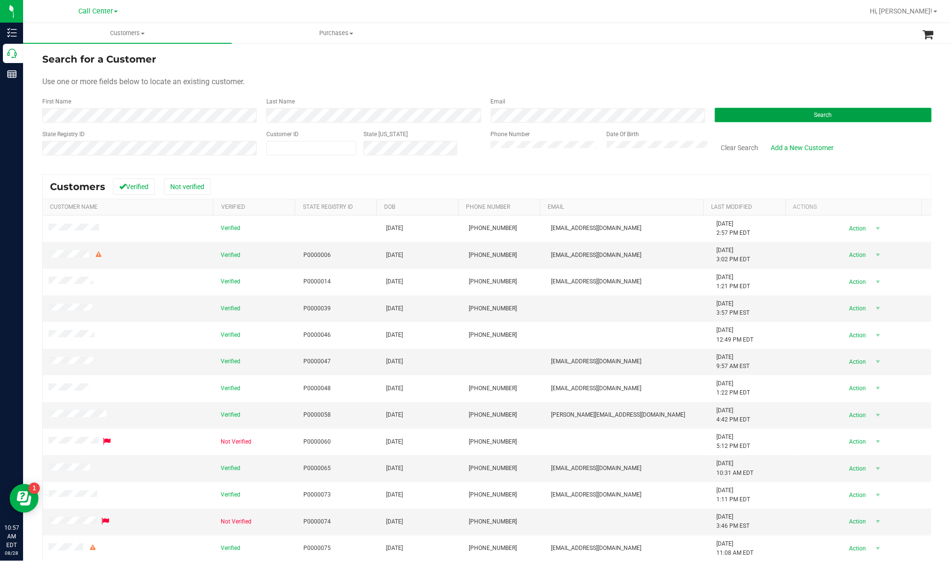
click at [737, 117] on button "Search" at bounding box center [823, 115] width 217 height 14
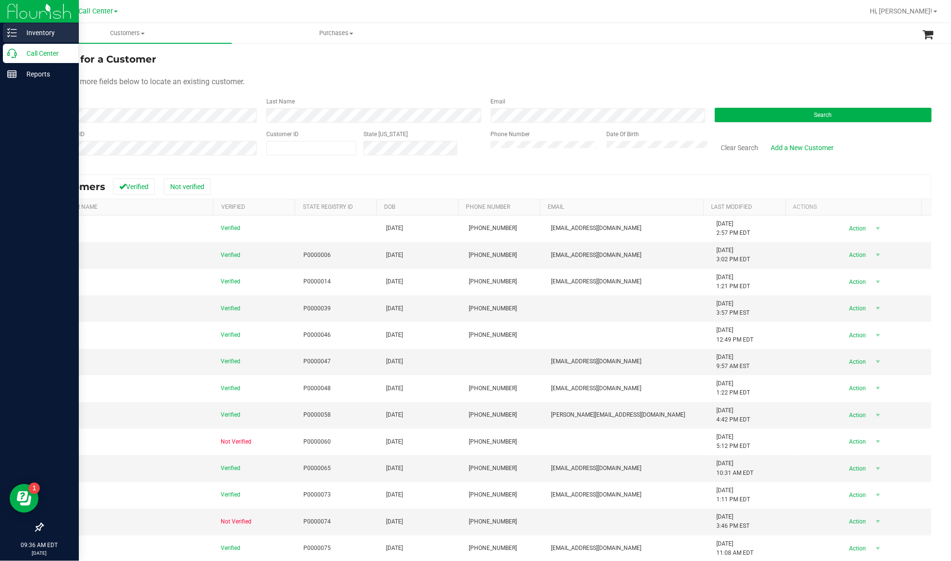
click at [37, 29] on p "Inventory" at bounding box center [46, 33] width 58 height 12
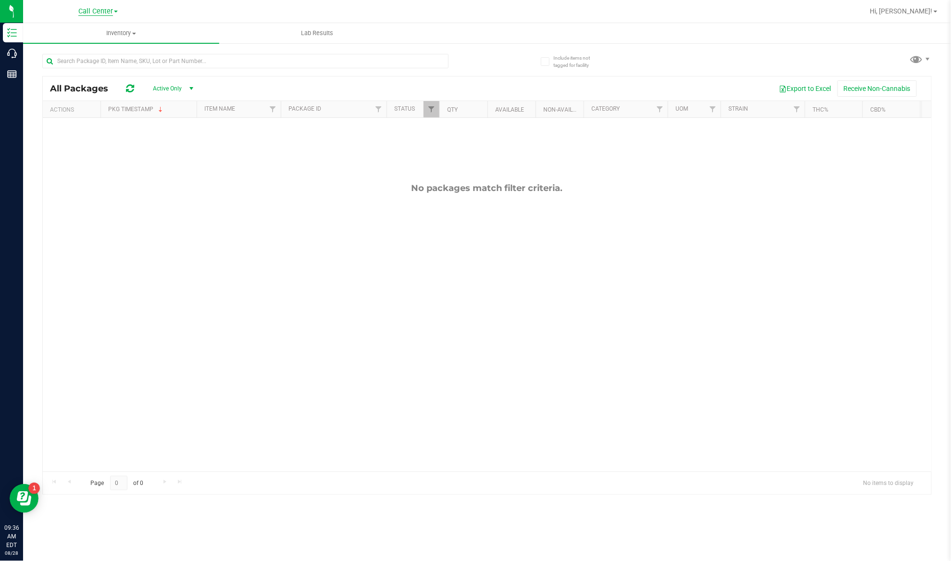
click at [98, 11] on span "Call Center" at bounding box center [95, 11] width 35 height 9
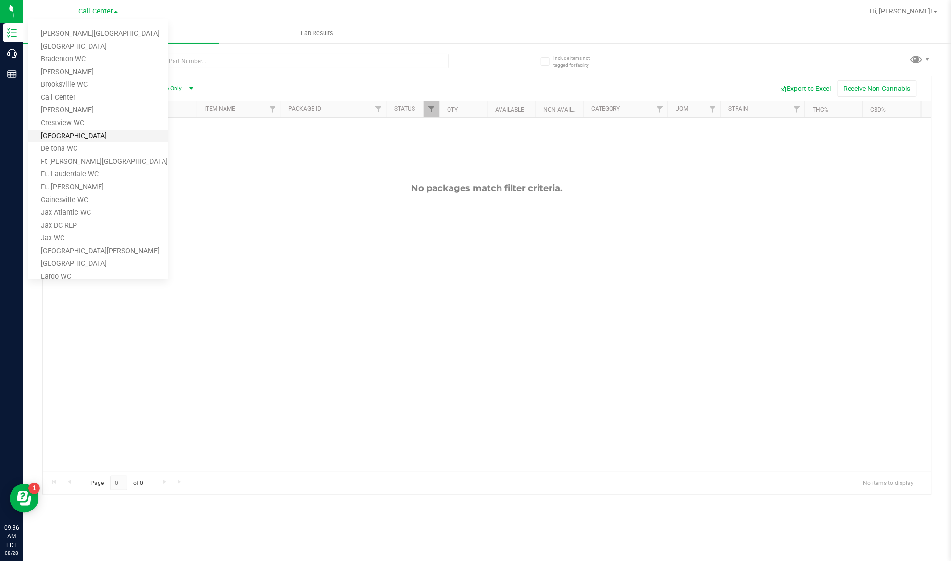
click at [60, 135] on link "[GEOGRAPHIC_DATA]" at bounding box center [98, 136] width 140 height 13
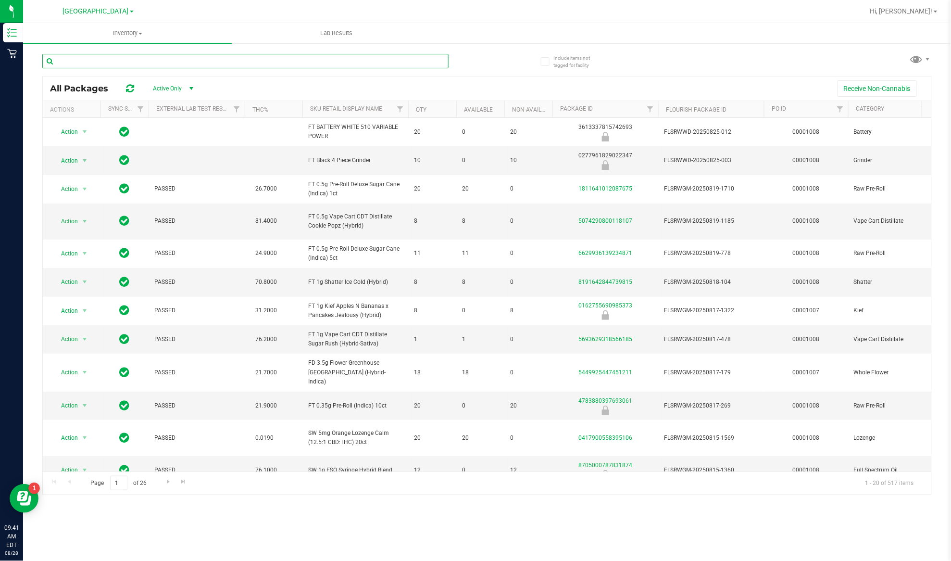
click at [189, 54] on input "text" at bounding box center [245, 61] width 406 height 14
paste input "Apples N Bananas x Pancakes Jealousy"
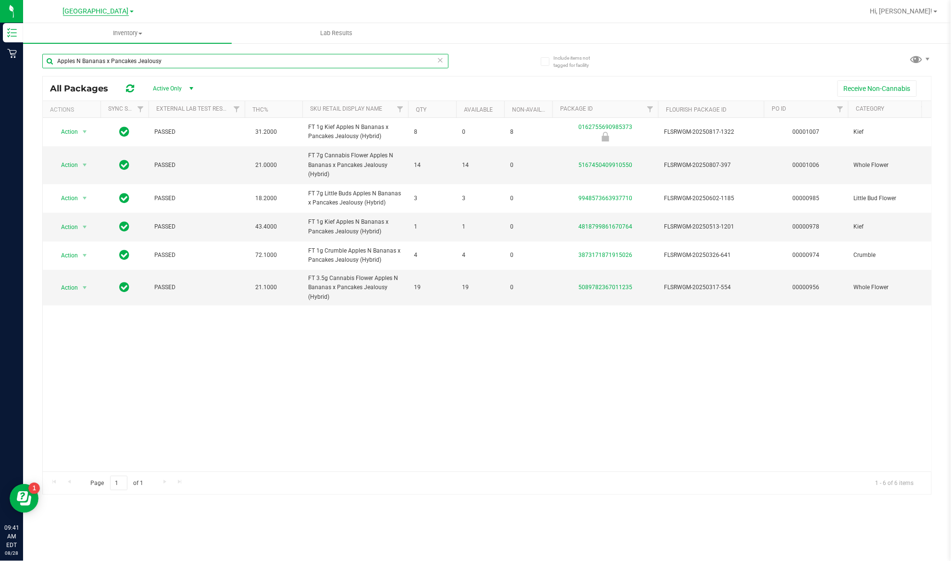
type input "Apples N Bananas x Pancakes Jealousy"
click at [100, 12] on span "[GEOGRAPHIC_DATA]" at bounding box center [96, 11] width 66 height 9
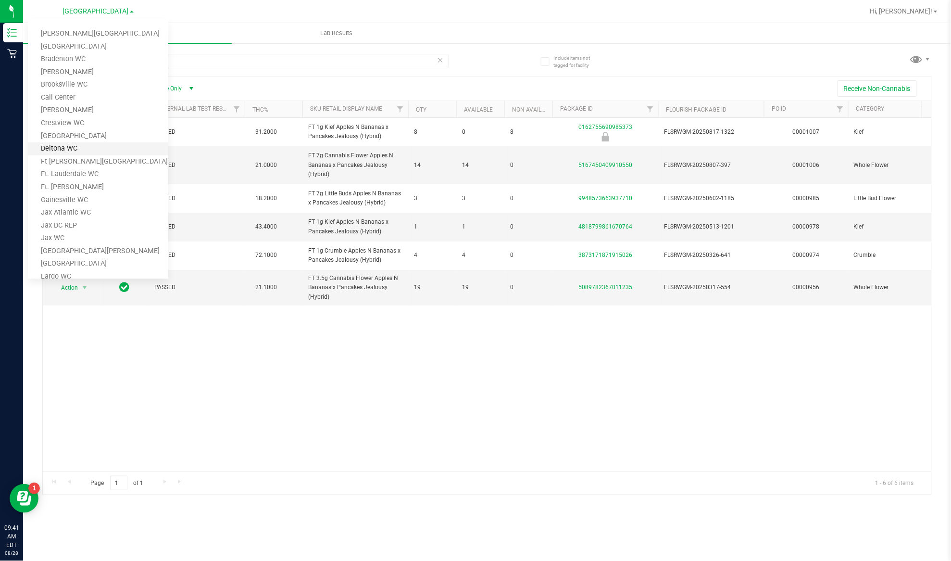
click at [63, 150] on link "Deltona WC" at bounding box center [98, 148] width 140 height 13
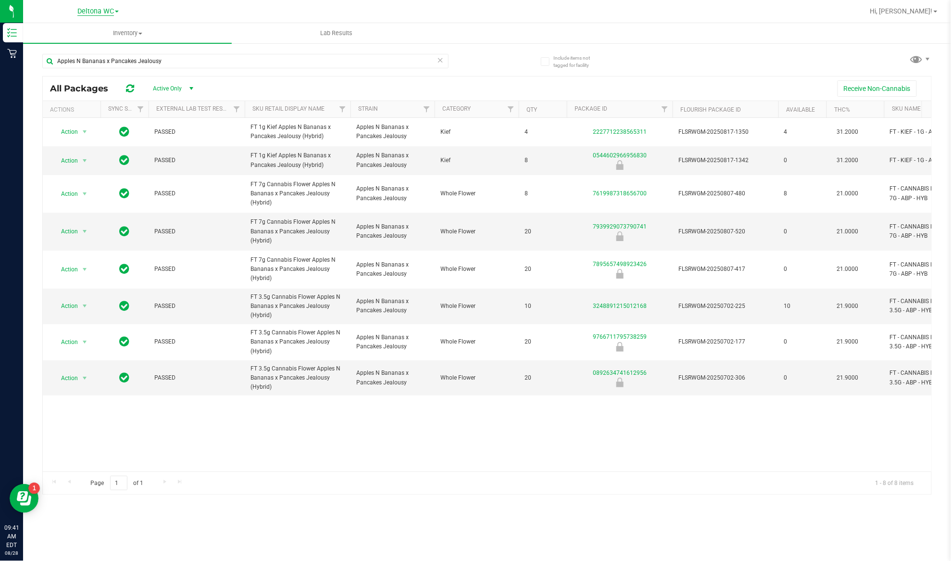
click at [100, 12] on span "Deltona WC" at bounding box center [95, 11] width 37 height 9
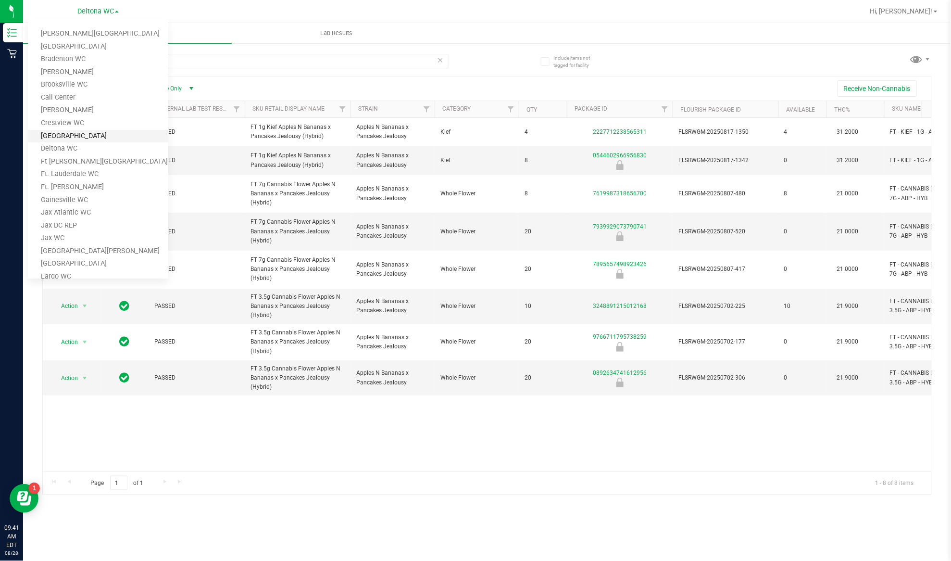
click at [64, 131] on link "Deerfield Beach WC" at bounding box center [98, 136] width 140 height 13
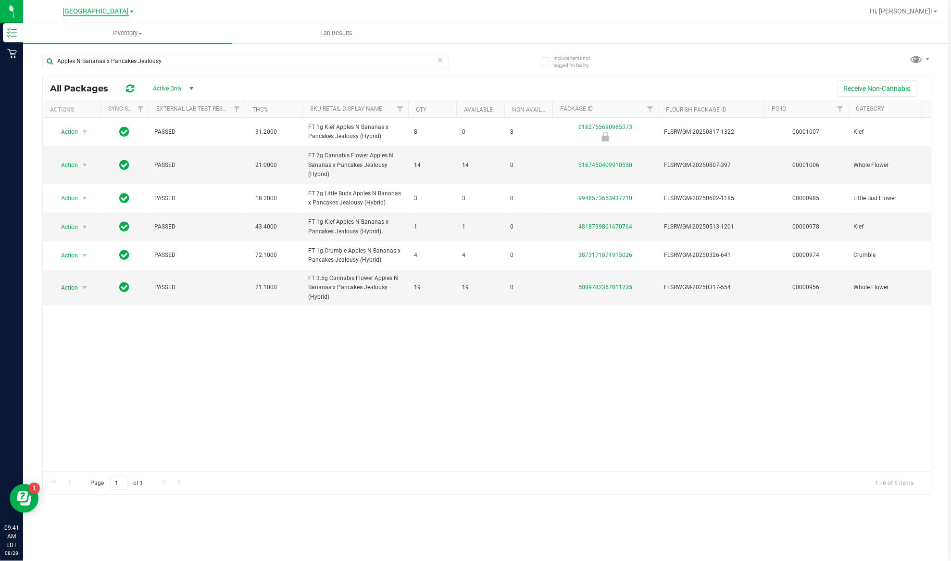
click at [106, 12] on span "Deerfield Beach WC" at bounding box center [96, 11] width 66 height 9
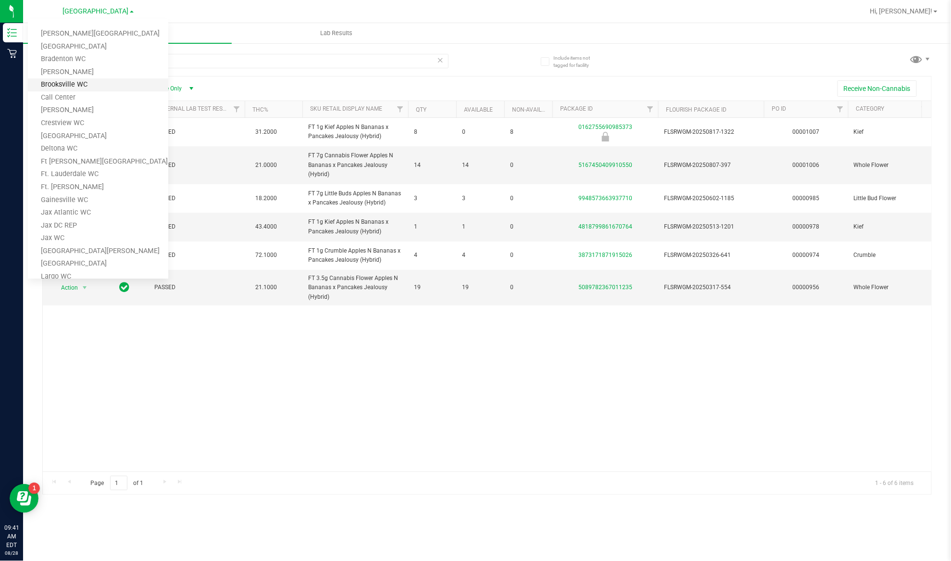
click at [75, 81] on link "Brooksville WC" at bounding box center [98, 84] width 140 height 13
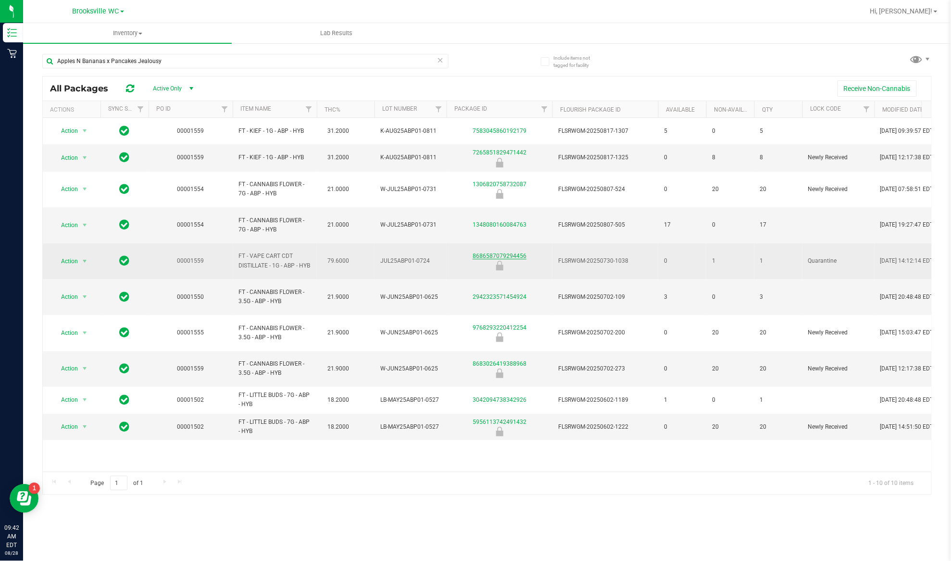
click at [518, 256] on link "8686587079294456" at bounding box center [500, 255] width 54 height 7
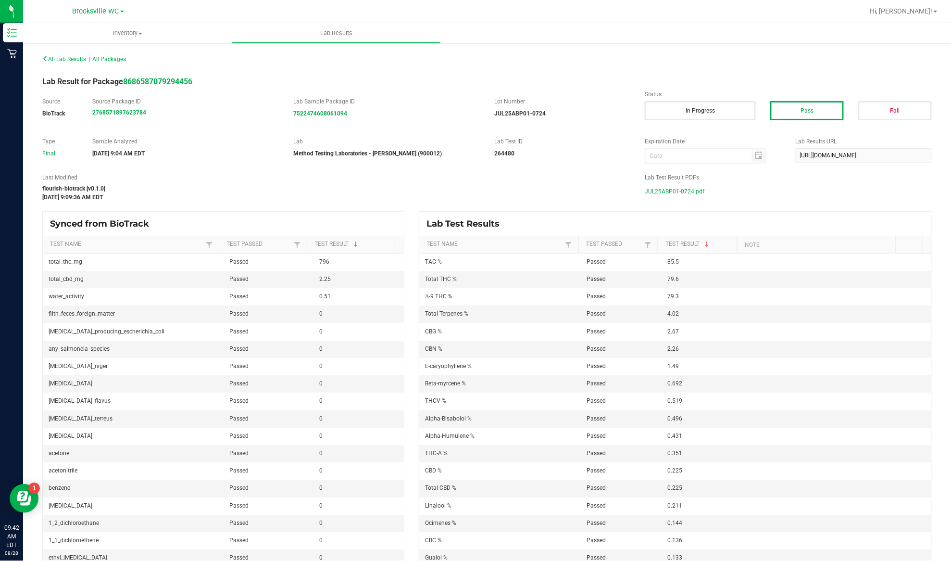
click at [665, 199] on div "Last Modified flourish-biotrack [v0.1.0] Jul 30, 2025 9:09:36 AM EDT Lab Test R…" at bounding box center [487, 187] width 904 height 28
click at [665, 192] on span "JUL25ABP01-0724.pdf" at bounding box center [675, 191] width 60 height 14
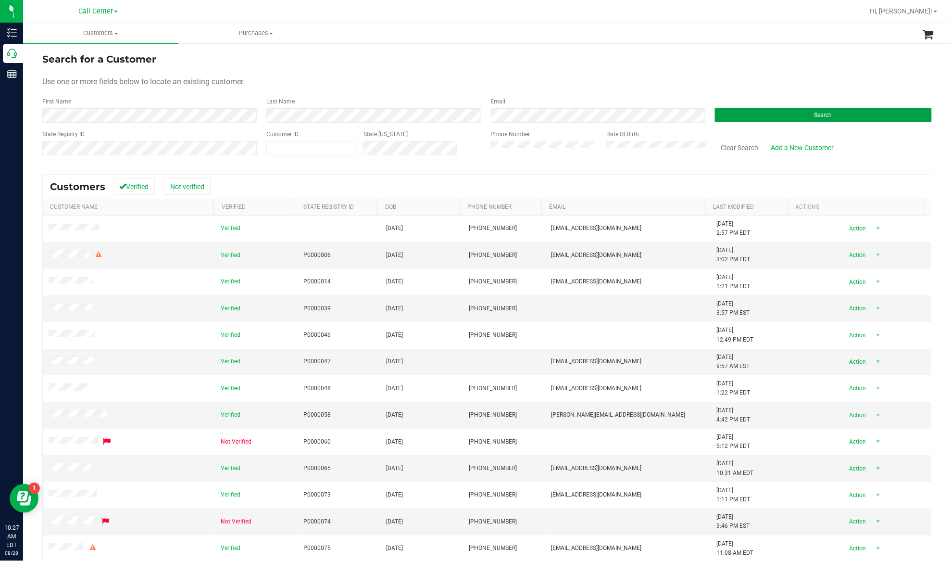
drag, startPoint x: 773, startPoint y: 116, endPoint x: 779, endPoint y: 106, distance: 11.2
click at [776, 114] on button "Search" at bounding box center [823, 115] width 217 height 14
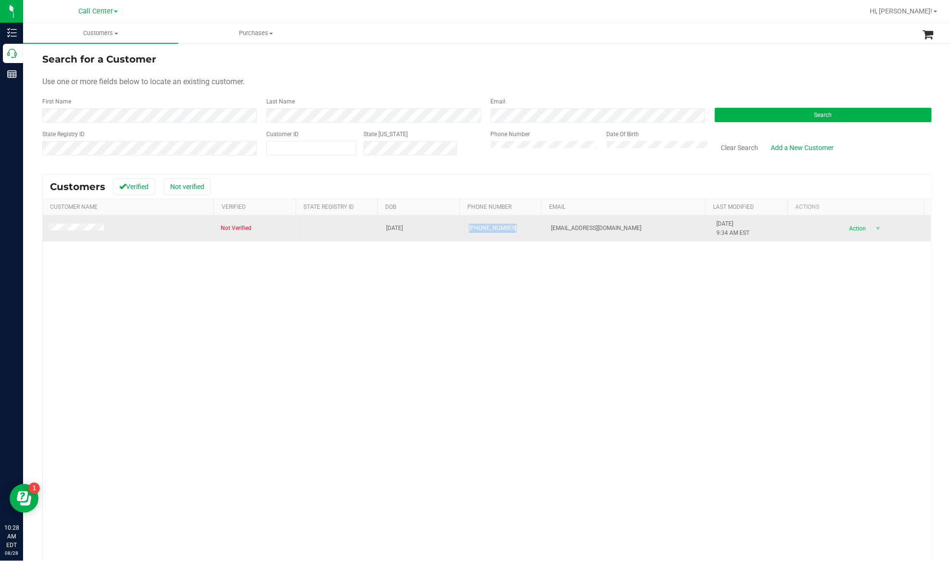
drag, startPoint x: 499, startPoint y: 227, endPoint x: 460, endPoint y: 227, distance: 38.5
click at [463, 227] on td "[PHONE_NUMBER]" at bounding box center [504, 228] width 83 height 26
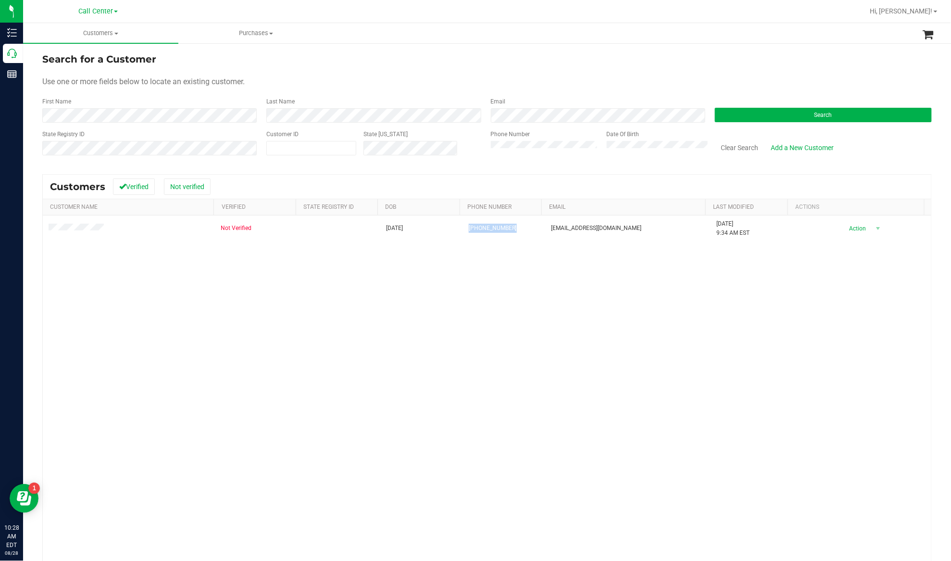
copy span "[PHONE_NUMBER]"
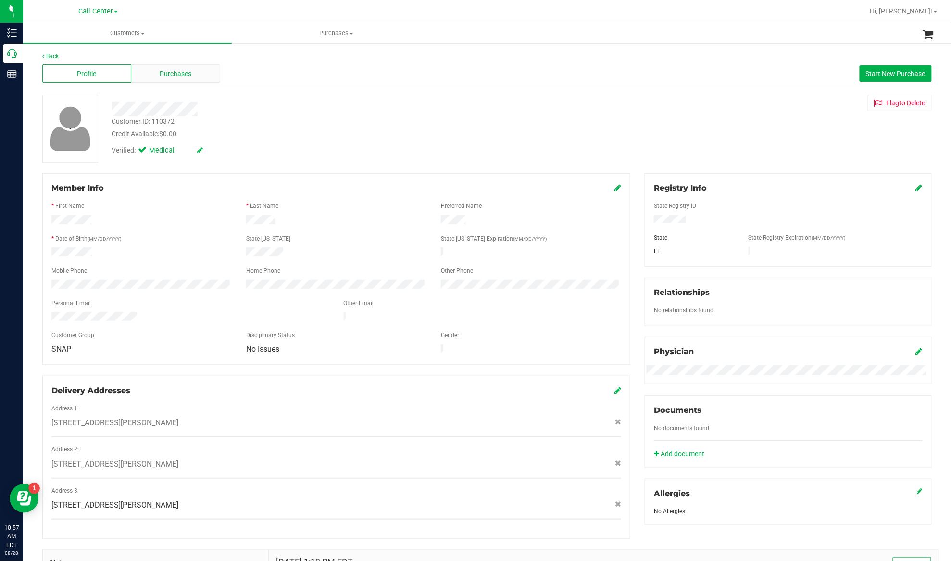
click at [193, 76] on div "Purchases" at bounding box center [175, 73] width 89 height 18
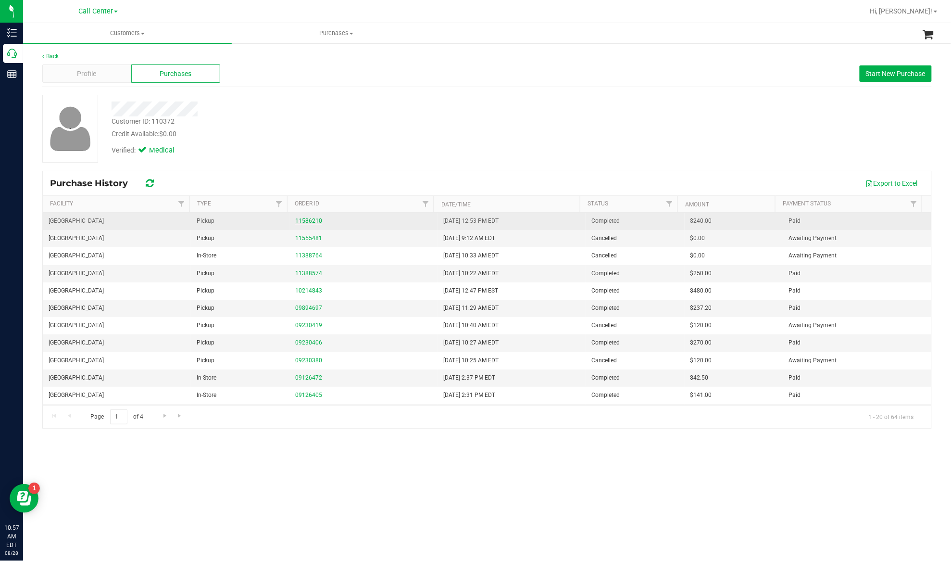
click at [316, 222] on link "11586210" at bounding box center [308, 220] width 27 height 7
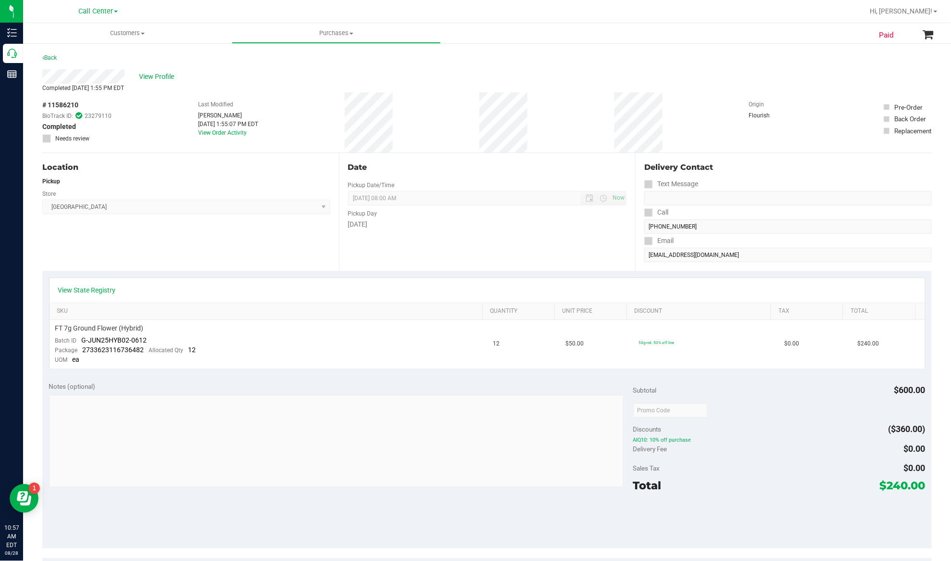
click at [190, 272] on div "View State Registry SKU Quantity Unit Price Discount Tax Total FT 7g Ground Flo…" at bounding box center [486, 323] width 889 height 104
click at [145, 72] on span "View Profile" at bounding box center [158, 77] width 38 height 10
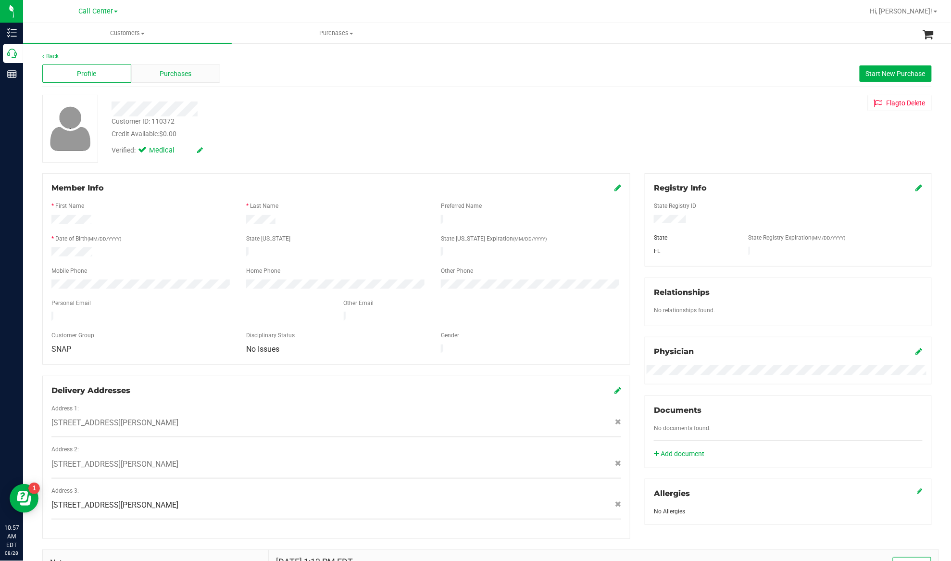
click at [199, 75] on div "Purchases" at bounding box center [175, 73] width 89 height 18
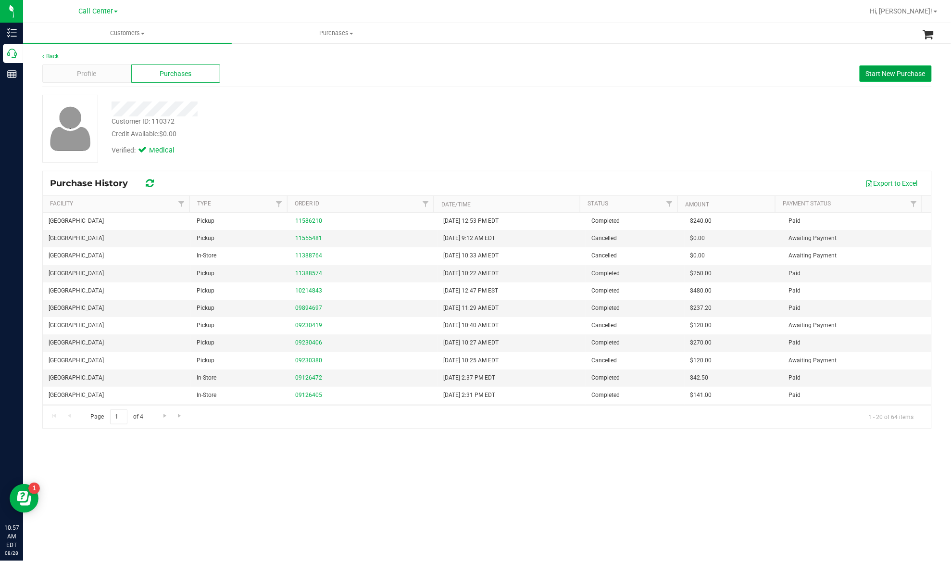
click at [889, 73] on span "Start New Purchase" at bounding box center [896, 74] width 60 height 8
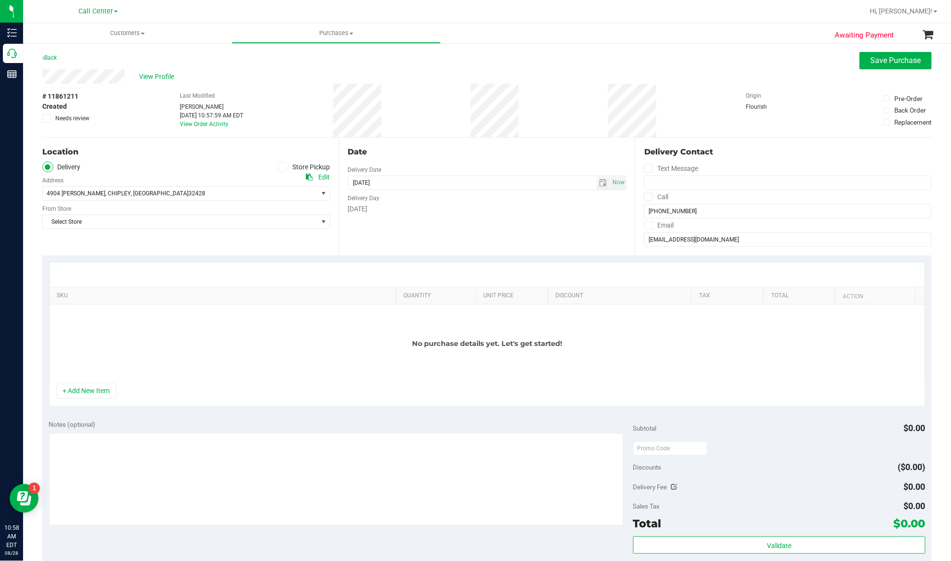
click at [204, 163] on ul "Delivery Store Pickup" at bounding box center [186, 167] width 288 height 11
drag, startPoint x: 279, startPoint y: 162, endPoint x: 280, endPoint y: 169, distance: 7.2
click at [280, 162] on span at bounding box center [282, 167] width 11 height 11
click at [0, 0] on input "Store Pickup" at bounding box center [0, 0] width 0 height 0
click at [270, 193] on span "Select Store" at bounding box center [180, 193] width 275 height 13
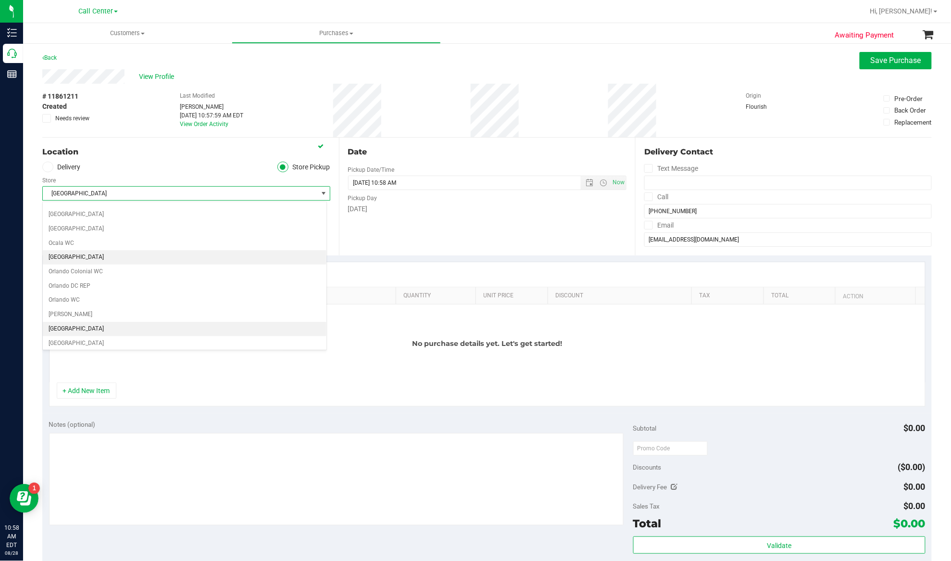
scroll to position [460, 0]
click at [96, 301] on li "[GEOGRAPHIC_DATA]" at bounding box center [185, 293] width 284 height 14
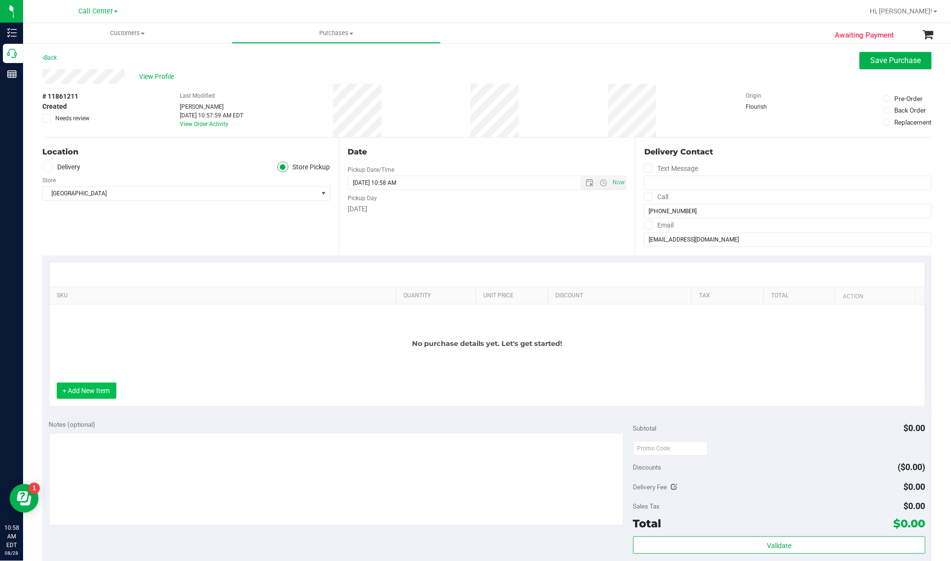
click at [100, 389] on button "+ Add New Item" at bounding box center [87, 390] width 60 height 16
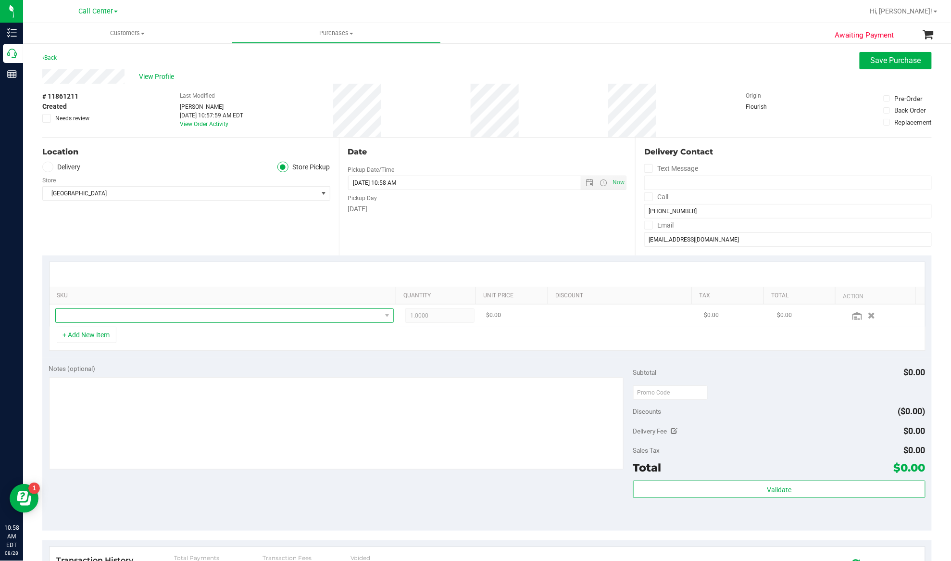
click at [103, 311] on span "NO DATA FOUND" at bounding box center [219, 315] width 326 height 13
click at [170, 314] on span "NO DATA FOUND" at bounding box center [219, 315] width 326 height 13
drag, startPoint x: 124, startPoint y: 337, endPoint x: 38, endPoint y: 339, distance: 86.1
click at [38, 339] on body "Inventory Call Center Reports 10:58 AM EDT 08/28/2025 08/28 Call Center Hi, Eja…" at bounding box center [475, 280] width 951 height 561
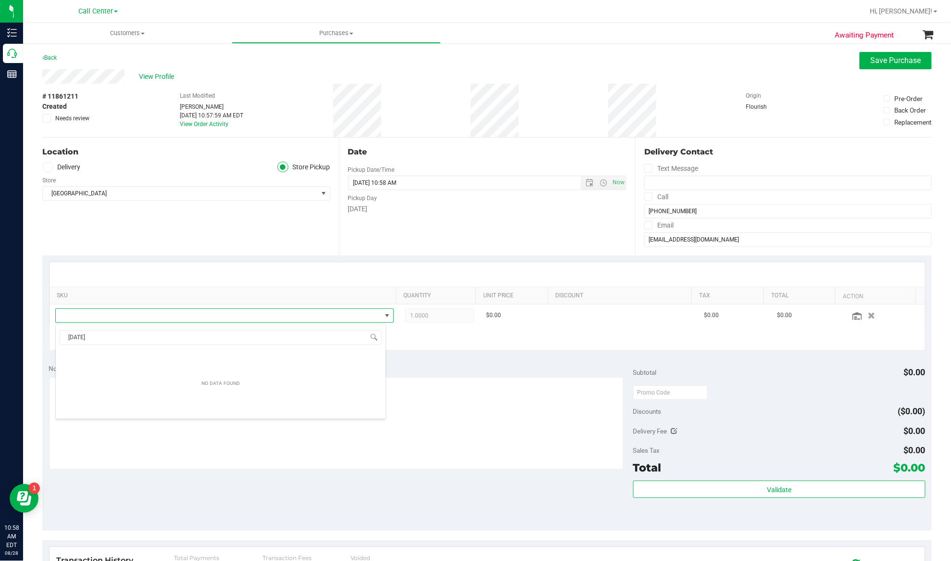
type input "06/16/1960"
click at [218, 319] on span "NO DATA FOUND" at bounding box center [219, 315] width 326 height 13
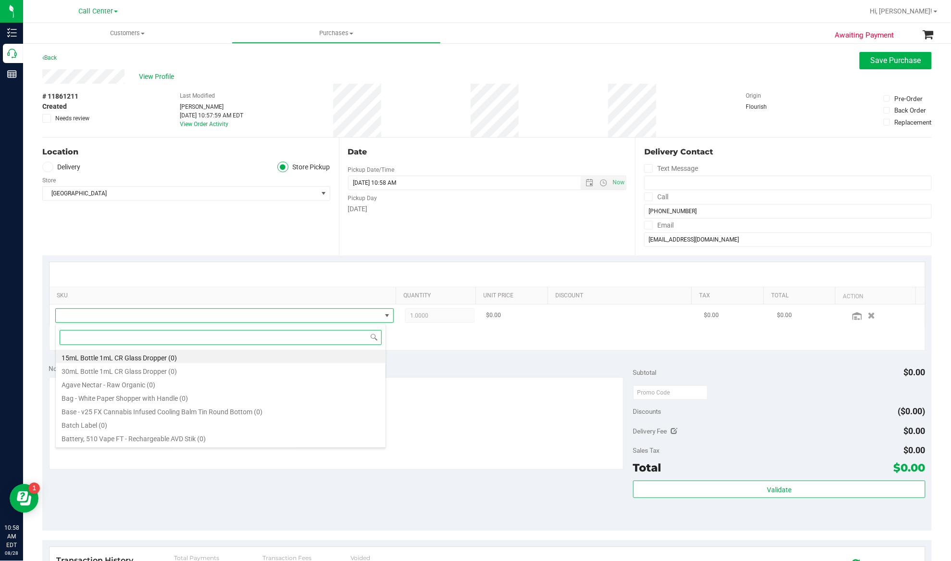
paste input "Apples N Bananas x Pancakes Jealousy"
type input "Apples N Bananas x Pancakes Jealousy"
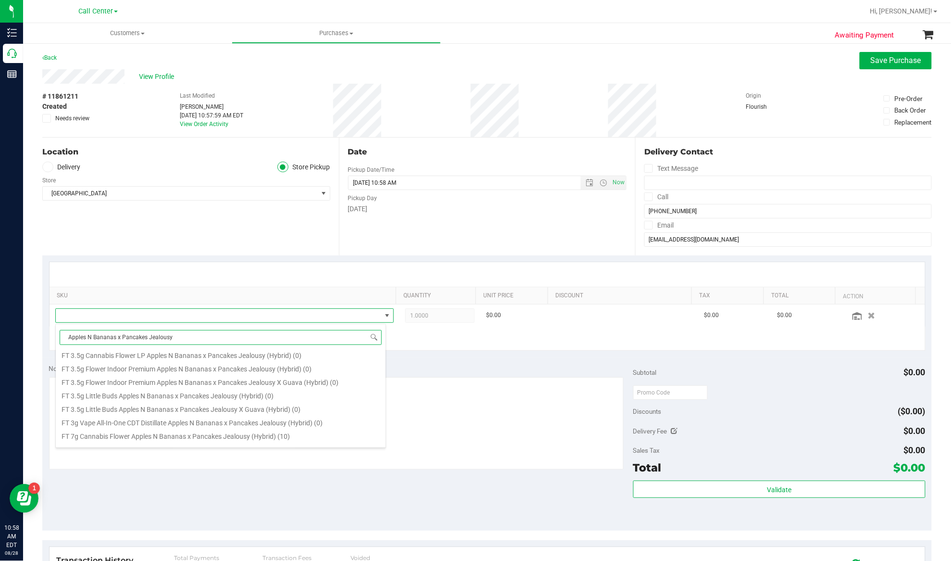
scroll to position [320, 0]
click at [142, 412] on li "FT 7g Cannabis Flower Apples N Bananas x Pancakes Jealousy (Hybrid) (10)" at bounding box center [221, 412] width 330 height 13
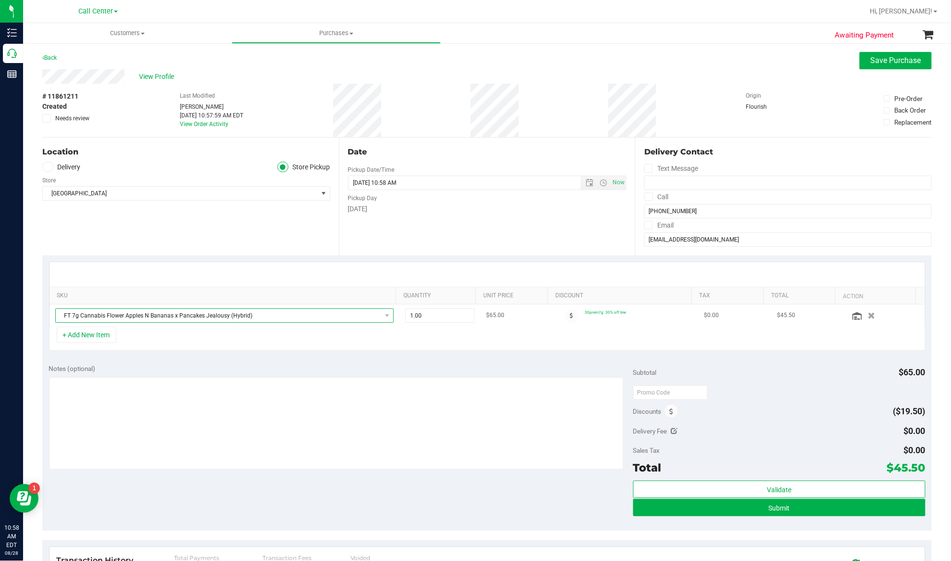
click at [139, 310] on span "FT 7g Cannabis Flower Apples N Bananas x Pancakes Jealousy (Hybrid)" at bounding box center [219, 315] width 326 height 13
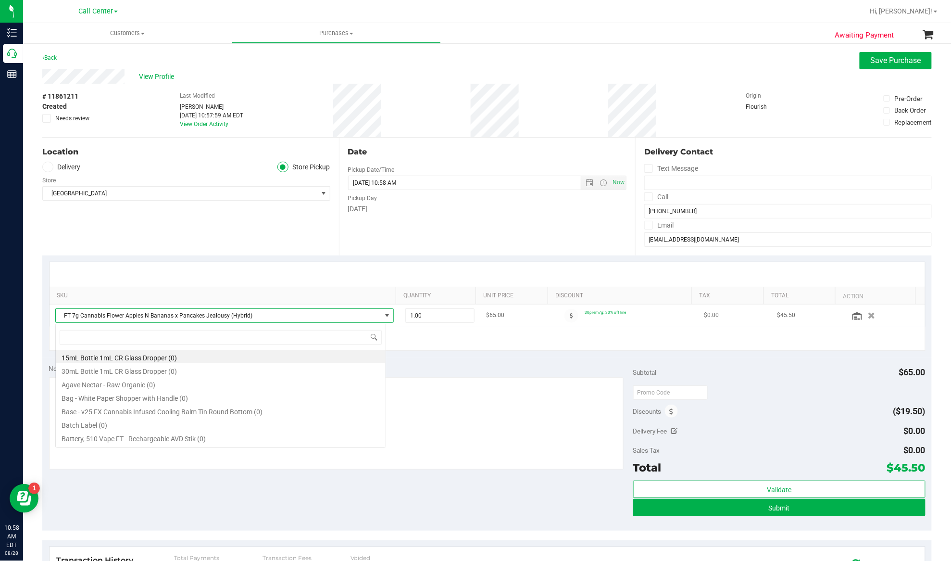
scroll to position [14, 331]
type input "Apples N Bananas x Pancakes Jealousy"
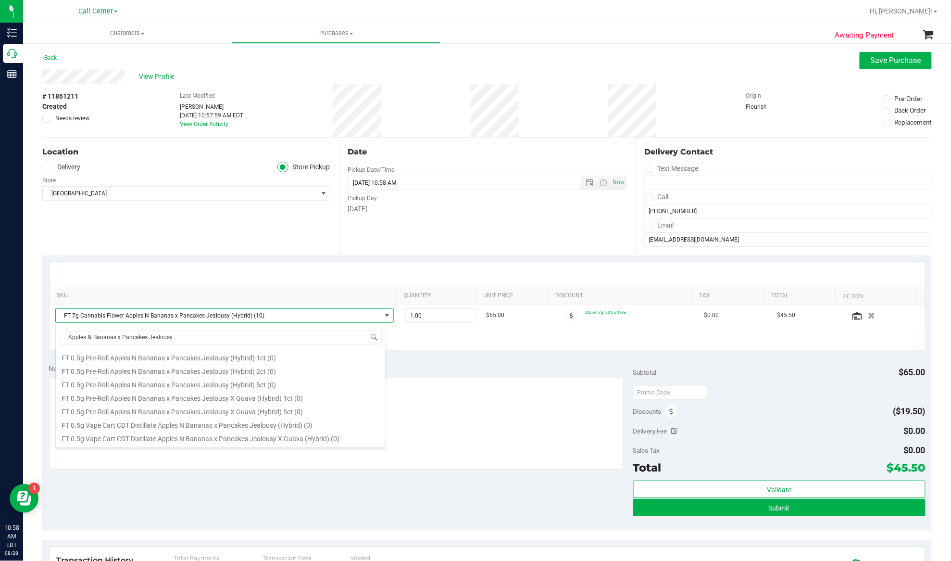
scroll to position [294, 0]
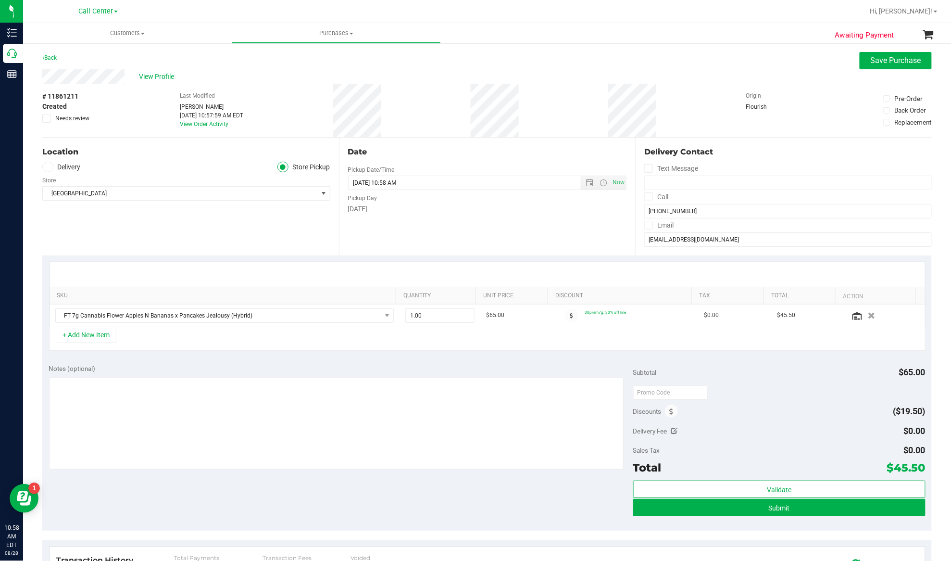
click at [489, 368] on div "Notes (optional)" at bounding box center [341, 368] width 584 height 10
click at [285, 318] on span "FT 7g Cannabis Flower Apples N Bananas x Pancakes Jealousy (Hybrid)" at bounding box center [219, 315] width 326 height 13
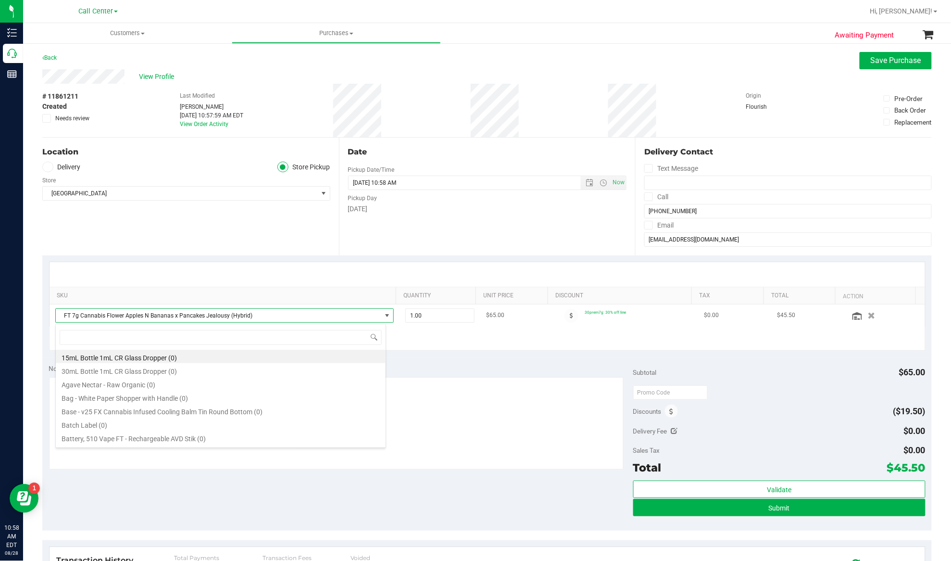
scroll to position [14, 331]
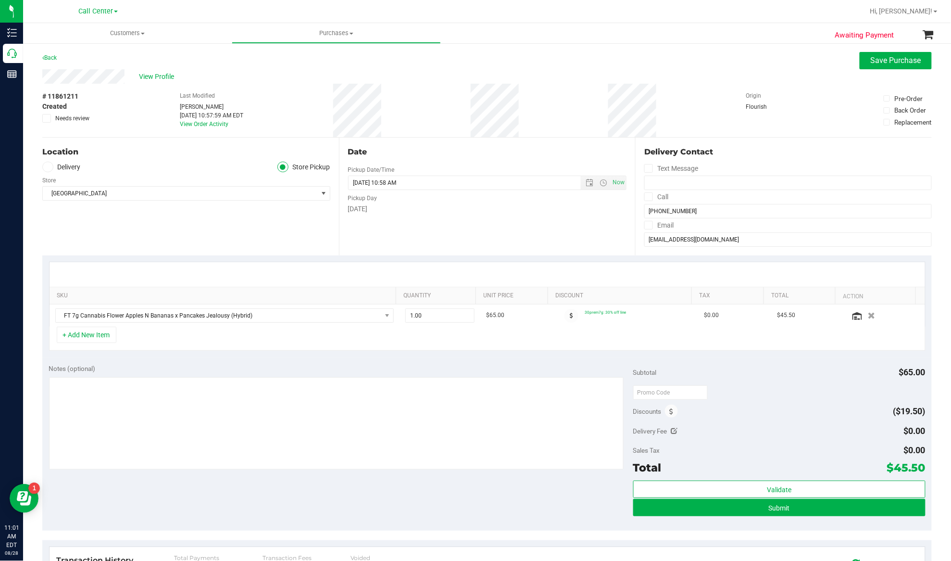
click at [193, 235] on div "Location Delivery Store Pickup Store Panama City WC Select Store Bonita Springs…" at bounding box center [190, 197] width 297 height 118
click at [149, 210] on div "Location Delivery Store Pickup Store Panama City WC Select Store Bonita Springs…" at bounding box center [190, 197] width 297 height 118
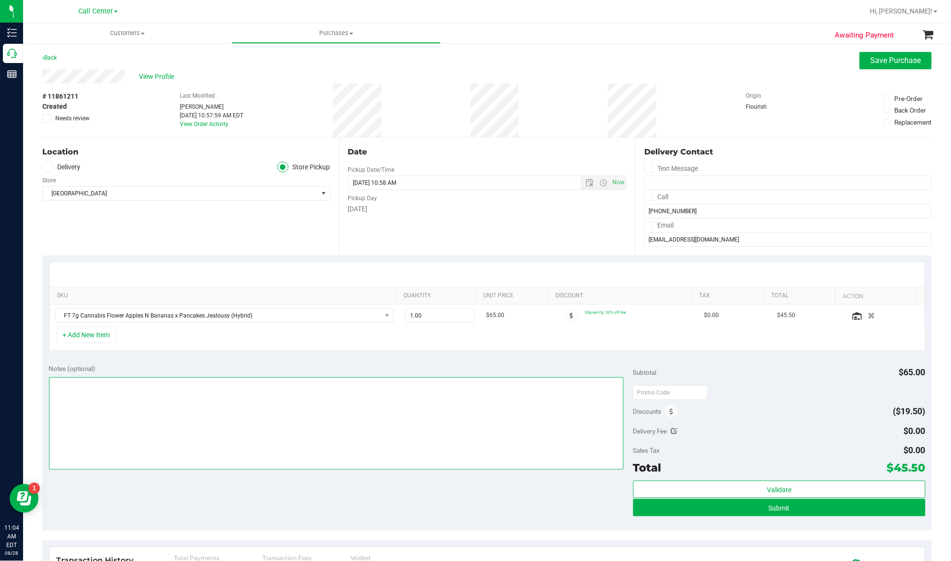
click at [154, 427] on textarea at bounding box center [336, 423] width 575 height 92
type textarea "honor - carol"
click at [153, 399] on textarea at bounding box center [336, 423] width 575 height 92
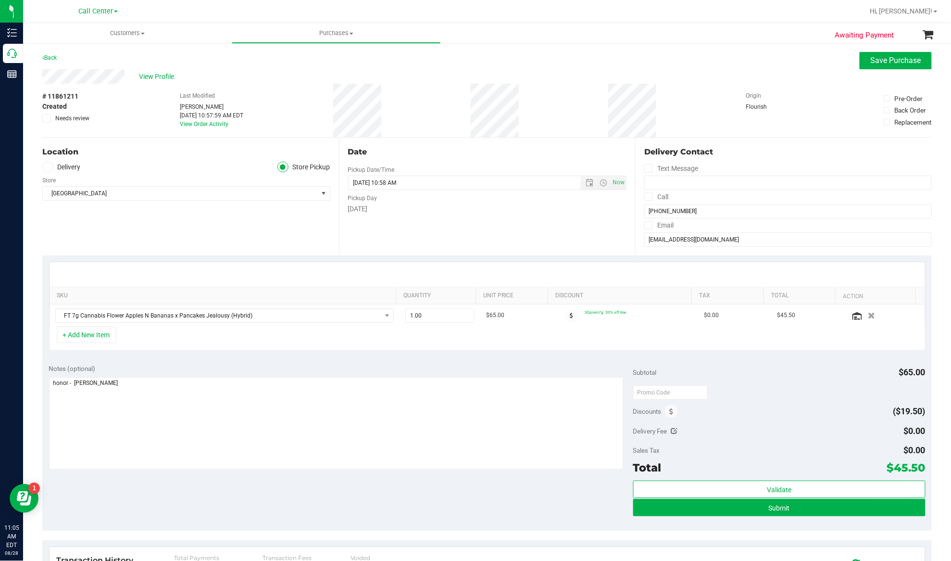
drag, startPoint x: 293, startPoint y: 351, endPoint x: 283, endPoint y: 341, distance: 13.9
click at [292, 351] on div "+ Add New Item" at bounding box center [487, 338] width 877 height 24
click at [106, 341] on button "+ Add New Item" at bounding box center [87, 334] width 60 height 16
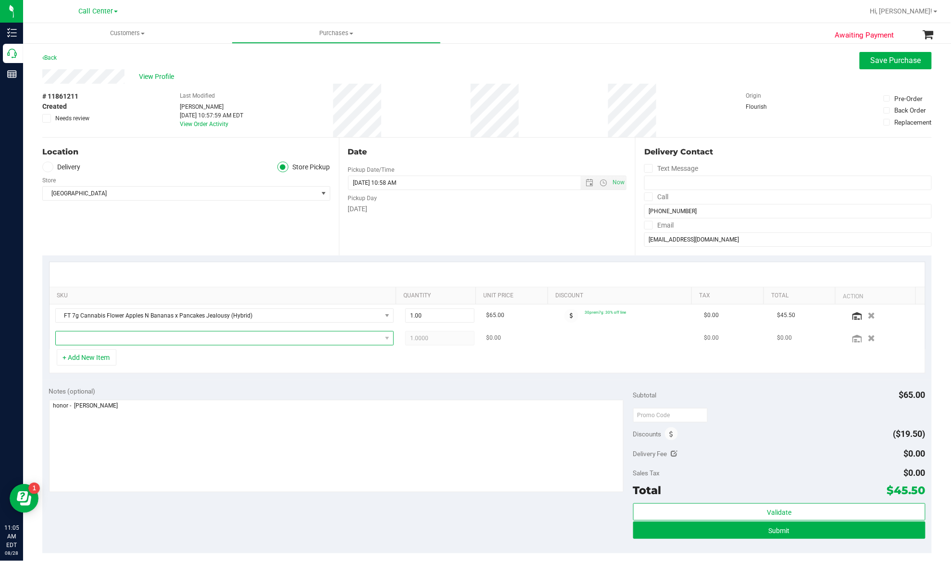
click at [102, 336] on span "NO DATA FOUND" at bounding box center [219, 337] width 326 height 13
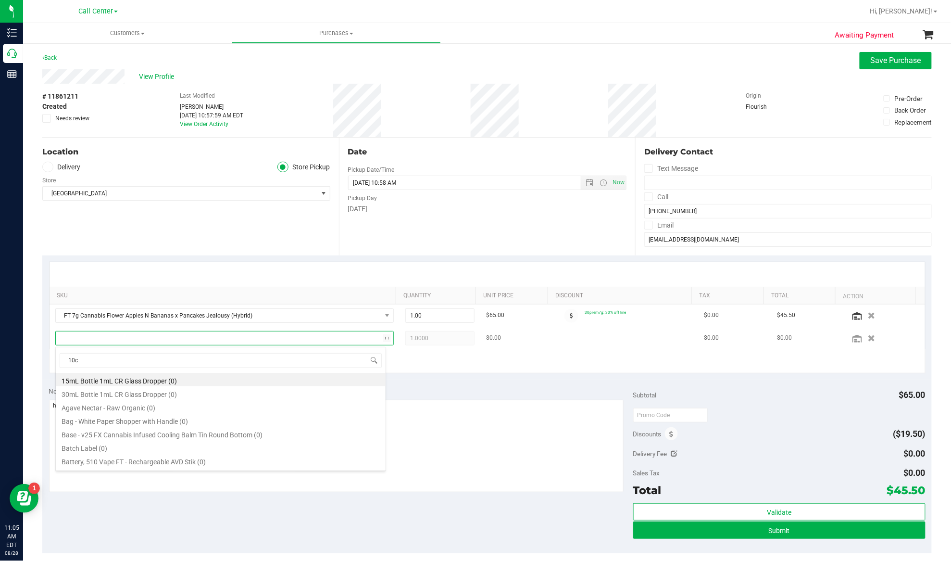
type input "10ct"
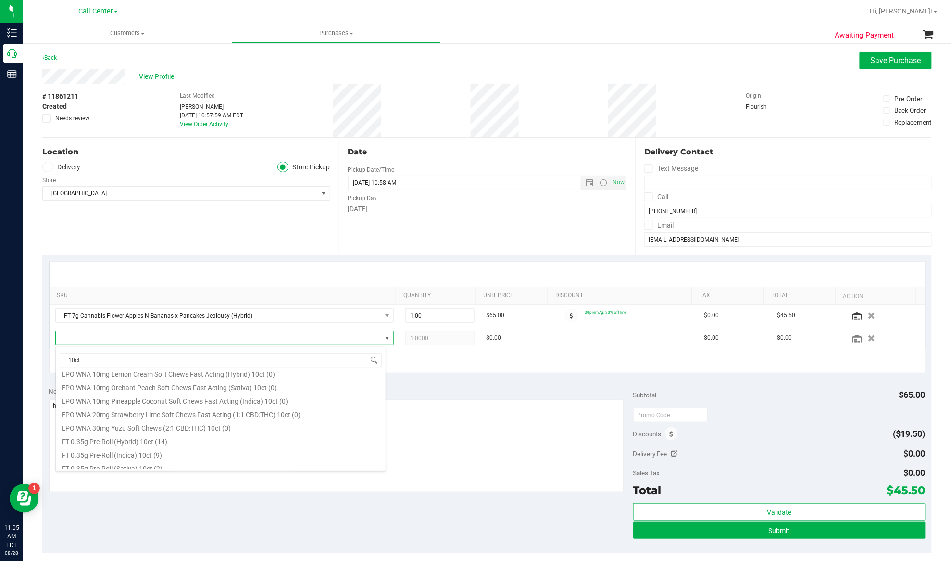
scroll to position [192, 0]
click at [107, 402] on li "FT 0.35g Pre-Roll (Sativa) 10ct (2)" at bounding box center [221, 402] width 330 height 13
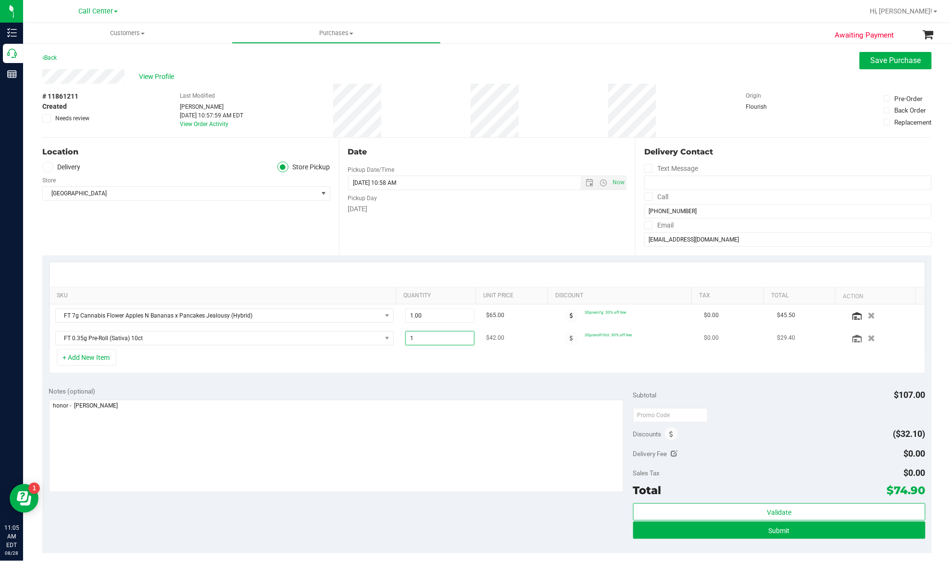
drag, startPoint x: 413, startPoint y: 338, endPoint x: 391, endPoint y: 338, distance: 21.2
click at [400, 338] on td "1.00 1" at bounding box center [440, 338] width 81 height 22
type input "24"
type input "24.00"
click at [390, 365] on div "+ Add New Item" at bounding box center [487, 361] width 877 height 24
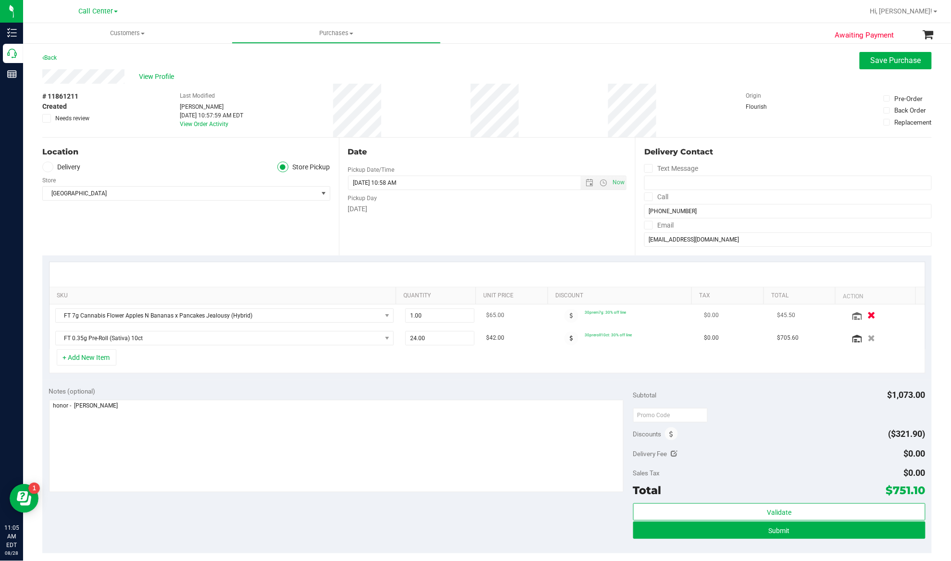
click at [868, 316] on icon "button" at bounding box center [872, 315] width 8 height 7
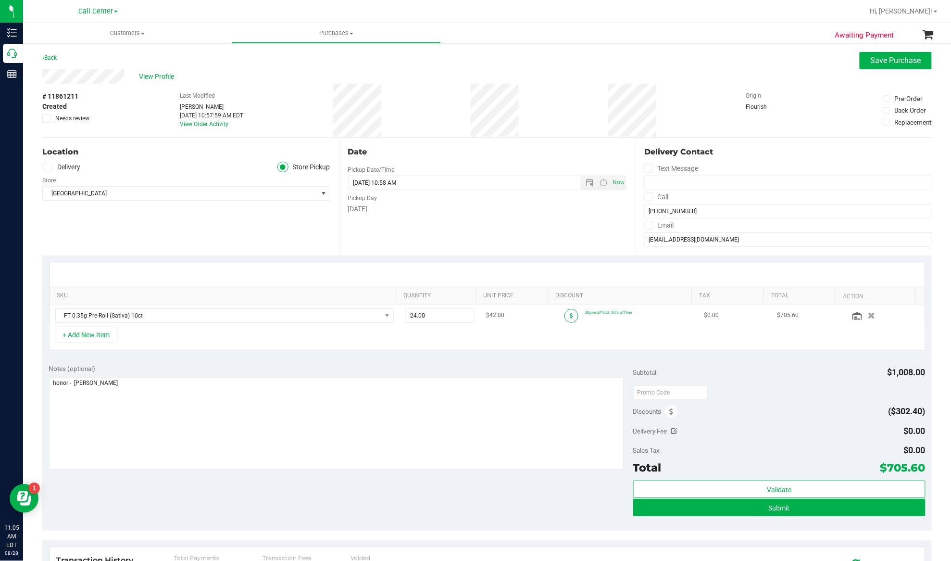
click at [564, 316] on span at bounding box center [571, 316] width 14 height 14
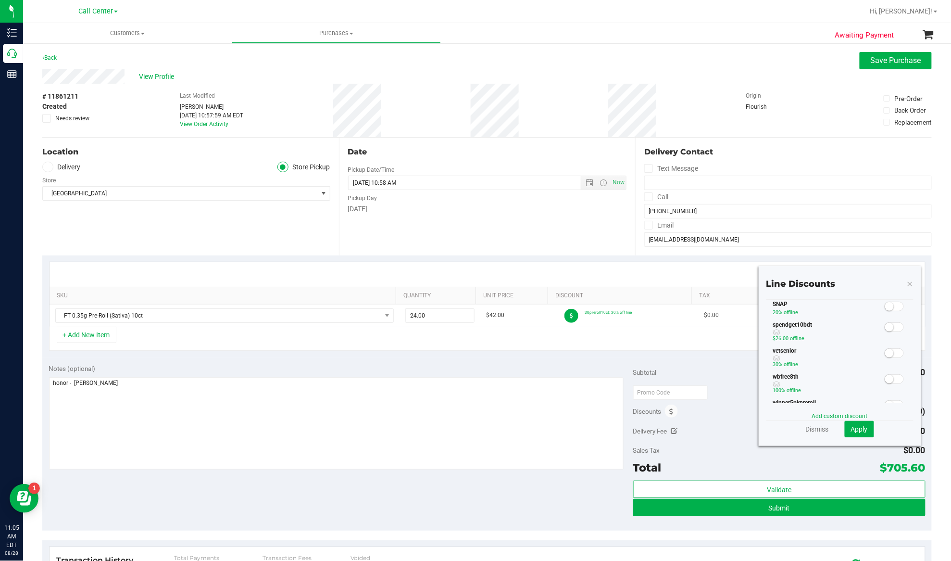
scroll to position [256, 0]
click at [820, 414] on link "Add custom discount" at bounding box center [840, 416] width 56 height 7
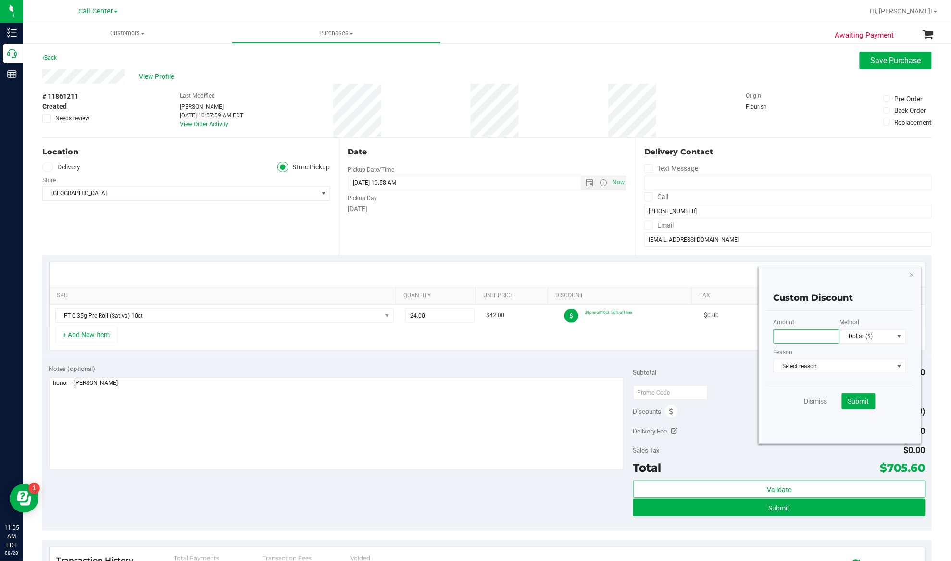
click at [791, 335] on input "text" at bounding box center [807, 336] width 66 height 14
click at [213, 226] on div "Location Delivery Store Pickup Store Panama City WC Select Store Bonita Springs…" at bounding box center [190, 197] width 297 height 118
click at [789, 337] on input "12.00" at bounding box center [807, 336] width 66 height 14
drag, startPoint x: 789, startPoint y: 337, endPoint x: 782, endPoint y: 337, distance: 7.2
click at [782, 337] on input "12.00" at bounding box center [807, 336] width 66 height 14
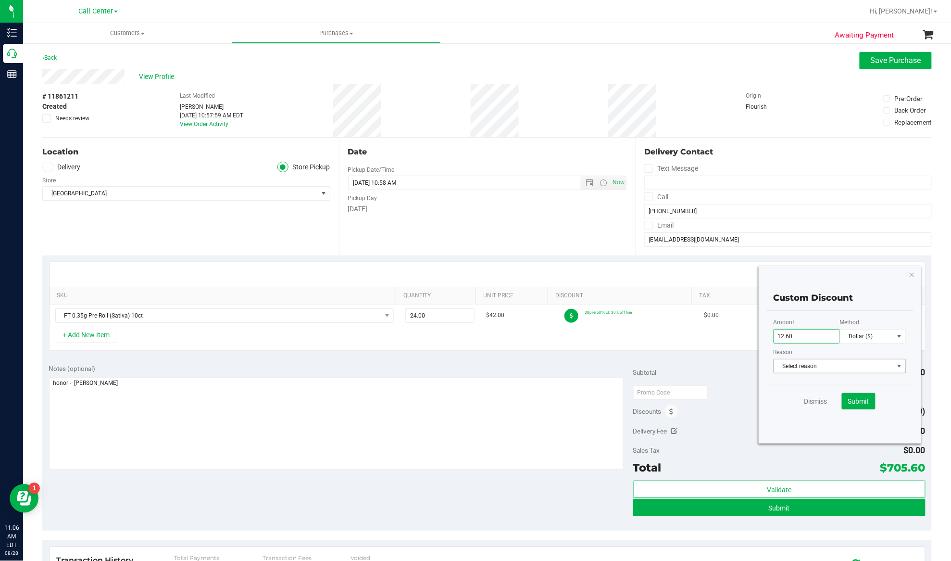
type input "12.60"
click at [841, 364] on span "Select reason" at bounding box center [834, 365] width 120 height 13
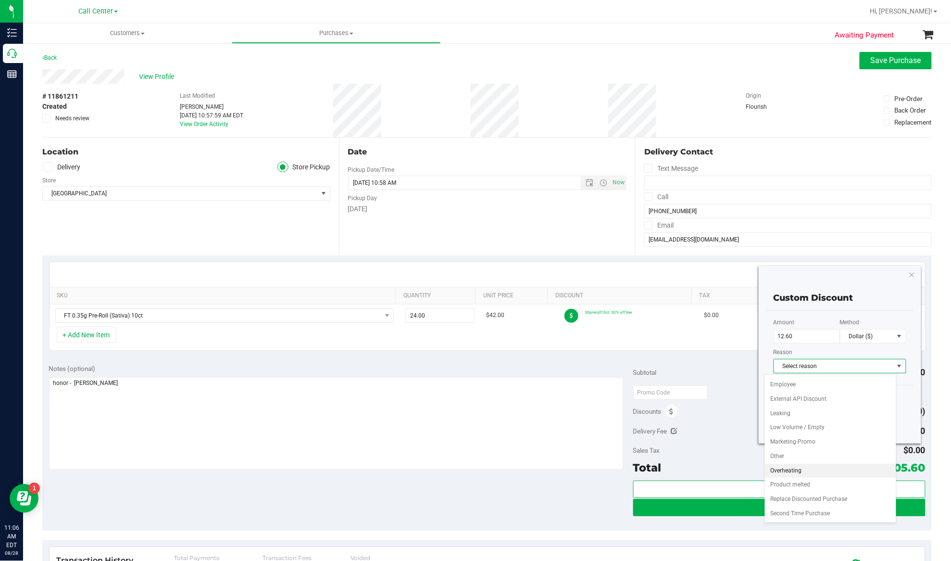
scroll to position [0, 0]
click at [796, 410] on li "Customer Satisfaction" at bounding box center [831, 412] width 132 height 14
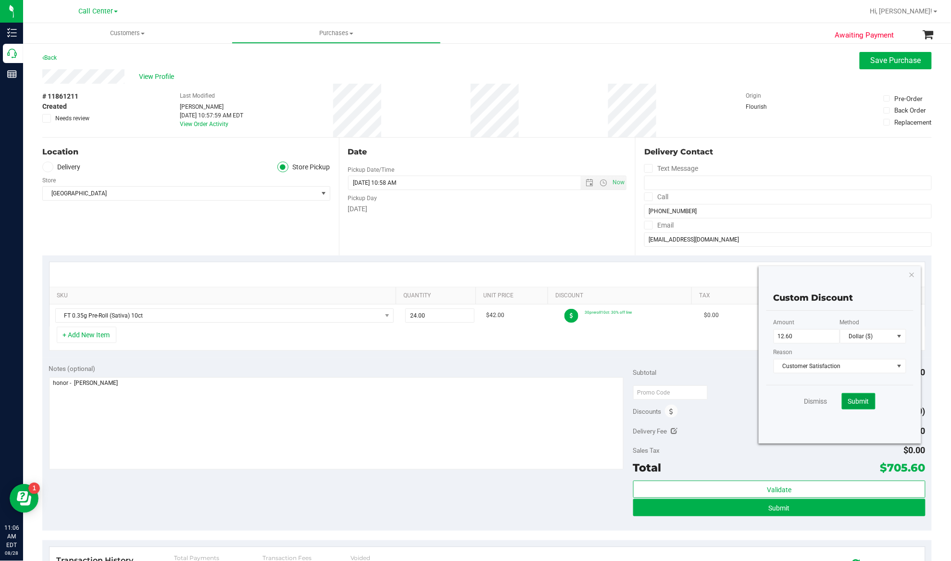
click at [848, 402] on span "Submit" at bounding box center [858, 401] width 21 height 8
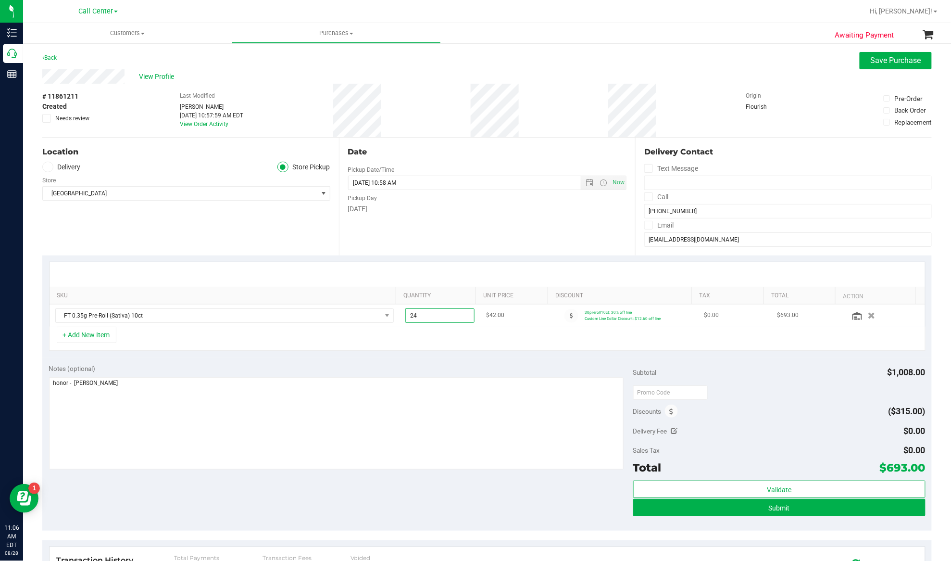
drag, startPoint x: 412, startPoint y: 317, endPoint x: 401, endPoint y: 317, distance: 11.1
click at [405, 317] on span "24.00 24" at bounding box center [439, 315] width 69 height 14
type input "1"
type input "1.00"
click at [401, 338] on div "+ Add New Item" at bounding box center [487, 338] width 877 height 24
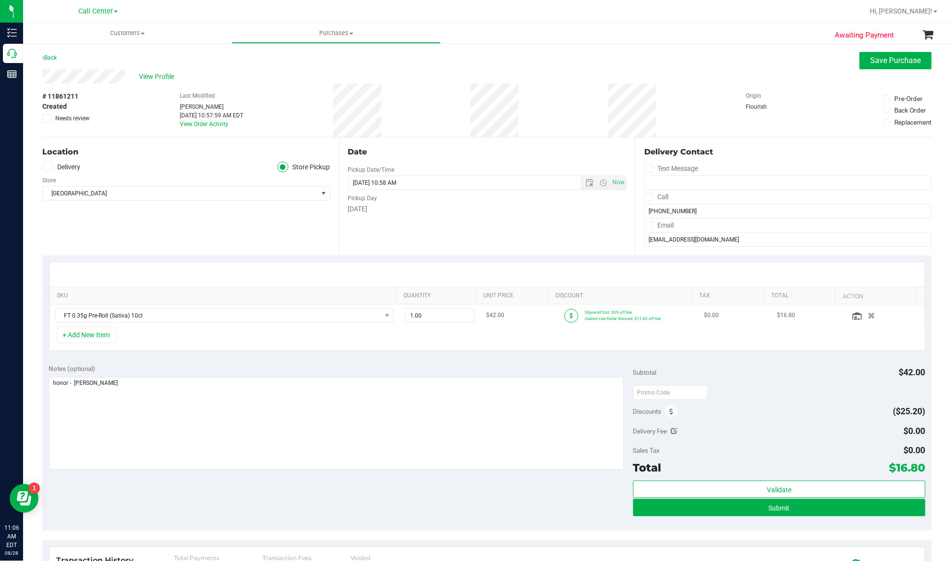
click at [570, 316] on icon at bounding box center [571, 316] width 3 height 6
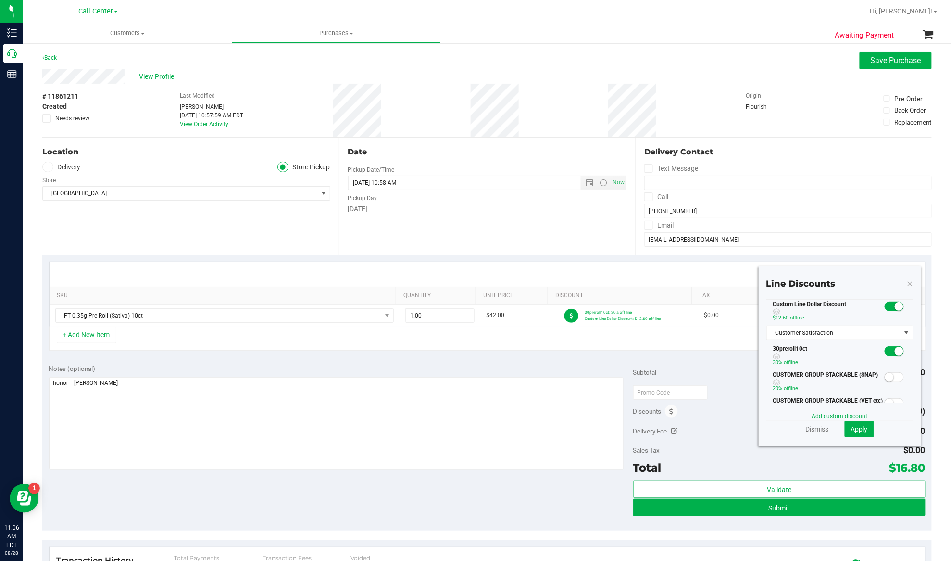
click at [885, 311] on span at bounding box center [894, 306] width 19 height 10
click at [814, 410] on section "Line Discounts Custom Line Dollar Discount $12.60 off line 30preroll10ct 30% of…" at bounding box center [839, 357] width 147 height 160
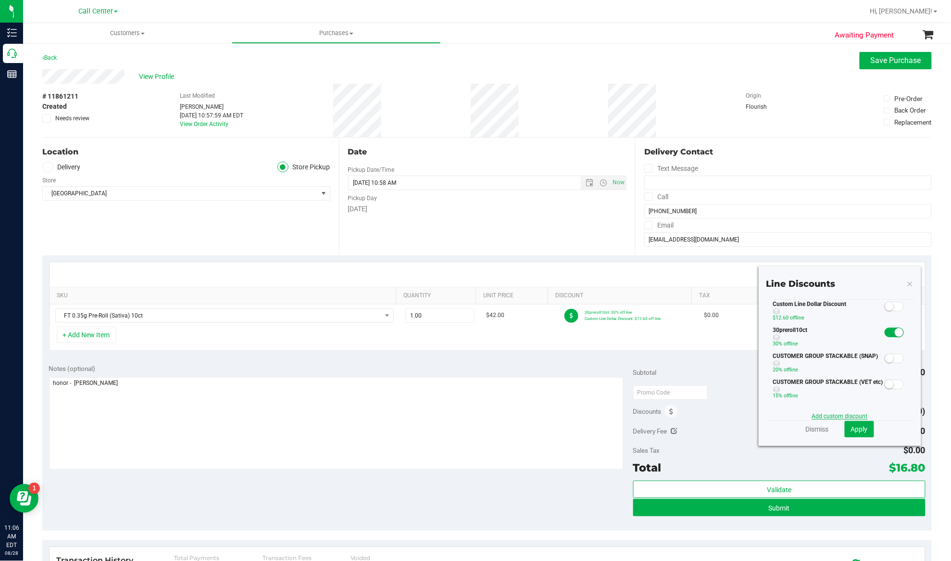
click at [813, 414] on link "Add custom discount" at bounding box center [840, 416] width 56 height 7
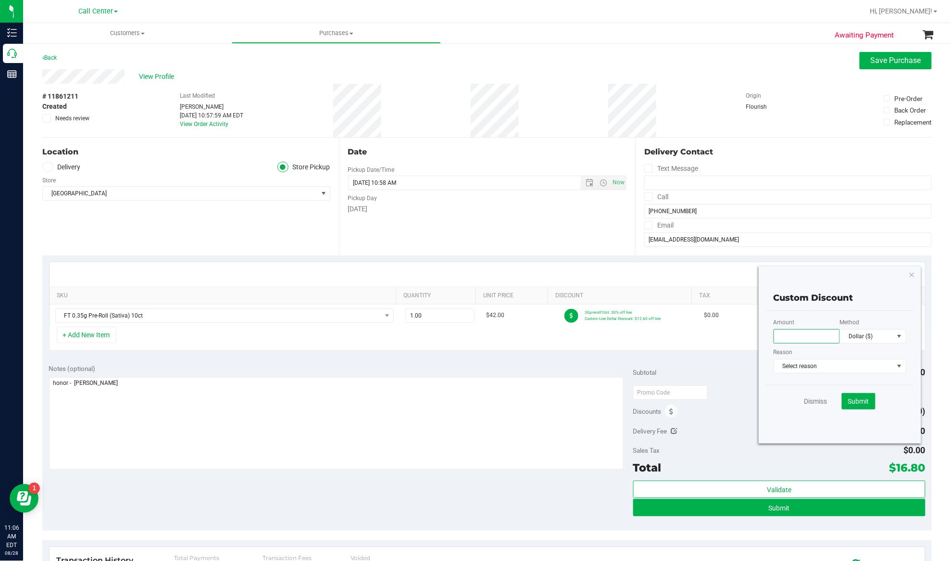
click at [797, 333] on input "text" at bounding box center [807, 336] width 66 height 14
type input "29.40"
click at [826, 368] on span "Select reason" at bounding box center [834, 365] width 120 height 13
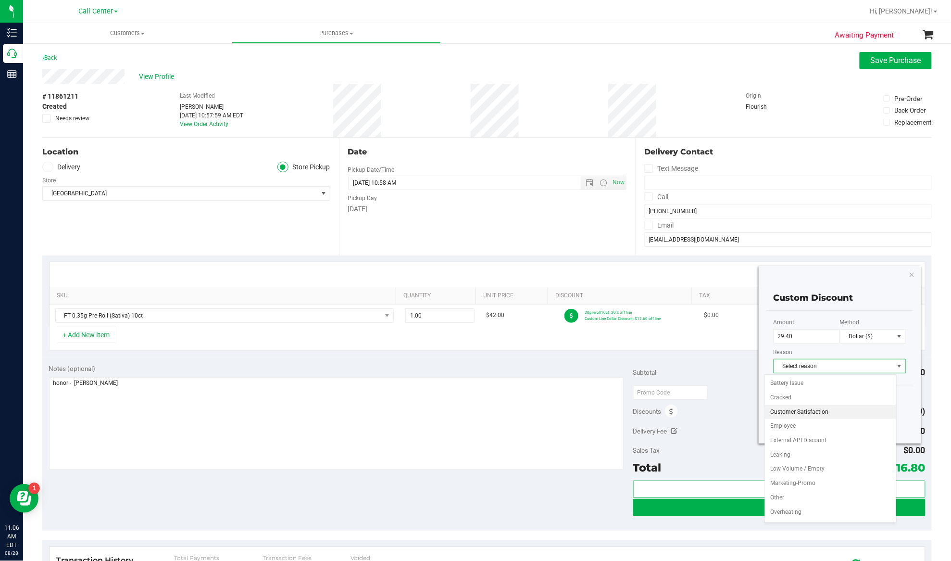
click at [813, 411] on li "Customer Satisfaction" at bounding box center [831, 412] width 132 height 14
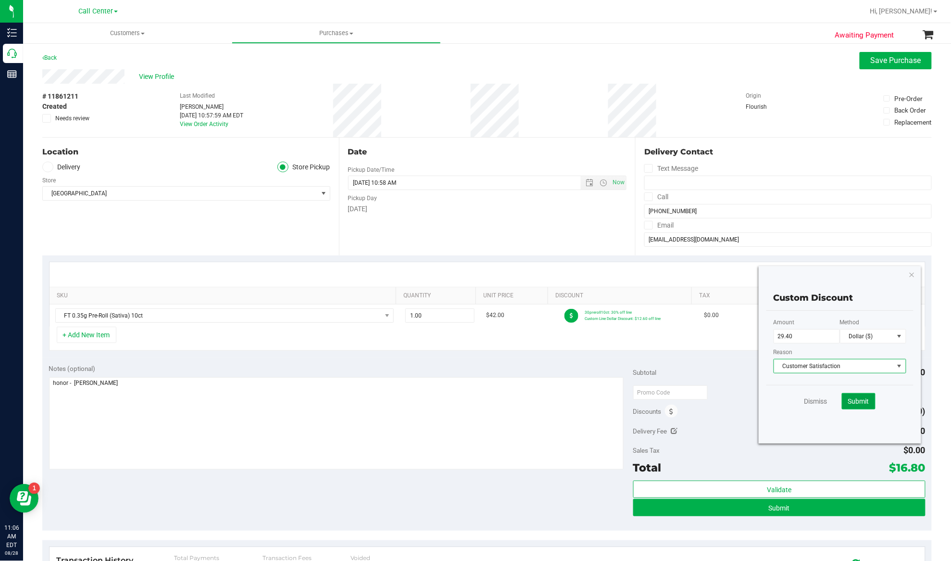
click at [848, 398] on span "Submit" at bounding box center [858, 401] width 21 height 8
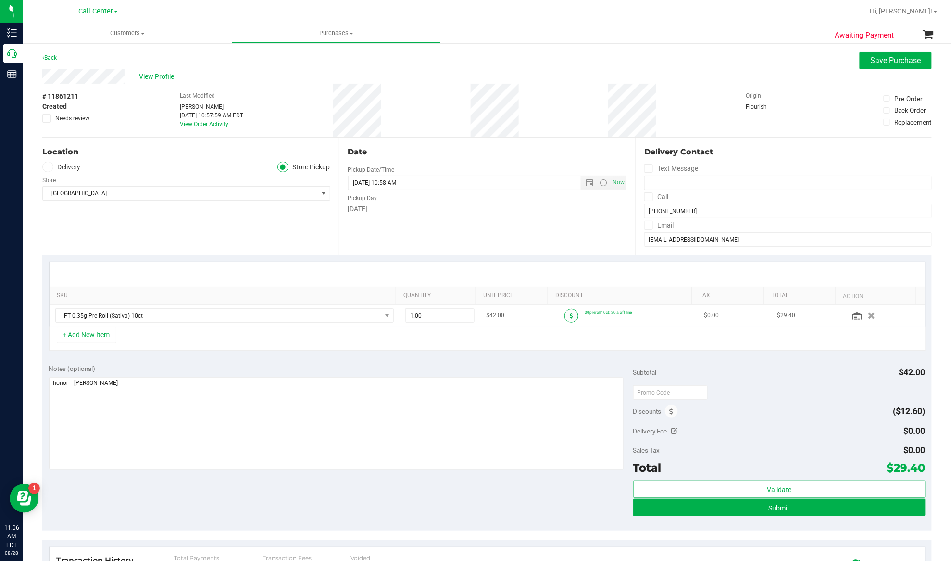
click at [564, 316] on span at bounding box center [571, 316] width 14 height 14
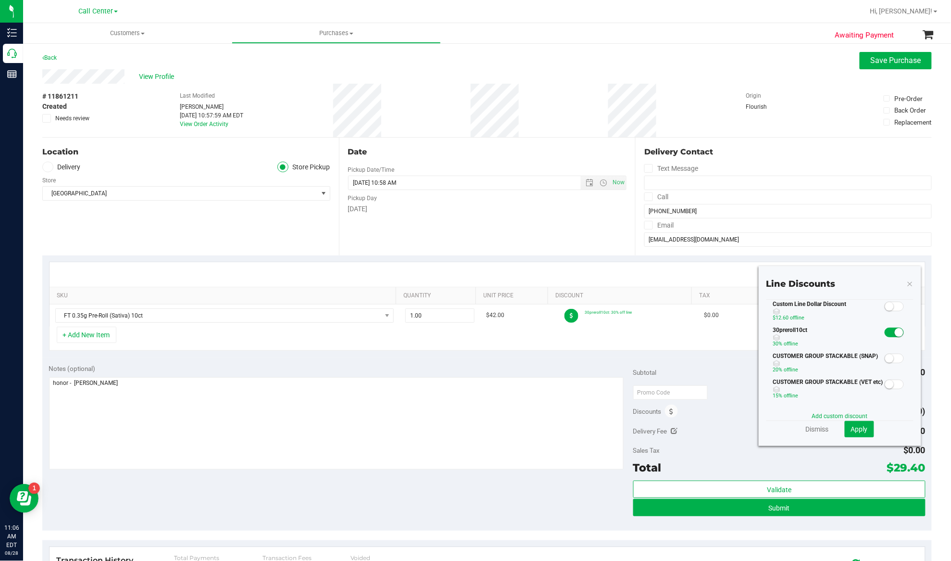
click at [885, 337] on span at bounding box center [894, 332] width 19 height 10
click at [822, 418] on link "Add custom discount" at bounding box center [840, 416] width 56 height 7
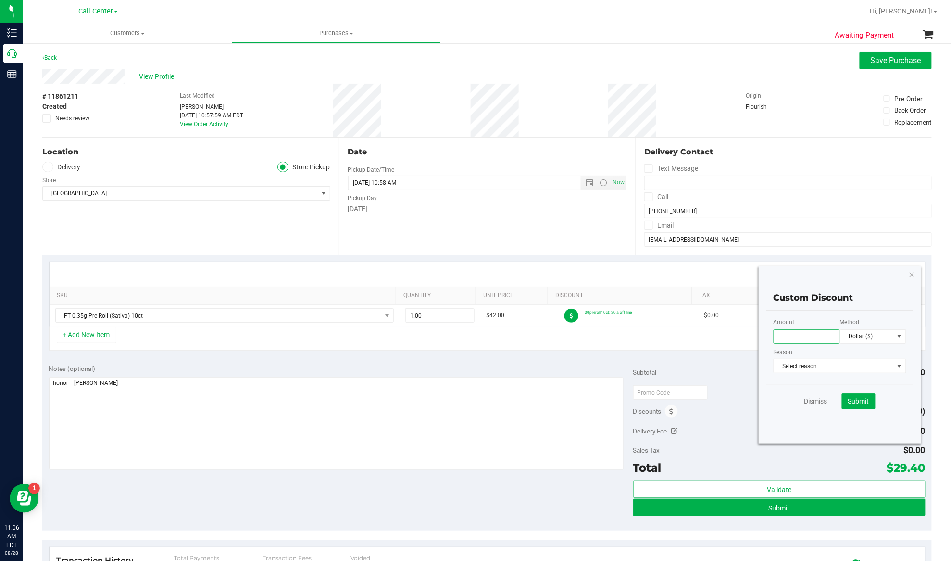
click at [793, 337] on input "text" at bounding box center [807, 336] width 66 height 14
type input "29.40"
click at [799, 364] on span "Select reason" at bounding box center [834, 365] width 120 height 13
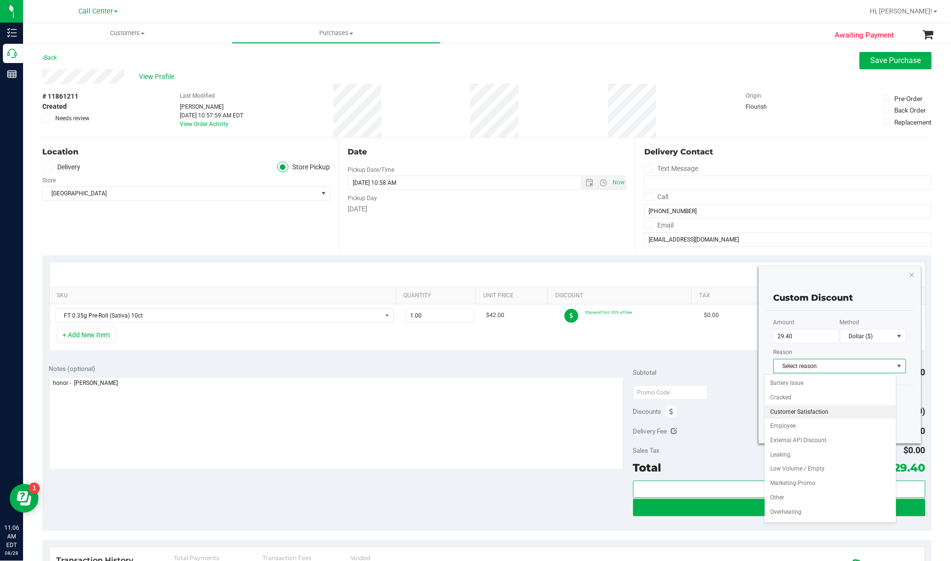
click at [797, 415] on li "Customer Satisfaction" at bounding box center [831, 412] width 132 height 14
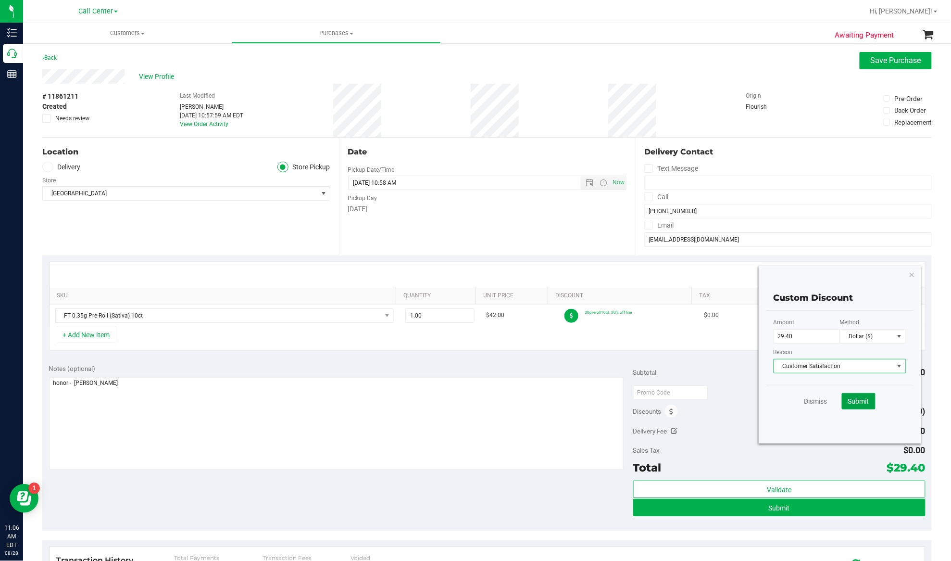
click at [848, 401] on span "Submit" at bounding box center [858, 401] width 21 height 8
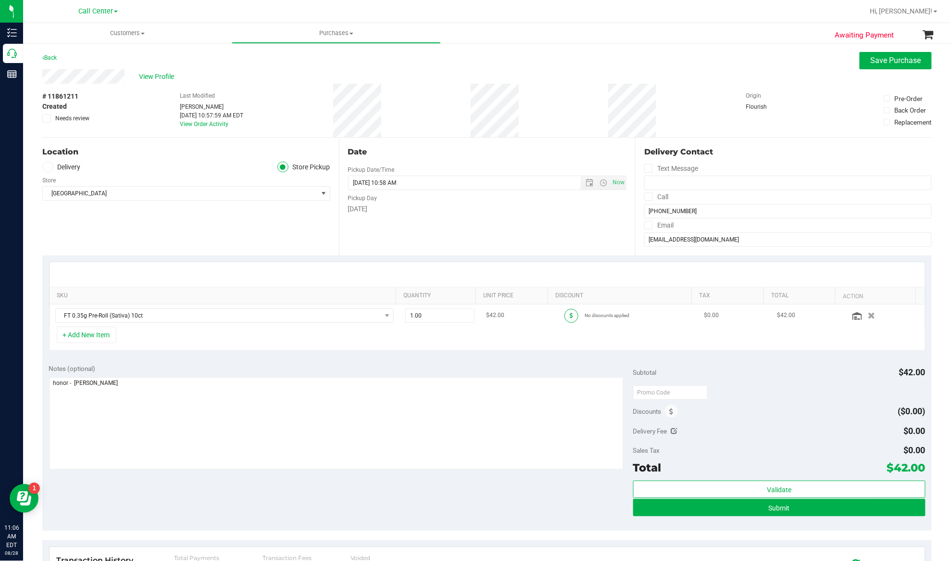
click at [570, 313] on icon at bounding box center [571, 316] width 3 height 6
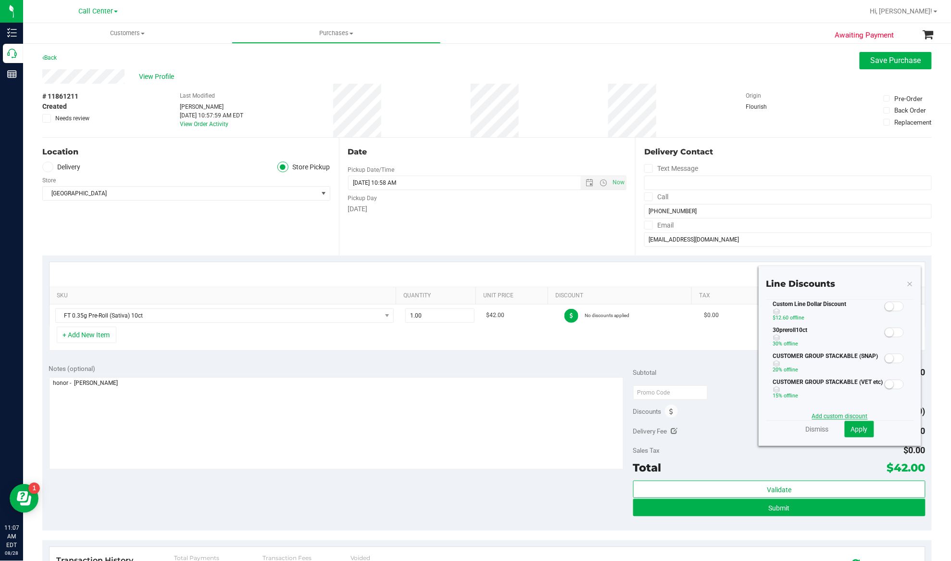
click at [829, 416] on link "Add custom discount" at bounding box center [840, 416] width 56 height 7
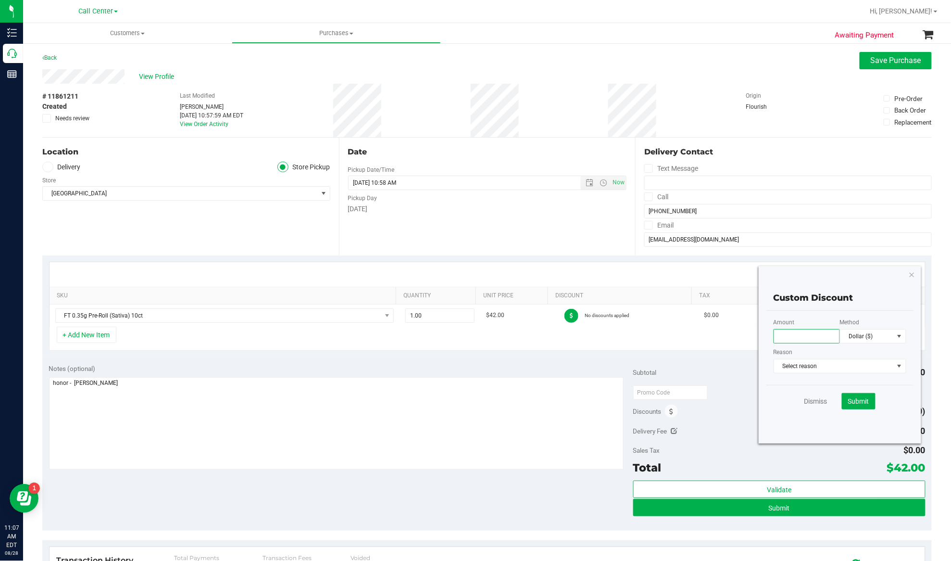
click at [791, 336] on input "text" at bounding box center [807, 336] width 66 height 14
type input "29.40"
click at [809, 370] on span "Select reason" at bounding box center [834, 365] width 120 height 13
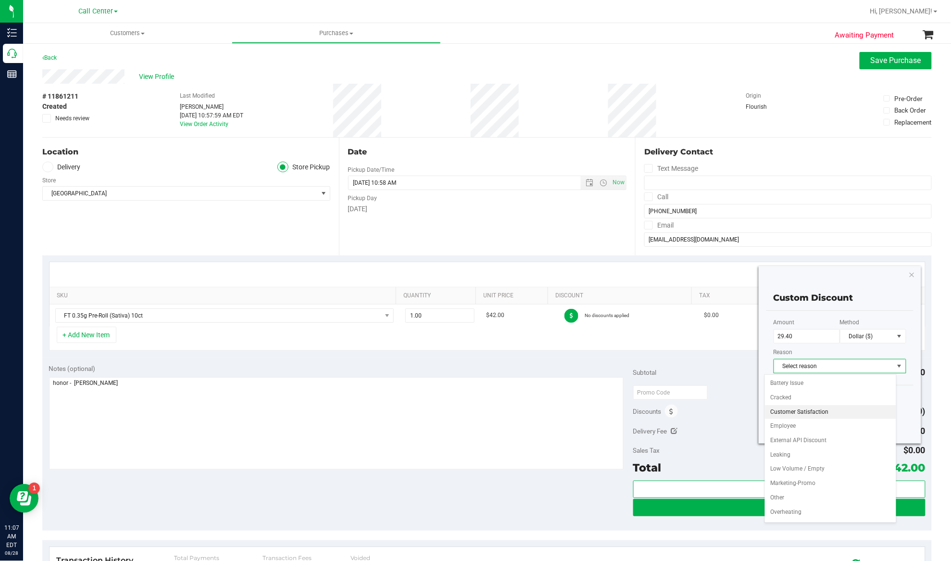
click at [795, 408] on li "Customer Satisfaction" at bounding box center [831, 412] width 132 height 14
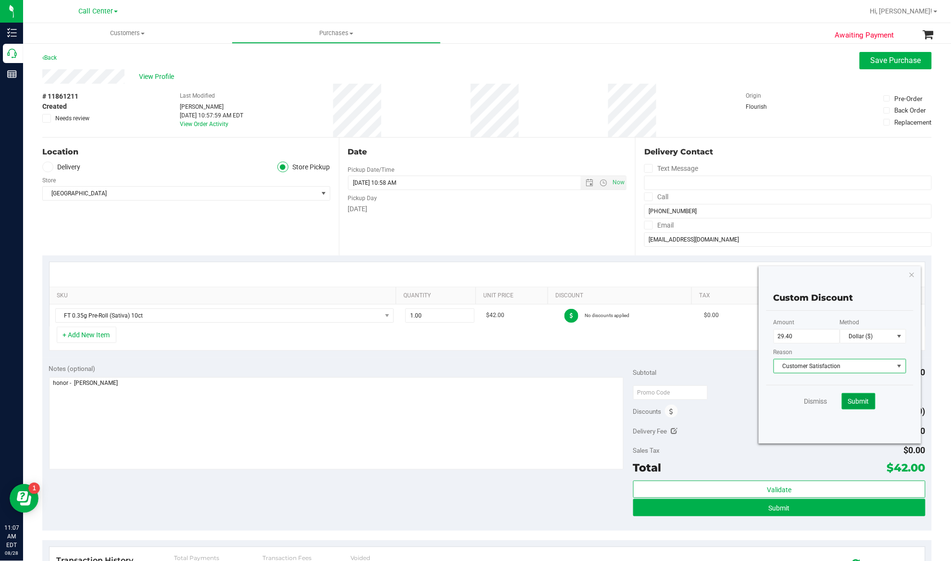
click at [842, 395] on button "Submit" at bounding box center [859, 401] width 34 height 16
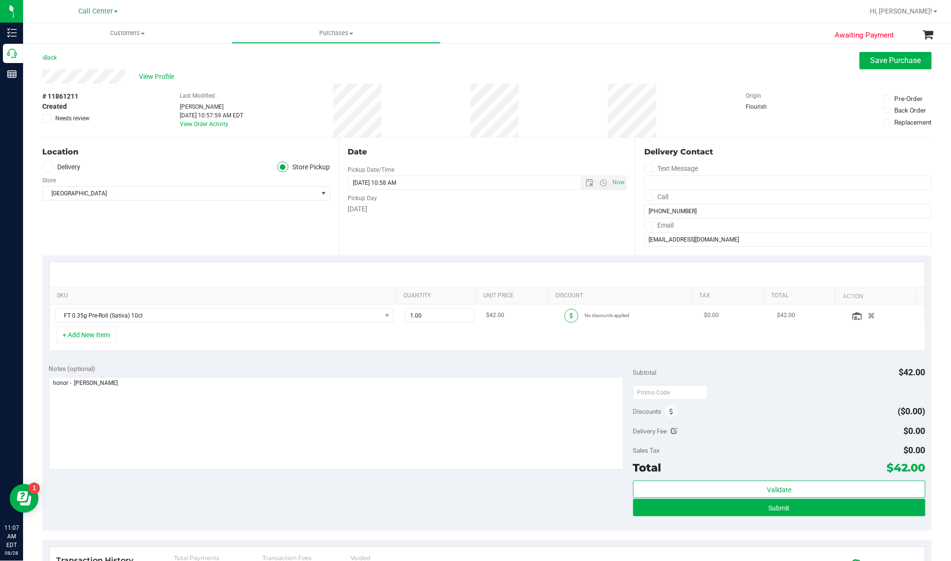
click at [570, 314] on icon at bounding box center [571, 316] width 3 height 6
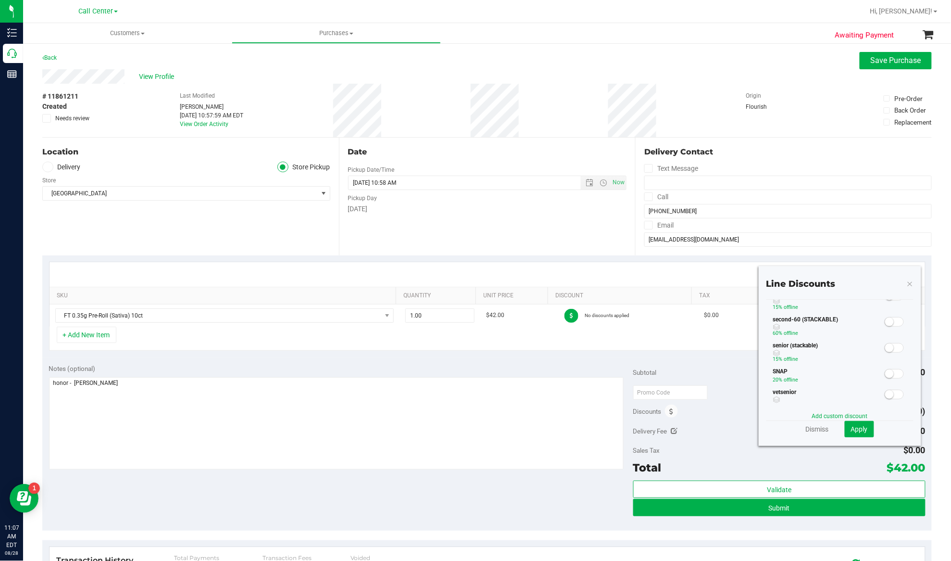
scroll to position [128, 0]
click at [885, 287] on span at bounding box center [894, 282] width 19 height 10
click at [851, 426] on span "Apply" at bounding box center [859, 429] width 17 height 8
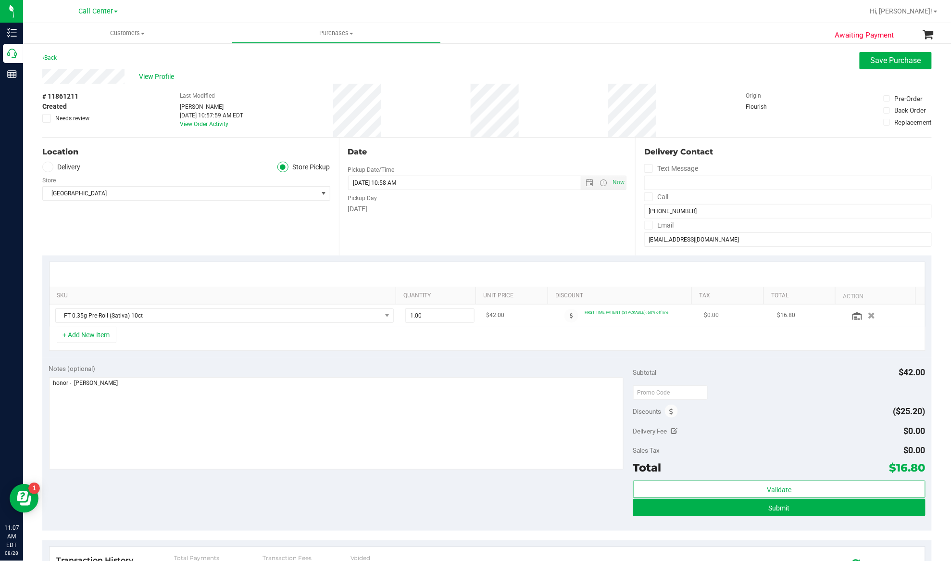
click at [583, 326] on td "FIRST TIME PATIENT (STACKABLE): 60% off line" at bounding box center [626, 315] width 146 height 22
click at [570, 314] on icon at bounding box center [571, 316] width 3 height 6
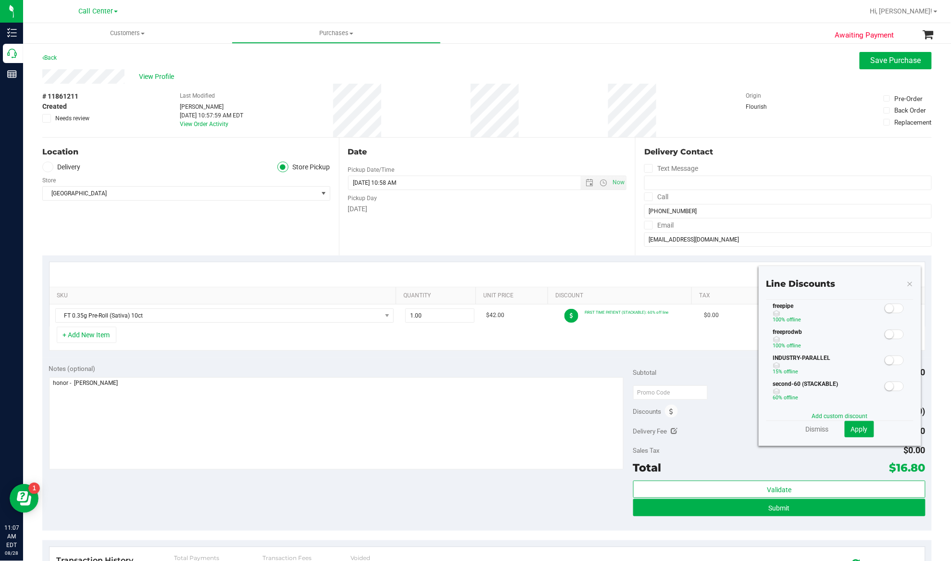
click at [885, 287] on span at bounding box center [894, 282] width 19 height 10
click at [447, 348] on div "+ Add New Item" at bounding box center [487, 338] width 877 height 24
click at [806, 427] on link "Dismiss" at bounding box center [817, 429] width 23 height 10
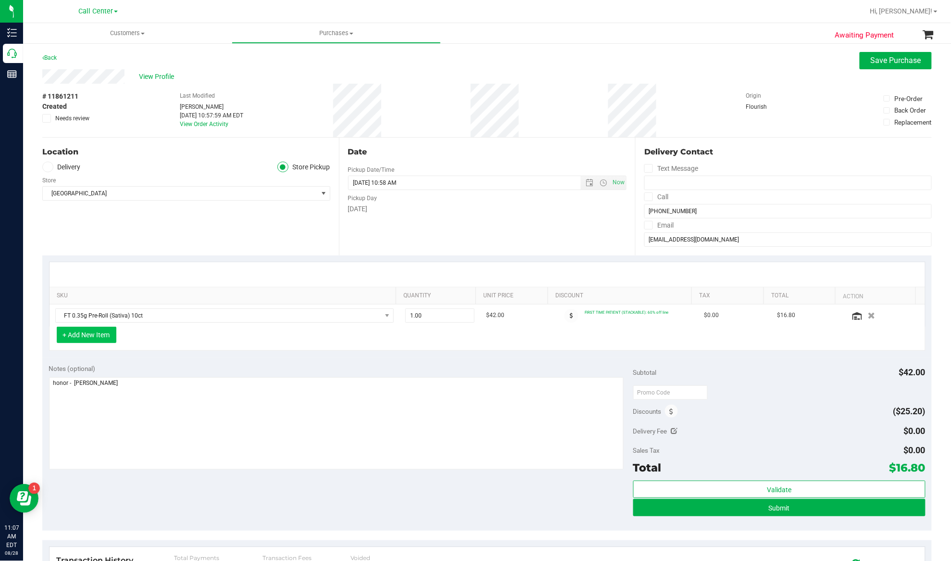
click at [102, 336] on button "+ Add New Item" at bounding box center [87, 334] width 60 height 16
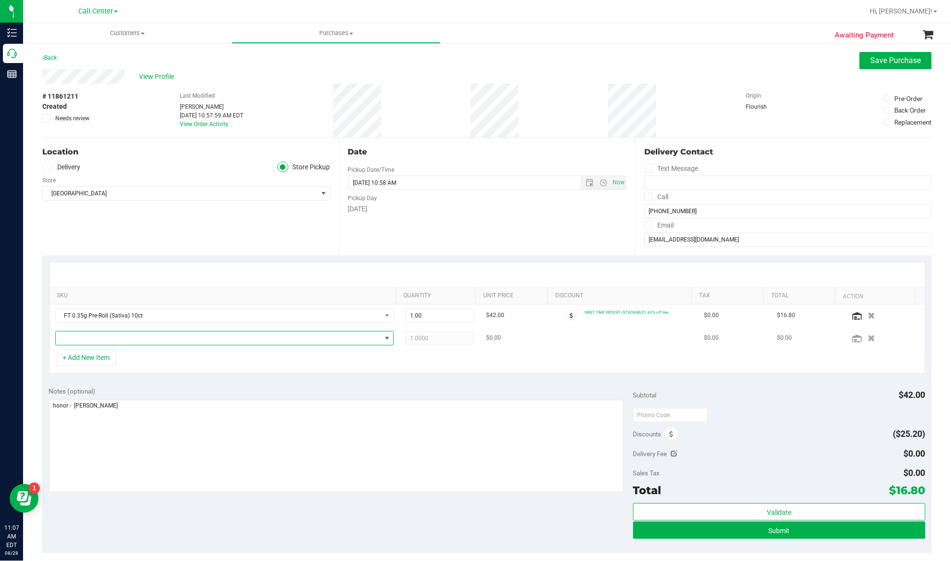
click at [100, 338] on span "NO DATA FOUND" at bounding box center [219, 337] width 326 height 13
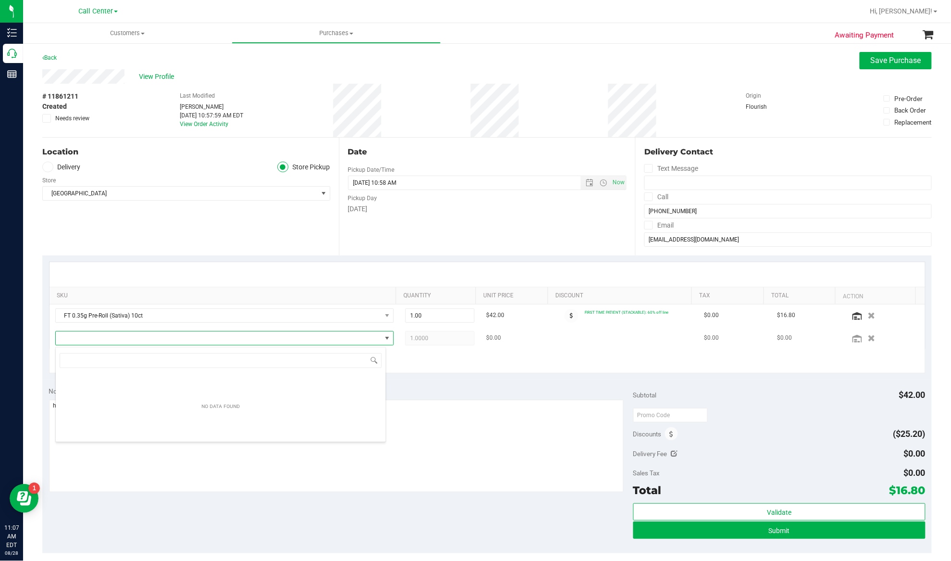
scroll to position [14, 331]
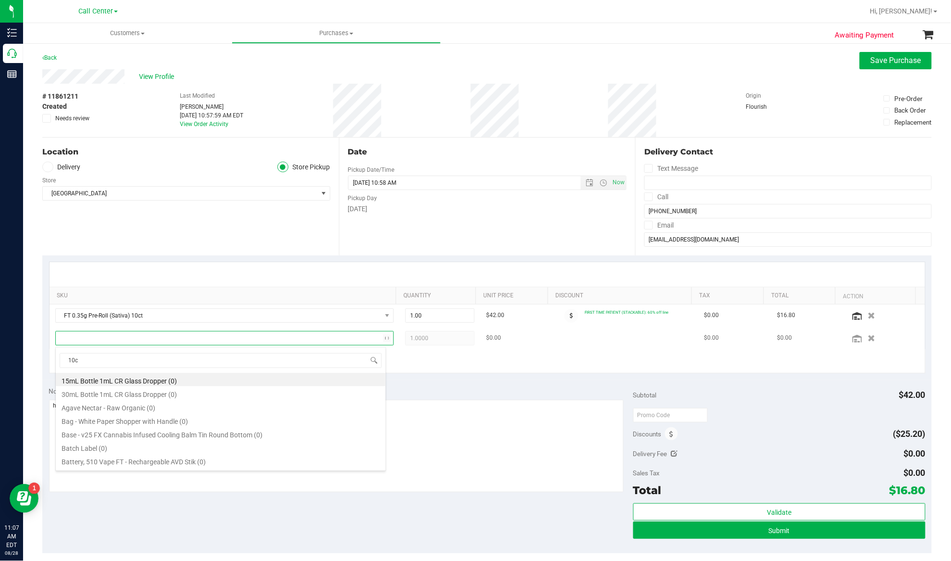
type input "10ct"
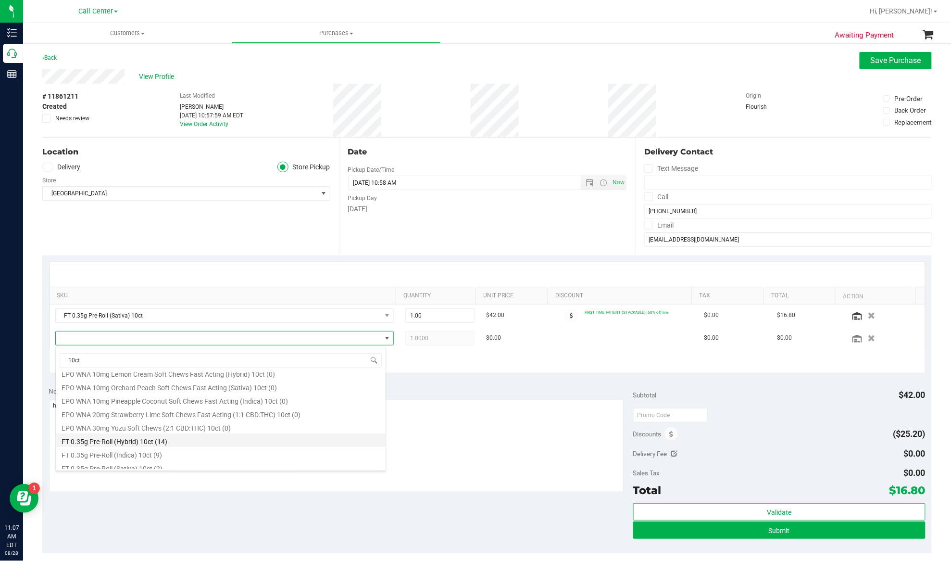
click at [104, 443] on li "FT 0.35g Pre-Roll (Hybrid) 10ct (14)" at bounding box center [221, 439] width 330 height 13
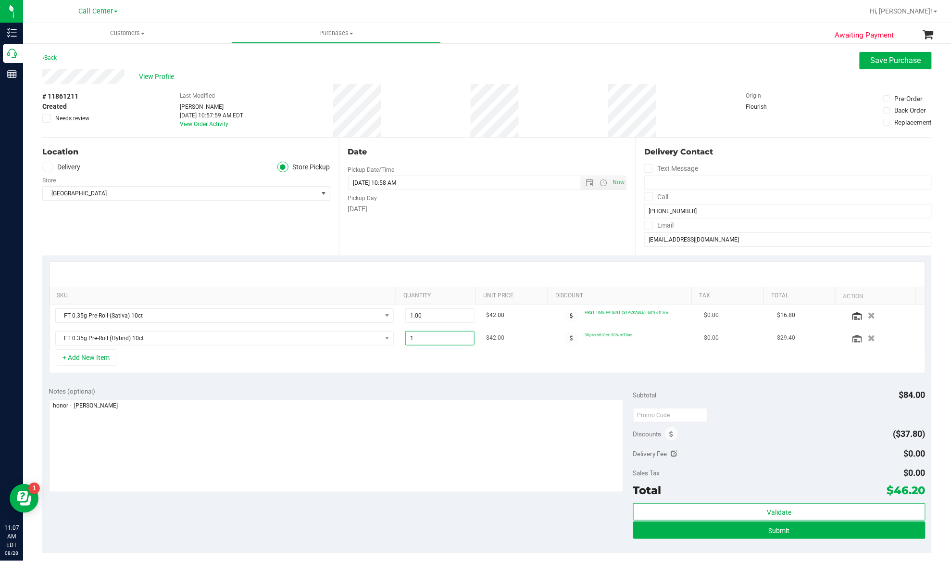
drag, startPoint x: 429, startPoint y: 343, endPoint x: 394, endPoint y: 343, distance: 35.1
click at [400, 343] on td "1.00 1" at bounding box center [440, 338] width 81 height 22
type input "24"
type input "24.00"
click at [852, 316] on icon at bounding box center [857, 316] width 10 height 8
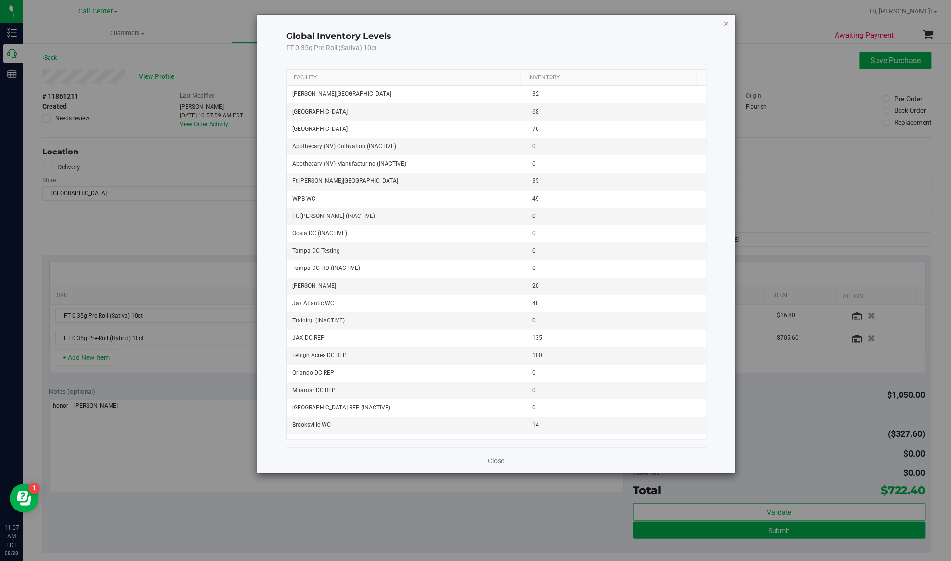
click at [726, 23] on icon "button" at bounding box center [726, 23] width 7 height 12
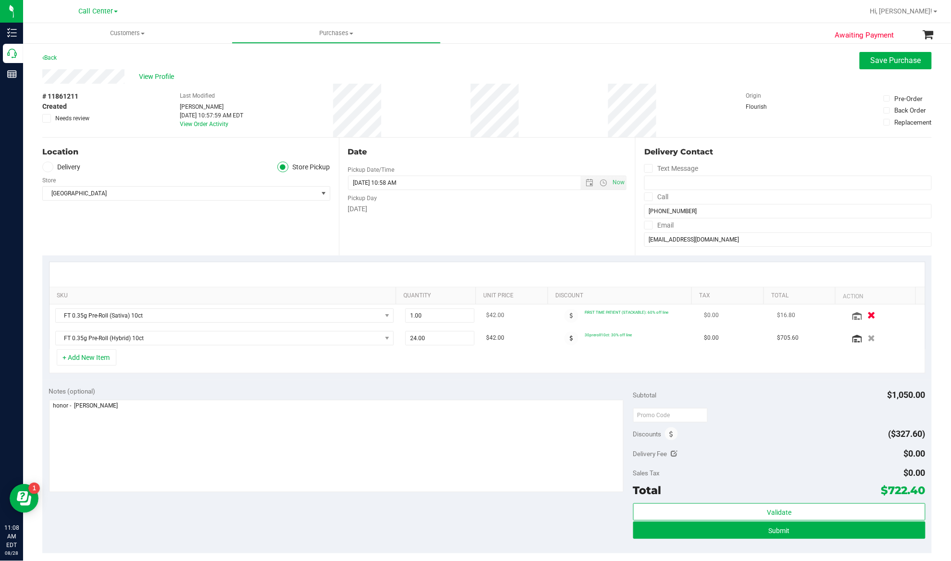
click at [868, 319] on icon "button" at bounding box center [872, 315] width 8 height 7
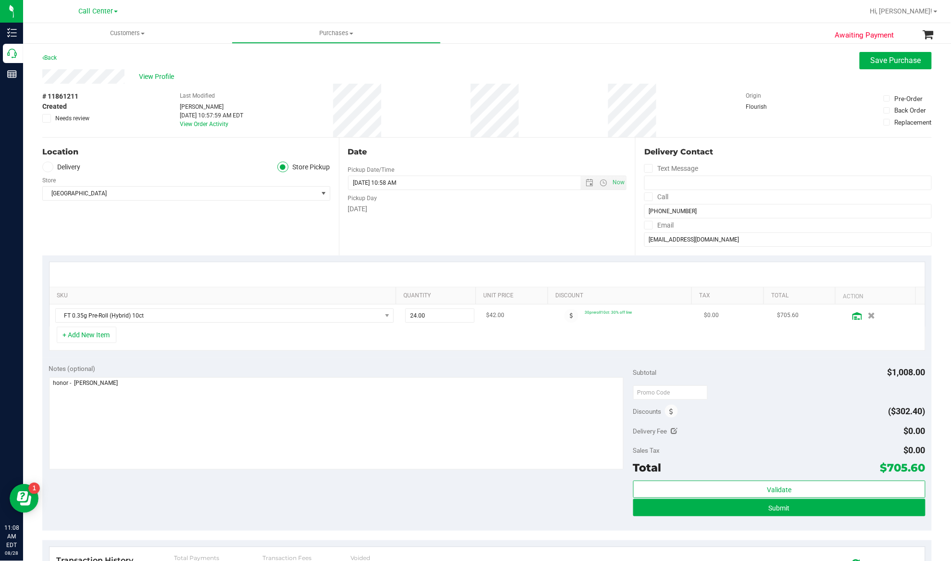
click at [852, 316] on icon at bounding box center [857, 316] width 10 height 8
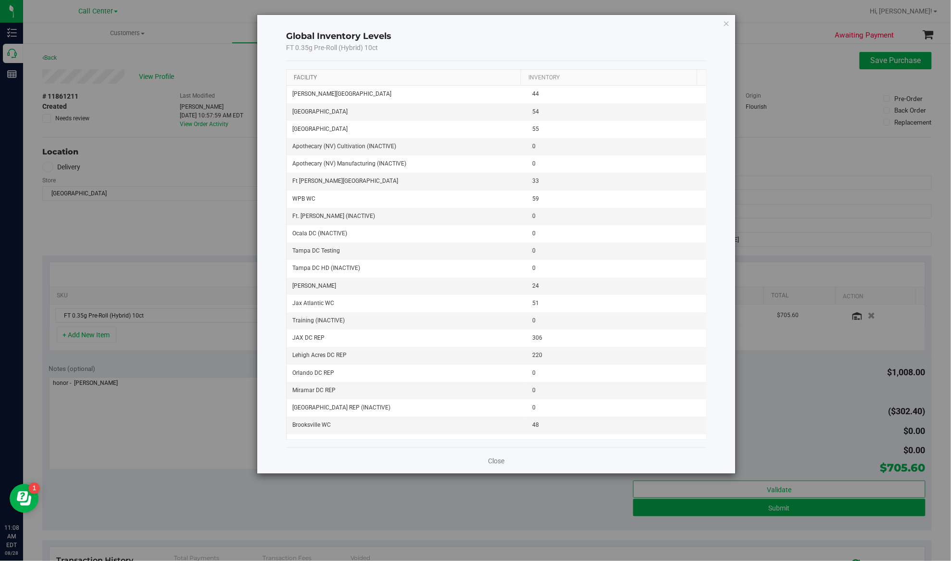
click at [306, 77] on link "Facility" at bounding box center [305, 77] width 23 height 7
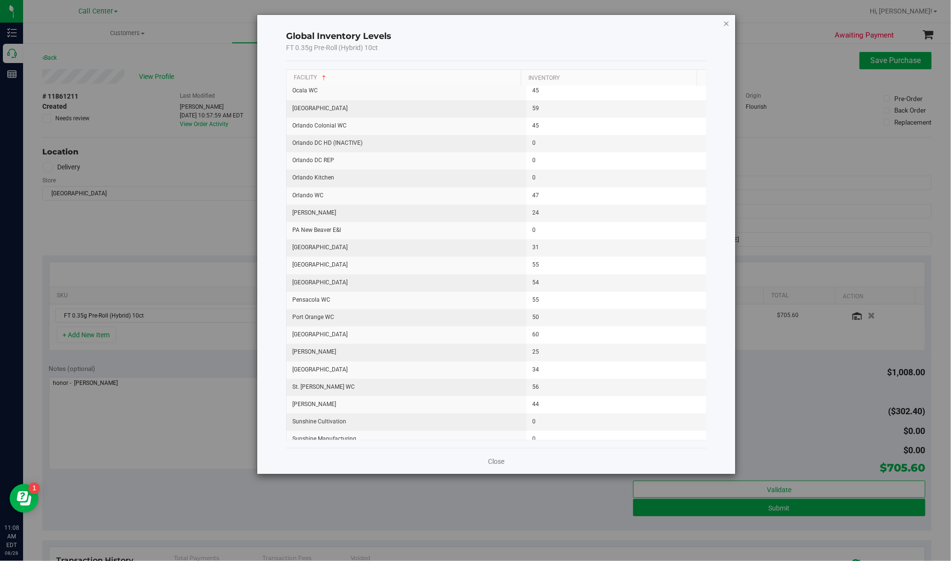
click at [728, 22] on icon "button" at bounding box center [726, 23] width 7 height 12
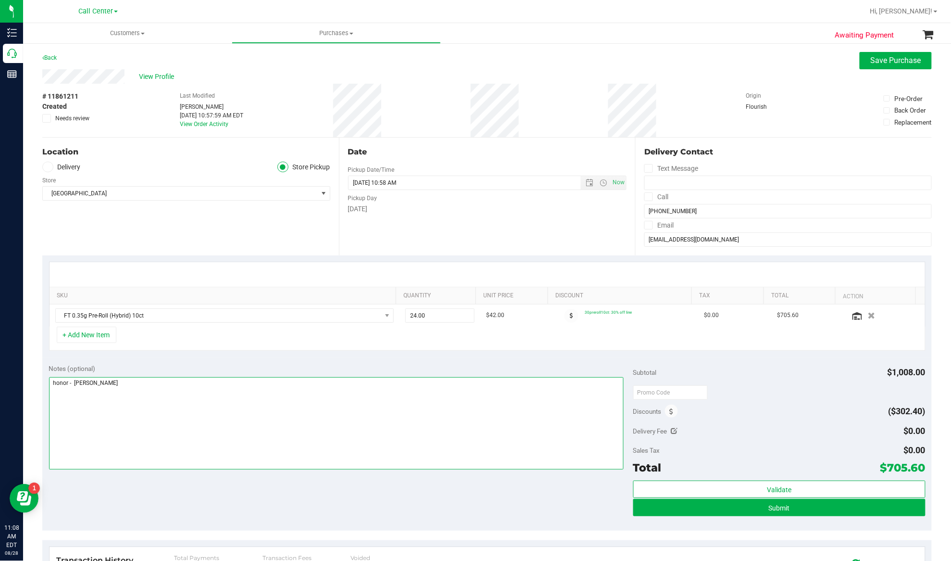
click at [567, 392] on textarea at bounding box center [336, 423] width 575 height 92
type textarea "honor - carol $12.60"
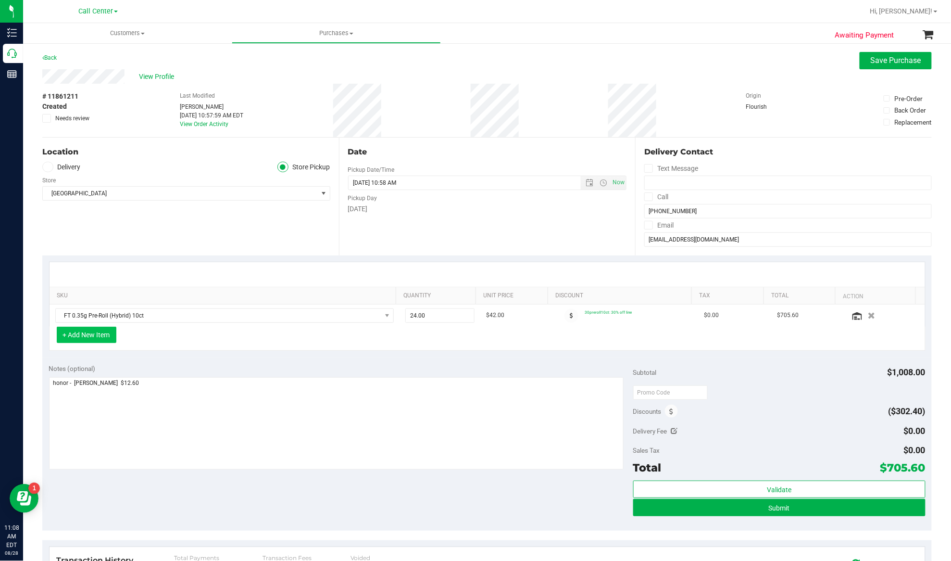
click at [100, 338] on button "+ Add New Item" at bounding box center [87, 334] width 60 height 16
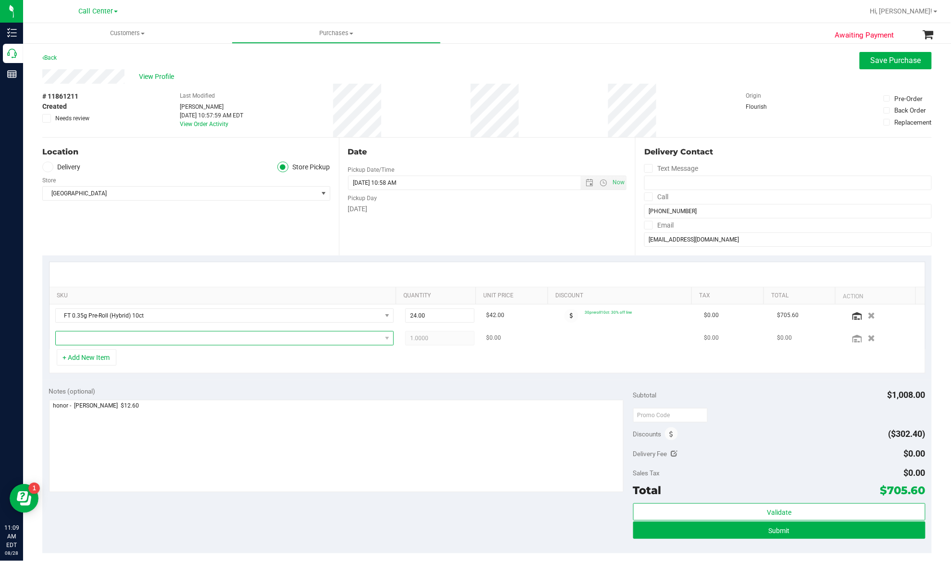
click at [214, 337] on span "NO DATA FOUND" at bounding box center [219, 337] width 326 height 13
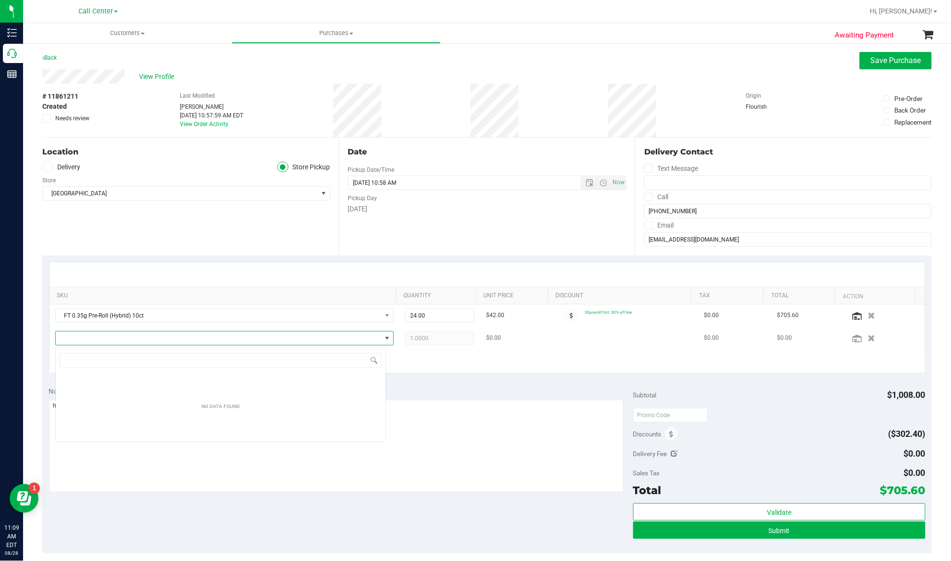
type input "Grape Essence"
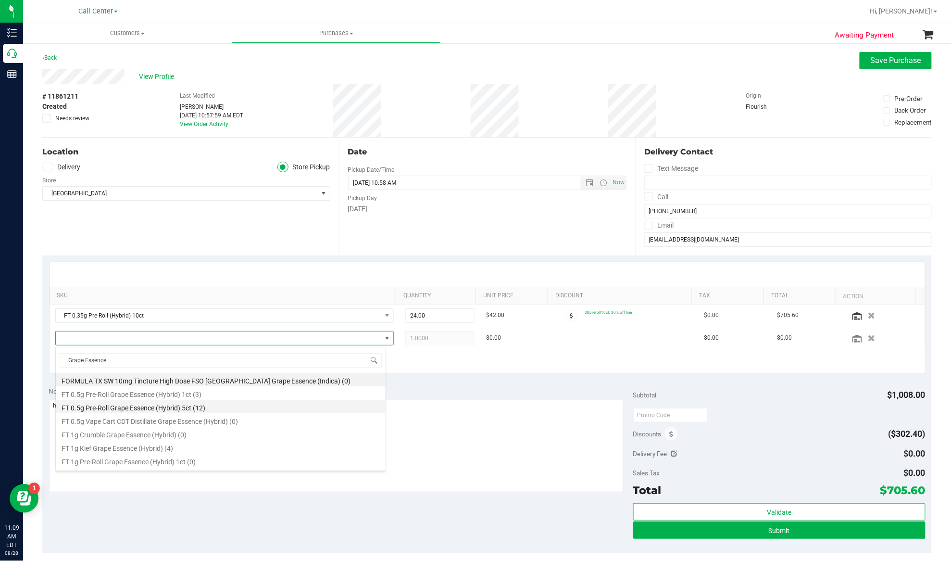
click at [172, 408] on li "FT 0.5g Pre-Roll Grape Essence (Hybrid) 5ct (12)" at bounding box center [221, 406] width 330 height 13
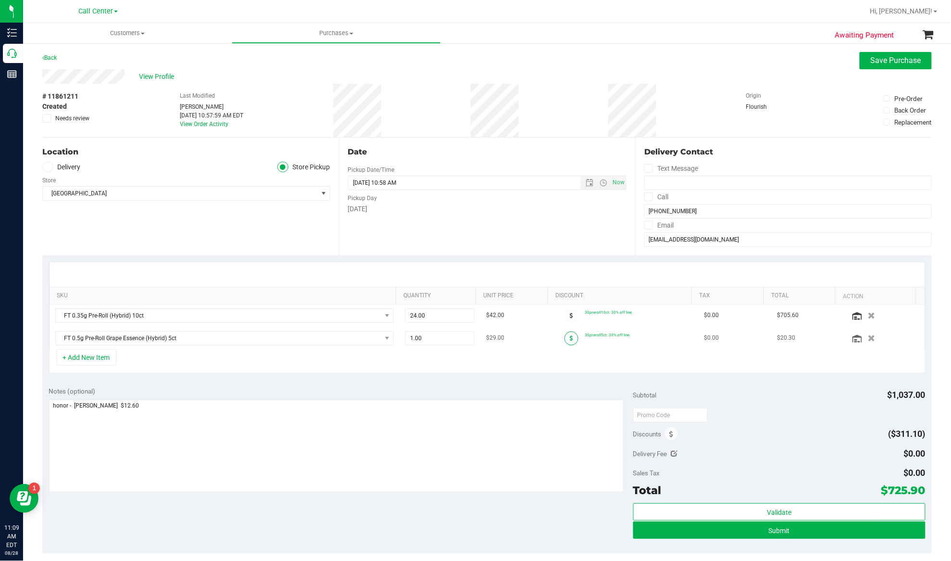
click at [570, 339] on icon at bounding box center [571, 338] width 3 height 6
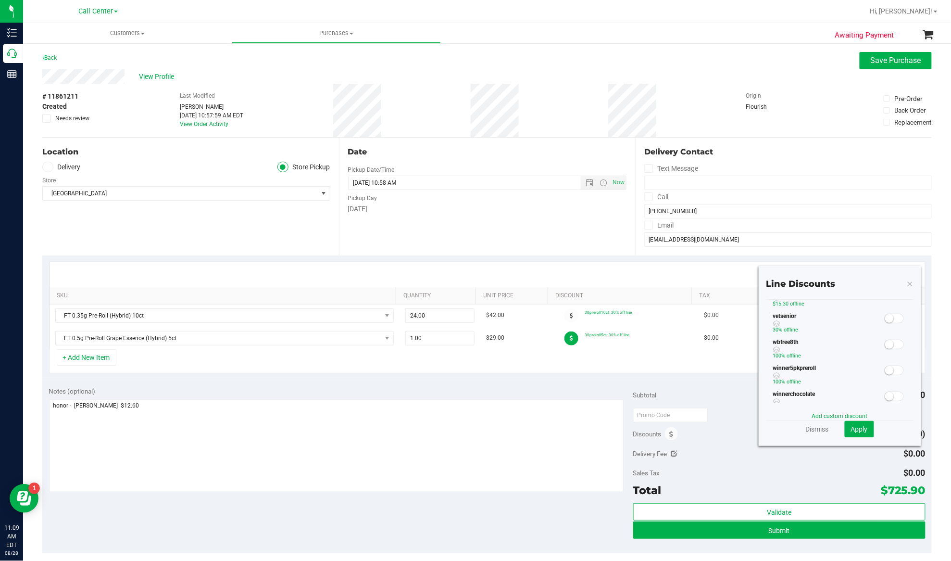
scroll to position [385, 0]
click at [885, 233] on span at bounding box center [894, 228] width 19 height 10
click at [851, 427] on span "Apply" at bounding box center [859, 429] width 17 height 8
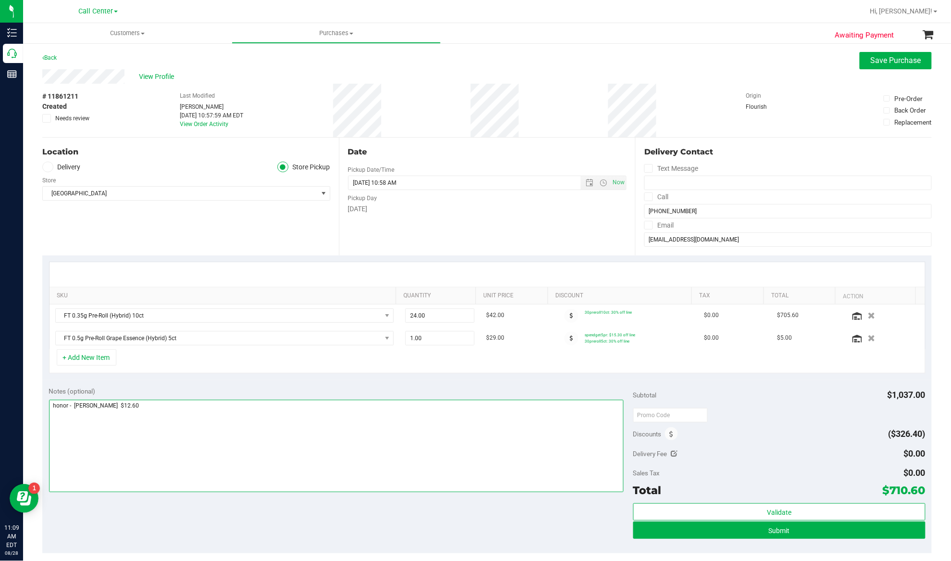
click at [54, 410] on textarea at bounding box center [336, 446] width 575 height 92
click at [146, 249] on div "Location Delivery Store Pickup Store Panama City WC Select Store Bonita Springs…" at bounding box center [190, 197] width 297 height 118
click at [868, 338] on icon "button" at bounding box center [872, 337] width 8 height 7
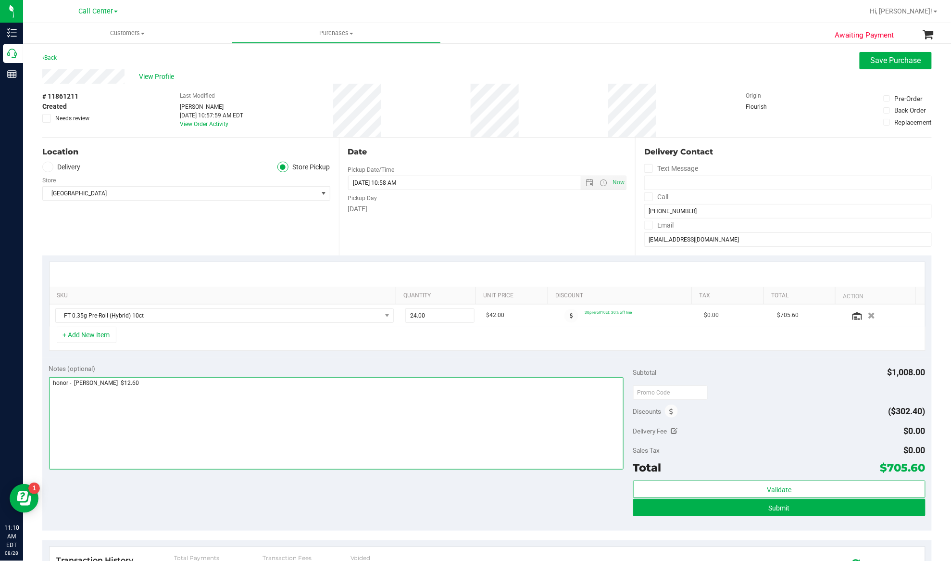
click at [54, 383] on textarea at bounding box center [336, 423] width 575 height 92
click at [107, 393] on textarea at bounding box center [336, 423] width 575 height 92
click at [224, 393] on textarea at bounding box center [336, 423] width 575 height 92
click at [151, 394] on textarea at bounding box center [336, 423] width 575 height 92
type textarea "EJ 8/28/25 11:10am honor - carol $12.60 for 10ct advertised on website- escalat…"
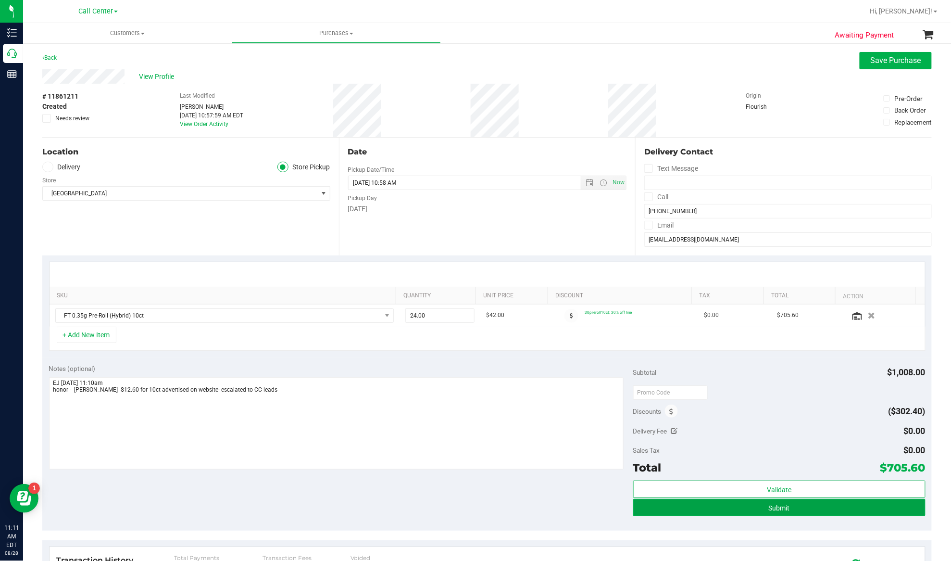
click at [769, 510] on span "Submit" at bounding box center [779, 508] width 21 height 8
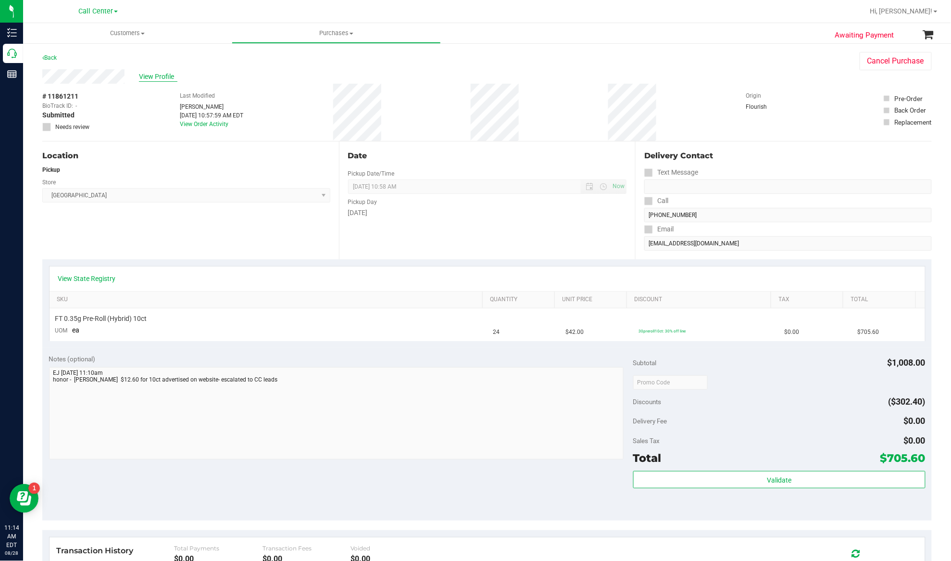
click at [144, 74] on span "View Profile" at bounding box center [158, 77] width 38 height 10
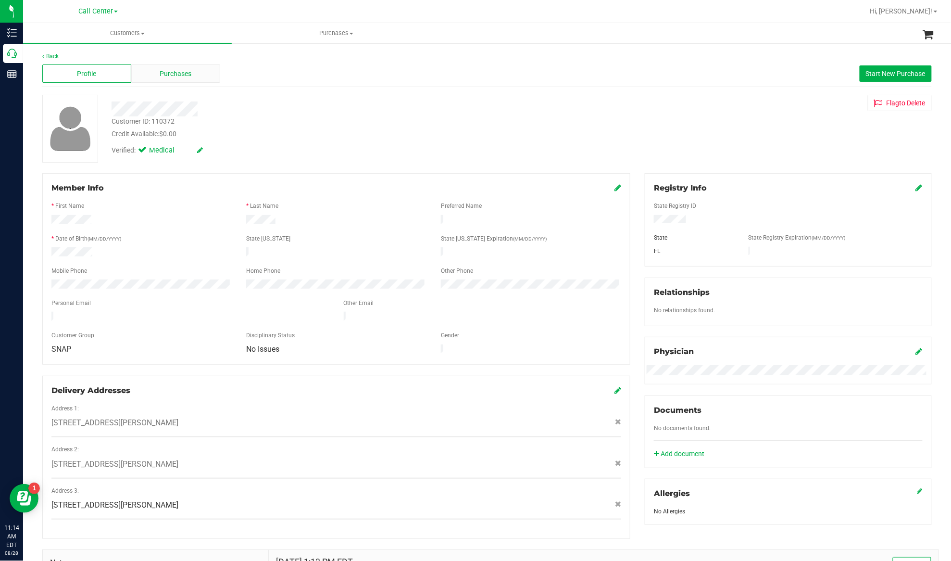
click at [197, 72] on div "Purchases" at bounding box center [175, 73] width 89 height 18
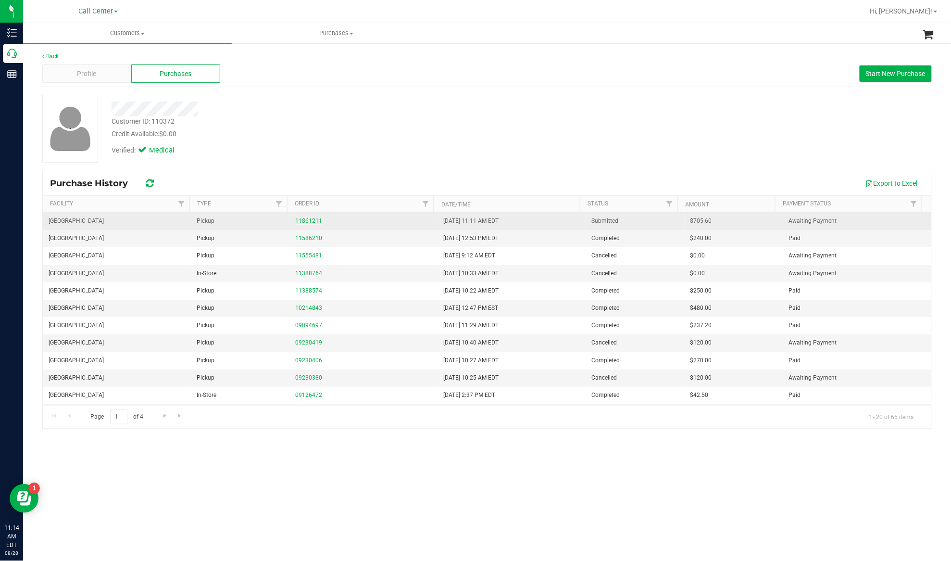
click at [308, 219] on link "11861211" at bounding box center [308, 220] width 27 height 7
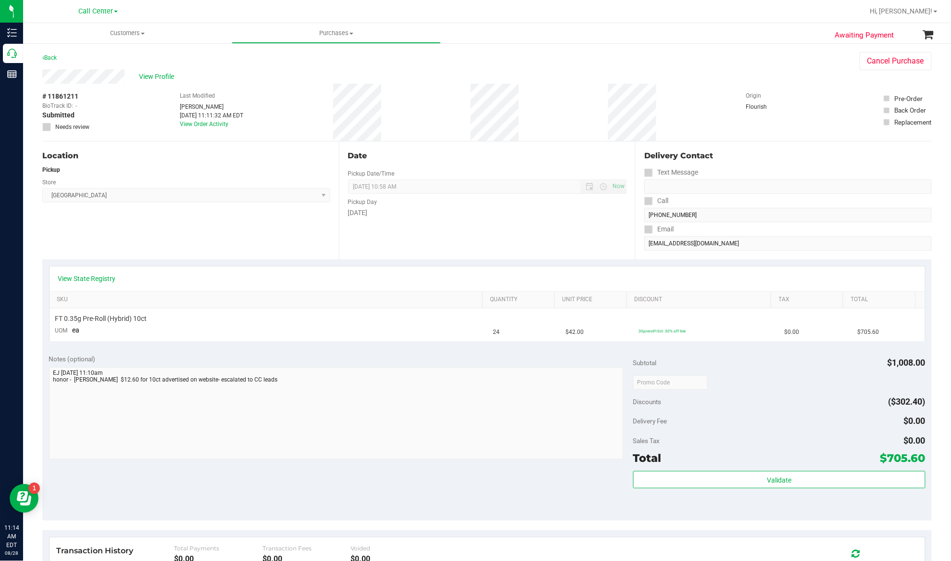
click at [61, 97] on span "# 11861211" at bounding box center [60, 96] width 36 height 10
copy div "# 11861211"
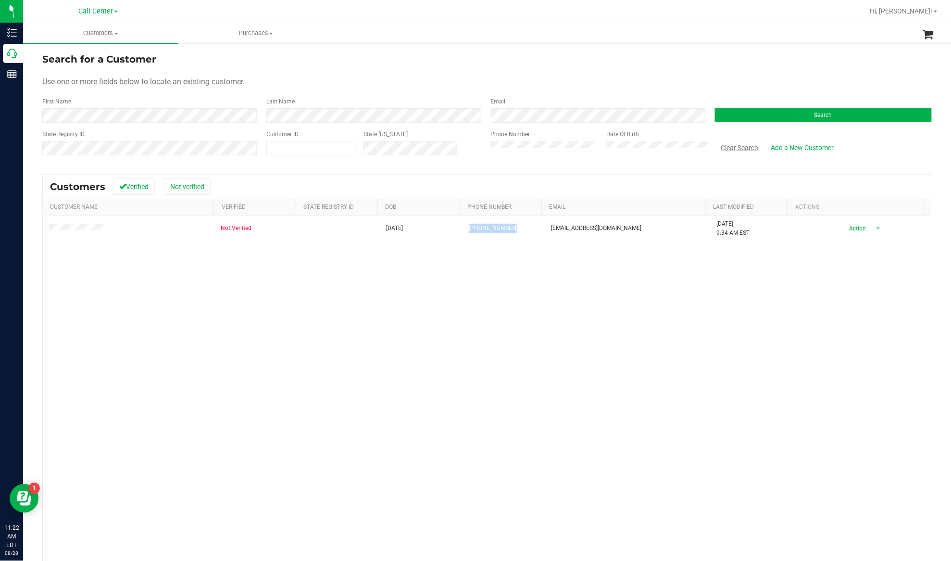
click at [739, 146] on button "Clear Search" at bounding box center [740, 147] width 50 height 16
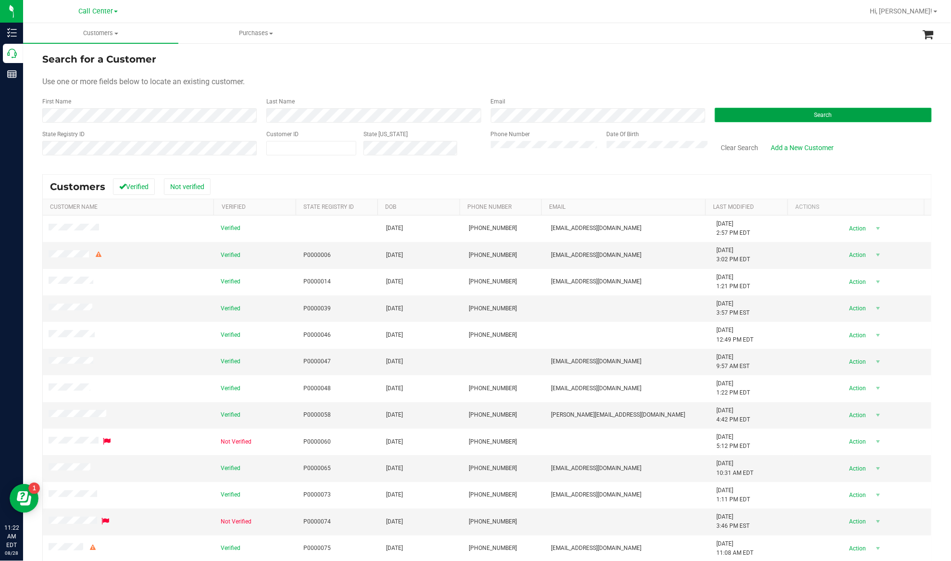
click at [715, 113] on button "Search" at bounding box center [823, 115] width 217 height 14
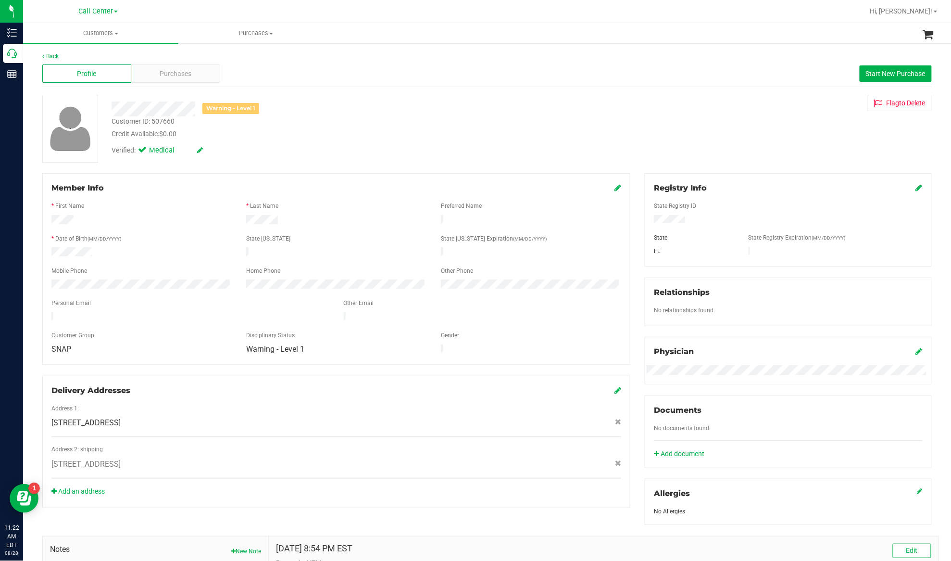
click at [154, 61] on div "Profile Purchases Start New Purchase" at bounding box center [486, 74] width 889 height 26
click at [176, 77] on span "Purchases" at bounding box center [176, 74] width 32 height 10
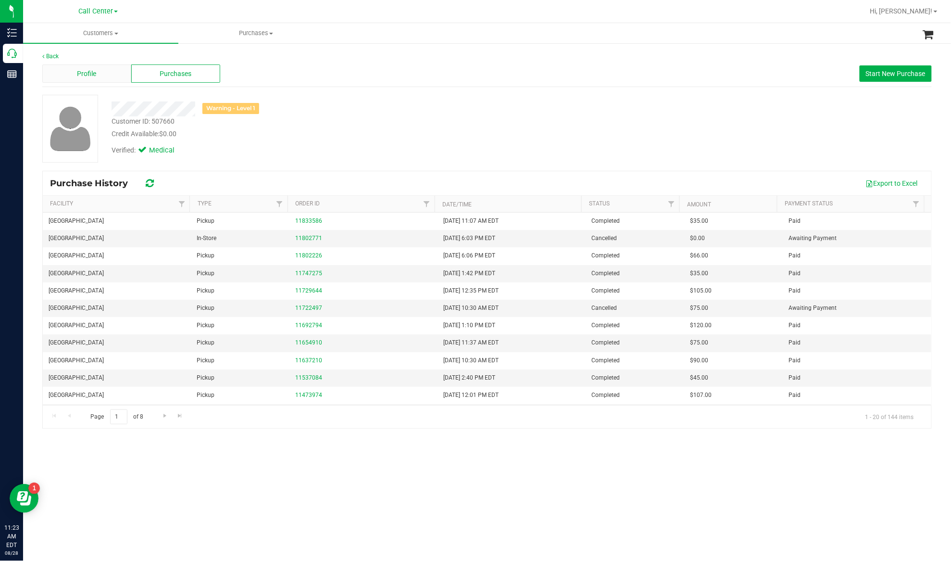
click at [74, 71] on div "Profile" at bounding box center [86, 73] width 89 height 18
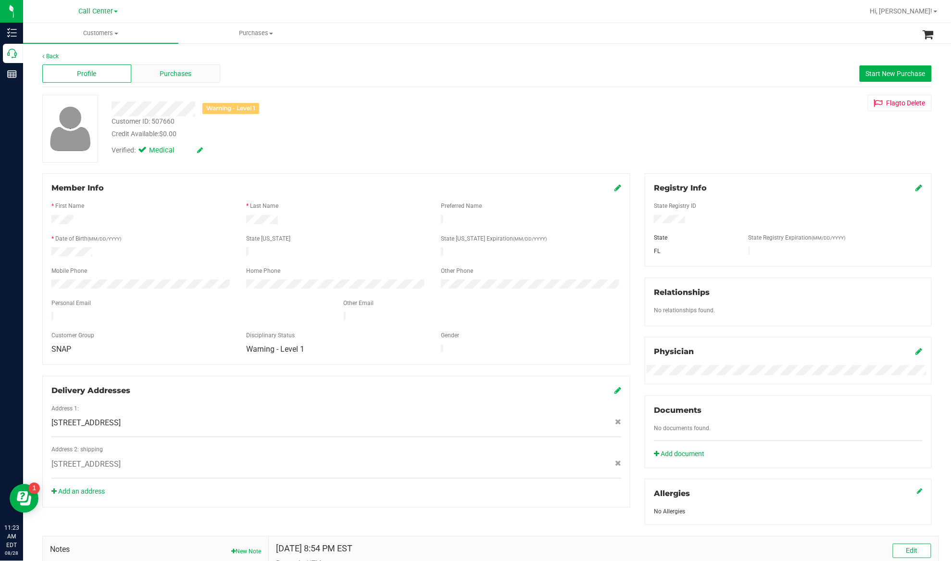
click at [153, 72] on div "Purchases" at bounding box center [175, 73] width 89 height 18
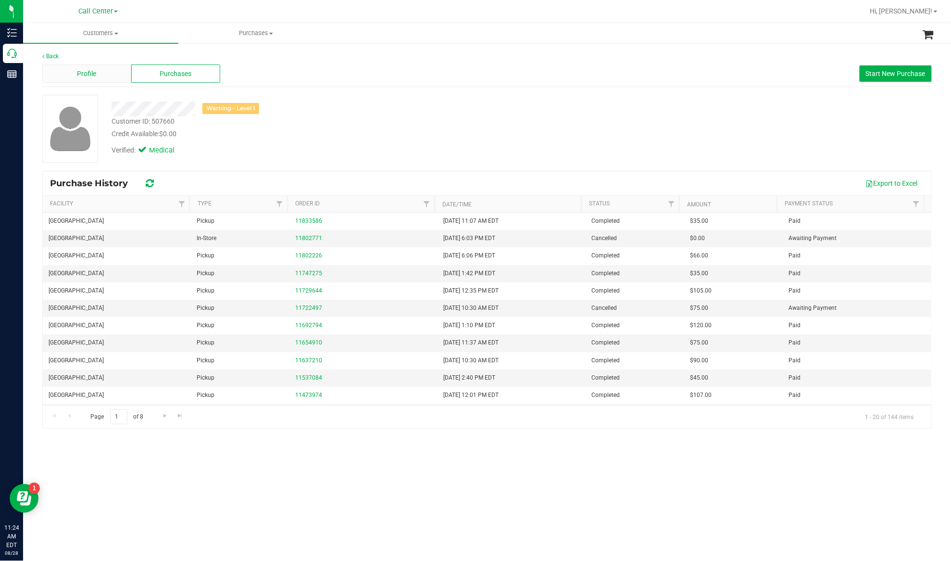
click at [89, 69] on span "Profile" at bounding box center [86, 74] width 19 height 10
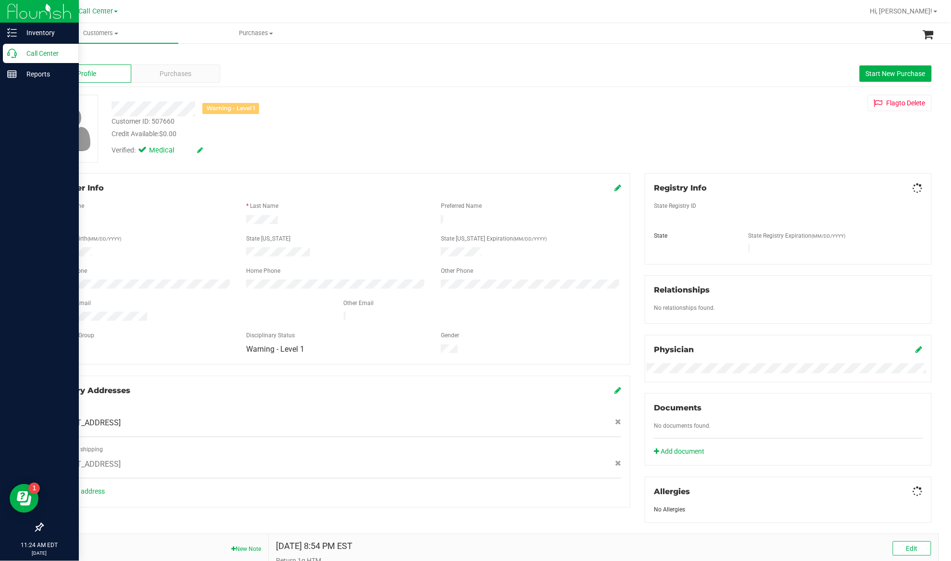
drag, startPoint x: 23, startPoint y: 51, endPoint x: 65, endPoint y: 53, distance: 42.4
click at [24, 51] on p "Call Center" at bounding box center [46, 54] width 58 height 12
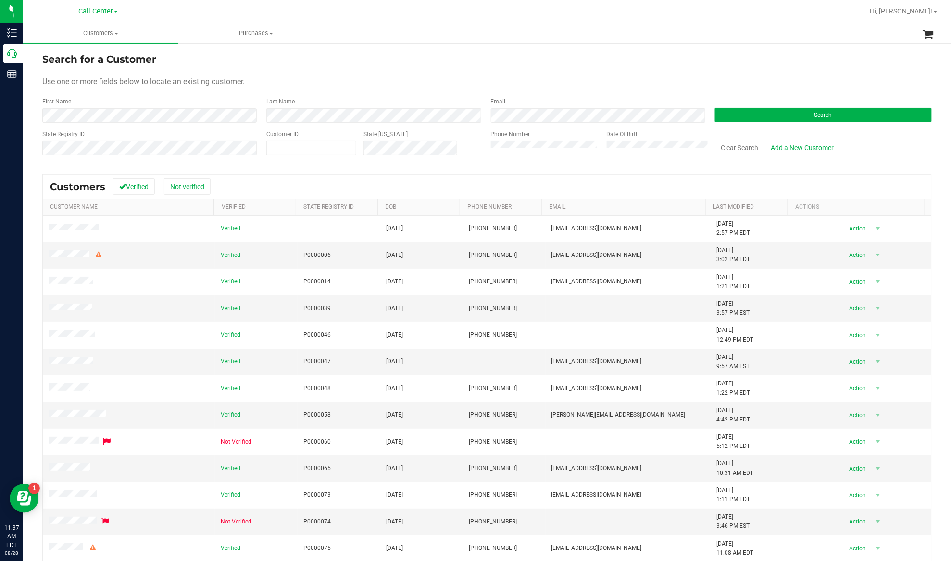
click at [764, 124] on form "Search for a Customer Use one or more fields below to locate an existing custom…" at bounding box center [486, 108] width 889 height 112
click at [761, 116] on button "Search" at bounding box center [823, 115] width 217 height 14
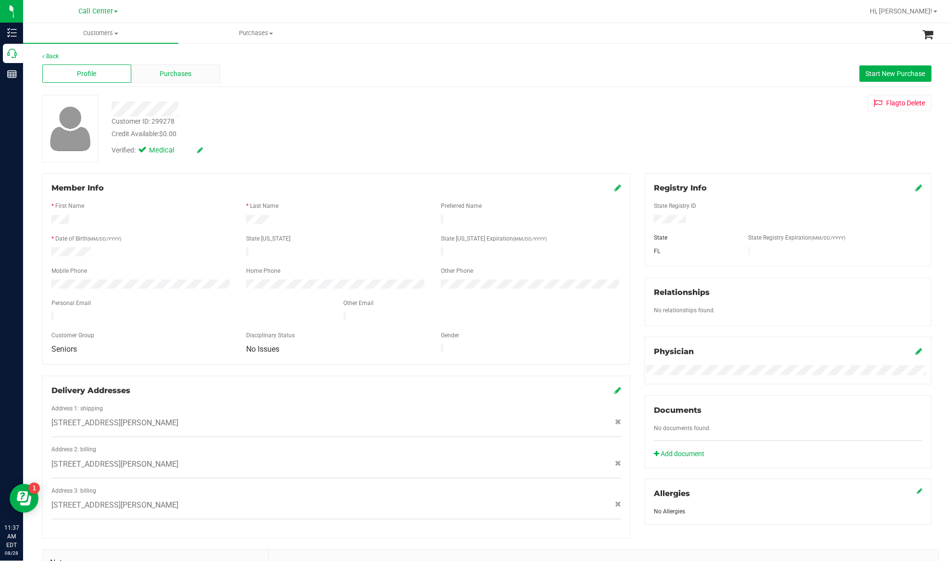
click at [175, 75] on span "Purchases" at bounding box center [176, 74] width 32 height 10
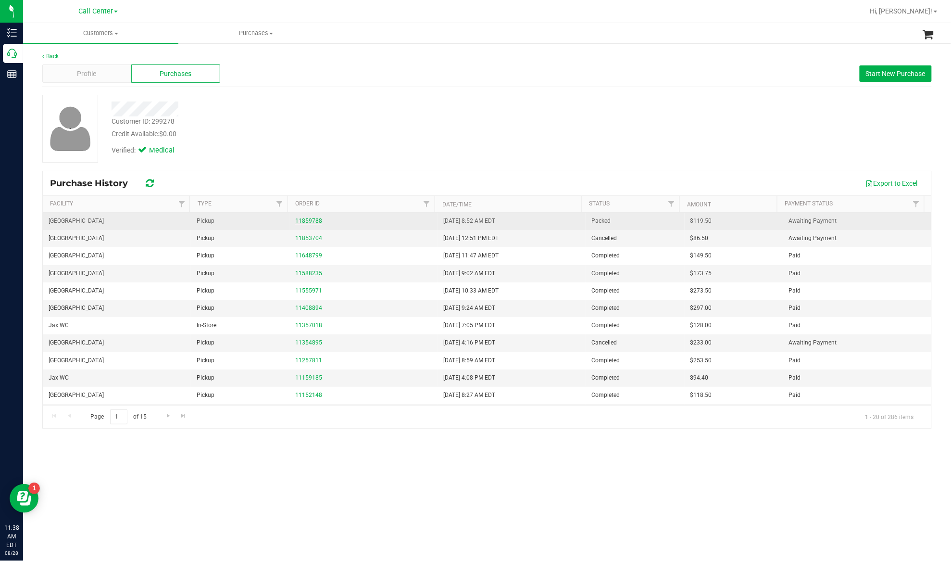
click at [304, 222] on link "11859788" at bounding box center [308, 220] width 27 height 7
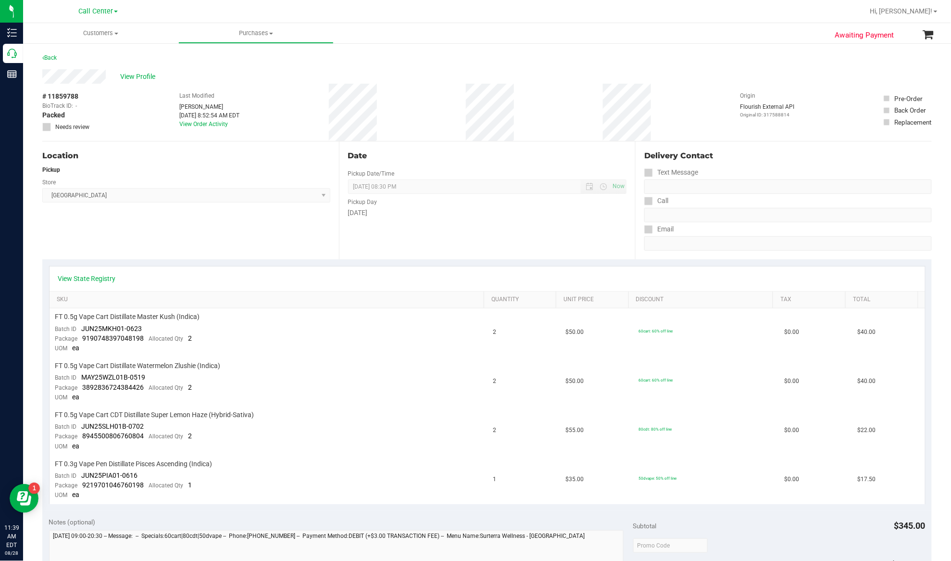
click at [68, 94] on span "# 11859788" at bounding box center [60, 96] width 36 height 10
copy div "# 11859788"
click at [137, 74] on span "View Profile" at bounding box center [139, 77] width 38 height 10
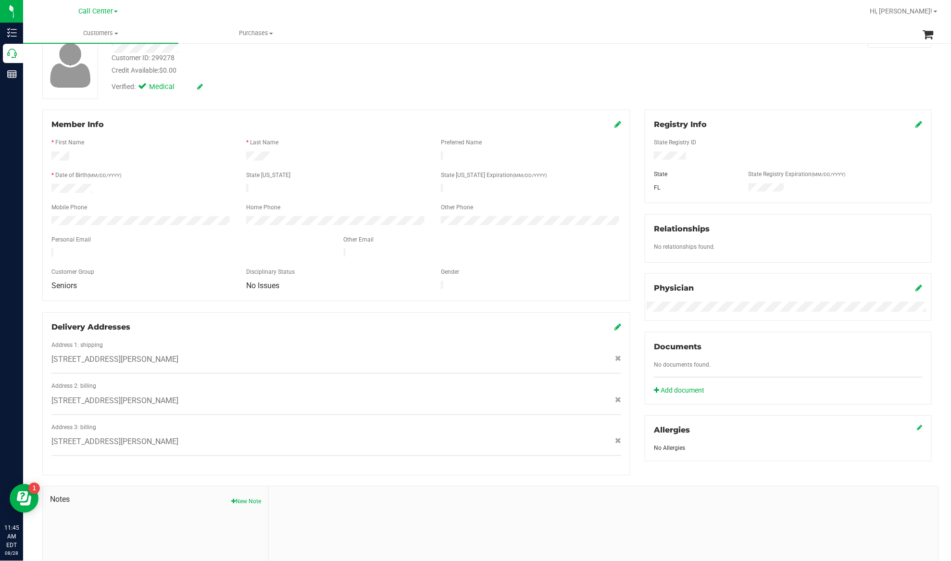
scroll to position [142, 0]
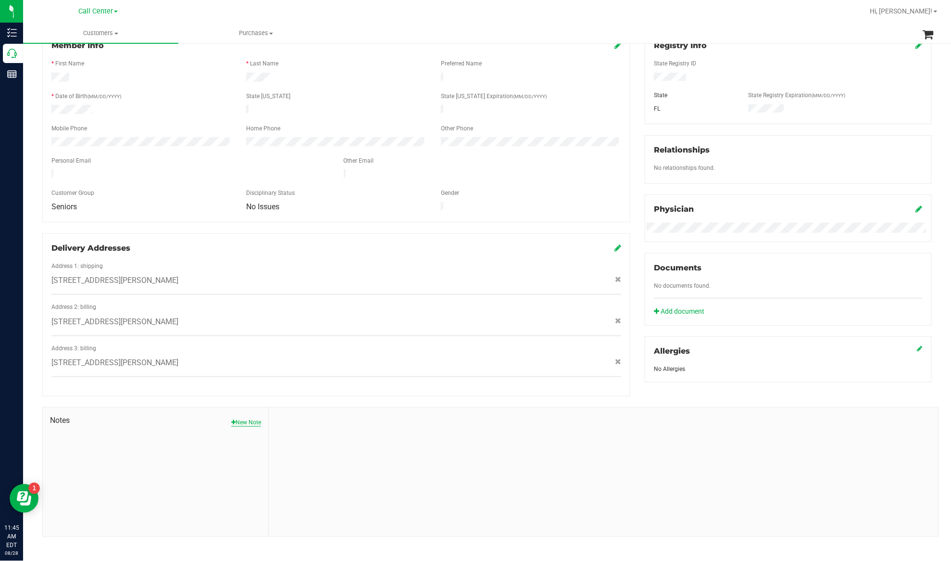
click at [247, 418] on button "New Note" at bounding box center [246, 422] width 30 height 9
click at [331, 442] on input "Note Title" at bounding box center [603, 447] width 655 height 14
type input "double charged"
click at [321, 487] on textarea "* Note" at bounding box center [603, 492] width 655 height 38
click at [299, 482] on textarea "* Note" at bounding box center [603, 492] width 655 height 38
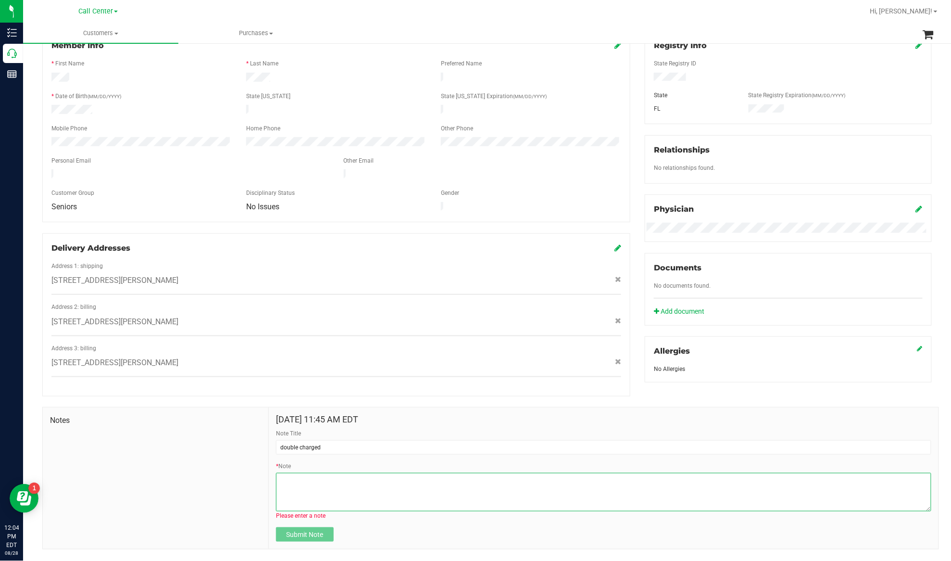
click at [366, 473] on textarea "* Note" at bounding box center [603, 492] width 655 height 38
paste textarea "Patient called CCare to report that she made a purchase for $69.50. She was giv…"
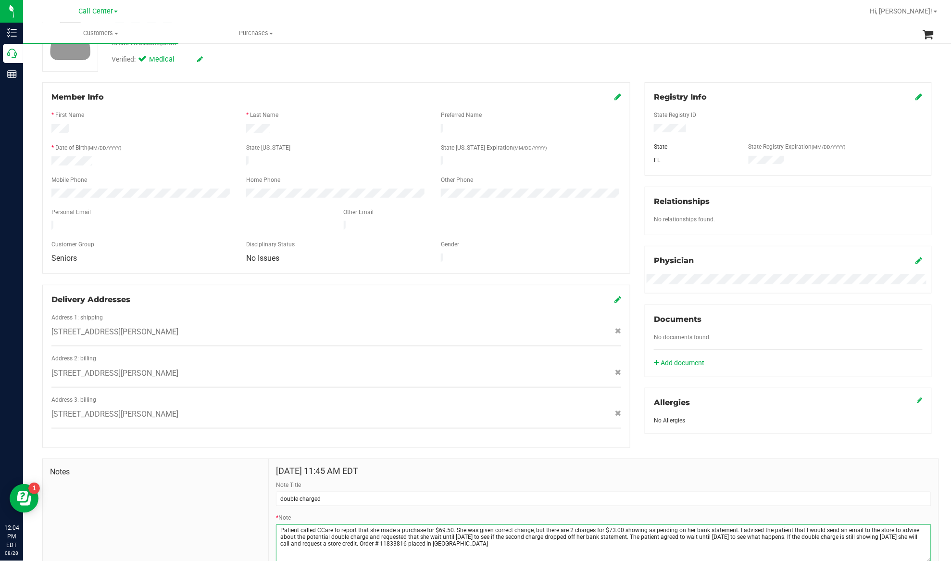
scroll to position [0, 0]
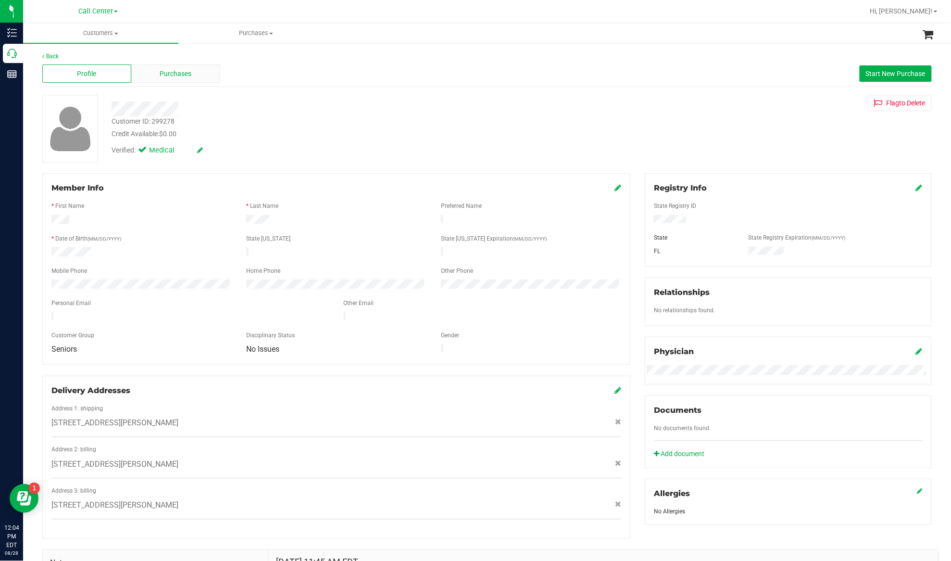
type textarea "Patient called CCare to report that she made a purchase for $69.50. She was giv…"
click at [165, 71] on span "Purchases" at bounding box center [176, 74] width 32 height 10
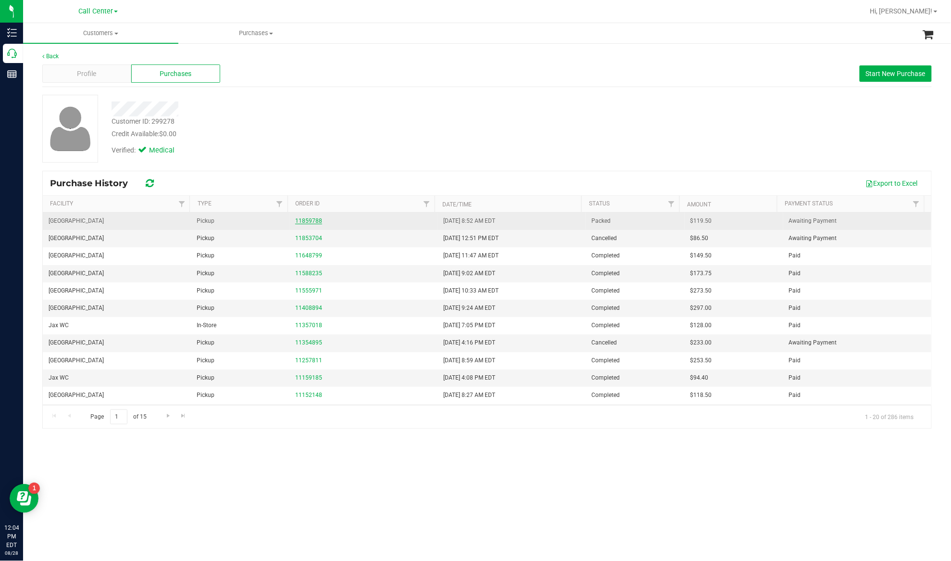
click at [309, 220] on link "11859788" at bounding box center [308, 220] width 27 height 7
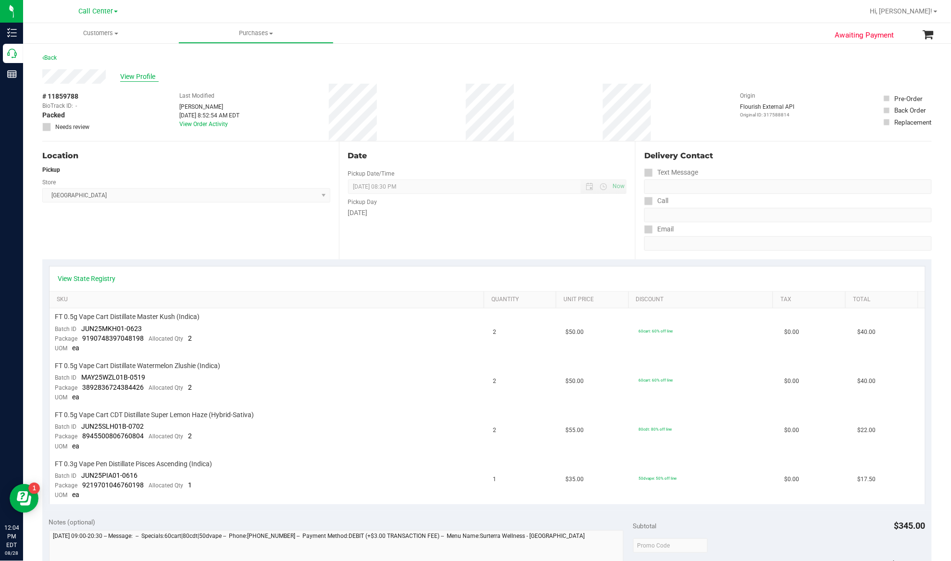
click at [142, 77] on span "View Profile" at bounding box center [139, 77] width 38 height 10
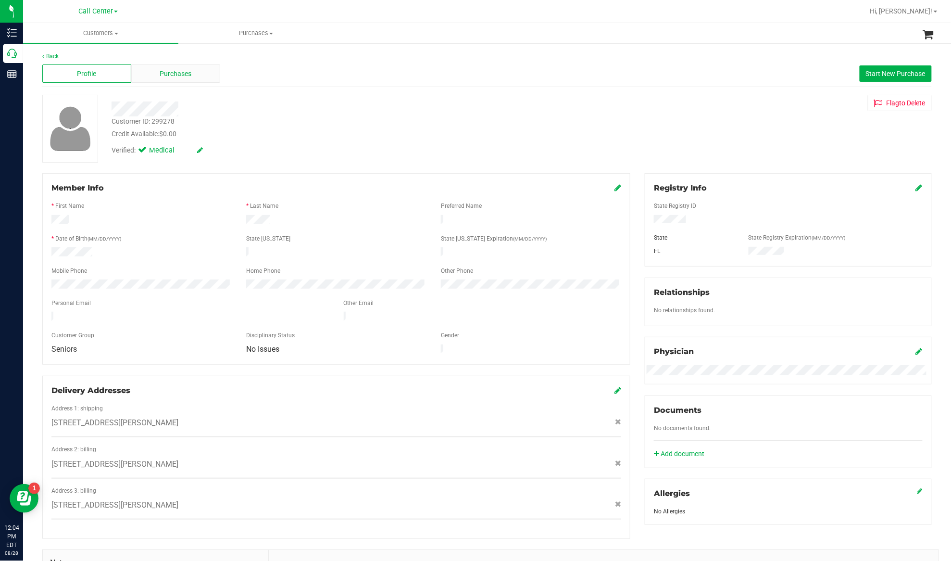
click at [145, 75] on div "Purchases" at bounding box center [175, 73] width 89 height 18
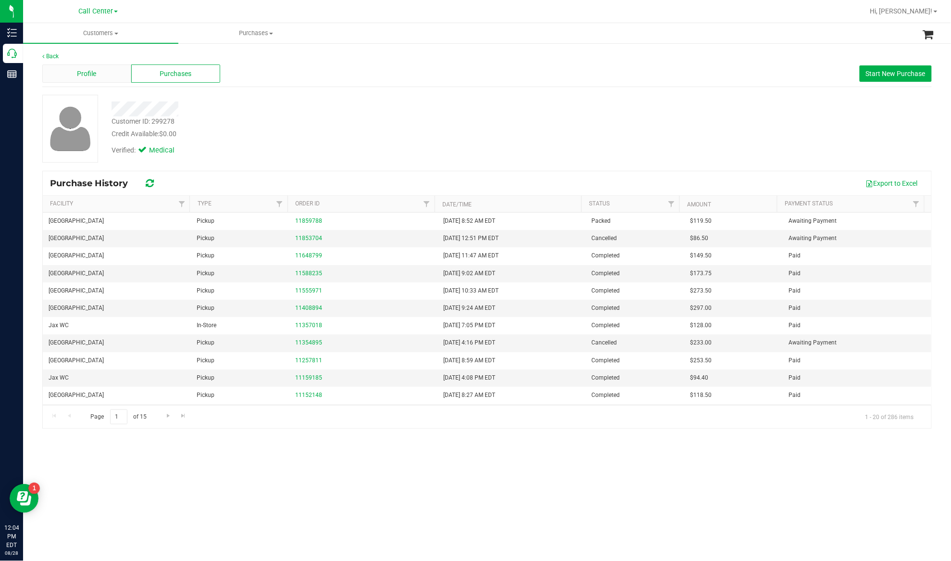
click at [97, 71] on div "Profile" at bounding box center [86, 73] width 89 height 18
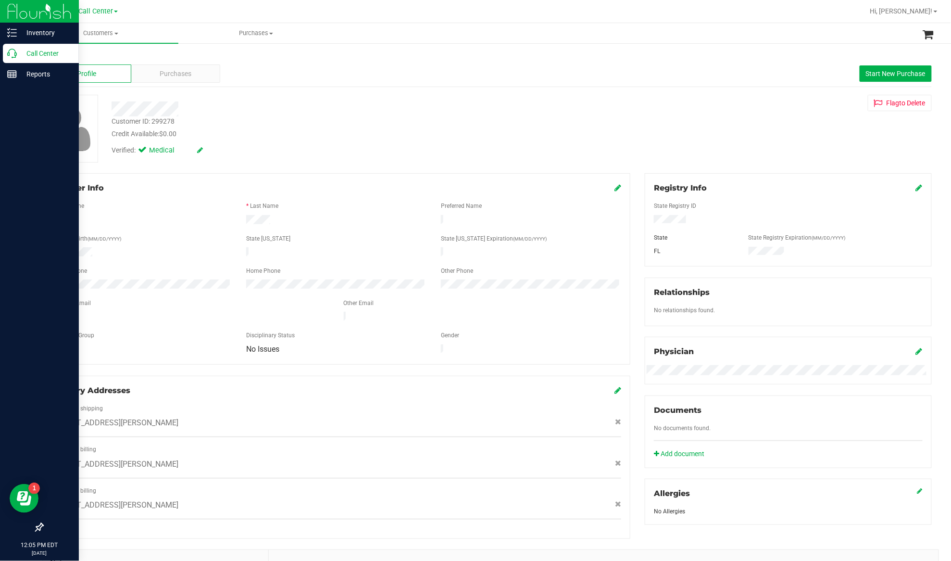
click at [43, 48] on p "Call Center" at bounding box center [46, 54] width 58 height 12
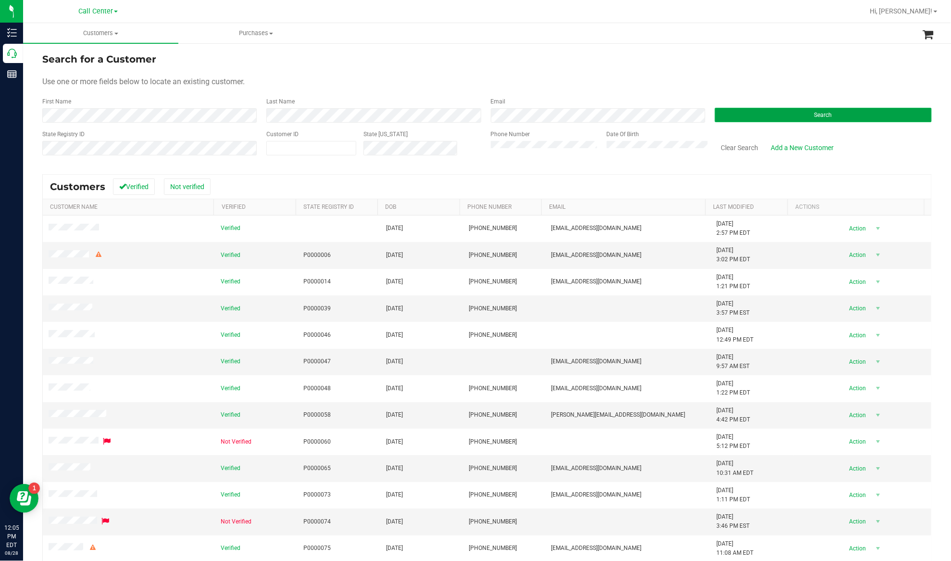
click at [723, 112] on button "Search" at bounding box center [823, 115] width 217 height 14
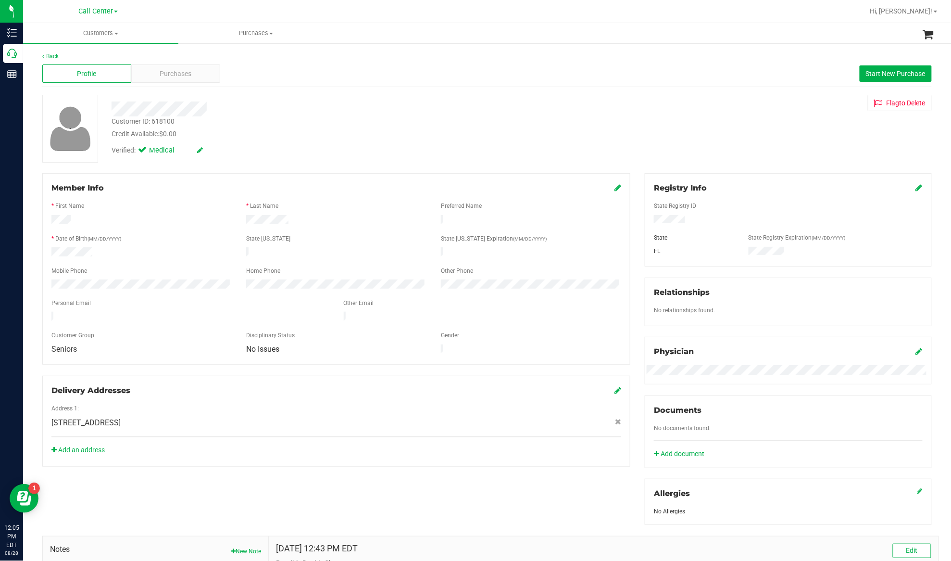
scroll to position [128, 0]
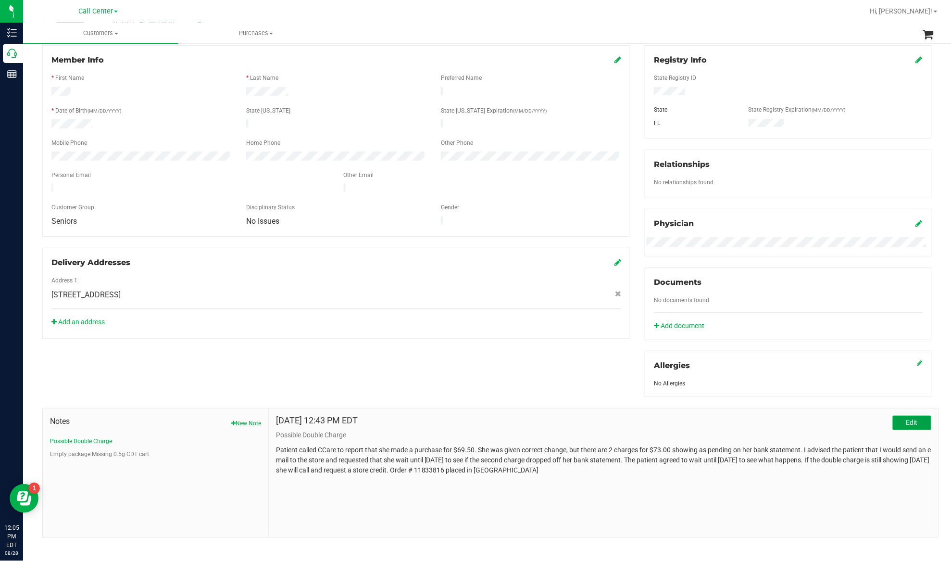
click at [906, 422] on span "Edit" at bounding box center [912, 422] width 12 height 8
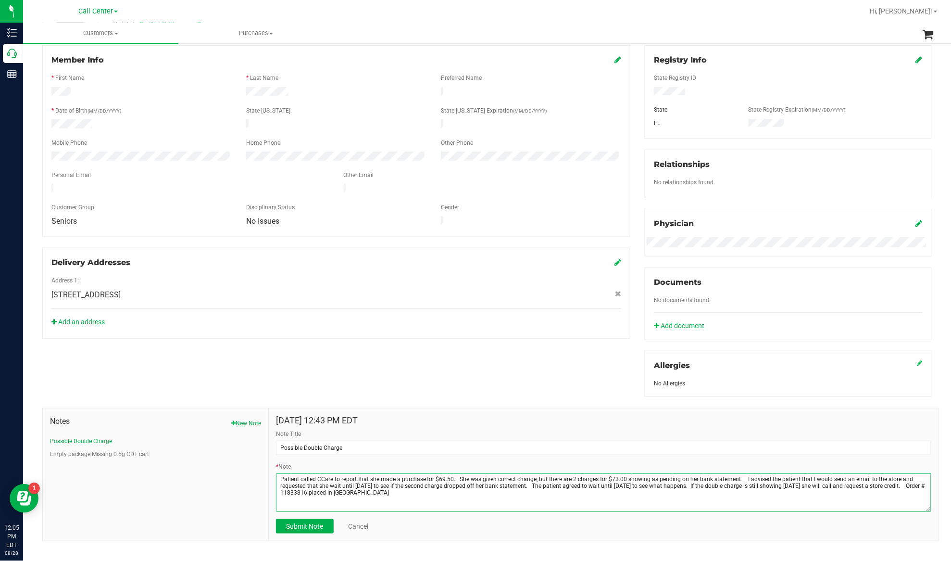
click at [406, 495] on textarea "* Note" at bounding box center [603, 492] width 655 height 38
click at [518, 509] on textarea "* Note" at bounding box center [603, 492] width 655 height 38
click at [559, 507] on textarea "* Note" at bounding box center [603, 492] width 655 height 38
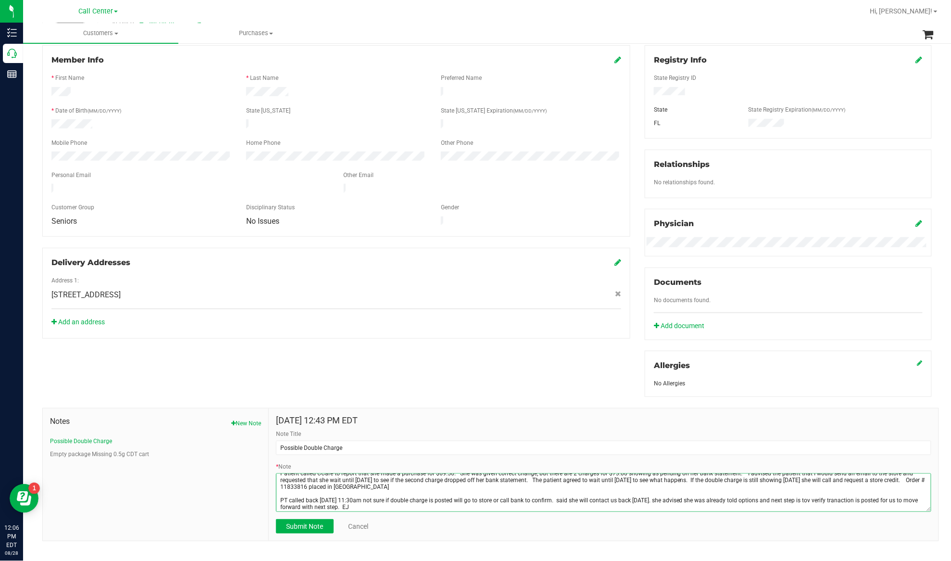
type textarea "Patient called CCare to report that she made a purchase for $69.50. She was giv…"
click at [272, 531] on div "Aug 23, 2025 12:43 PM EDT Note Title Possible Double Charge * Note Submit Note …" at bounding box center [604, 474] width 670 height 133
click at [301, 520] on form "Aug 23, 2025 12:43 PM EDT Note Title Possible Double Charge * Note Submit Note …" at bounding box center [603, 474] width 655 height 118
click at [303, 524] on span "Submit Note" at bounding box center [304, 526] width 37 height 8
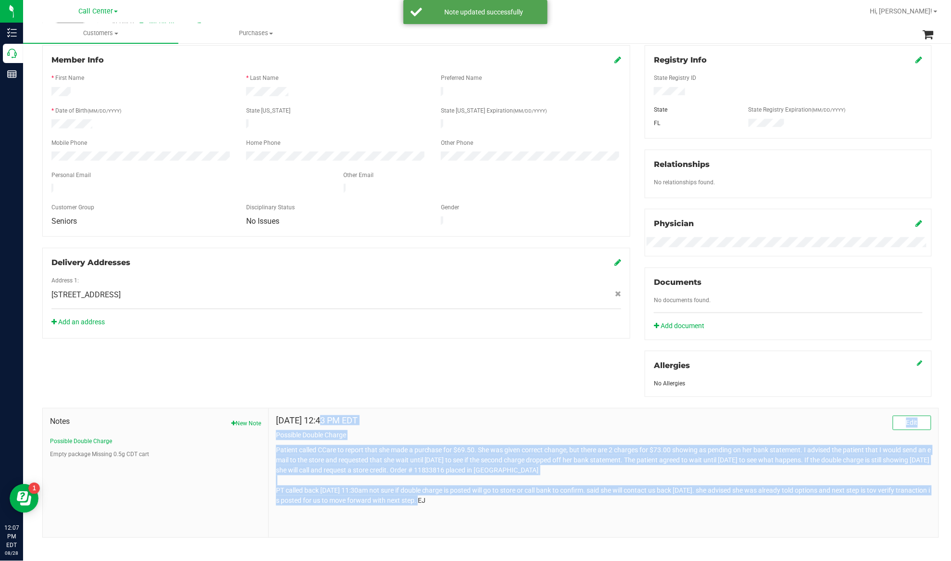
drag, startPoint x: 470, startPoint y: 505, endPoint x: 276, endPoint y: 426, distance: 209.4
click at [276, 426] on div "Aug 23, 2025 12:43 PM EDT Edit Possible Double Charge" at bounding box center [603, 460] width 655 height 90
copy div "Aug 23, 2025 12:43 PM EDT Edit Possible Double Charge Patient called CCare to r…"
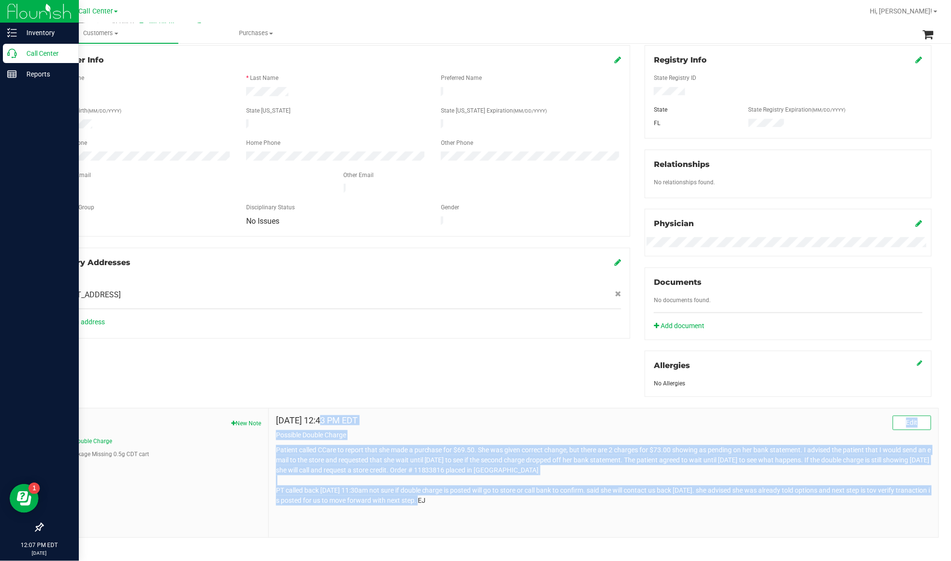
drag, startPoint x: 31, startPoint y: 51, endPoint x: 38, endPoint y: 55, distance: 7.3
click at [31, 51] on p "Call Center" at bounding box center [46, 54] width 58 height 12
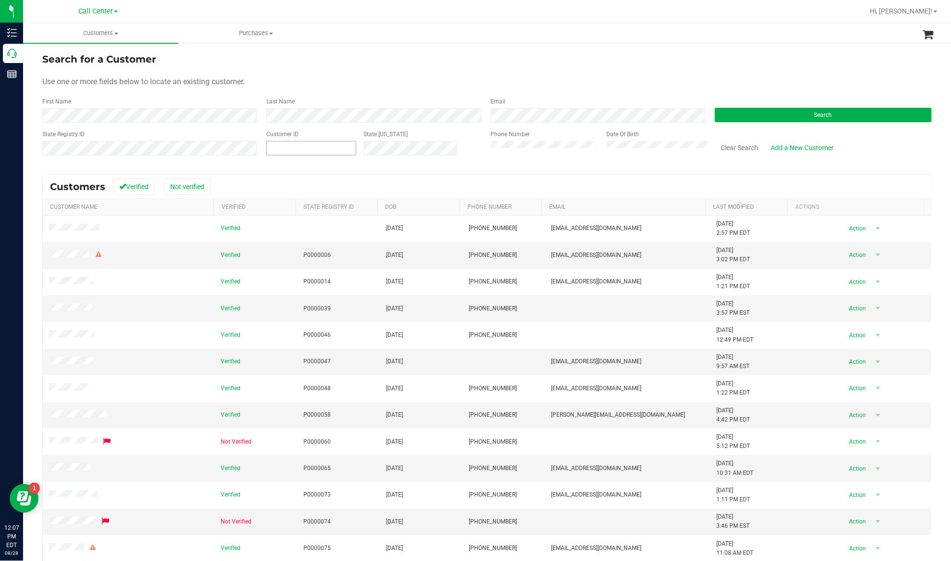
click at [290, 141] on span at bounding box center [311, 148] width 90 height 14
click at [290, 147] on span at bounding box center [311, 148] width 90 height 14
paste input "3216524438"
type input "3216524438"
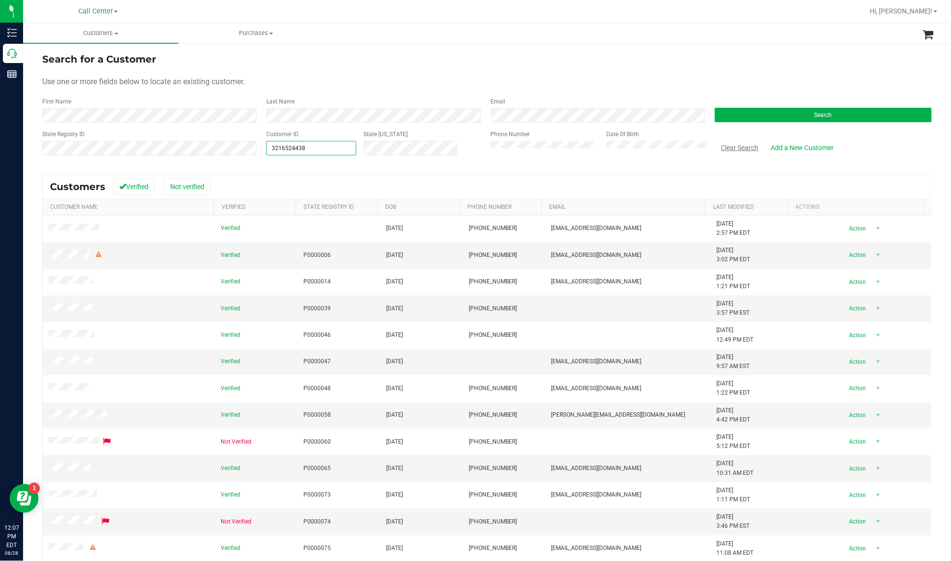
click at [724, 149] on button "Clear Search" at bounding box center [740, 147] width 50 height 16
click at [722, 116] on button "Search" at bounding box center [823, 115] width 217 height 14
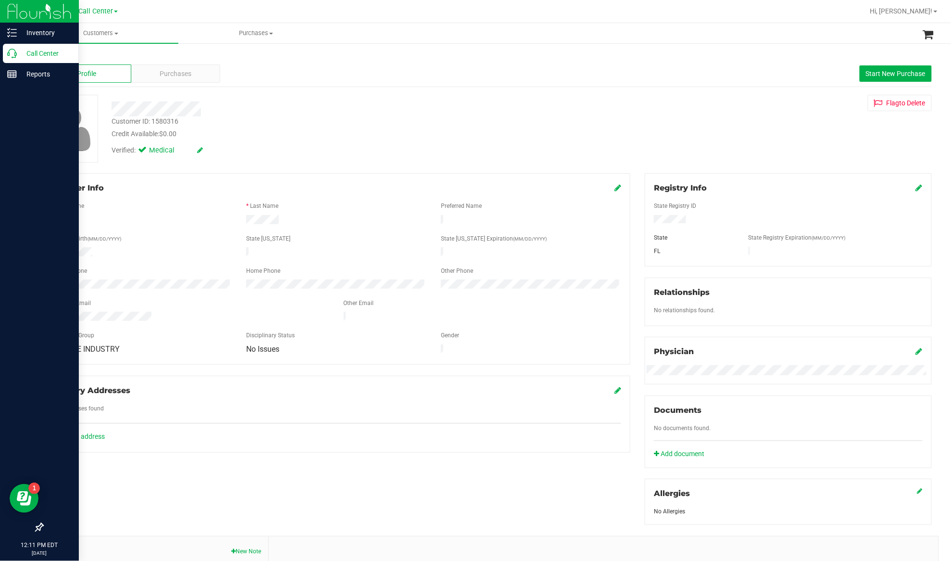
click at [30, 50] on p "Call Center" at bounding box center [46, 54] width 58 height 12
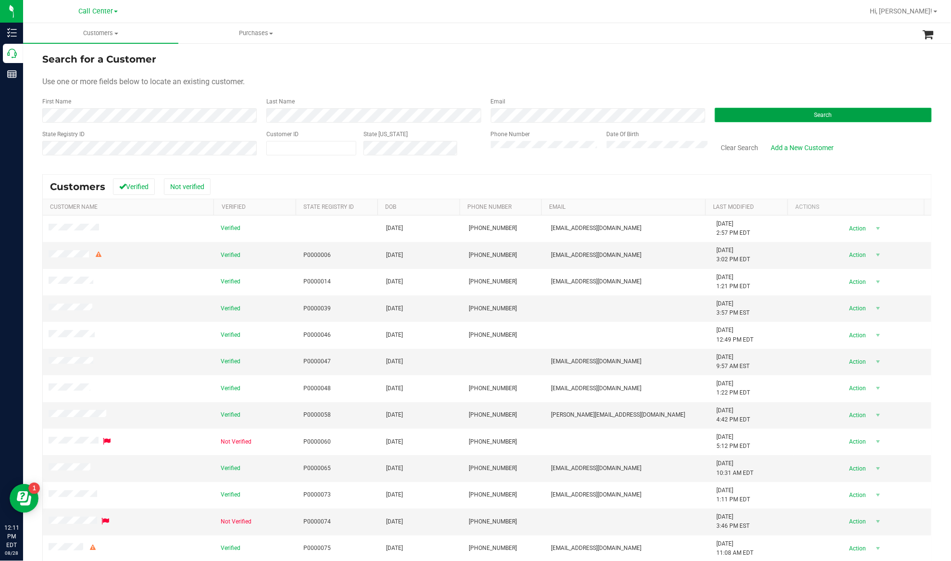
click at [738, 115] on button "Search" at bounding box center [823, 115] width 217 height 14
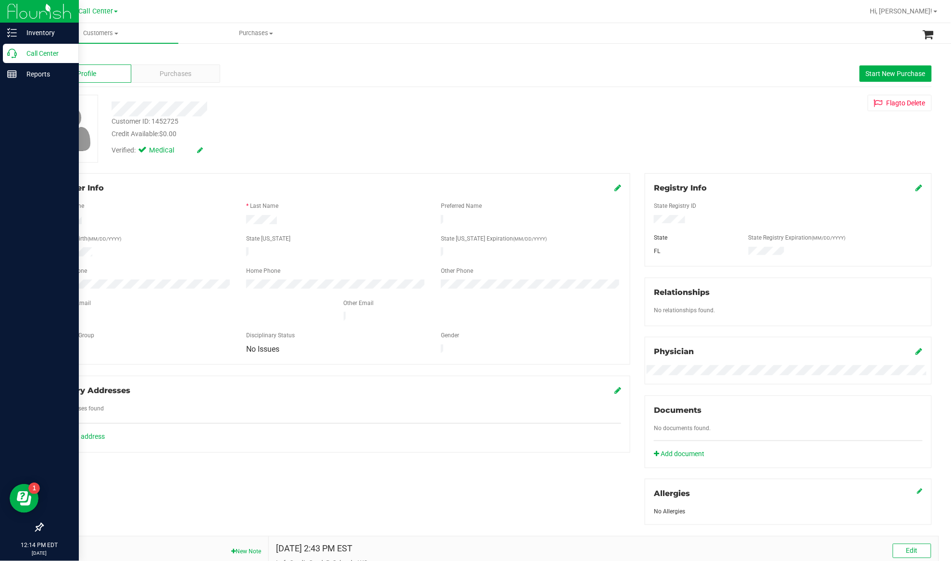
click at [33, 54] on p "Call Center" at bounding box center [46, 54] width 58 height 12
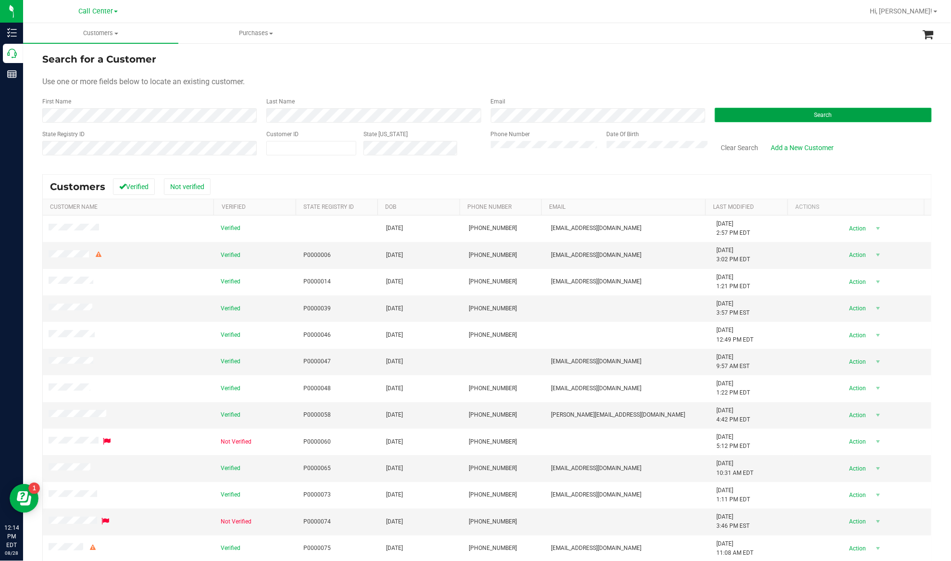
click at [741, 115] on button "Search" at bounding box center [823, 115] width 217 height 14
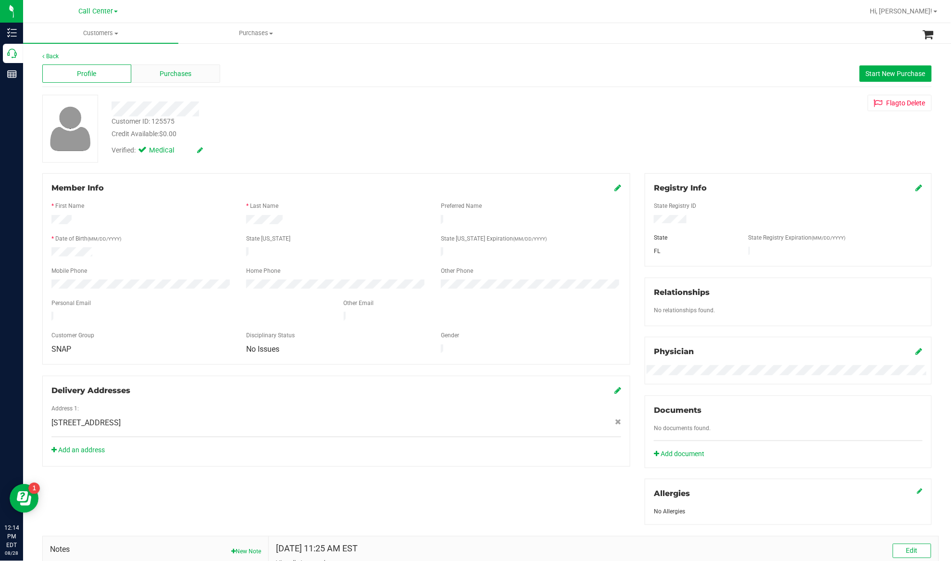
click at [164, 66] on div "Purchases" at bounding box center [175, 73] width 89 height 18
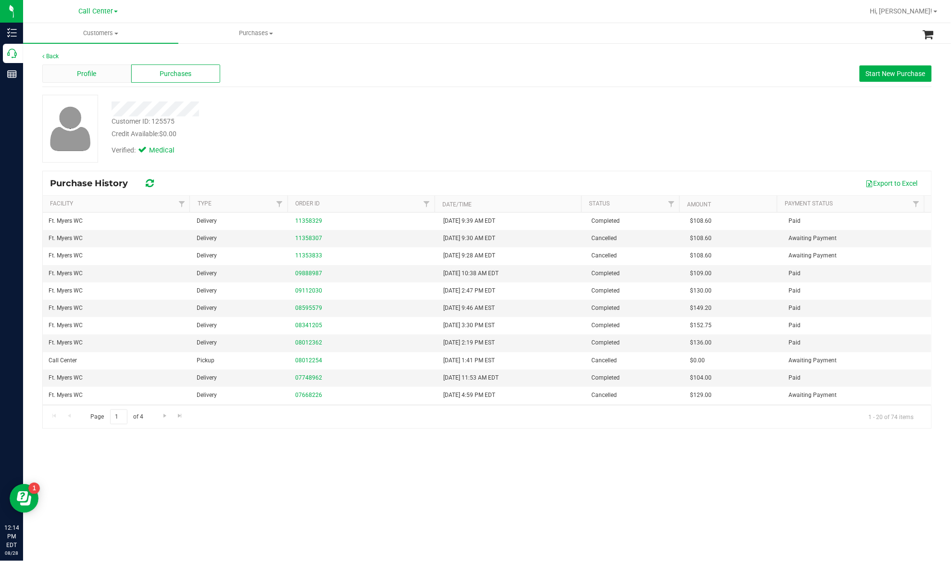
click at [95, 65] on div "Profile" at bounding box center [86, 73] width 89 height 18
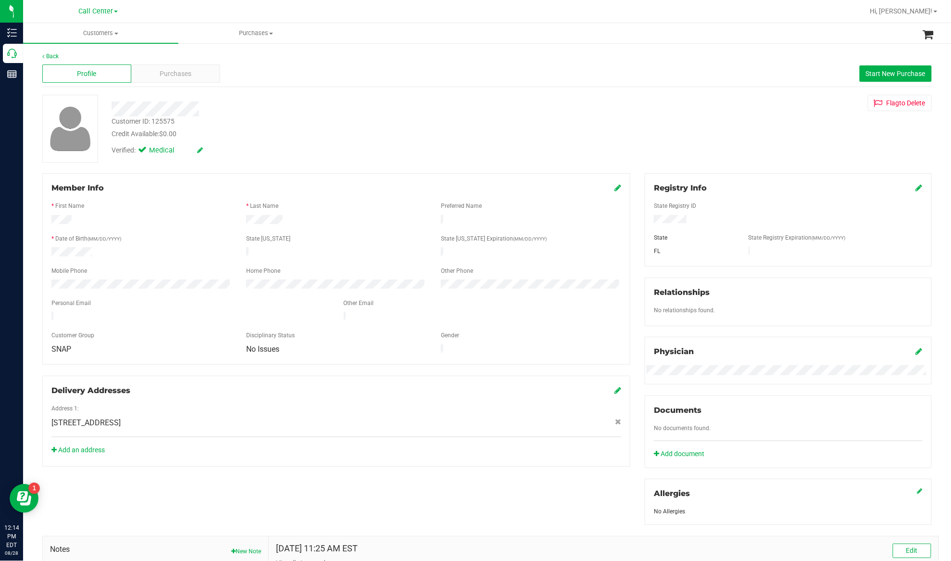
drag, startPoint x: 202, startPoint y: 416, endPoint x: 52, endPoint y: 414, distance: 150.0
click at [52, 417] on span "456 Willowbrook Dr , Lehigh Acres , FL 33972" at bounding box center [85, 423] width 69 height 12
copy span "456 Willowbrook Dr , Lehigh Acres , FL 3397"
click at [157, 77] on div "Purchases" at bounding box center [175, 73] width 89 height 18
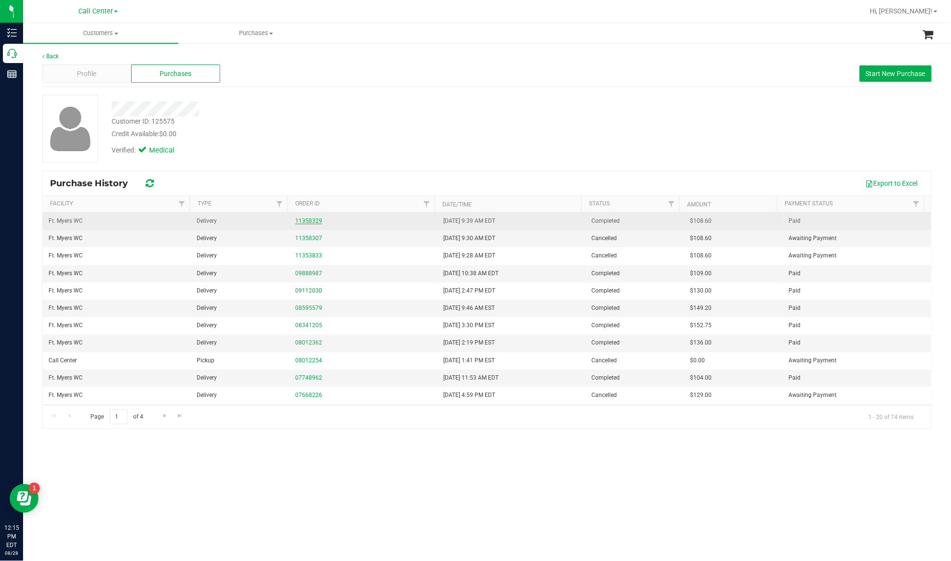
click at [304, 223] on link "11358329" at bounding box center [308, 220] width 27 height 7
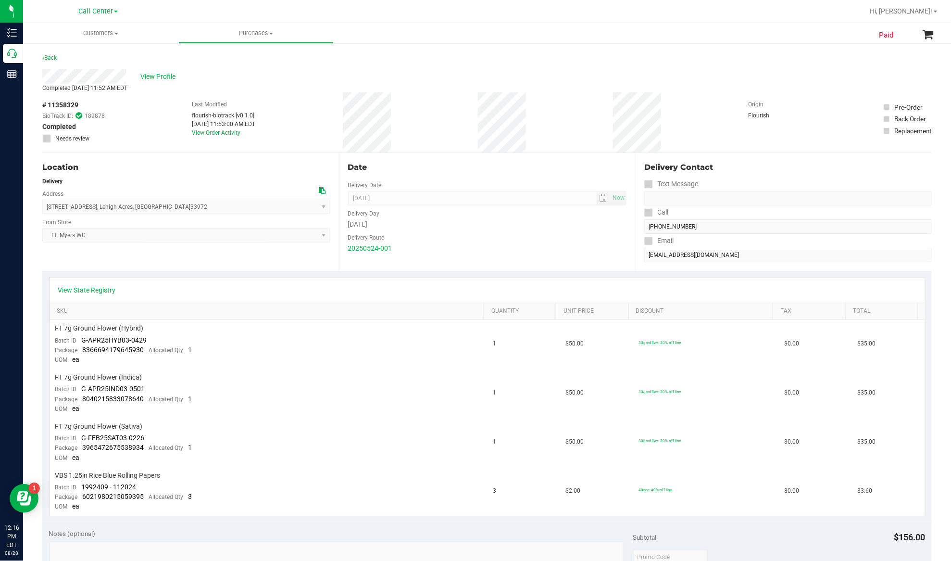
click at [208, 262] on div "Location Delivery Address 456 Willowbrook Dr , Lehigh Acres , FL 33972 Select a…" at bounding box center [190, 212] width 297 height 118
click at [97, 212] on span "456 Willowbrook Dr , Lehigh Acres , FL 33972 Select address 456 Willowbrook Dr" at bounding box center [186, 207] width 288 height 14
drag, startPoint x: 319, startPoint y: 190, endPoint x: 341, endPoint y: 190, distance: 21.6
click at [320, 190] on icon at bounding box center [322, 190] width 7 height 7
click at [193, 233] on span "Ft. Myers WC Select Store Bonita Springs WC Boynton Beach WC Bradenton WC Brand…" at bounding box center [186, 235] width 288 height 14
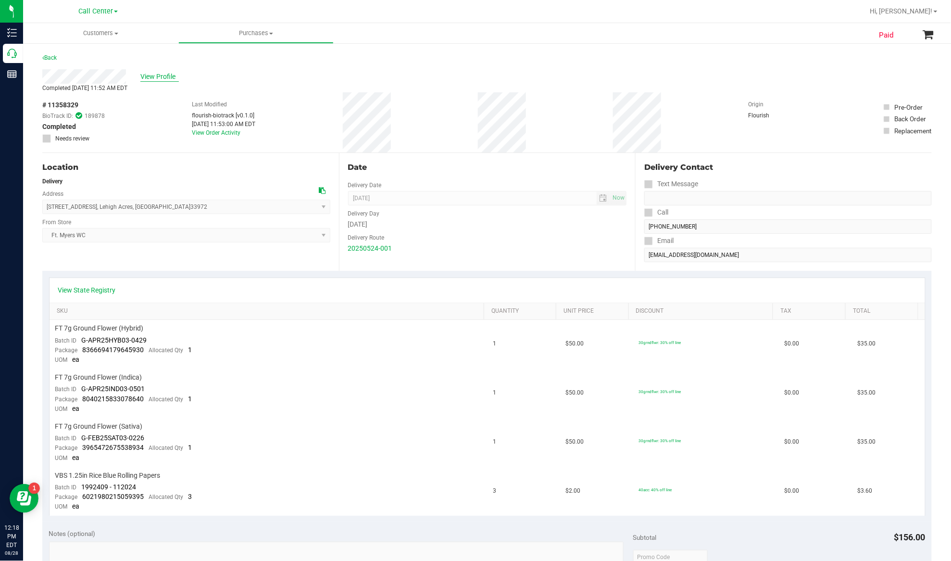
click at [156, 77] on span "View Profile" at bounding box center [159, 77] width 38 height 10
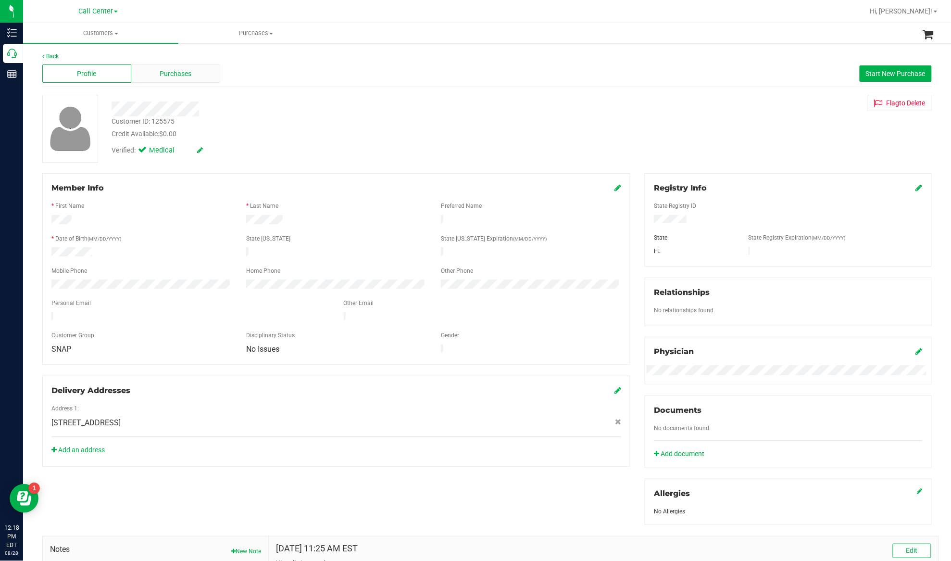
click at [172, 74] on span "Purchases" at bounding box center [176, 74] width 32 height 10
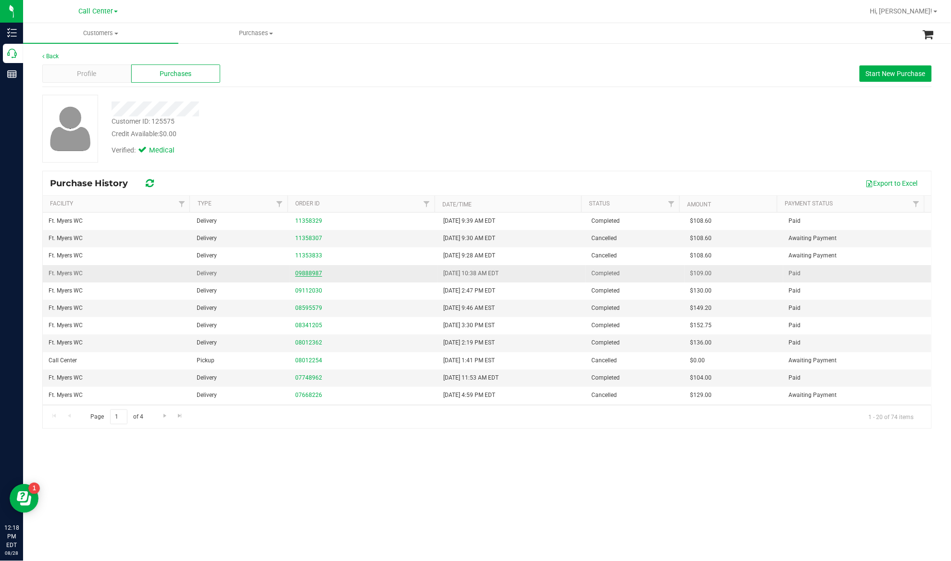
click at [313, 276] on link "09888987" at bounding box center [308, 273] width 27 height 7
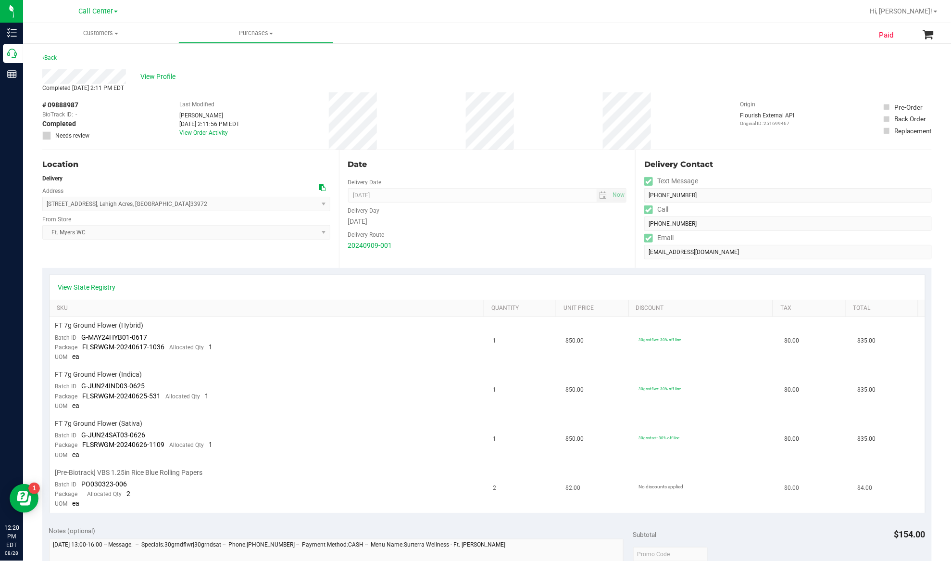
click at [185, 470] on span "[Pre-Biotrack] VBS 1.25in Rice Blue Rolling Papers" at bounding box center [129, 472] width 148 height 9
click at [214, 170] on div "Location Delivery Address 456 Willowbrook Dr , Lehigh Acres , FL 33972 Select a…" at bounding box center [190, 209] width 297 height 118
click at [153, 72] on span "View Profile" at bounding box center [159, 77] width 38 height 10
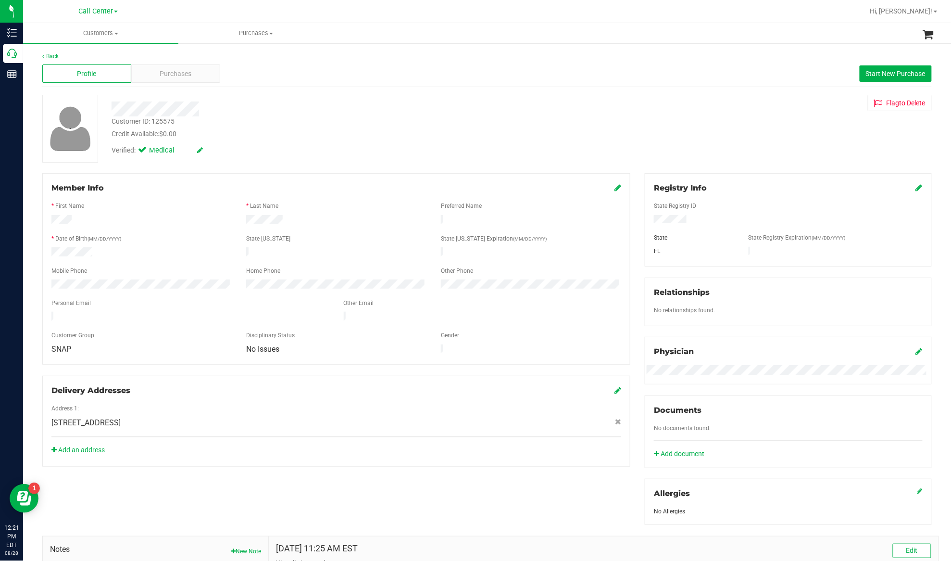
drag, startPoint x: 219, startPoint y: 133, endPoint x: 224, endPoint y: 136, distance: 5.4
click at [219, 133] on div "Credit Available: $0.00" at bounding box center [331, 134] width 438 height 10
click at [147, 107] on div at bounding box center [330, 108] width 452 height 15
click at [157, 61] on div "Profile Purchases Start New Purchase" at bounding box center [486, 74] width 889 height 26
click at [160, 70] on span "Purchases" at bounding box center [176, 74] width 32 height 10
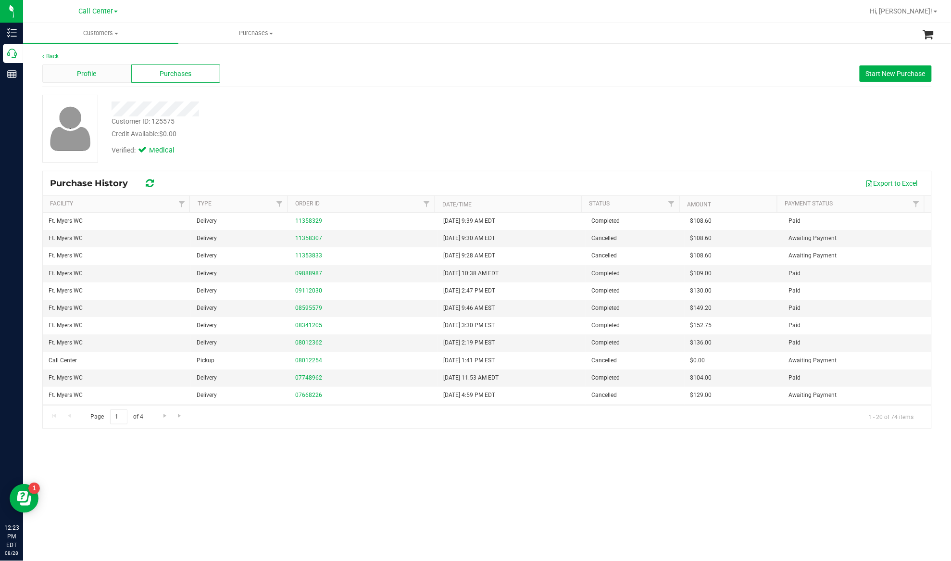
click at [93, 69] on span "Profile" at bounding box center [86, 74] width 19 height 10
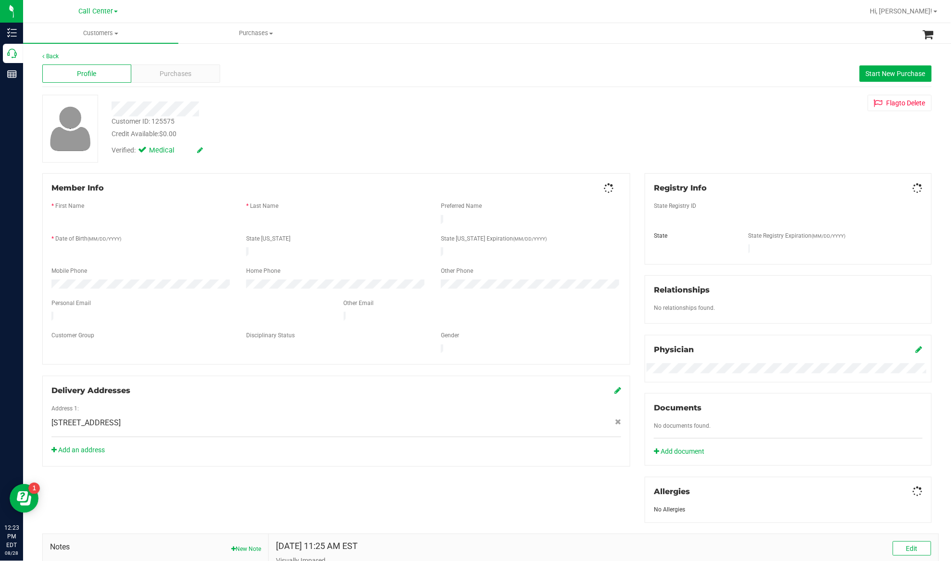
click at [172, 72] on span "Purchases" at bounding box center [176, 74] width 32 height 10
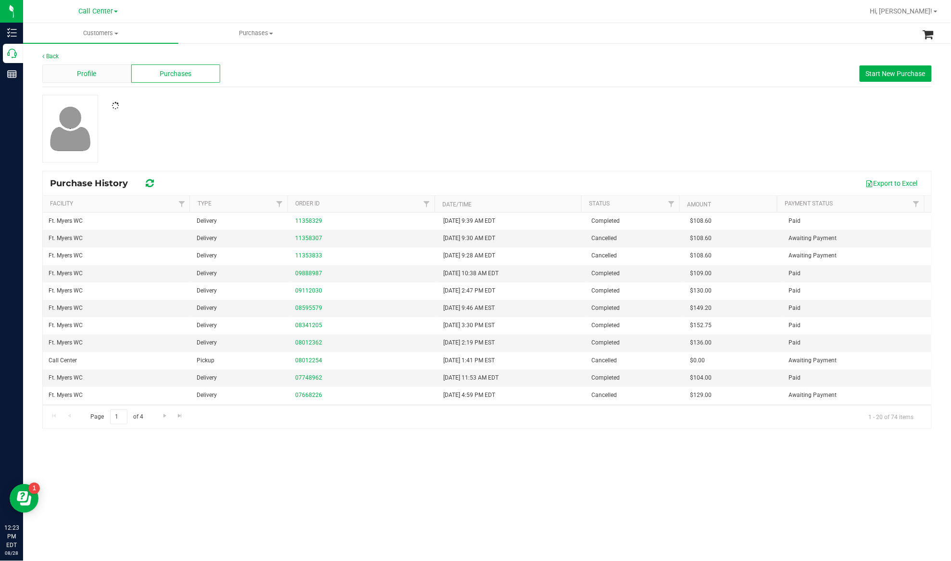
click at [102, 77] on div "Profile" at bounding box center [86, 73] width 89 height 18
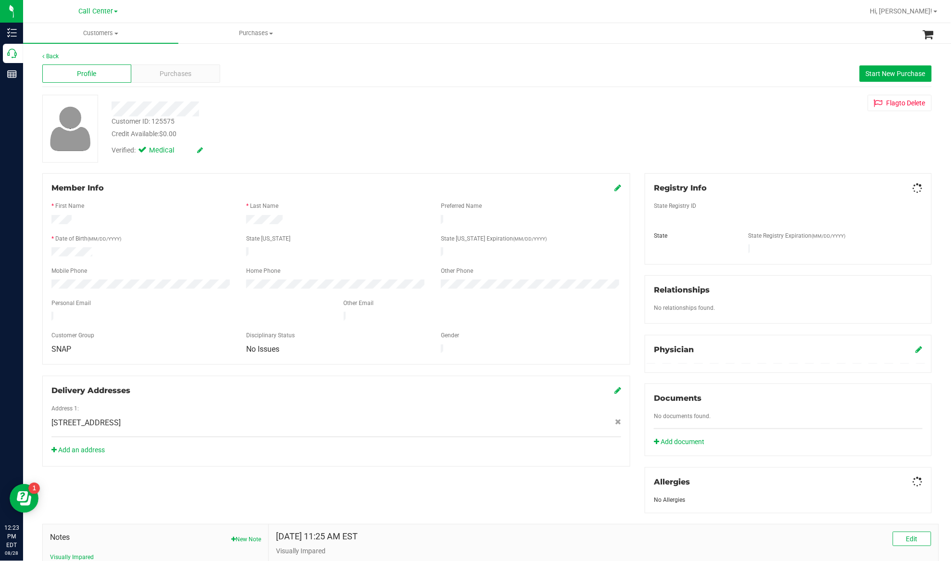
click at [155, 74] on div "Purchases" at bounding box center [175, 73] width 89 height 18
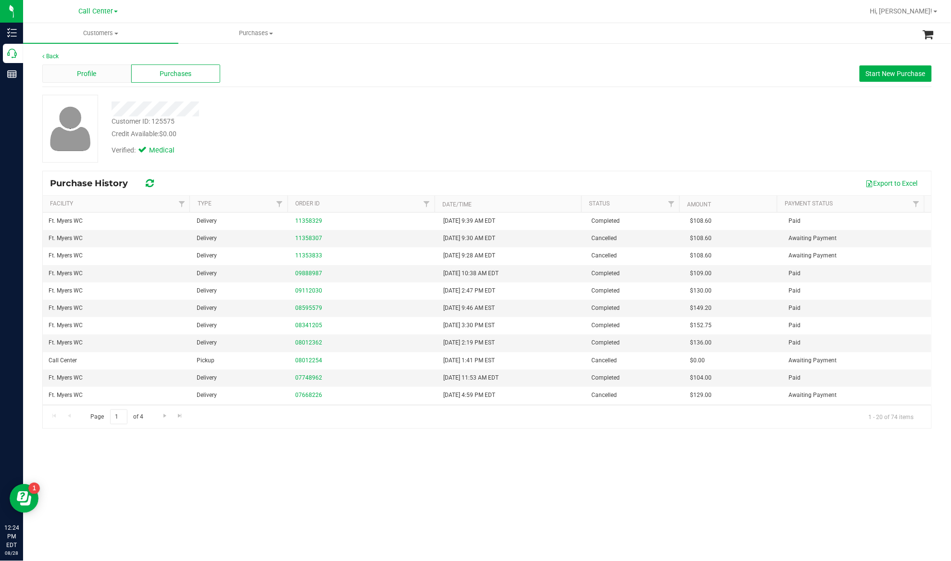
click at [98, 75] on div "Profile" at bounding box center [86, 73] width 89 height 18
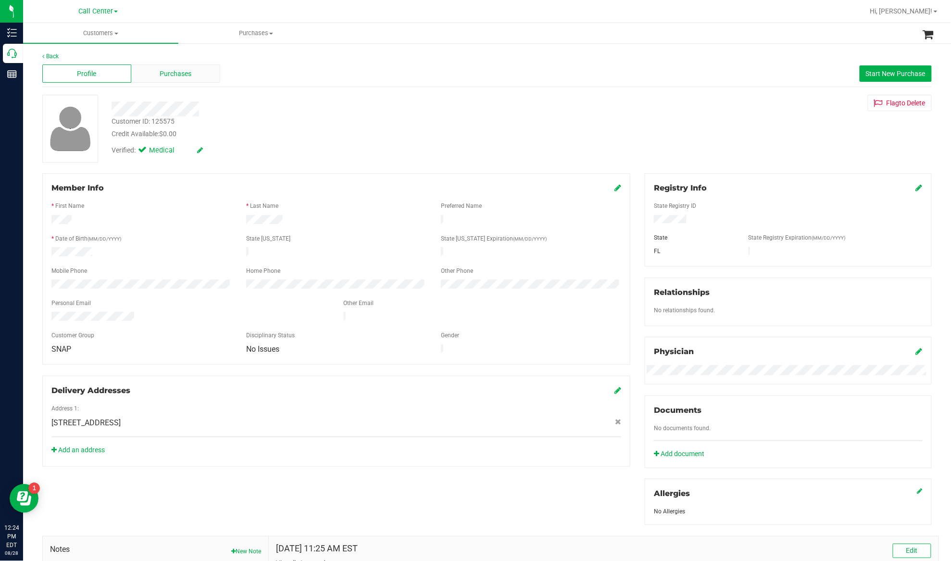
click at [166, 75] on span "Purchases" at bounding box center [176, 74] width 32 height 10
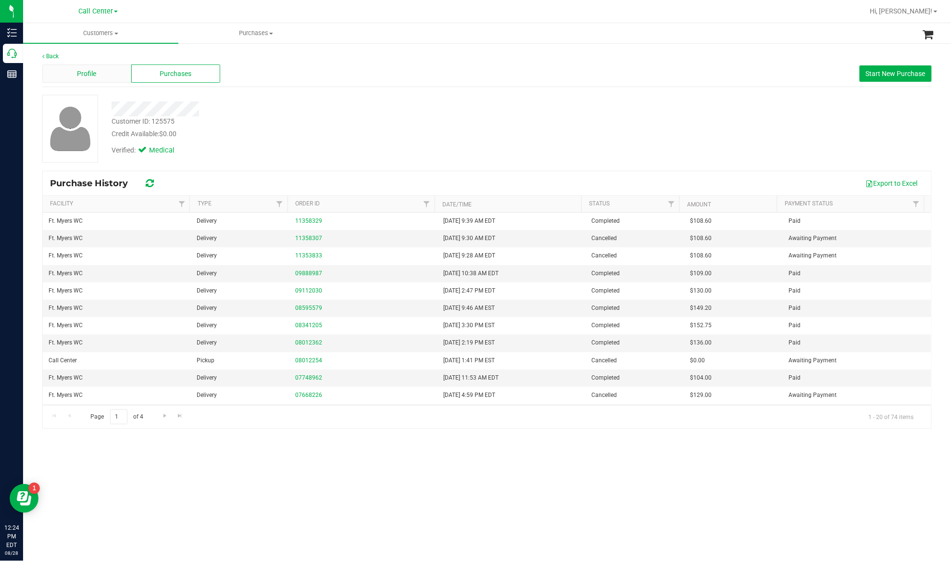
click at [87, 77] on span "Profile" at bounding box center [86, 74] width 19 height 10
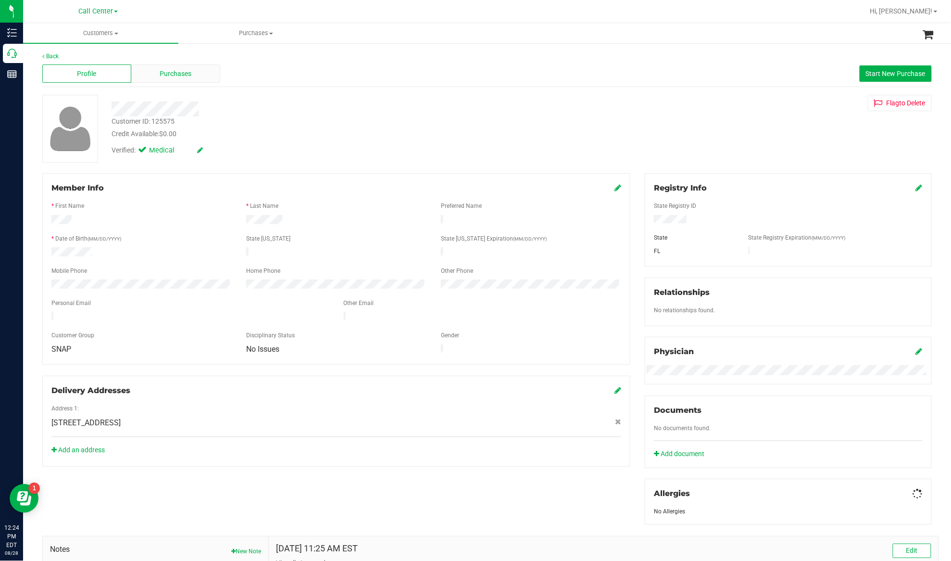
click at [173, 77] on span "Purchases" at bounding box center [176, 74] width 32 height 10
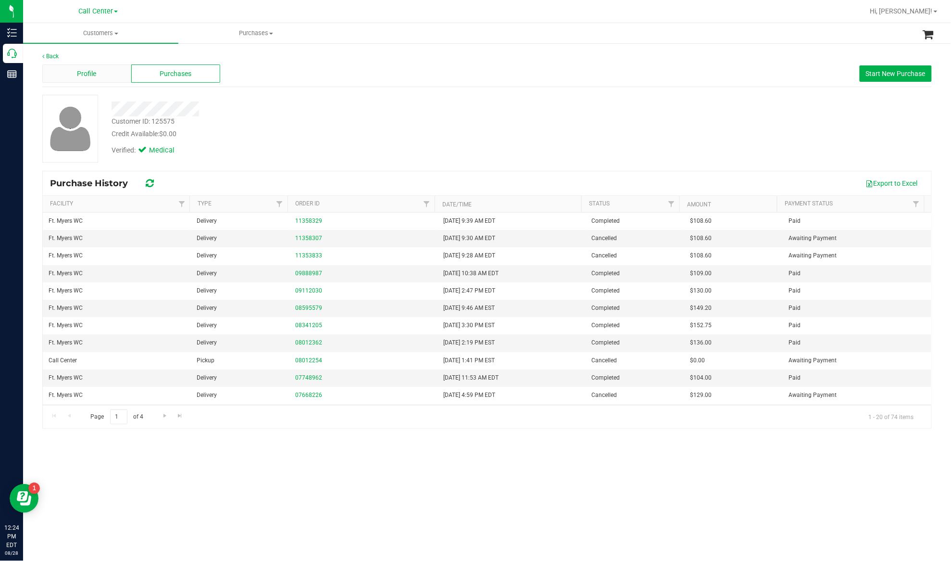
click at [94, 80] on div "Profile" at bounding box center [86, 73] width 89 height 18
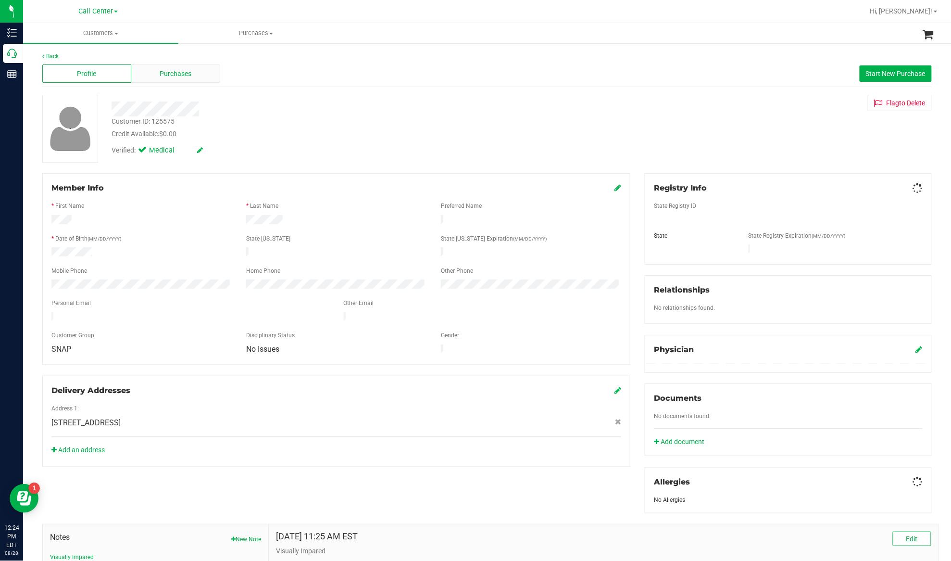
click at [175, 74] on span "Purchases" at bounding box center [176, 74] width 32 height 10
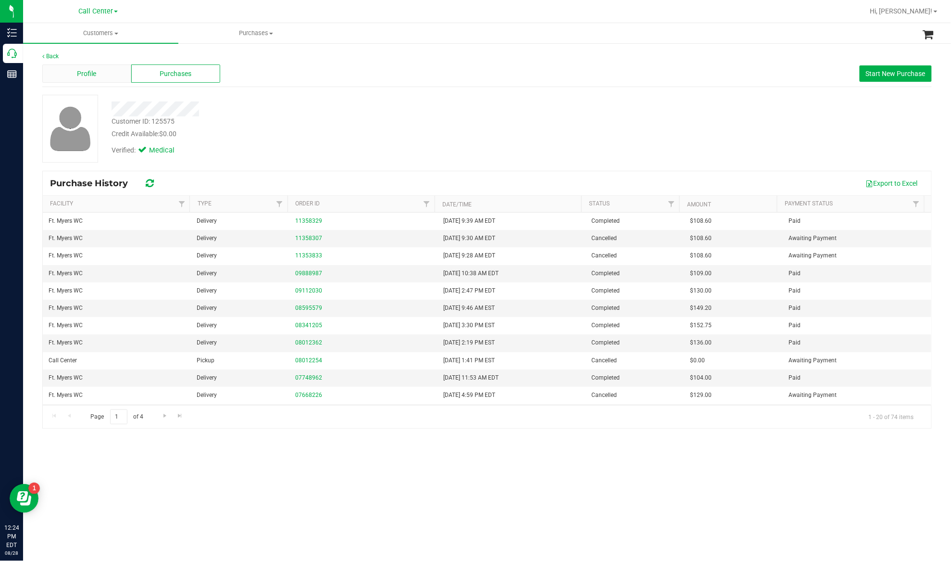
click at [102, 71] on div "Profile" at bounding box center [86, 73] width 89 height 18
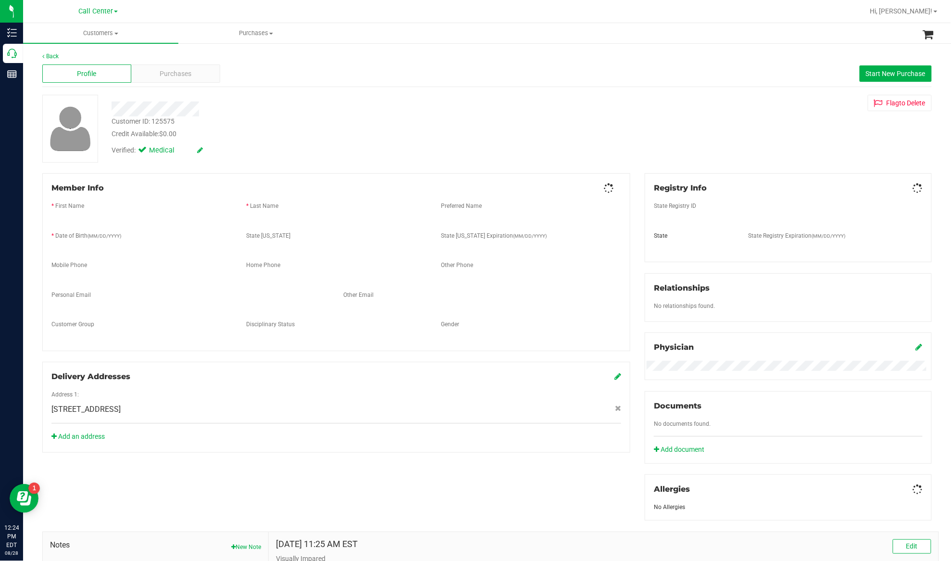
click at [170, 72] on span "Purchases" at bounding box center [176, 74] width 32 height 10
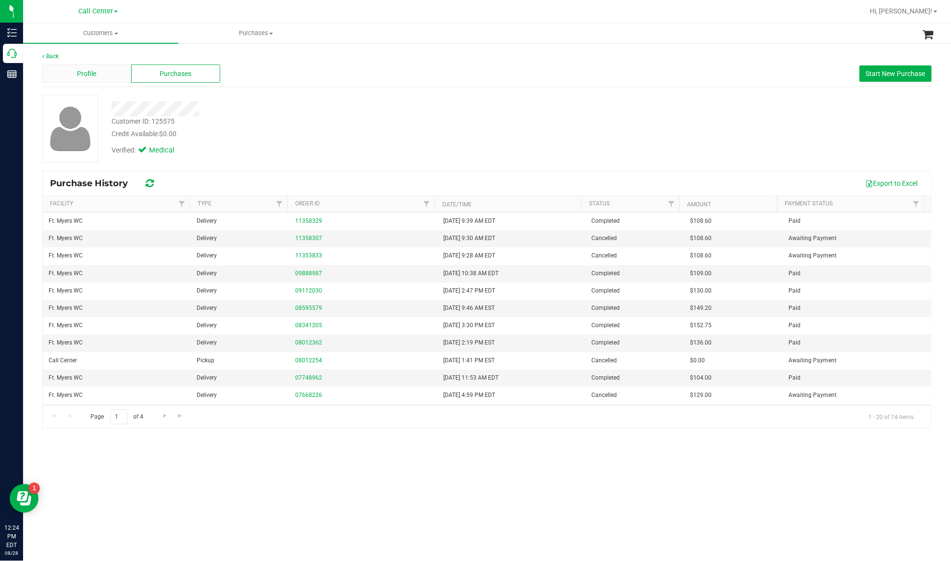
click at [84, 74] on span "Profile" at bounding box center [86, 74] width 19 height 10
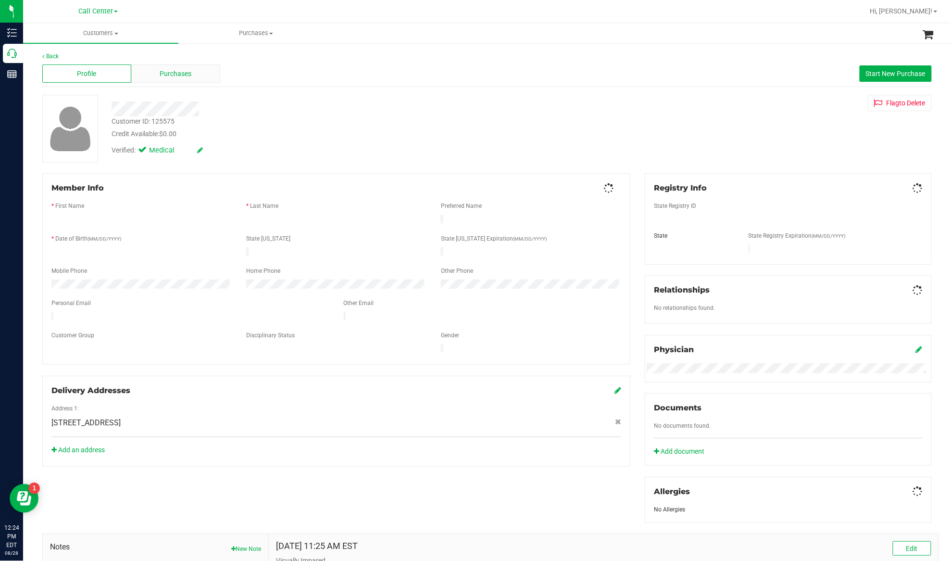
click at [160, 72] on span "Purchases" at bounding box center [176, 74] width 32 height 10
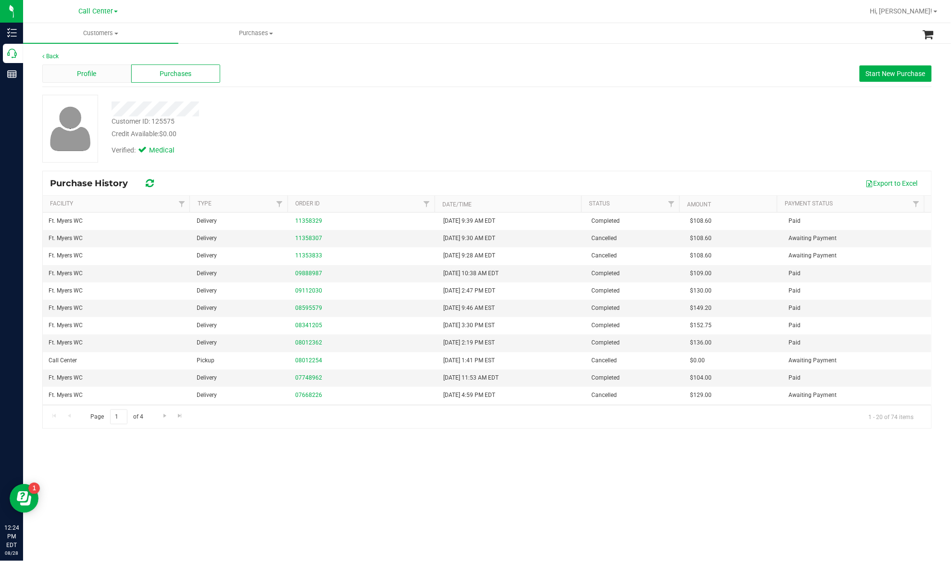
click at [89, 72] on span "Profile" at bounding box center [86, 74] width 19 height 10
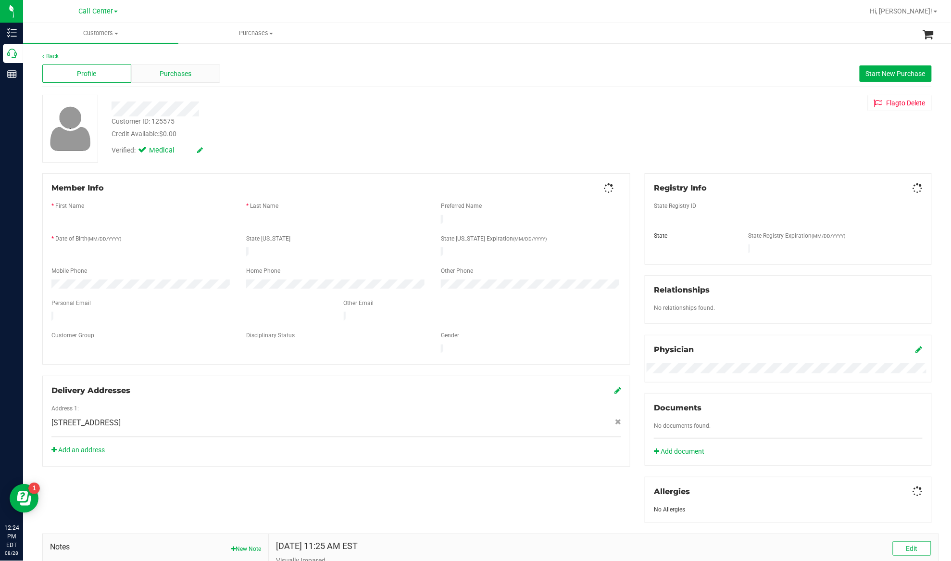
click at [177, 72] on span "Purchases" at bounding box center [176, 74] width 32 height 10
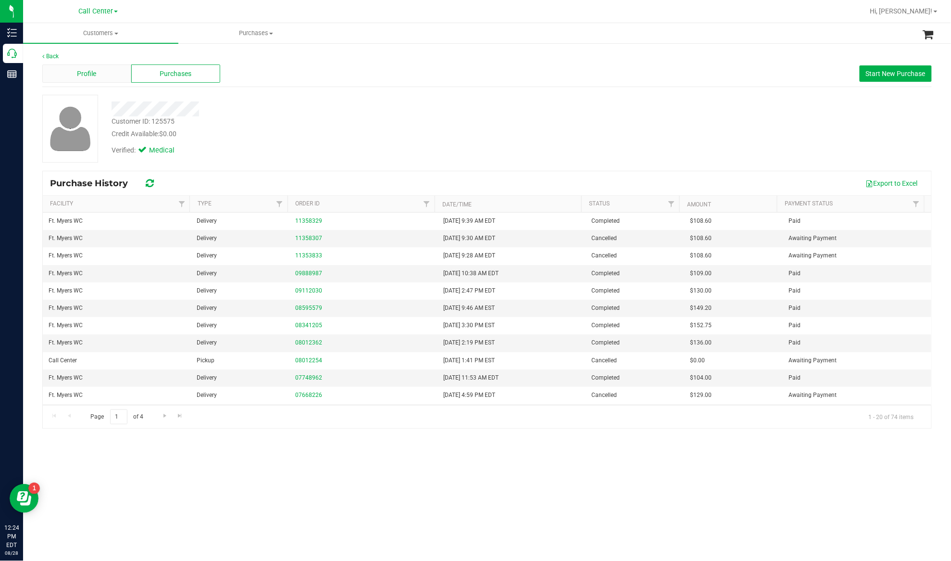
click at [124, 74] on div "Profile" at bounding box center [86, 73] width 89 height 18
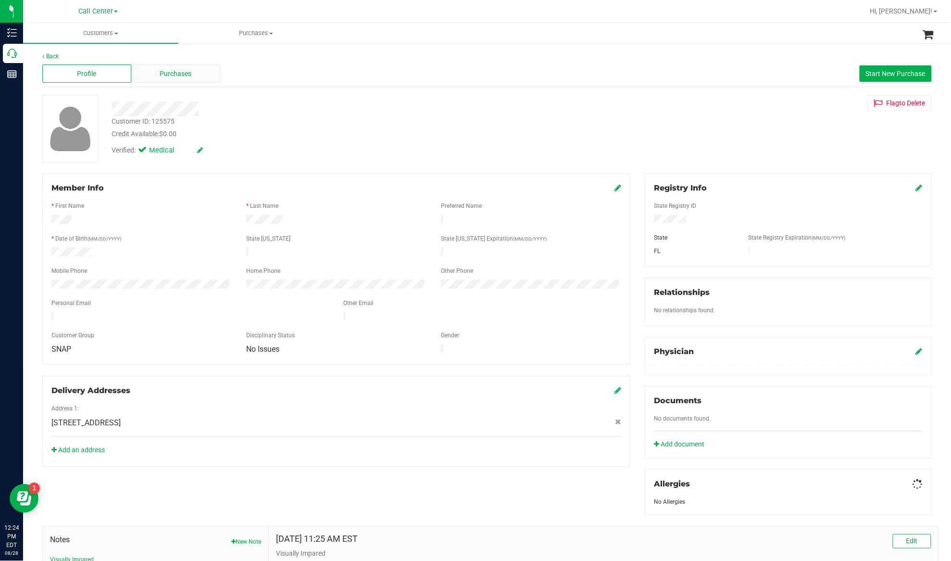
drag, startPoint x: 158, startPoint y: 74, endPoint x: 165, endPoint y: 74, distance: 7.7
click at [165, 74] on span "Purchases" at bounding box center [176, 74] width 32 height 10
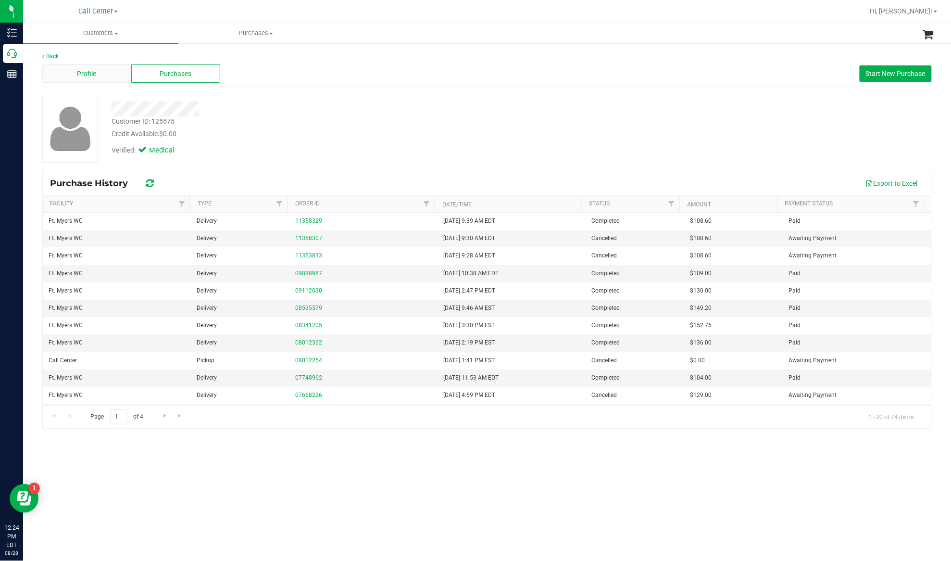
click at [102, 77] on div "Profile" at bounding box center [86, 73] width 89 height 18
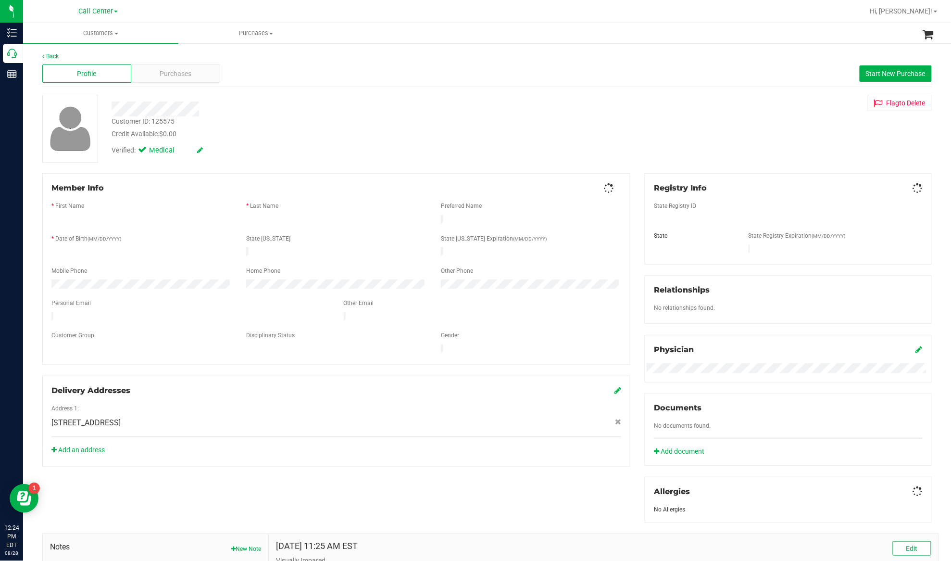
click at [169, 74] on span "Purchases" at bounding box center [176, 74] width 32 height 10
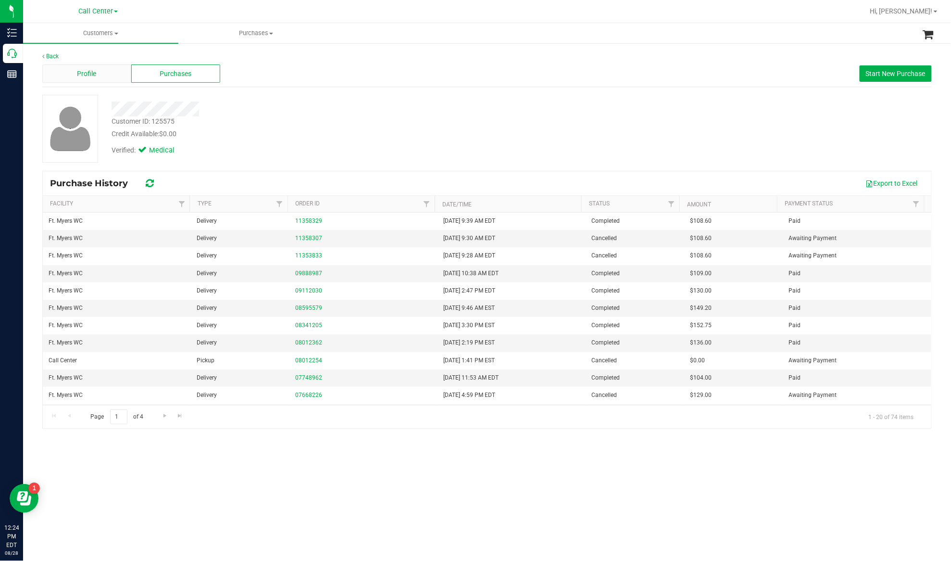
click at [99, 76] on div "Profile" at bounding box center [86, 73] width 89 height 18
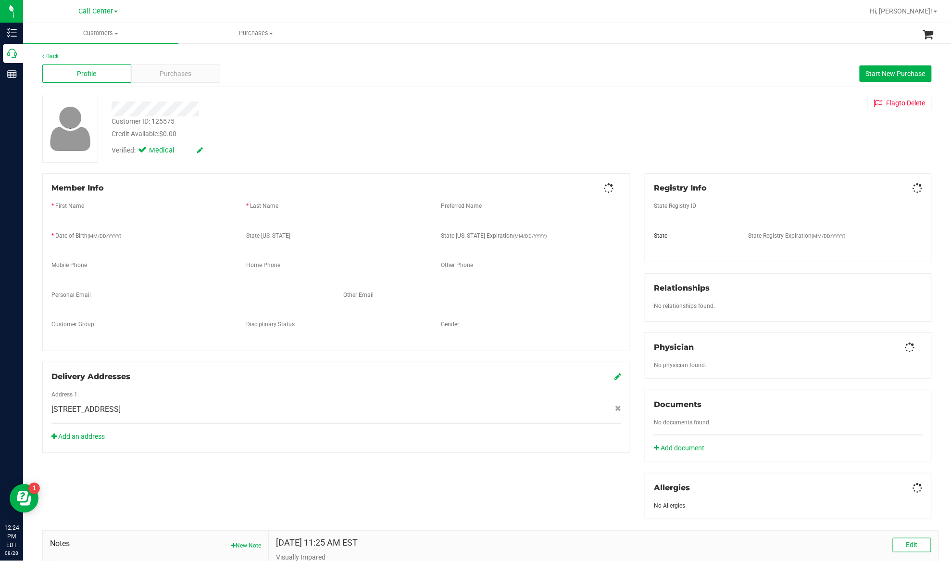
click at [165, 74] on span "Purchases" at bounding box center [176, 74] width 32 height 10
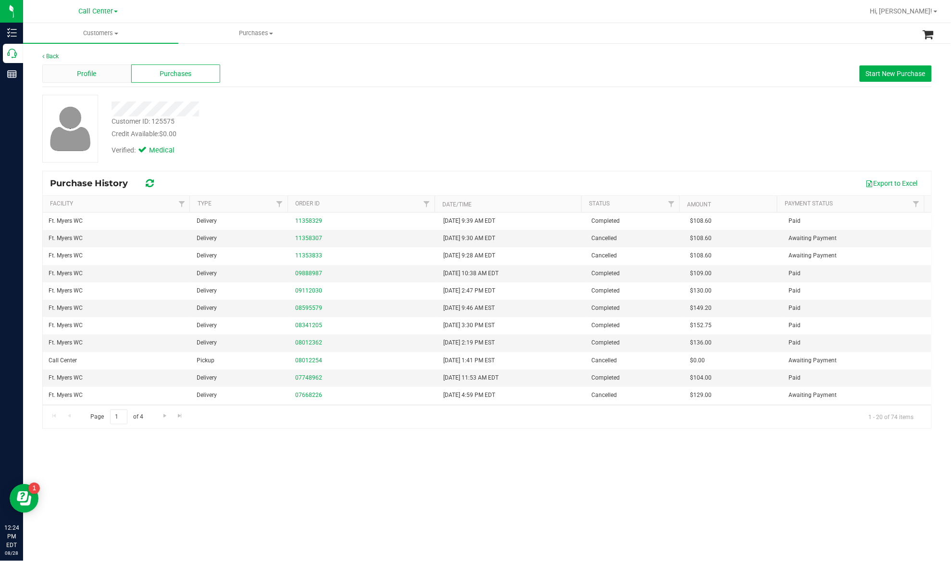
click at [82, 78] on span "Profile" at bounding box center [86, 74] width 19 height 10
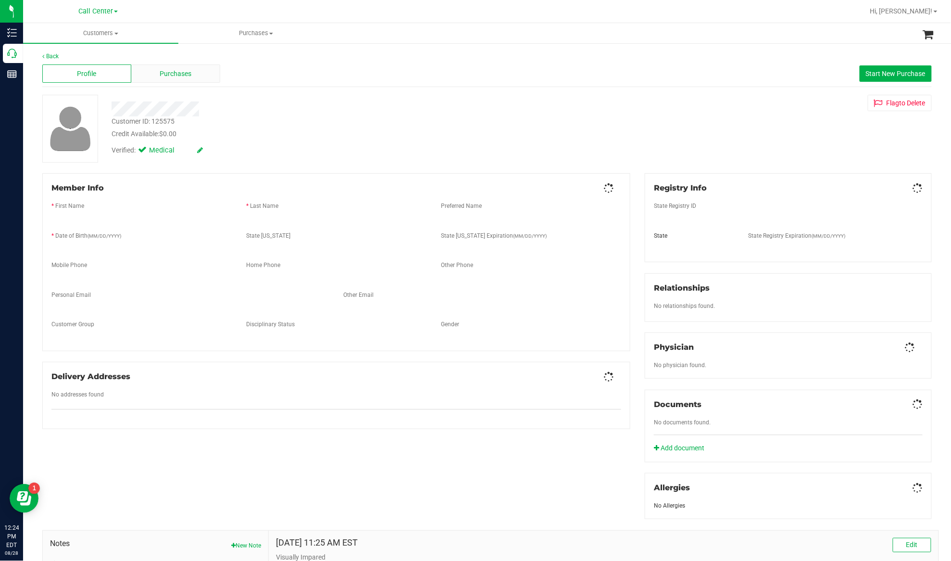
click at [179, 75] on span "Purchases" at bounding box center [176, 74] width 32 height 10
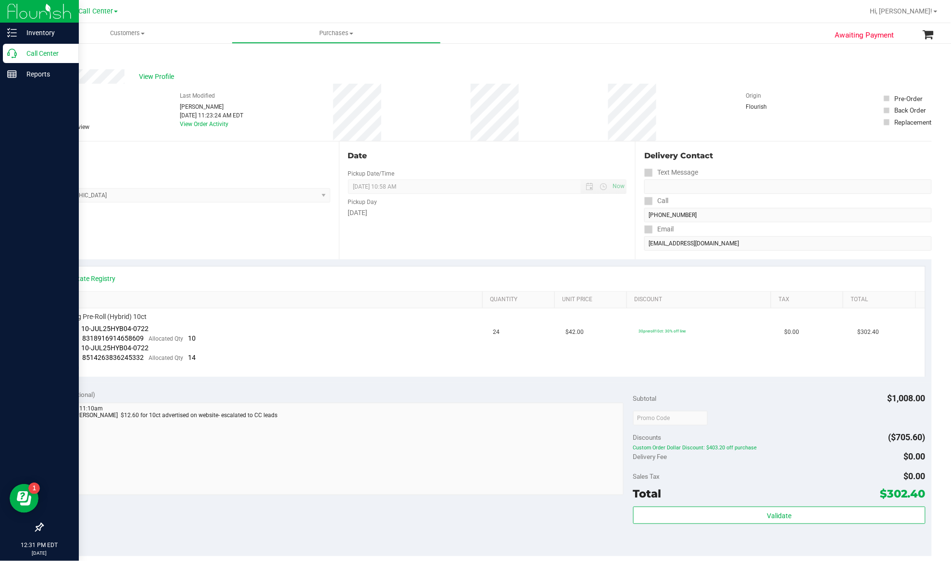
drag, startPoint x: 37, startPoint y: 45, endPoint x: 48, endPoint y: 49, distance: 12.0
click at [37, 46] on div "Call Center" at bounding box center [41, 53] width 76 height 19
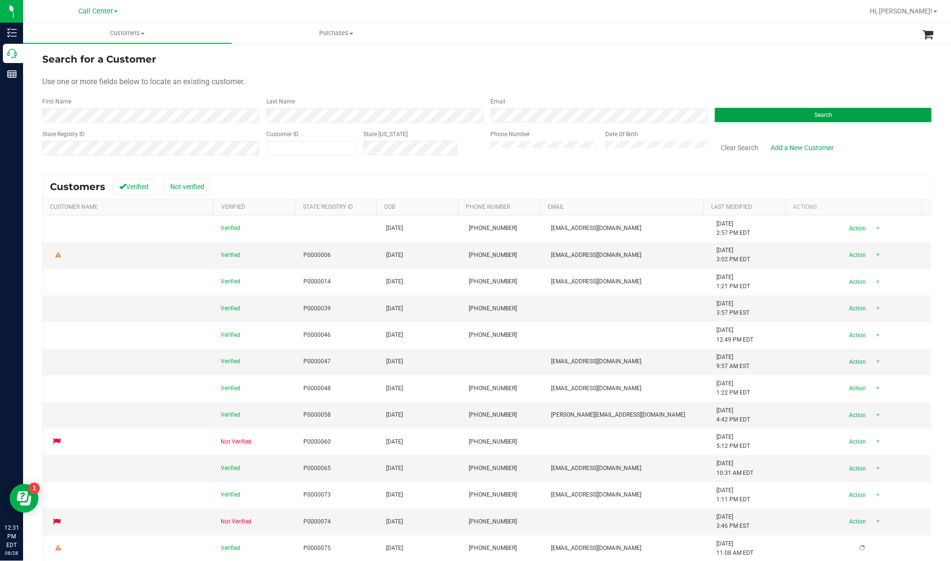
click at [745, 112] on button "Search" at bounding box center [823, 115] width 217 height 14
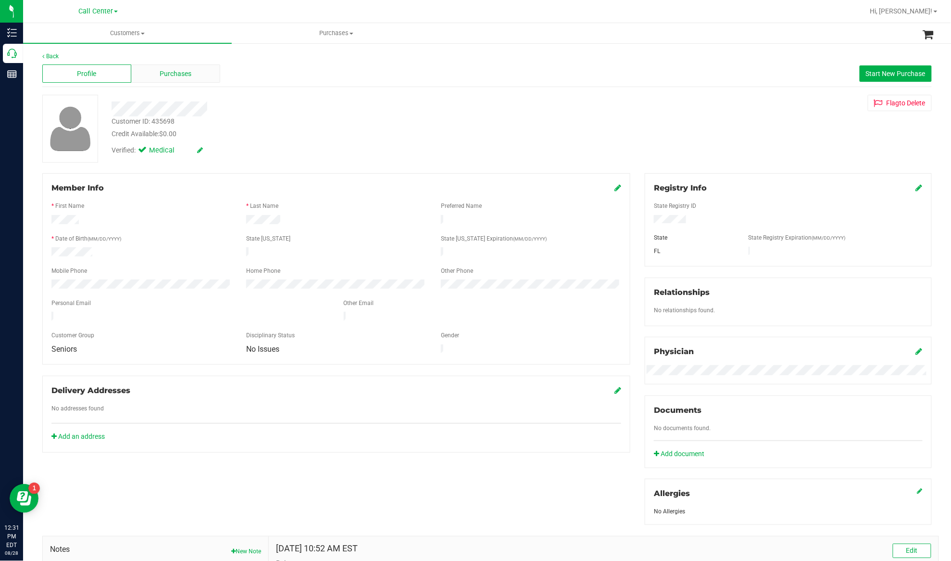
click at [188, 67] on div "Purchases" at bounding box center [175, 73] width 89 height 18
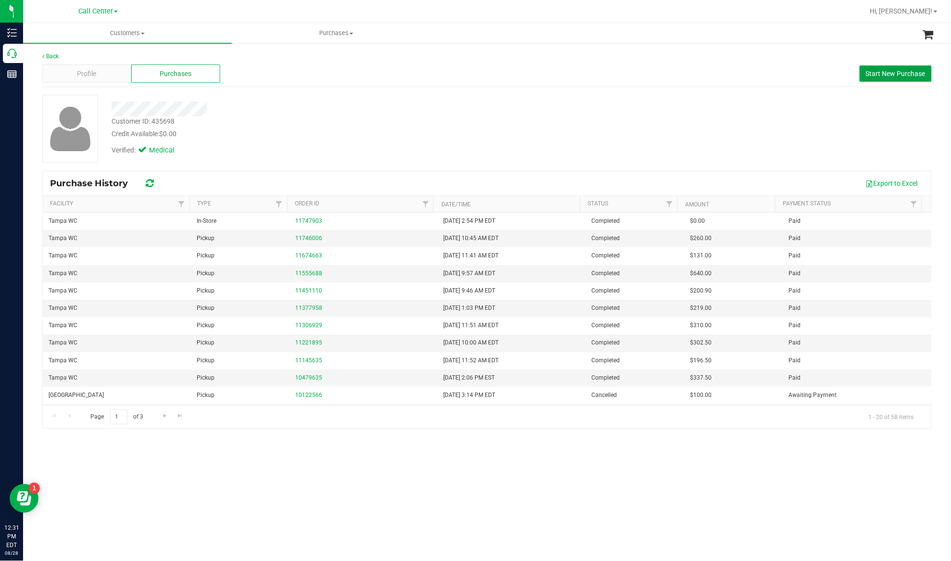
click at [903, 74] on span "Start New Purchase" at bounding box center [896, 74] width 60 height 8
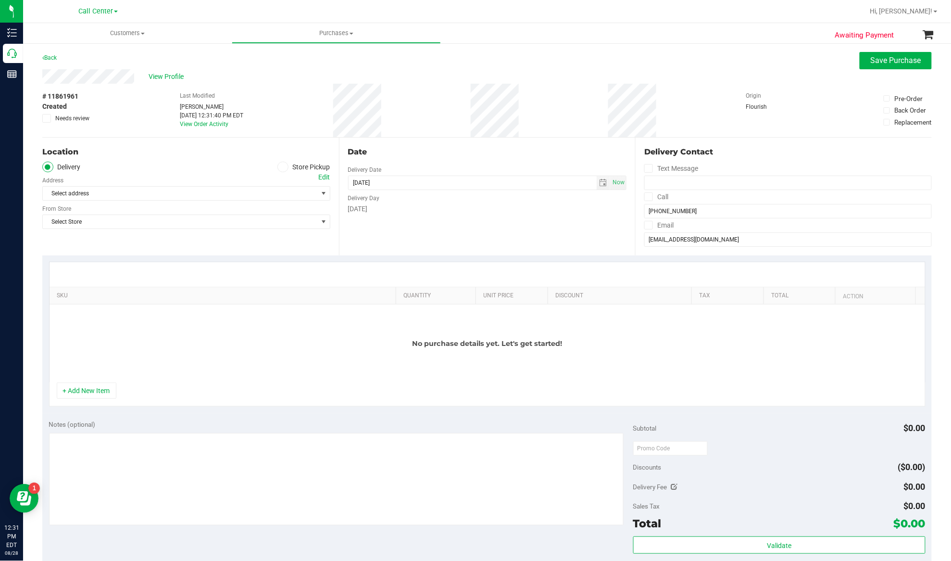
click at [280, 167] on icon at bounding box center [283, 167] width 6 height 0
click at [0, 0] on input "Store Pickup" at bounding box center [0, 0] width 0 height 0
click at [271, 191] on span "Select Store" at bounding box center [180, 193] width 275 height 13
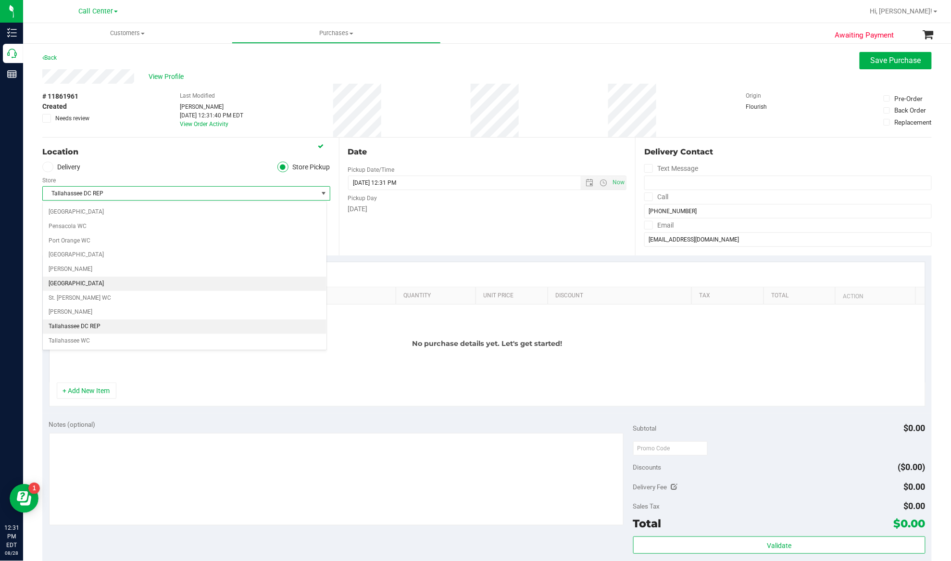
scroll to position [606, 0]
click at [70, 326] on li "Tampa WC" at bounding box center [185, 319] width 284 height 14
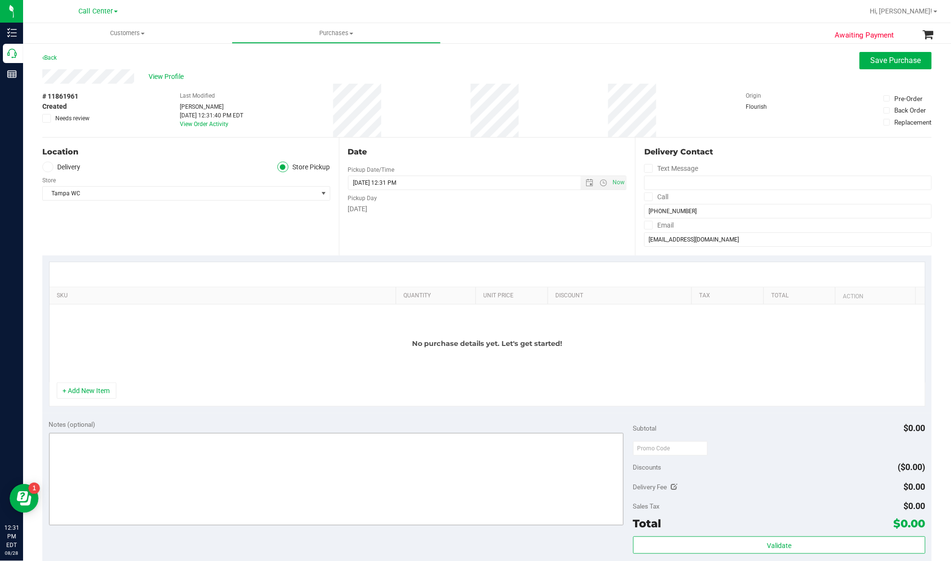
drag, startPoint x: 89, startPoint y: 392, endPoint x: 93, endPoint y: 387, distance: 6.8
click at [90, 393] on button "+ Add New Item" at bounding box center [87, 390] width 60 height 16
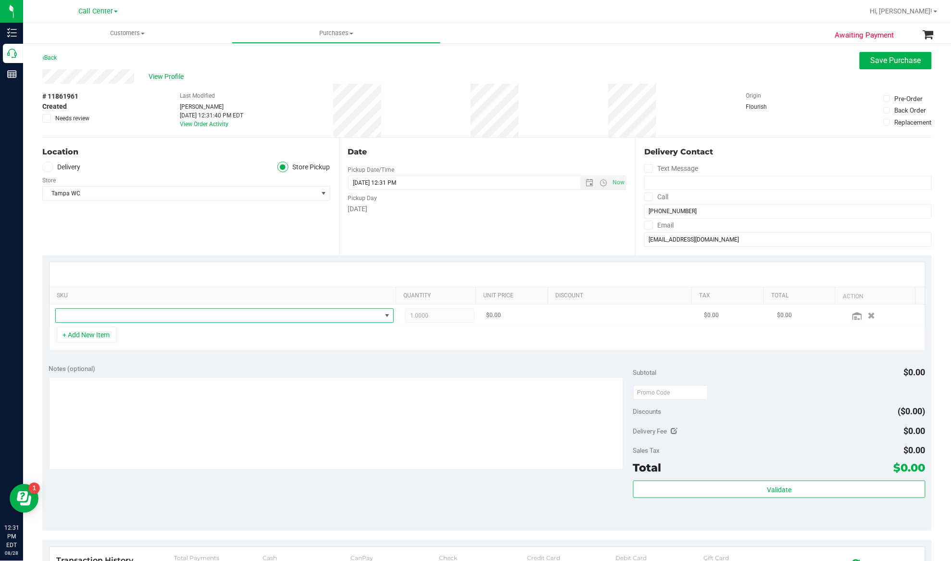
click at [112, 318] on span "NO DATA FOUND" at bounding box center [219, 315] width 326 height 13
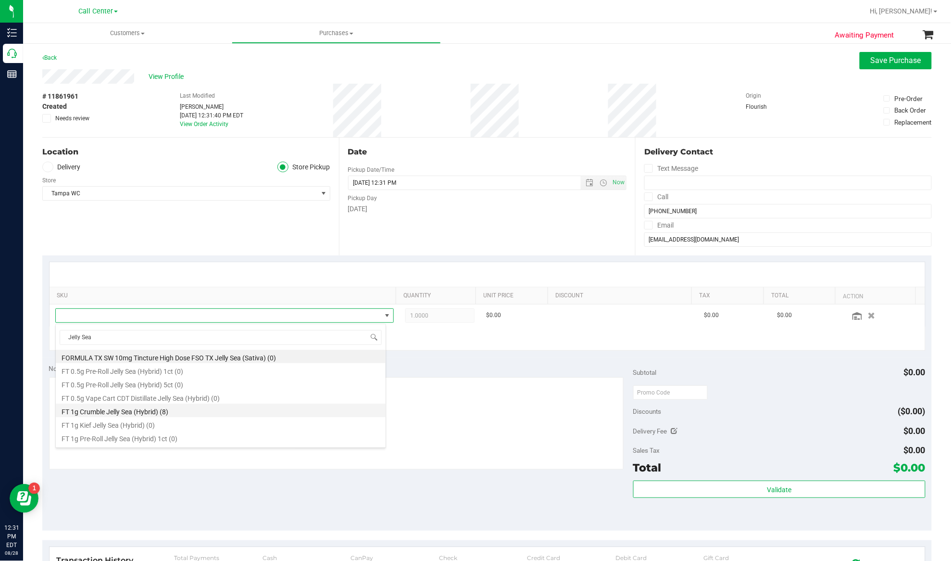
click at [124, 410] on li "FT 1g Crumble Jelly Sea (Hybrid) (8)" at bounding box center [221, 409] width 330 height 13
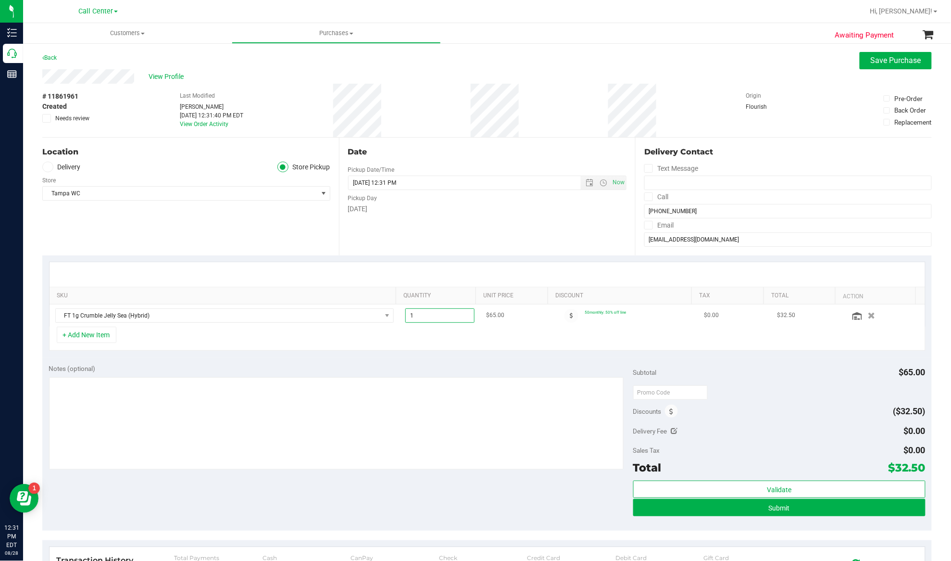
drag, startPoint x: 411, startPoint y: 316, endPoint x: 403, endPoint y: 318, distance: 7.9
click at [405, 318] on span "1.00 1" at bounding box center [439, 315] width 69 height 14
type input "4"
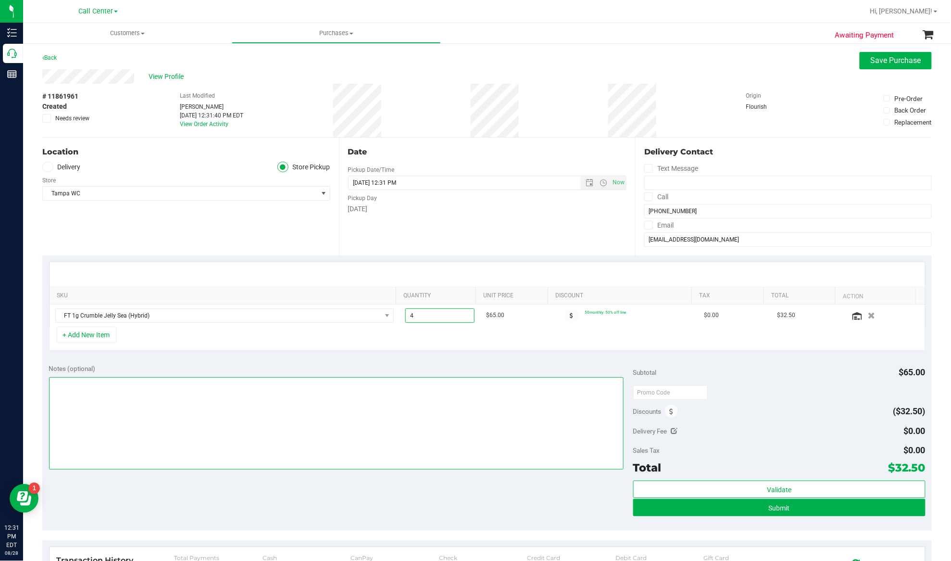
type input "4.00"
click at [416, 385] on textarea at bounding box center [336, 423] width 575 height 92
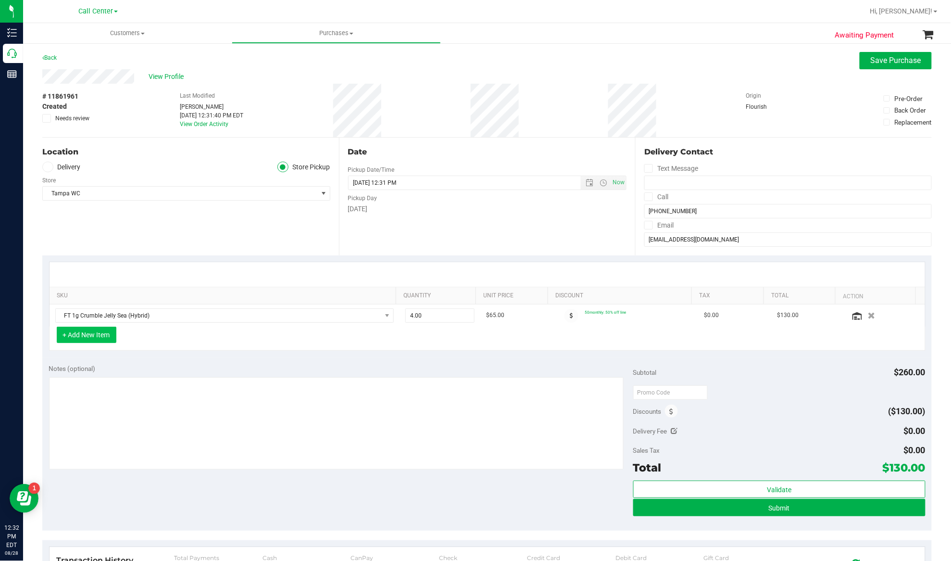
click at [92, 337] on button "+ Add New Item" at bounding box center [87, 334] width 60 height 16
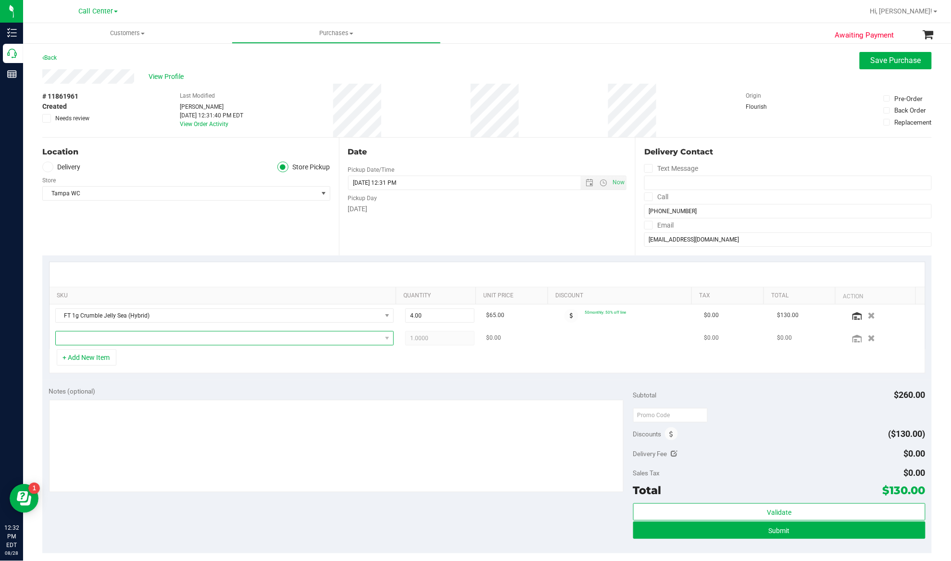
click at [102, 335] on span "NO DATA FOUND" at bounding box center [219, 337] width 326 height 13
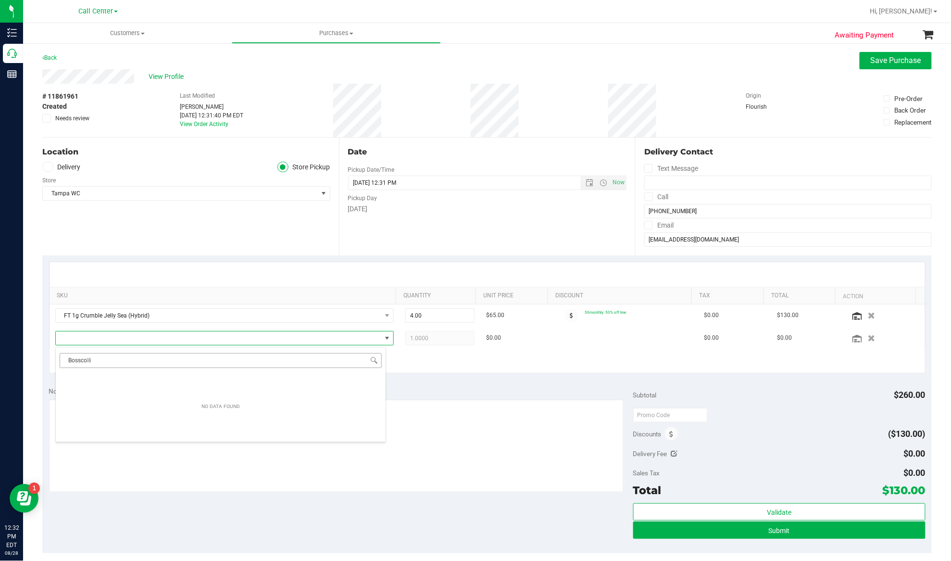
drag, startPoint x: 99, startPoint y: 360, endPoint x: 89, endPoint y: 360, distance: 9.6
click at [89, 360] on input "Bosscoi" at bounding box center [221, 360] width 322 height 15
type input "Bosscotti"
drag, startPoint x: 99, startPoint y: 359, endPoint x: 68, endPoint y: 359, distance: 30.8
click at [68, 359] on input "Bosscotti" at bounding box center [221, 360] width 322 height 15
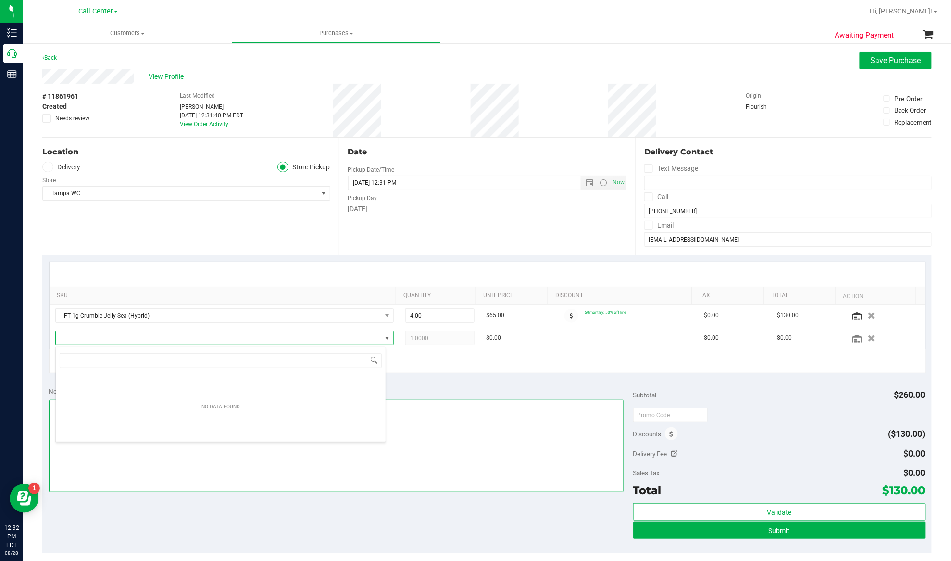
click at [157, 482] on textarea at bounding box center [336, 446] width 575 height 92
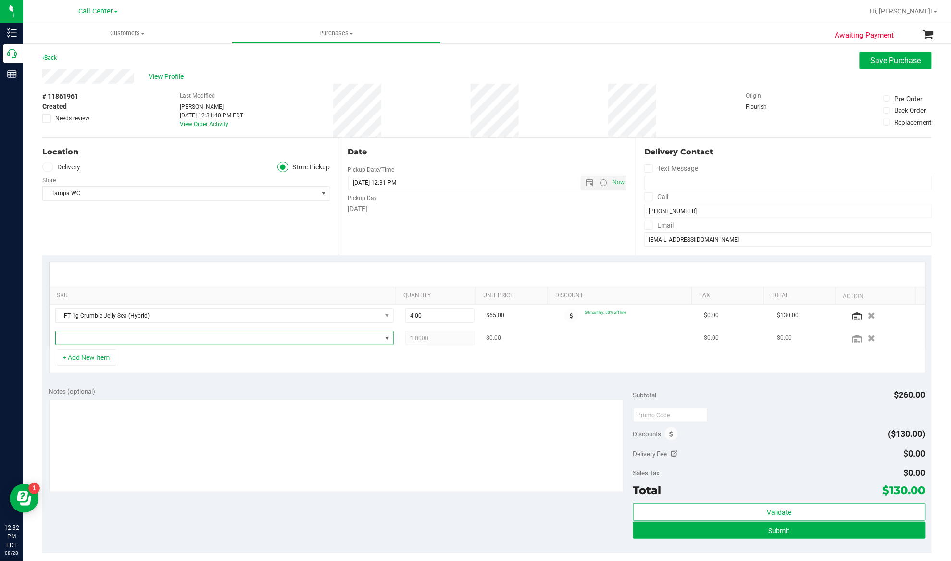
click at [95, 339] on span "NO DATA FOUND" at bounding box center [219, 337] width 326 height 13
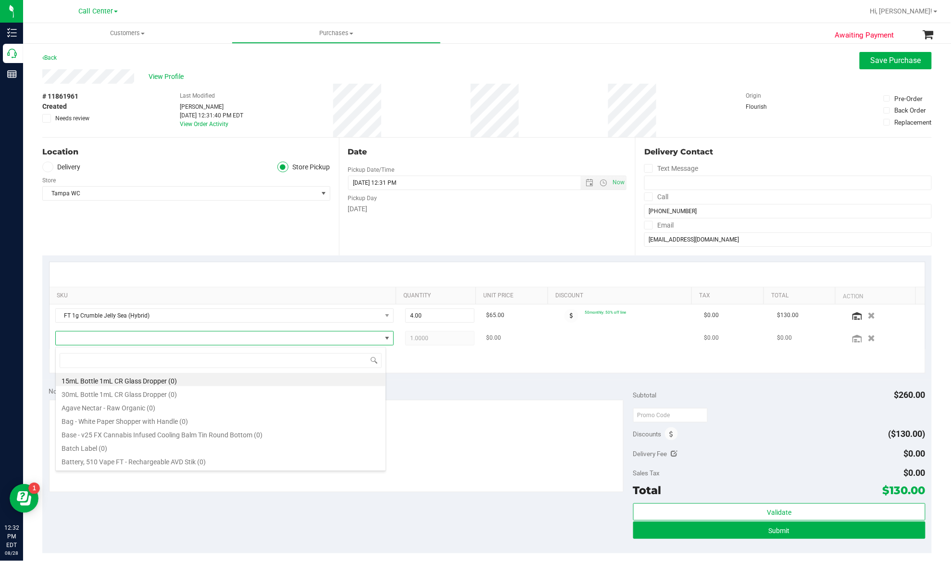
type input "Bosscotti"
click at [142, 420] on li "FT 1g Crumble Bosscotti (Indica) (7)" at bounding box center [221, 419] width 330 height 13
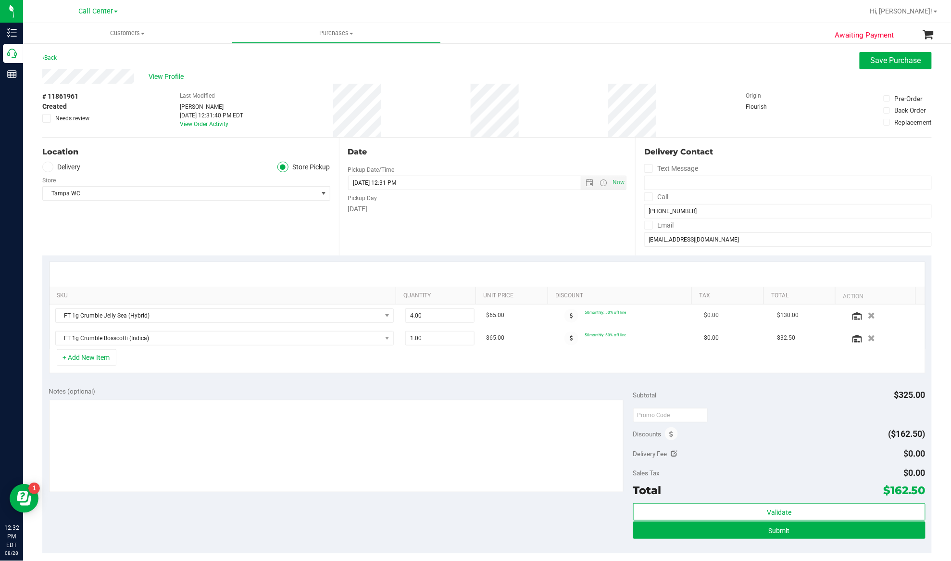
click at [140, 223] on div "Location Delivery Store Pickup Store [GEOGRAPHIC_DATA] WC Select Store [PERSON_…" at bounding box center [190, 197] width 297 height 118
drag, startPoint x: 406, startPoint y: 339, endPoint x: 399, endPoint y: 339, distance: 6.7
click at [405, 339] on span "1.00 1" at bounding box center [439, 338] width 69 height 14
type input "4"
type input "4.00"
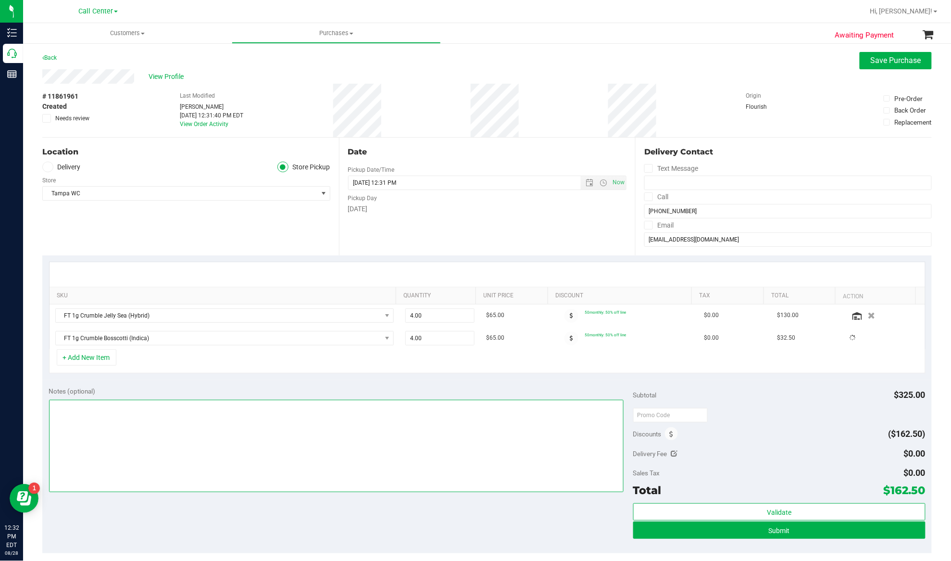
click at [426, 449] on textarea at bounding box center [336, 446] width 575 height 92
click at [164, 238] on div "Location Delivery Store Pickup Store [GEOGRAPHIC_DATA] WC Select Store [PERSON_…" at bounding box center [190, 197] width 297 height 118
drag, startPoint x: 408, startPoint y: 317, endPoint x: 402, endPoint y: 316, distance: 5.8
click at [405, 316] on span "4.00 4" at bounding box center [439, 315] width 69 height 14
type input "5"
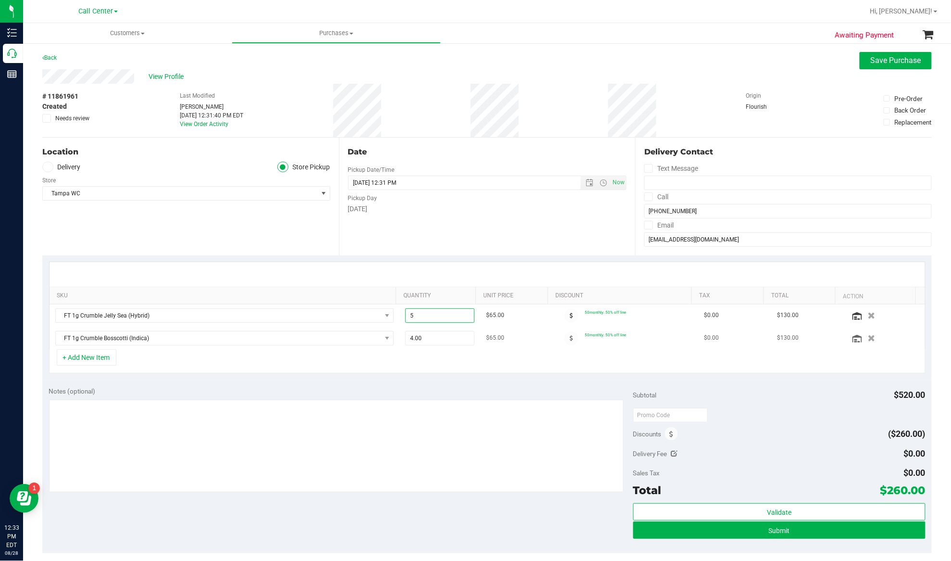
type input "5.00"
click at [400, 347] on td "4.00 4" at bounding box center [440, 338] width 81 height 22
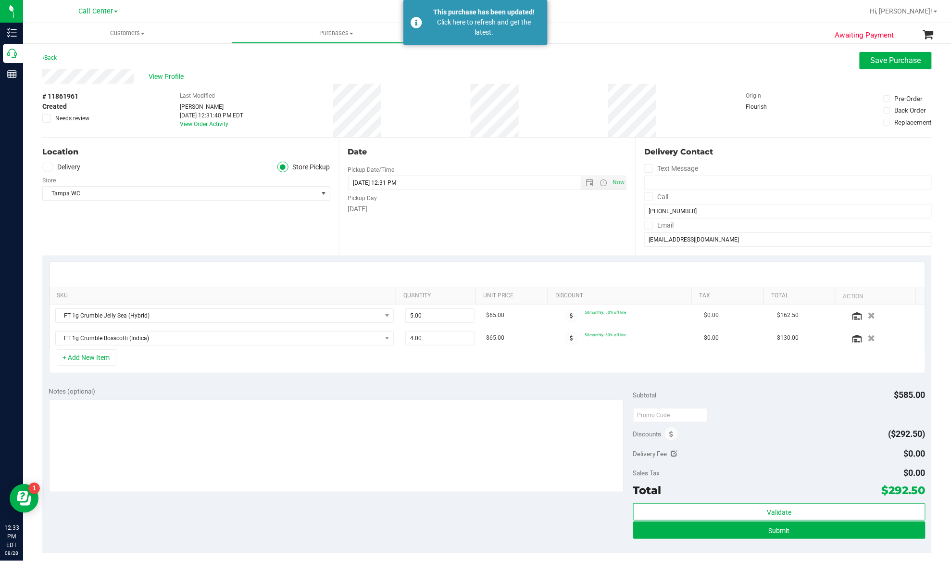
click at [386, 373] on div "+ Add New Item" at bounding box center [487, 361] width 877 height 24
click at [95, 359] on button "+ Add New Item" at bounding box center [87, 357] width 60 height 16
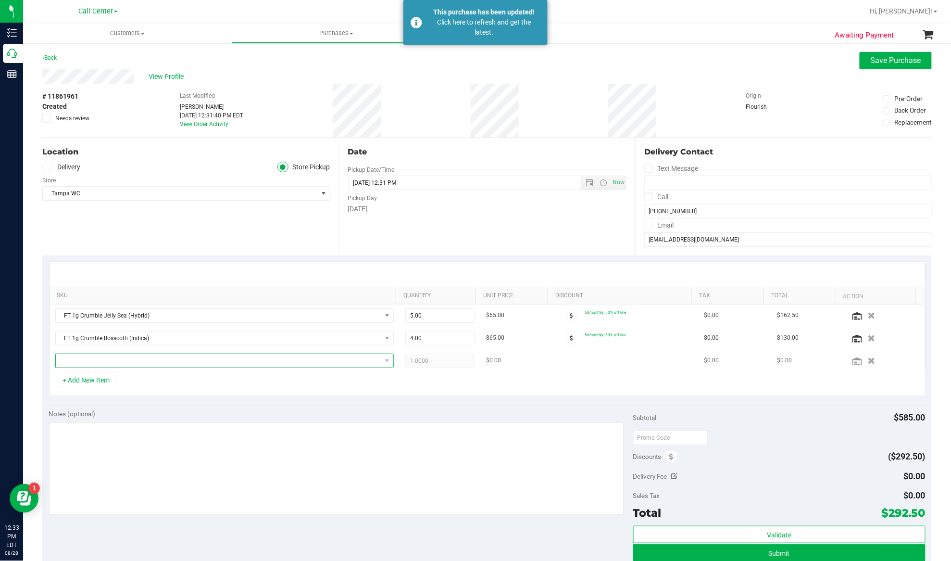
click at [172, 367] on span "NO DATA FOUND" at bounding box center [219, 360] width 326 height 13
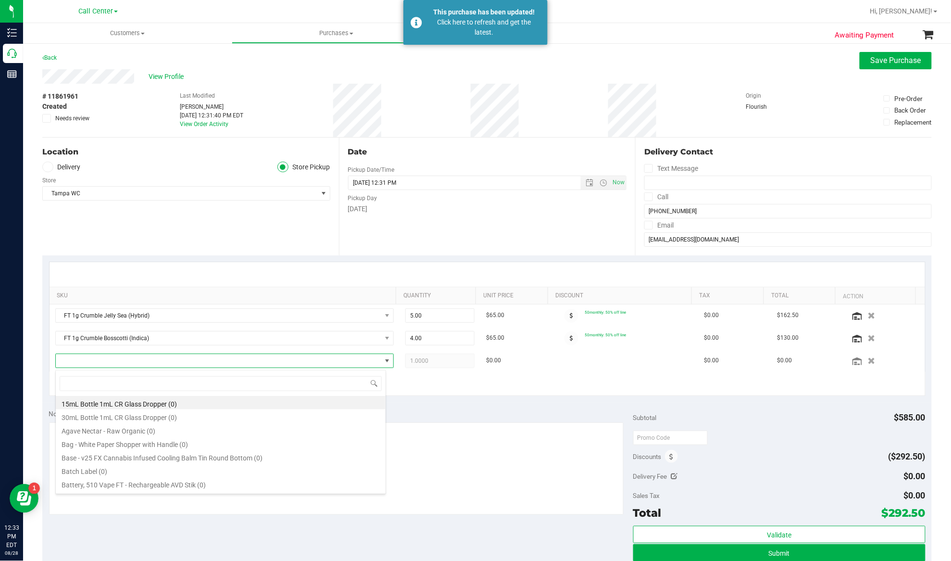
scroll to position [0, 0]
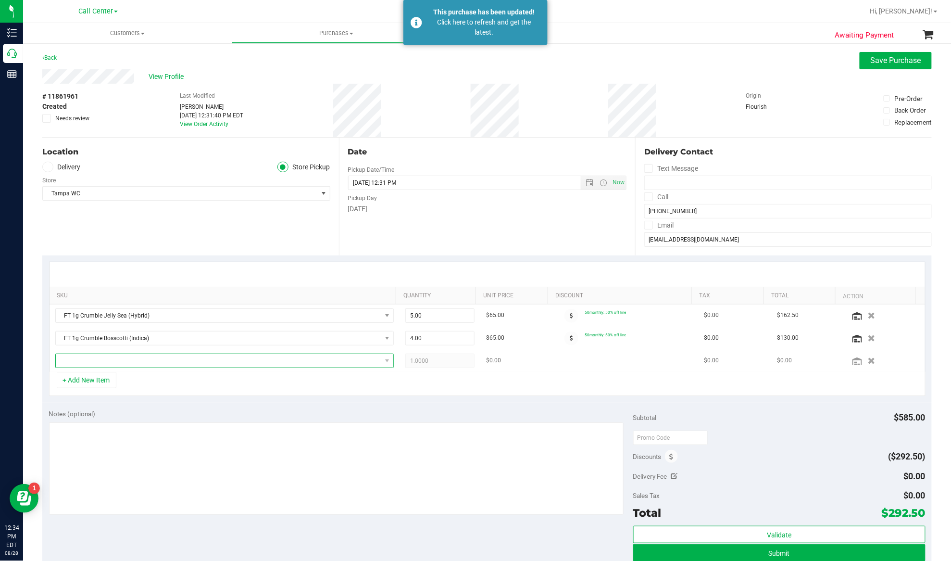
click at [178, 362] on span "NO DATA FOUND" at bounding box center [219, 360] width 326 height 13
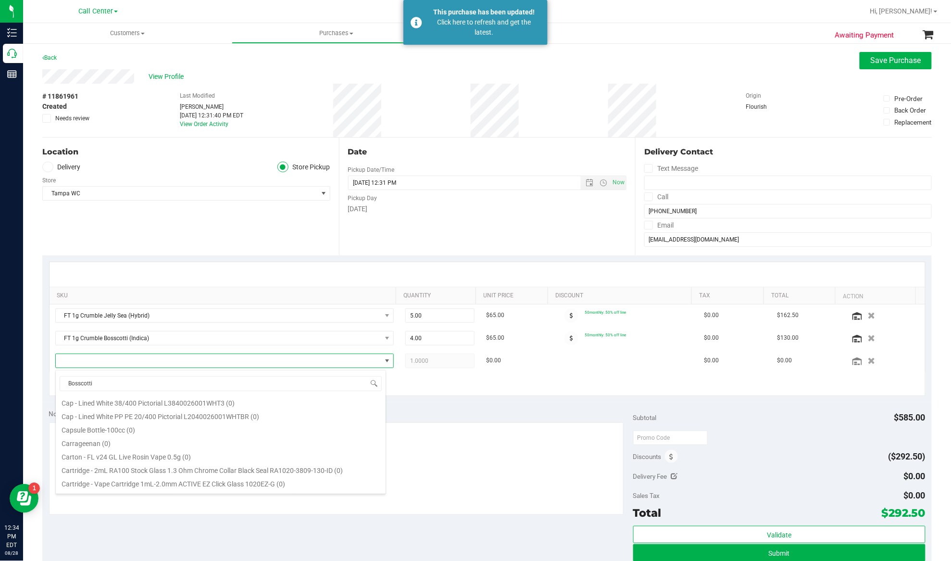
scroll to position [320, 0]
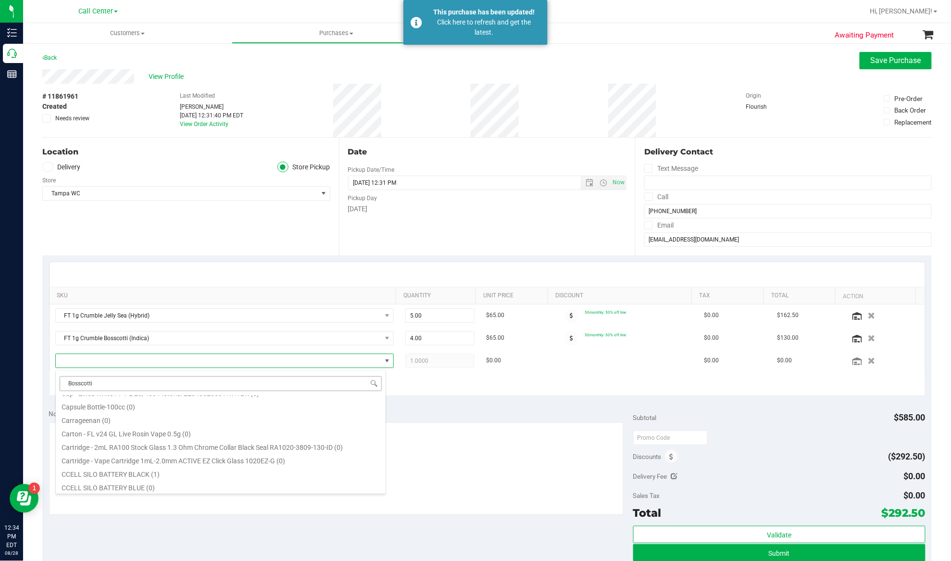
click at [146, 383] on input "Bosscotti" at bounding box center [221, 383] width 322 height 15
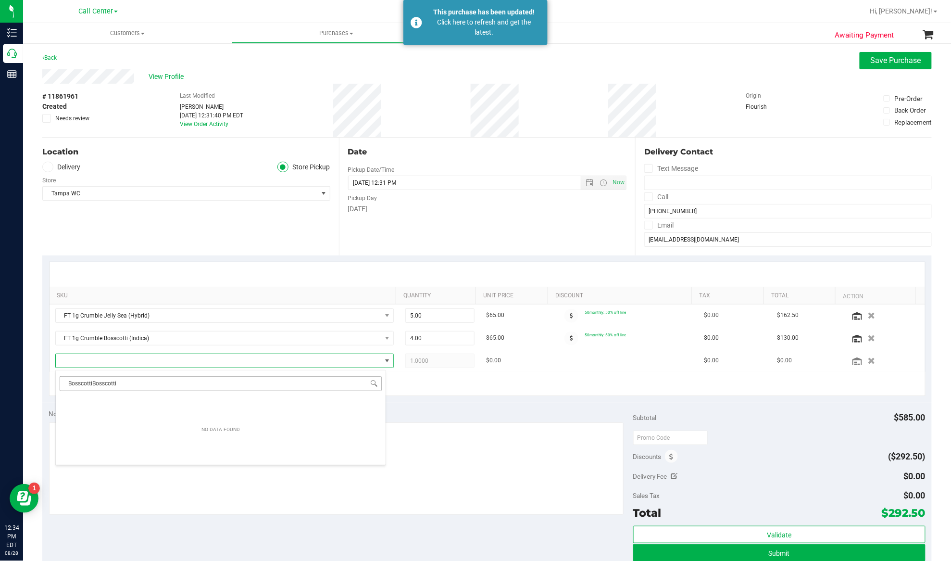
scroll to position [0, 0]
drag, startPoint x: 146, startPoint y: 383, endPoint x: 49, endPoint y: 384, distance: 97.1
click at [49, 384] on body "Inventory Call Center Reports 12:34 PM EDT [DATE] 08/28 Call Center Hi, [GEOGRA…" at bounding box center [475, 280] width 951 height 561
type input "Bosscotti"
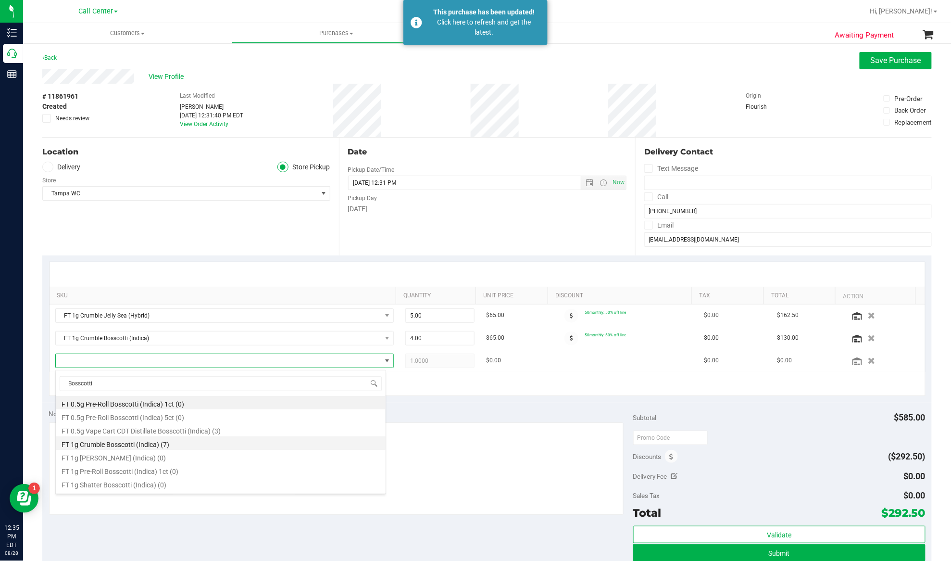
scroll to position [64, 0]
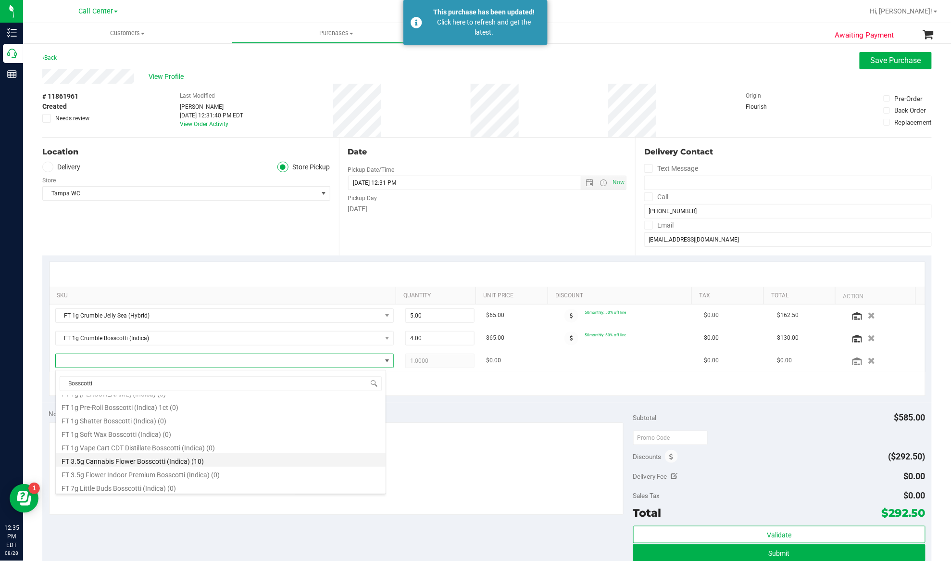
click at [178, 459] on li "FT 3.5g Cannabis Flower Bosscotti (Indica) (10)" at bounding box center [221, 459] width 330 height 13
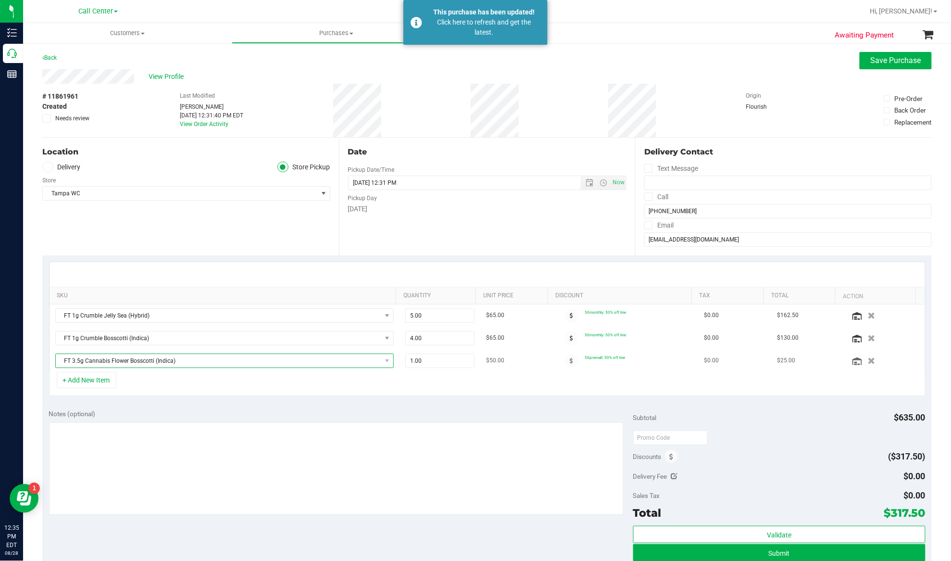
click at [208, 358] on span "FT 3.5g Cannabis Flower Bosscotti (Indica)" at bounding box center [219, 360] width 326 height 13
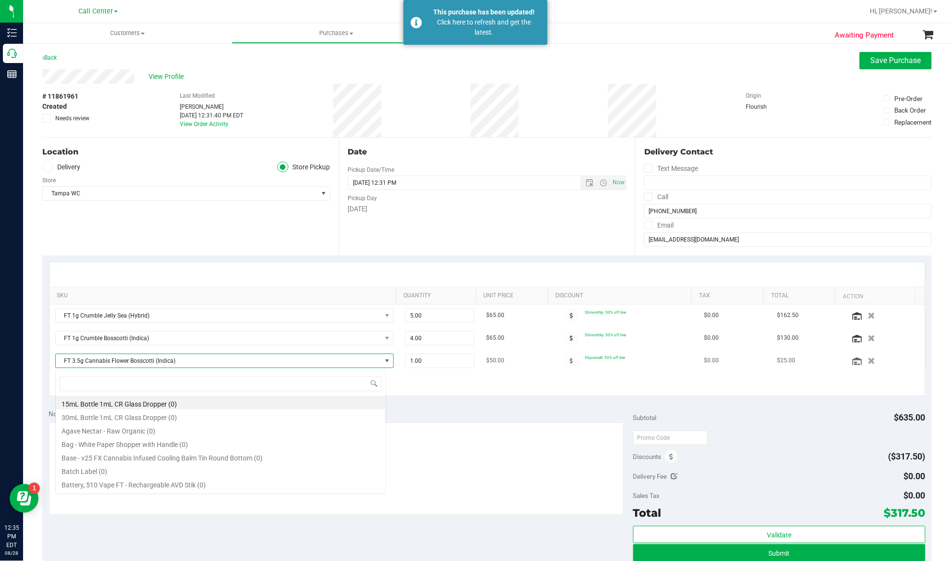
scroll to position [14, 327]
type input "Apple Banana Peach Ringz"
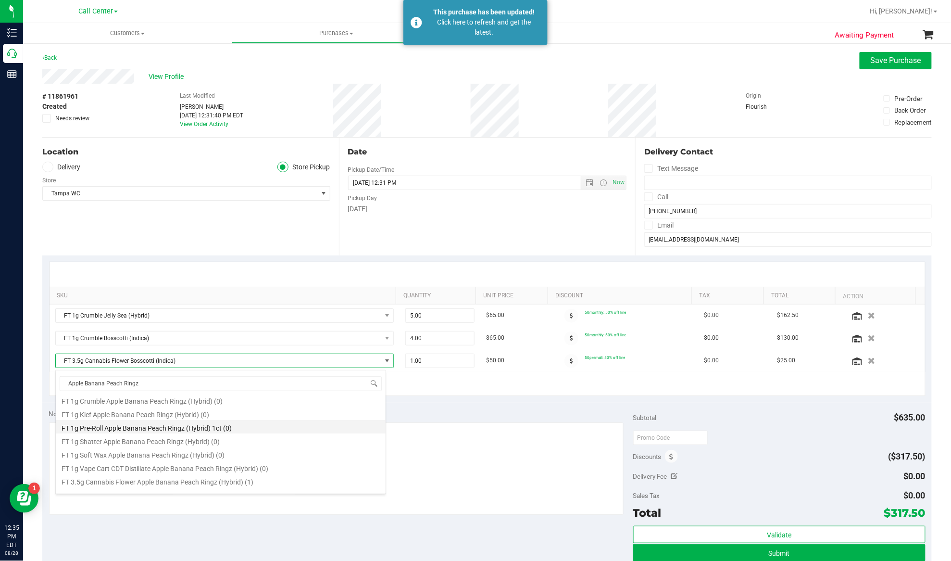
scroll to position [64, 0]
click at [204, 462] on li "FT 3.5g Cannabis Flower Apple Banana Peach Ringz (Hybrid) (1)" at bounding box center [221, 459] width 330 height 13
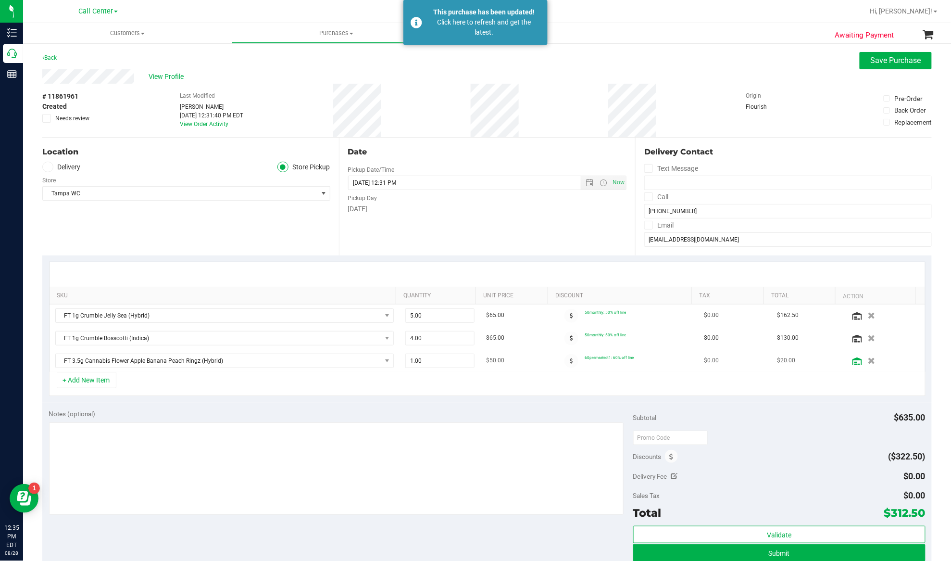
click at [852, 362] on icon at bounding box center [857, 361] width 10 height 8
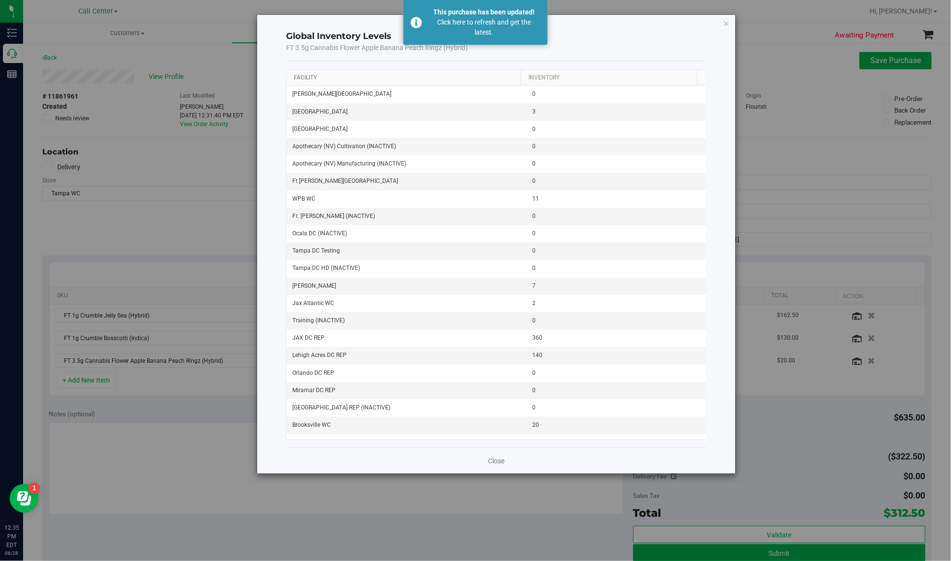
click at [304, 78] on link "Facility" at bounding box center [305, 77] width 23 height 7
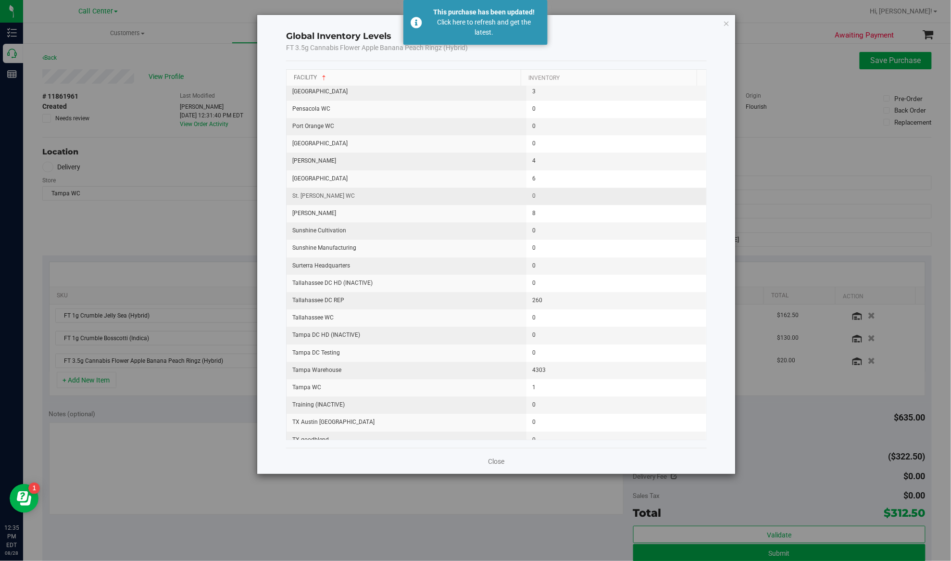
scroll to position [962, 0]
click at [725, 23] on icon "button" at bounding box center [726, 23] width 7 height 12
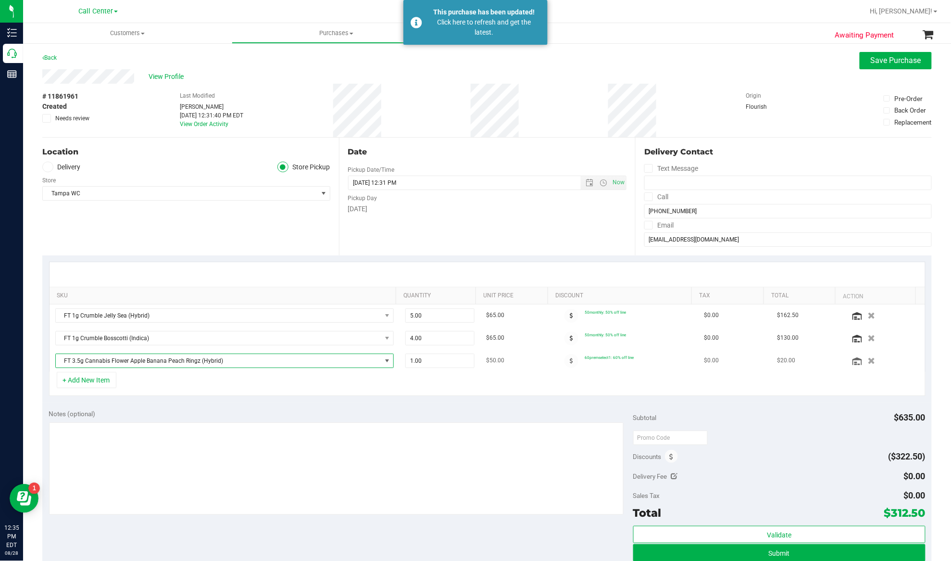
click at [177, 362] on span "FT 3.5g Cannabis Flower Apple Banana Peach Ringz (Hybrid)" at bounding box center [219, 360] width 326 height 13
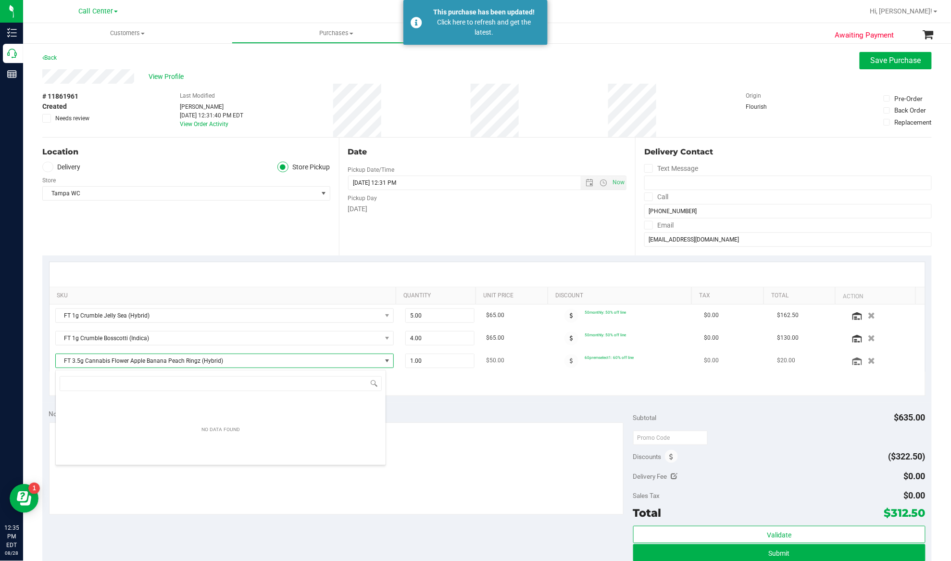
scroll to position [14, 331]
click at [123, 500] on textarea at bounding box center [336, 468] width 575 height 92
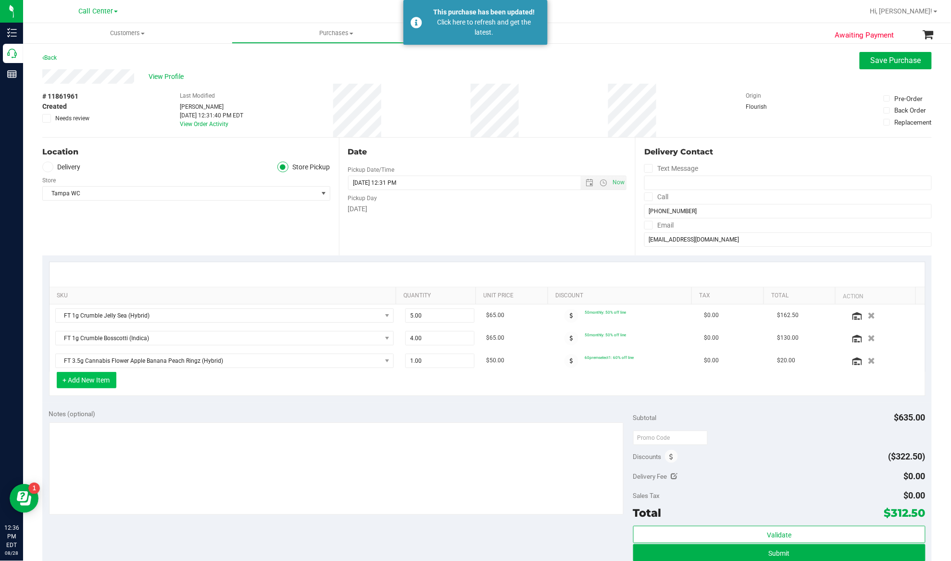
click at [76, 380] on button "+ Add New Item" at bounding box center [87, 380] width 60 height 16
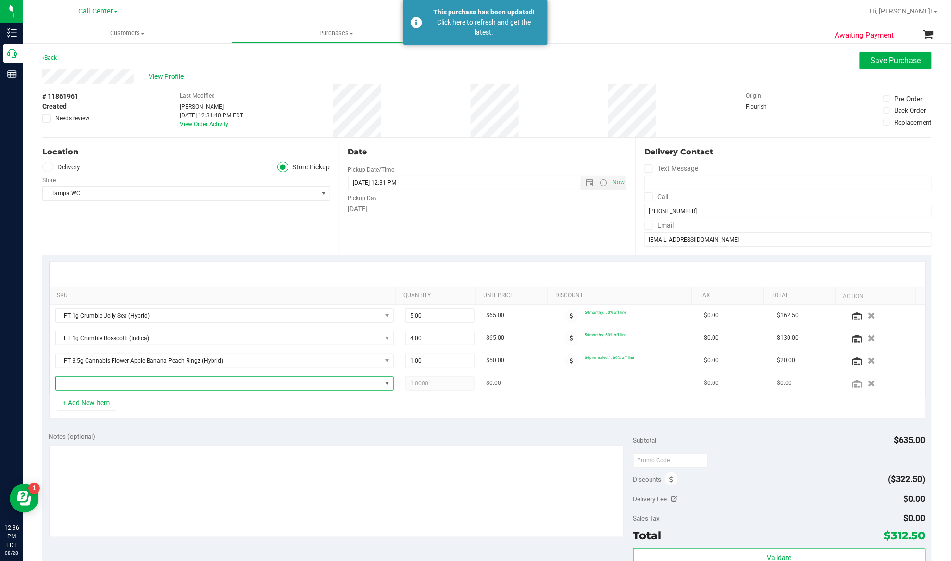
click at [87, 383] on span "NO DATA FOUND" at bounding box center [219, 382] width 326 height 13
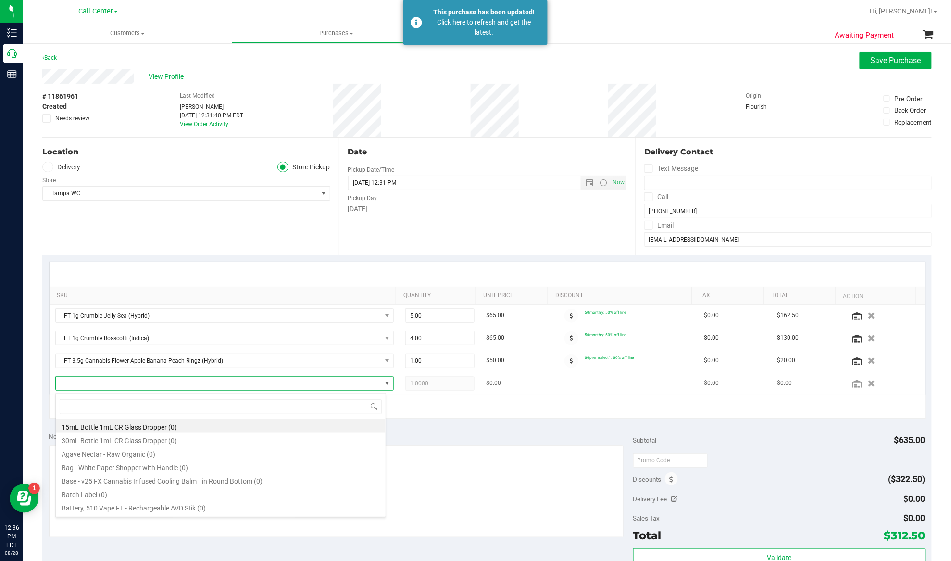
type input "Motor Breath x [PERSON_NAME]"
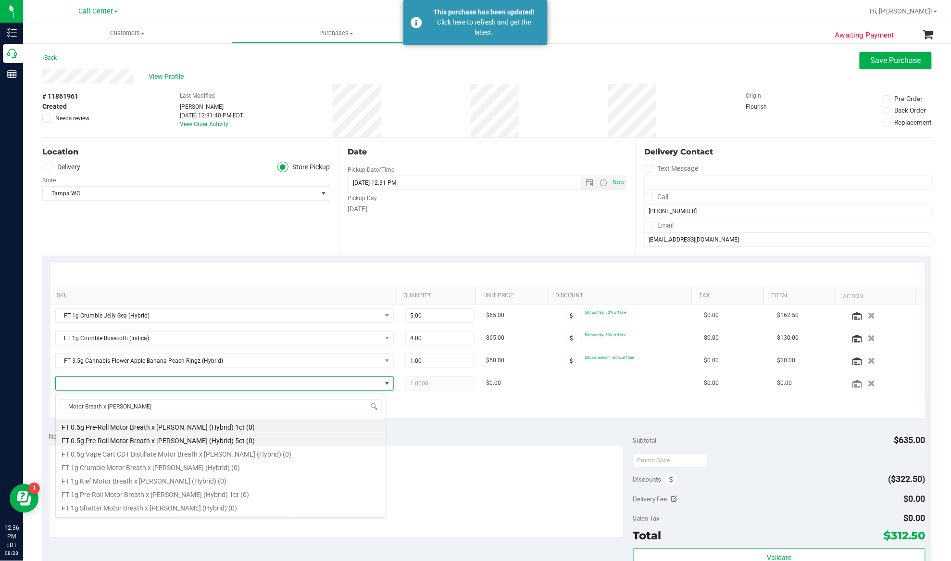
scroll to position [64, 0]
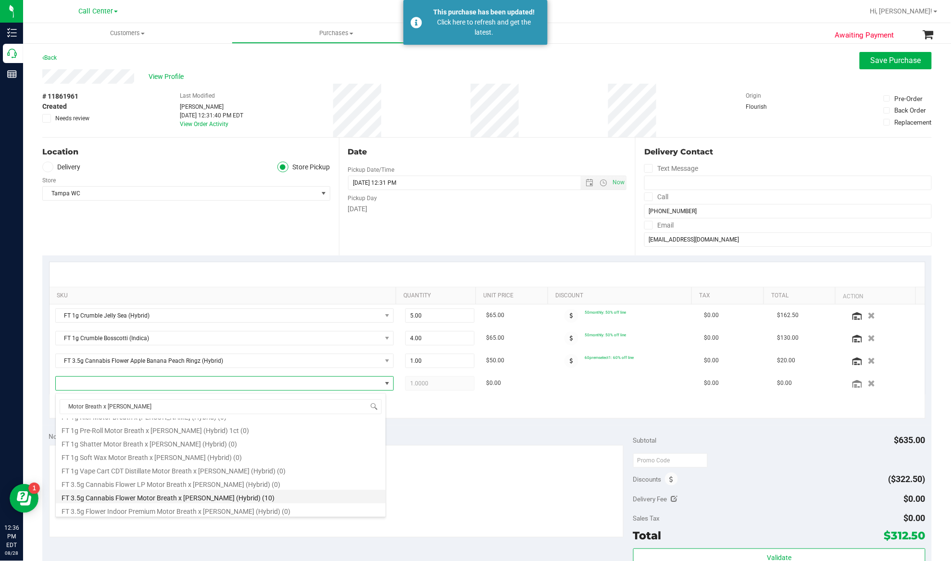
click at [148, 499] on li "FT 3.5g Cannabis Flower Motor Breath x [PERSON_NAME] (Hybrid) (10)" at bounding box center [221, 495] width 330 height 13
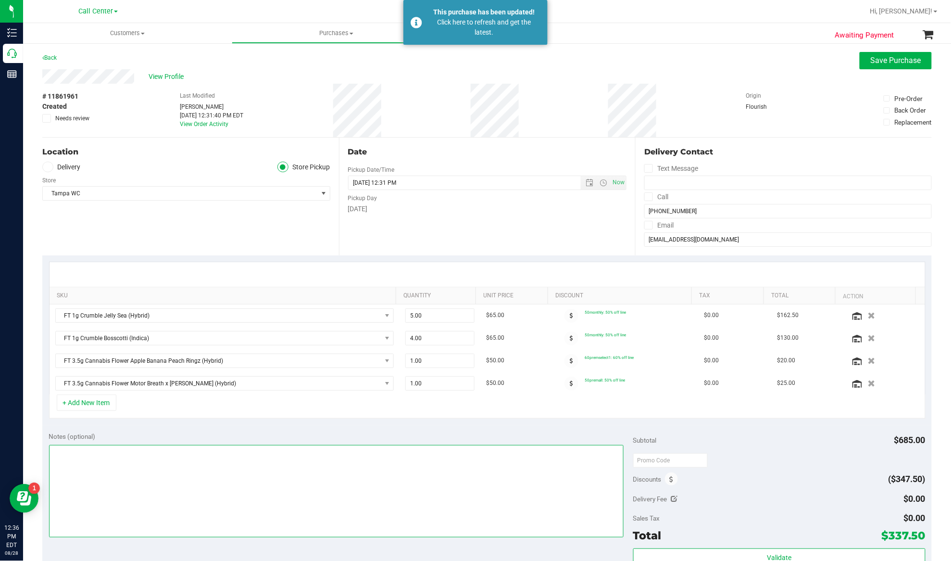
click at [183, 460] on textarea at bounding box center [336, 491] width 575 height 92
drag, startPoint x: 413, startPoint y: 385, endPoint x: 388, endPoint y: 386, distance: 24.1
click at [388, 386] on tr "FT 3.5g Cannabis Flower Motor Breath x [PERSON_NAME] (Hybrid) 1.00 1 $50.00 50p…" at bounding box center [488, 383] width 876 height 22
type input "8"
type input "8.00"
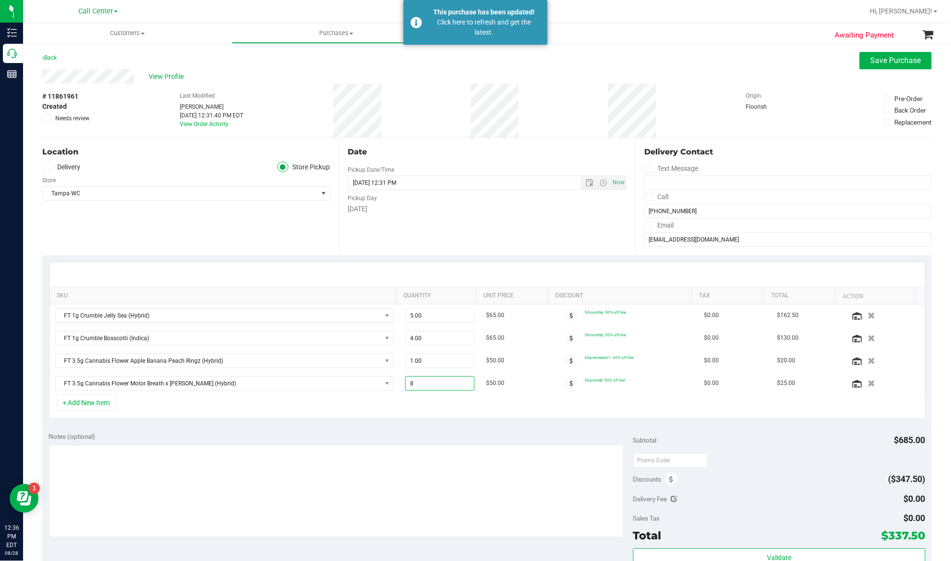
click at [388, 410] on div "+ Add New Item" at bounding box center [487, 406] width 877 height 24
click at [388, 386] on tr "FT 3.5g Cannabis Flower Motor Breath x [PERSON_NAME] (Hybrid) 8.00 8 $50.00 50p…" at bounding box center [488, 383] width 876 height 22
type input "4"
type input "4.00"
click at [396, 416] on div "+ Add New Item" at bounding box center [487, 406] width 877 height 24
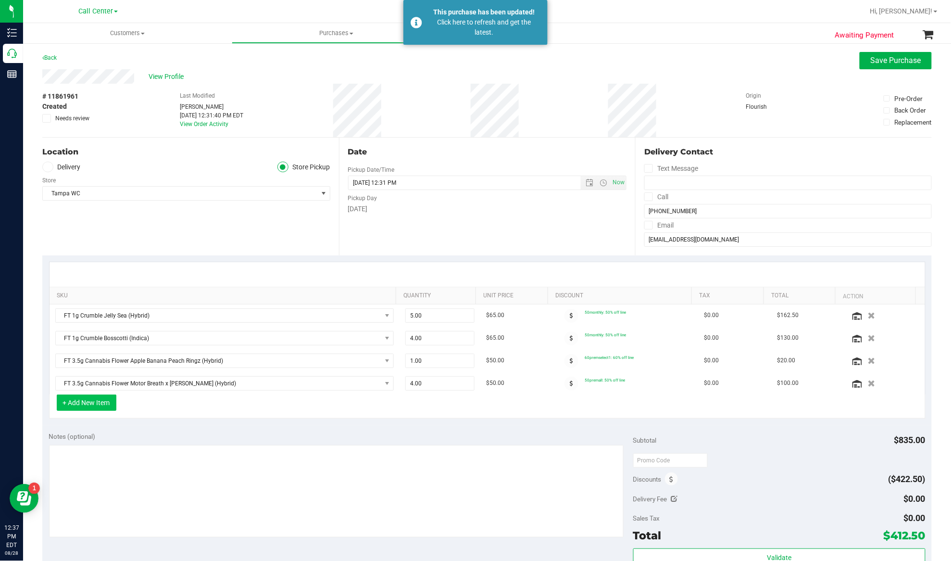
click at [79, 401] on button "+ Add New Item" at bounding box center [87, 402] width 60 height 16
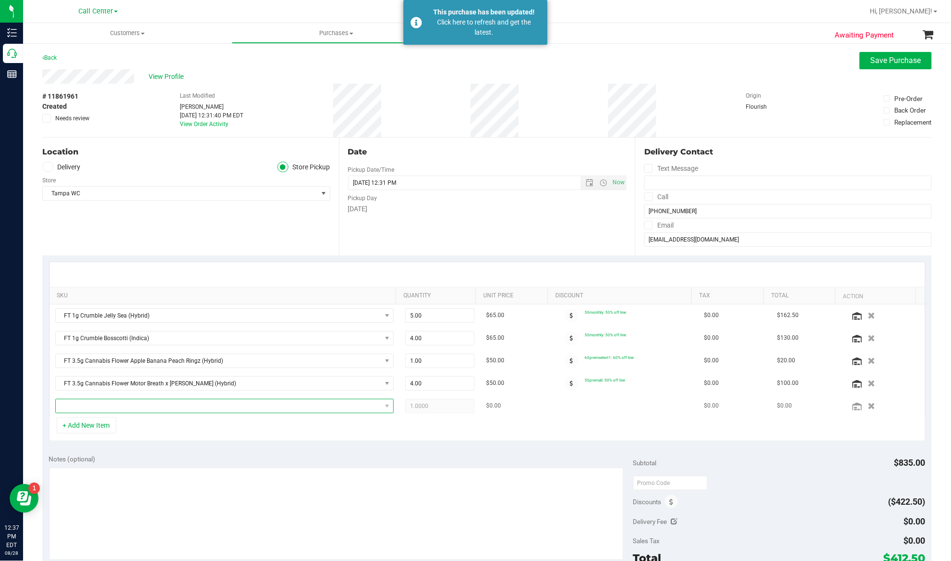
click at [88, 407] on span "NO DATA FOUND" at bounding box center [219, 405] width 326 height 13
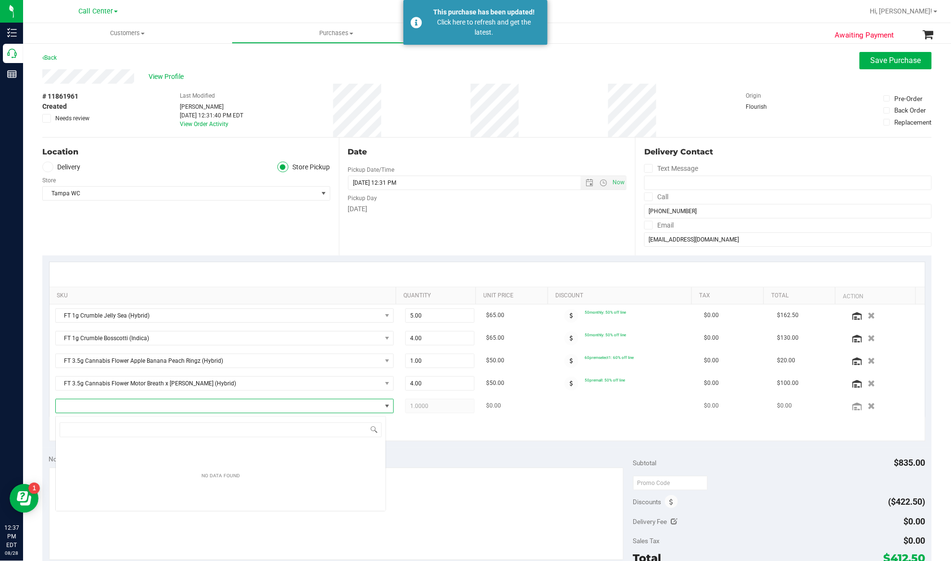
type input "Pine Zap F2"
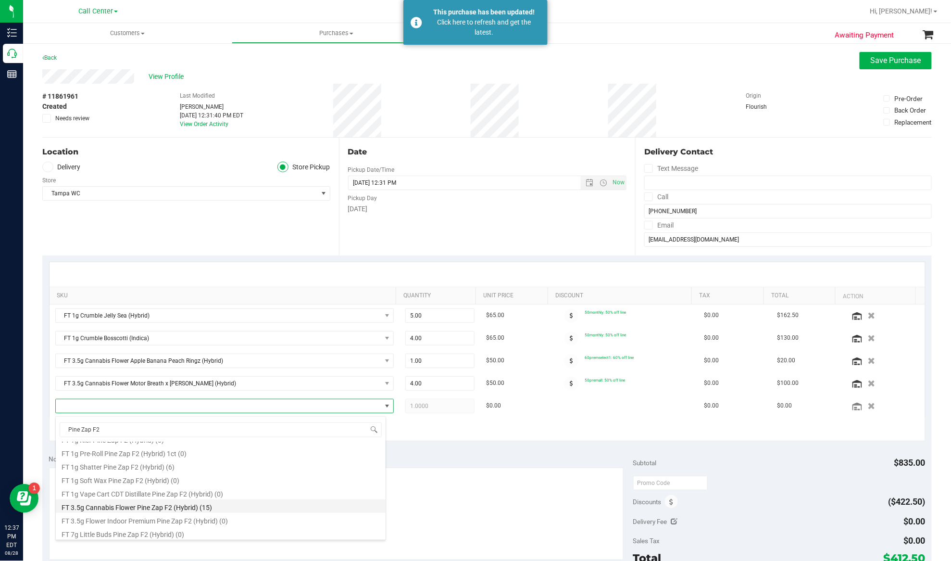
click at [127, 505] on li "FT 3.5g Cannabis Flower Pine Zap F2 (Hybrid) (15)" at bounding box center [221, 505] width 330 height 13
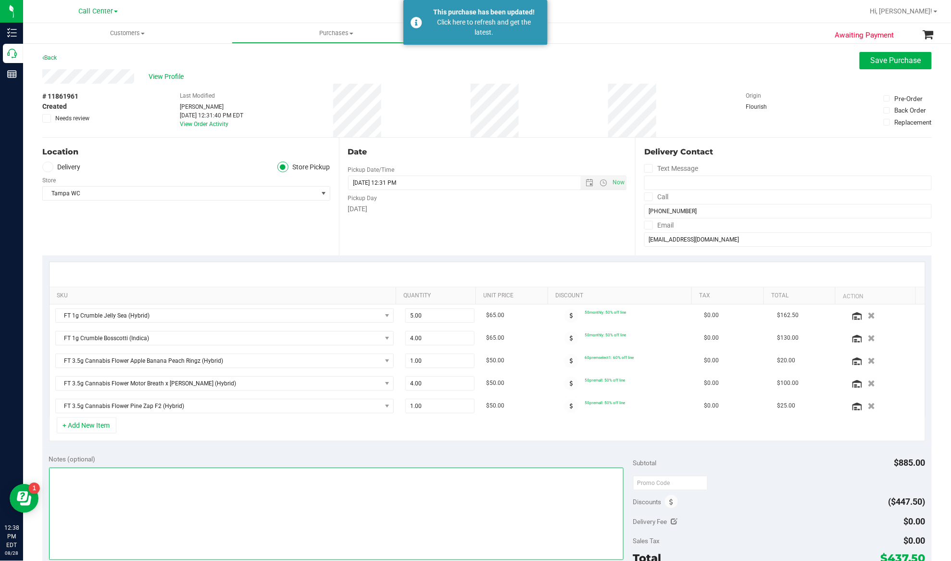
click at [366, 494] on textarea at bounding box center [336, 513] width 575 height 92
type textarea "EJ"
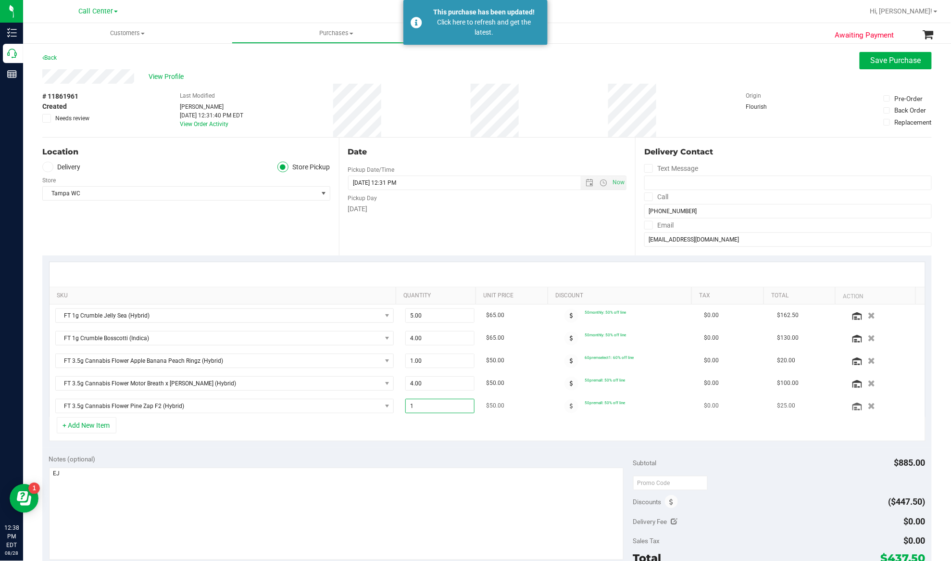
drag, startPoint x: 410, startPoint y: 406, endPoint x: 402, endPoint y: 407, distance: 7.3
click at [405, 407] on span "1.00 1" at bounding box center [439, 406] width 69 height 14
type input "3"
type input "3.00"
click at [410, 450] on purchase-details "Back Save Purchase View Profile # 11861961 Created Needs review Last Modified E…" at bounding box center [486, 431] width 889 height 758
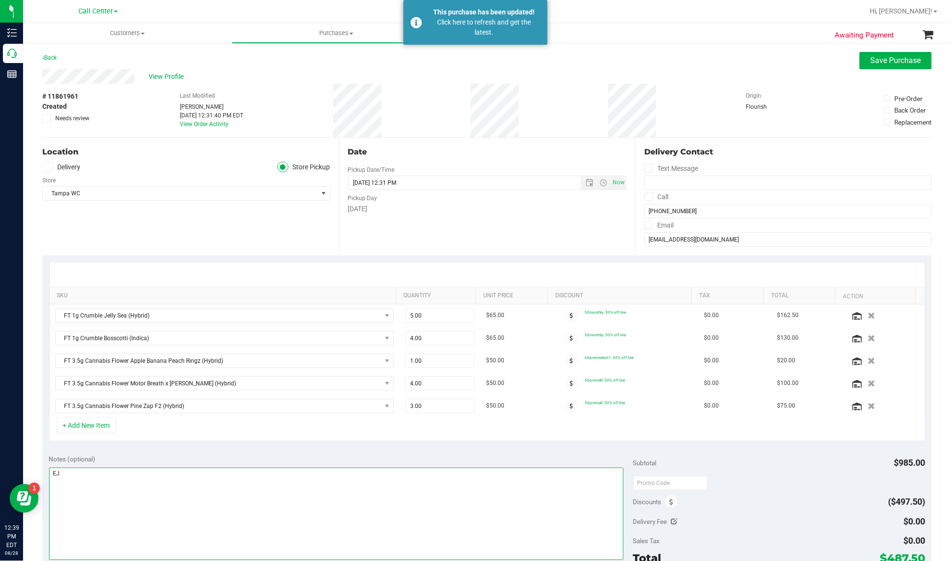
click at [249, 482] on textarea at bounding box center [336, 513] width 575 height 92
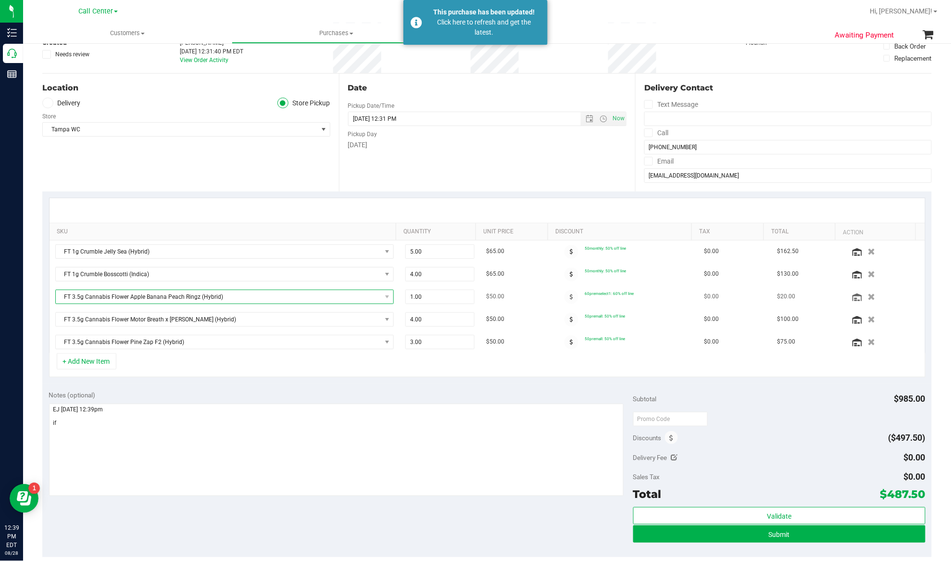
click at [190, 297] on span "FT 3.5g Cannabis Flower Apple Banana Peach Ringz (Hybrid)" at bounding box center [219, 296] width 326 height 13
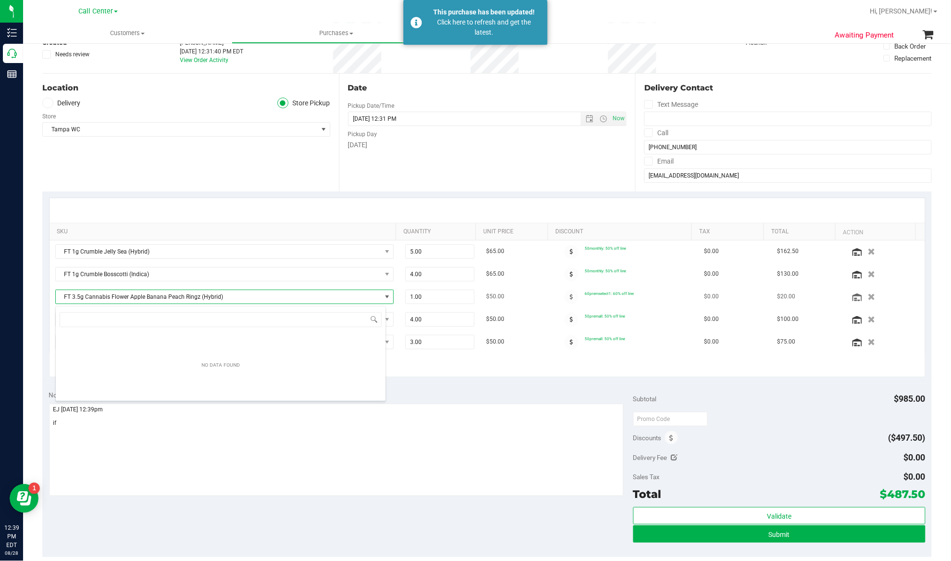
scroll to position [14, 331]
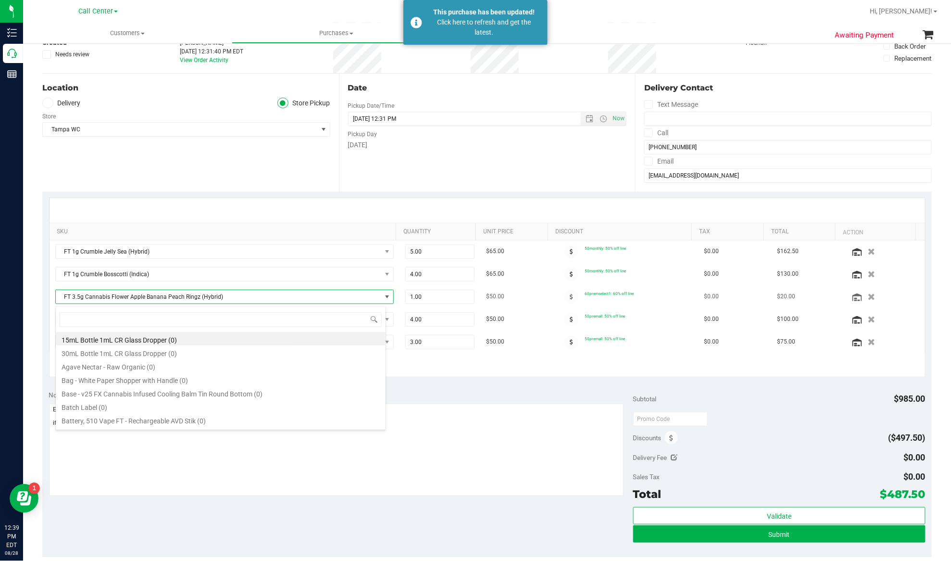
click at [191, 297] on span "FT 3.5g Cannabis Flower Apple Banana Peach Ringz (Hybrid)" at bounding box center [219, 296] width 326 height 13
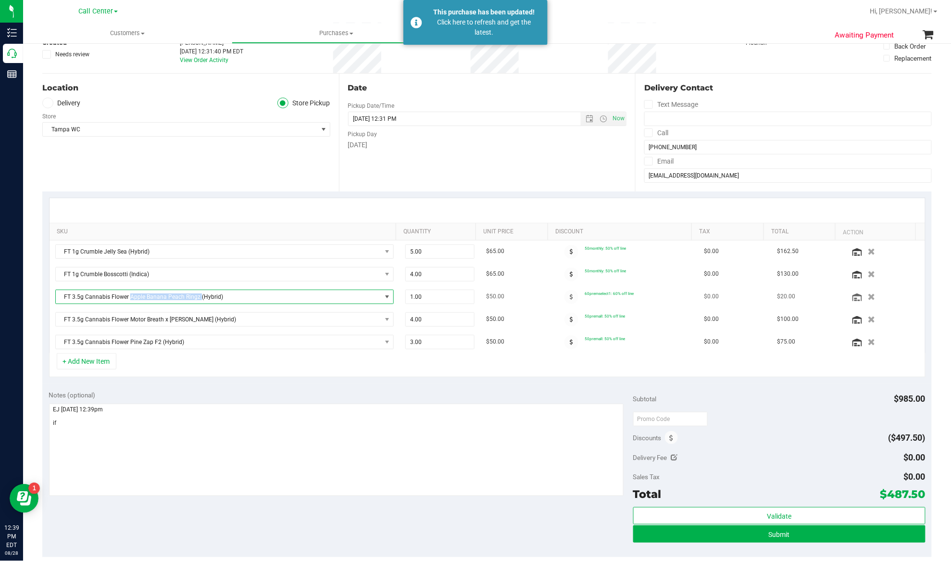
drag, startPoint x: 129, startPoint y: 299, endPoint x: 199, endPoint y: 300, distance: 69.7
click at [199, 300] on span "FT 3.5g Cannabis Flower Apple Banana Peach Ringz (Hybrid)" at bounding box center [219, 296] width 326 height 13
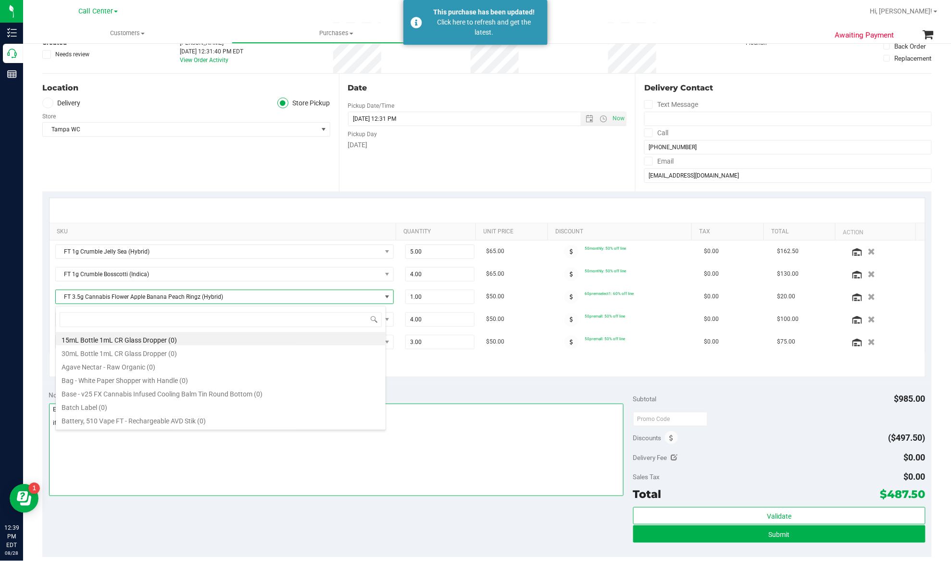
click at [92, 473] on textarea at bounding box center [336, 449] width 575 height 92
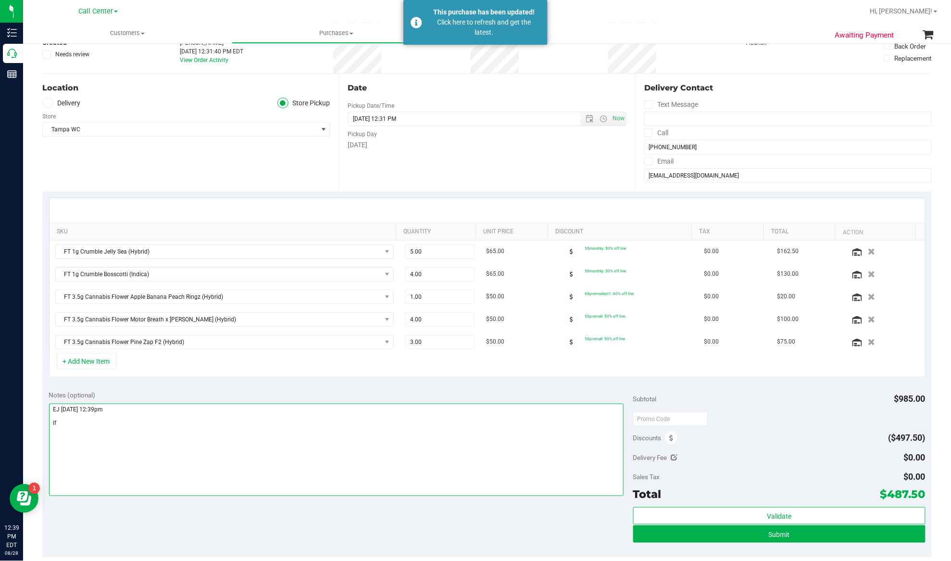
paste textarea "Pine Zap F2"
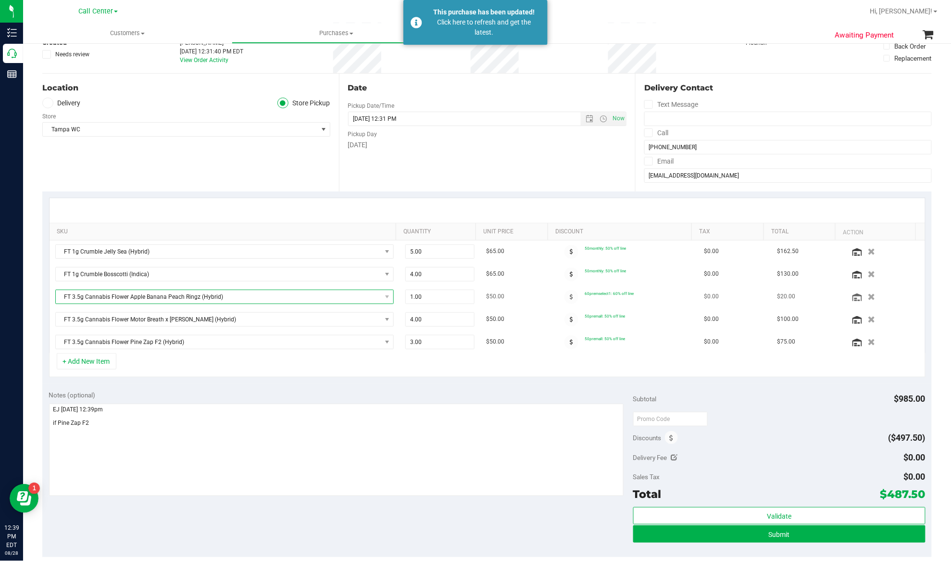
click at [133, 299] on span "FT 3.5g Cannabis Flower Apple Banana Peach Ringz (Hybrid)" at bounding box center [219, 296] width 326 height 13
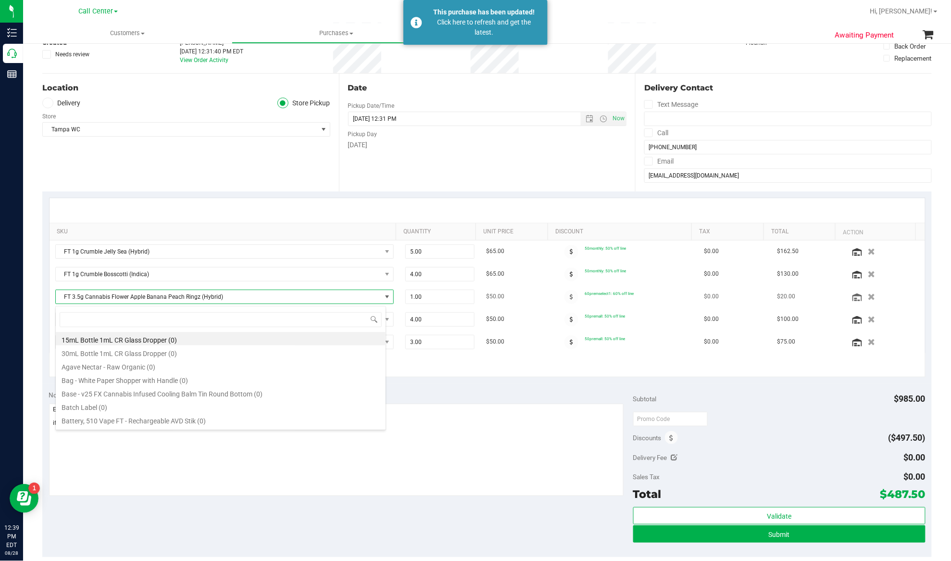
click at [133, 296] on span "FT 3.5g Cannabis Flower Apple Banana Peach Ringz (Hybrid)" at bounding box center [219, 296] width 326 height 13
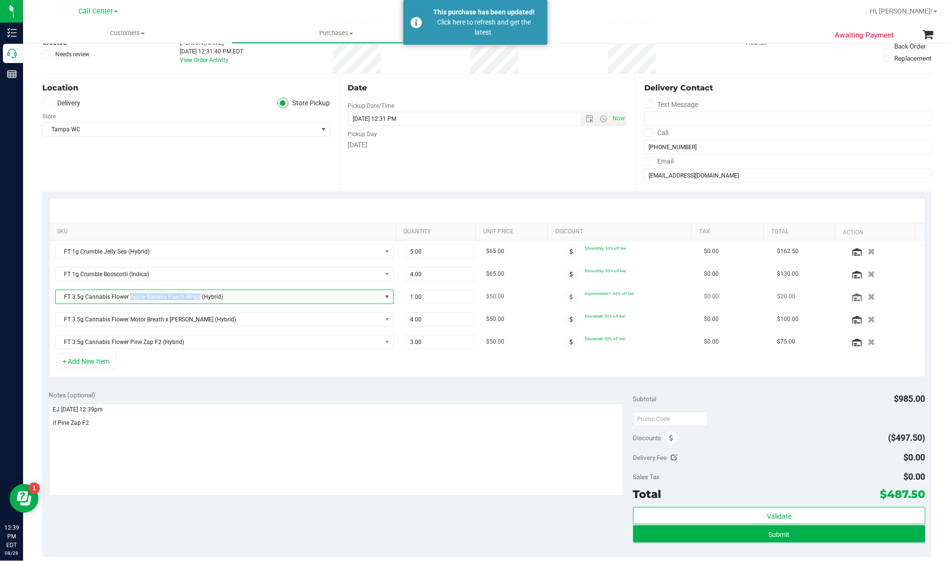
drag, startPoint x: 129, startPoint y: 299, endPoint x: 198, endPoint y: 302, distance: 68.8
click at [198, 302] on span "FT 3.5g Cannabis Flower Apple Banana Peach Ringz (Hybrid)" at bounding box center [219, 296] width 326 height 13
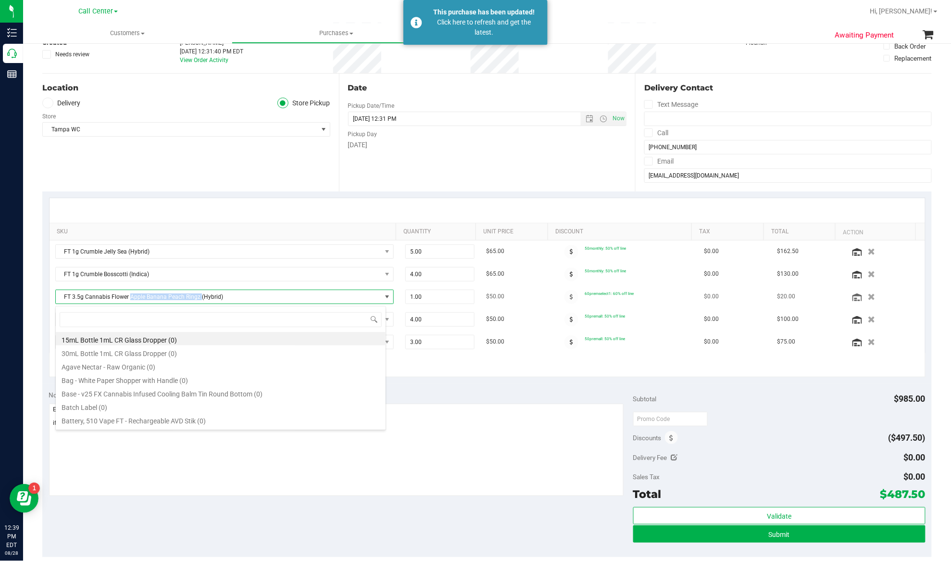
drag, startPoint x: 199, startPoint y: 299, endPoint x: 131, endPoint y: 302, distance: 67.9
click at [131, 302] on span "FT 3.5g Cannabis Flower Apple Banana Peach Ringz (Hybrid)" at bounding box center [219, 296] width 326 height 13
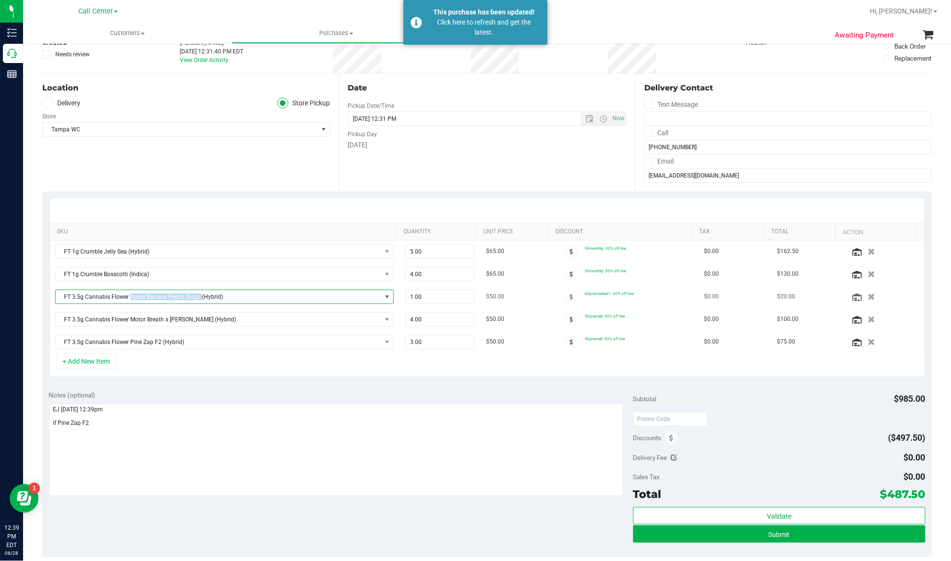
copy span "Apple Banana Peach Ringz"
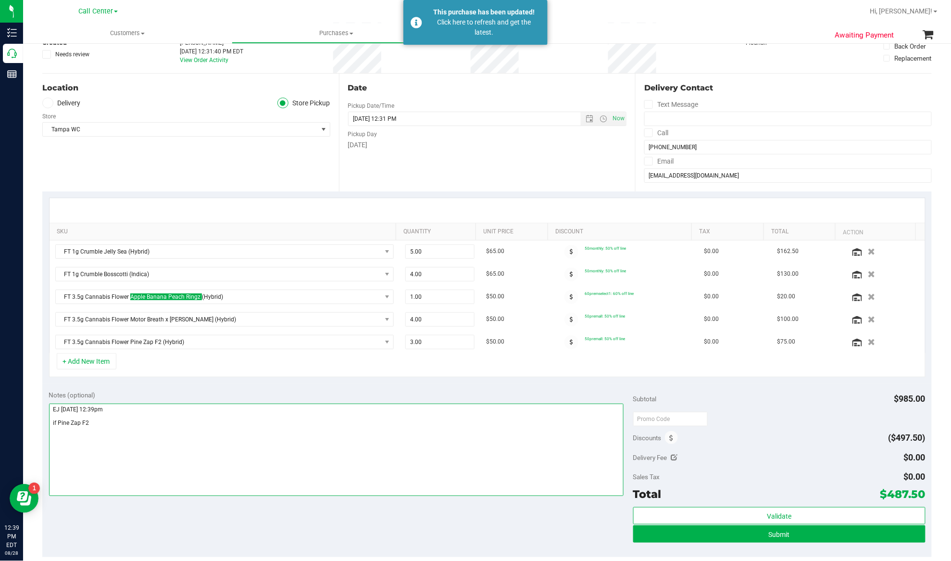
click at [206, 429] on textarea at bounding box center [336, 449] width 575 height 92
drag, startPoint x: 110, startPoint y: 430, endPoint x: 58, endPoint y: 428, distance: 52.0
click at [58, 428] on textarea at bounding box center [336, 449] width 575 height 92
paste textarea "Apple Banana Peach Ringz"
type textarea "EJ [DATE] 12:39pm if Apple Banana Peach Ringz oos another pine zap f2"
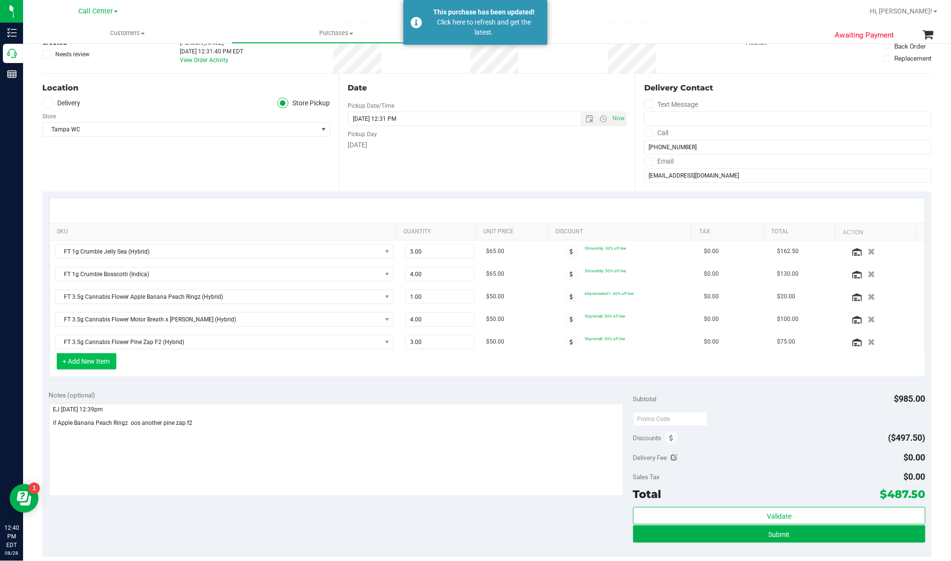
click at [88, 362] on button "+ Add New Item" at bounding box center [87, 361] width 60 height 16
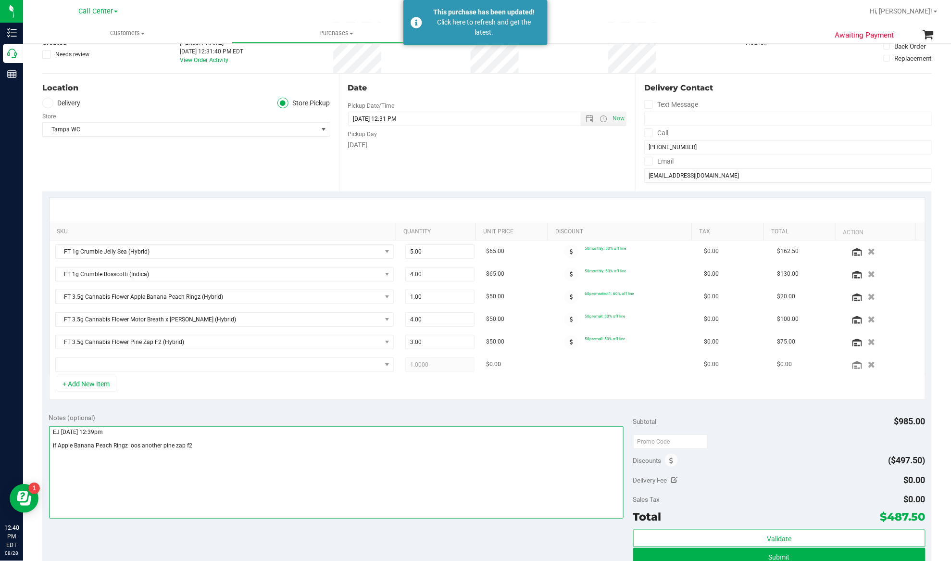
click at [229, 451] on textarea at bounding box center [336, 472] width 575 height 92
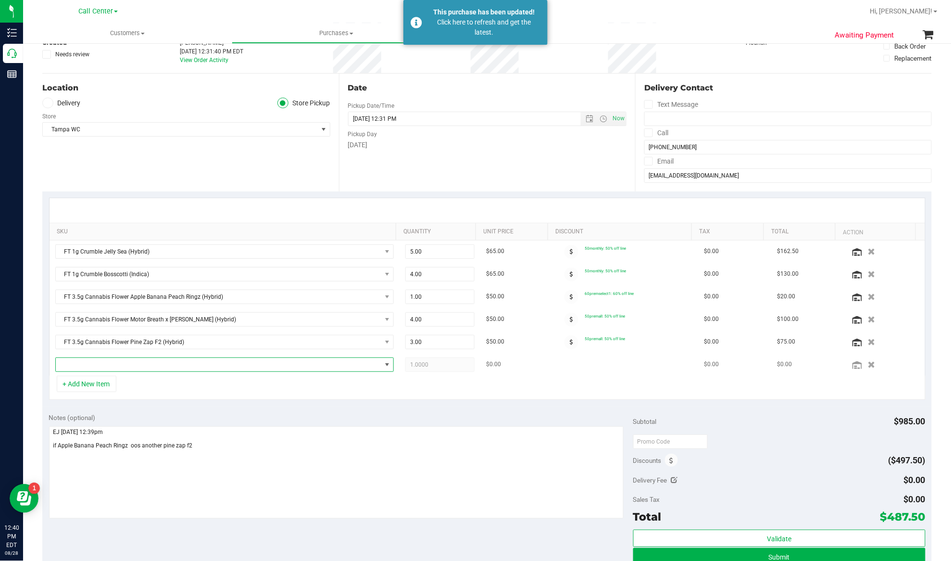
click at [202, 371] on span "NO DATA FOUND" at bounding box center [219, 364] width 326 height 13
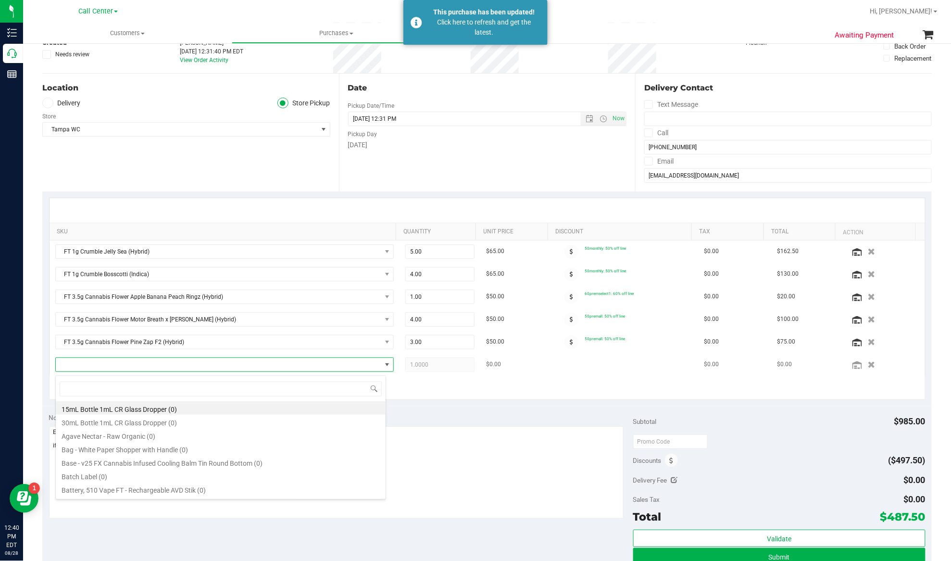
scroll to position [14, 327]
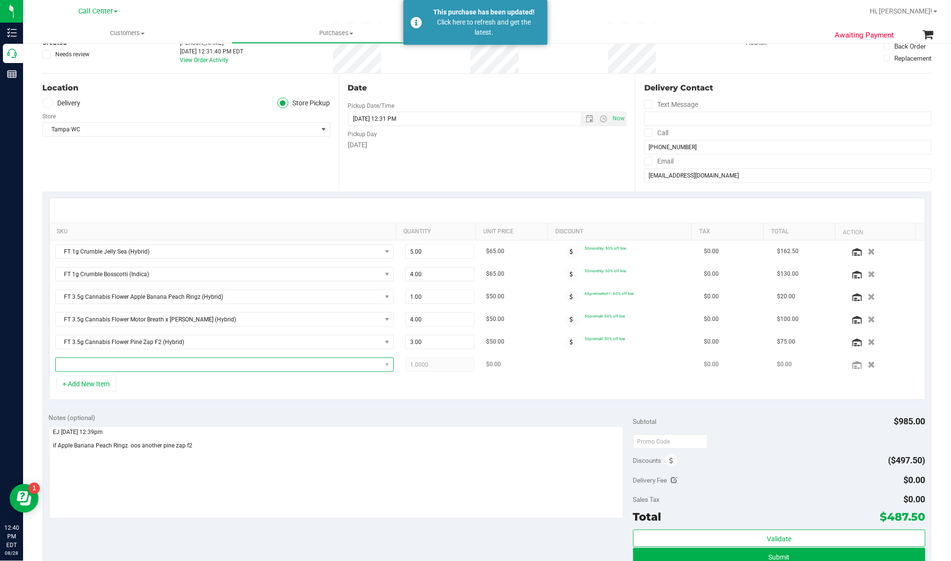
click at [212, 366] on span "NO DATA FOUND" at bounding box center [219, 364] width 326 height 13
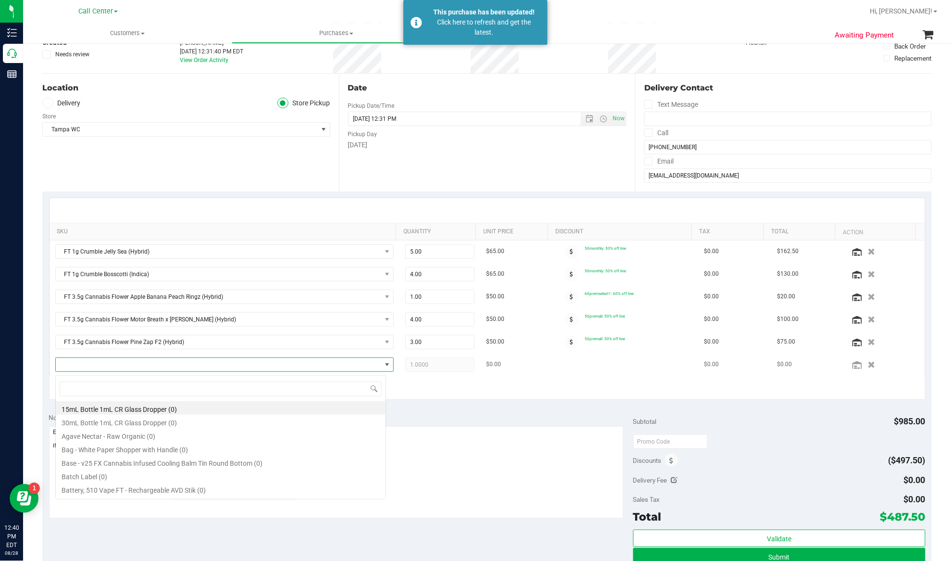
type input "Tangerine"
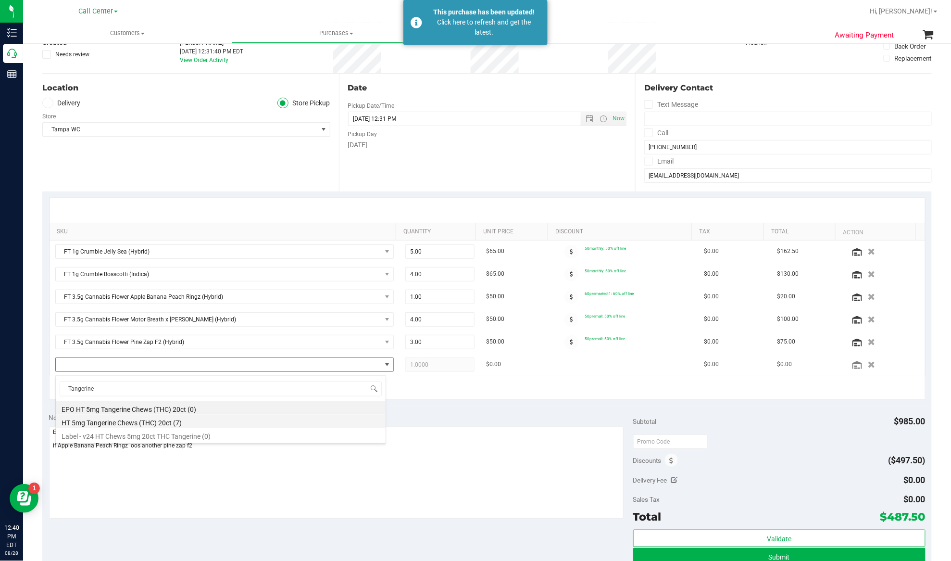
click at [163, 421] on li "HT 5mg Tangerine Chews (THC) 20ct (7)" at bounding box center [221, 420] width 330 height 13
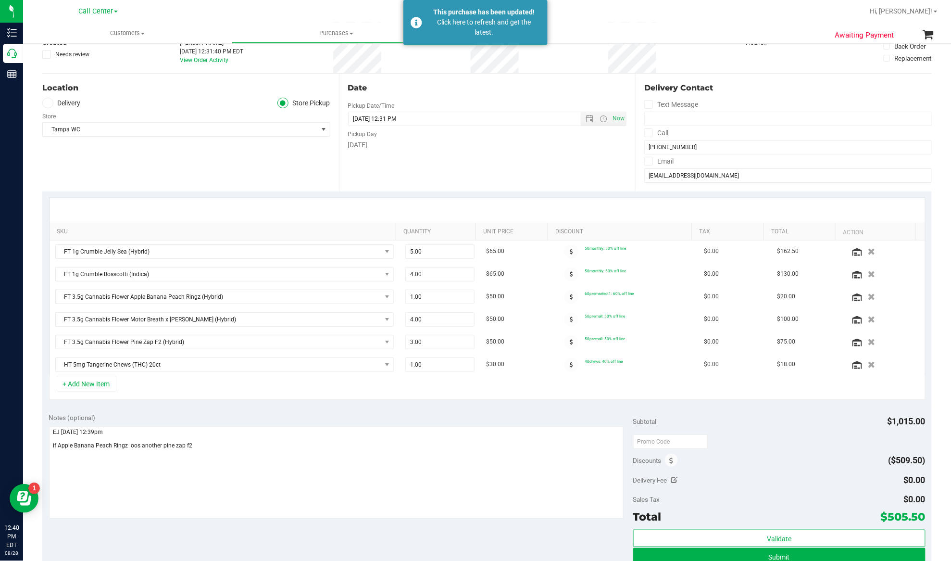
scroll to position [128, 0]
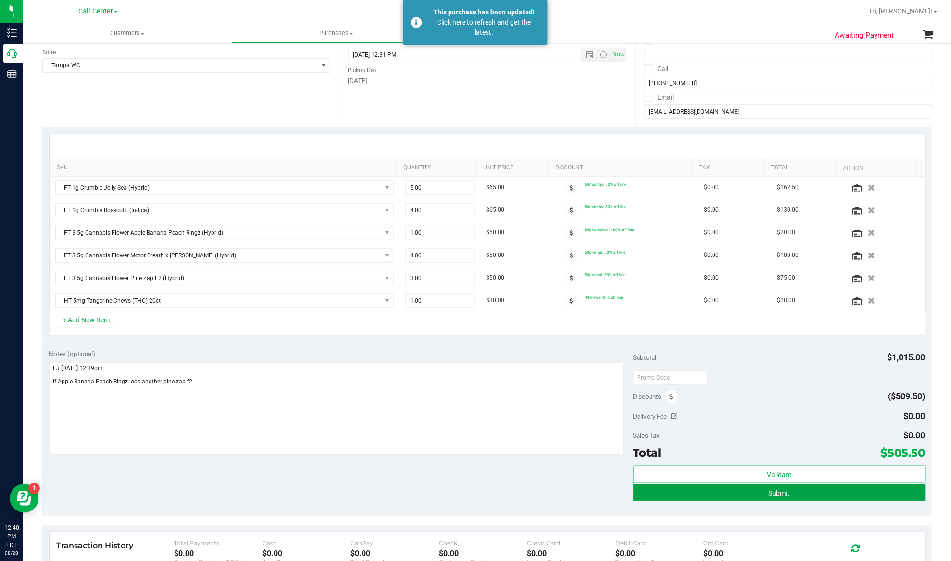
click at [672, 493] on button "Submit" at bounding box center [779, 492] width 292 height 17
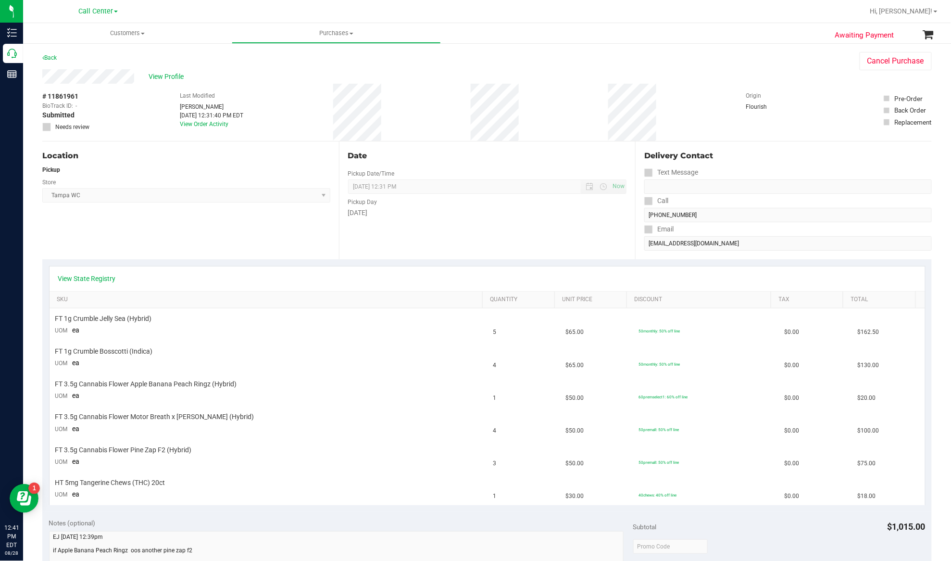
click at [64, 93] on span "# 11861961" at bounding box center [60, 96] width 36 height 10
copy div "# 11861961"
